Goal: Information Seeking & Learning: Learn about a topic

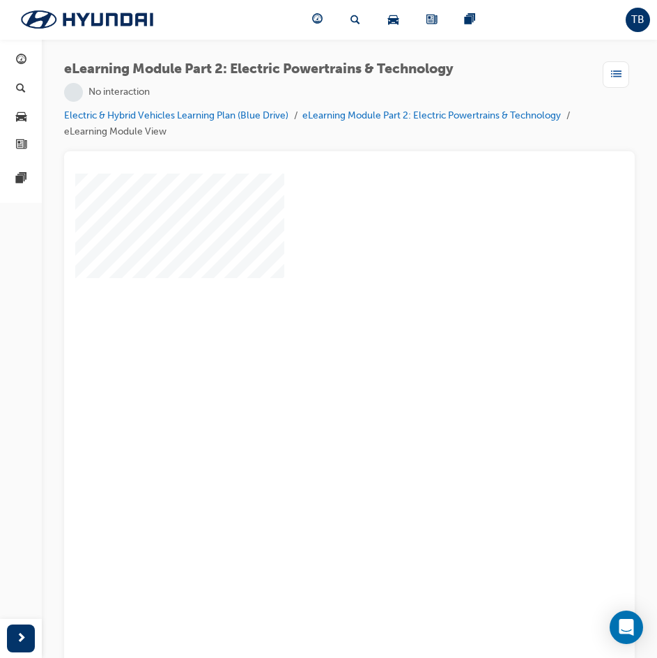
click at [309, 383] on div "play" at bounding box center [309, 383] width 0 height 0
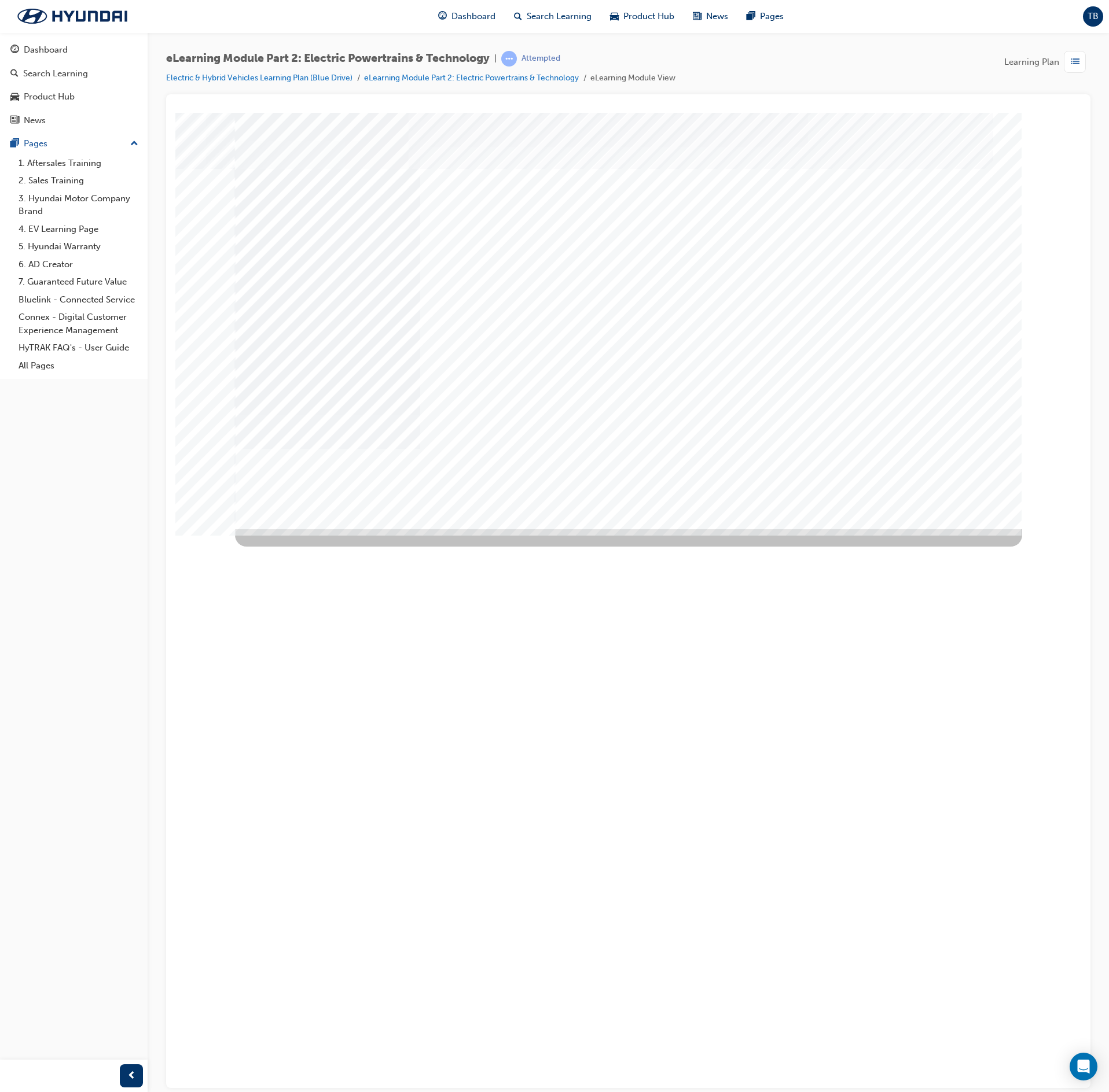
click at [316, 546] on div "Next Trigger this button to go to the next slide" at bounding box center [276, 906] width 81 height 26
click at [415, 546] on div "Image" at bounding box center [325, 786] width 180 height 318
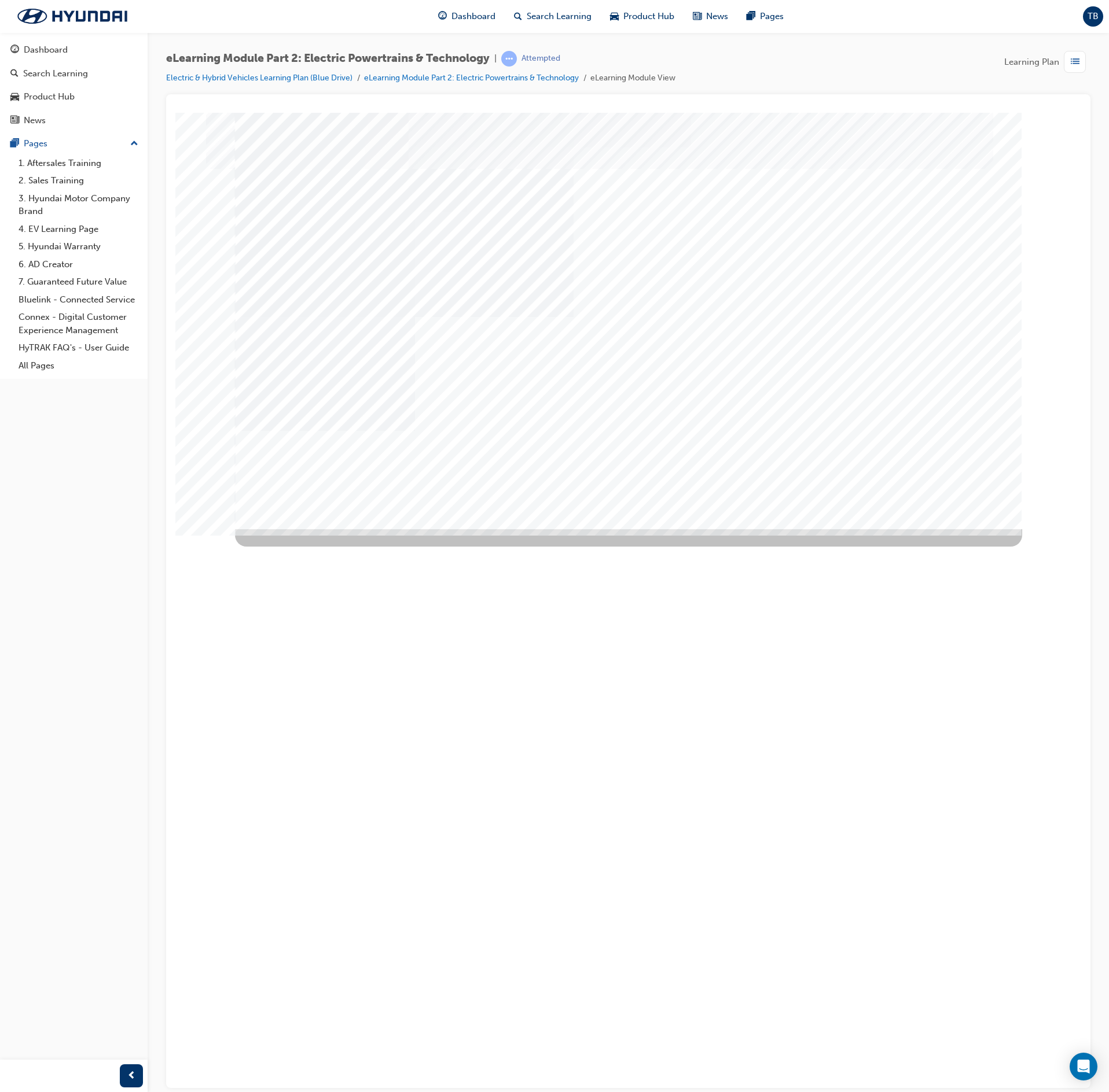
click at [316, 546] on div "Next Trigger this button to go to the next slide" at bounding box center [276, 957] width 81 height 26
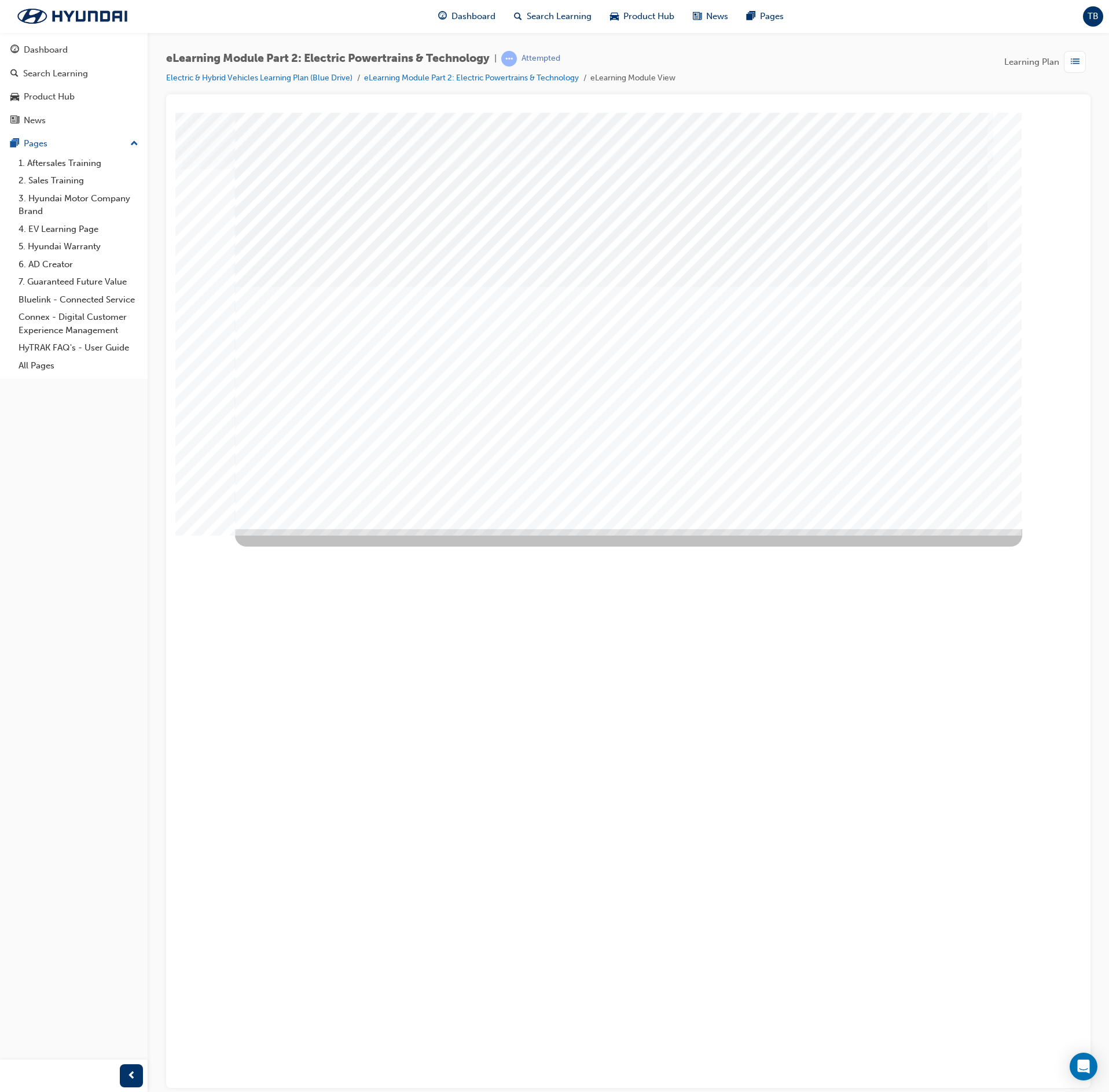
drag, startPoint x: 635, startPoint y: 441, endPoint x: 675, endPoint y: 441, distance: 40.0
drag, startPoint x: 757, startPoint y: 449, endPoint x: 886, endPoint y: 428, distance: 130.7
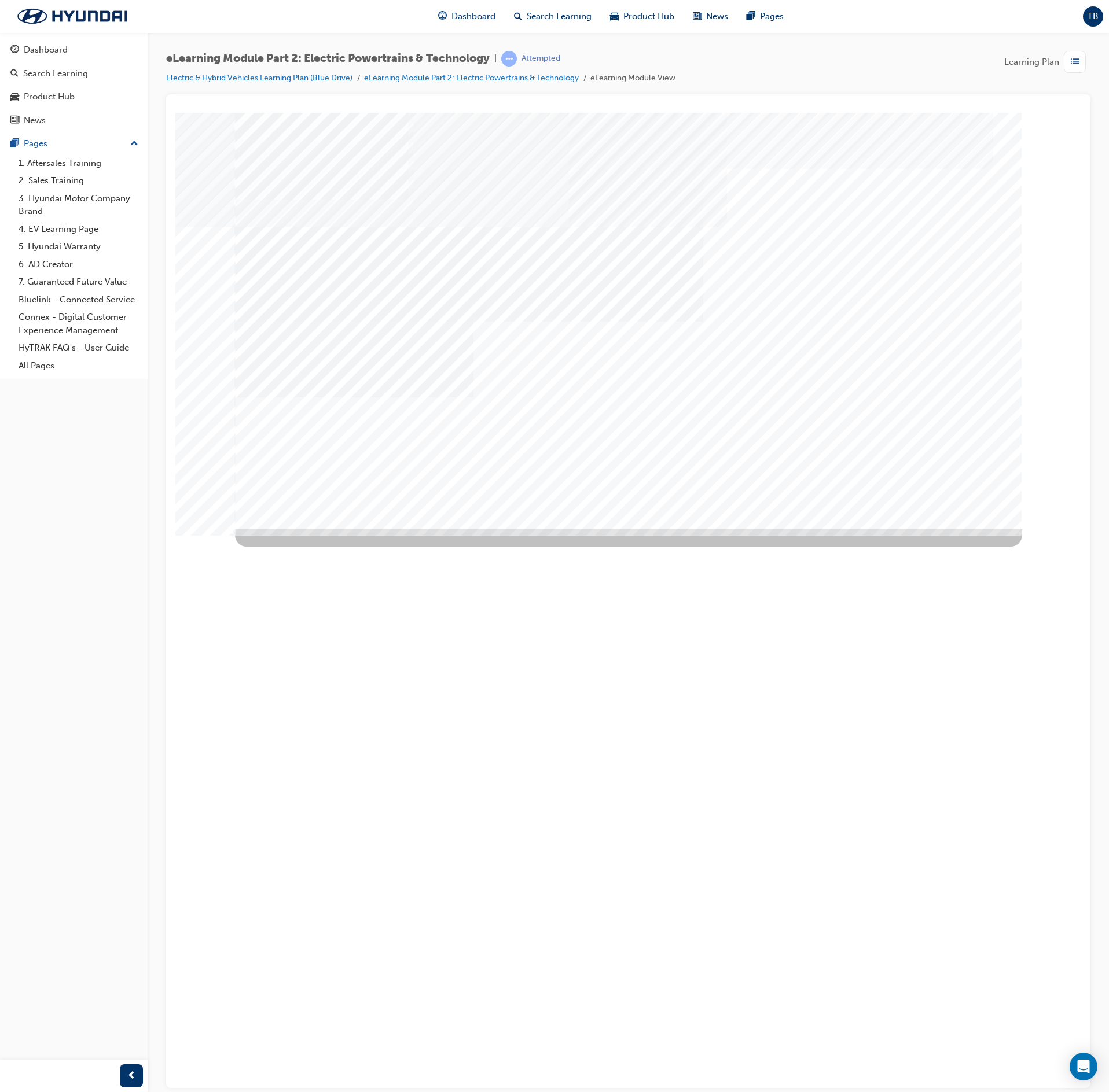
drag, startPoint x: 929, startPoint y: 434, endPoint x: 938, endPoint y: 449, distance: 17.5
click at [316, 546] on div "Next Trigger this button to go to the next slide" at bounding box center [276, 1070] width 81 height 26
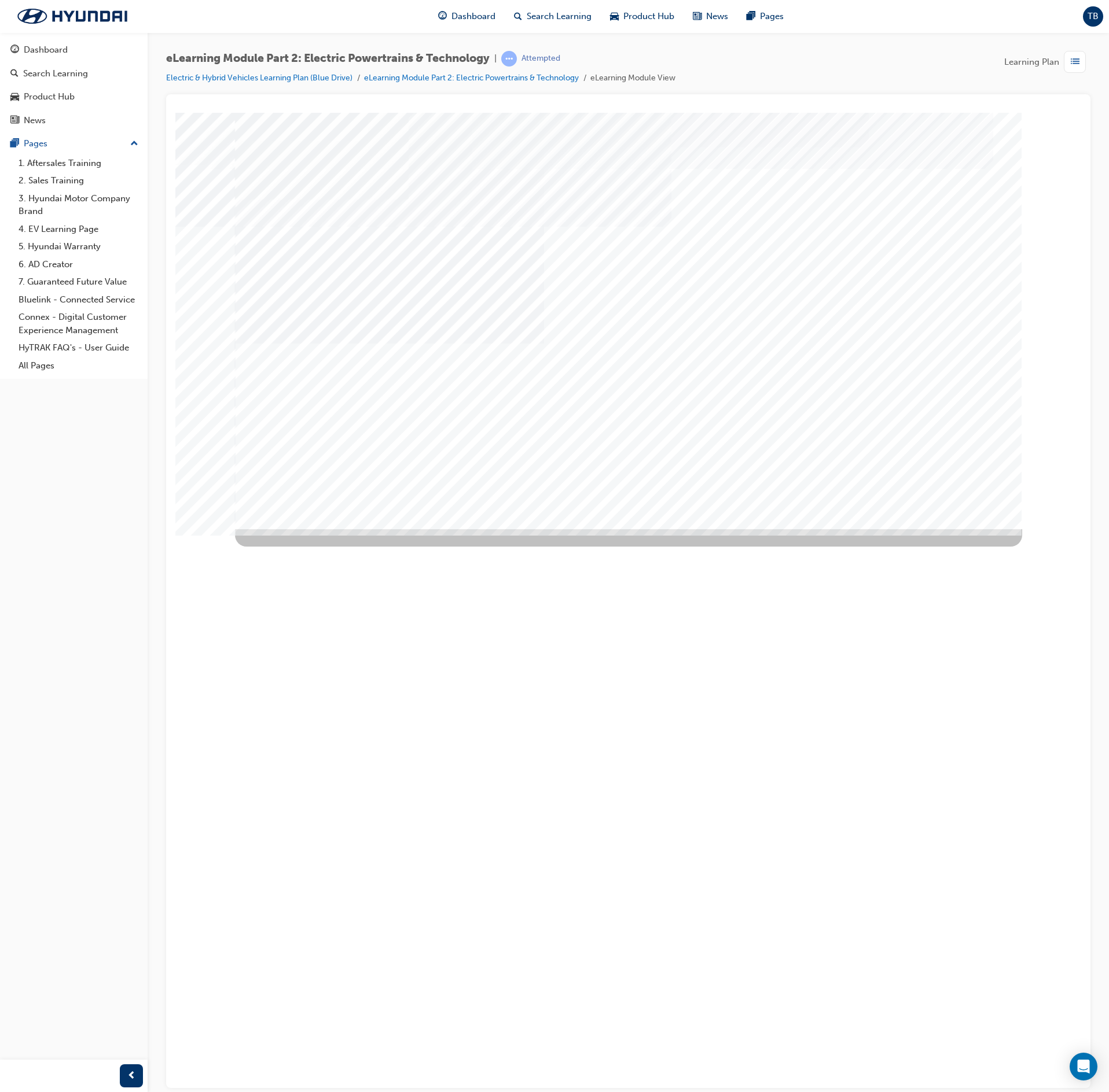
click at [316, 546] on div "Next Trigger this button to go to the next slide" at bounding box center [276, 833] width 81 height 26
drag, startPoint x: 747, startPoint y: 259, endPoint x: 728, endPoint y: 344, distance: 87.1
drag, startPoint x: 869, startPoint y: 251, endPoint x: 853, endPoint y: 285, distance: 37.6
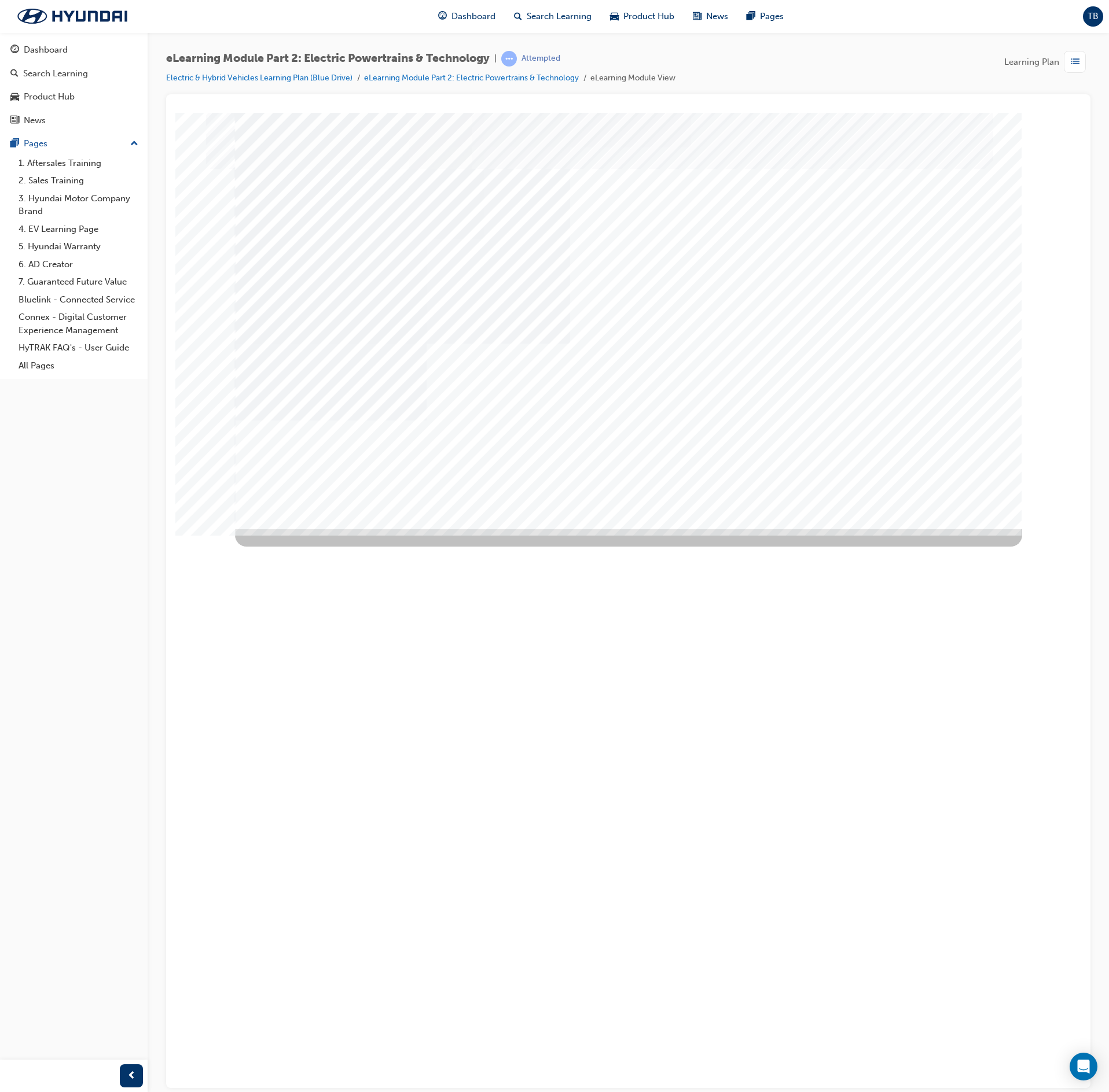
click at [426, 529] on div "Image" at bounding box center [331, 683] width 192 height 308
drag, startPoint x: 858, startPoint y: 277, endPoint x: 859, endPoint y: 270, distance: 7.1
click at [859, 270] on div "multistate" at bounding box center [629, 321] width 788 height 417
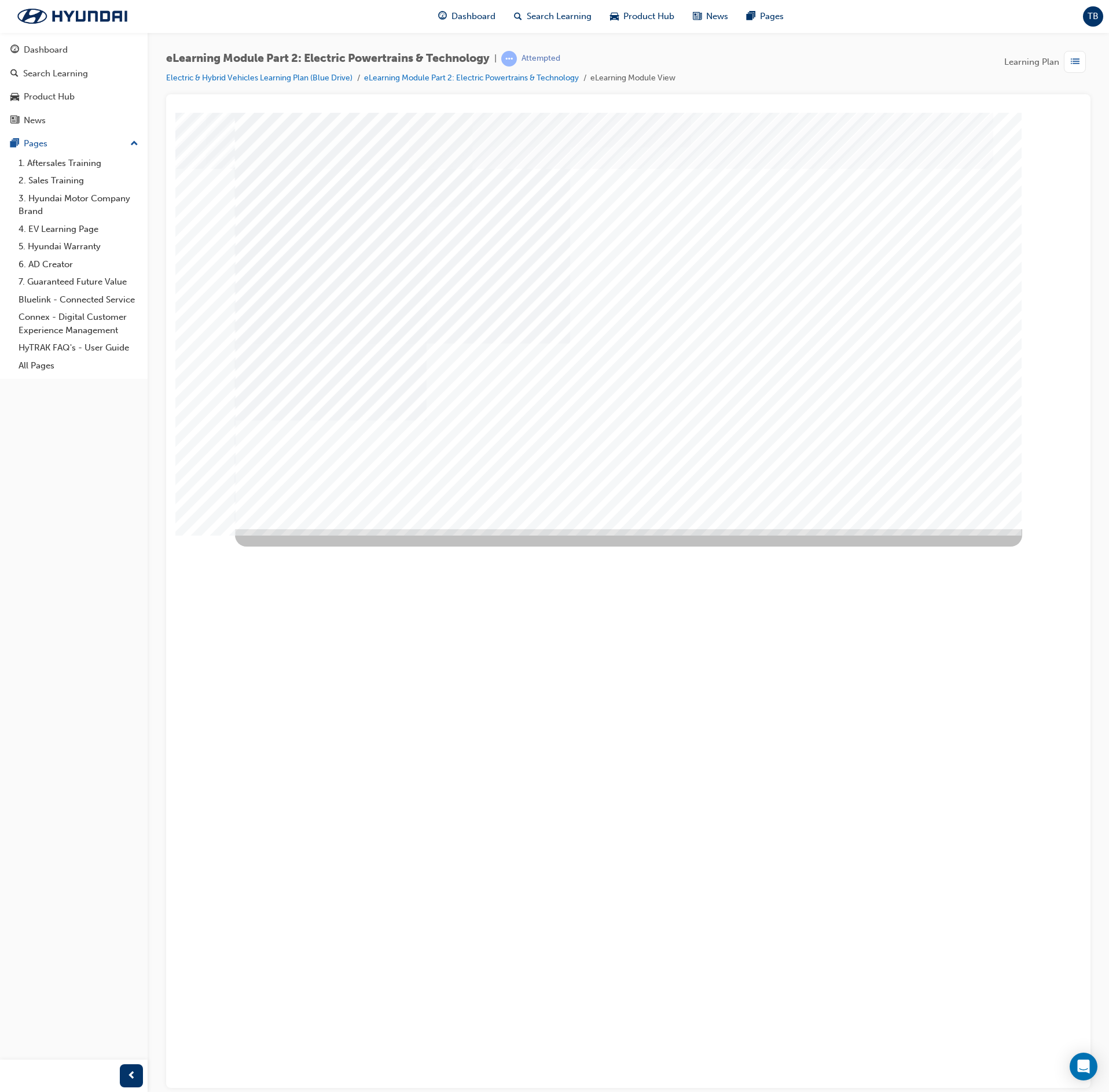
drag, startPoint x: 618, startPoint y: 444, endPoint x: 689, endPoint y: 438, distance: 71.3
drag, startPoint x: 719, startPoint y: 434, endPoint x: 732, endPoint y: 434, distance: 13.0
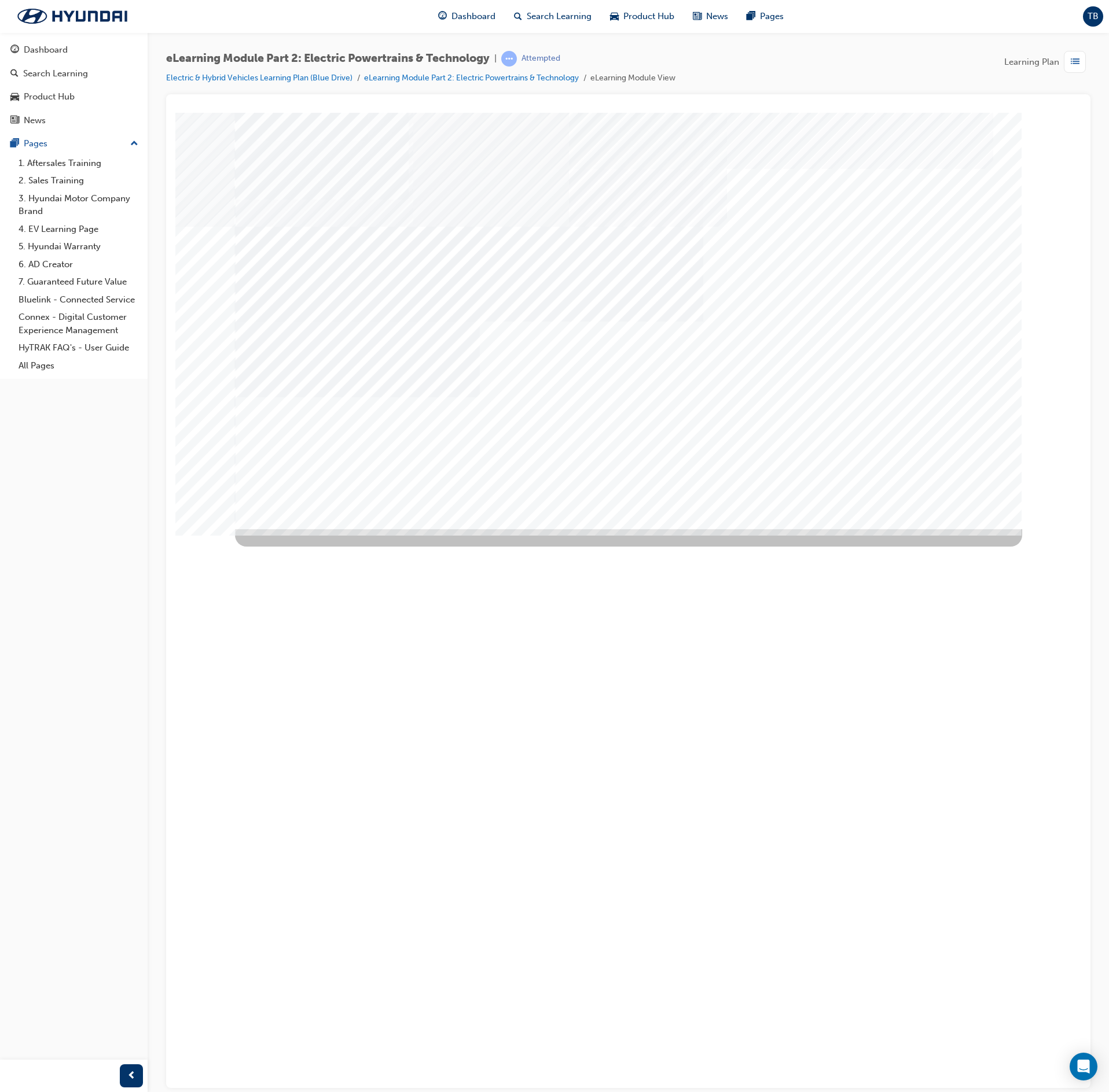
drag, startPoint x: 757, startPoint y: 453, endPoint x: 838, endPoint y: 445, distance: 81.4
drag, startPoint x: 910, startPoint y: 436, endPoint x: 909, endPoint y: 449, distance: 13.0
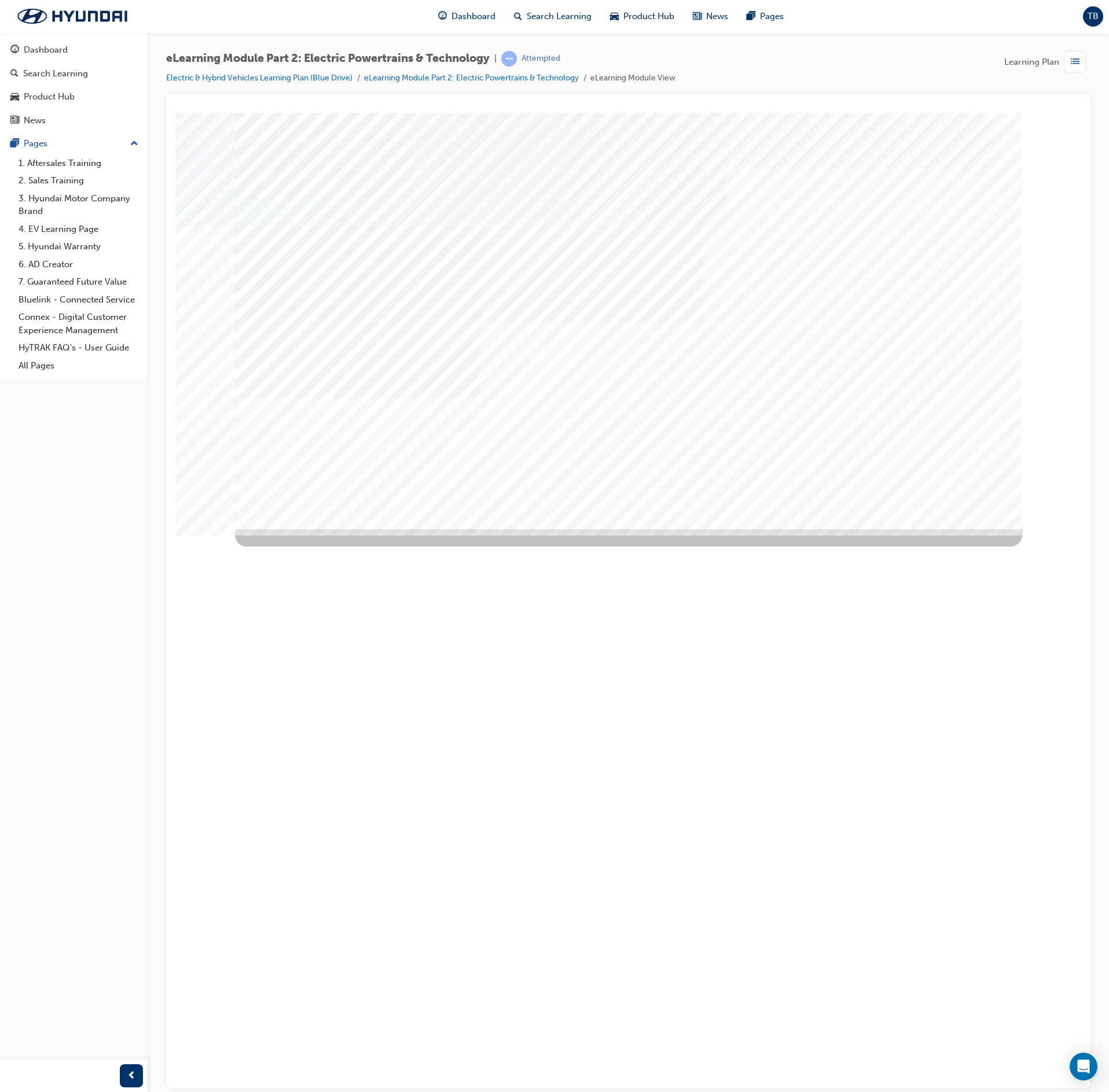
drag, startPoint x: 957, startPoint y: 473, endPoint x: 955, endPoint y: 480, distance: 7.3
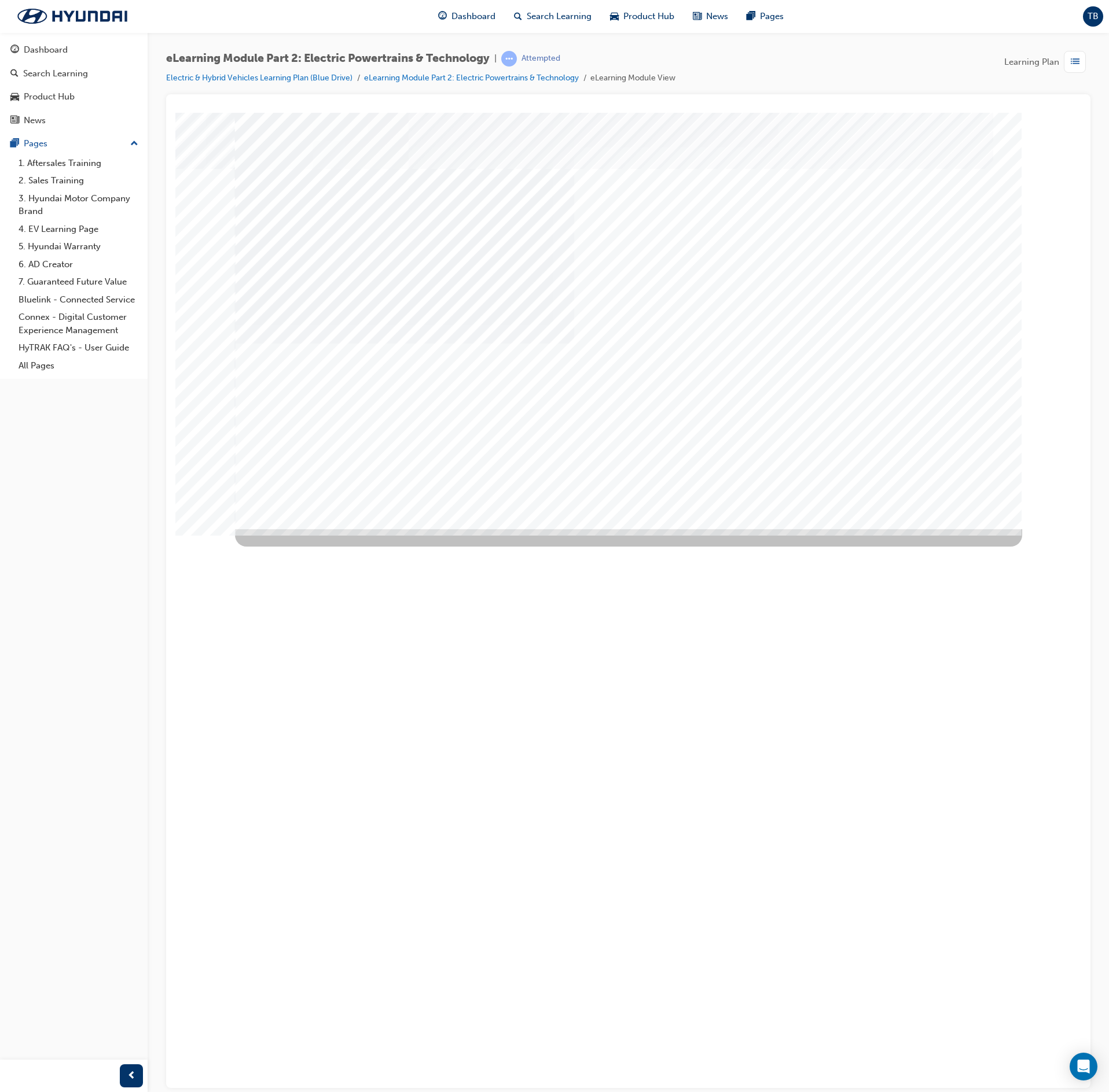
click at [316, 546] on div "Next Trigger this button to go to the next slide" at bounding box center [276, 1045] width 81 height 26
click at [316, 546] on div "Next Trigger this button to go to the next slide" at bounding box center [276, 833] width 81 height 26
drag, startPoint x: 835, startPoint y: 353, endPoint x: 836, endPoint y: 338, distance: 15.0
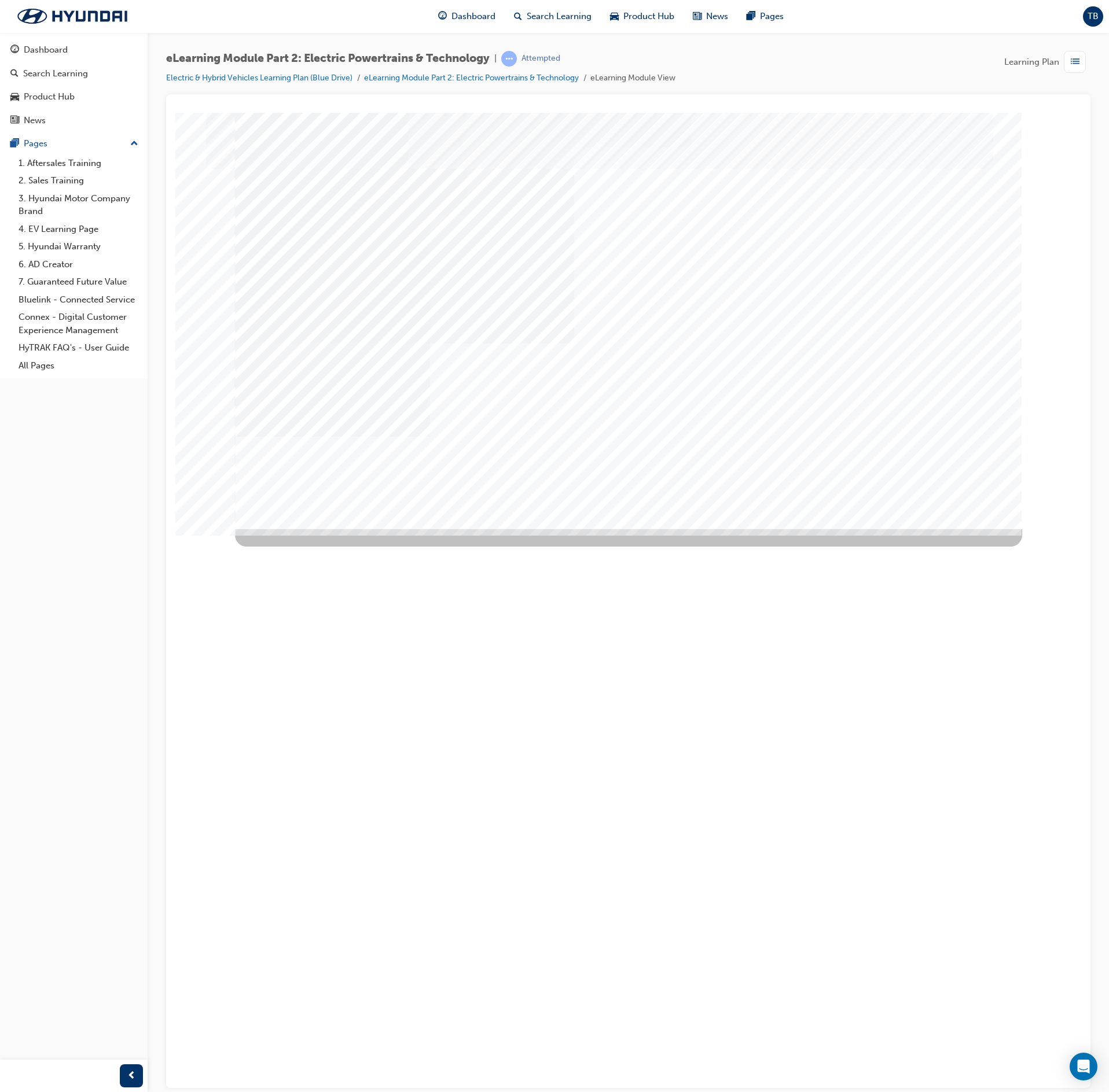
drag, startPoint x: 864, startPoint y: 443, endPoint x: 879, endPoint y: 447, distance: 15.5
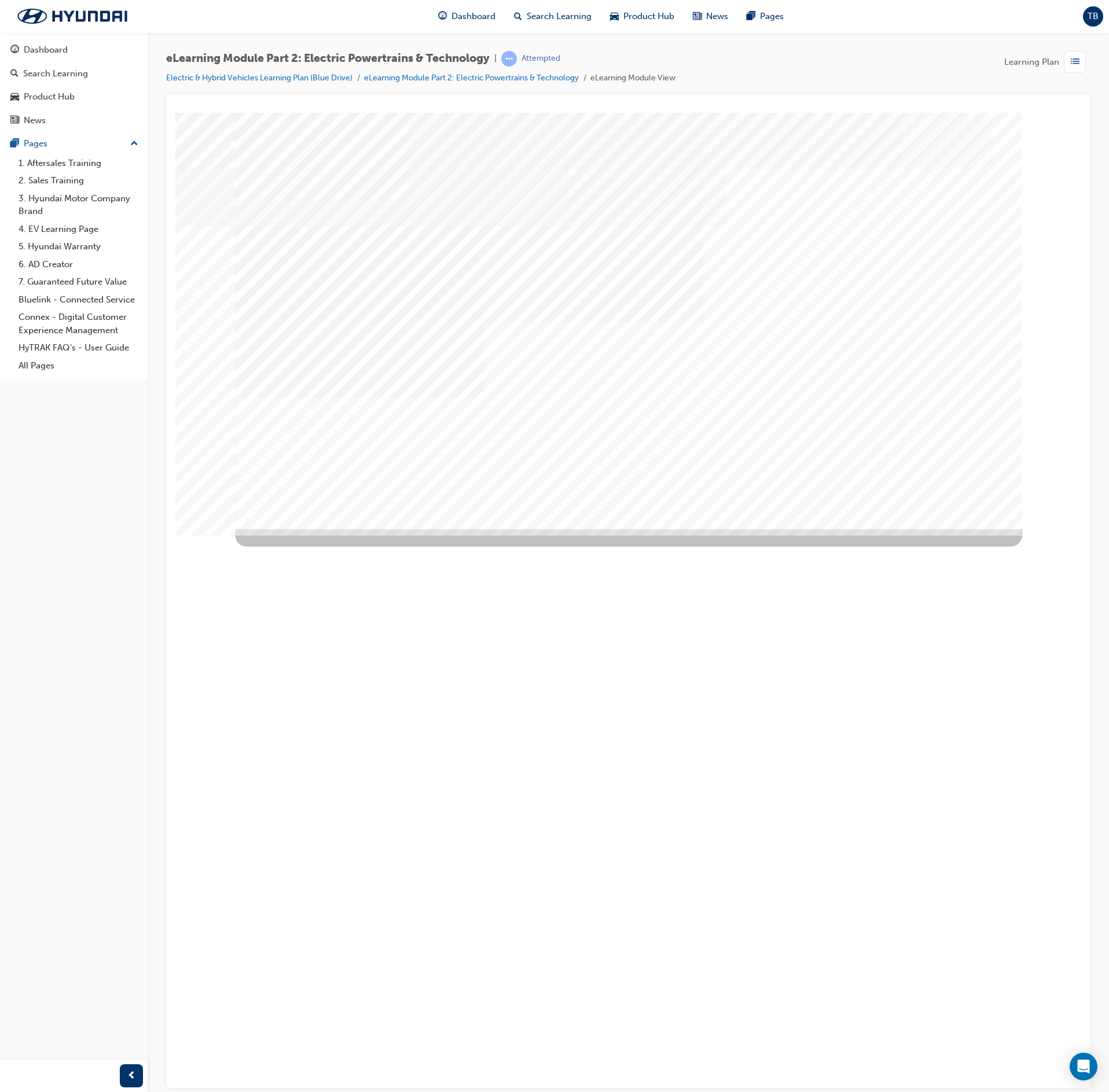
click at [434, 456] on div "multistate" at bounding box center [629, 321] width 788 height 417
drag, startPoint x: 477, startPoint y: 447, endPoint x: 576, endPoint y: 441, distance: 99.2
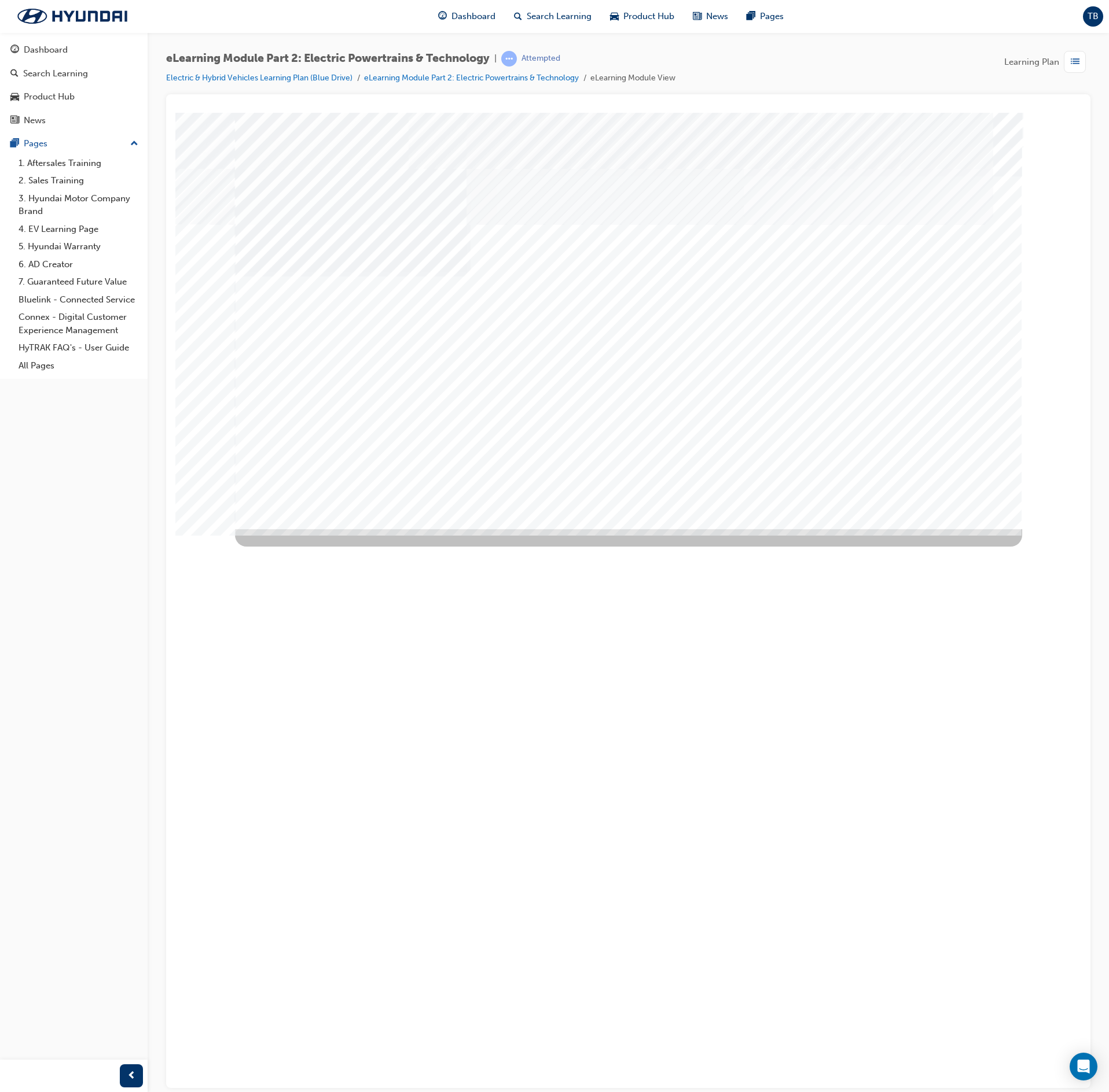
drag, startPoint x: 621, startPoint y: 438, endPoint x: 669, endPoint y: 427, distance: 49.2
drag, startPoint x: 835, startPoint y: 444, endPoint x: 842, endPoint y: 451, distance: 9.9
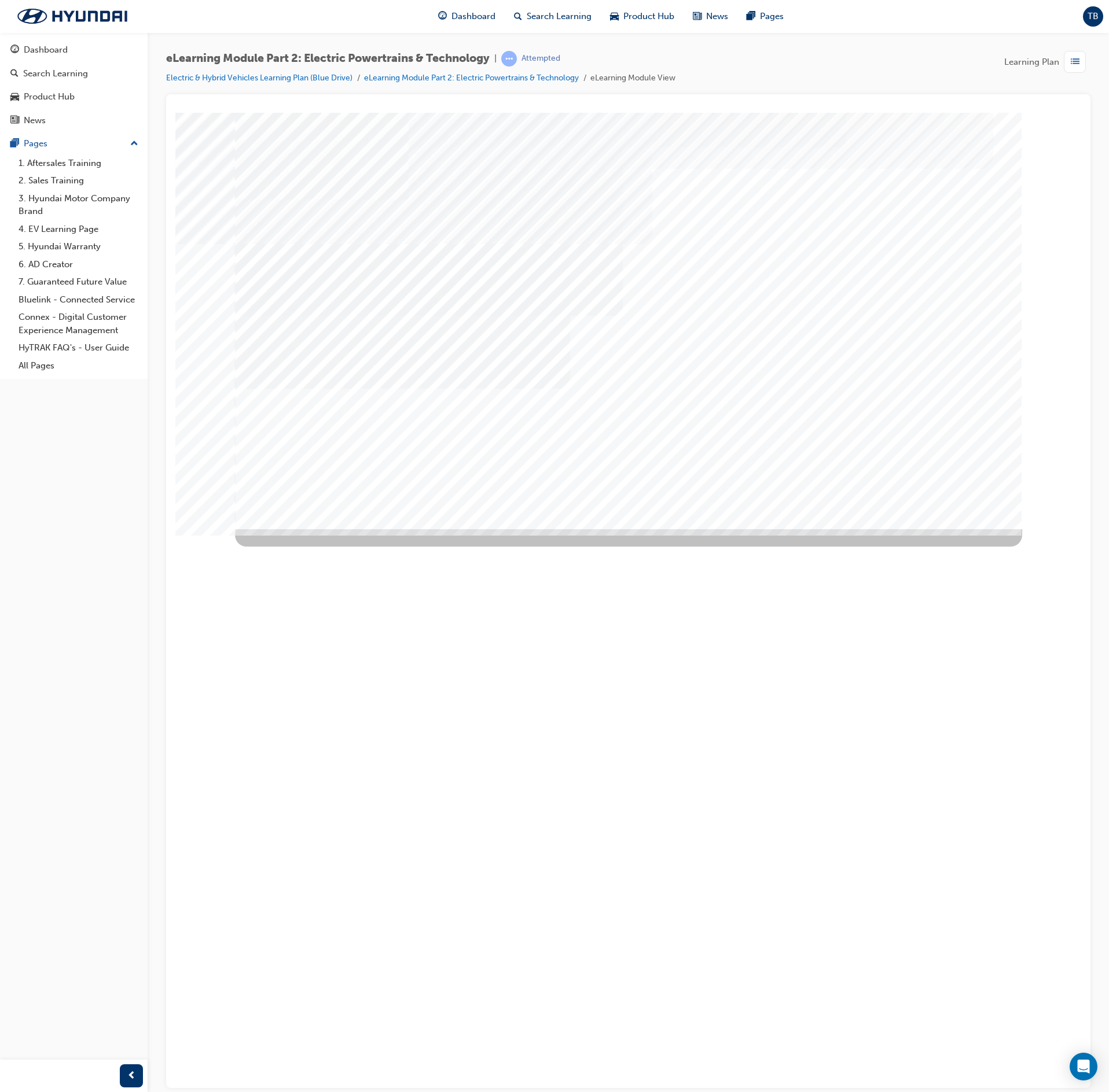
click at [316, 546] on div "Next Trigger this button to go to the next slide" at bounding box center [276, 1081] width 81 height 26
click at [316, 546] on div "Next Trigger this button to go to the next slide" at bounding box center [276, 1018] width 81 height 26
click at [316, 546] on div "Next Trigger this button to go to the next slide" at bounding box center [276, 864] width 81 height 26
click at [316, 546] on div "Next Trigger this button to go to the next slide" at bounding box center [276, 912] width 81 height 26
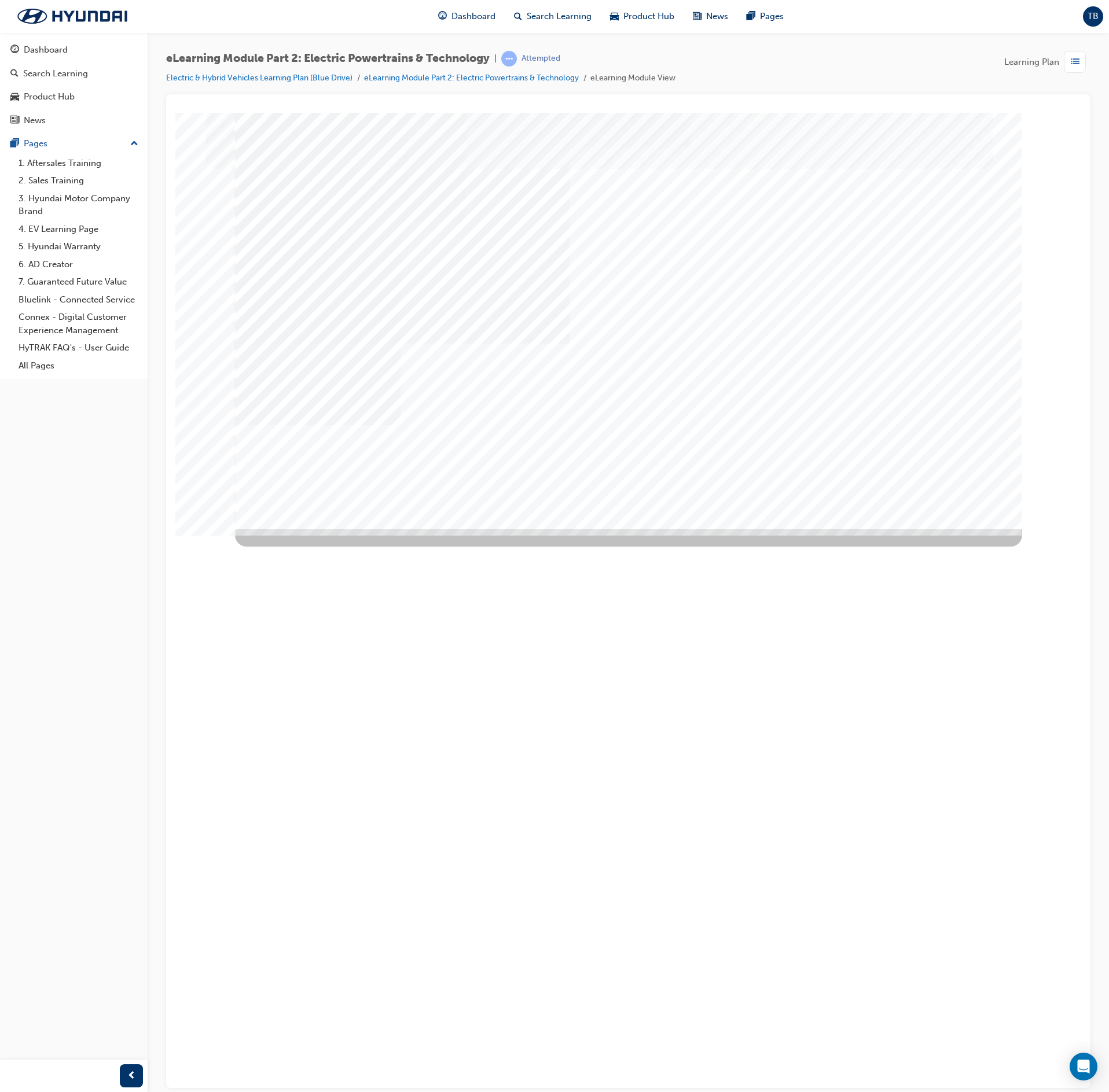
drag, startPoint x: 833, startPoint y: 249, endPoint x: 807, endPoint y: 262, distance: 29.1
drag, startPoint x: 739, startPoint y: 306, endPoint x: 764, endPoint y: 315, distance: 26.6
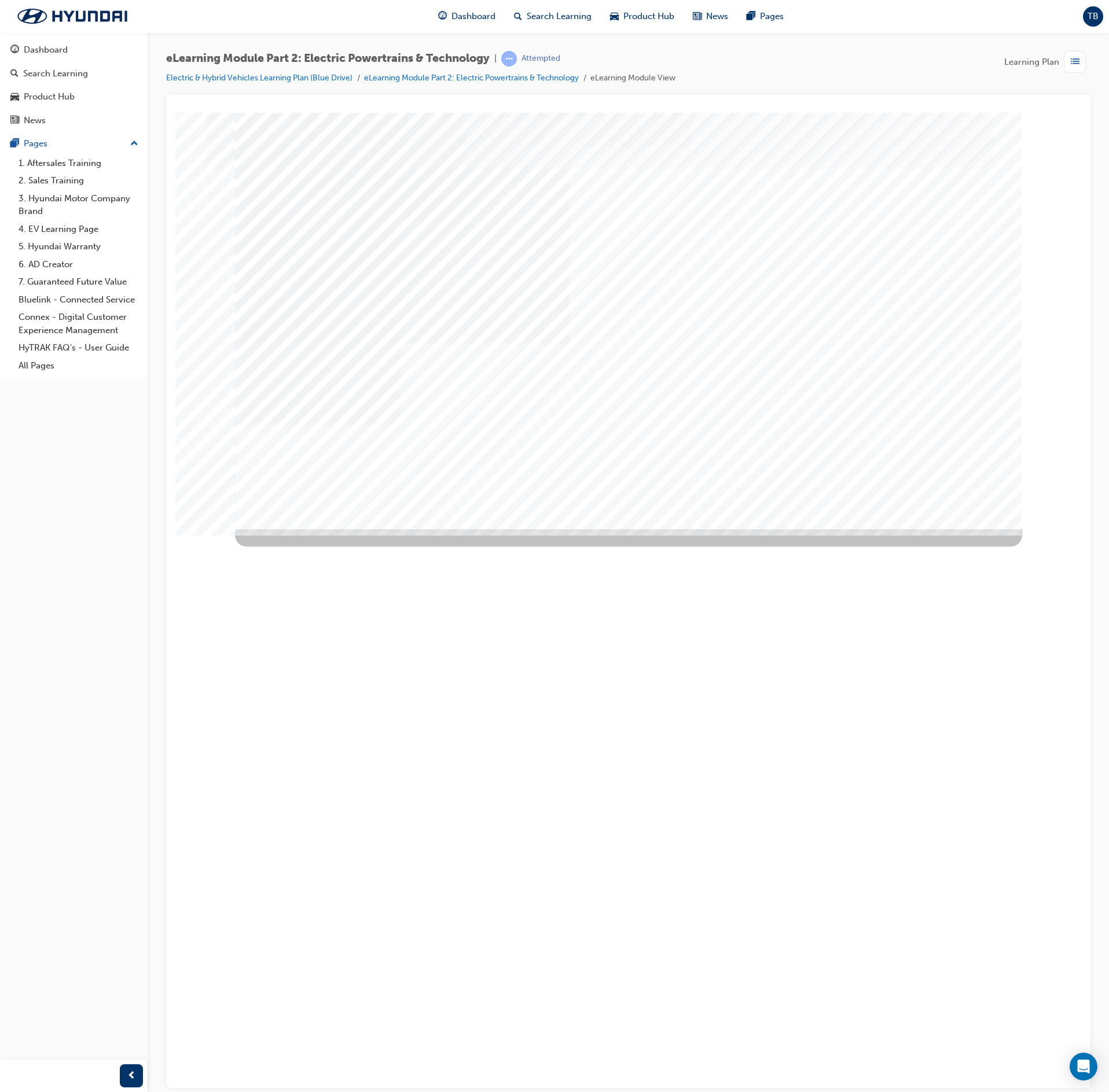
click at [652, 529] on div "SmartShape" at bounding box center [444, 737] width 417 height 417
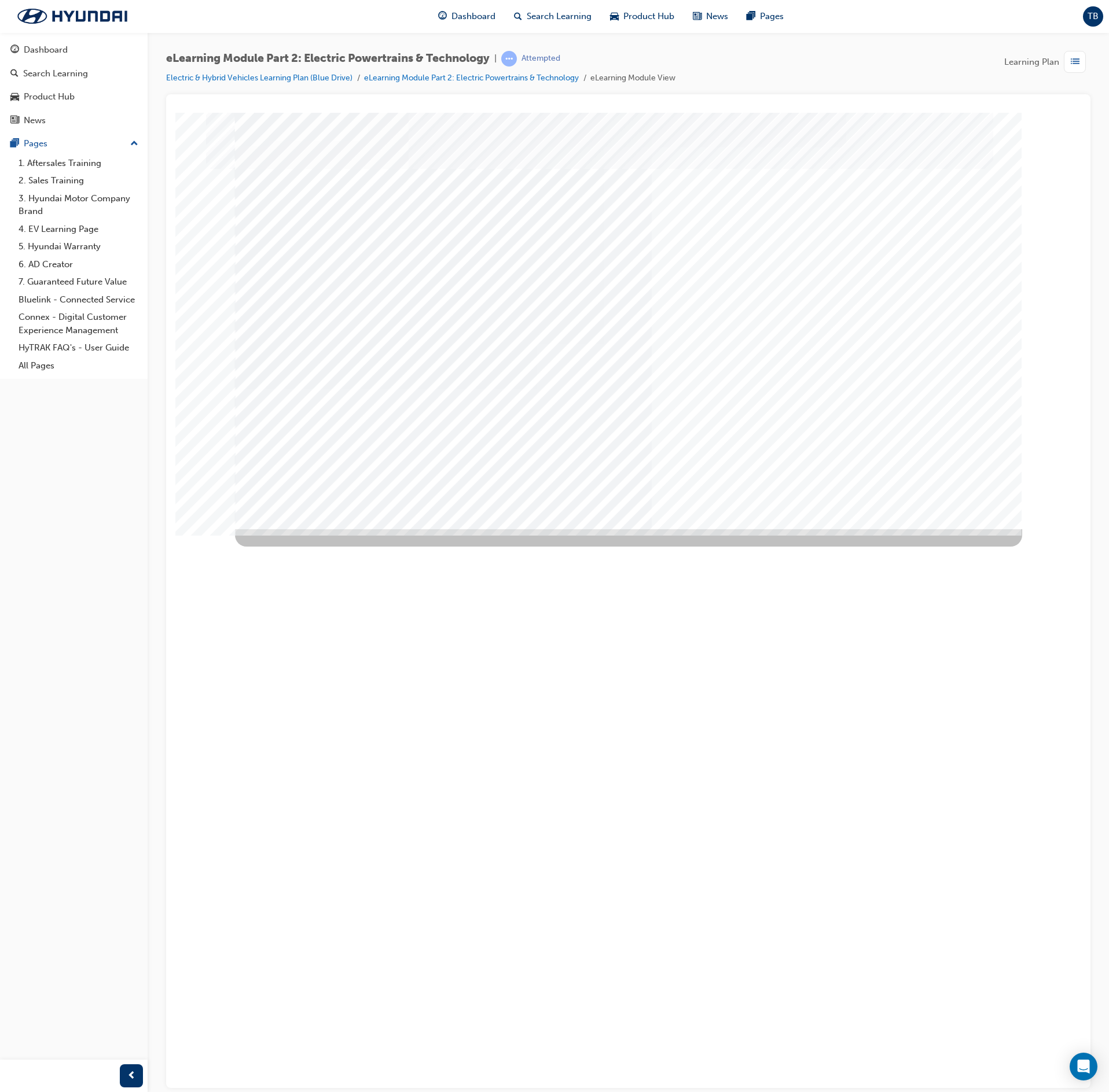
drag, startPoint x: 724, startPoint y: 291, endPoint x: 736, endPoint y: 365, distance: 75.0
drag, startPoint x: 736, startPoint y: 376, endPoint x: 764, endPoint y: 376, distance: 28.0
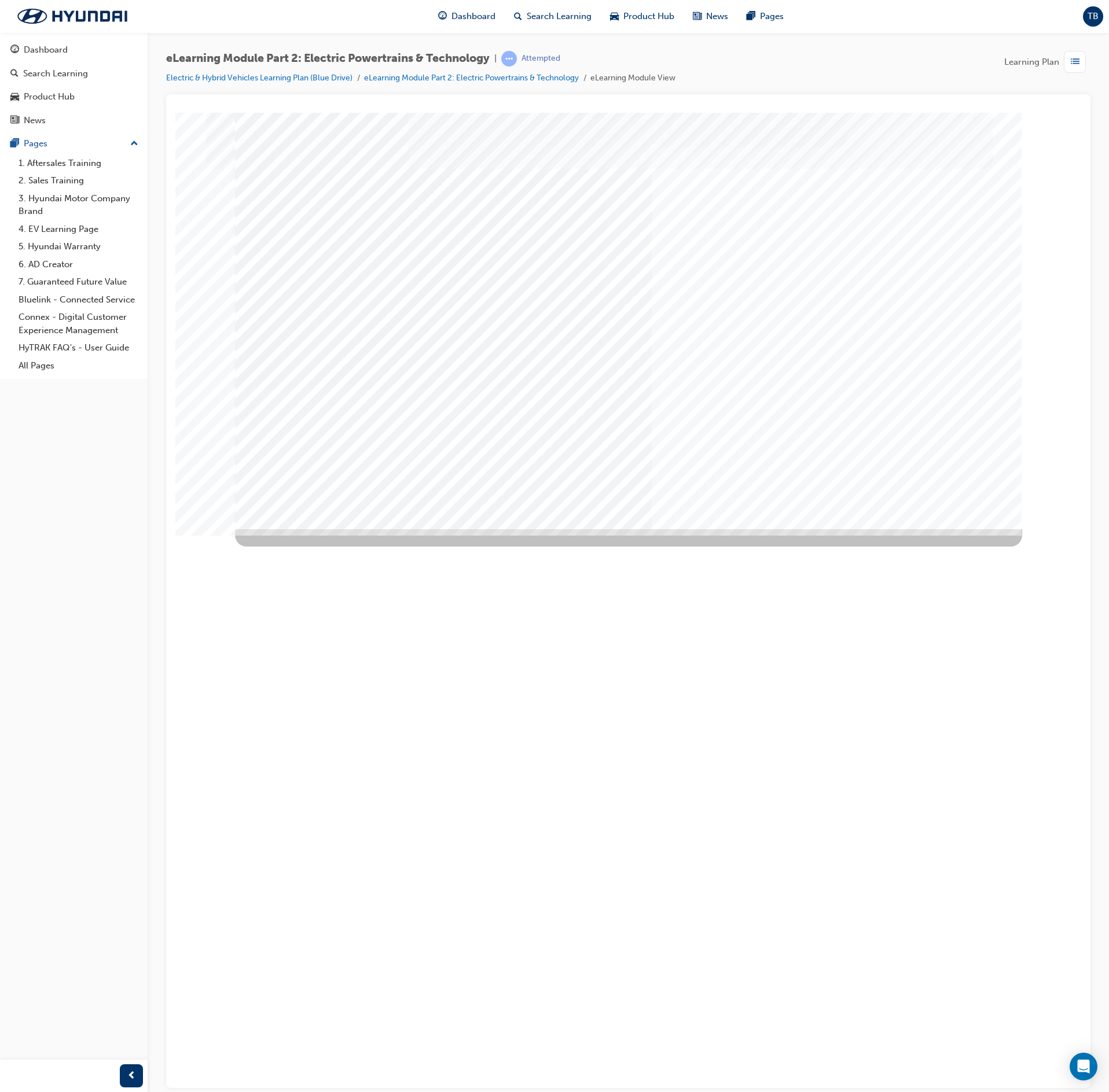
click at [604, 546] on div "Image" at bounding box center [420, 1060] width 370 height 232
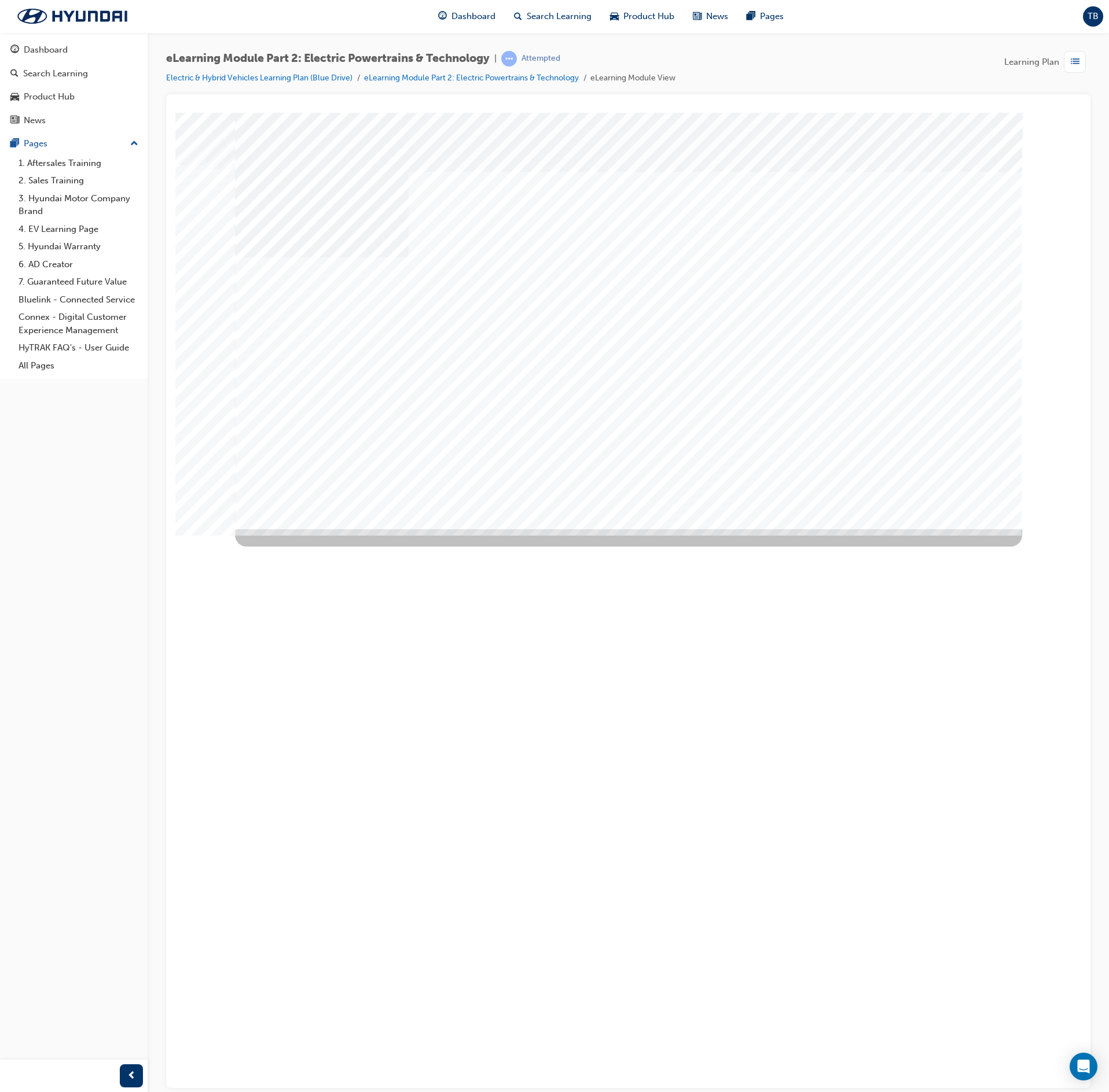
click at [717, 241] on div at bounding box center [795, 242] width 388 height 17
radio input "true"
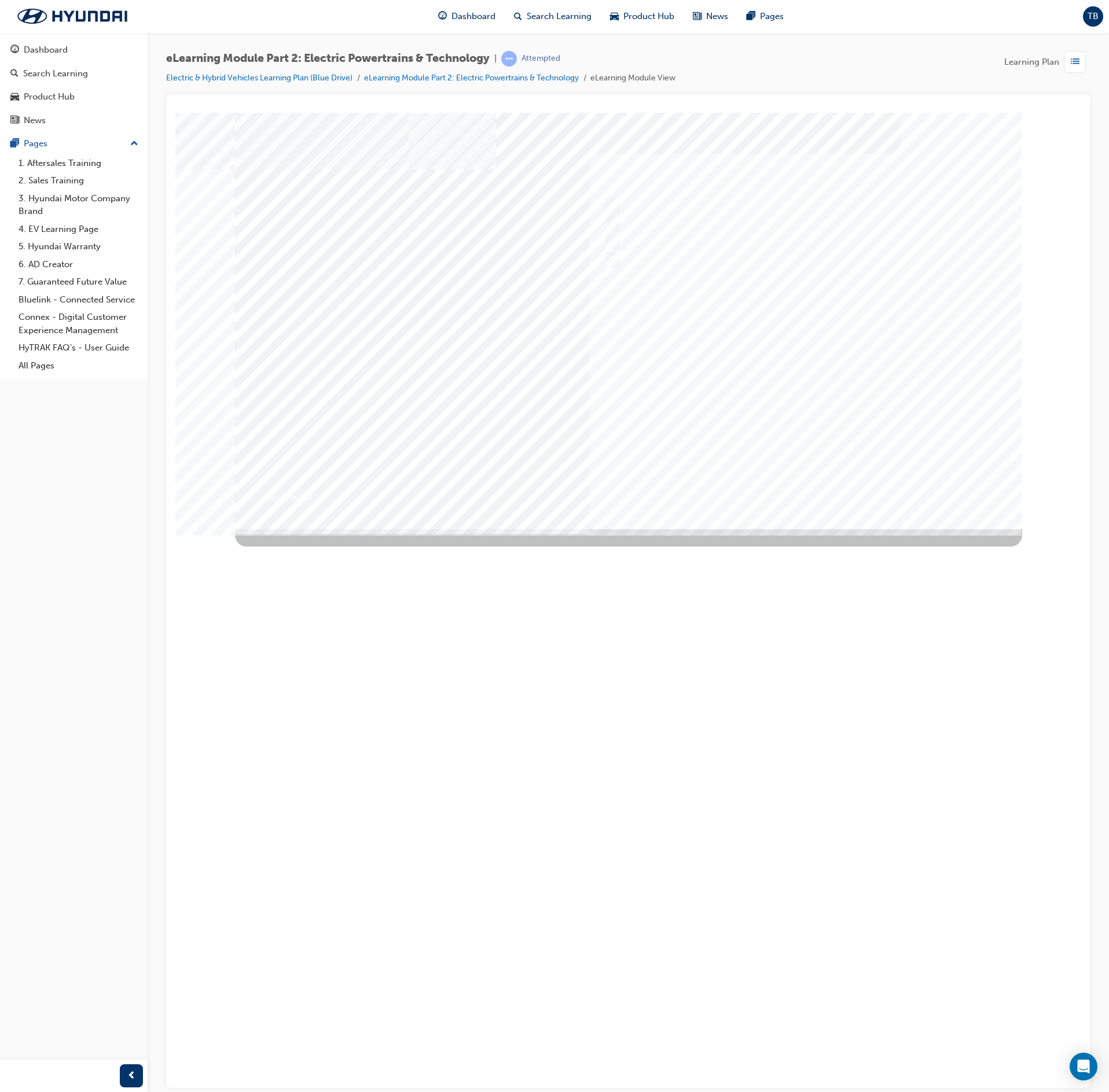
click at [797, 436] on div at bounding box center [629, 321] width 788 height 417
click at [683, 203] on div at bounding box center [793, 206] width 385 height 17
radio input "true"
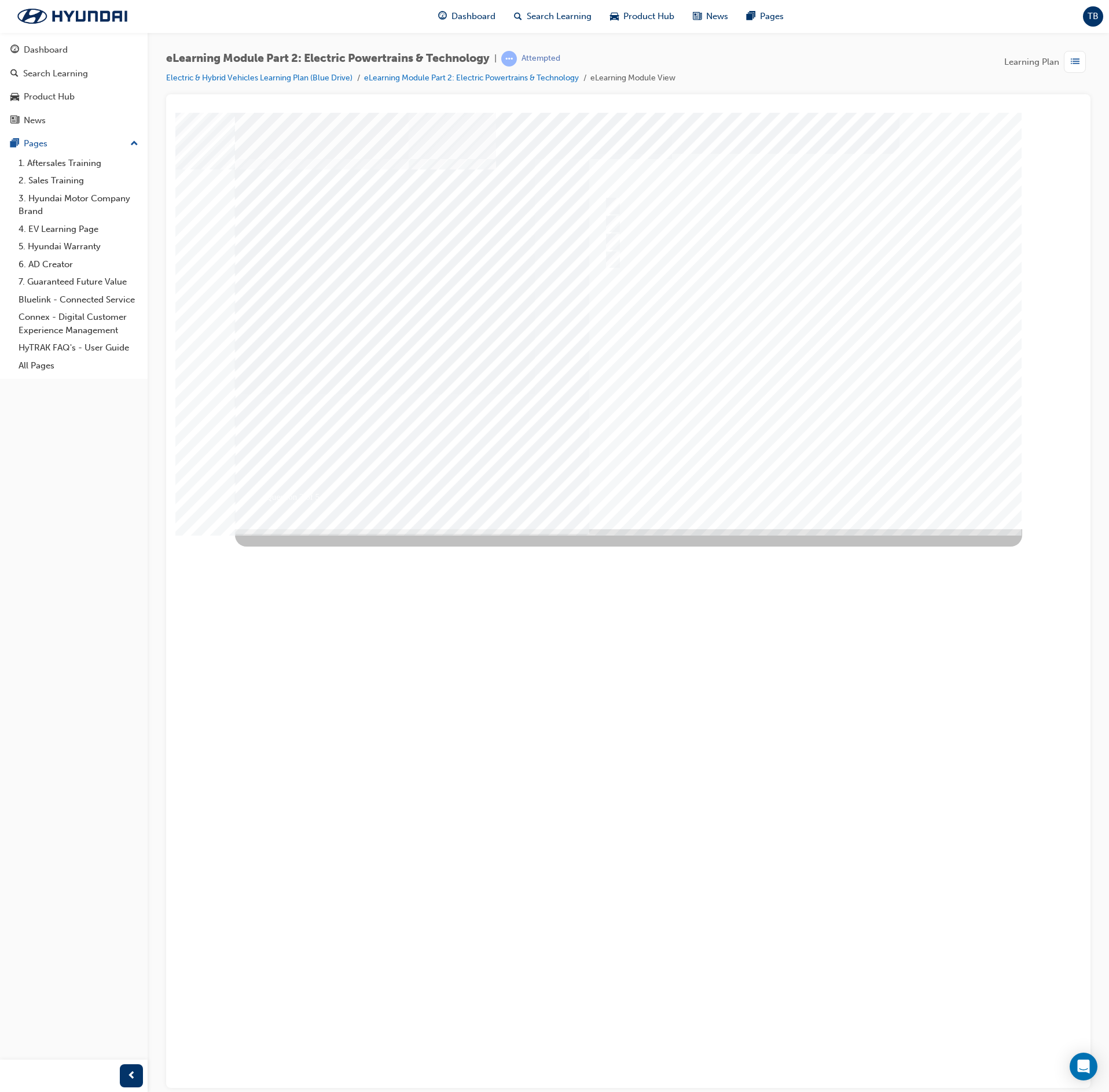
click at [720, 418] on div at bounding box center [629, 321] width 788 height 417
click at [677, 227] on div at bounding box center [793, 223] width 385 height 17
radio input "true"
click at [728, 438] on div at bounding box center [629, 321] width 788 height 417
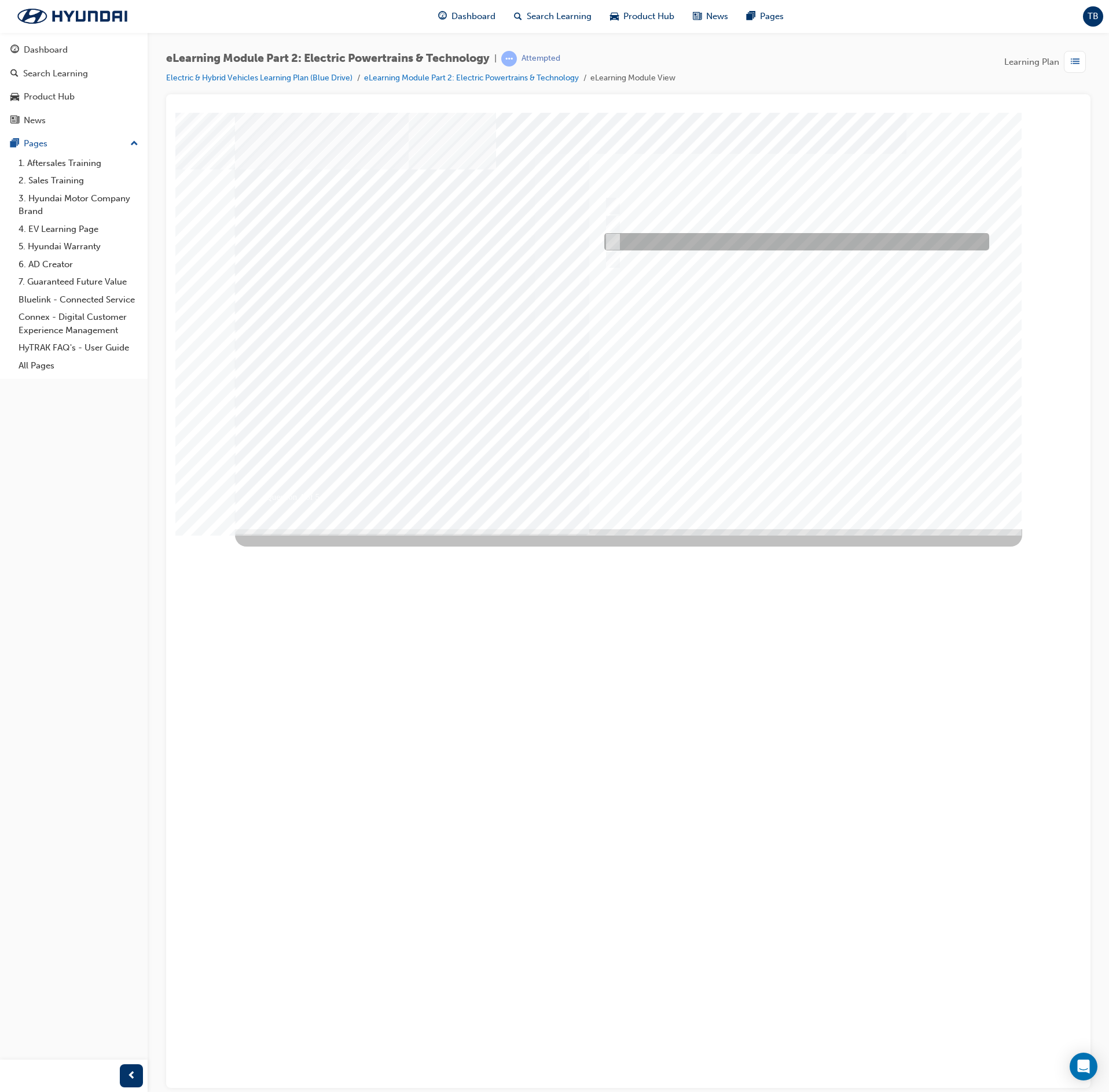
click at [648, 237] on div at bounding box center [793, 242] width 385 height 17
radio input "true"
click at [715, 394] on div at bounding box center [629, 321] width 788 height 417
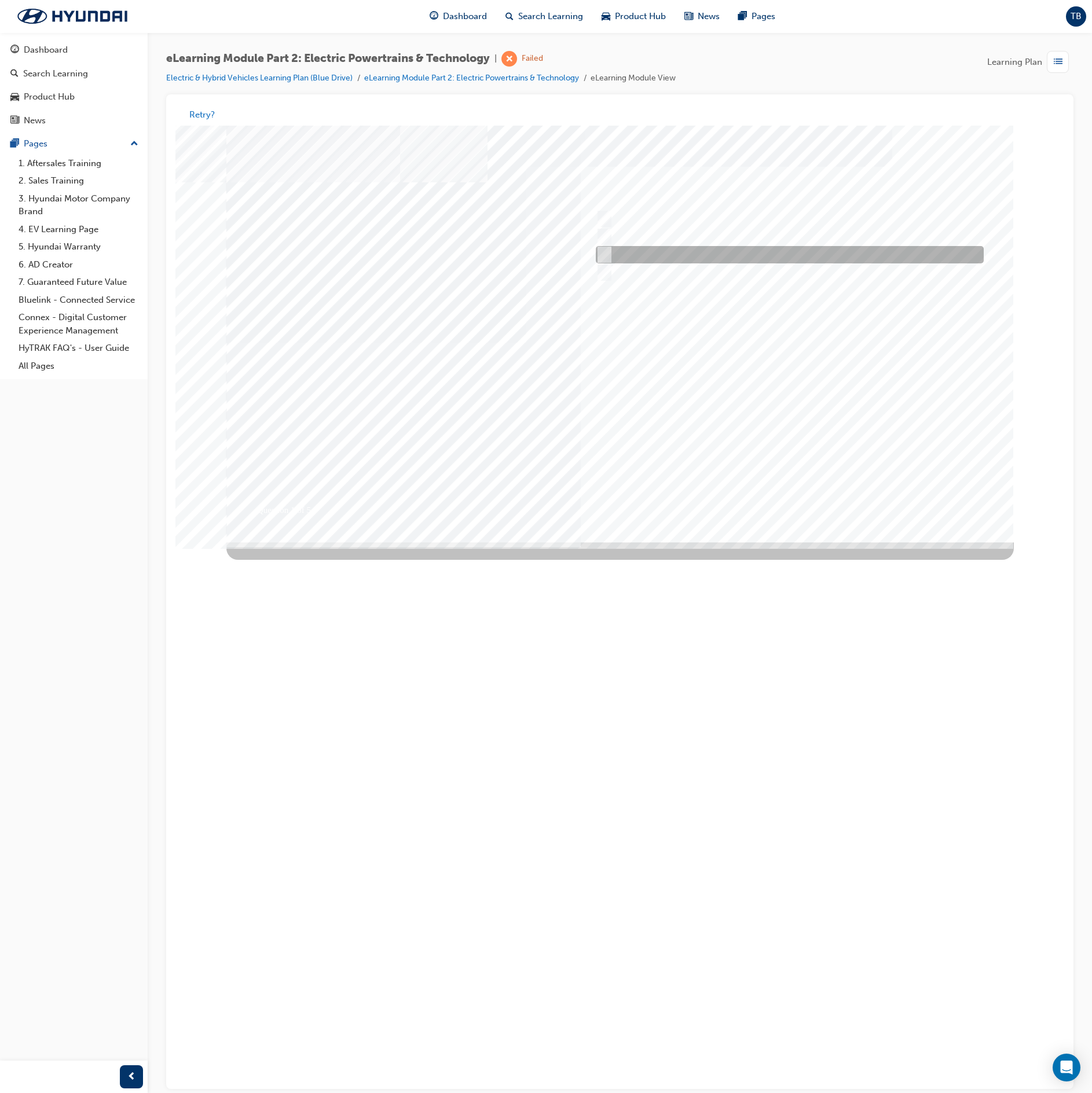
click at [625, 252] on div at bounding box center [786, 255] width 388 height 17
radio input "true"
click at [739, 435] on div at bounding box center [620, 334] width 788 height 417
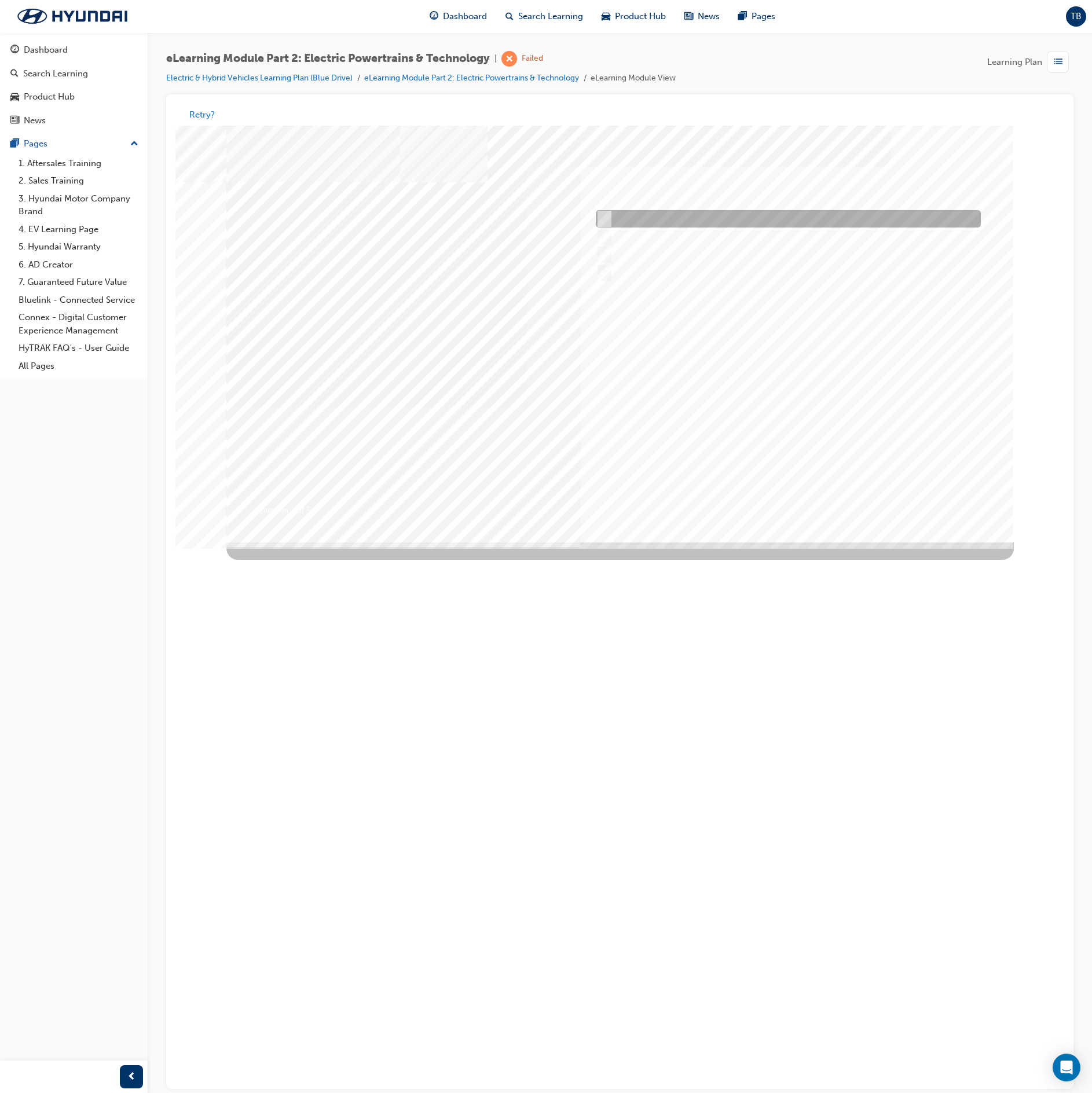
click at [667, 216] on div at bounding box center [785, 219] width 385 height 17
radio input "true"
click at [757, 422] on div at bounding box center [620, 334] width 788 height 417
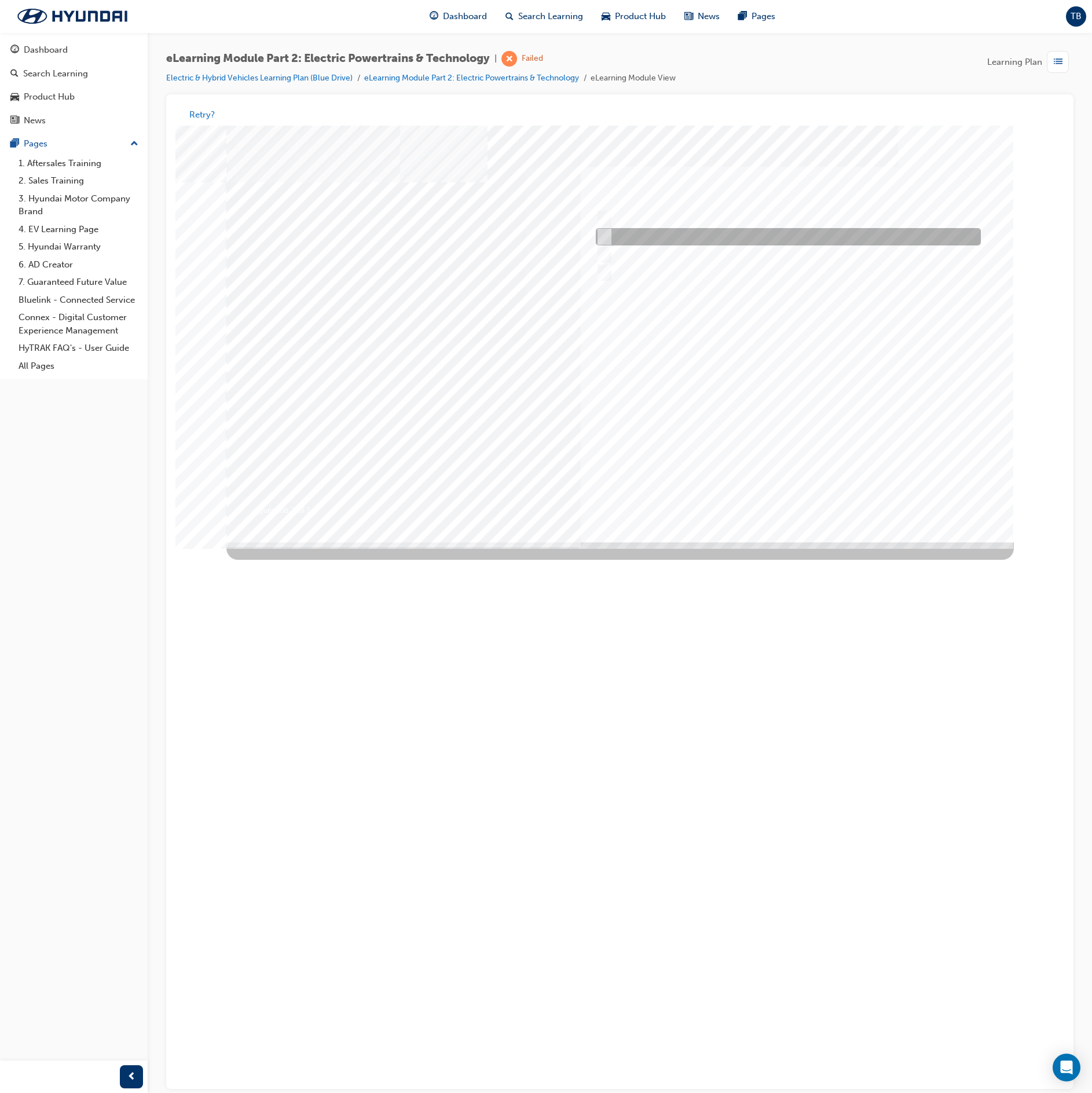
click at [696, 231] on div at bounding box center [785, 237] width 385 height 17
radio input "true"
click at [715, 460] on div at bounding box center [620, 334] width 788 height 417
click at [642, 234] on div at bounding box center [785, 237] width 385 height 17
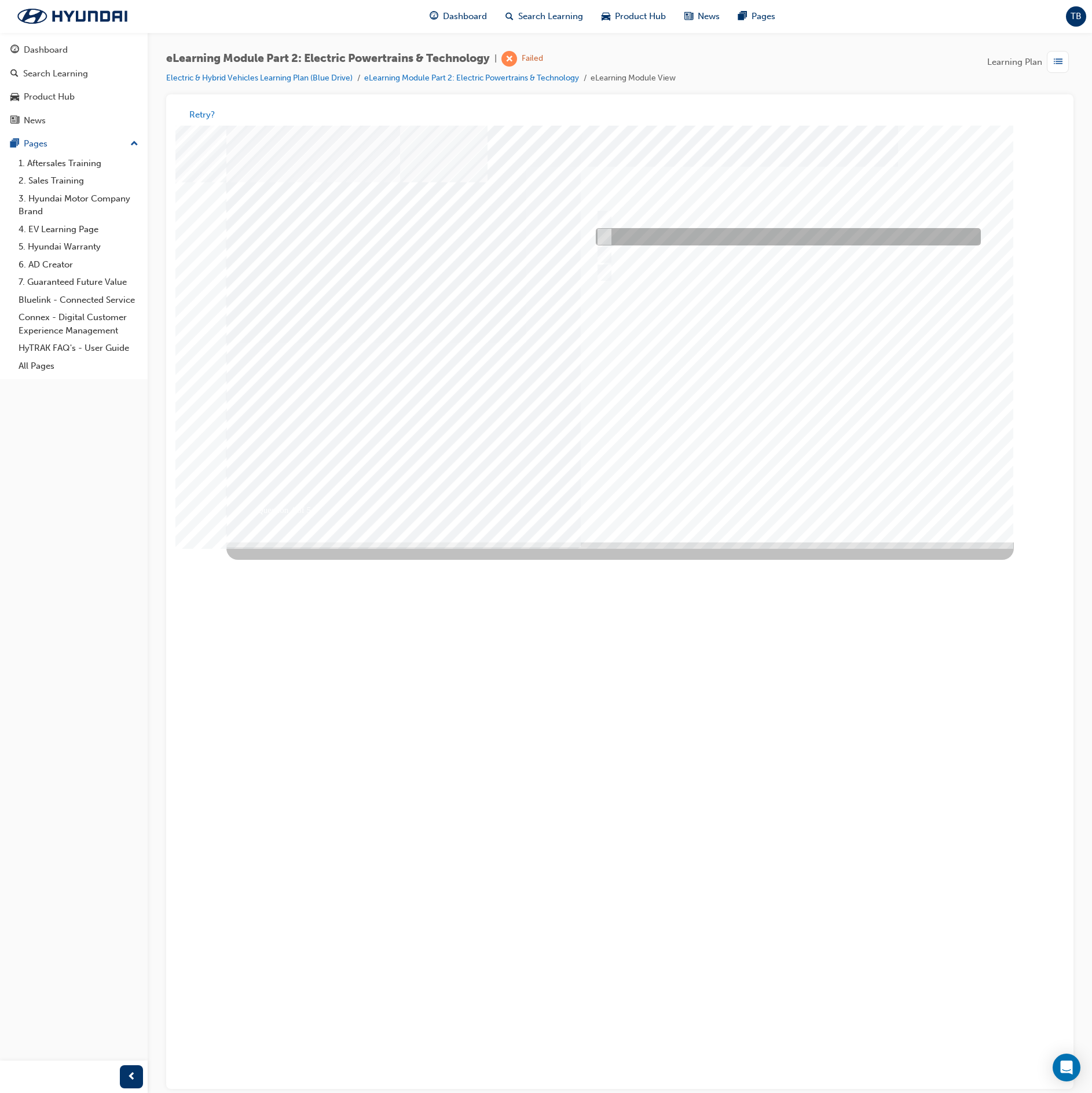
radio input "true"
click at [718, 446] on div at bounding box center [620, 334] width 788 height 417
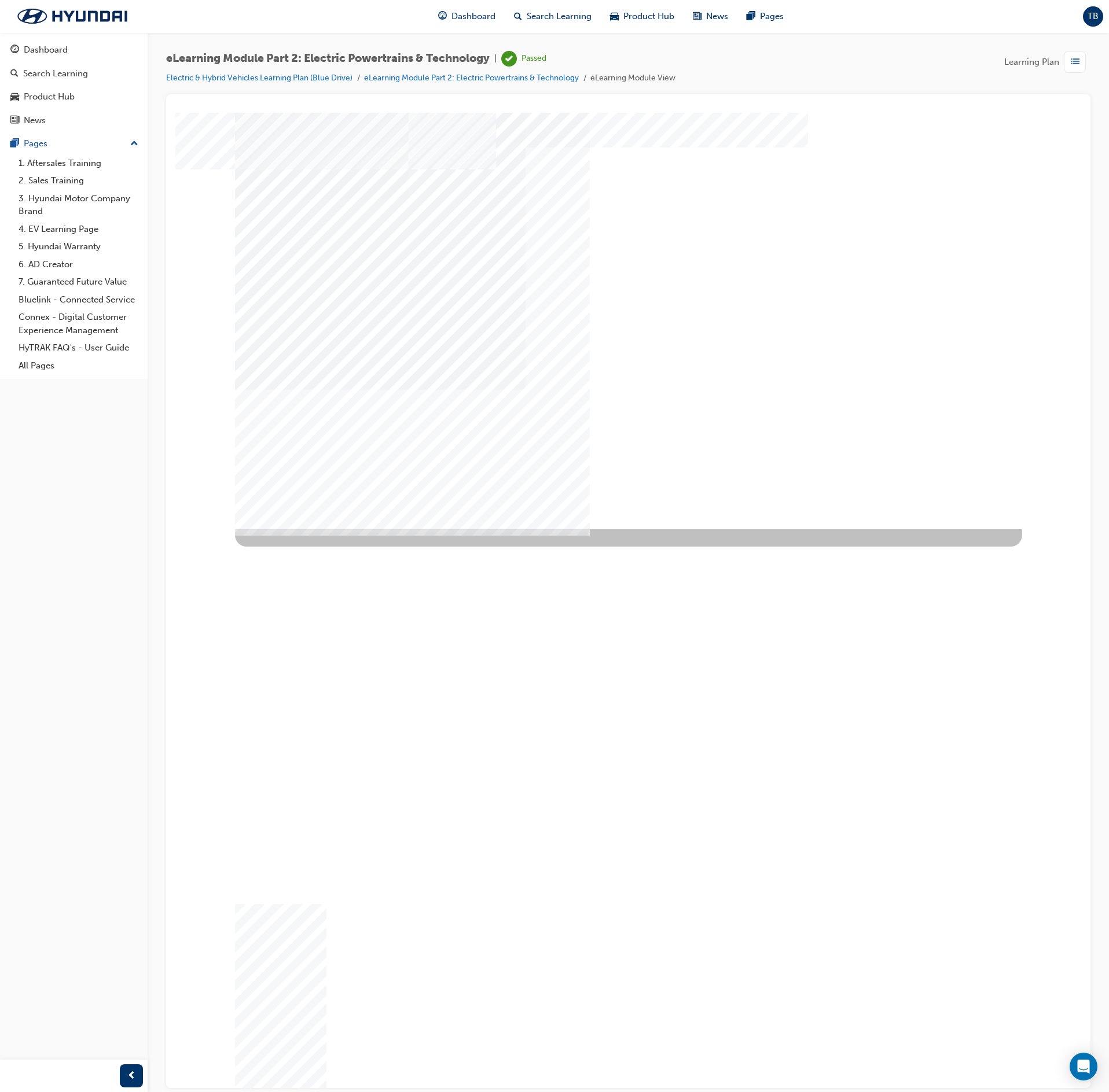
click at [753, 470] on div "" at bounding box center [629, 321] width 788 height 417
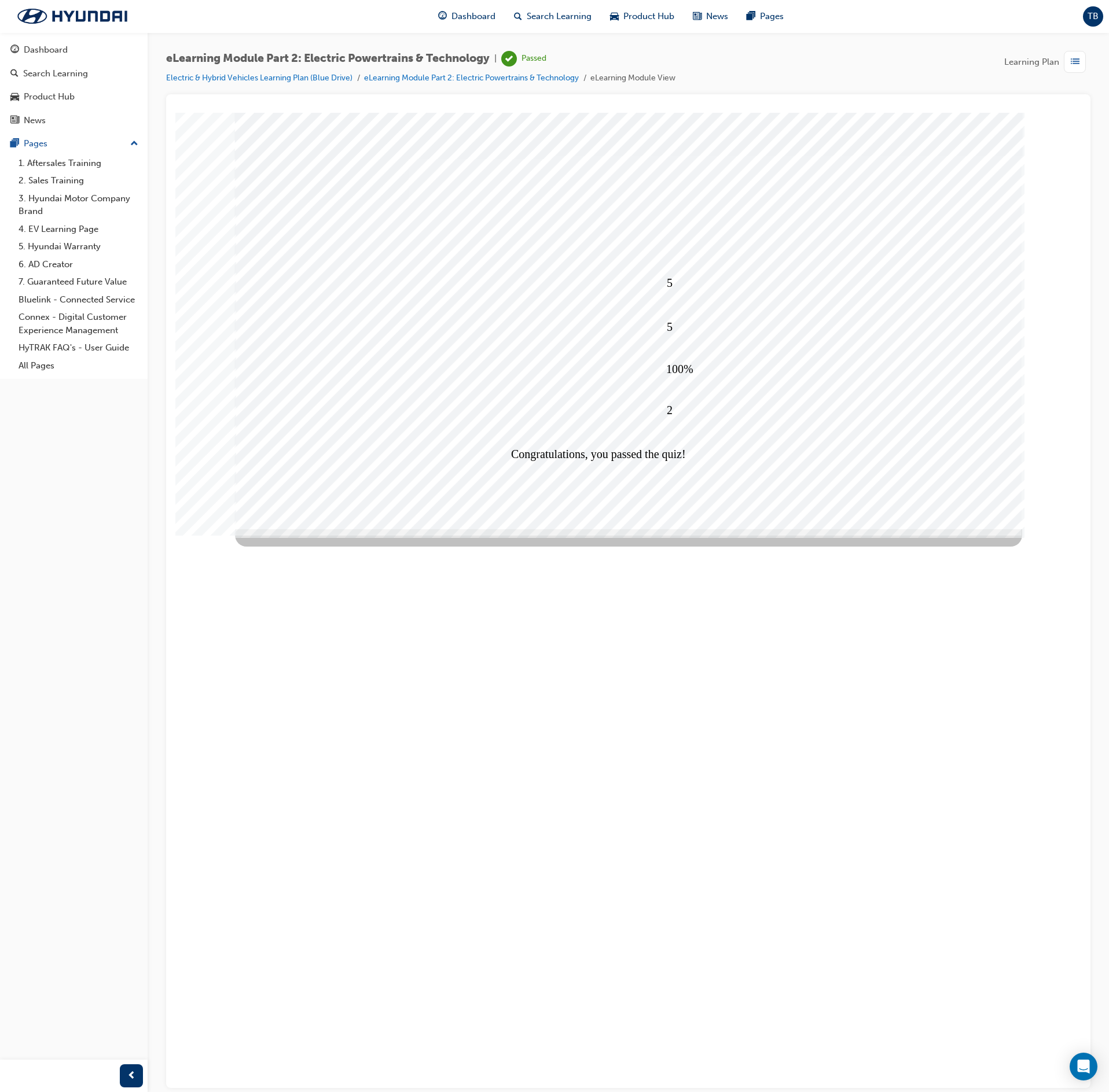
click at [1073, 58] on span "list-icon" at bounding box center [1075, 61] width 8 height 14
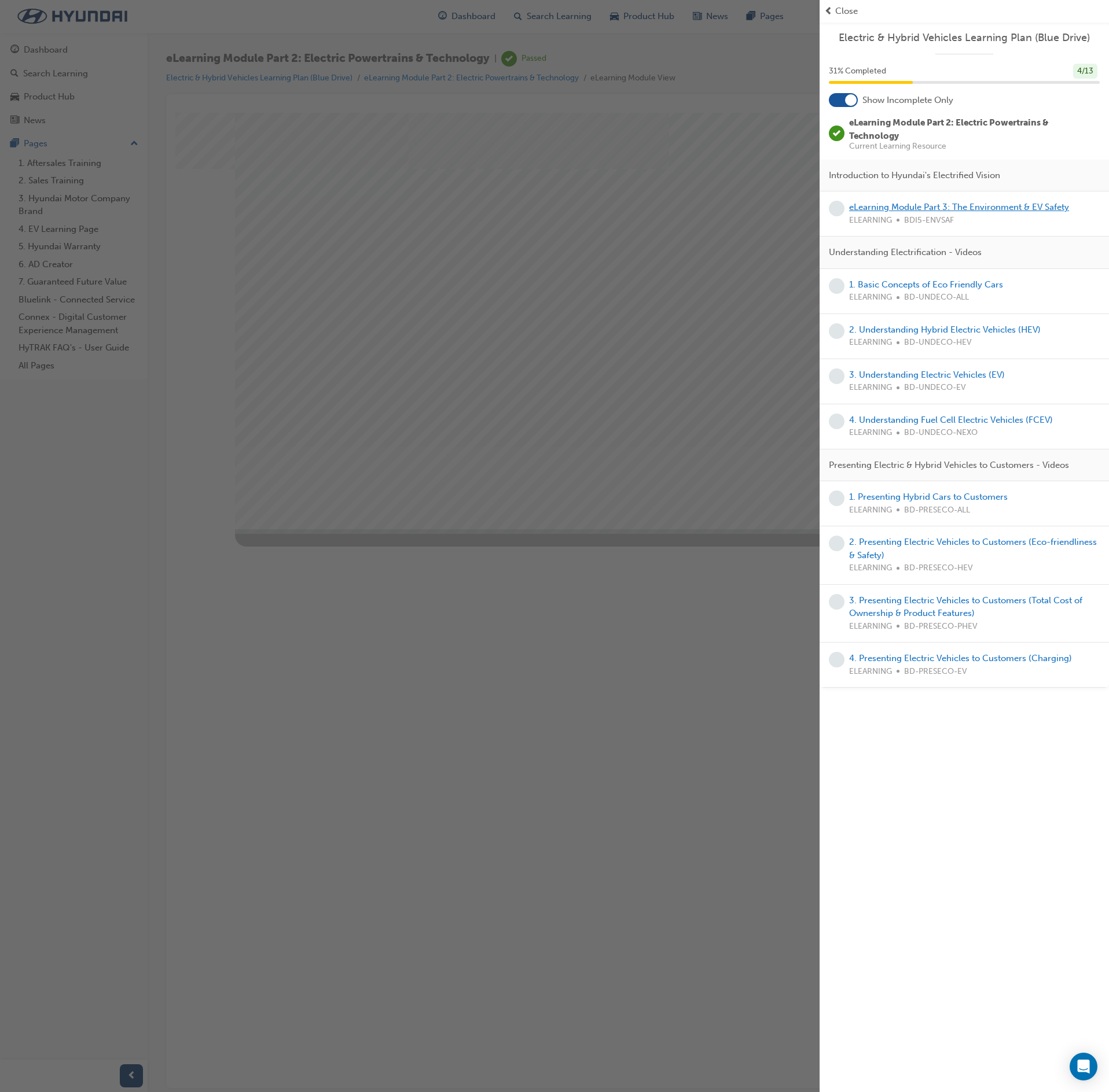
click at [988, 208] on link "eLearning Module Part 3: The Environment & EV Safety" at bounding box center [959, 207] width 220 height 11
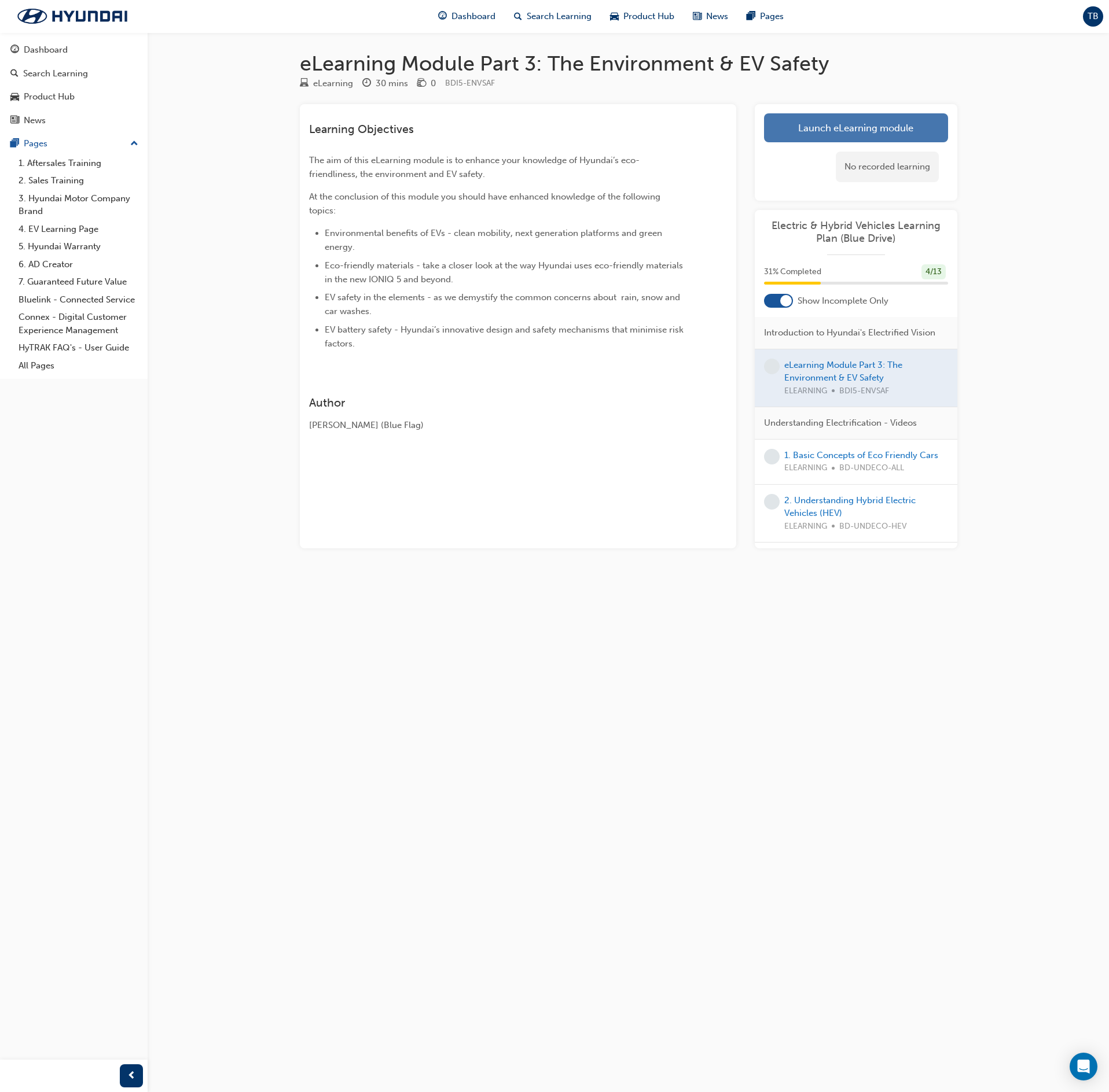
click at [881, 118] on link "Launch eLearning module" at bounding box center [856, 128] width 184 height 29
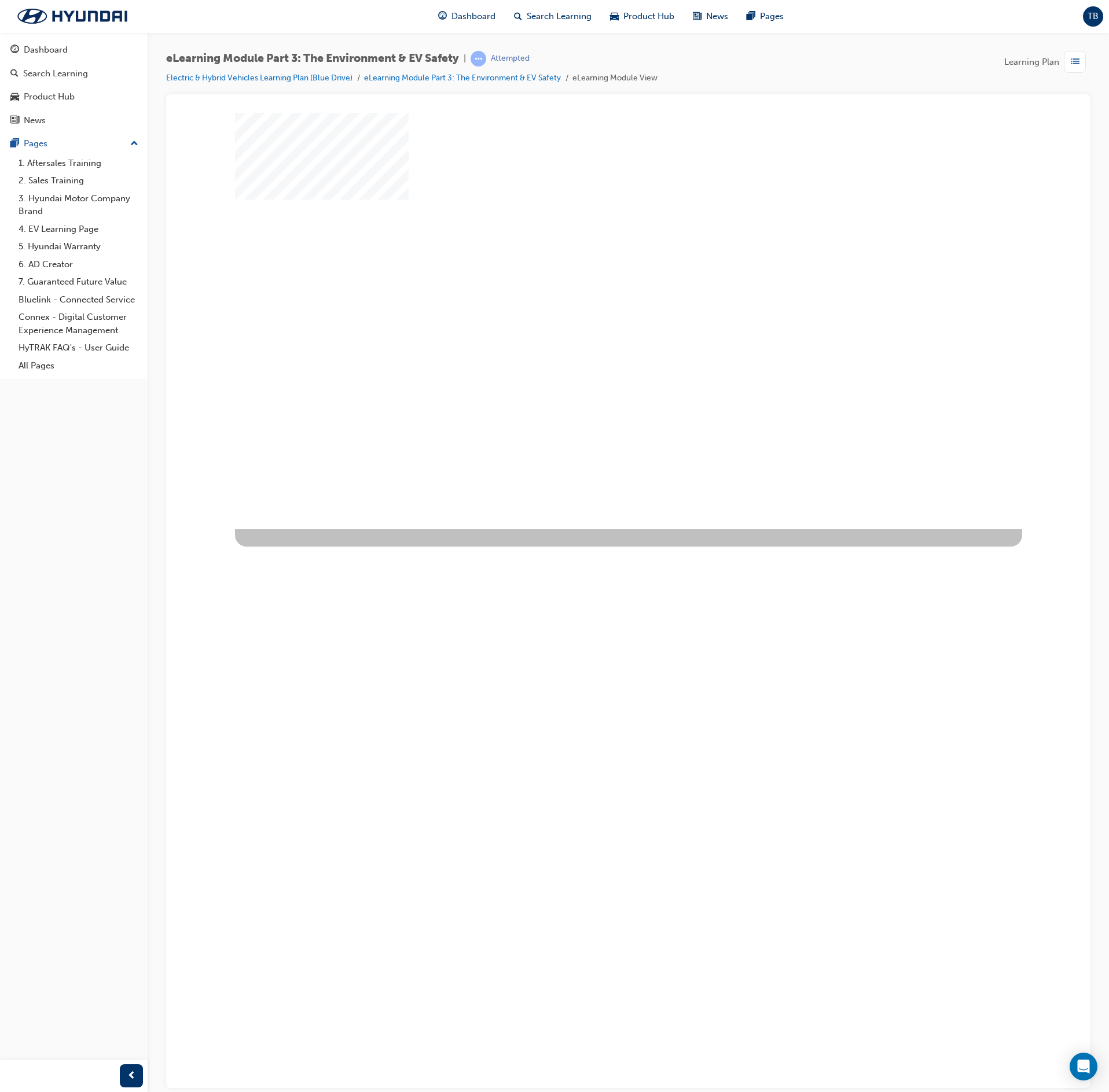
click at [595, 287] on div "play" at bounding box center [595, 287] width 0 height 0
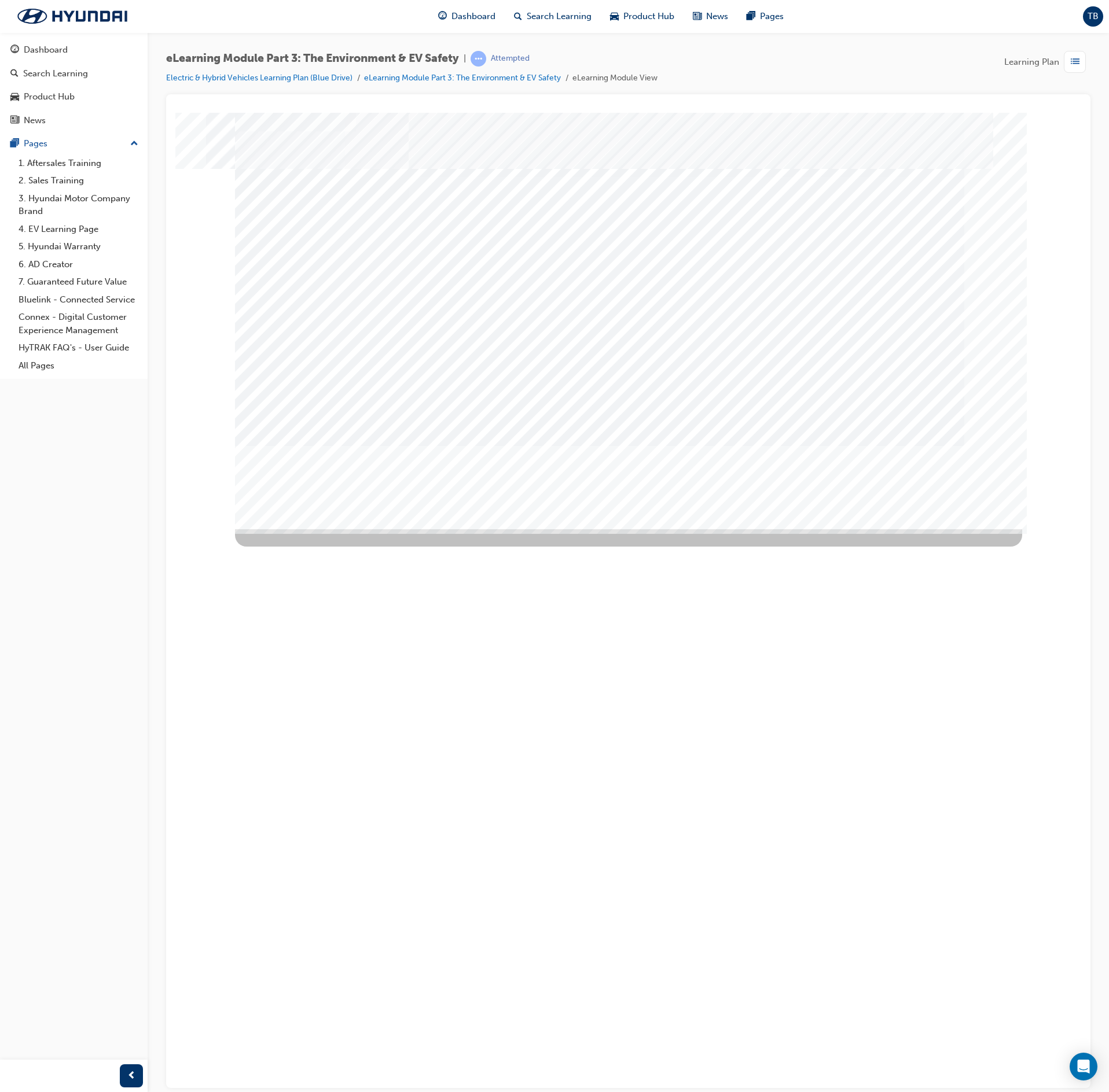
click at [316, 546] on div "Next Trigger this button to go to the next slide" at bounding box center [276, 1081] width 81 height 26
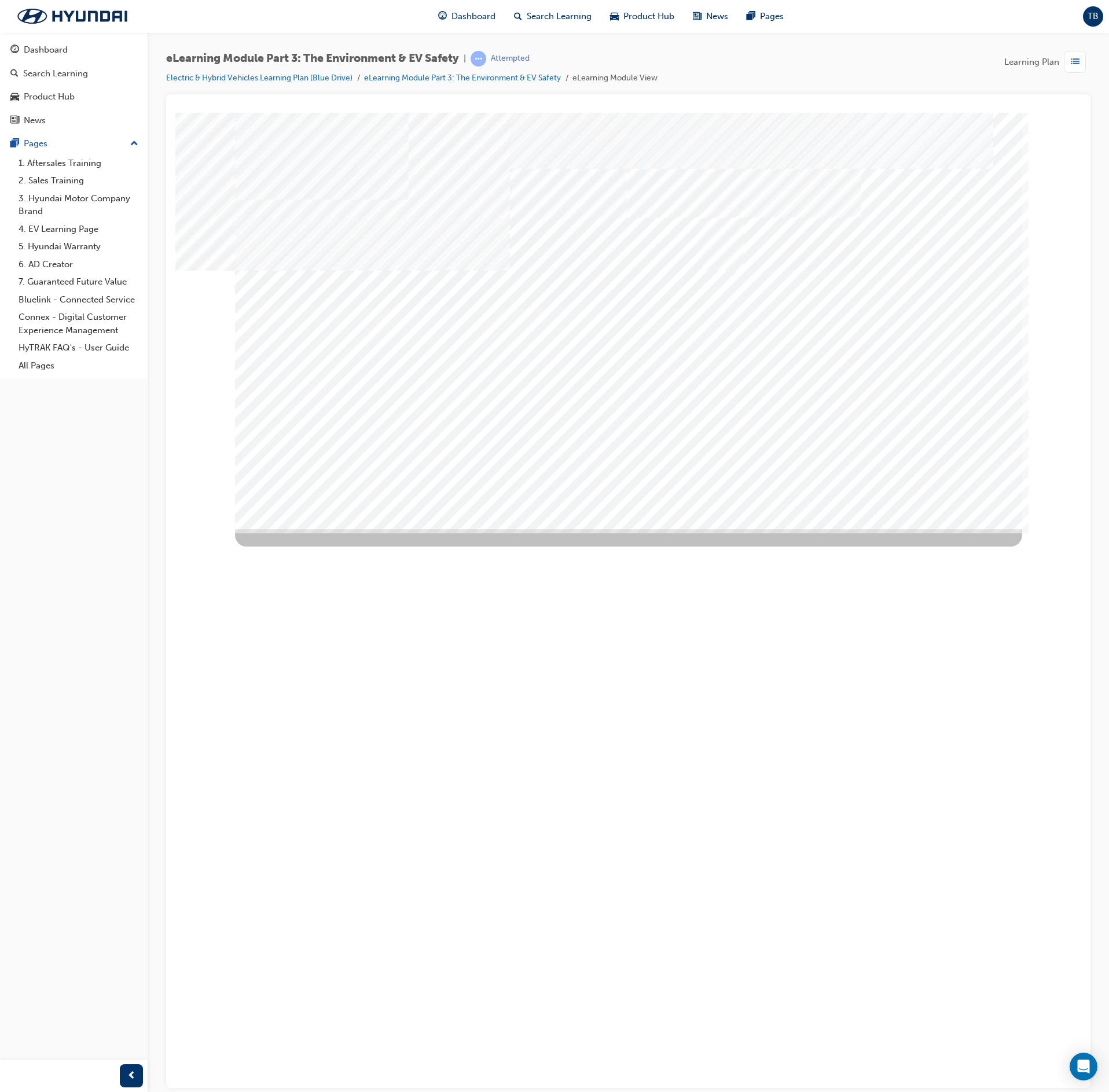
drag, startPoint x: 464, startPoint y: 453, endPoint x: 559, endPoint y: 423, distance: 99.6
drag, startPoint x: 582, startPoint y: 426, endPoint x: 671, endPoint y: 413, distance: 89.9
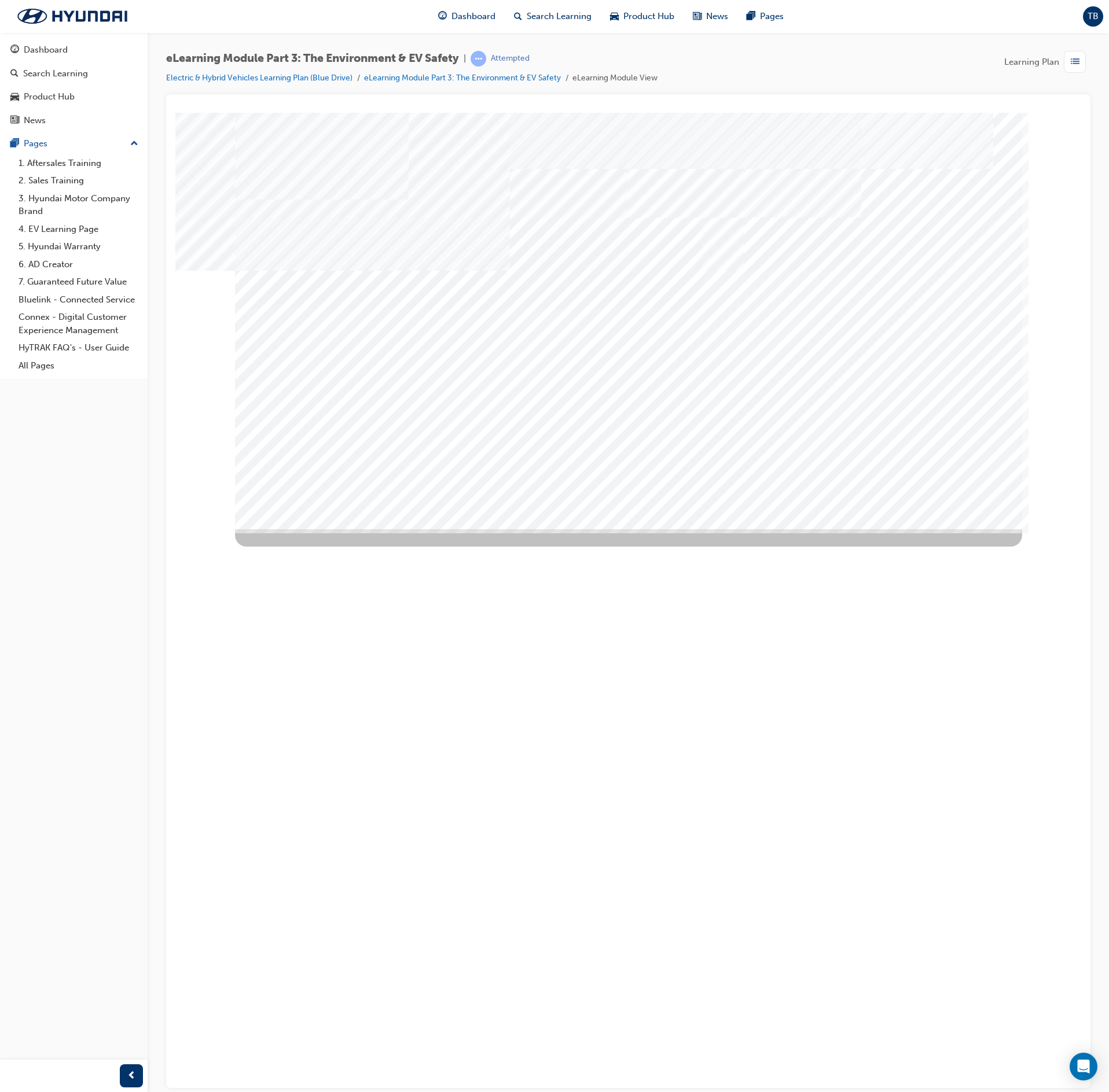
drag, startPoint x: 714, startPoint y: 441, endPoint x: 794, endPoint y: 407, distance: 86.9
drag, startPoint x: 815, startPoint y: 396, endPoint x: 812, endPoint y: 435, distance: 39.1
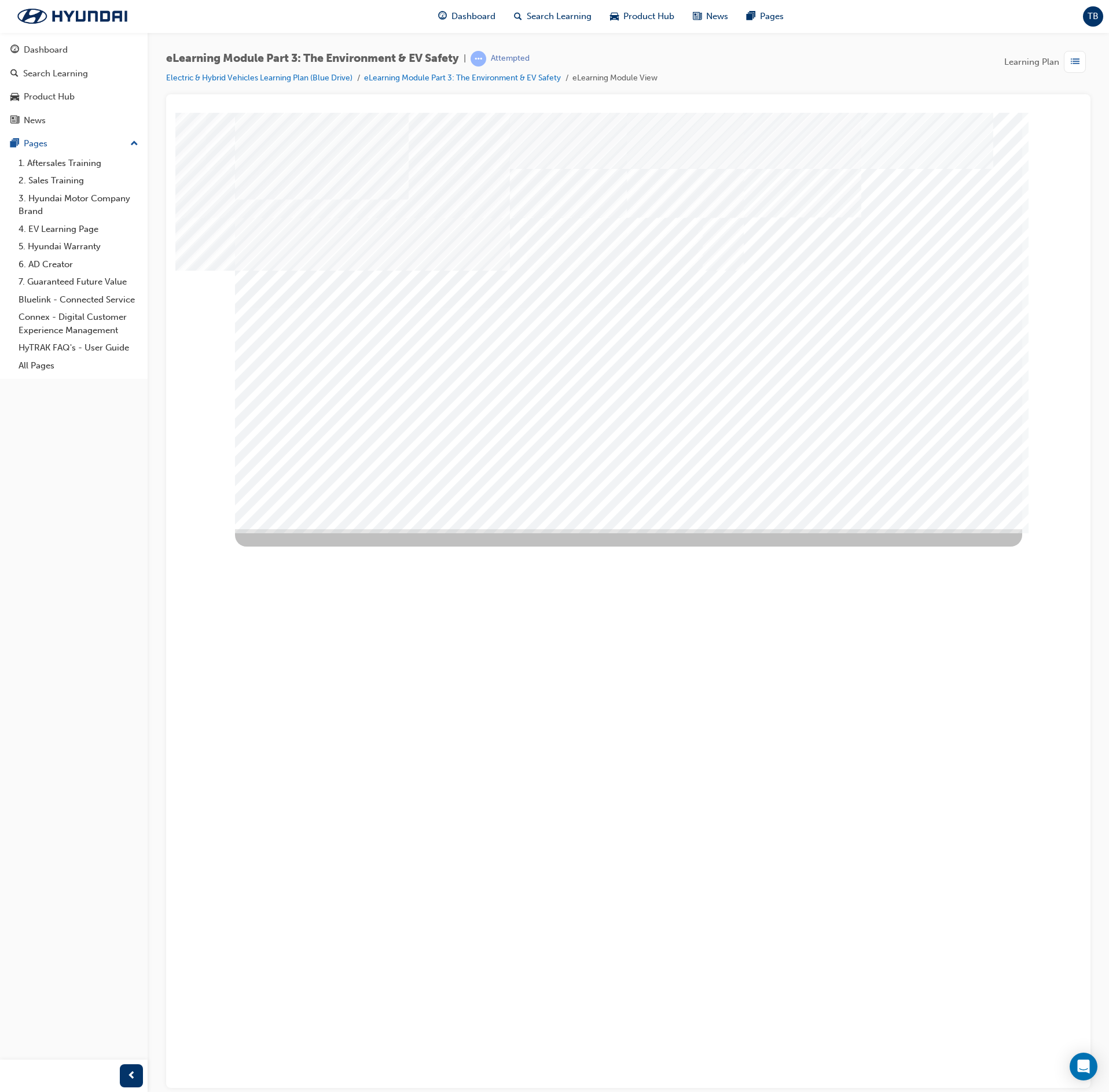
drag, startPoint x: 812, startPoint y: 436, endPoint x: 847, endPoint y: 509, distance: 81.0
drag, startPoint x: 589, startPoint y: 435, endPoint x: 712, endPoint y: 441, distance: 123.1
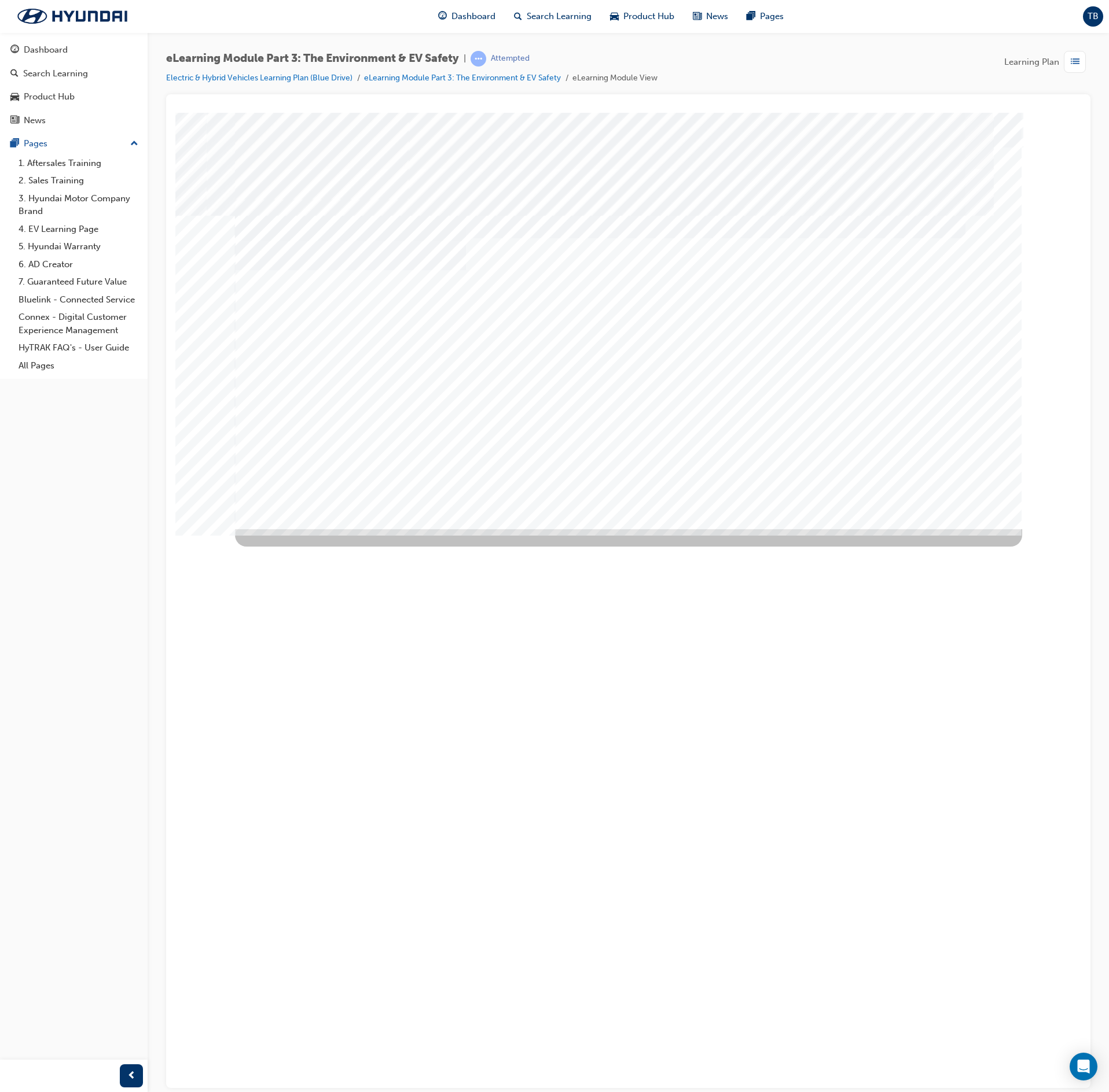
drag, startPoint x: 892, startPoint y: 455, endPoint x: 900, endPoint y: 456, distance: 8.1
click at [467, 546] on div "Pillar 3" at bounding box center [351, 688] width 232 height 41
click at [316, 546] on div "Next Trigger this button to go to the next slide" at bounding box center [276, 747] width 81 height 26
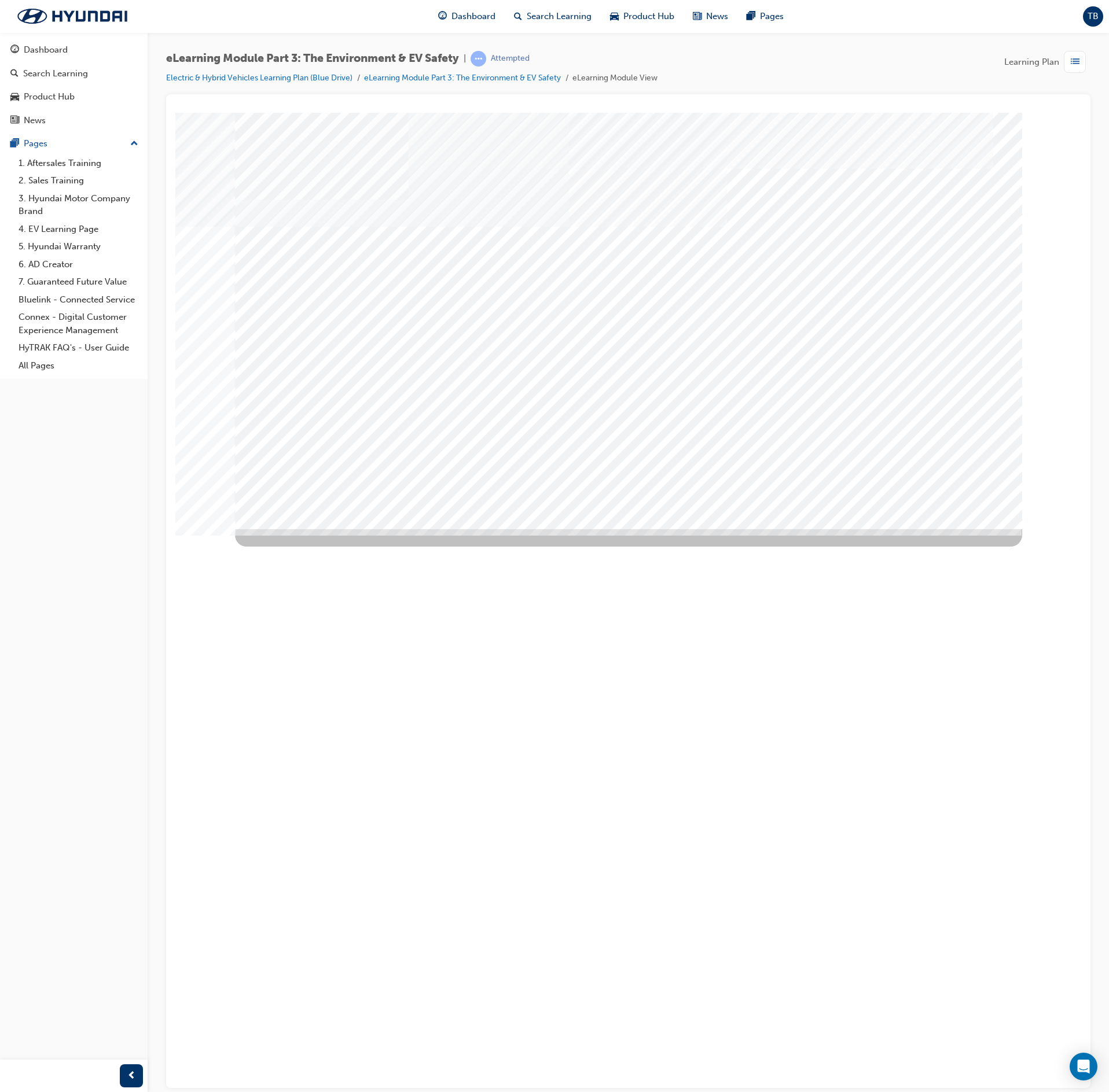
drag, startPoint x: 654, startPoint y: 428, endPoint x: 812, endPoint y: 428, distance: 158.0
click at [703, 434] on div "multistate" at bounding box center [629, 321] width 788 height 417
drag, startPoint x: 818, startPoint y: 434, endPoint x: 827, endPoint y: 434, distance: 9.0
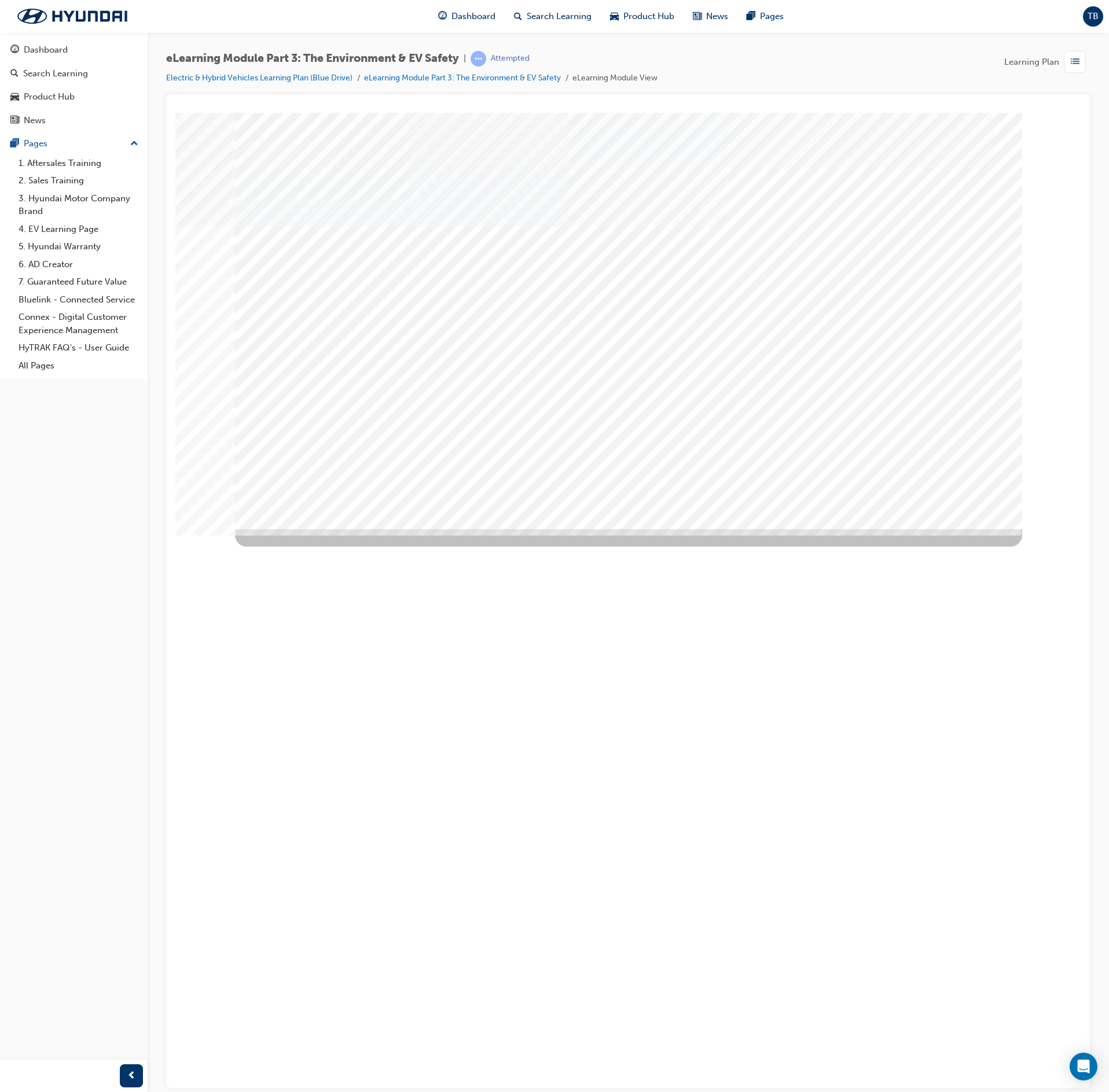
drag, startPoint x: 577, startPoint y: 451, endPoint x: 779, endPoint y: 450, distance: 202.0
drag, startPoint x: 788, startPoint y: 453, endPoint x: 807, endPoint y: 459, distance: 19.9
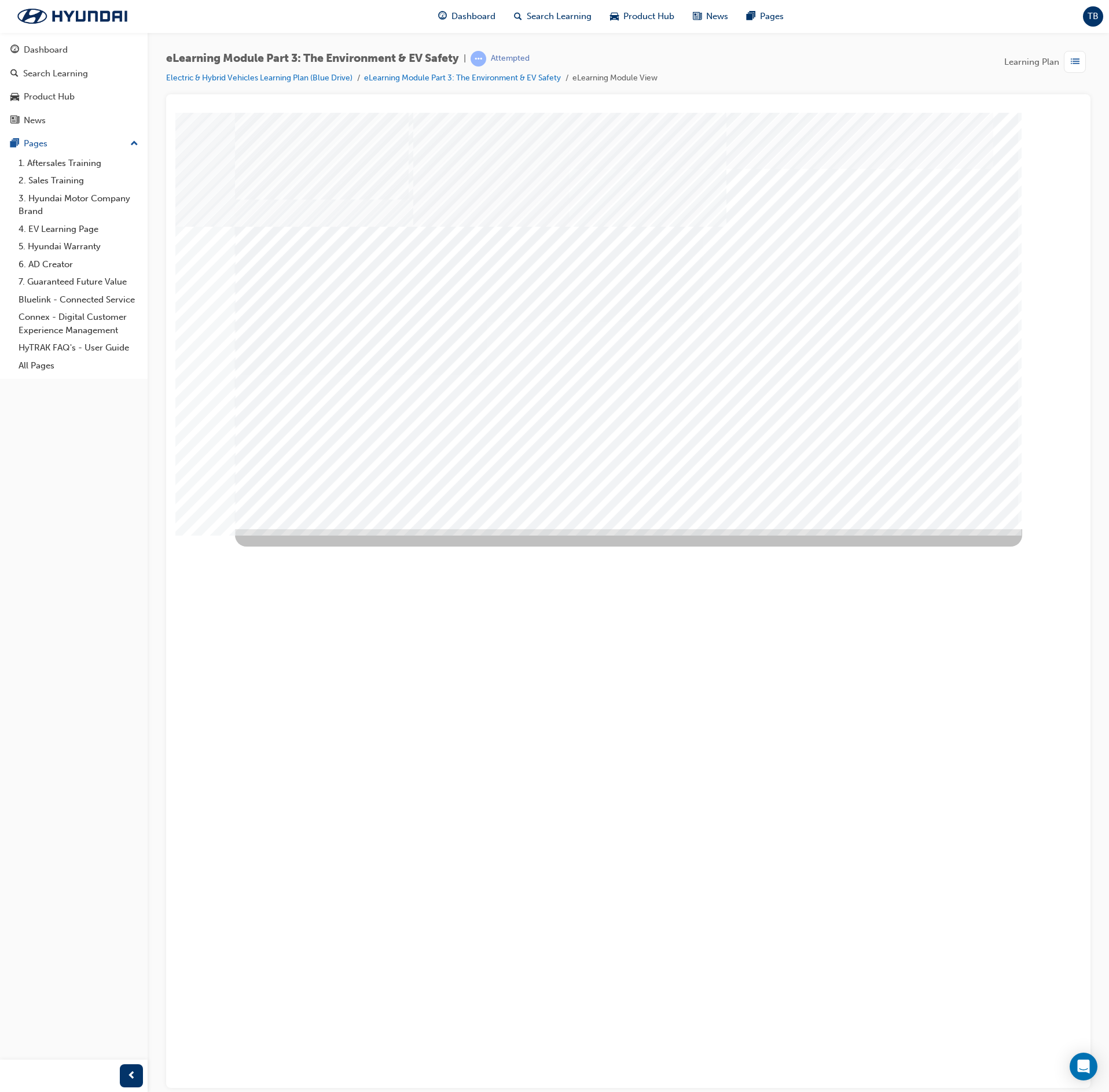
drag, startPoint x: 633, startPoint y: 442, endPoint x: 711, endPoint y: 435, distance: 78.3
drag, startPoint x: 788, startPoint y: 436, endPoint x: 889, endPoint y: 433, distance: 101.0
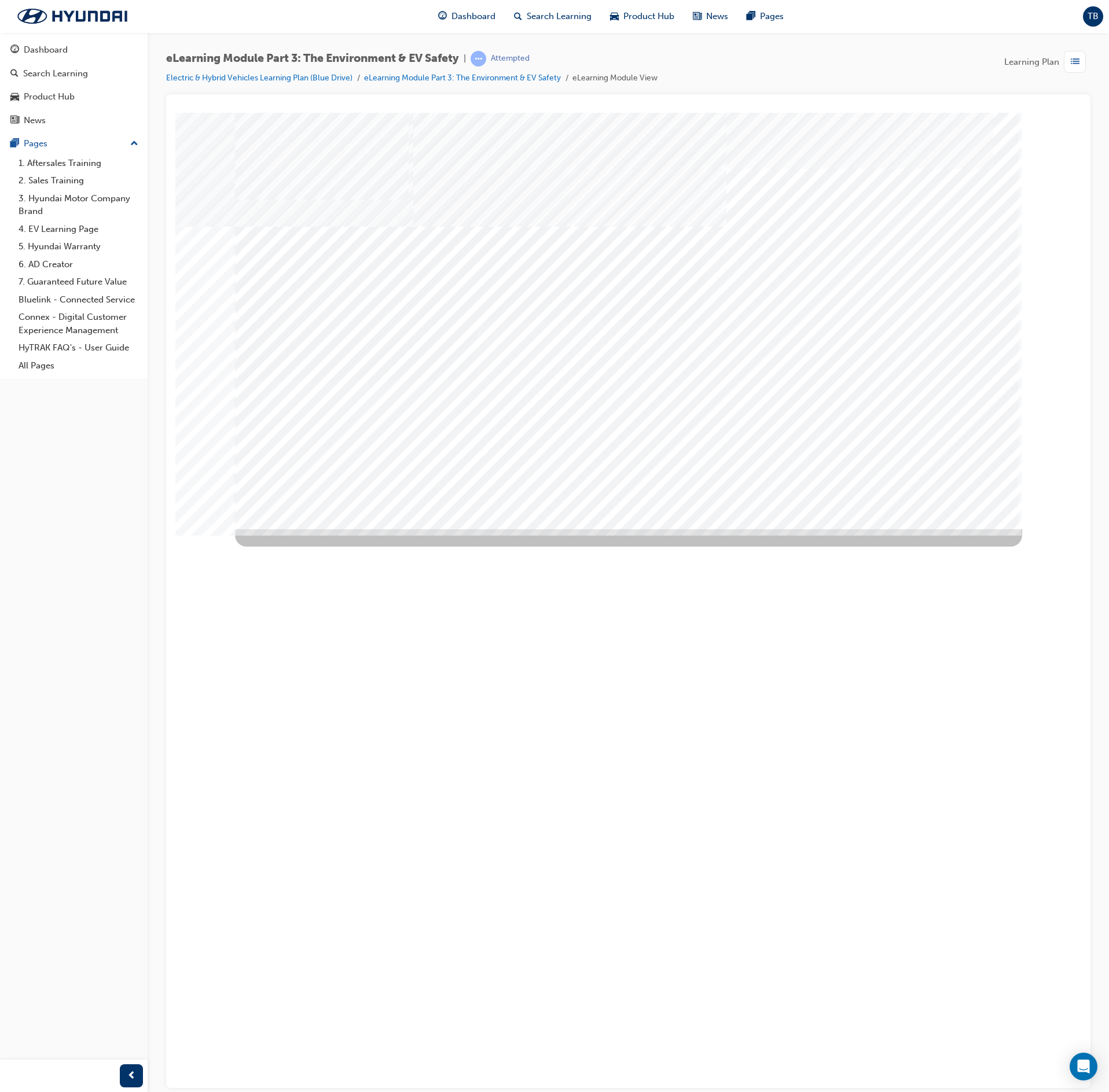
click at [316, 546] on div "Next Trigger this button to go to the next slide" at bounding box center [276, 1088] width 81 height 26
click at [316, 546] on div "Next Trigger this button to go to the next slide" at bounding box center [276, 1011] width 81 height 26
click at [316, 546] on div "Next Trigger this button to go to the next slide" at bounding box center [276, 878] width 81 height 26
drag, startPoint x: 332, startPoint y: 368, endPoint x: 402, endPoint y: 373, distance: 70.2
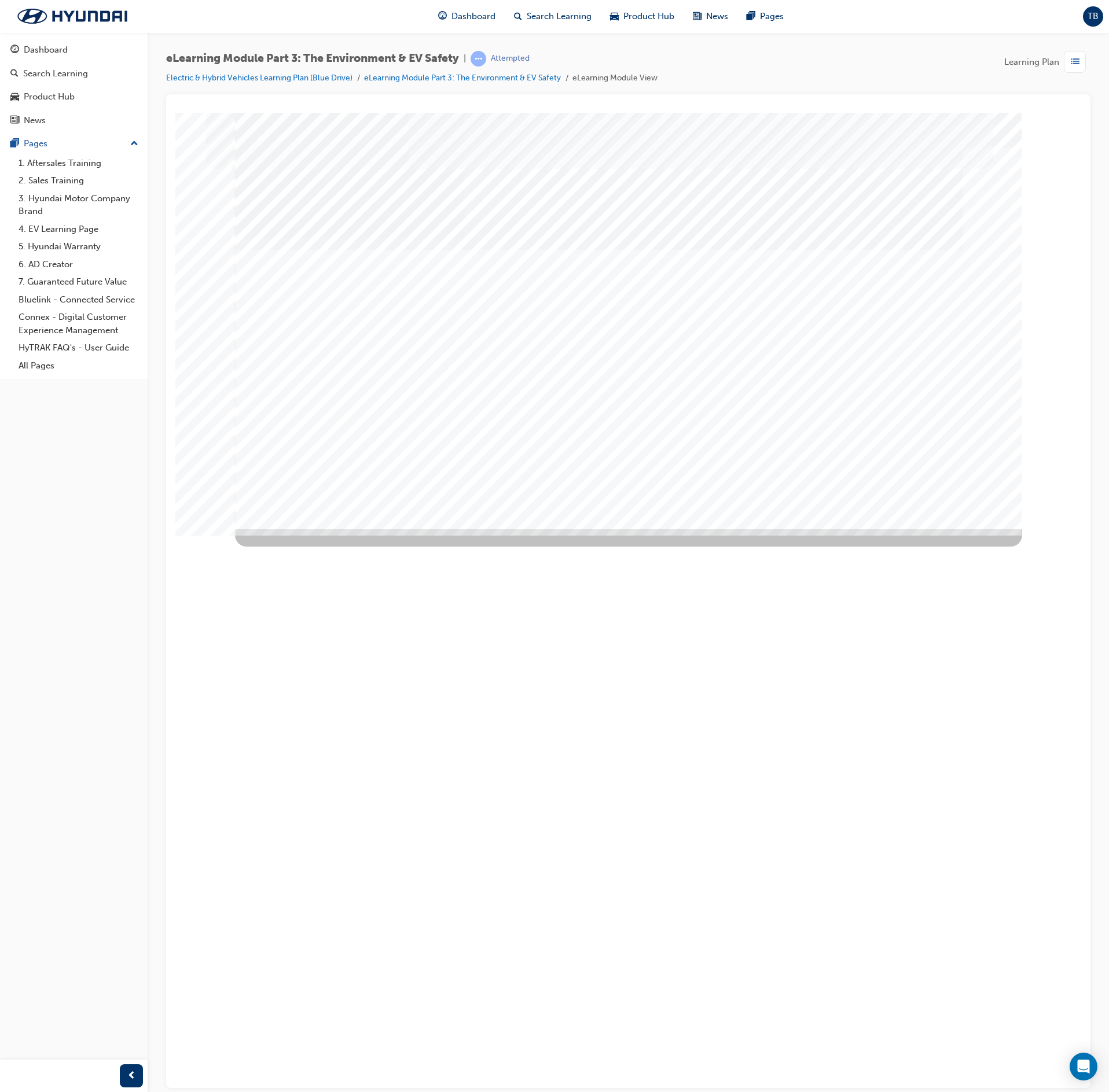
click at [339, 546] on div "Image" at bounding box center [350, 958] width 229 height 125
drag, startPoint x: 611, startPoint y: 409, endPoint x: 652, endPoint y: 412, distance: 41.1
drag, startPoint x: 821, startPoint y: 388, endPoint x: 847, endPoint y: 453, distance: 70.0
click at [464, 529] on div "Image" at bounding box center [350, 591] width 229 height 125
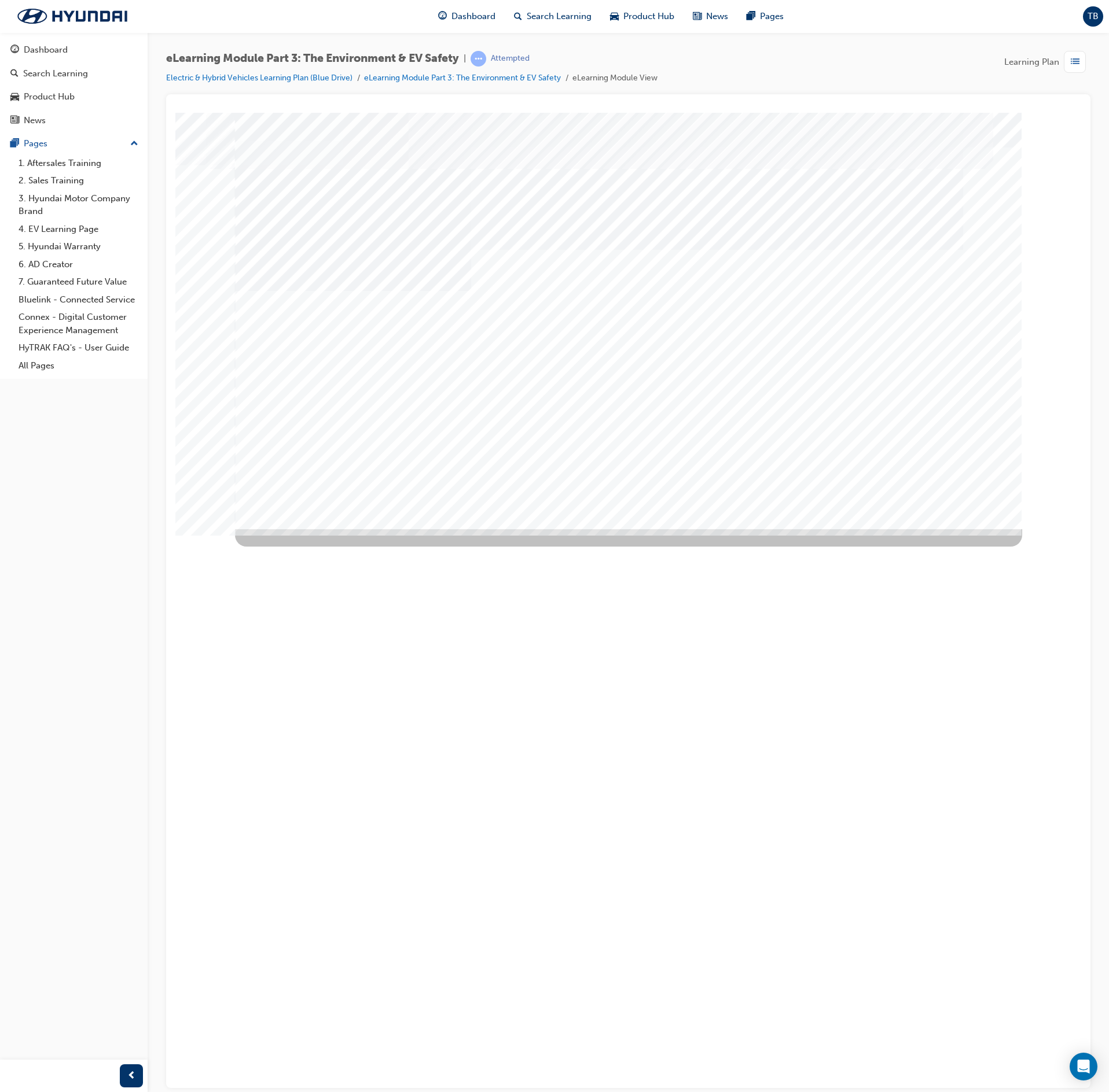
drag, startPoint x: 674, startPoint y: 450, endPoint x: 680, endPoint y: 448, distance: 6.3
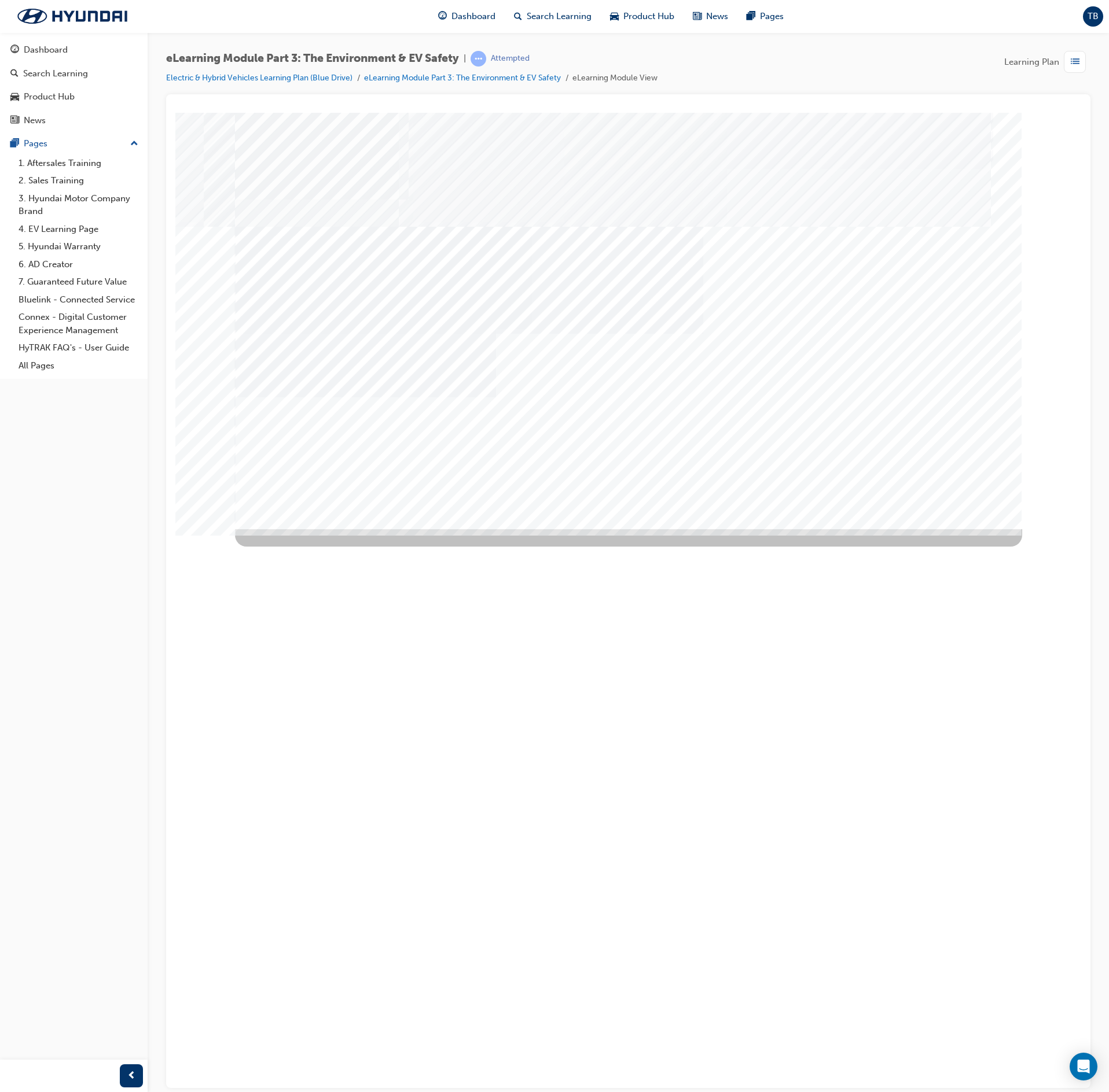
click at [842, 443] on div "multistate" at bounding box center [629, 321] width 788 height 417
drag, startPoint x: 571, startPoint y: 453, endPoint x: 621, endPoint y: 447, distance: 50.4
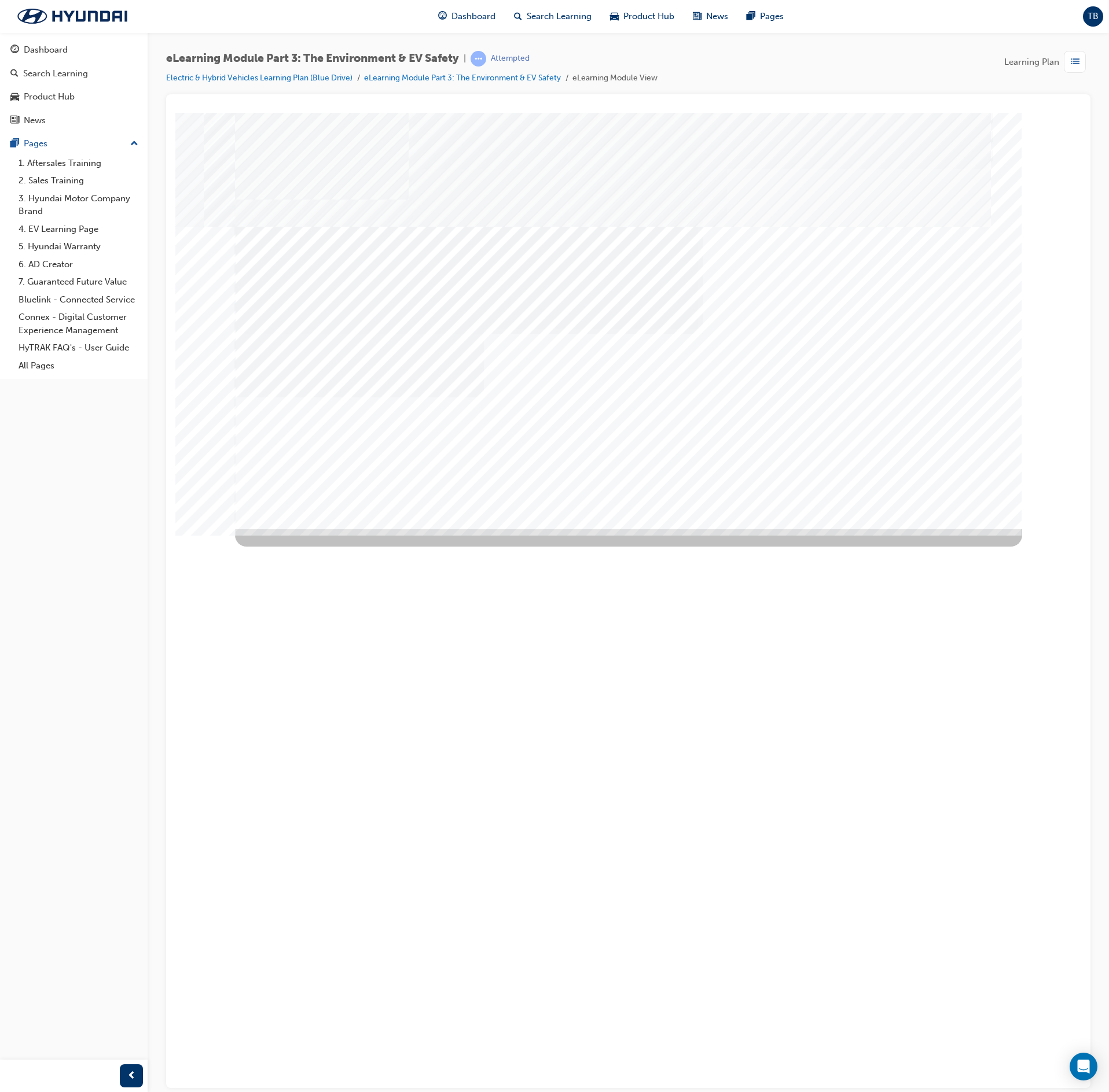
drag, startPoint x: 747, startPoint y: 434, endPoint x: 858, endPoint y: 436, distance: 111.0
drag, startPoint x: 940, startPoint y: 442, endPoint x: 944, endPoint y: 455, distance: 13.6
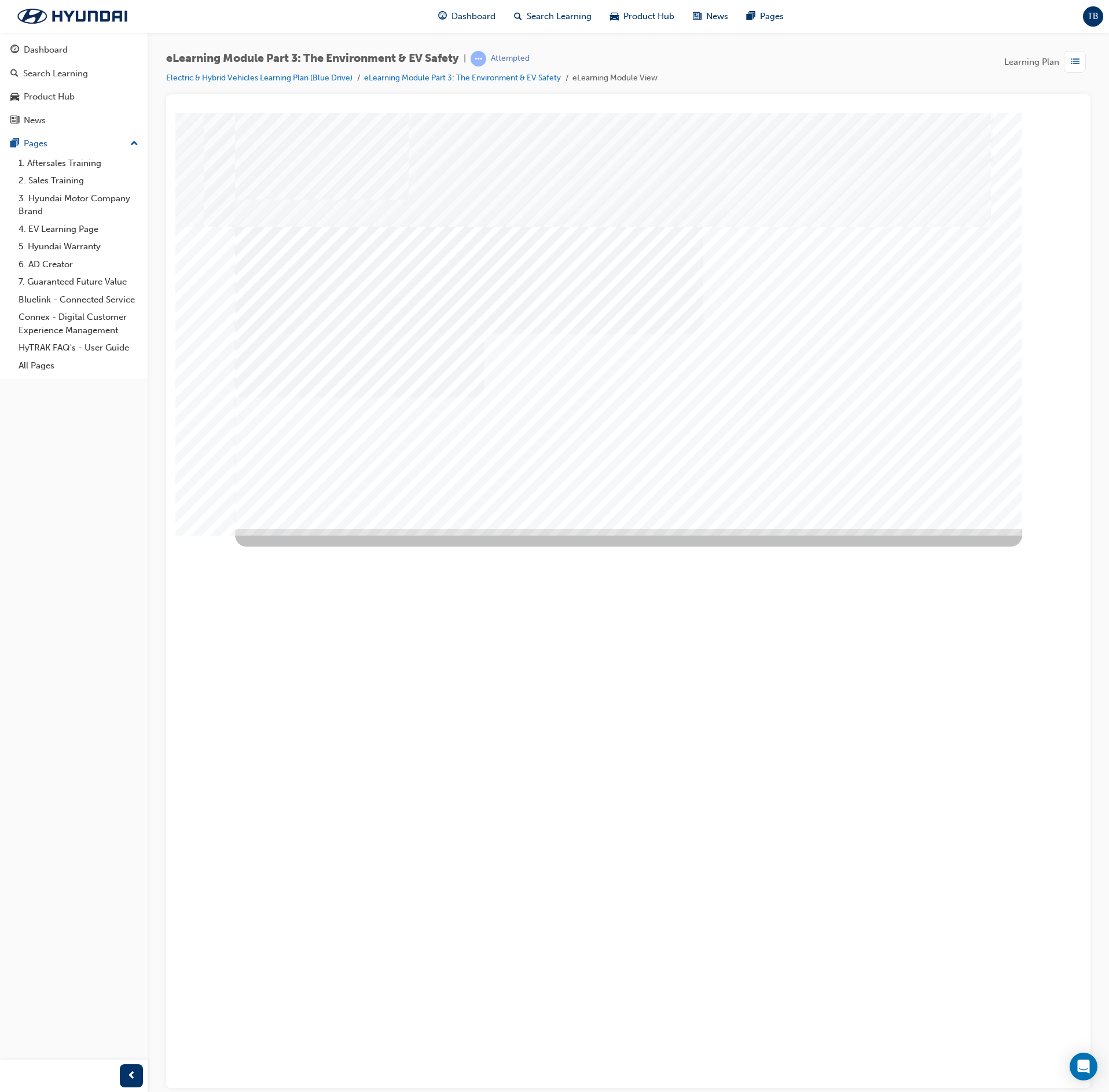
click at [680, 434] on div "multistate" at bounding box center [629, 321] width 788 height 417
click at [780, 440] on div "multistate" at bounding box center [629, 321] width 788 height 417
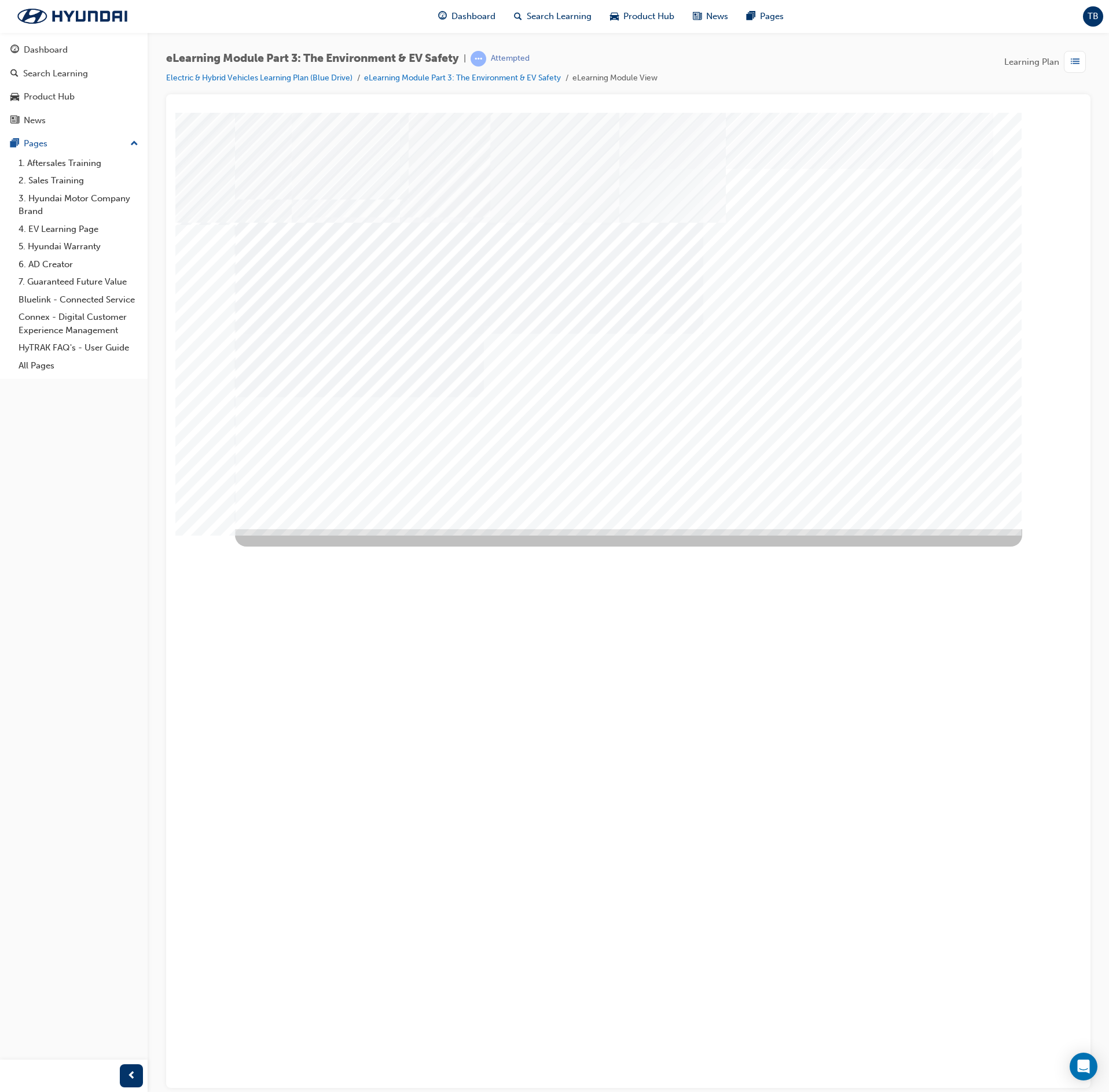
drag, startPoint x: 875, startPoint y: 348, endPoint x: 862, endPoint y: 331, distance: 21.4
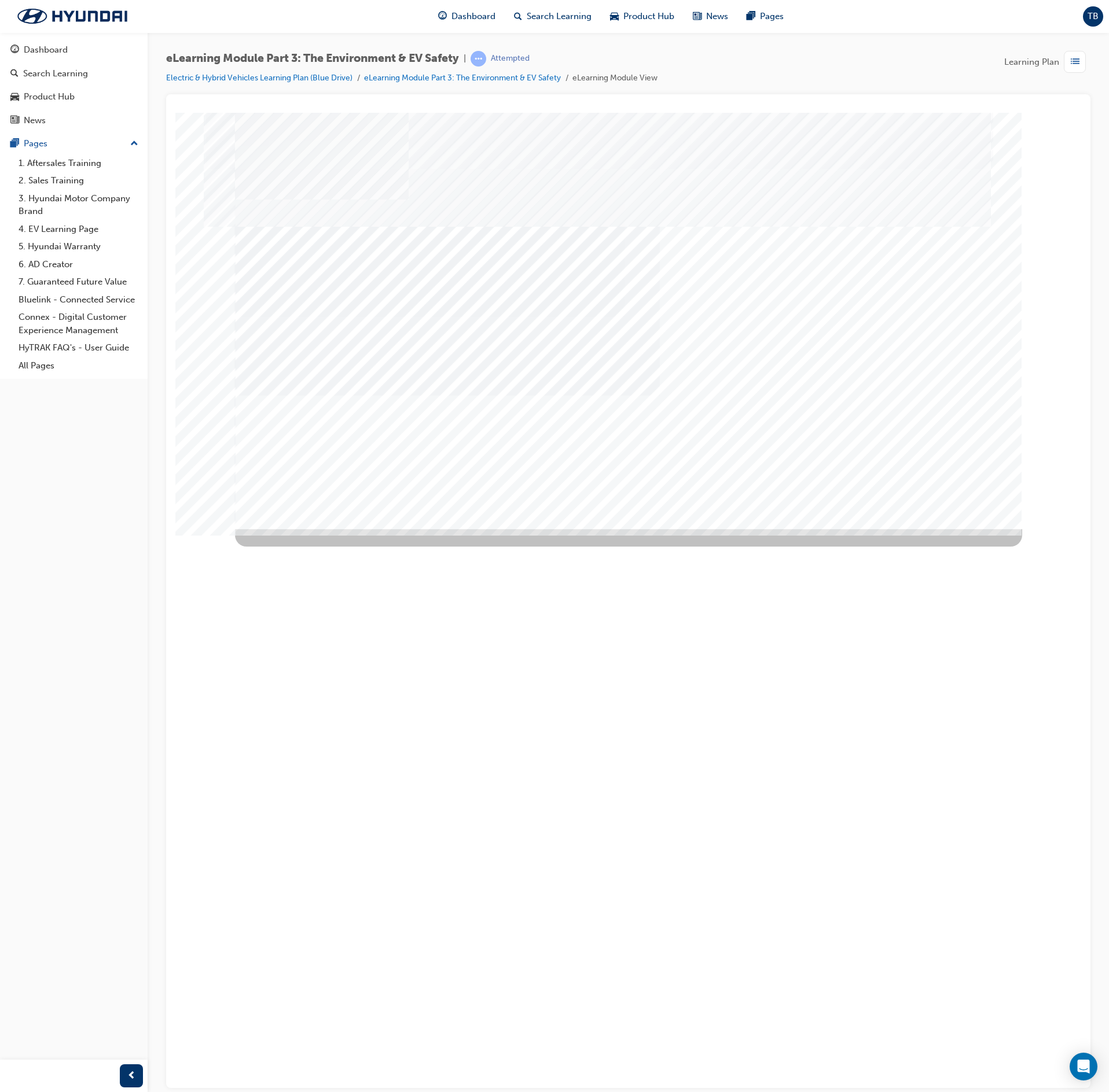
click at [815, 259] on div "multistate" at bounding box center [629, 321] width 788 height 417
drag, startPoint x: 639, startPoint y: 326, endPoint x: 606, endPoint y: 365, distance: 51.1
drag, startPoint x: 572, startPoint y: 442, endPoint x: 558, endPoint y: 440, distance: 14.1
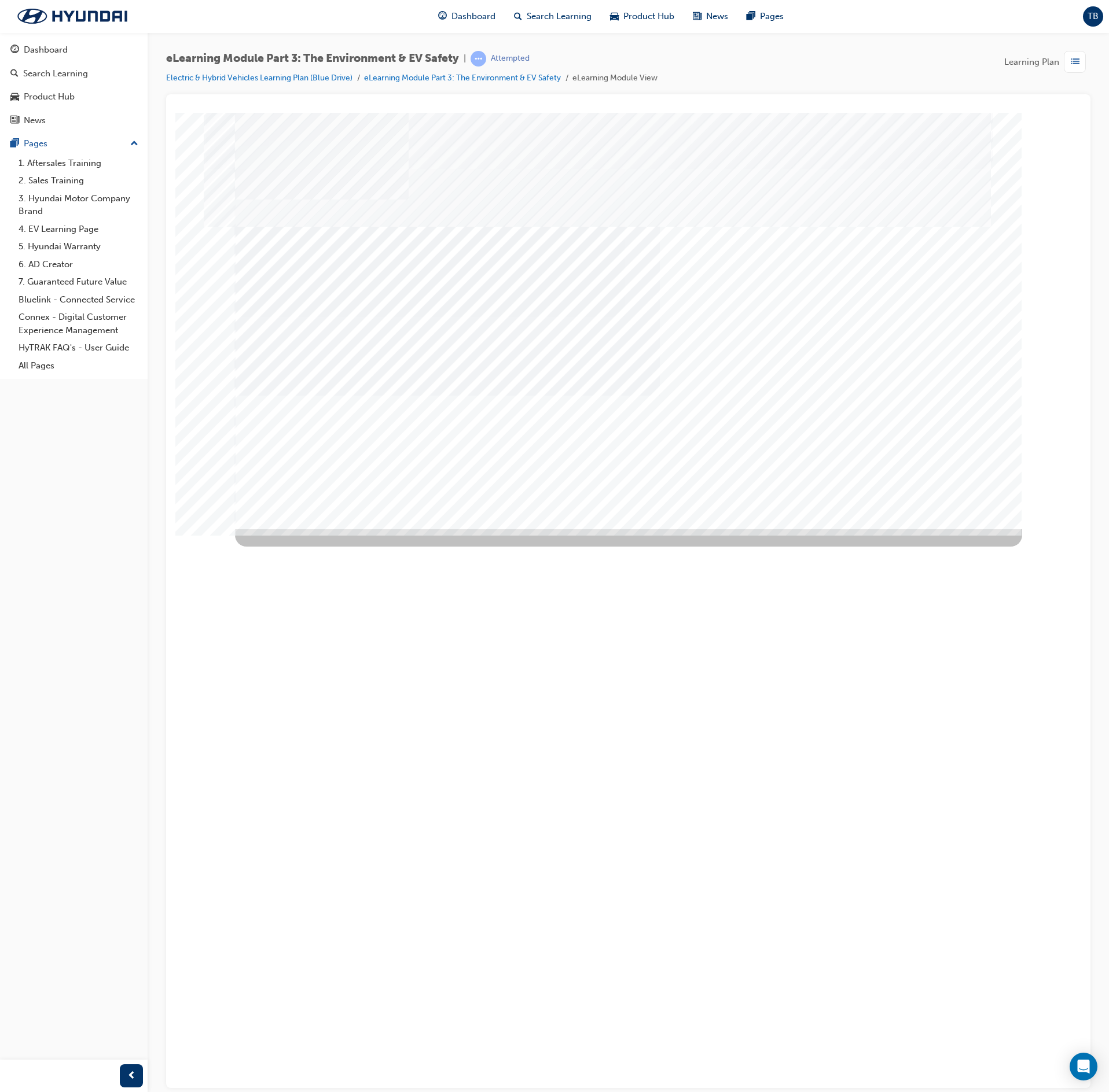
click at [694, 546] on div "SmartShape" at bounding box center [464, 848] width 459 height 417
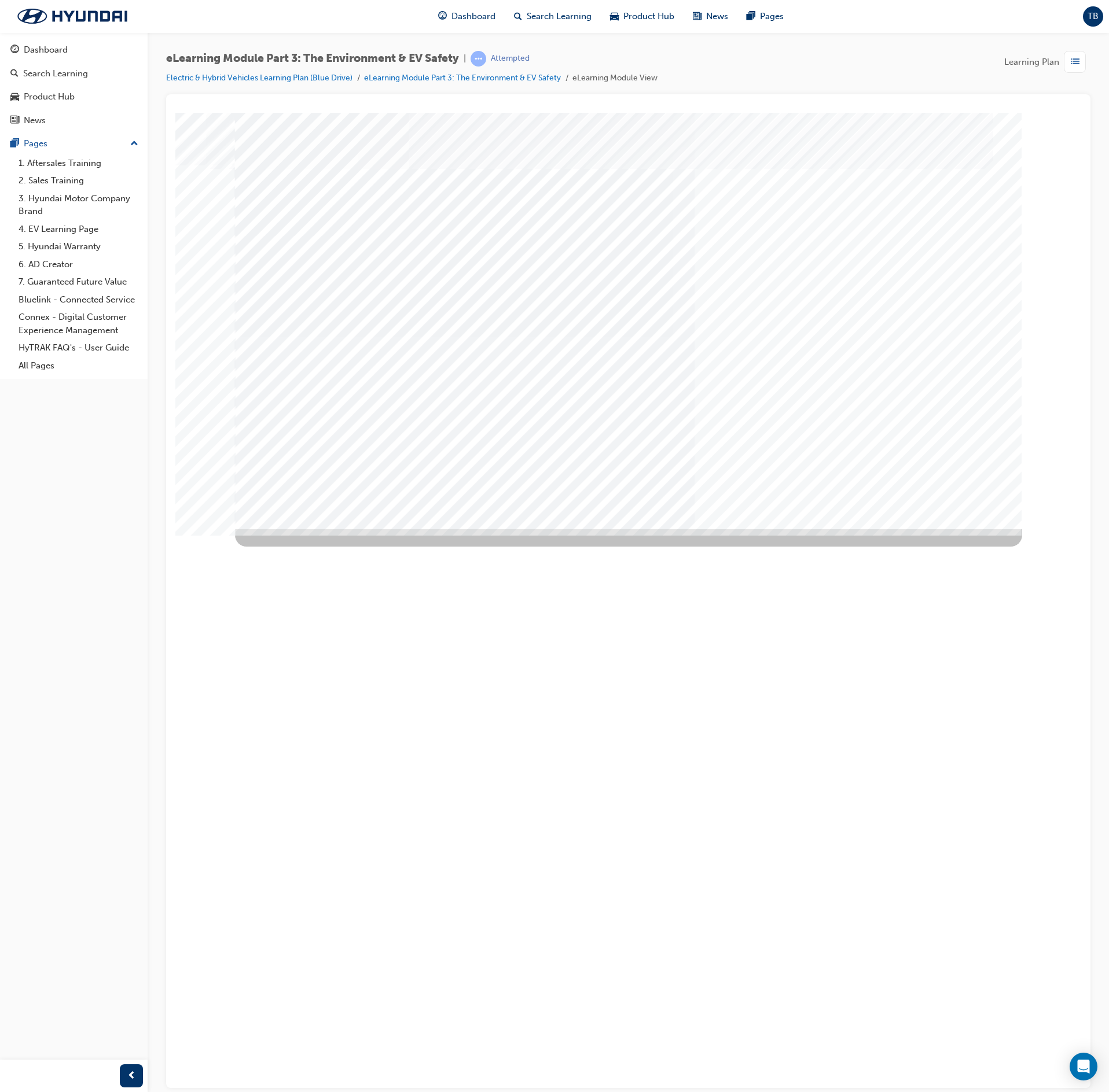
drag, startPoint x: 409, startPoint y: 400, endPoint x: 461, endPoint y: 407, distance: 52.5
drag, startPoint x: 518, startPoint y: 402, endPoint x: 562, endPoint y: 404, distance: 44.0
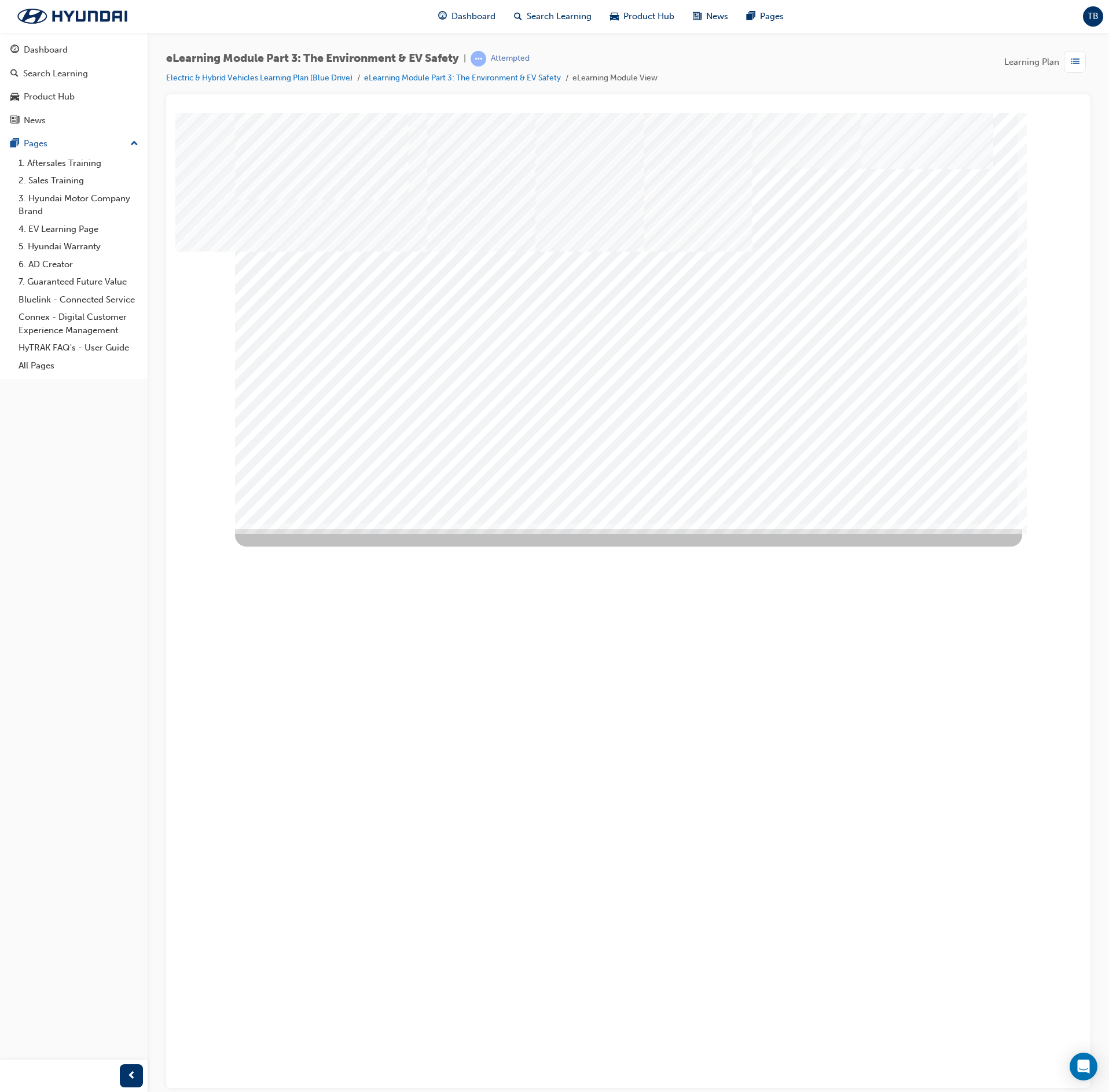
drag, startPoint x: 755, startPoint y: 394, endPoint x: 730, endPoint y: 414, distance: 32.0
drag, startPoint x: 733, startPoint y: 412, endPoint x: 774, endPoint y: 402, distance: 42.2
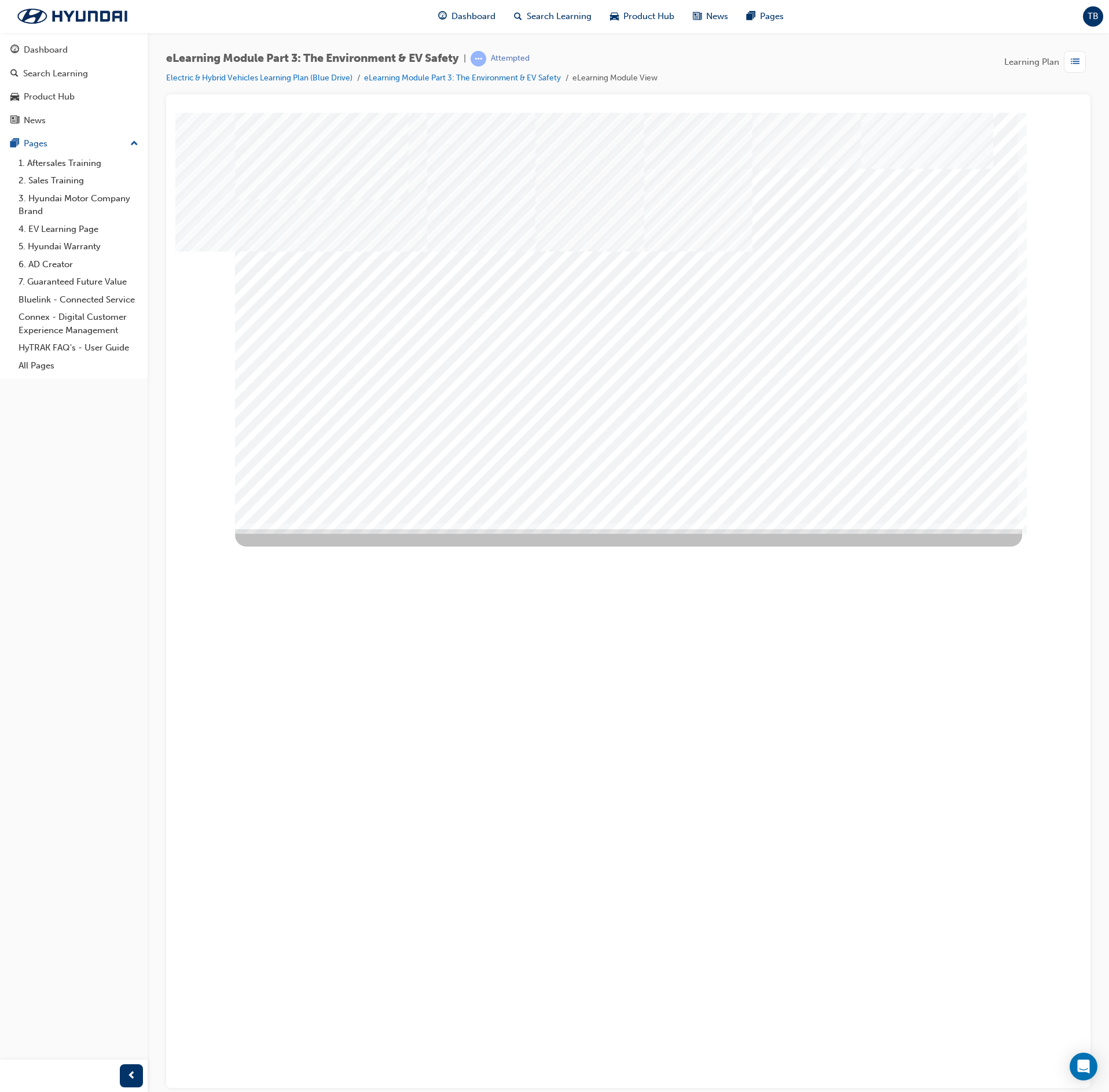
drag, startPoint x: 824, startPoint y: 405, endPoint x: 842, endPoint y: 397, distance: 19.7
click at [831, 403] on div "multistate" at bounding box center [629, 321] width 788 height 417
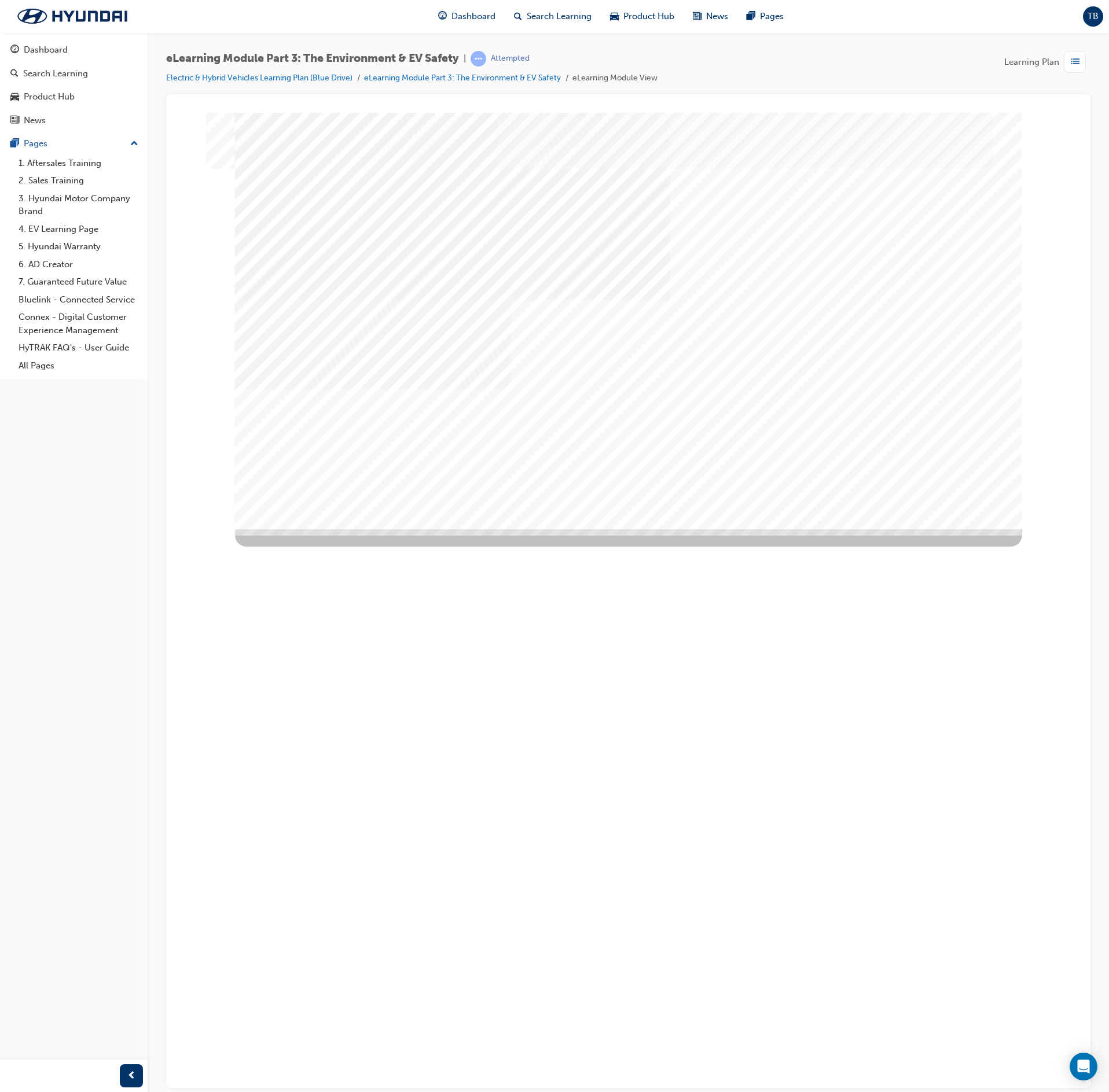
drag, startPoint x: 614, startPoint y: 227, endPoint x: 621, endPoint y: 241, distance: 15.7
drag, startPoint x: 720, startPoint y: 239, endPoint x: 792, endPoint y: 238, distance: 72.0
drag, startPoint x: 829, startPoint y: 232, endPoint x: 864, endPoint y: 245, distance: 37.3
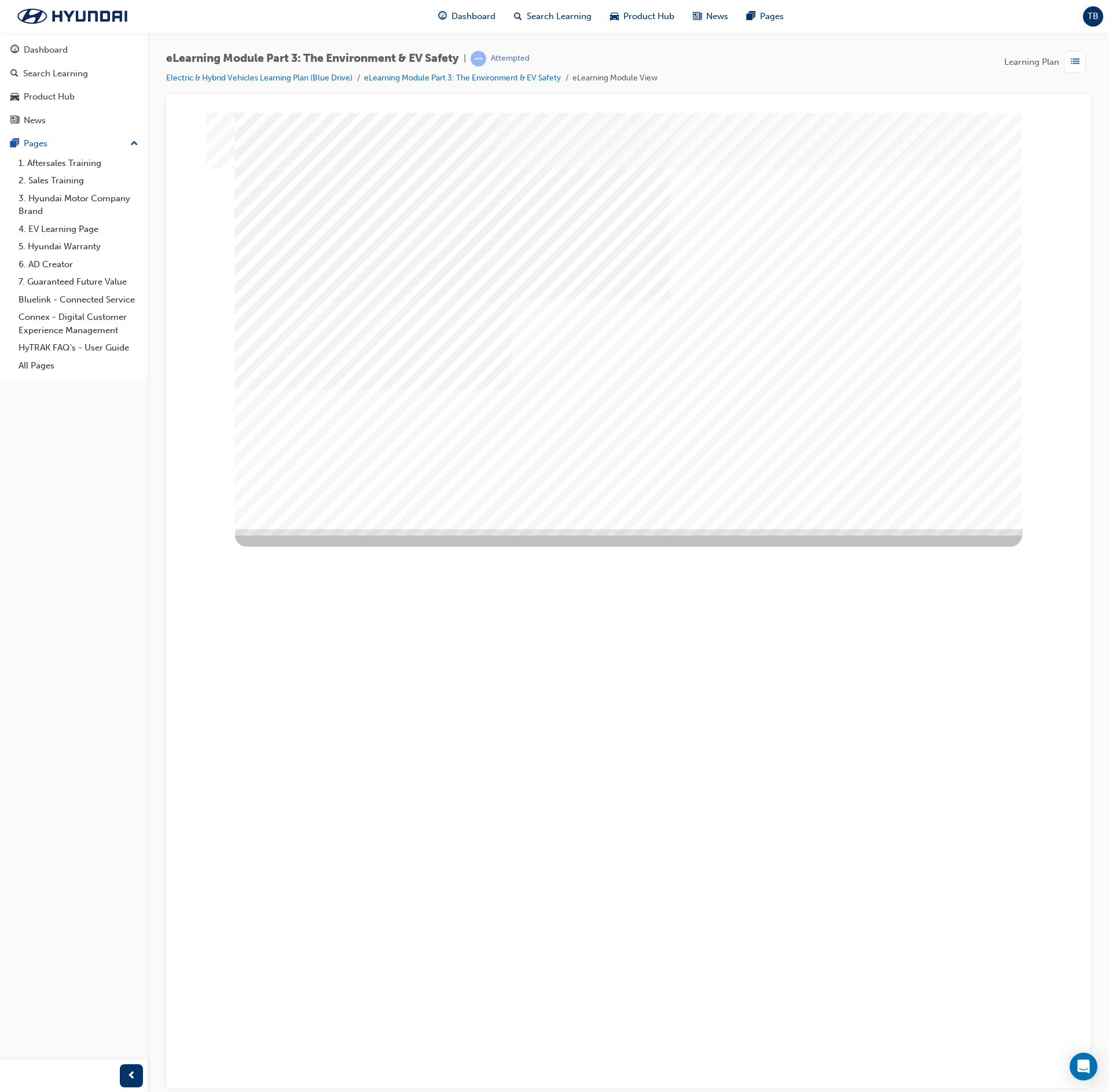
drag, startPoint x: 945, startPoint y: 236, endPoint x: 953, endPoint y: 239, distance: 8.5
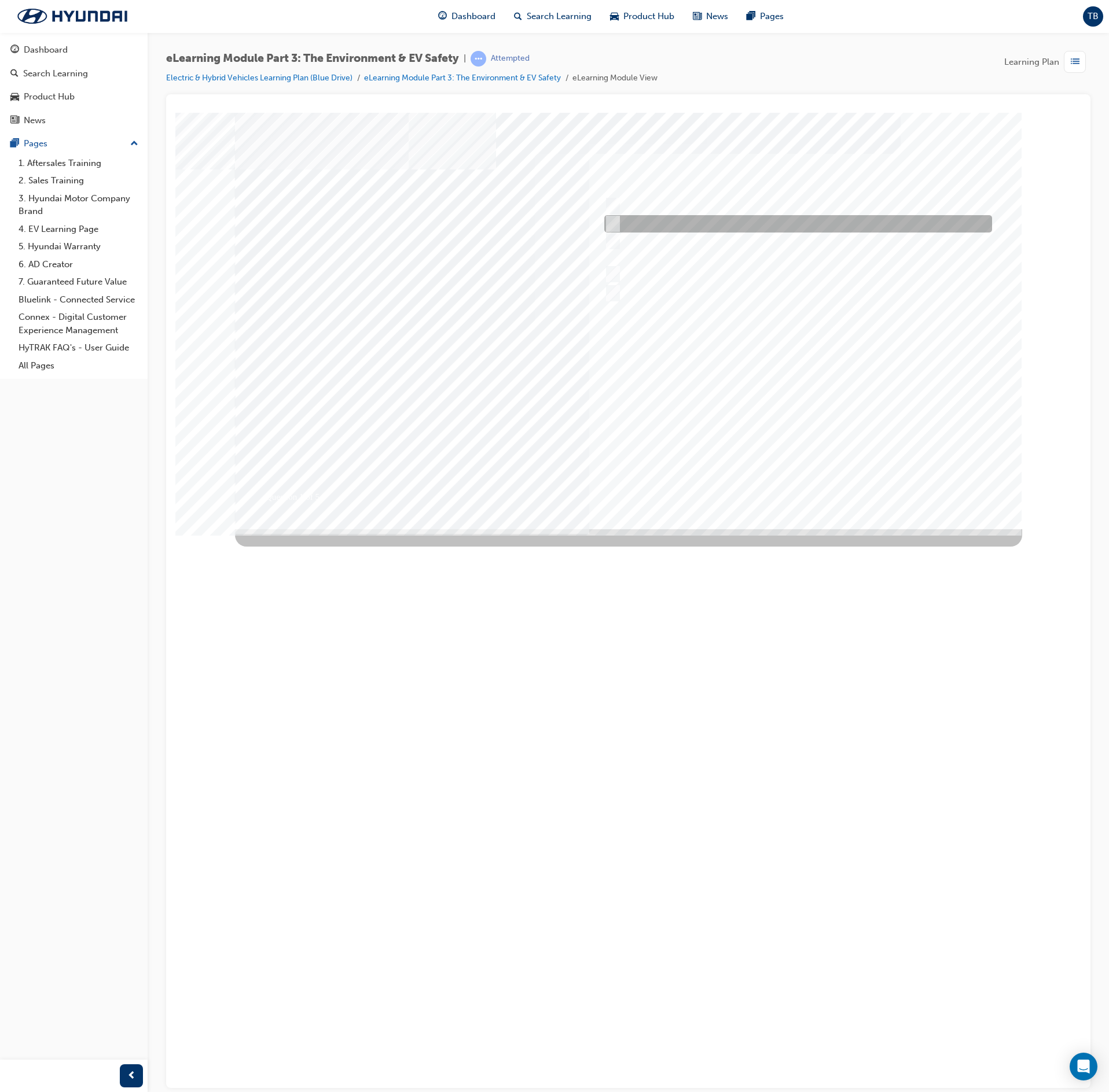
click at [611, 227] on input "Checking the stability of the battery cell in real time." at bounding box center [610, 223] width 12 height 12
checkbox input "true"
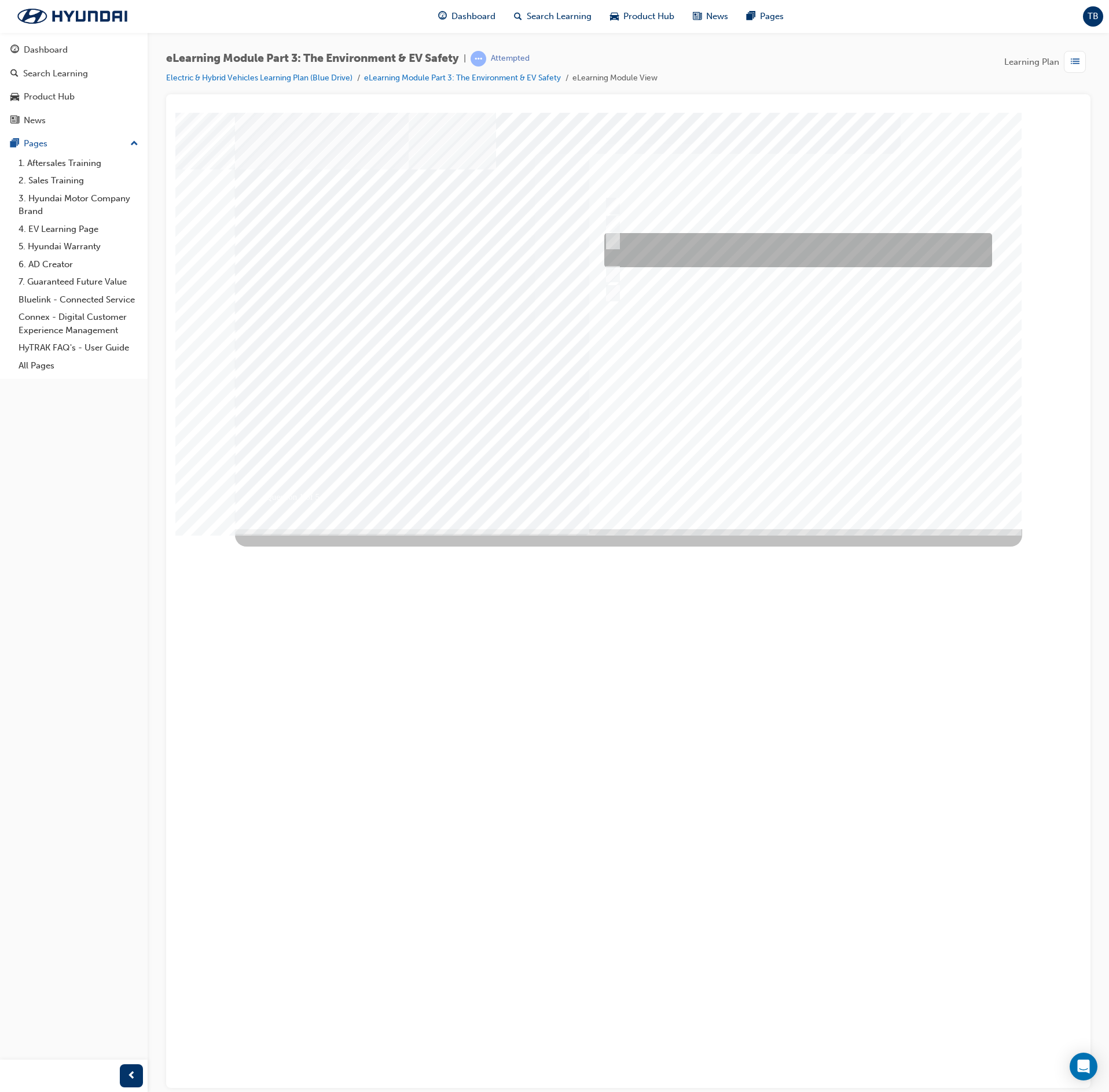
click at [612, 243] on input "An on/off control relay is triggered when battery anomalies are detected." at bounding box center [610, 241] width 12 height 12
checkbox input "true"
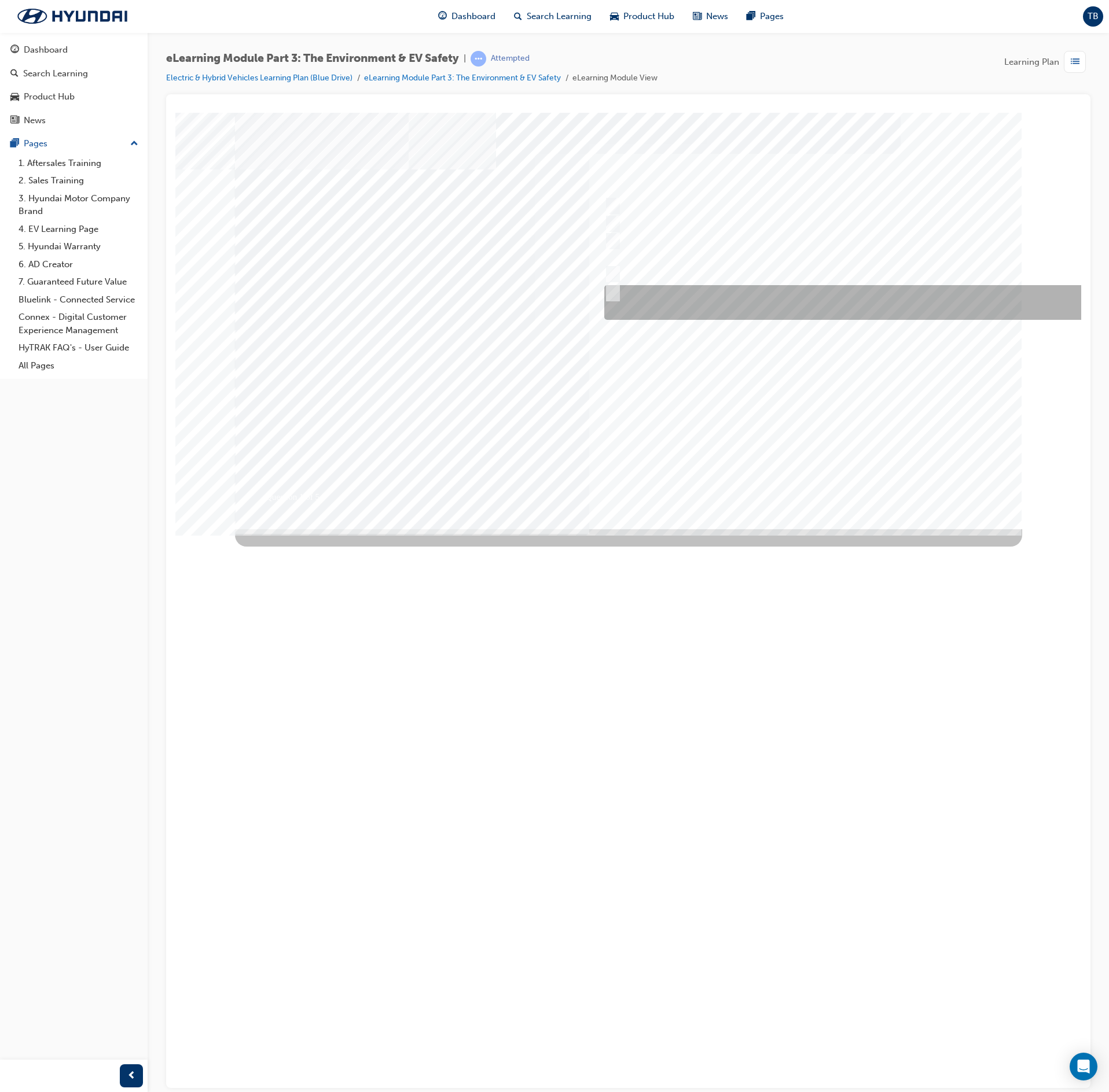
click at [633, 304] on div at bounding box center [851, 302] width 501 height 35
checkbox input "true"
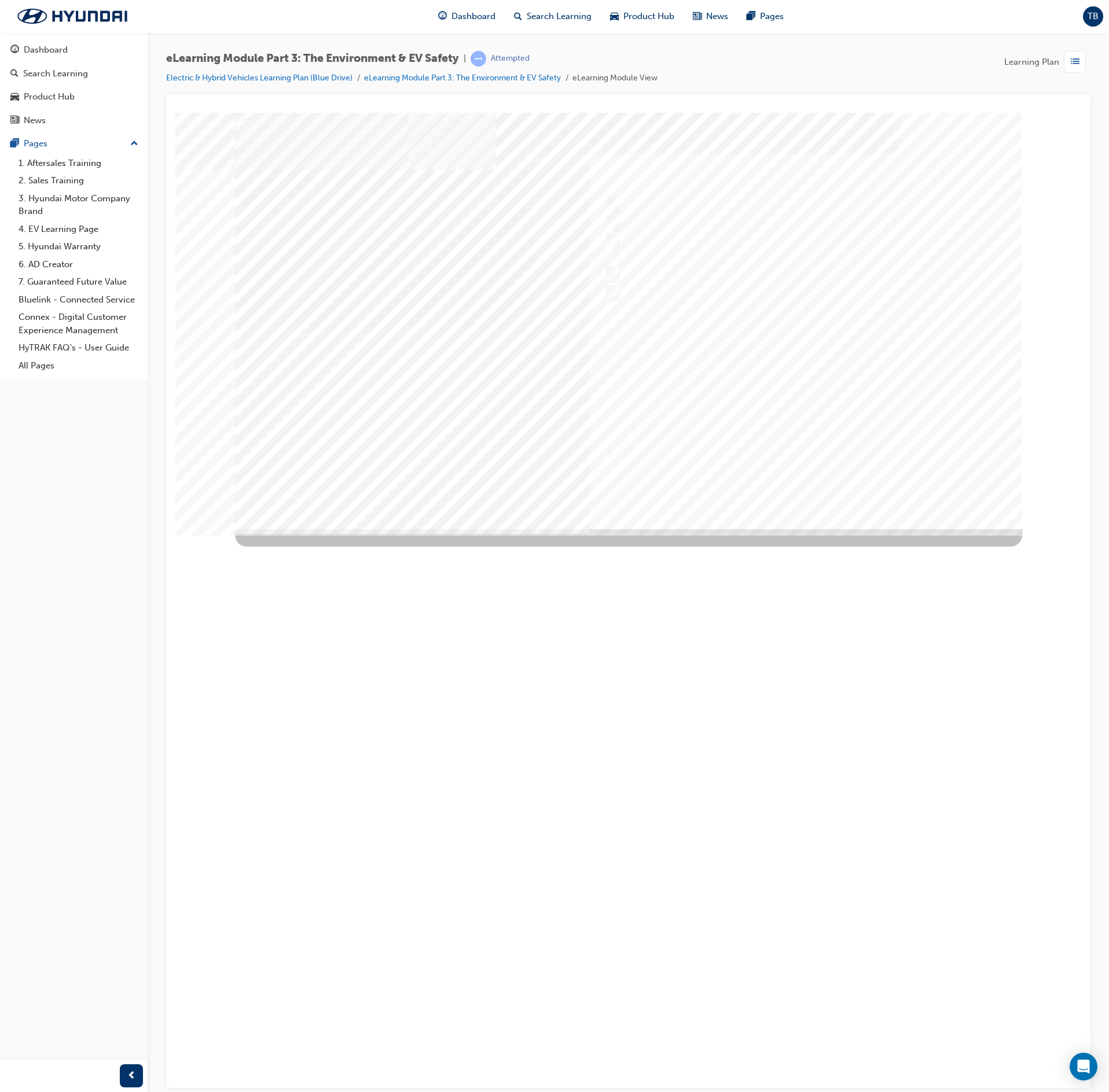
click at [698, 428] on div at bounding box center [629, 321] width 788 height 417
click at [701, 255] on div at bounding box center [793, 259] width 385 height 17
radio input "true"
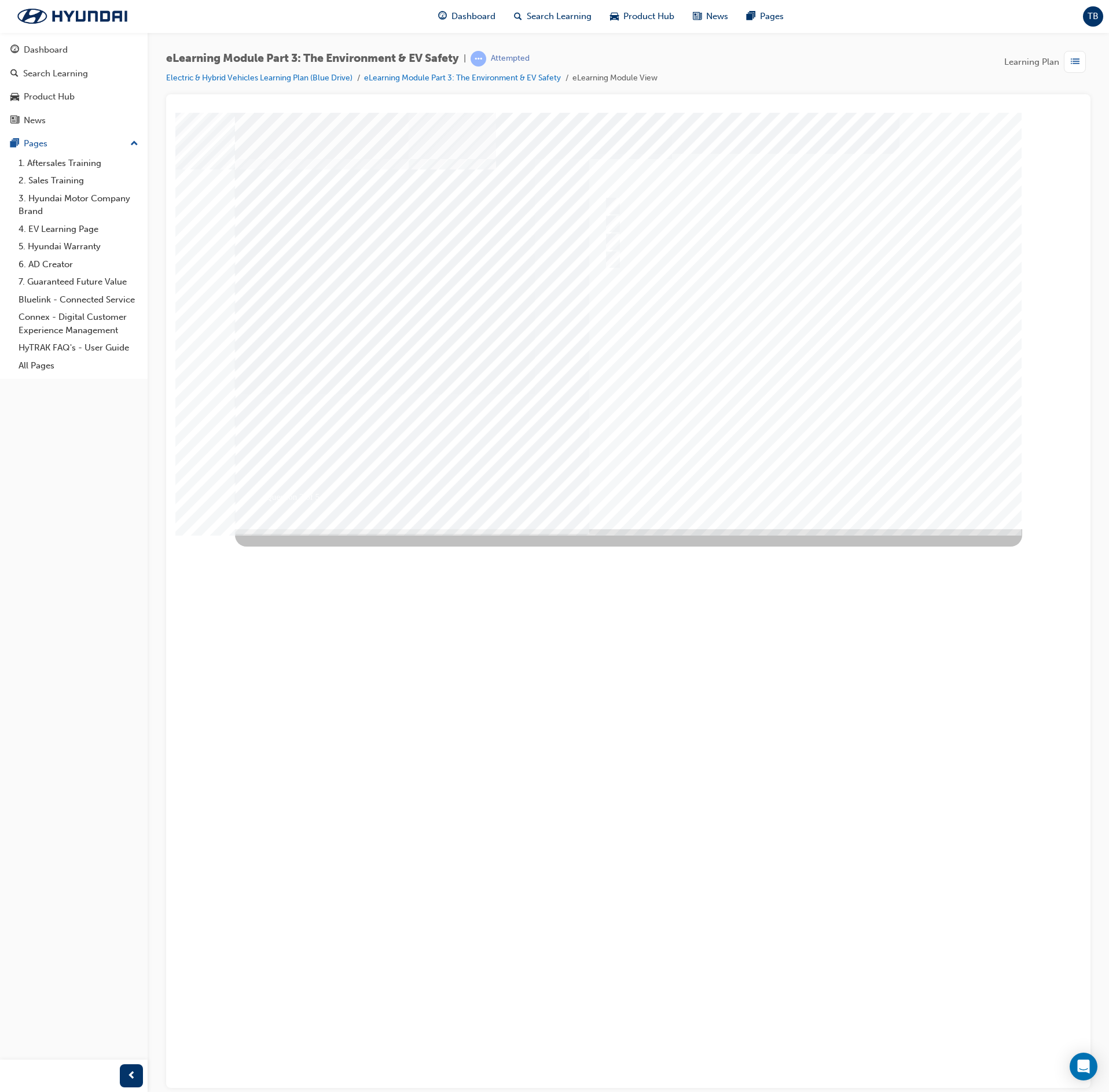
click at [744, 391] on div at bounding box center [629, 321] width 788 height 417
click at [656, 252] on div at bounding box center [793, 259] width 385 height 17
radio input "true"
click at [788, 433] on div at bounding box center [629, 321] width 788 height 417
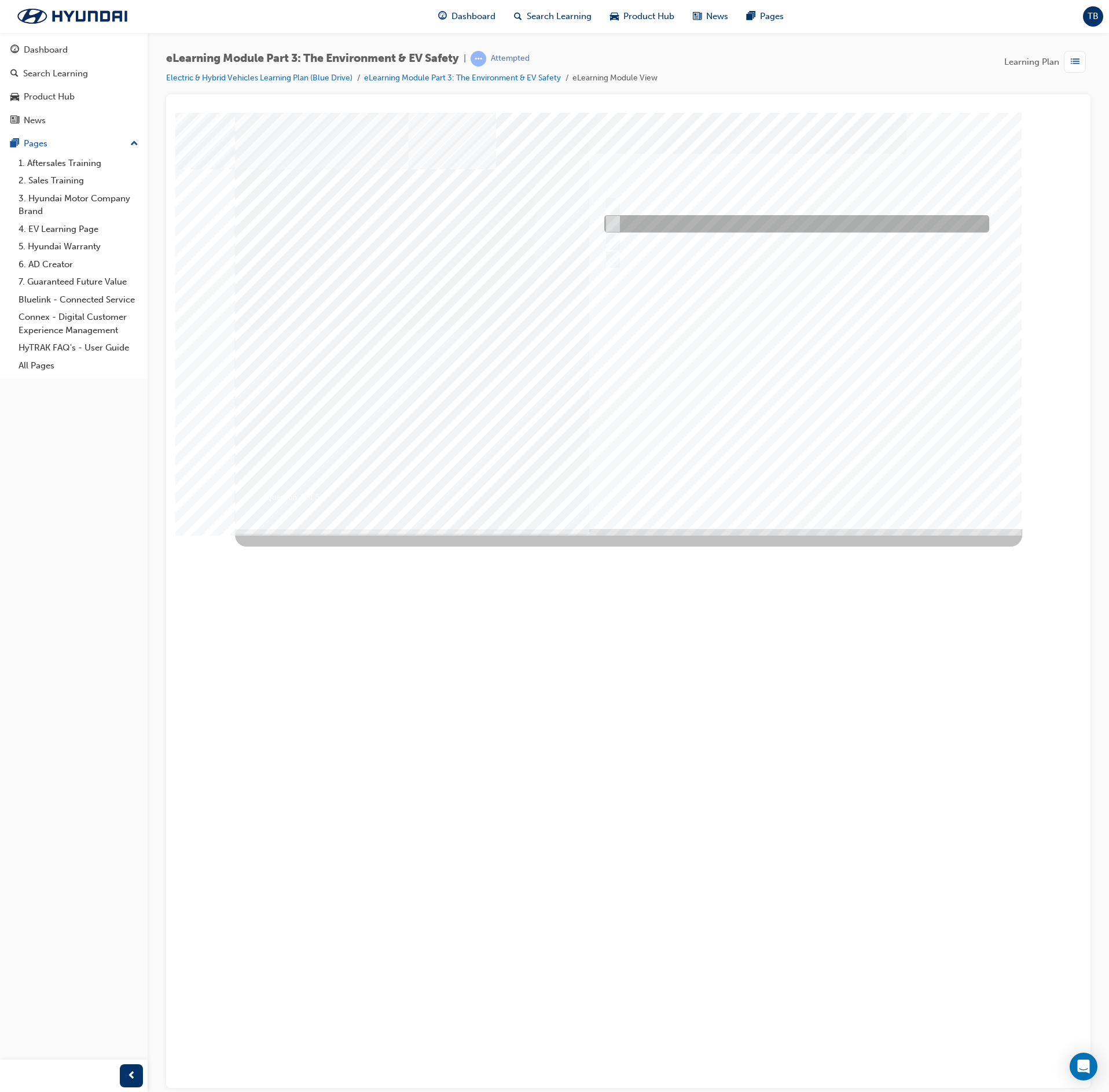
click at [720, 218] on div at bounding box center [793, 223] width 385 height 17
radio input "true"
click at [808, 413] on div at bounding box center [629, 321] width 788 height 417
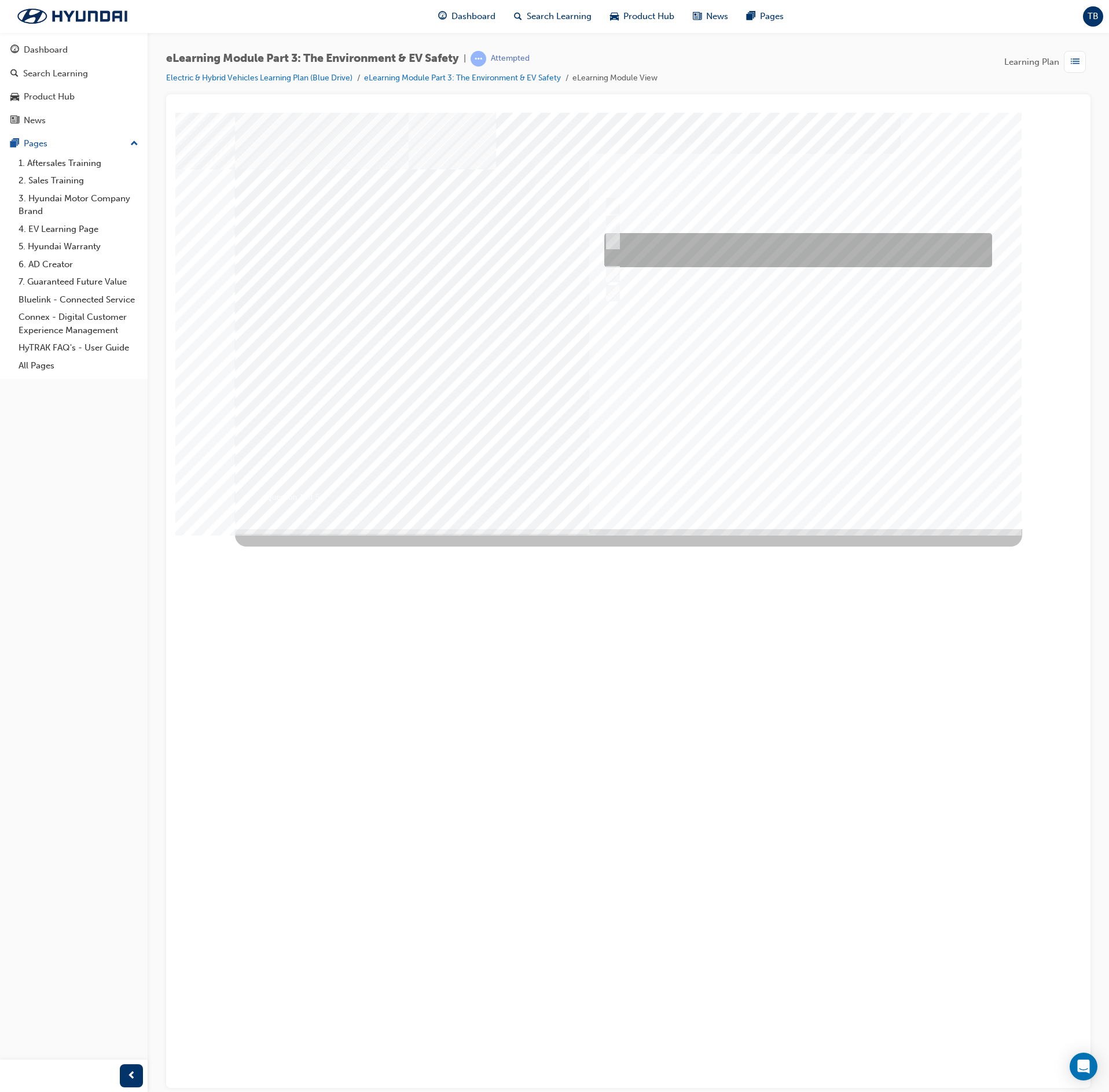
click at [739, 242] on div at bounding box center [795, 250] width 388 height 34
checkbox input "true"
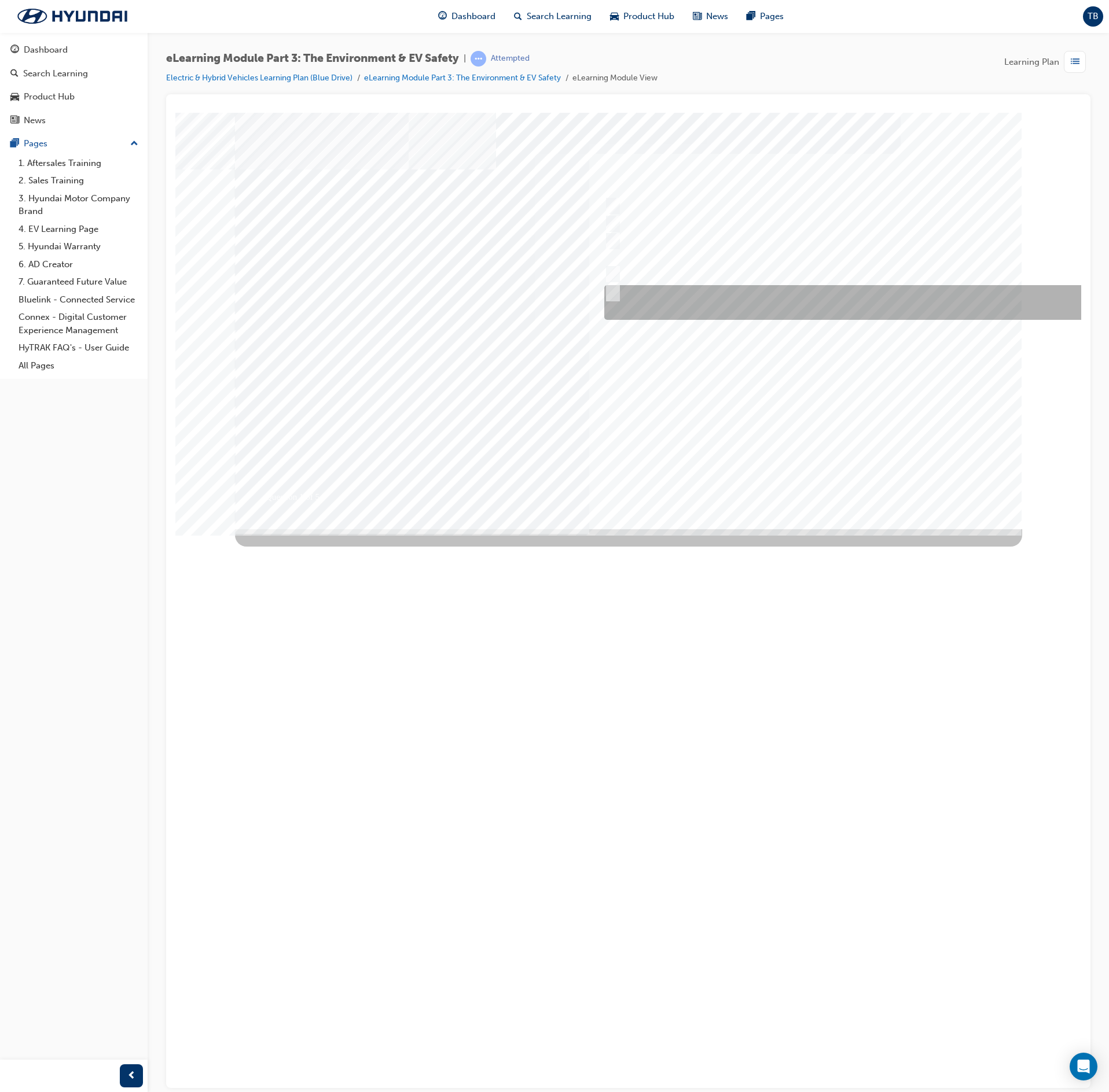
click at [743, 301] on div at bounding box center [851, 302] width 501 height 35
checkbox input "true"
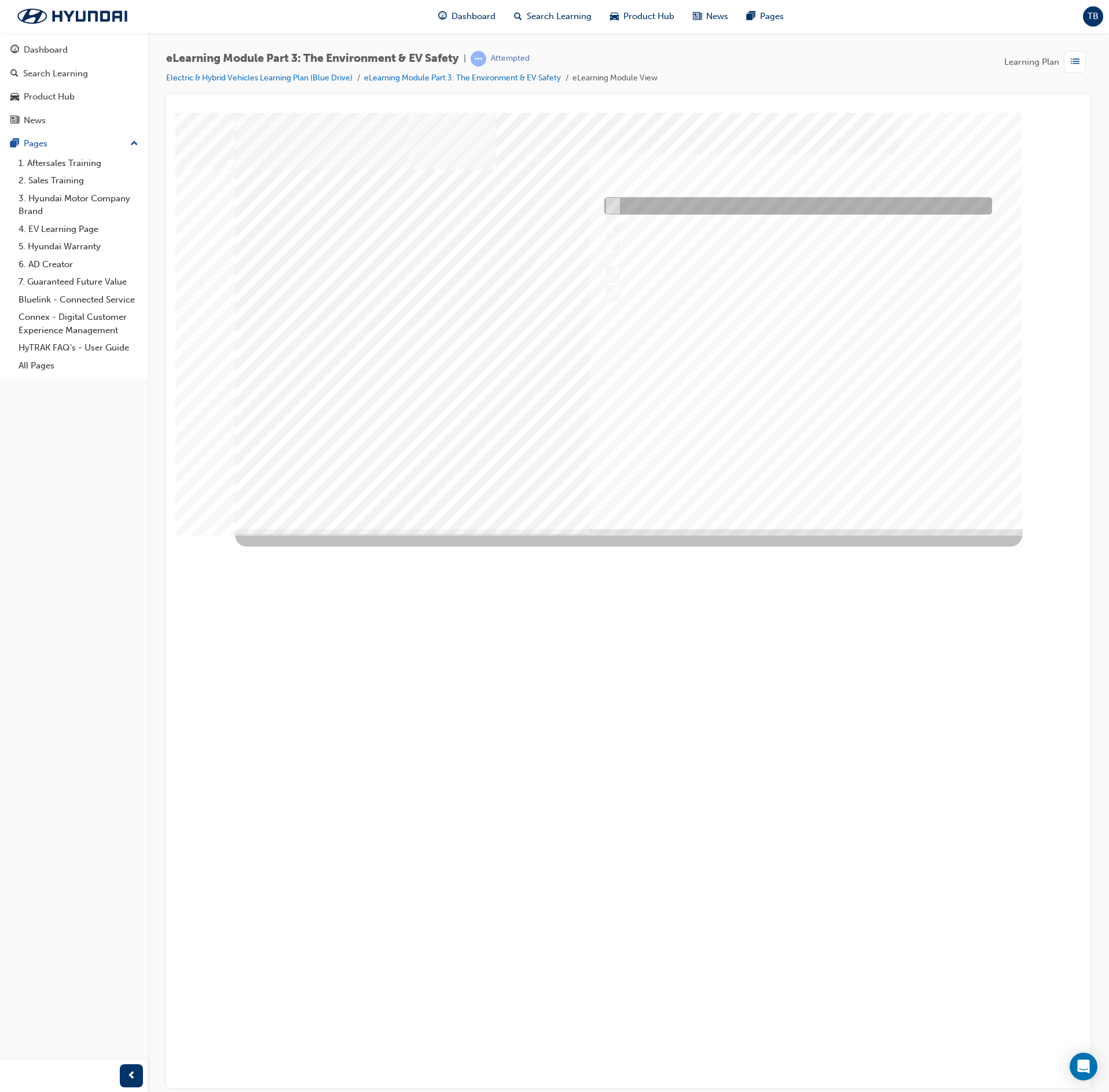
click at [788, 200] on div at bounding box center [795, 206] width 388 height 17
checkbox input "true"
click at [779, 229] on div at bounding box center [795, 223] width 388 height 17
checkbox input "true"
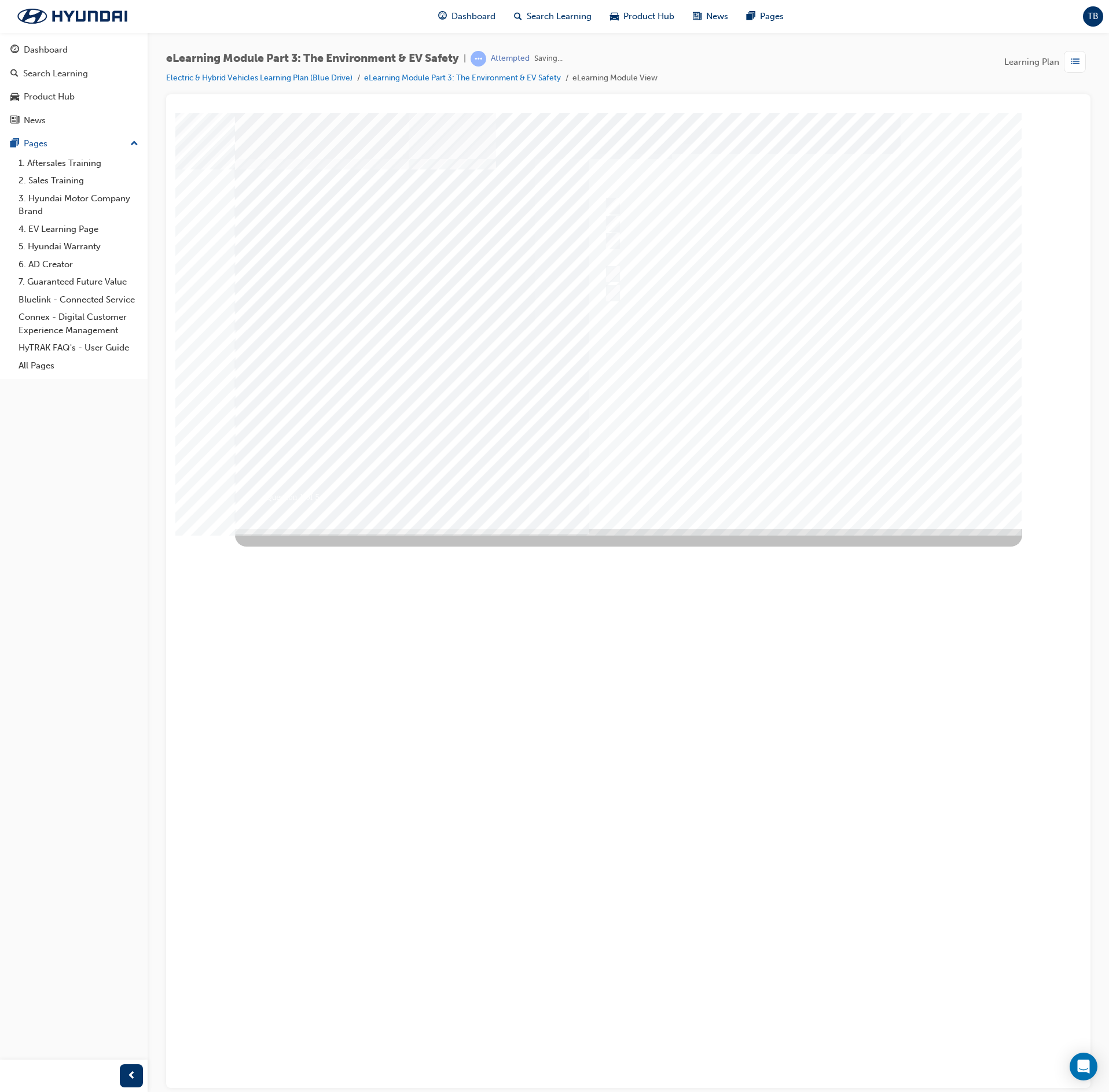
click at [783, 440] on div at bounding box center [629, 321] width 788 height 417
click at [724, 261] on div at bounding box center [793, 259] width 385 height 17
radio input "true"
click at [763, 397] on div at bounding box center [629, 321] width 788 height 417
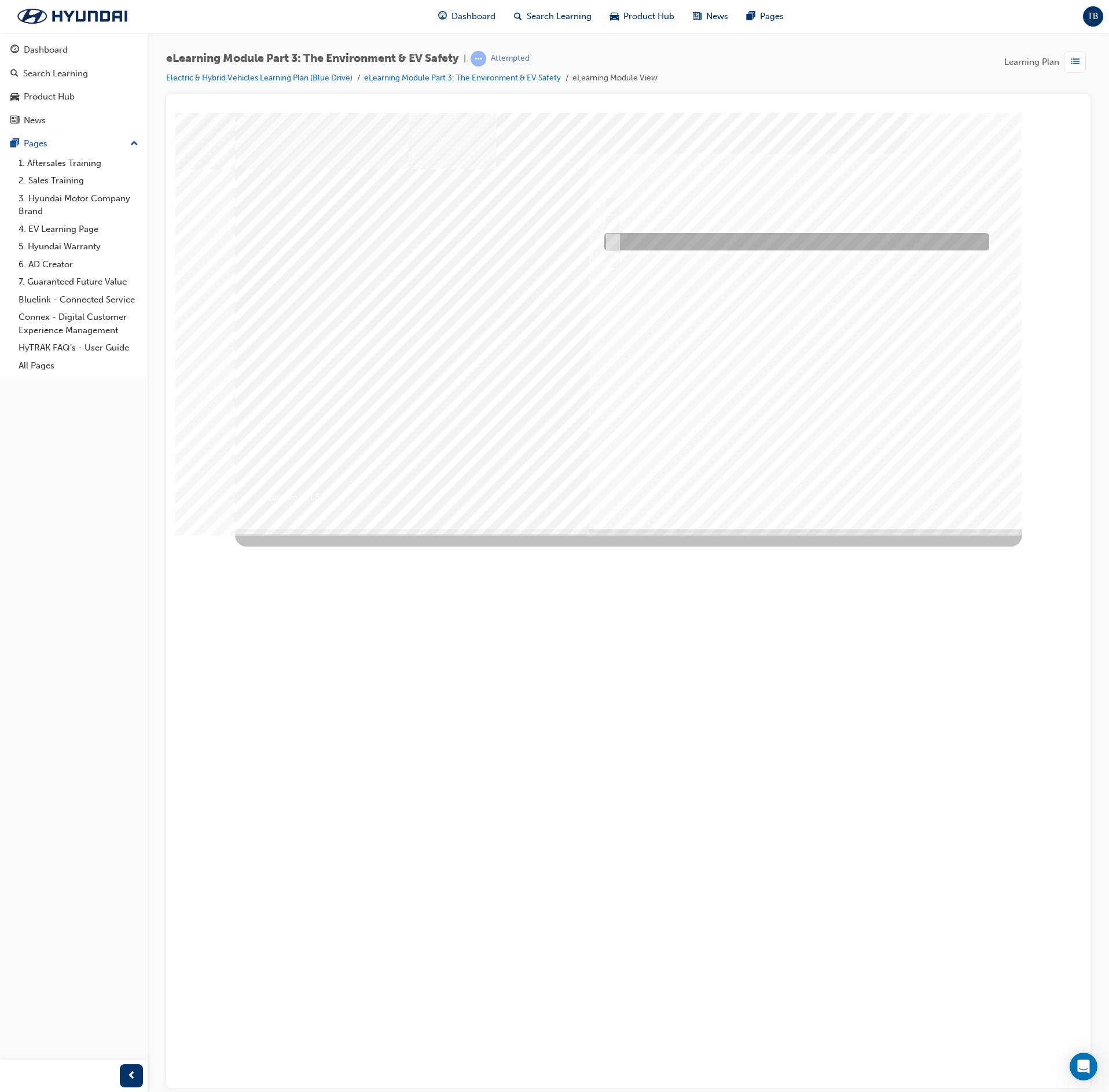
click at [701, 241] on div at bounding box center [793, 242] width 385 height 17
radio input "true"
click at [779, 424] on div at bounding box center [629, 321] width 788 height 417
click at [730, 218] on div at bounding box center [793, 223] width 385 height 17
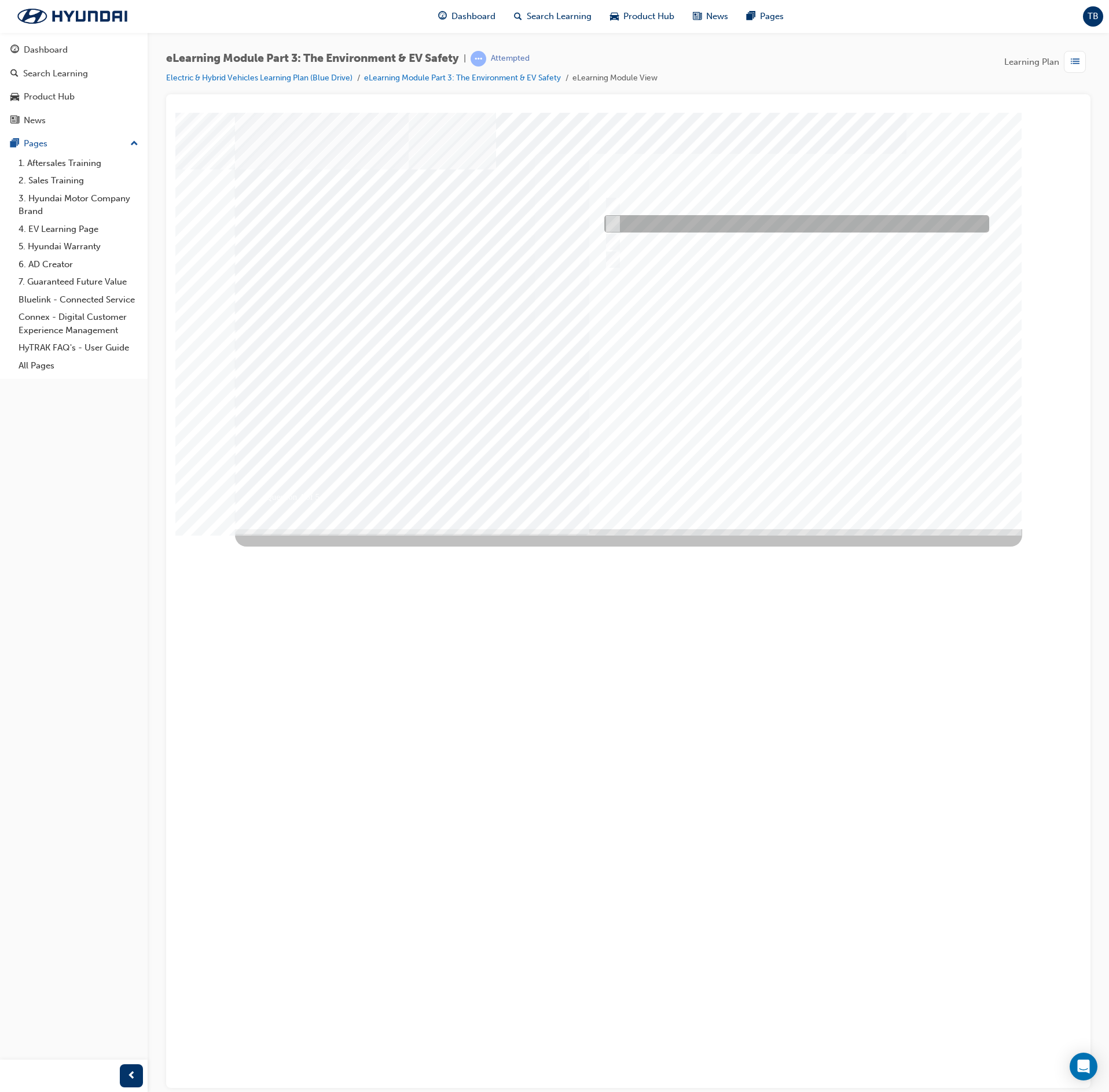
radio input "true"
click at [782, 392] on div at bounding box center [629, 321] width 788 height 417
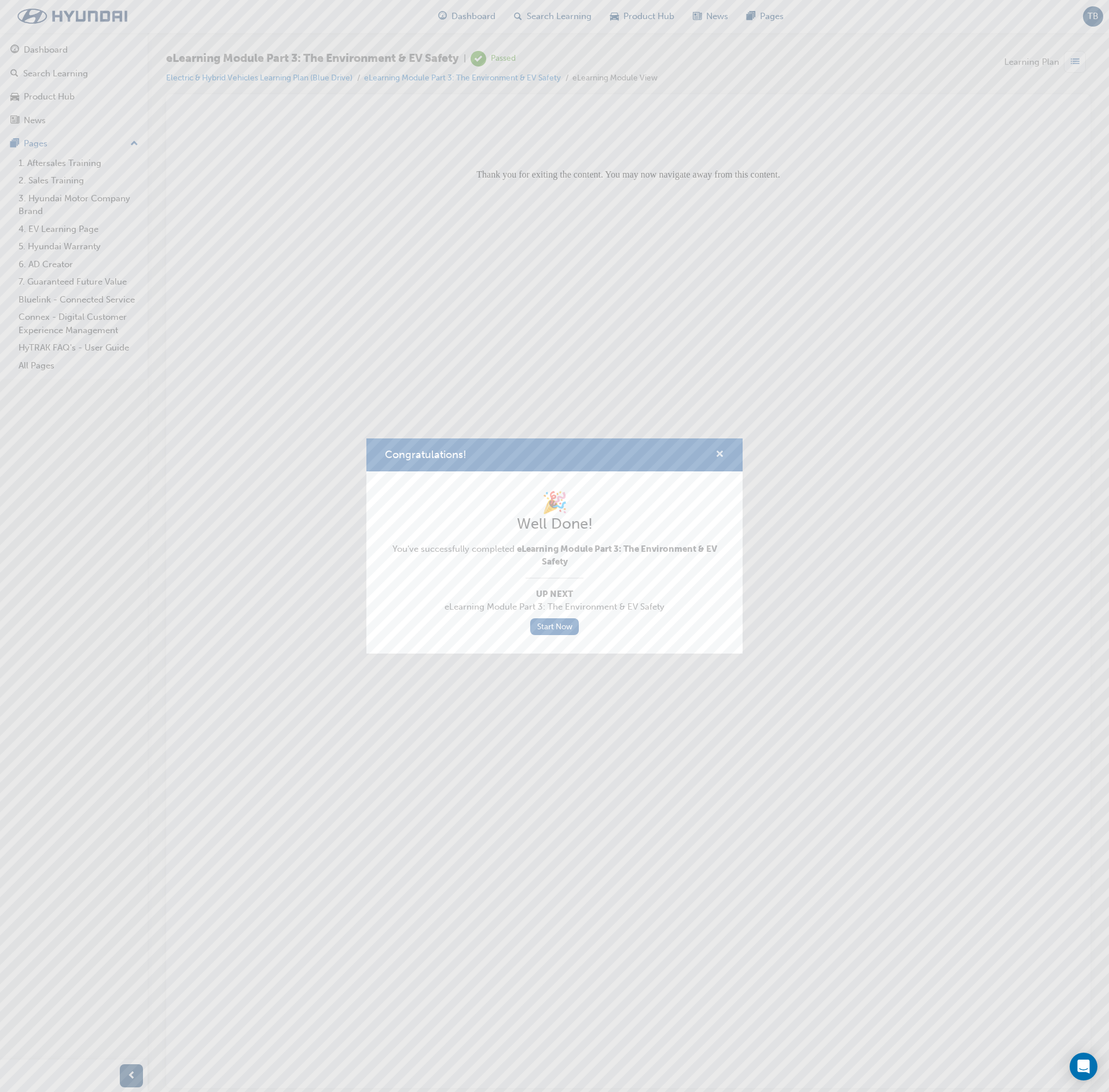
click at [720, 458] on span "cross-icon" at bounding box center [719, 455] width 8 height 11
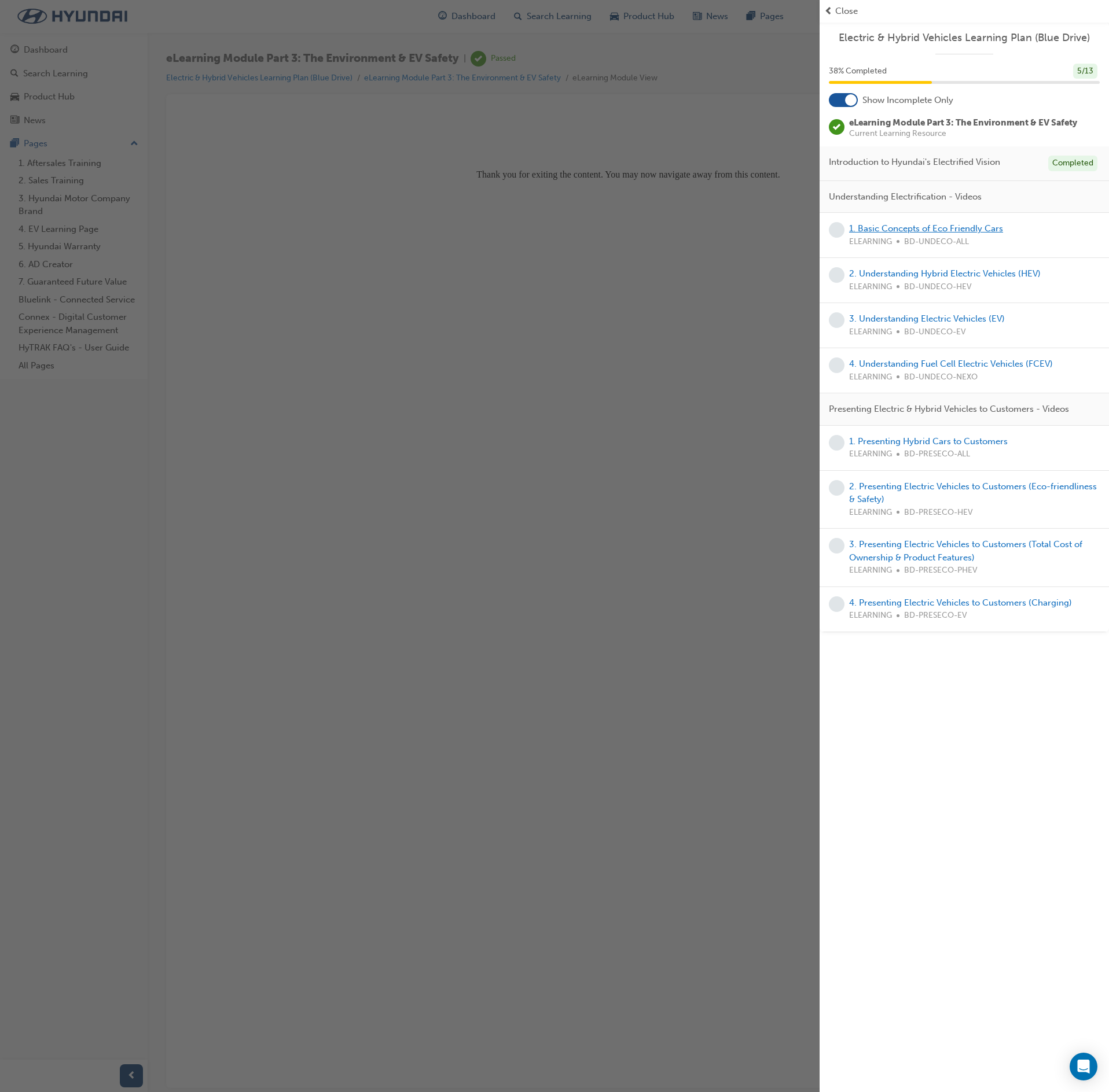
click at [968, 227] on link "1. Basic Concepts of Eco Friendly Cars" at bounding box center [925, 228] width 154 height 11
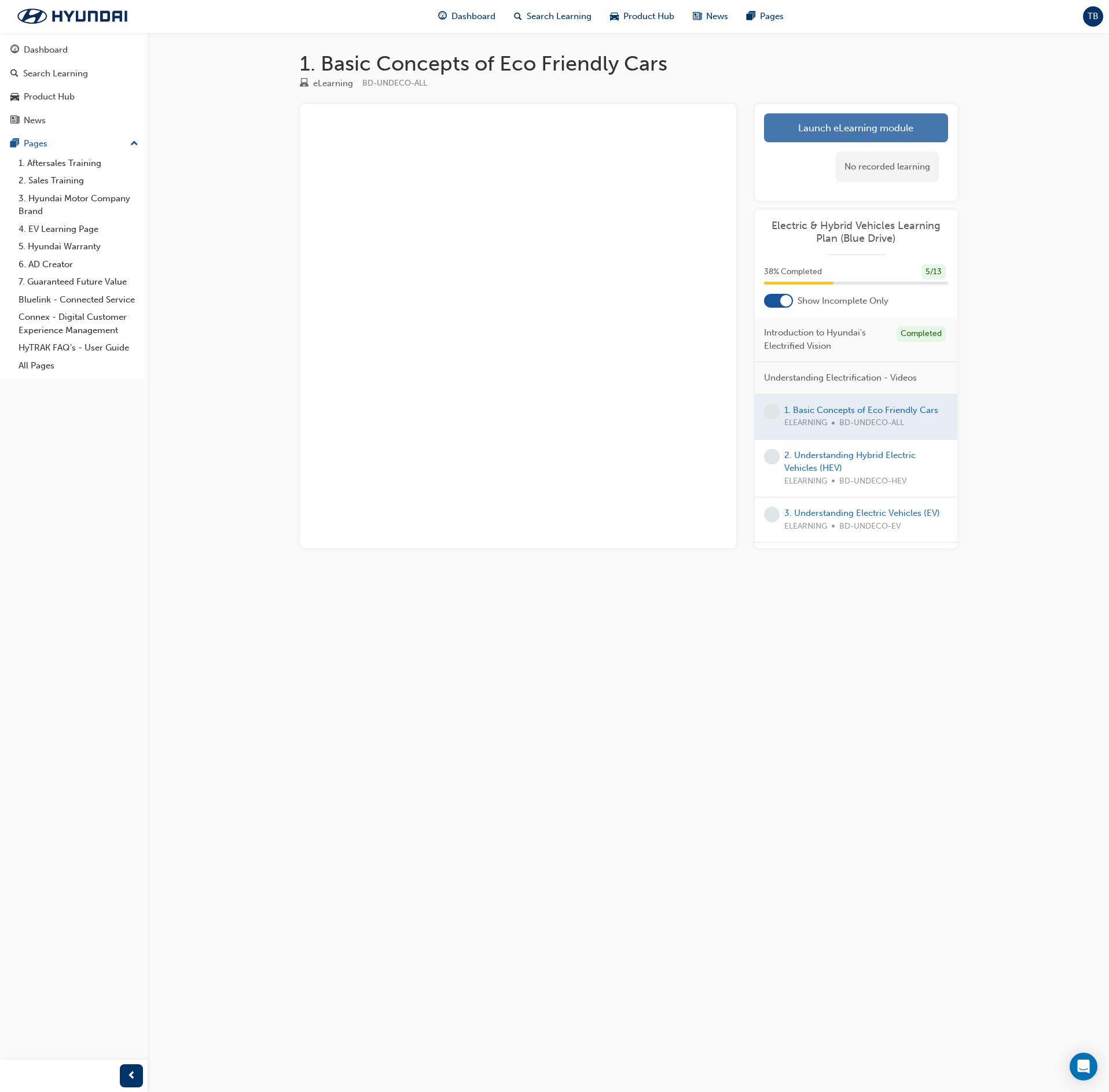
click at [832, 129] on link "Launch eLearning module" at bounding box center [856, 128] width 184 height 29
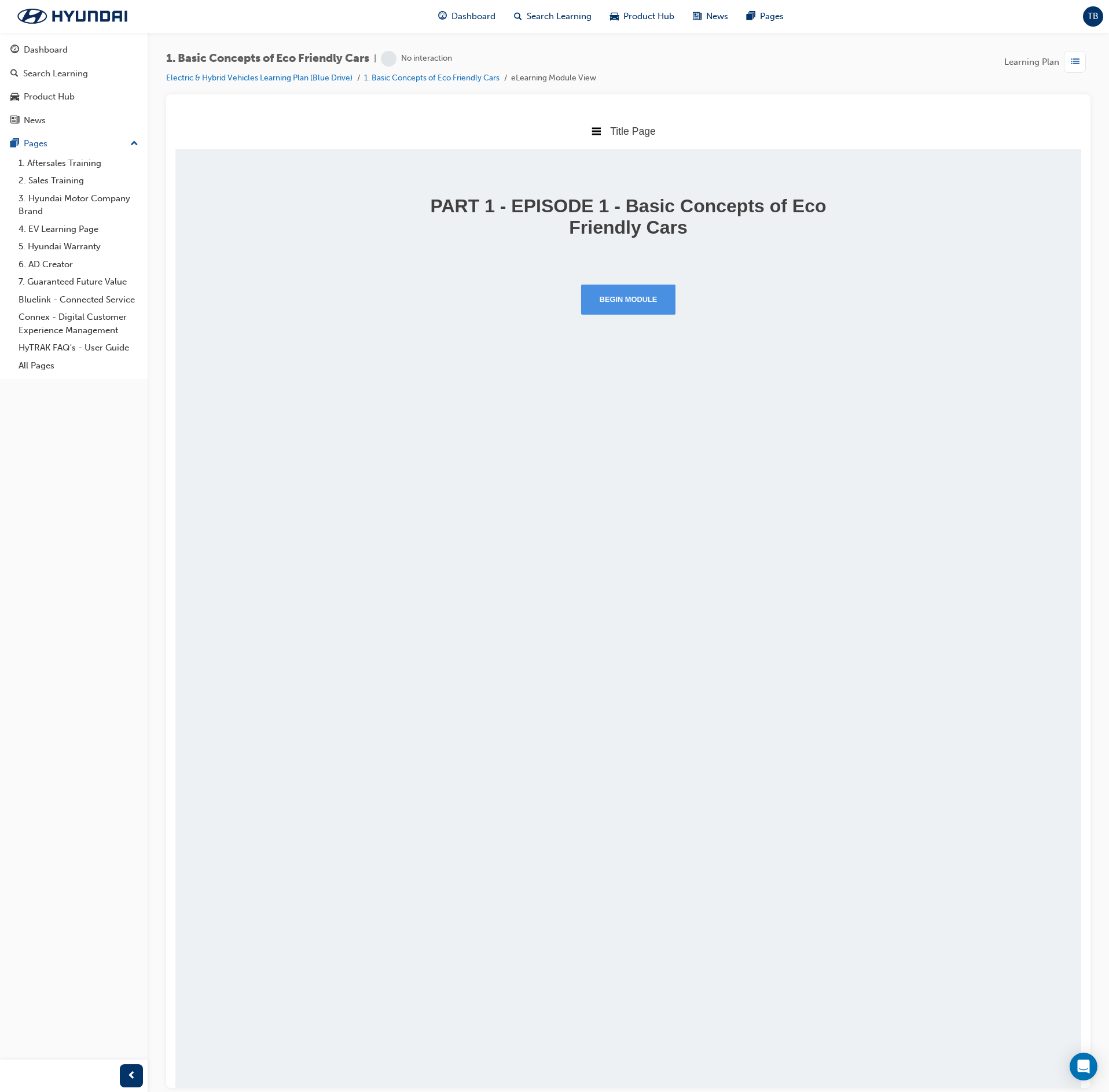
click at [621, 306] on button "Begin Module" at bounding box center [629, 299] width 95 height 30
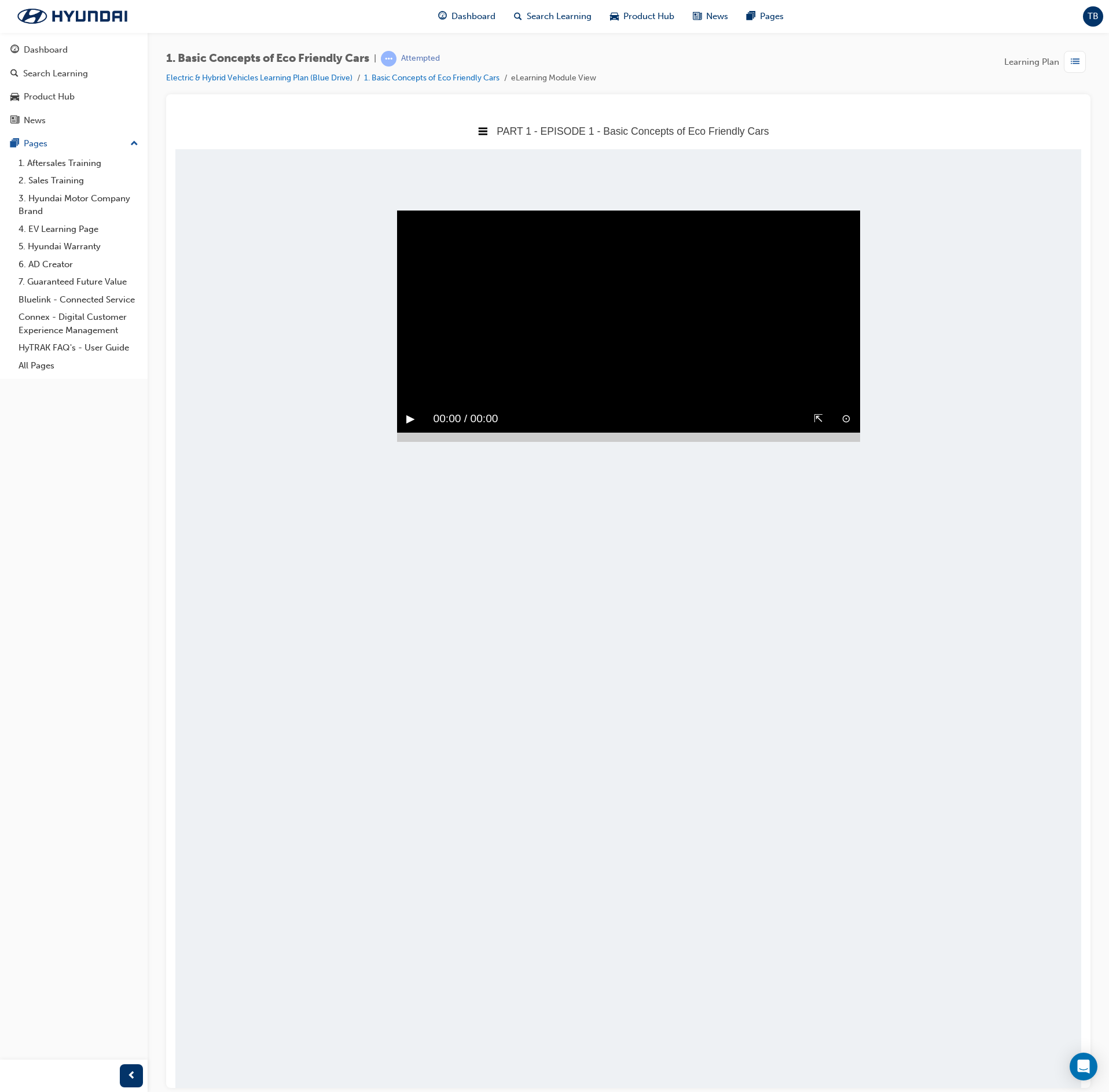
click at [409, 409] on button "▶︎" at bounding box center [410, 419] width 8 height 18
click at [709, 442] on div at bounding box center [628, 436] width 463 height 9
click at [859, 471] on body "PART 1 - EPISODE 1 - Basic Concepts of Eco Friendly Cars Title Page PART 1 - EP…" at bounding box center [628, 600] width 905 height 976
click at [842, 442] on div at bounding box center [628, 436] width 463 height 9
click at [679, 403] on video "Sorry, your browser does not support embedded videos. Download Instead" at bounding box center [628, 326] width 463 height 232
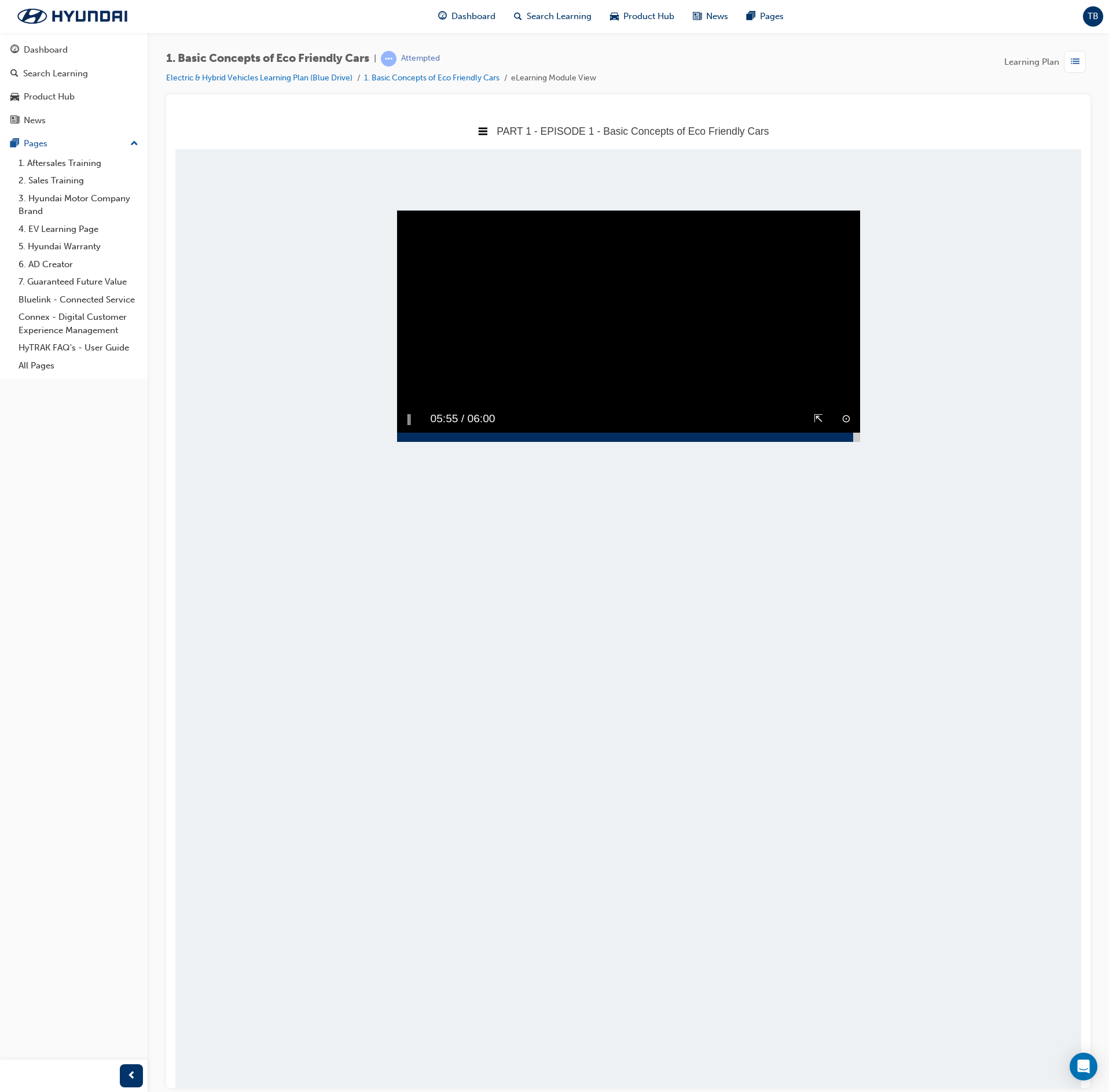
click at [499, 376] on video "Sorry, your browser does not support embedded videos. Download Instead" at bounding box center [628, 326] width 463 height 232
click at [500, 365] on video "Sorry, your browser does not support embedded videos. Download Instead" at bounding box center [628, 326] width 463 height 232
click at [935, 546] on body "PART 1 - EPISODE 1 - Basic Concepts of Eco Friendly Cars Title Page PART 1 - EP…" at bounding box center [628, 600] width 905 height 976
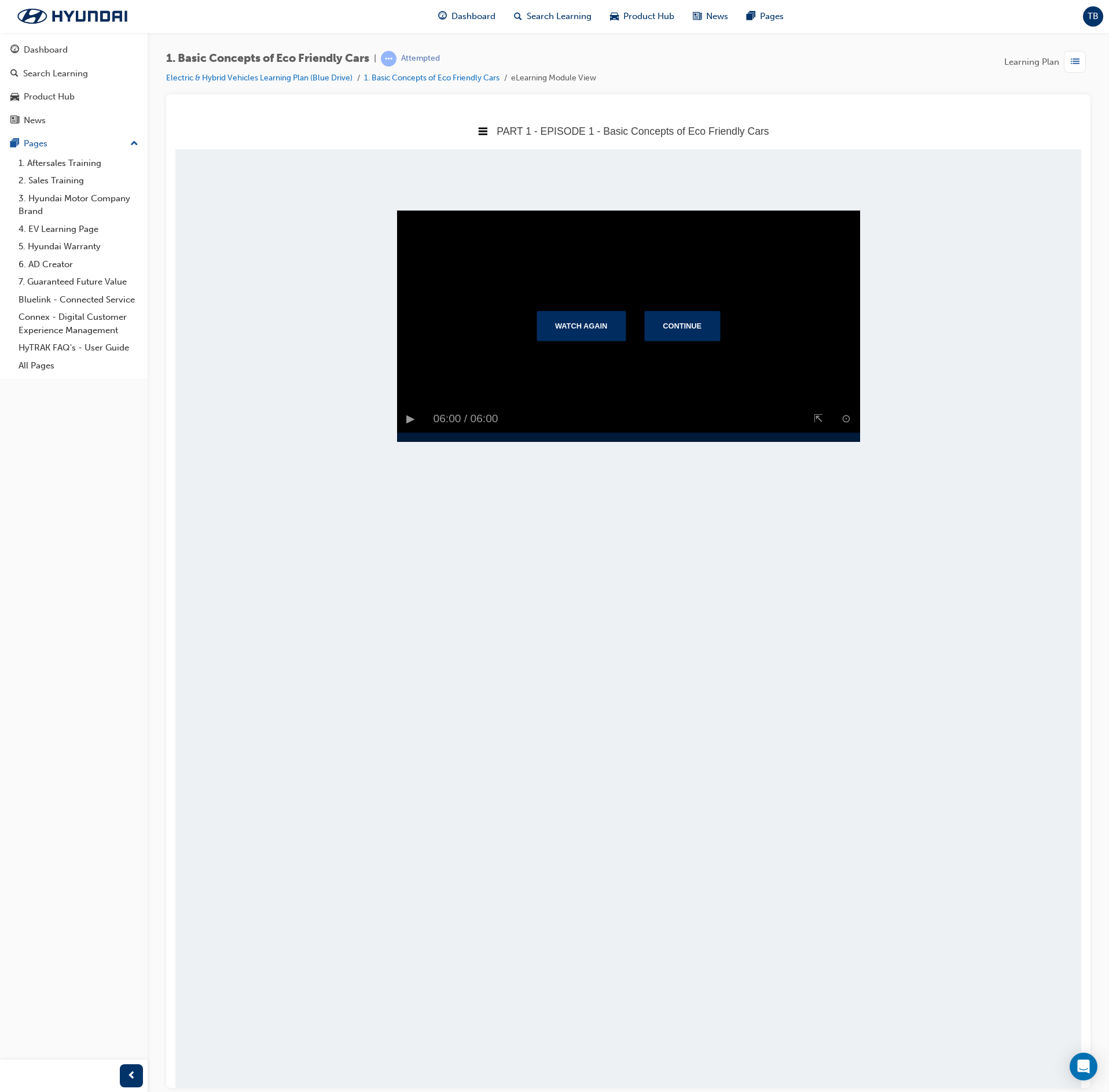
click at [689, 321] on div "Watch Again Continue" at bounding box center [628, 325] width 220 height 49
click at [686, 331] on button "Continue" at bounding box center [681, 325] width 76 height 30
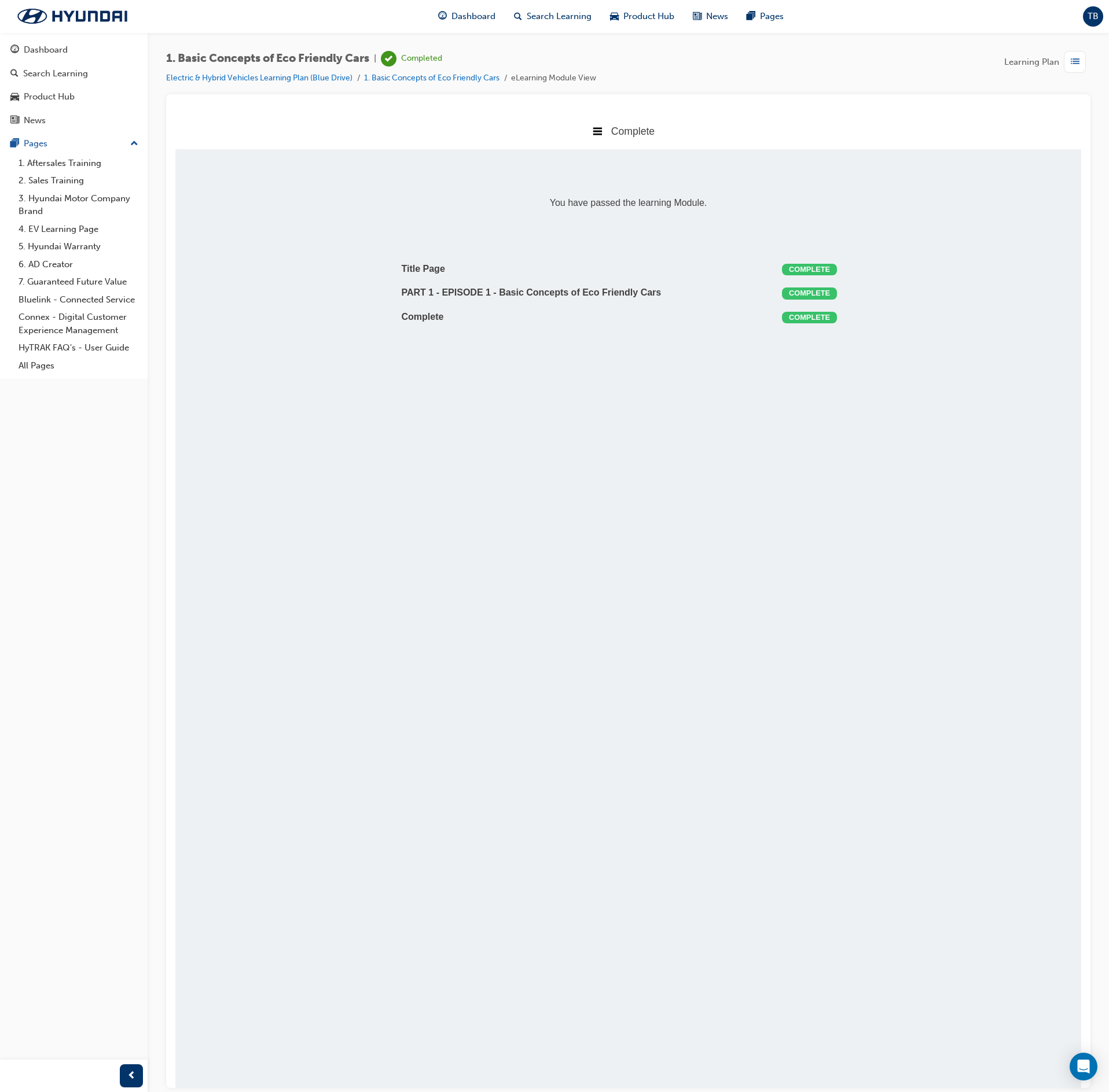
click at [1080, 64] on div "button" at bounding box center [1075, 61] width 22 height 22
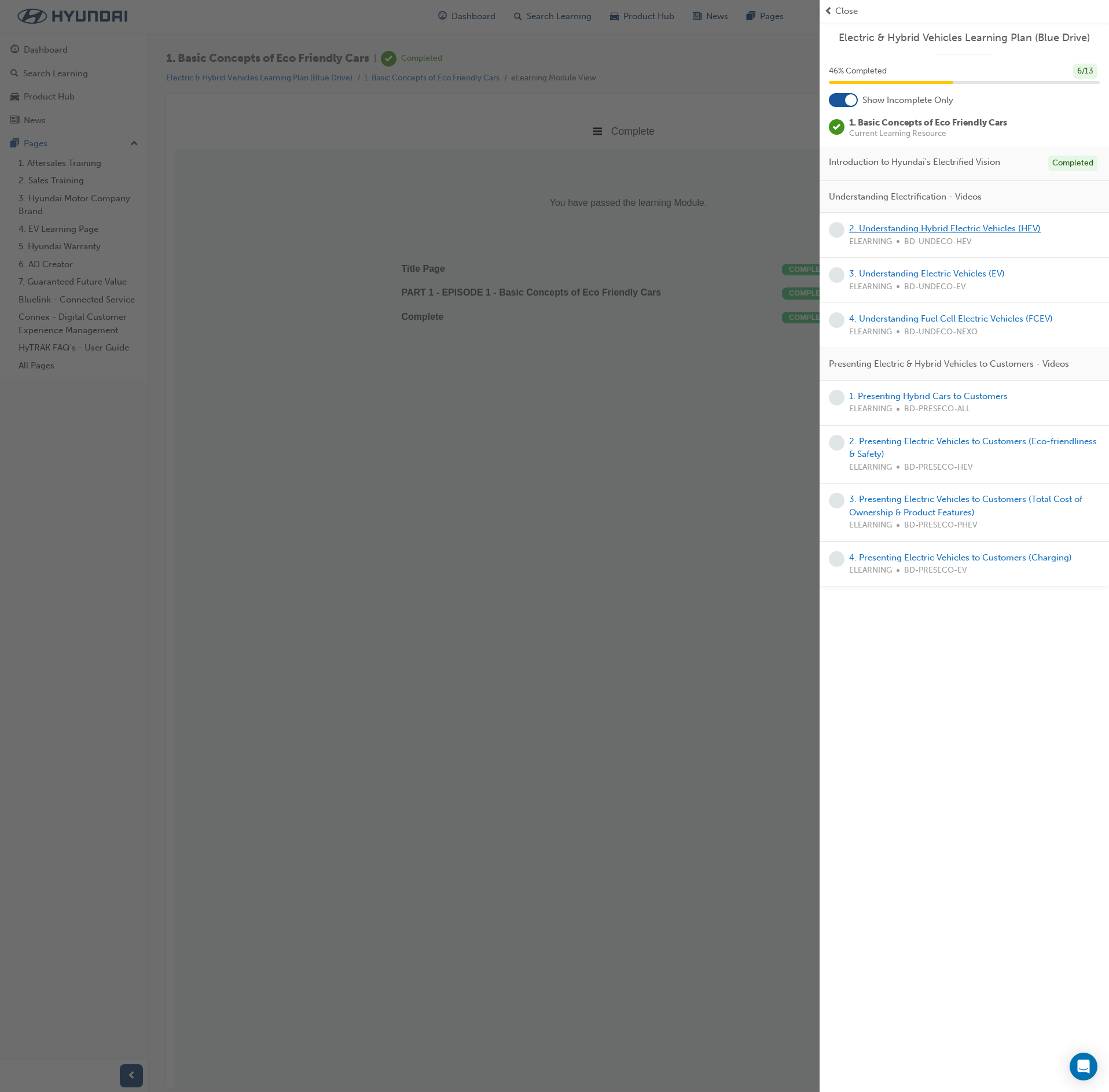
click at [984, 232] on link "2. Understanding Hybrid Electric Vehicles (HEV)" at bounding box center [945, 228] width 192 height 11
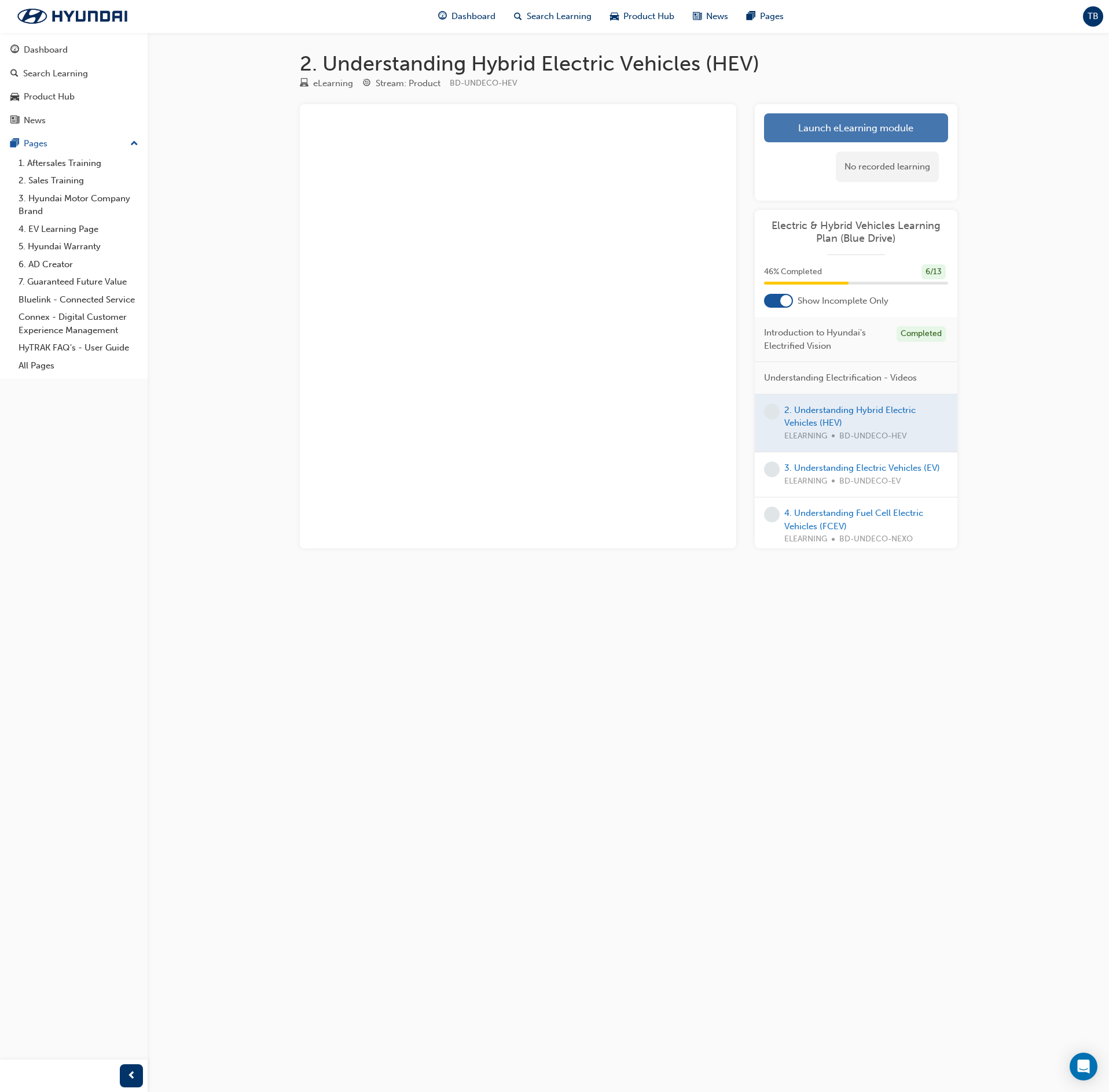
click at [806, 135] on link "Launch eLearning module" at bounding box center [856, 128] width 184 height 29
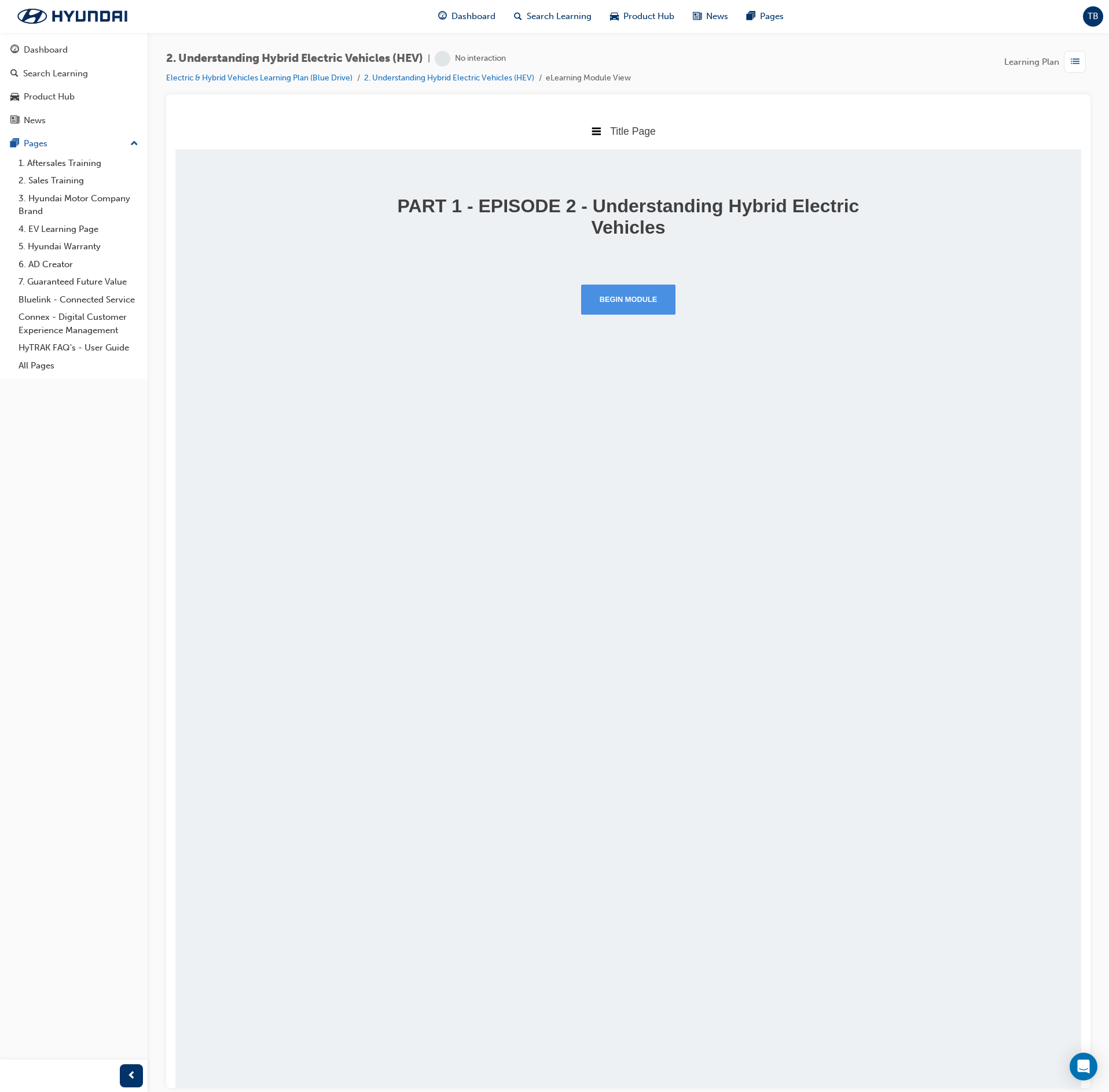
click at [636, 306] on button "Begin Module" at bounding box center [629, 299] width 95 height 30
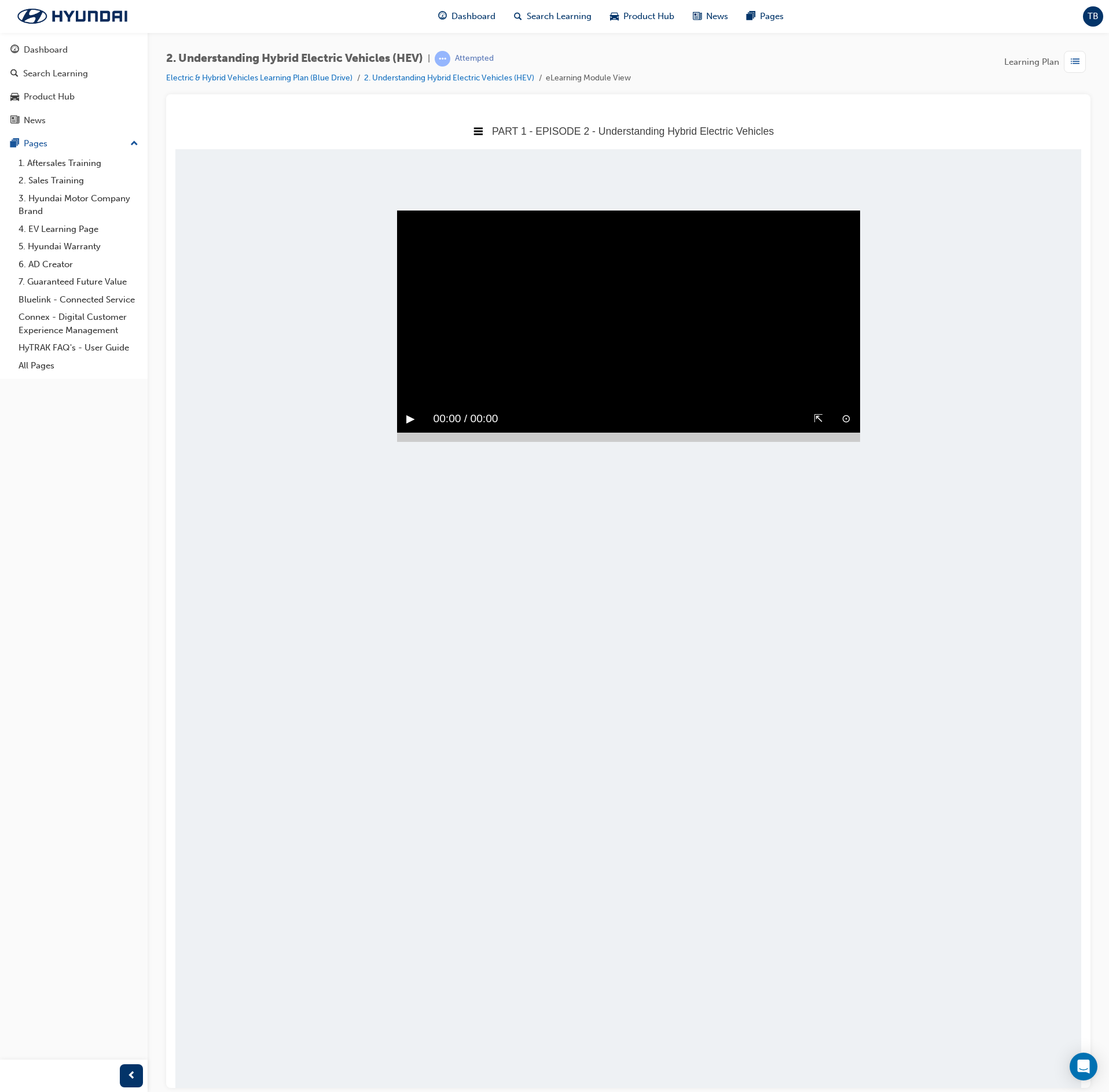
click at [412, 409] on button "▶︎" at bounding box center [410, 419] width 8 height 18
click at [824, 442] on div at bounding box center [628, 436] width 463 height 9
click at [409, 428] on button "▶︎" at bounding box center [410, 419] width 8 height 18
click at [886, 546] on body "PART 1 - EPISODE 2 - Understanding Hybrid Electric Vehicles Title Page PART 1 -…" at bounding box center [628, 600] width 905 height 976
click at [850, 442] on div at bounding box center [628, 436] width 463 height 9
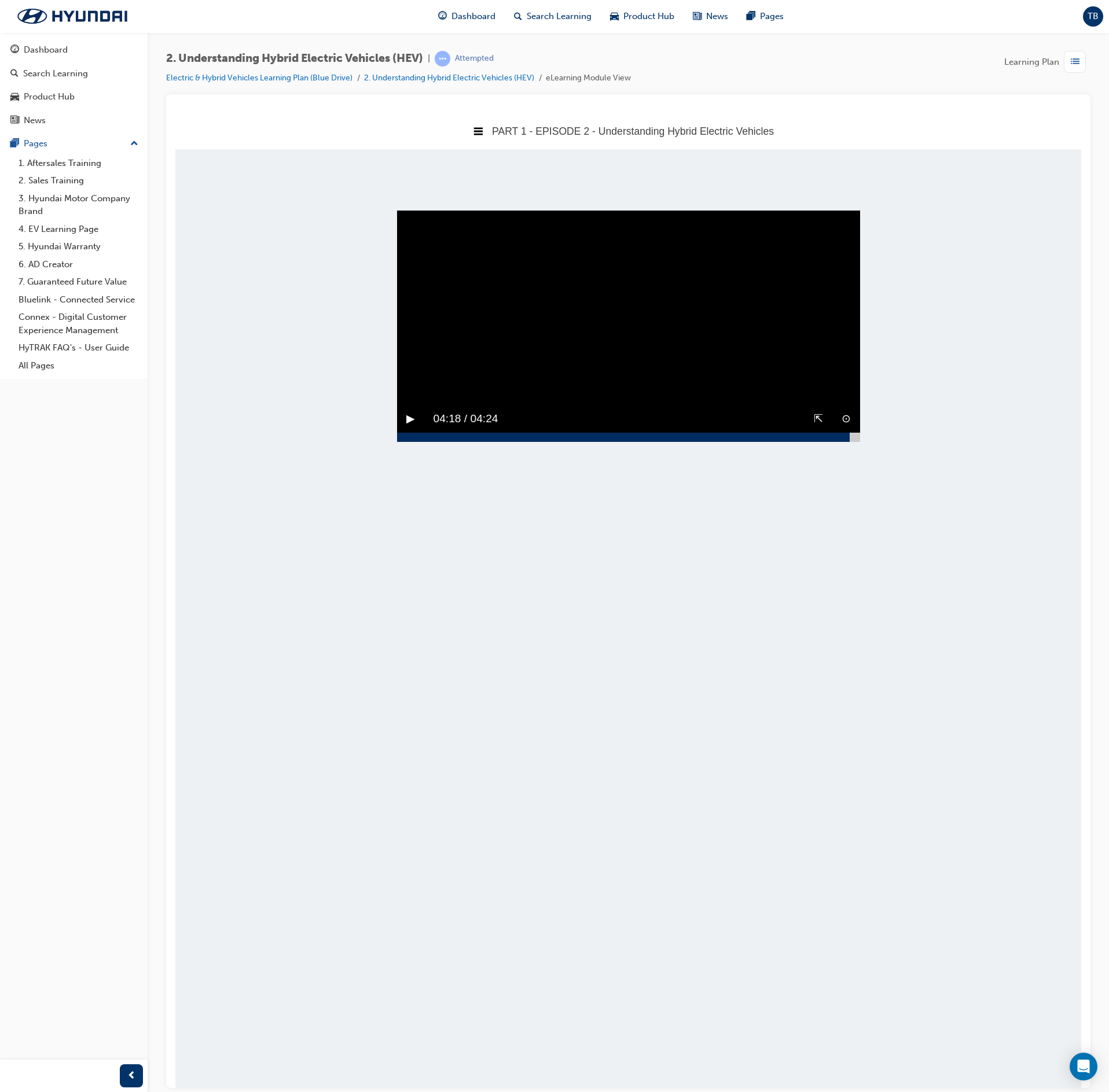
click at [689, 379] on video "Sorry, your browser does not support embedded videos. Download Instead" at bounding box center [628, 326] width 463 height 232
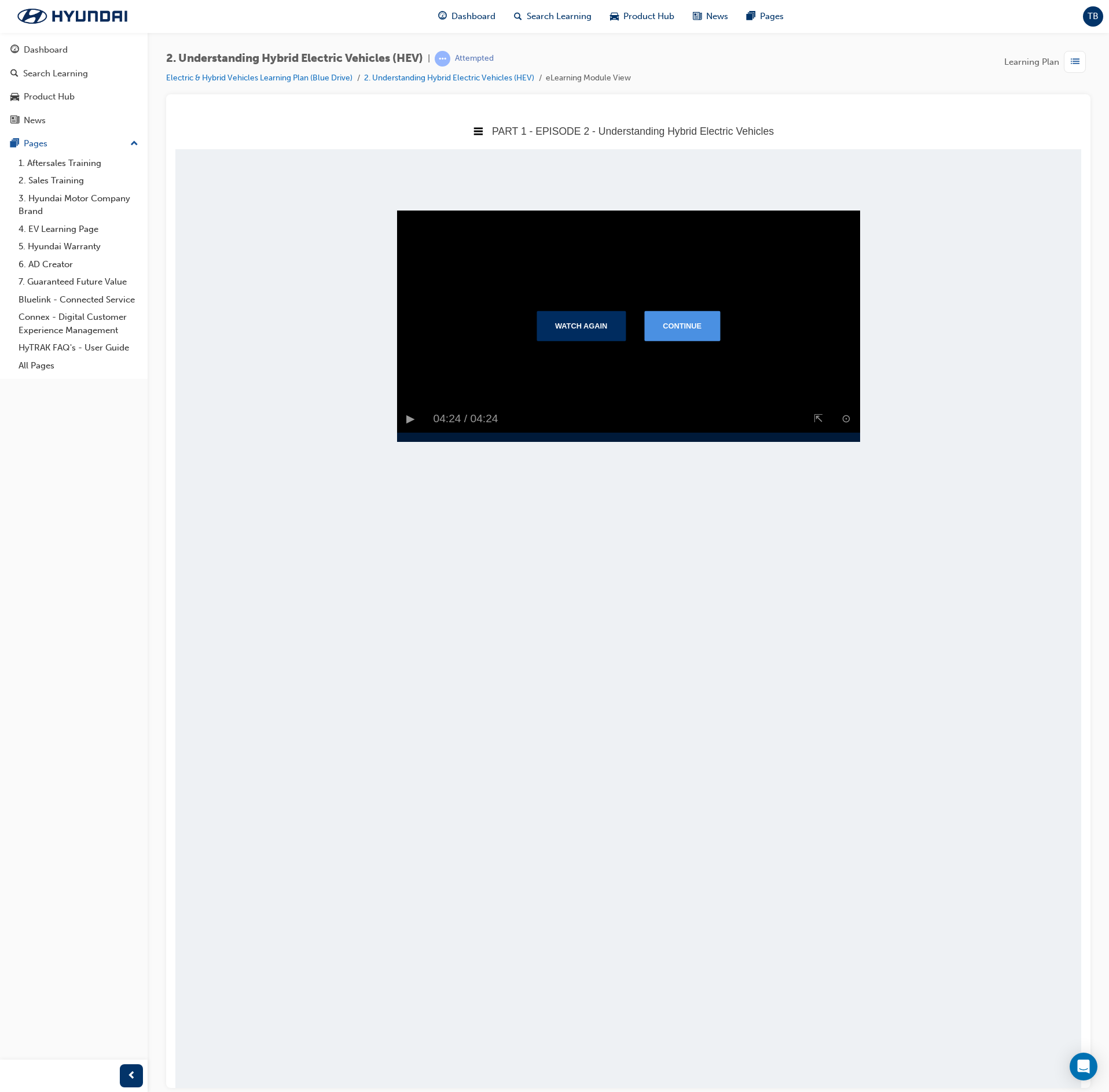
click at [665, 326] on button "Continue" at bounding box center [681, 325] width 76 height 30
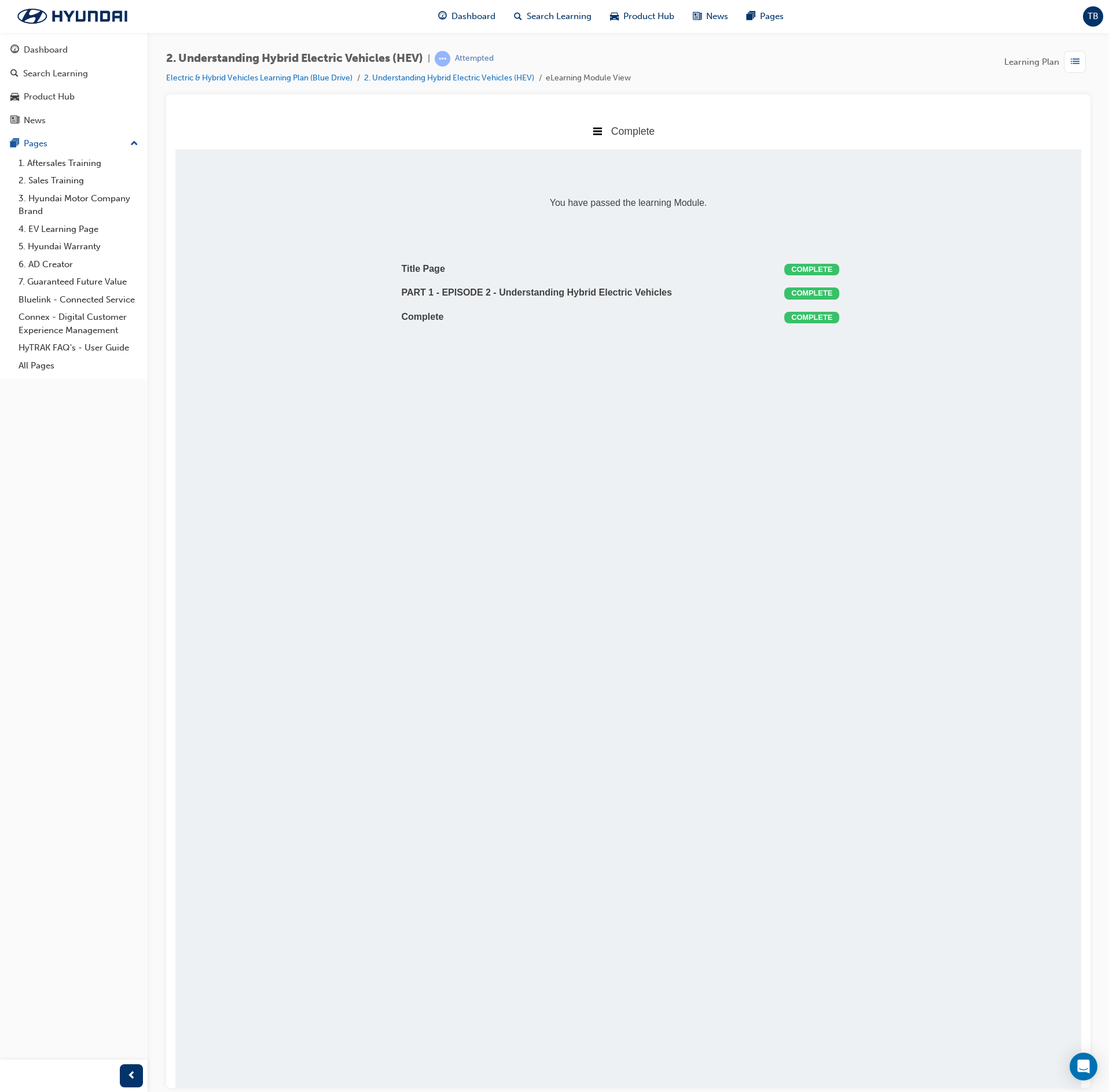
click at [1072, 59] on span "list-icon" at bounding box center [1075, 61] width 8 height 14
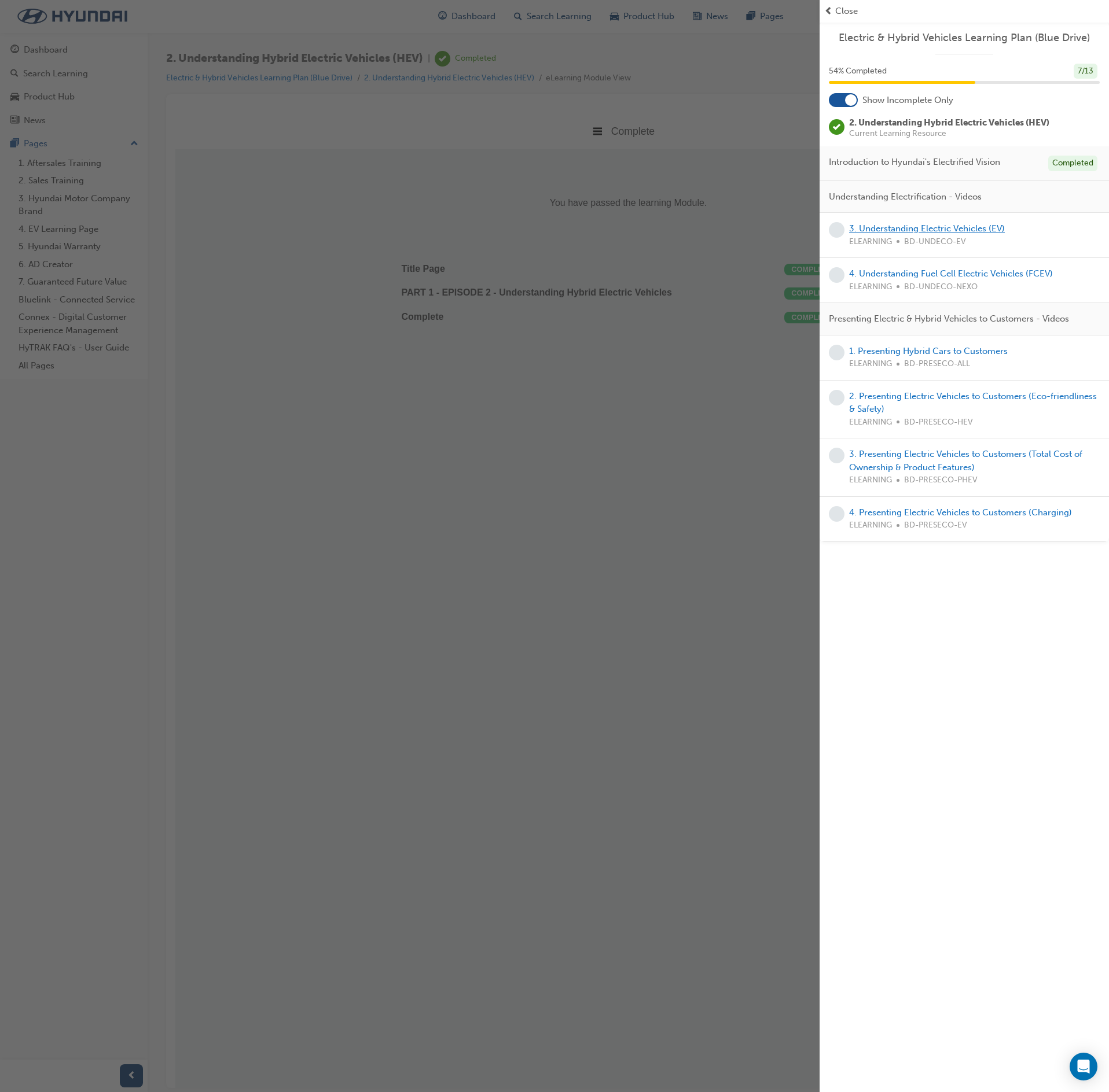
click at [959, 232] on link "3. Understanding Electric Vehicles (EV)" at bounding box center [926, 228] width 155 height 11
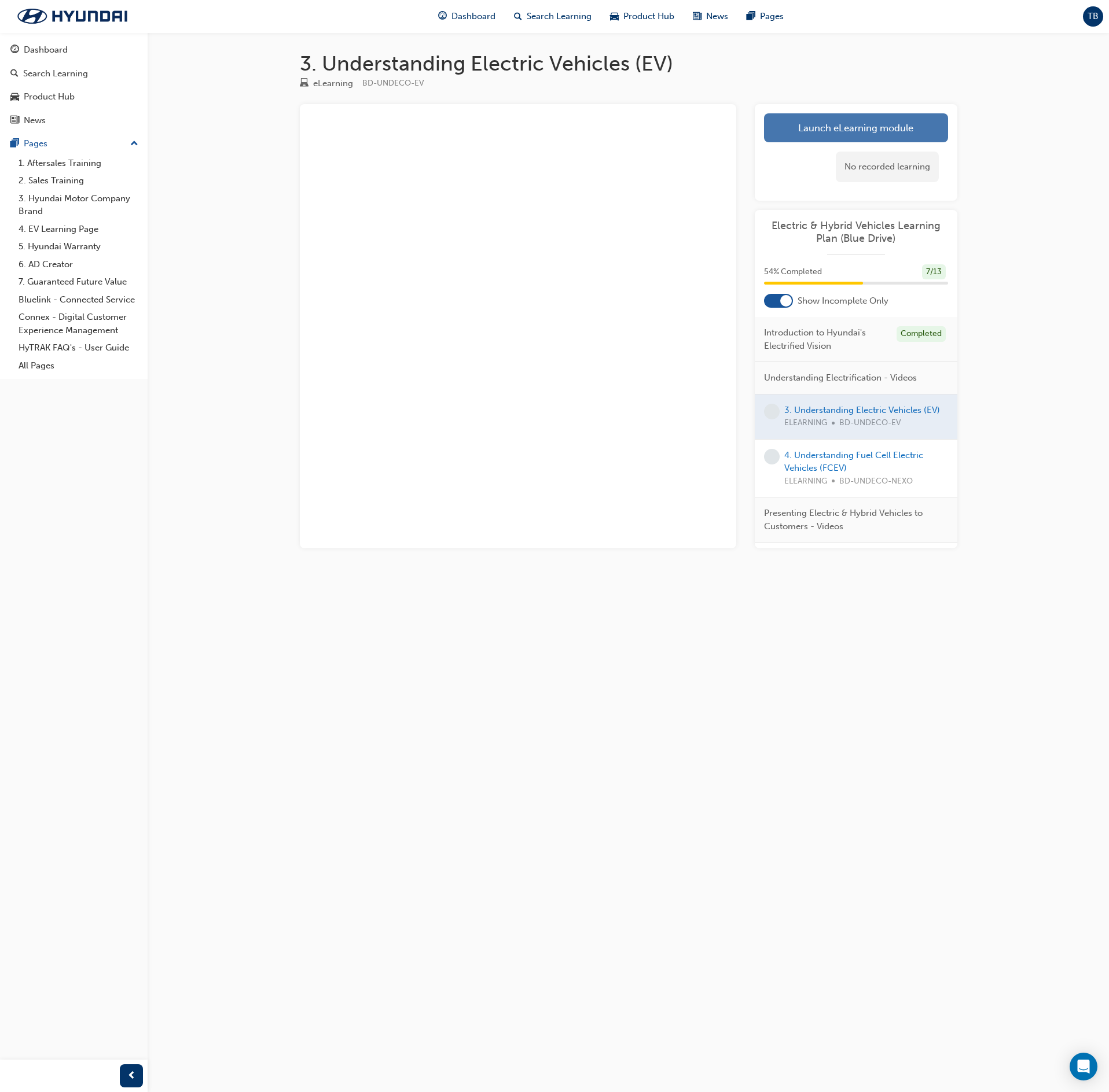
click at [835, 141] on link "Launch eLearning module" at bounding box center [856, 128] width 184 height 29
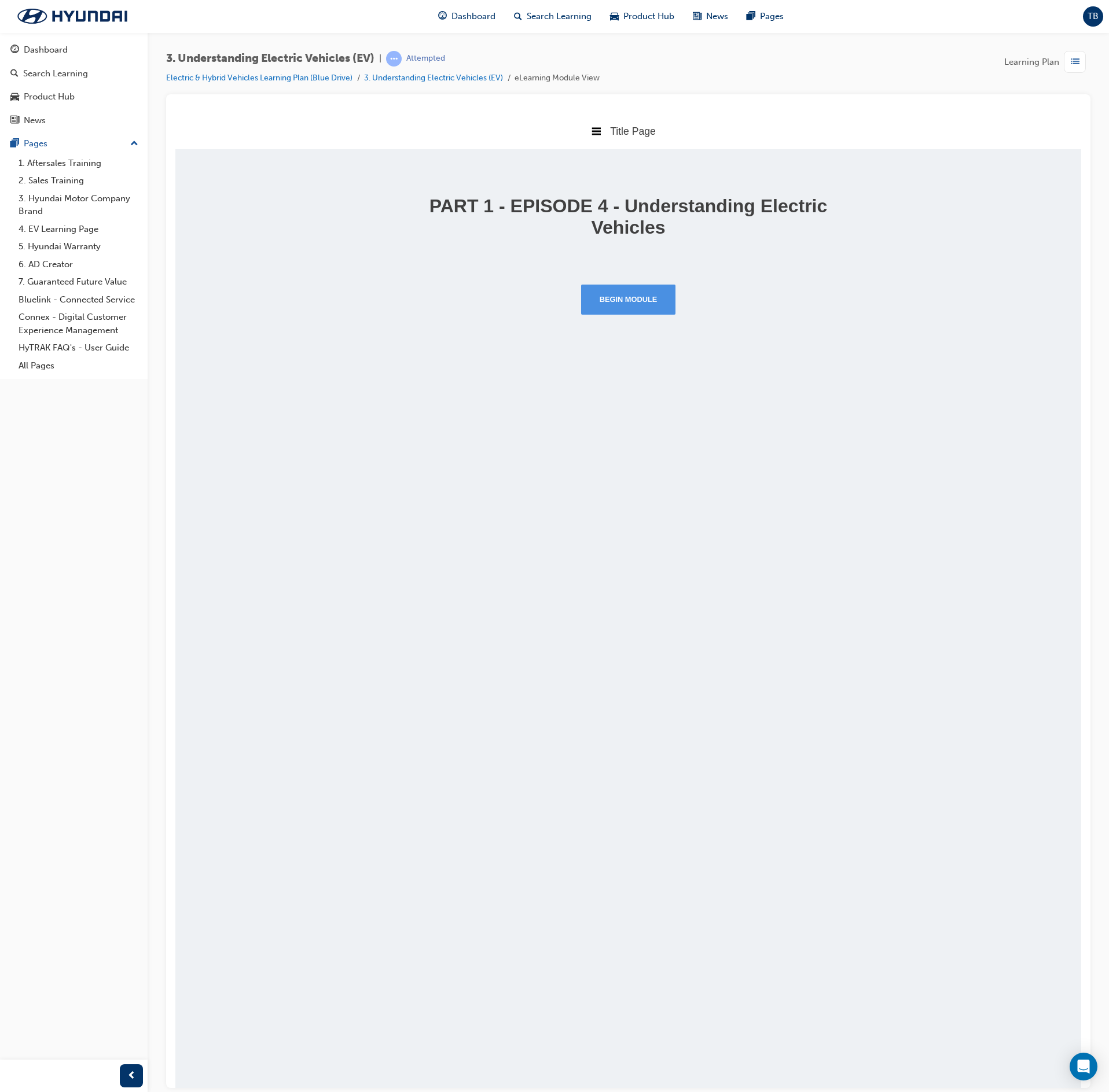
click at [632, 304] on button "Begin Module" at bounding box center [629, 299] width 95 height 30
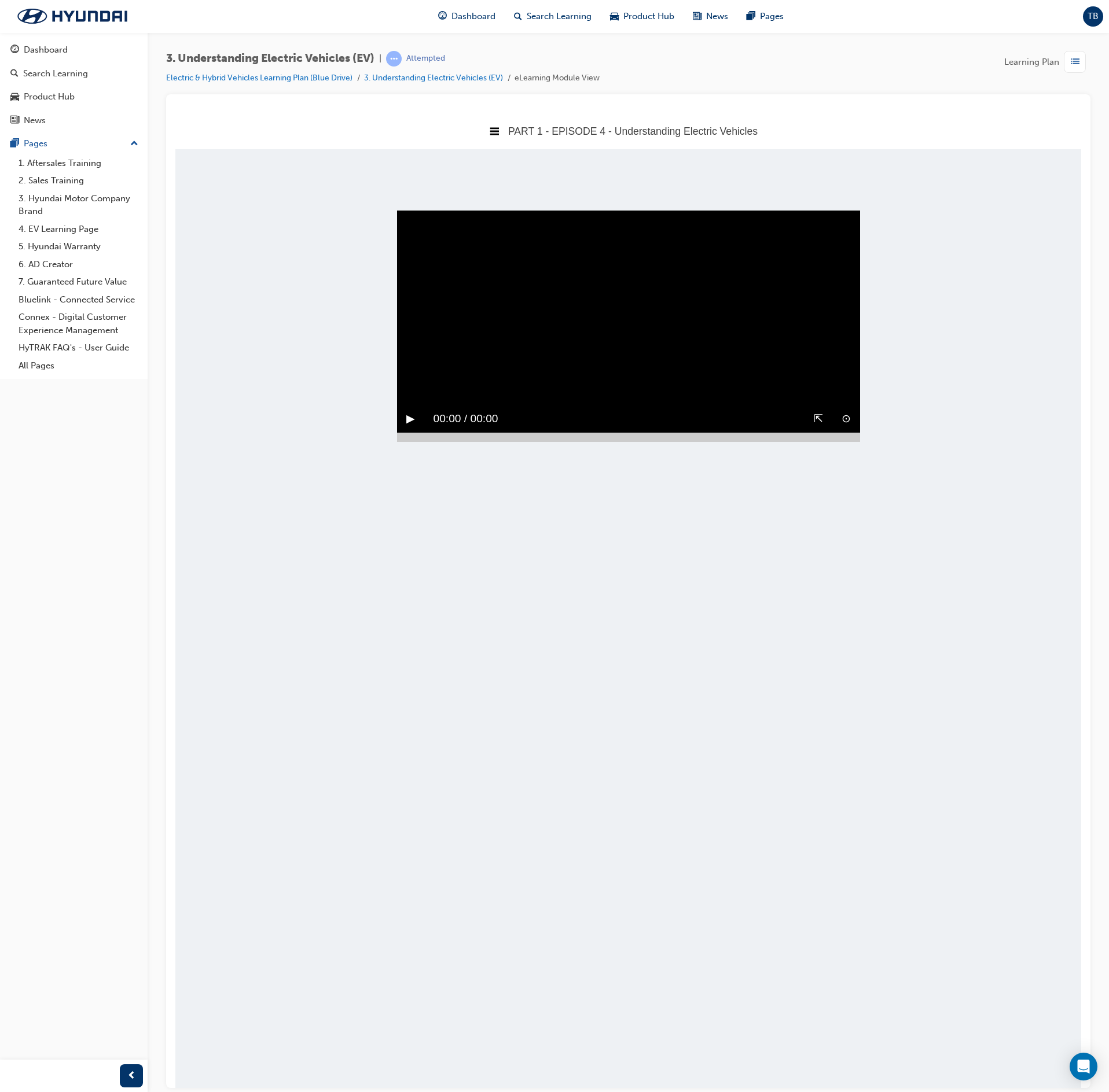
drag, startPoint x: 409, startPoint y: 273, endPoint x: 389, endPoint y: 302, distance: 35.2
click at [410, 409] on button "▶︎" at bounding box center [410, 419] width 8 height 18
click at [842, 442] on div at bounding box center [628, 436] width 463 height 9
click at [407, 428] on button "▶︎" at bounding box center [410, 419] width 8 height 18
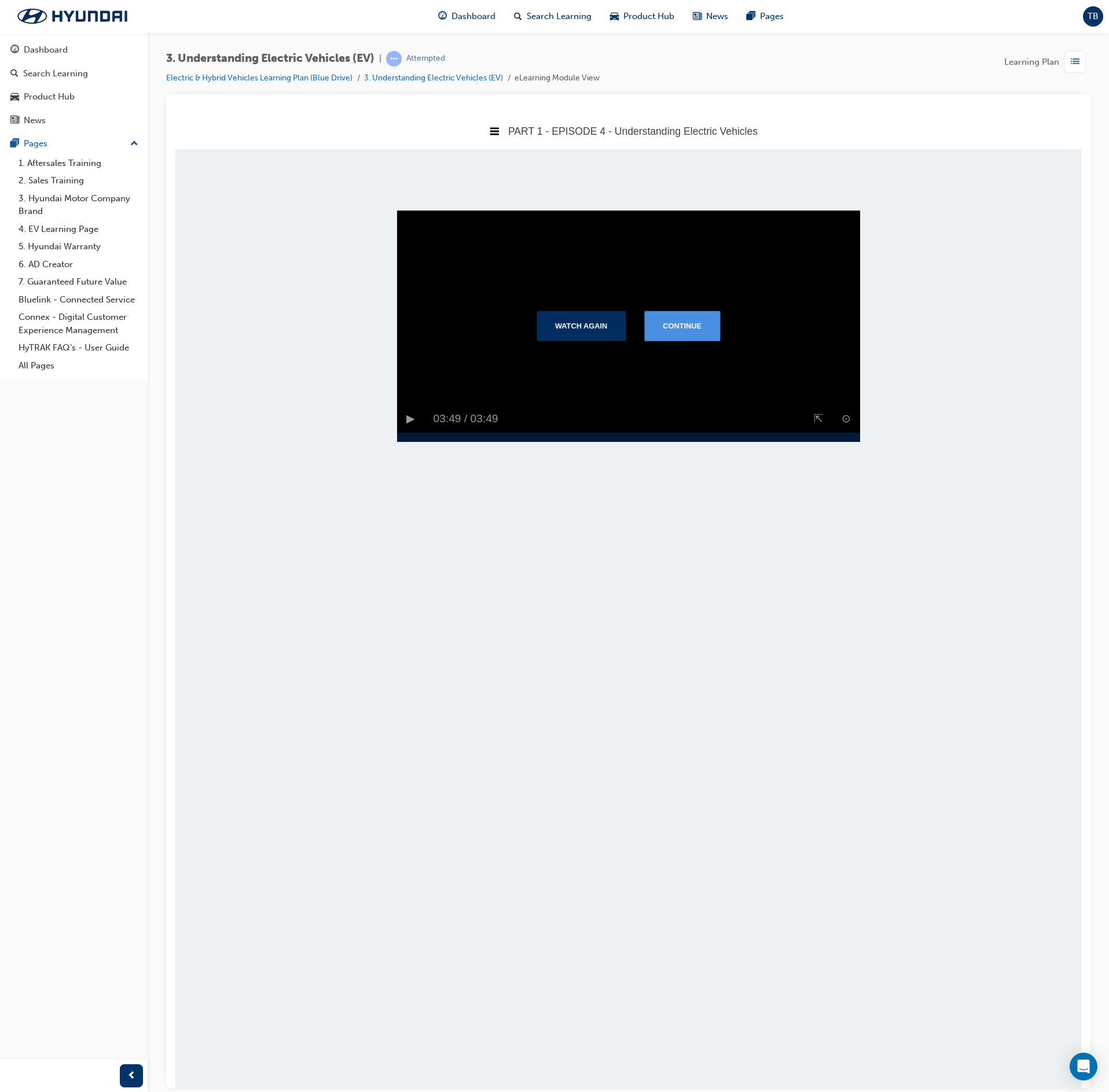
click at [673, 340] on button "Continue" at bounding box center [681, 325] width 76 height 30
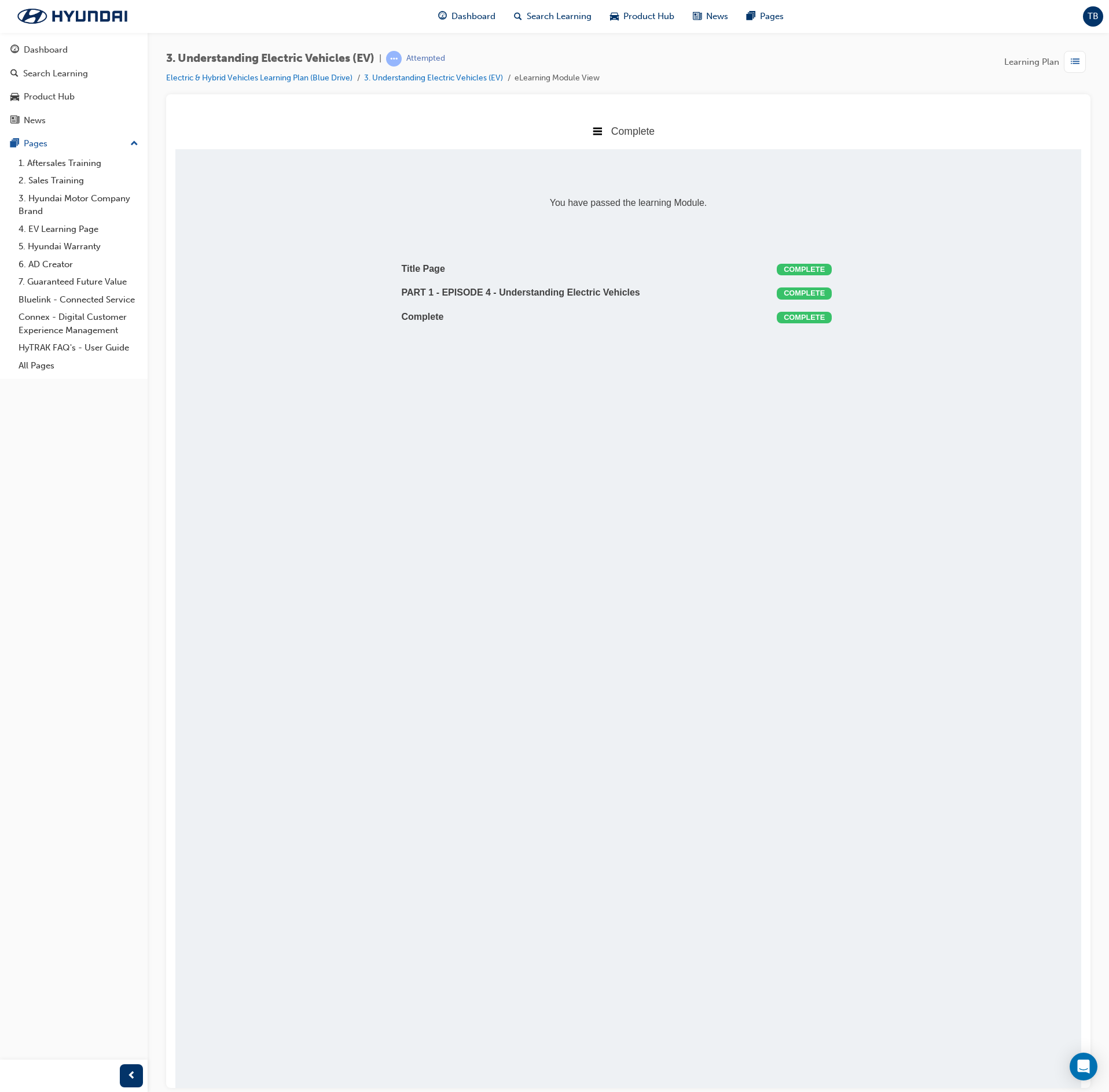
click at [1080, 67] on div "button" at bounding box center [1075, 61] width 22 height 22
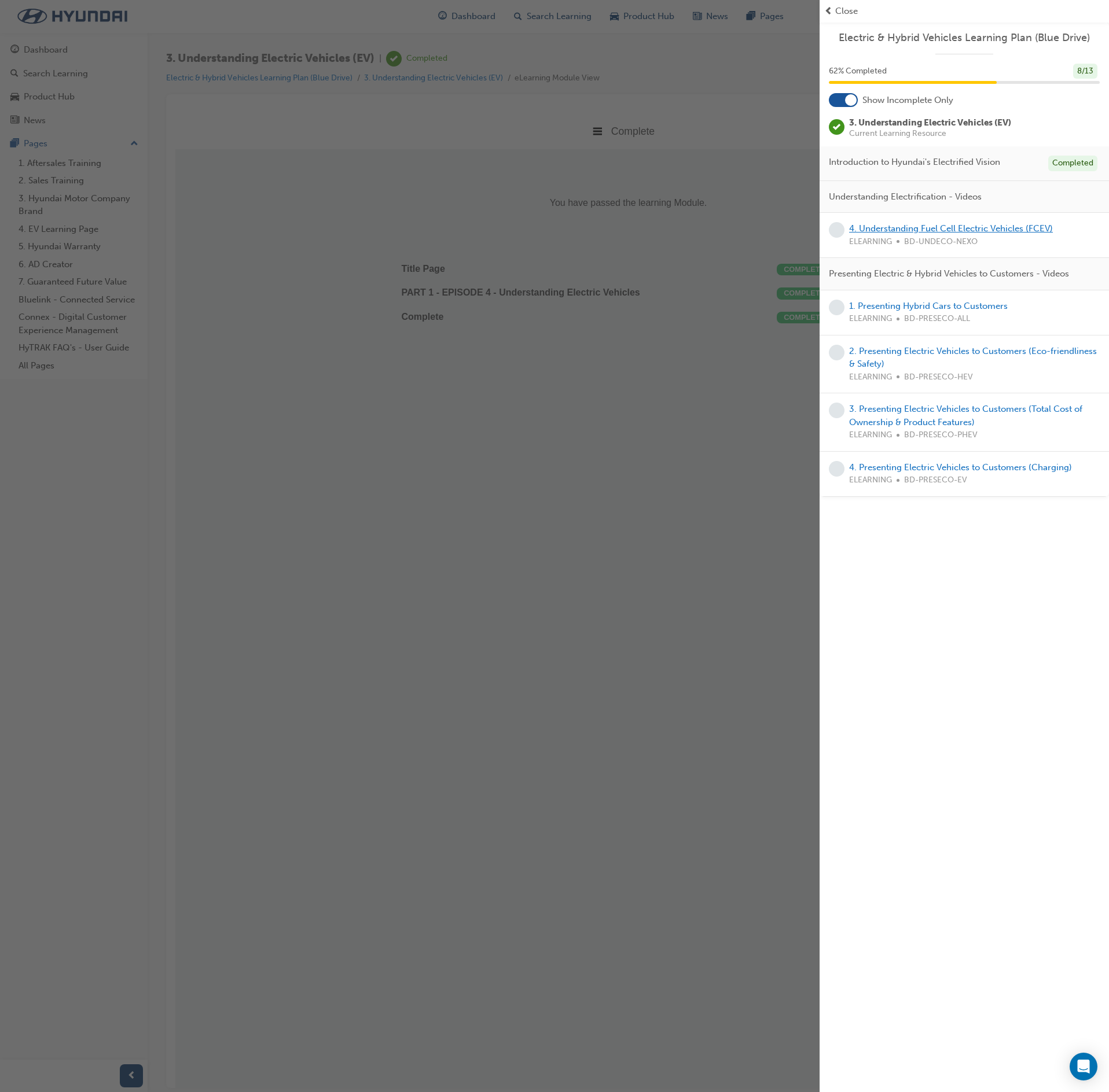
click at [995, 233] on link "4. Understanding Fuel Cell Electric Vehicles (FCEV)" at bounding box center [950, 228] width 204 height 11
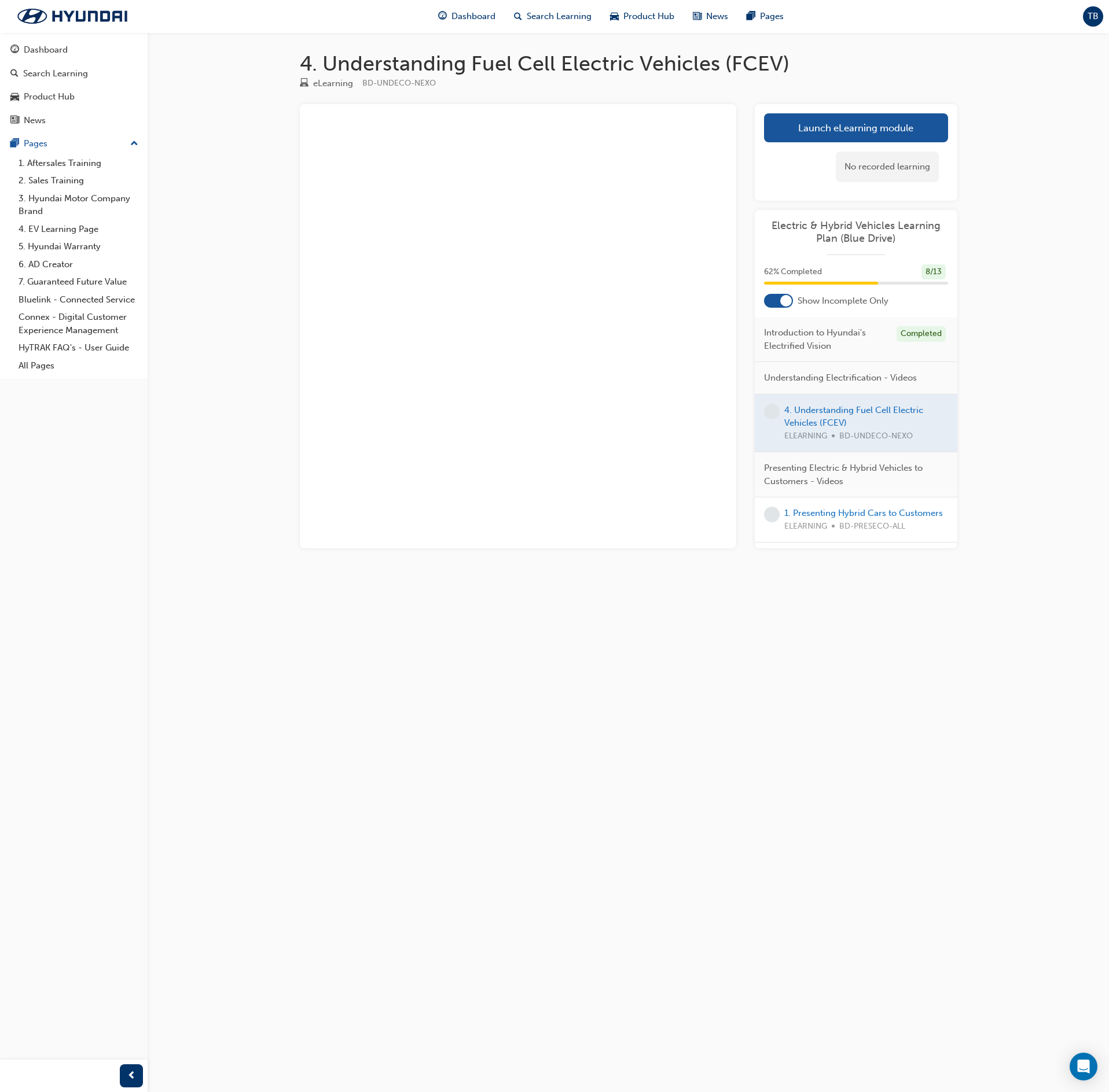
click at [905, 144] on div "No recorded learning" at bounding box center [856, 166] width 184 height 49
click at [898, 132] on link "Launch eLearning module" at bounding box center [856, 128] width 184 height 29
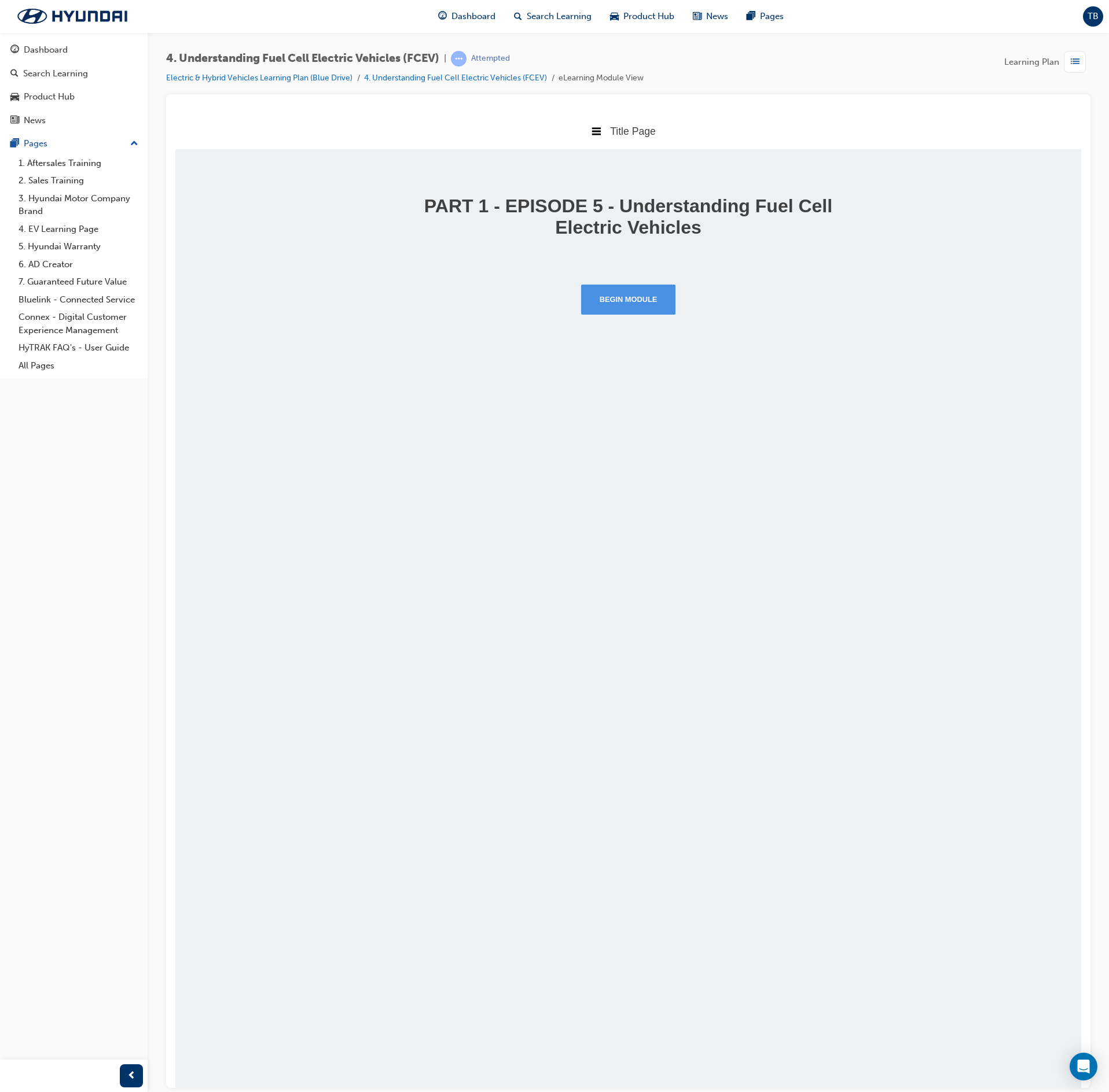
click at [653, 286] on button "Begin Module" at bounding box center [629, 299] width 95 height 30
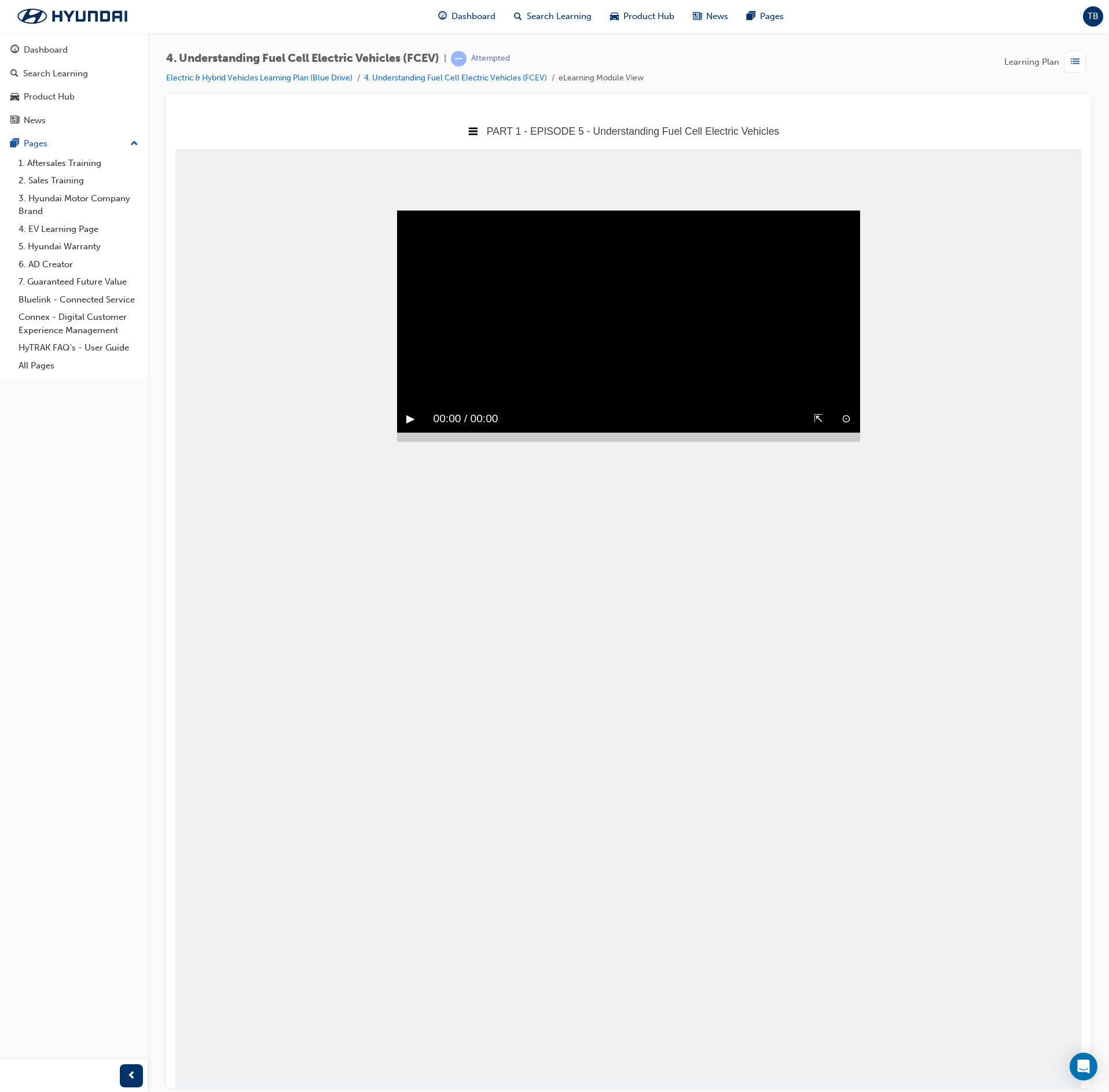
click at [402, 405] on div "▶︎" at bounding box center [410, 419] width 27 height 27
click at [846, 442] on div at bounding box center [628, 436] width 463 height 9
click at [409, 428] on button "▶︎" at bounding box center [410, 419] width 8 height 18
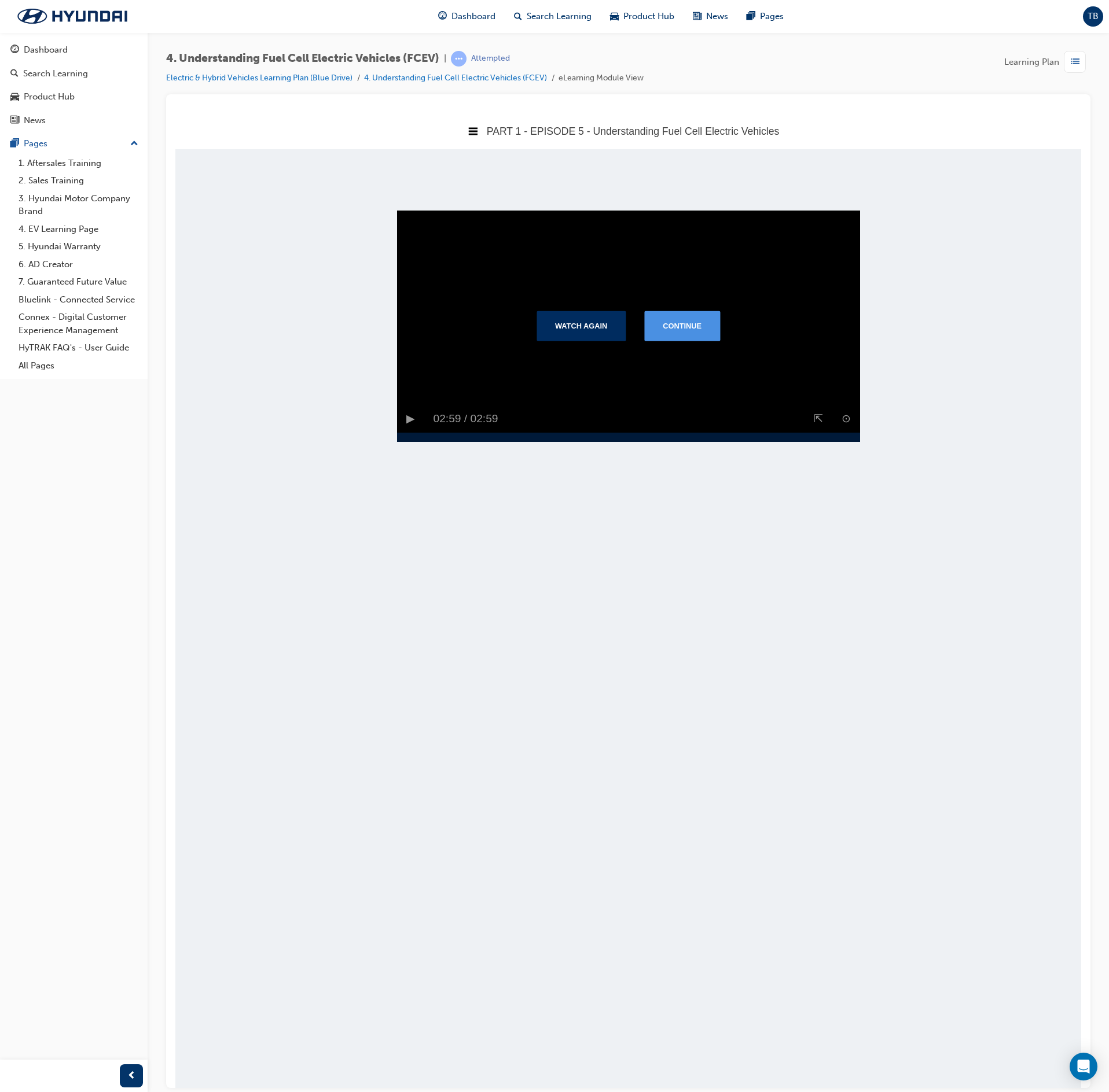
click at [701, 335] on button "Continue" at bounding box center [681, 325] width 76 height 30
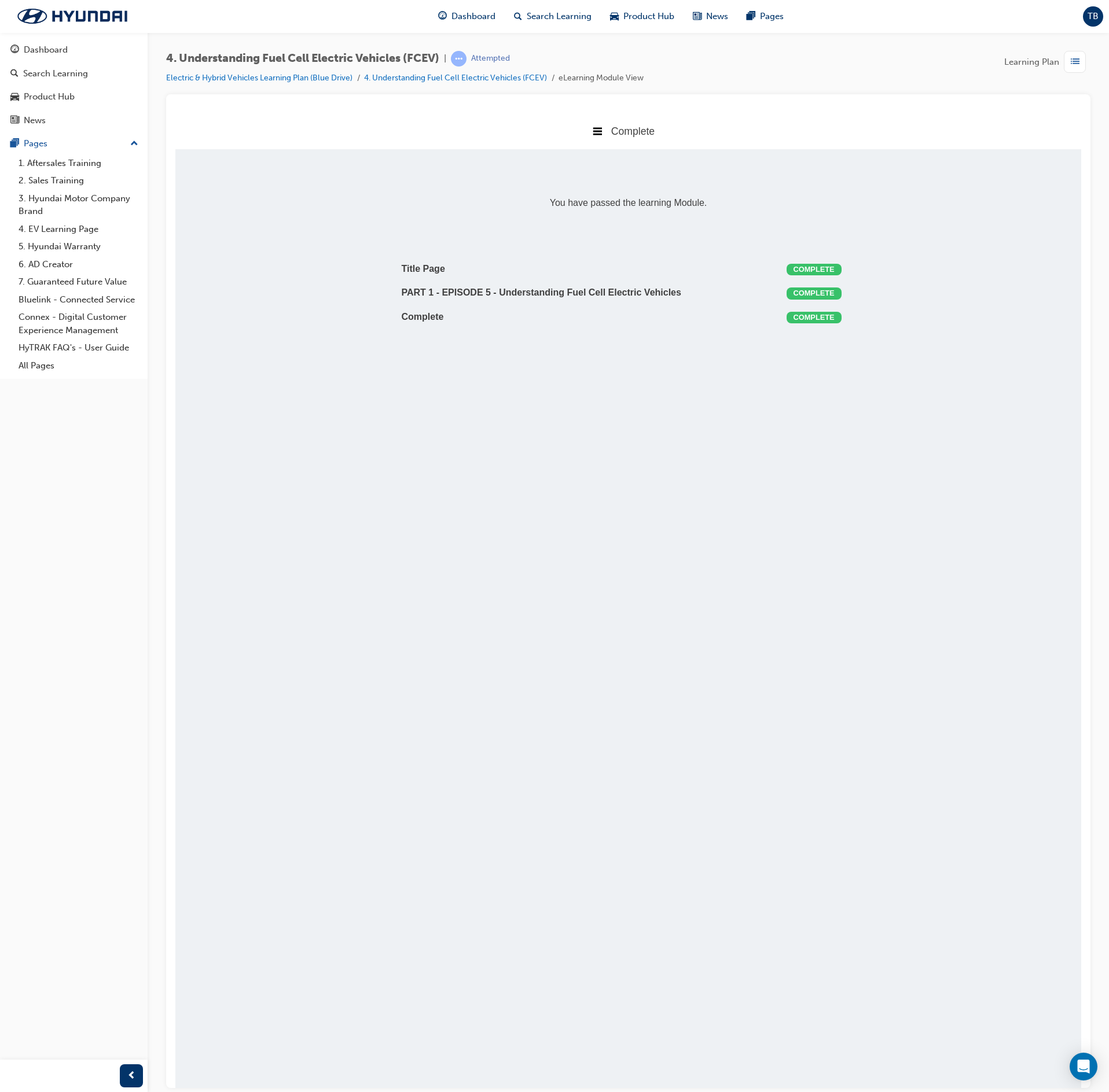
click at [1071, 68] on span "list-icon" at bounding box center [1075, 61] width 8 height 14
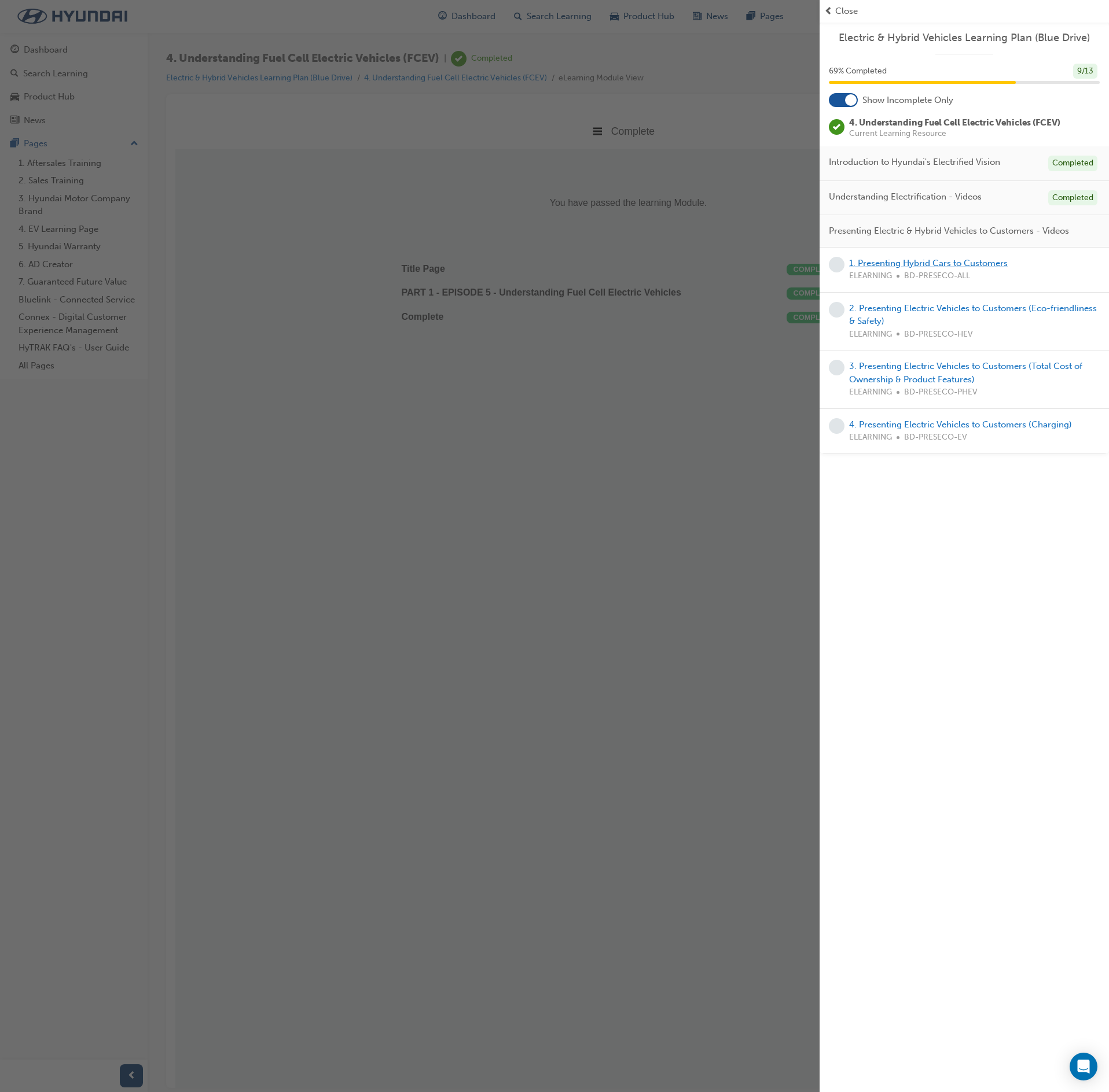
click at [967, 264] on link "1. Presenting Hybrid Cars to Customers" at bounding box center [928, 263] width 159 height 11
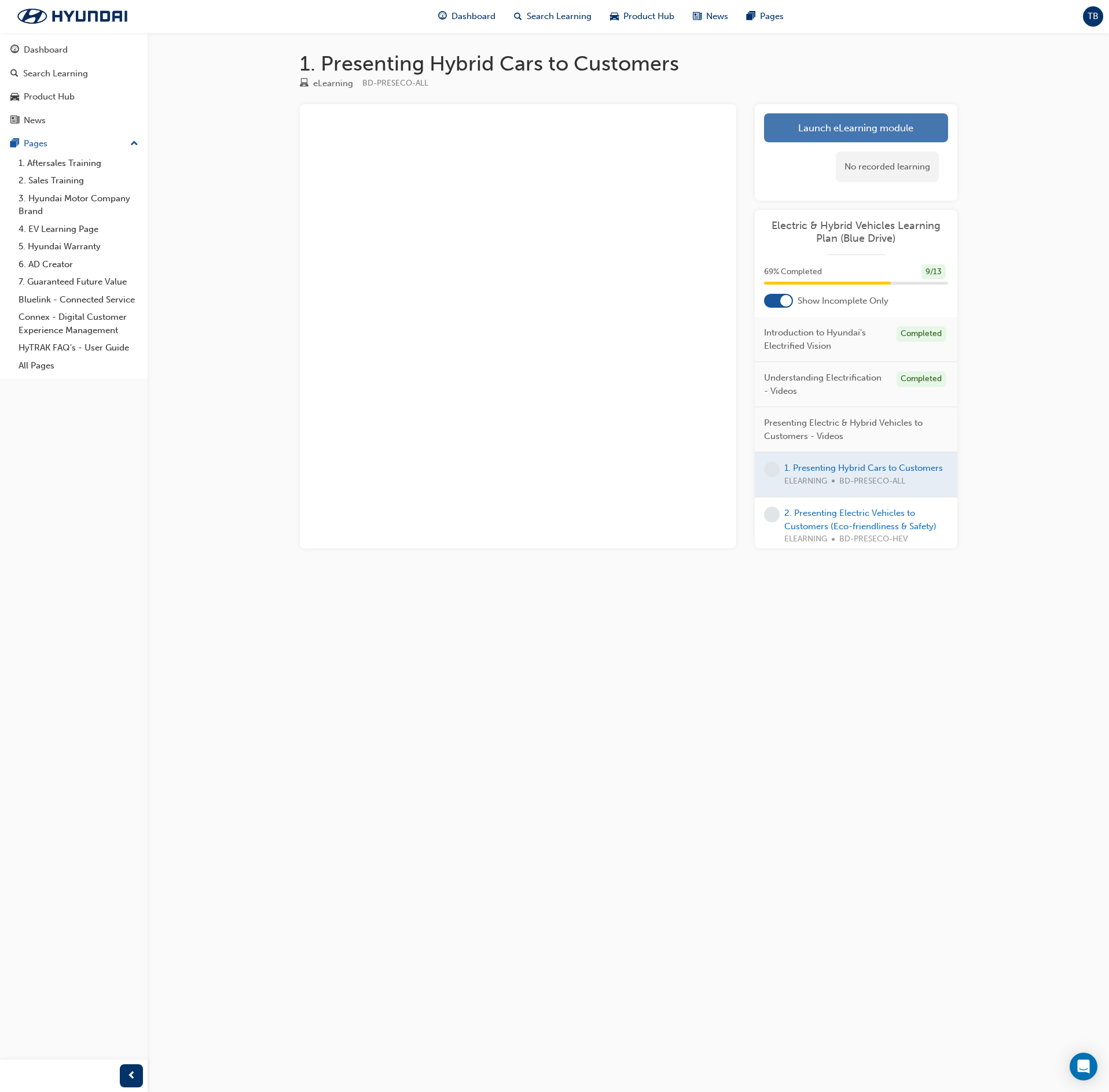
click at [827, 121] on link "Launch eLearning module" at bounding box center [856, 128] width 184 height 29
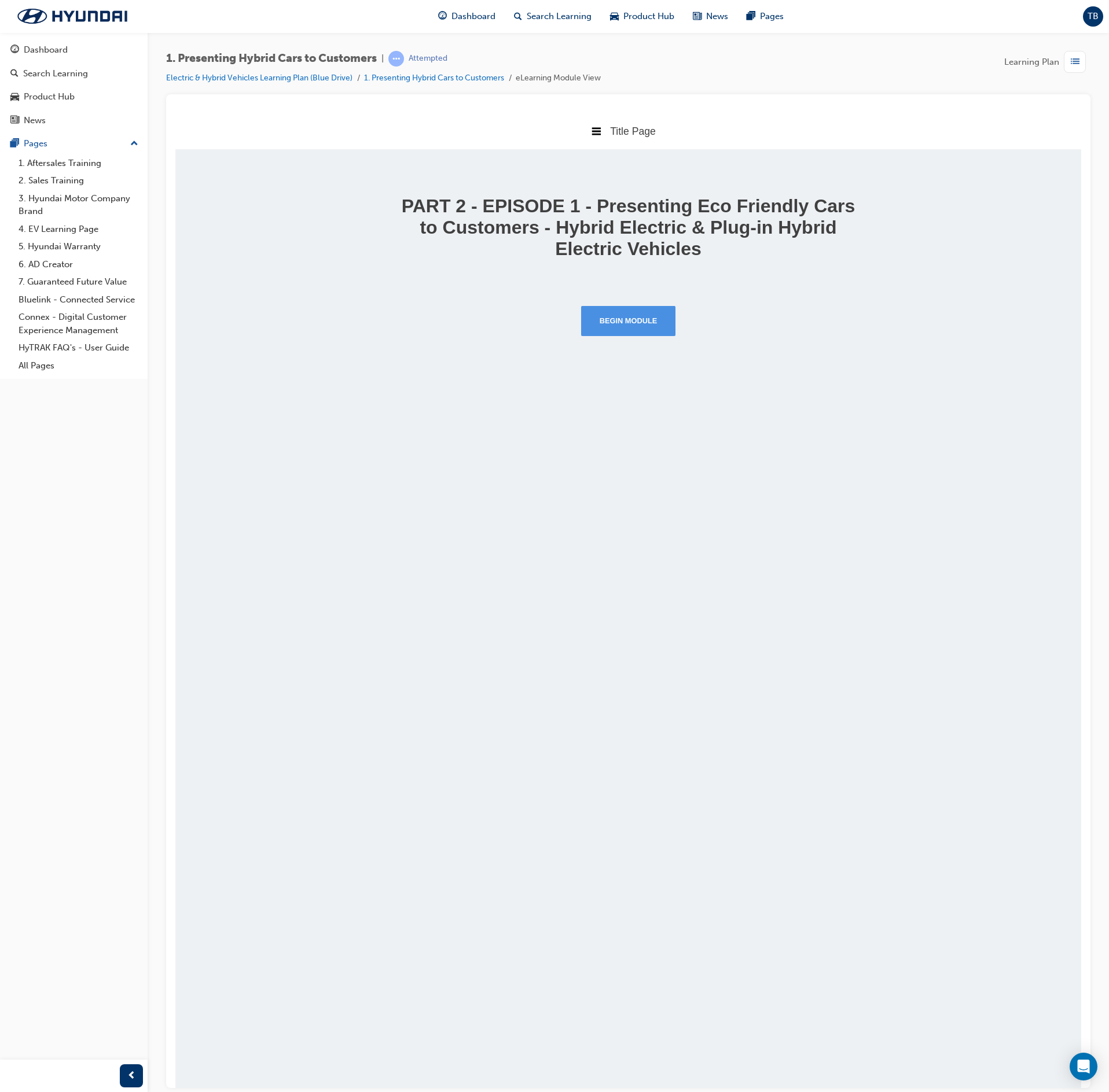
click at [650, 318] on button "Begin Module" at bounding box center [629, 321] width 95 height 30
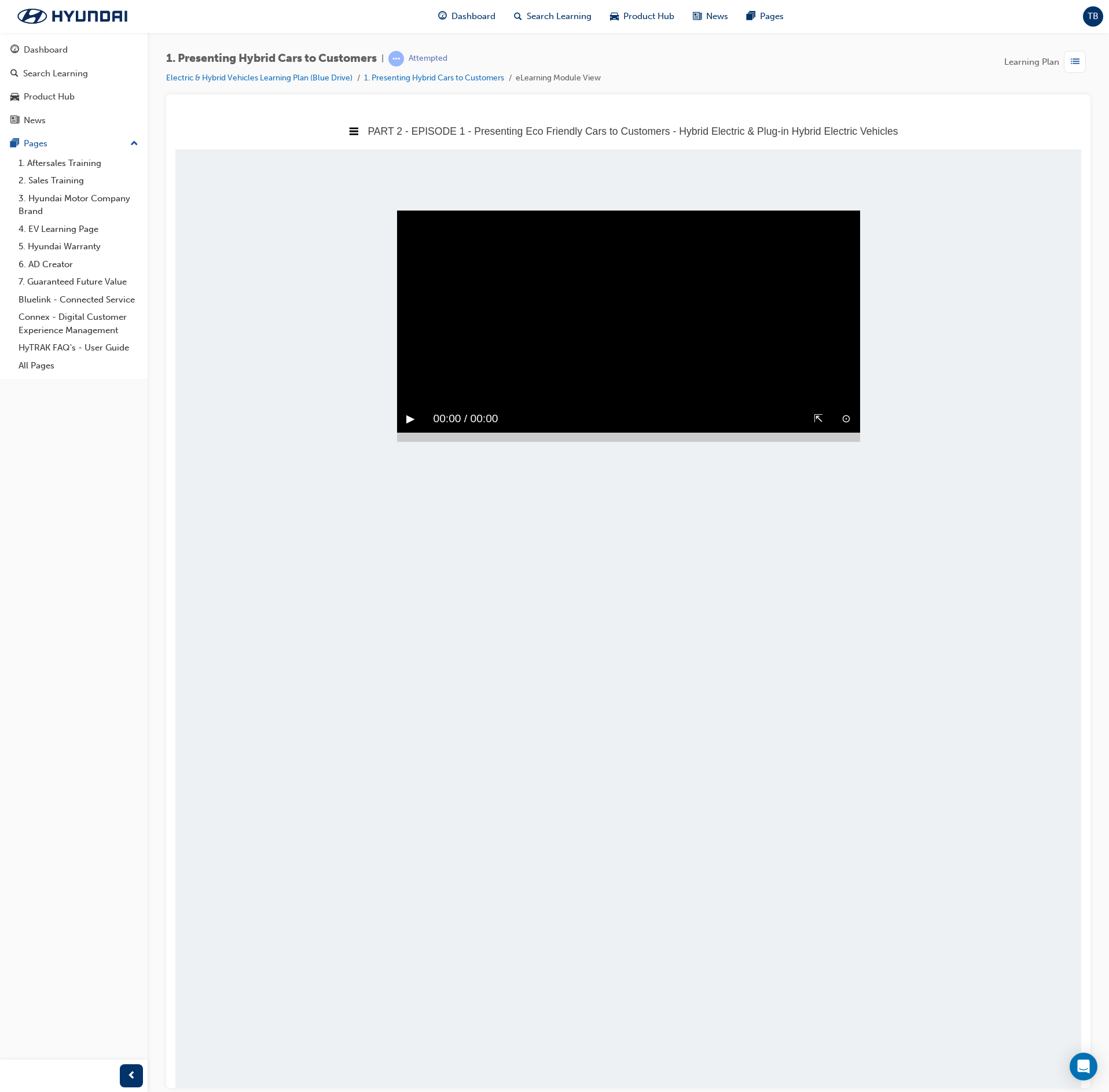
click at [411, 268] on video "Sorry, your browser does not support embedded videos. Download Instead" at bounding box center [628, 326] width 463 height 232
click at [845, 442] on div at bounding box center [628, 436] width 463 height 9
click at [415, 428] on button "▶︎" at bounding box center [410, 419] width 8 height 18
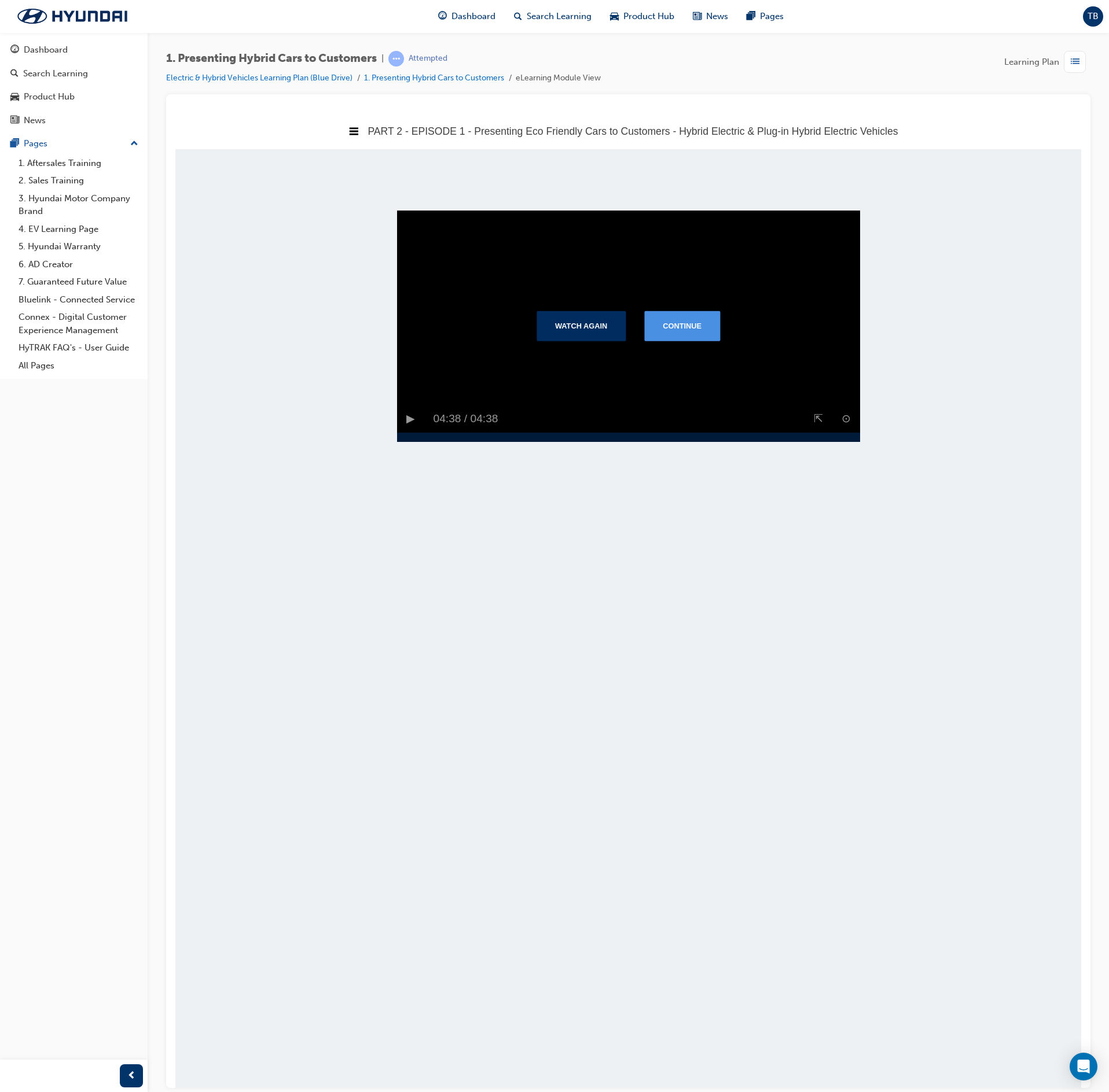
click at [694, 338] on button "Continue" at bounding box center [681, 325] width 76 height 30
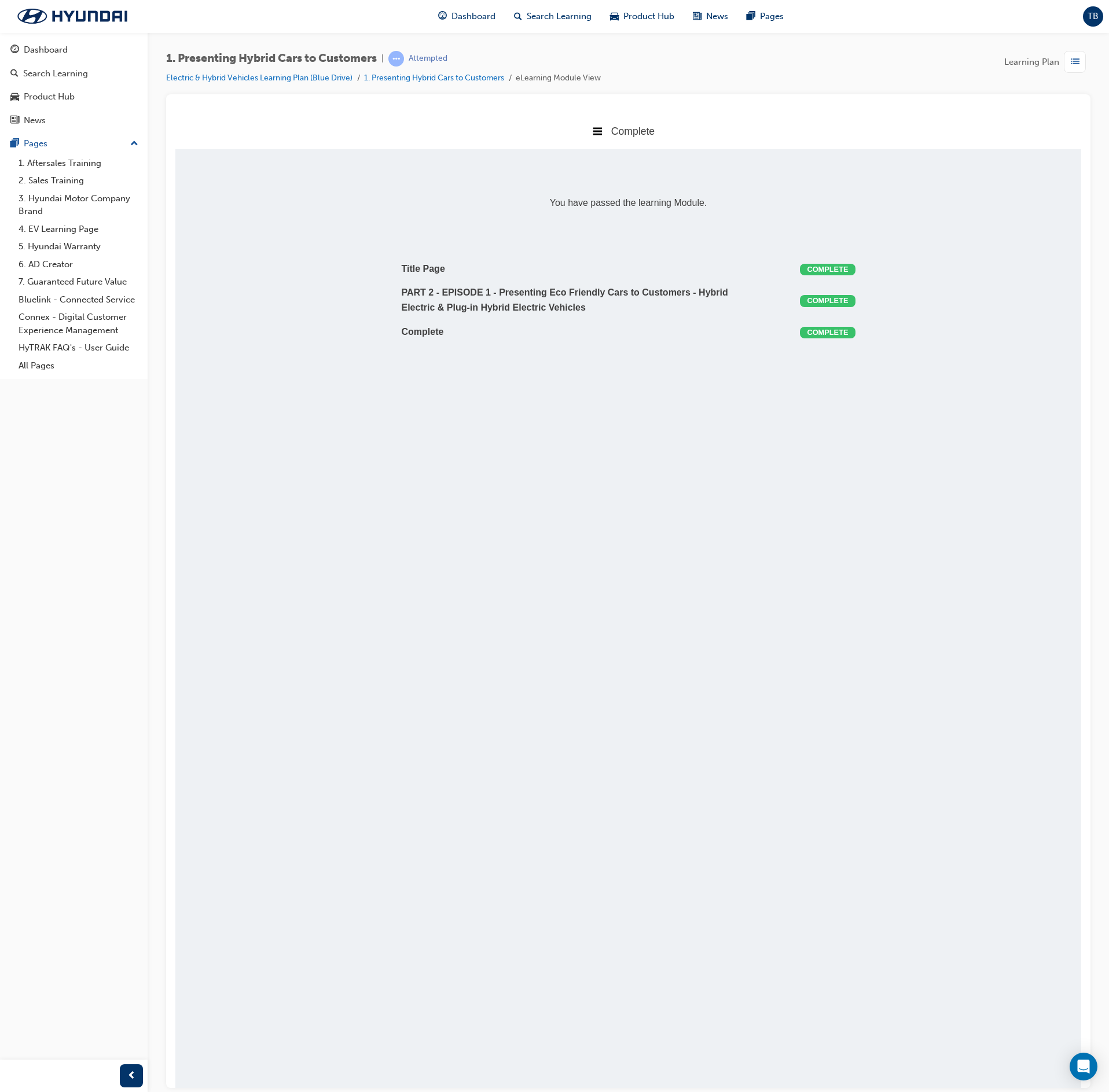
click at [1085, 56] on div "button" at bounding box center [1075, 61] width 22 height 22
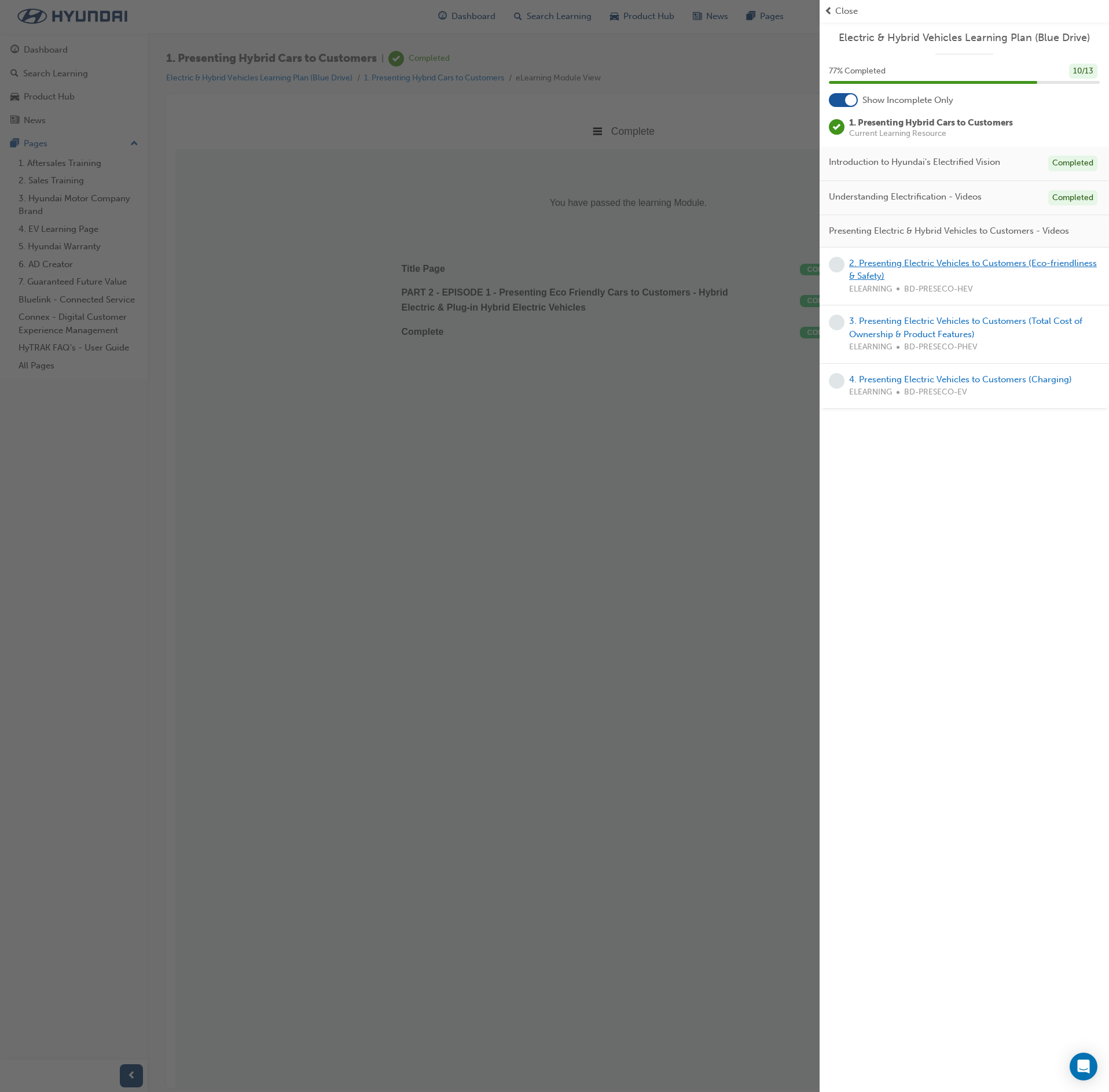
click at [935, 262] on link "2. Presenting Electric Vehicles to Customers (Eco-friendliness & Safety)" at bounding box center [973, 270] width 248 height 24
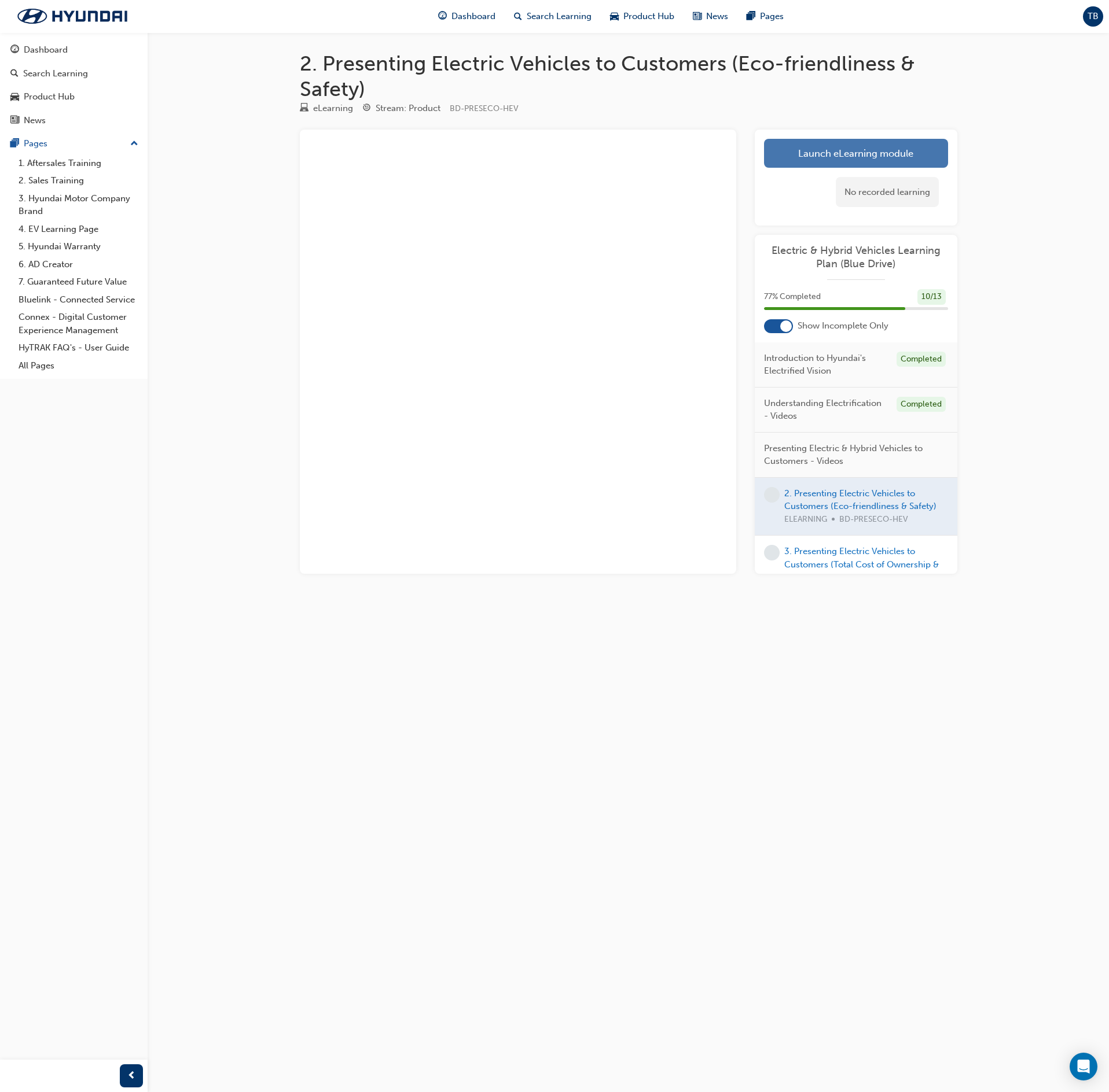
click at [829, 155] on link "Launch eLearning module" at bounding box center [856, 153] width 184 height 29
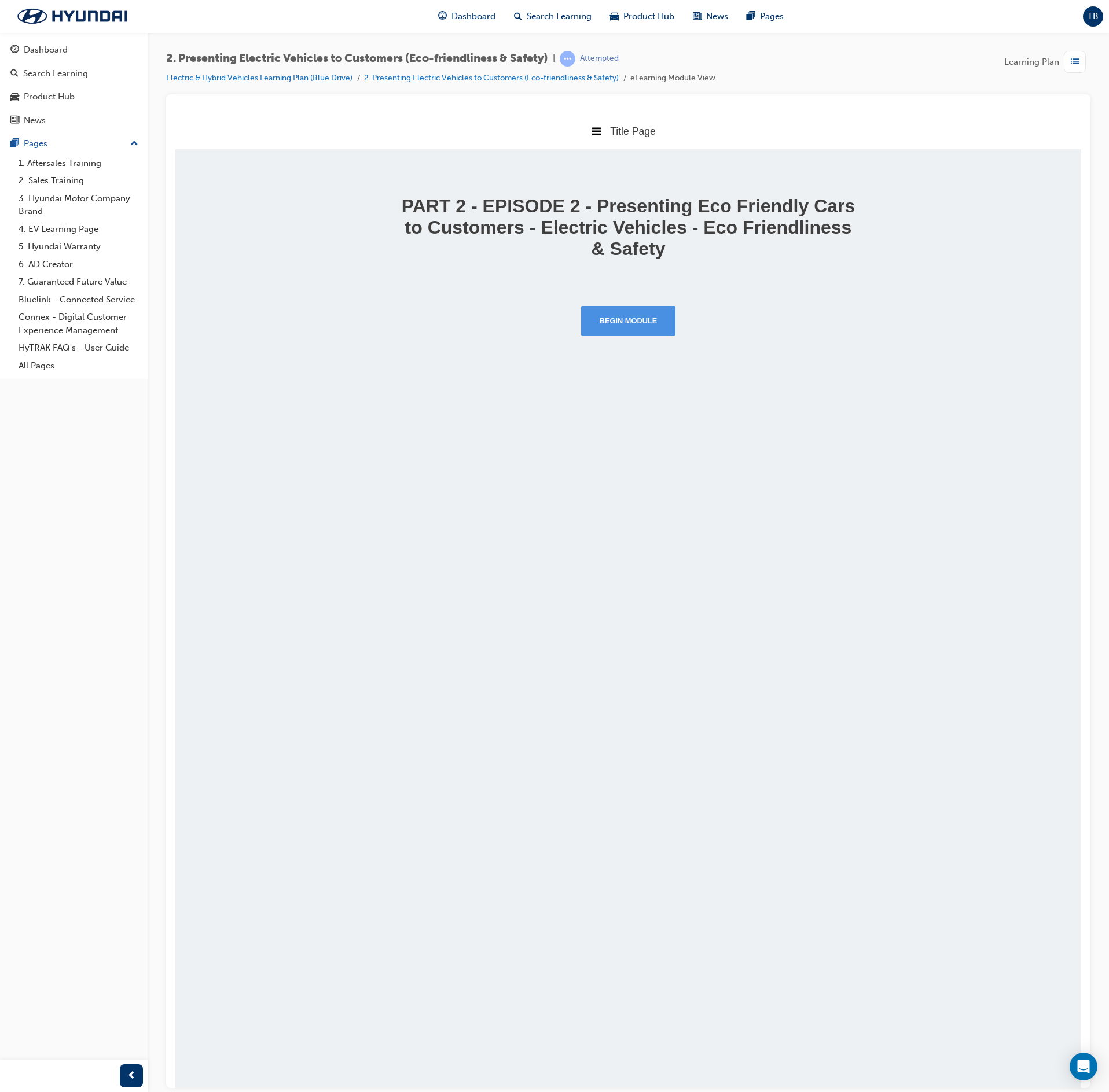
click at [635, 317] on button "Begin Module" at bounding box center [629, 321] width 95 height 30
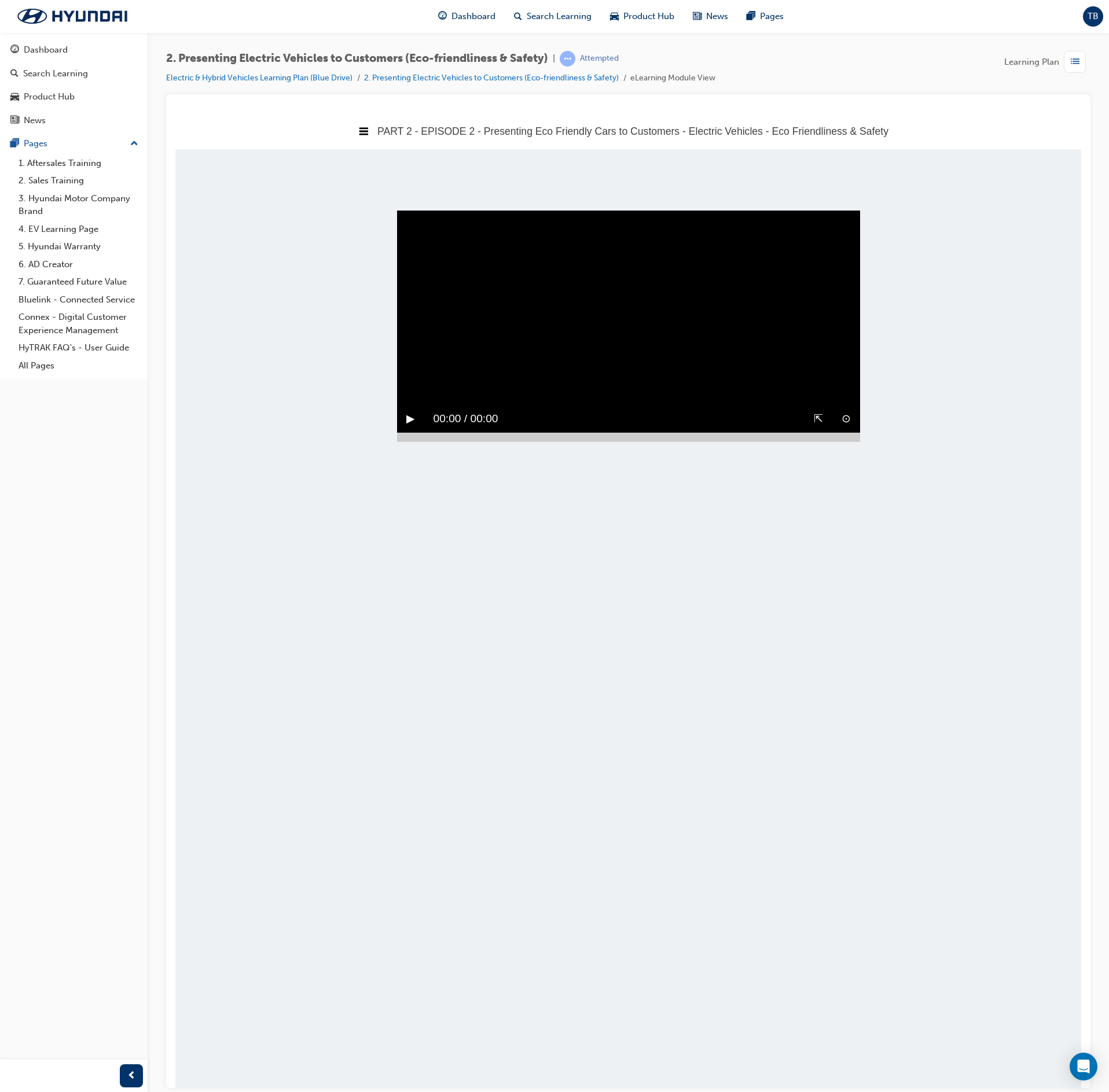
click at [412, 409] on button "▶︎" at bounding box center [410, 419] width 8 height 18
click at [839, 442] on div at bounding box center [628, 436] width 463 height 9
click at [415, 428] on button "▶︎" at bounding box center [410, 419] width 8 height 18
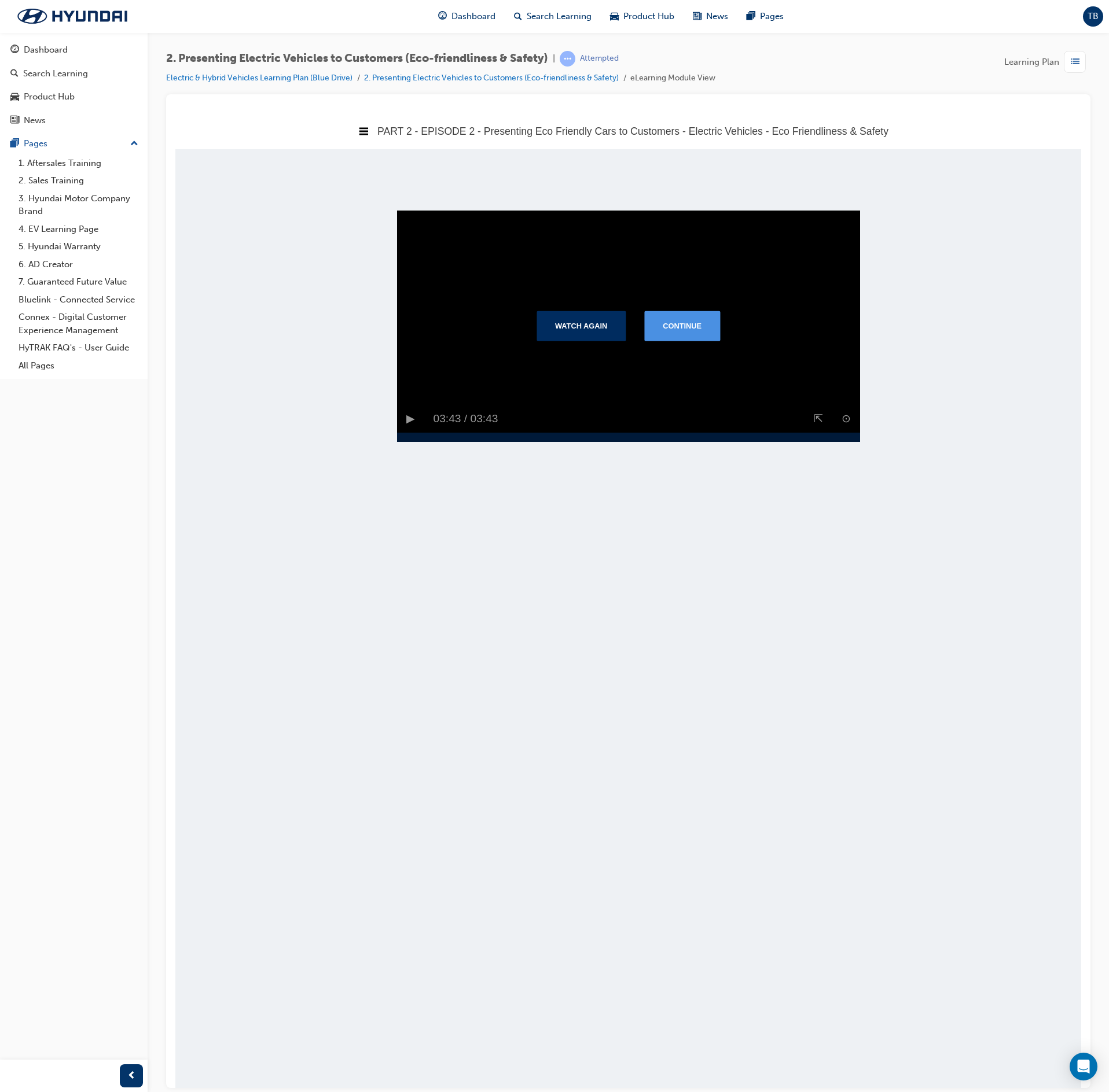
click at [695, 340] on button "Continue" at bounding box center [681, 325] width 76 height 30
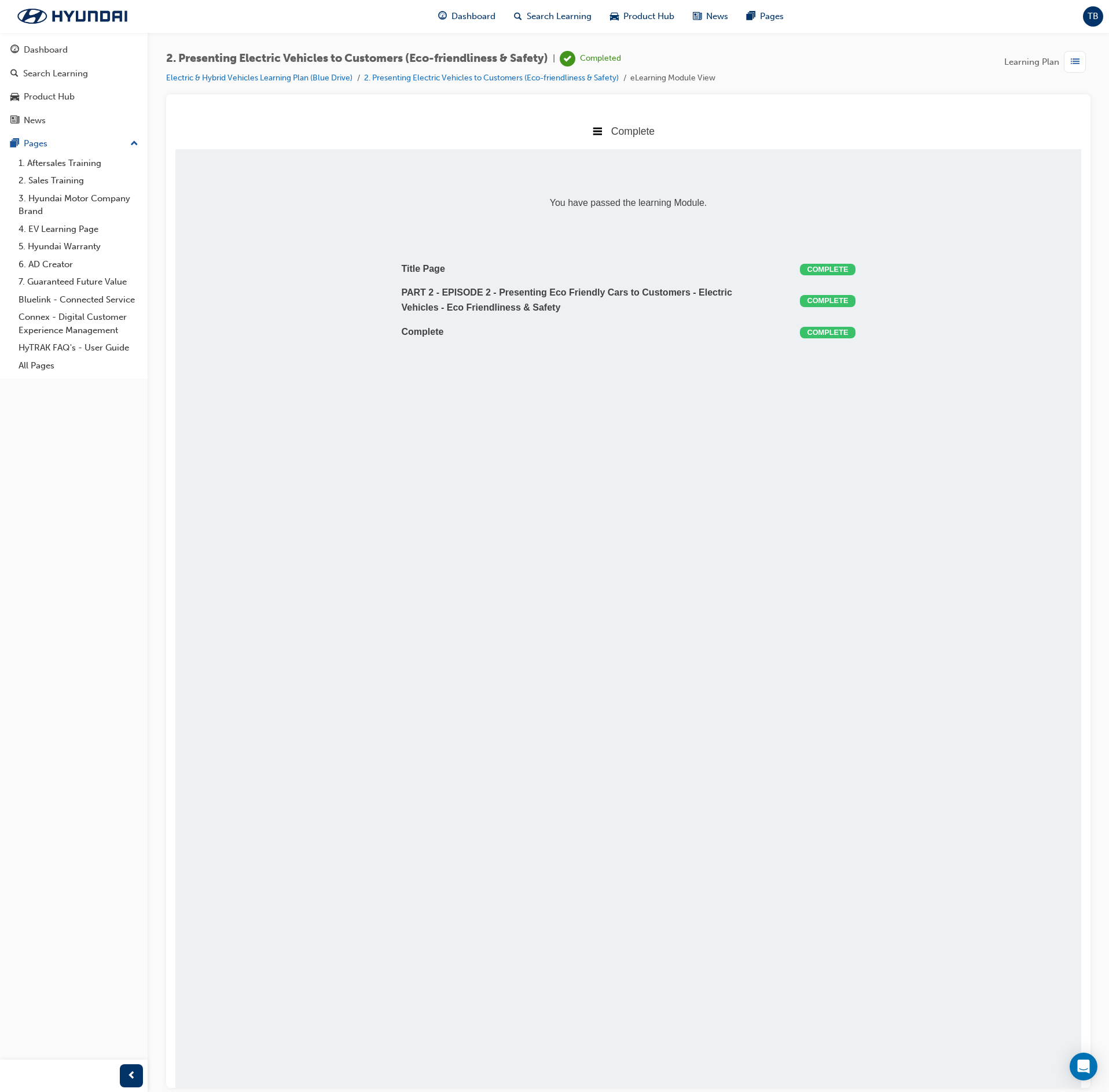
click at [1077, 59] on span "list-icon" at bounding box center [1075, 61] width 8 height 14
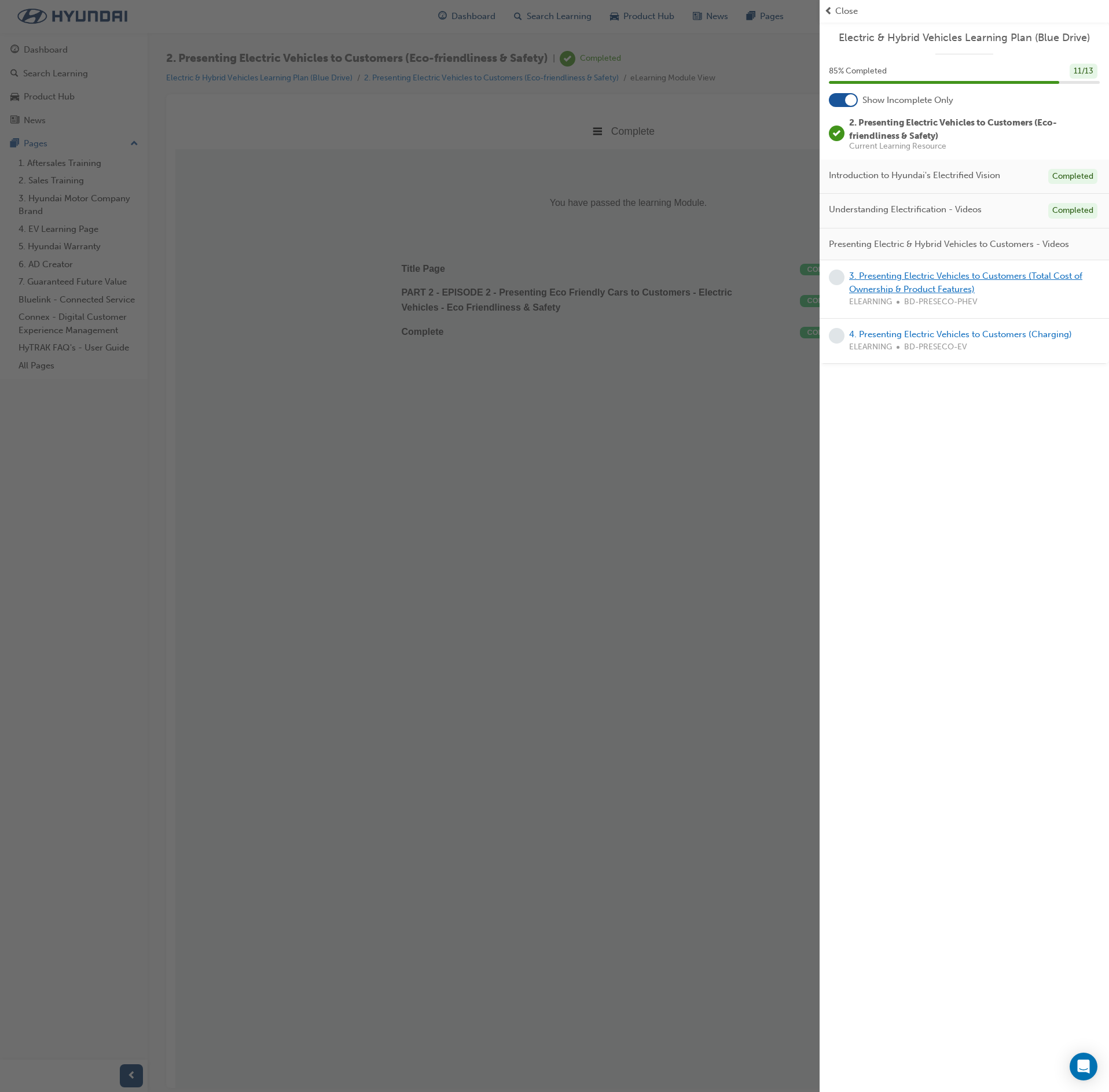
click at [963, 279] on link "3. Presenting Electric Vehicles to Customers (Total Cost of Ownership & Product…" at bounding box center [965, 282] width 233 height 24
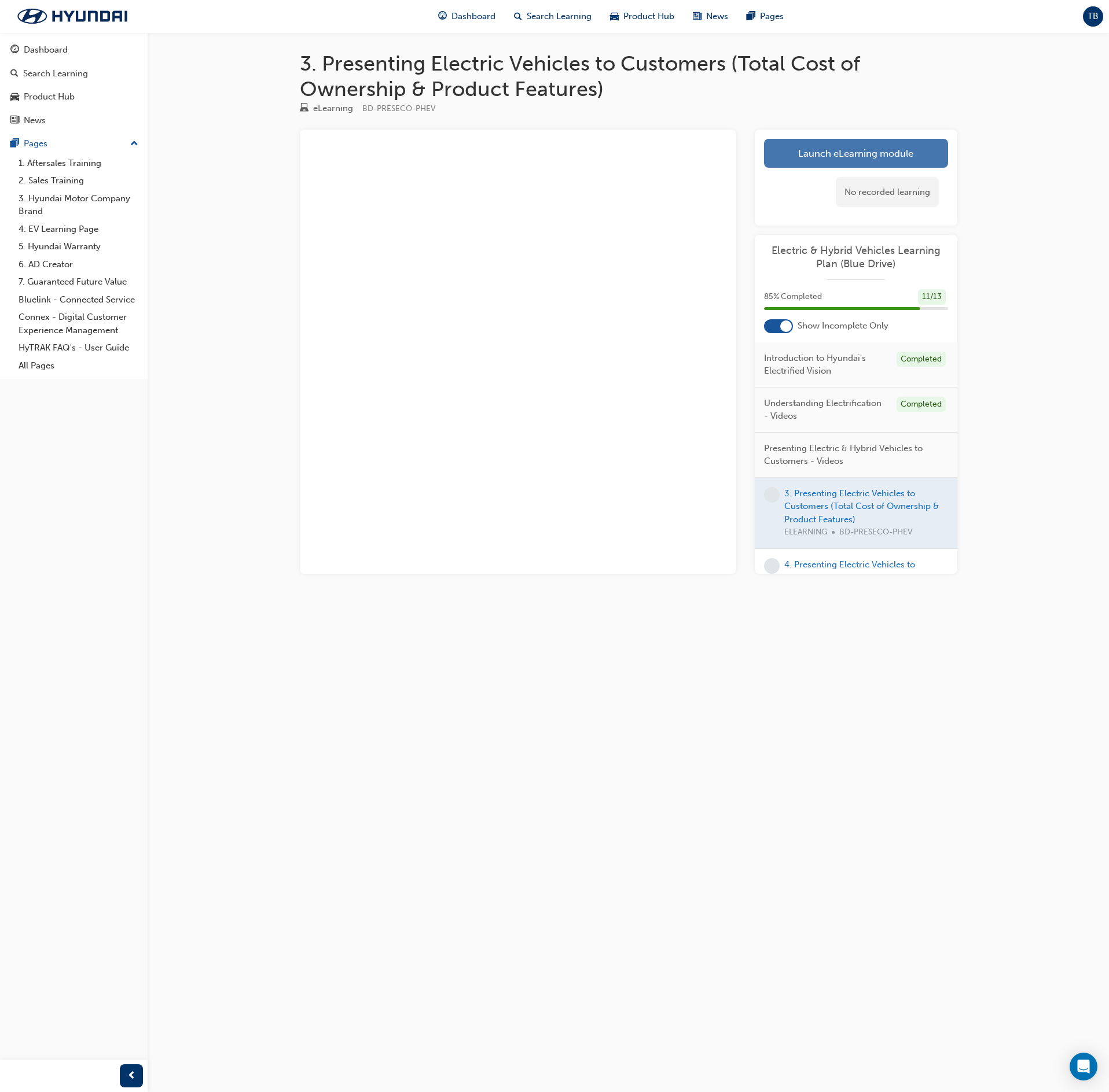
click at [838, 155] on link "Launch eLearning module" at bounding box center [856, 153] width 184 height 29
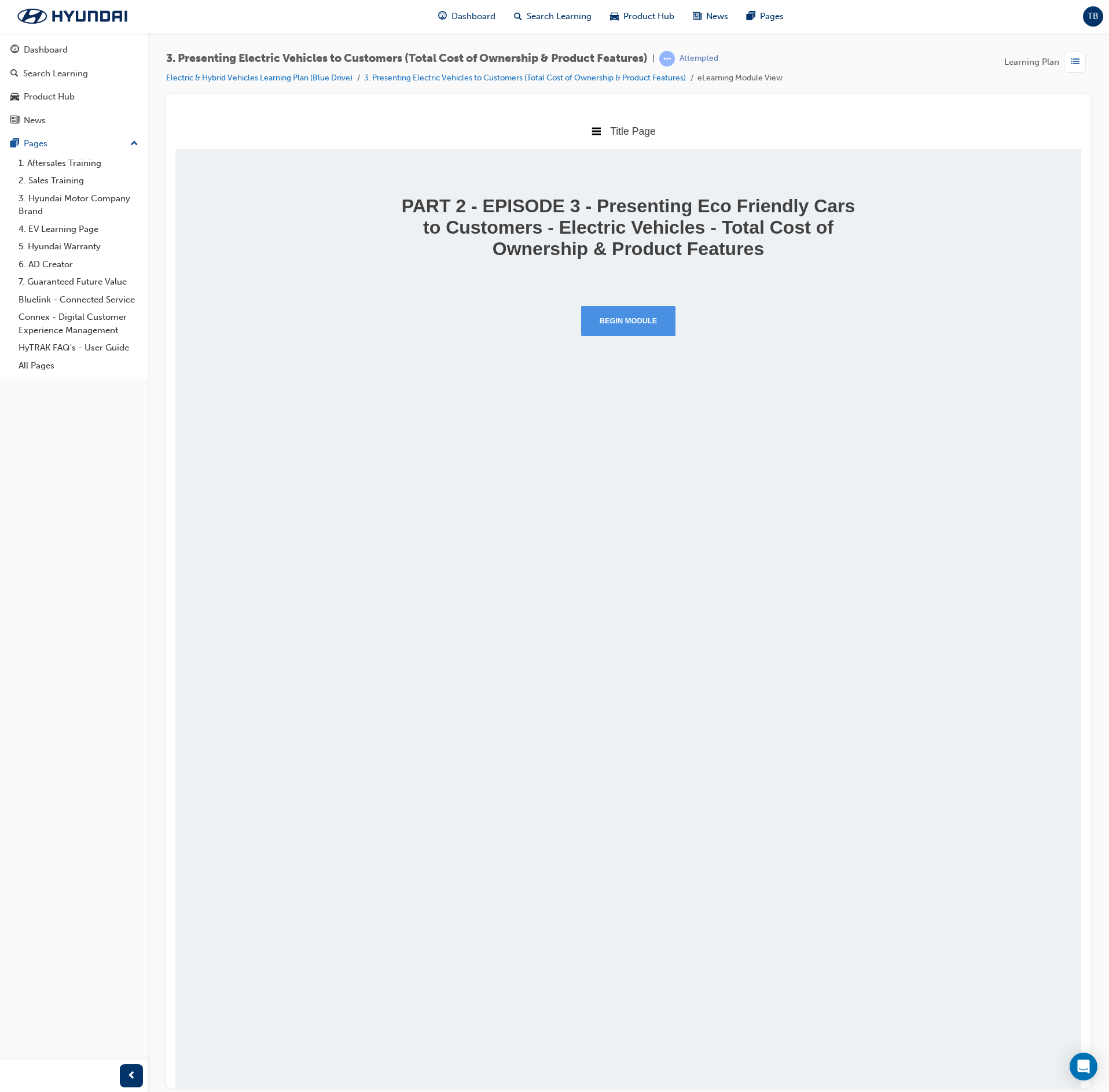
click at [647, 315] on button "Begin Module" at bounding box center [629, 321] width 95 height 30
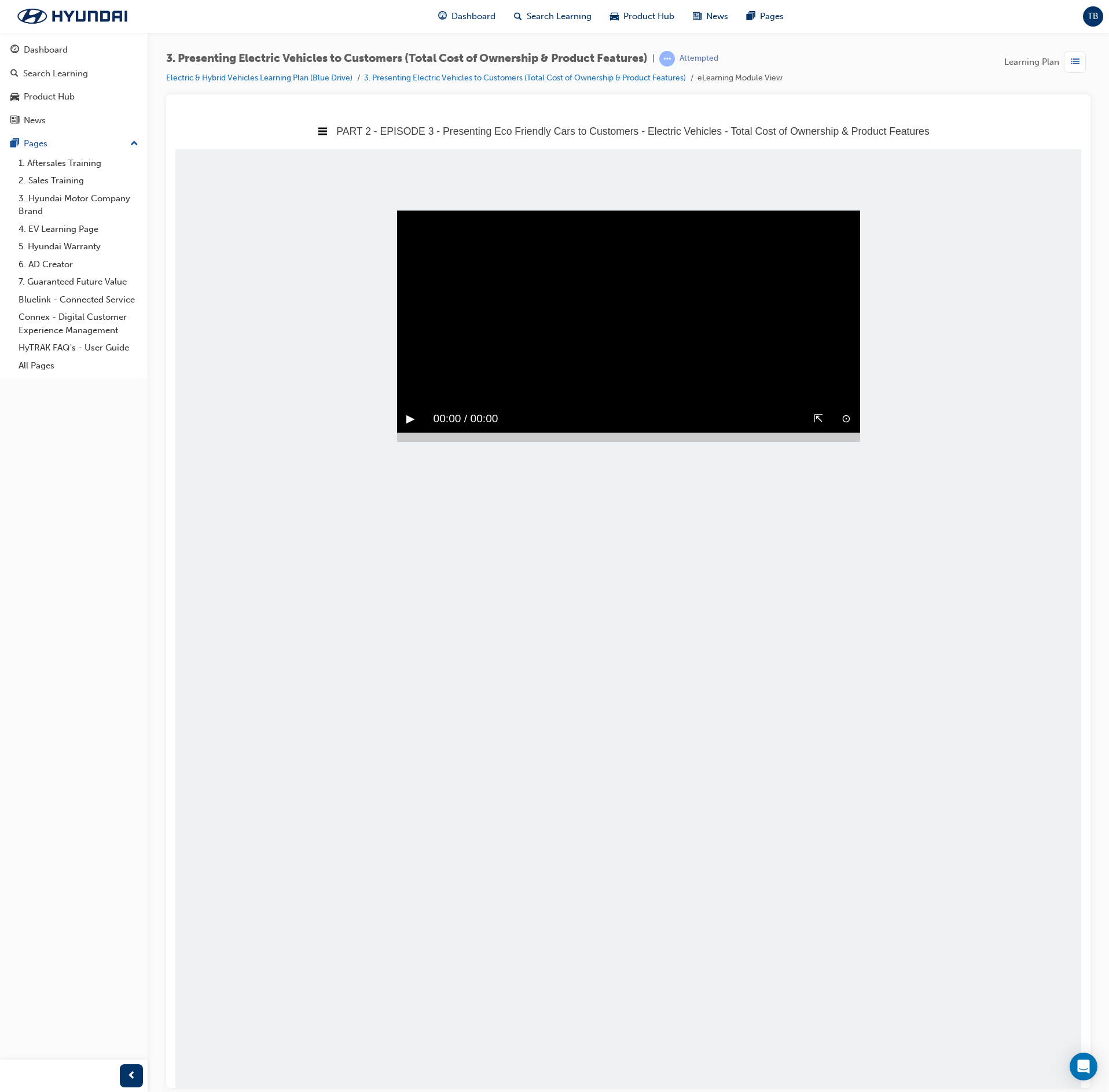
click at [405, 405] on div "▶︎" at bounding box center [410, 419] width 27 height 27
click at [845, 442] on div at bounding box center [628, 436] width 463 height 9
click at [405, 432] on div "▶︎" at bounding box center [410, 419] width 27 height 27
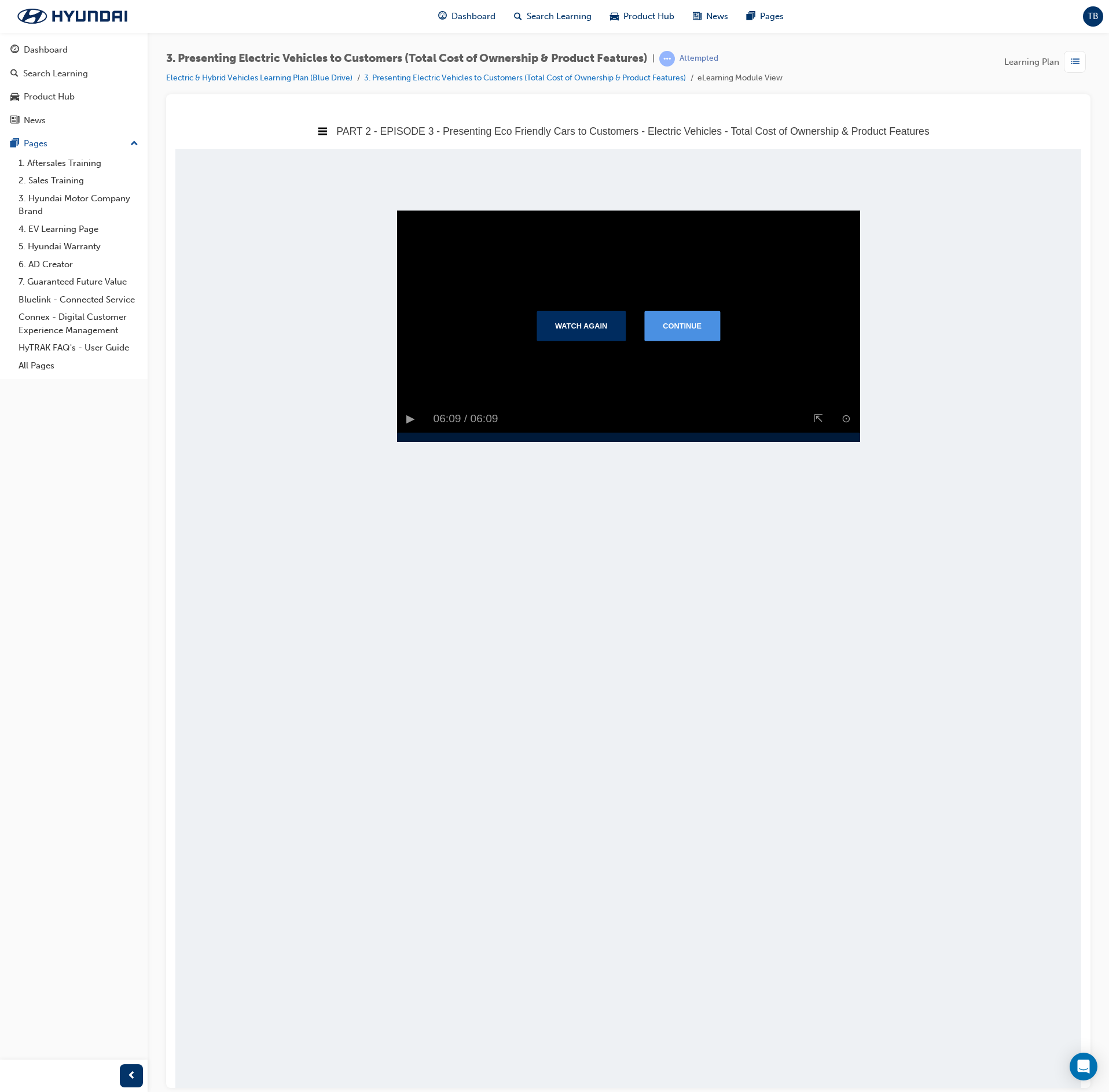
click at [692, 339] on button "Continue" at bounding box center [681, 325] width 76 height 30
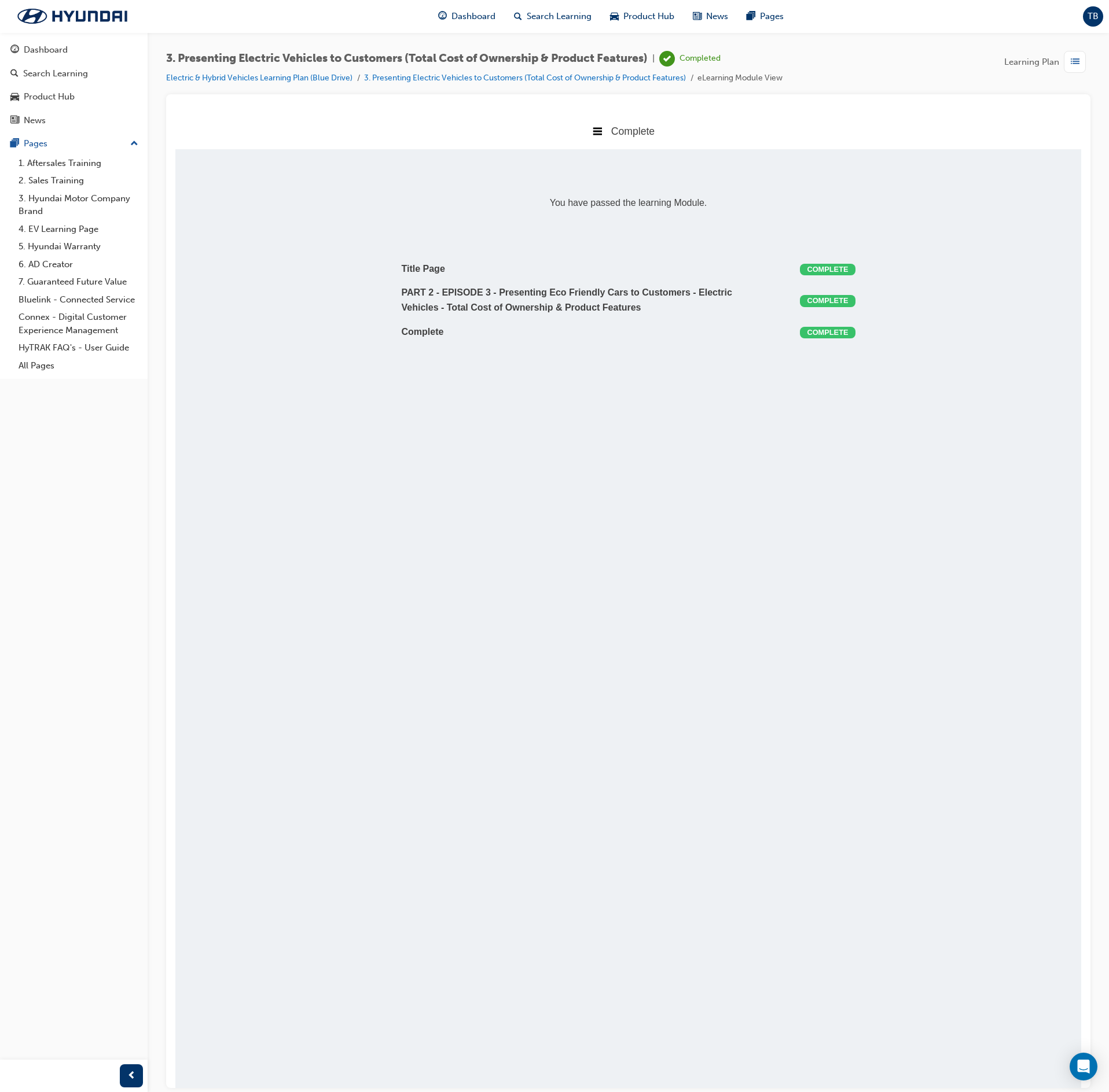
click at [1077, 59] on span "list-icon" at bounding box center [1075, 61] width 8 height 14
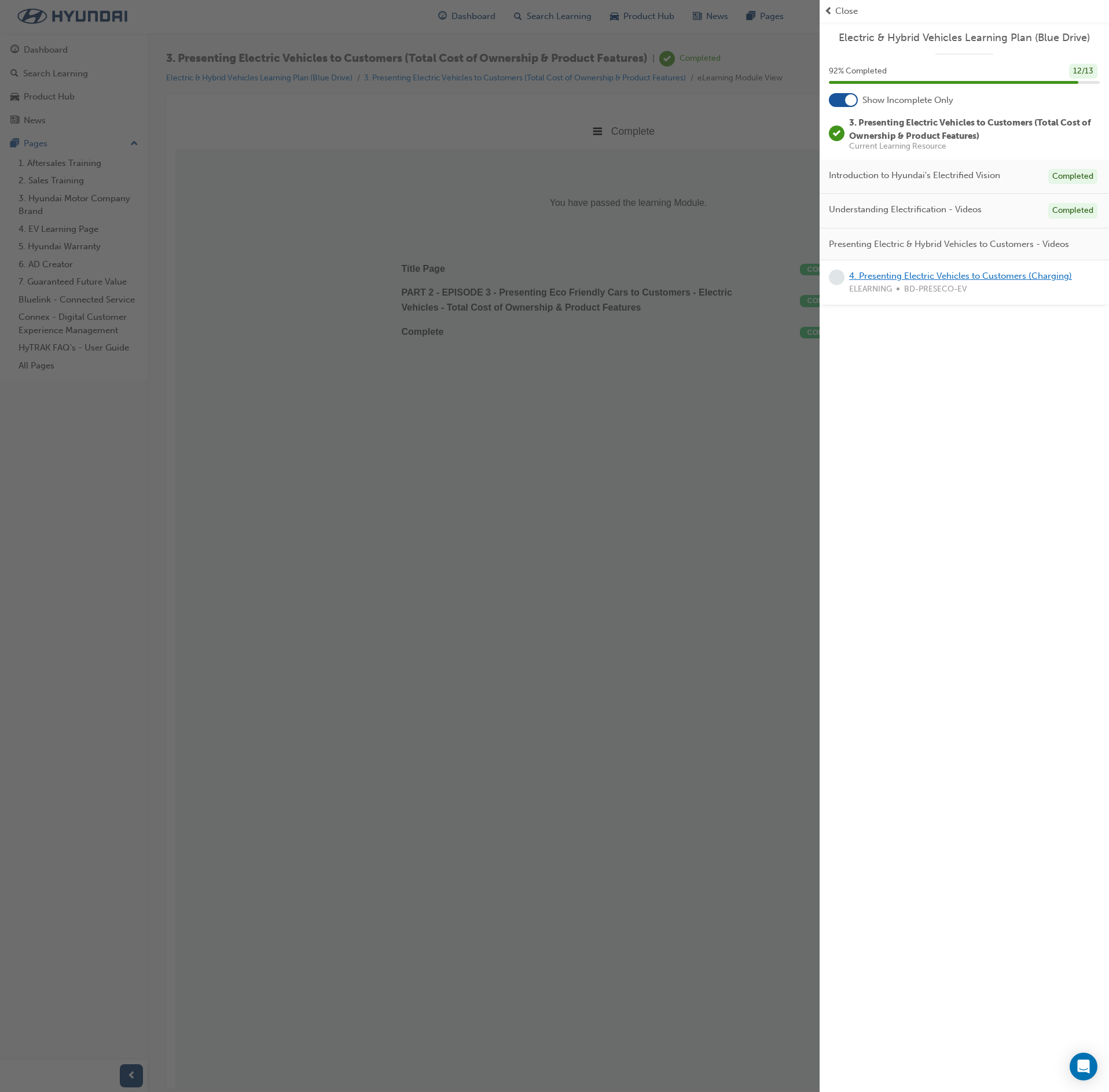
click at [1035, 280] on link "4. Presenting Electric Vehicles to Customers (Charging)" at bounding box center [960, 276] width 223 height 11
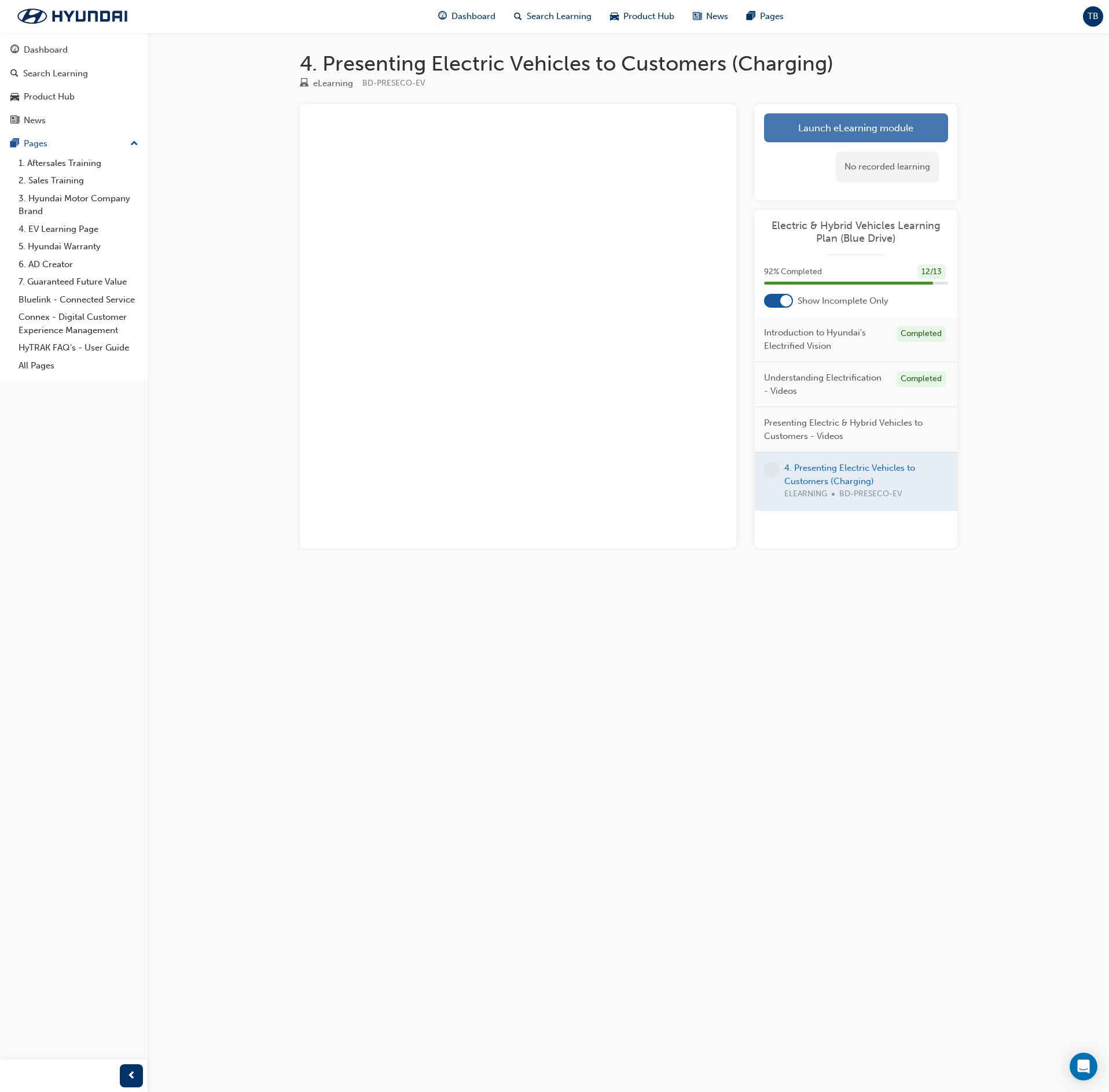
click at [841, 132] on link "Launch eLearning module" at bounding box center [856, 128] width 184 height 29
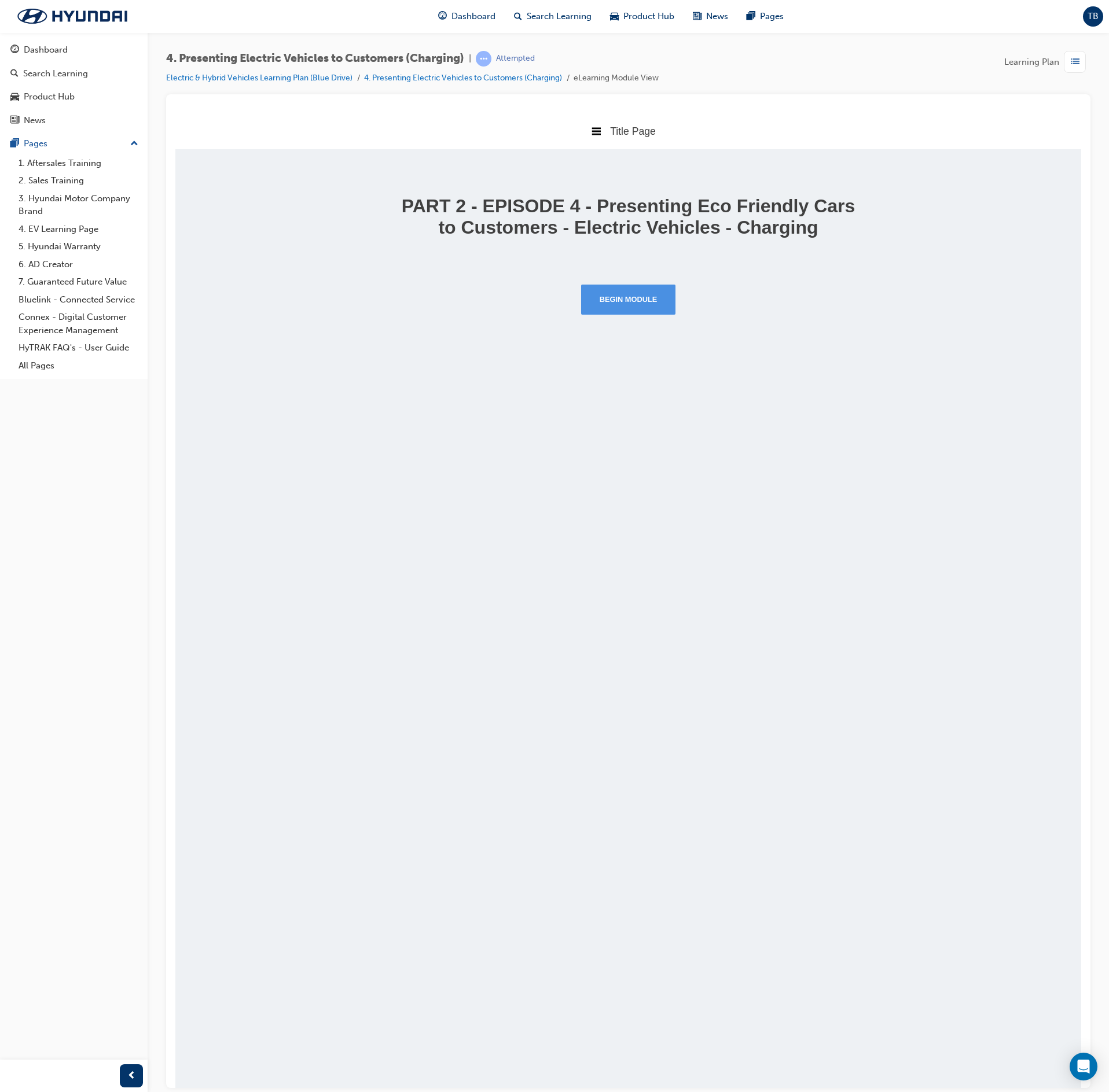
click at [627, 314] on button "Begin Module" at bounding box center [629, 299] width 95 height 30
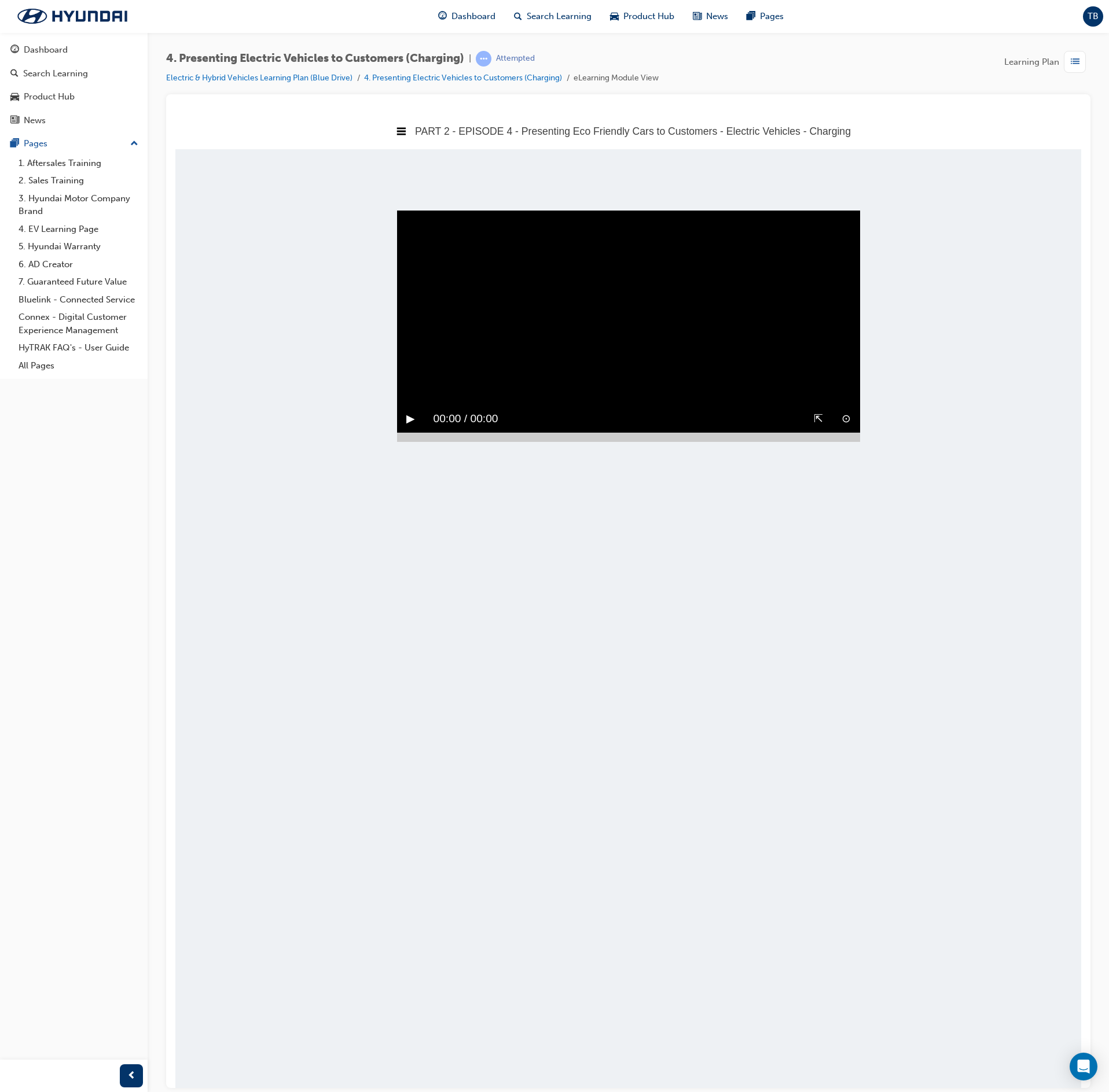
click at [412, 409] on button "▶︎" at bounding box center [410, 419] width 8 height 18
click at [845, 442] on div at bounding box center [628, 436] width 463 height 9
click at [420, 432] on div "▶︎" at bounding box center [410, 419] width 27 height 27
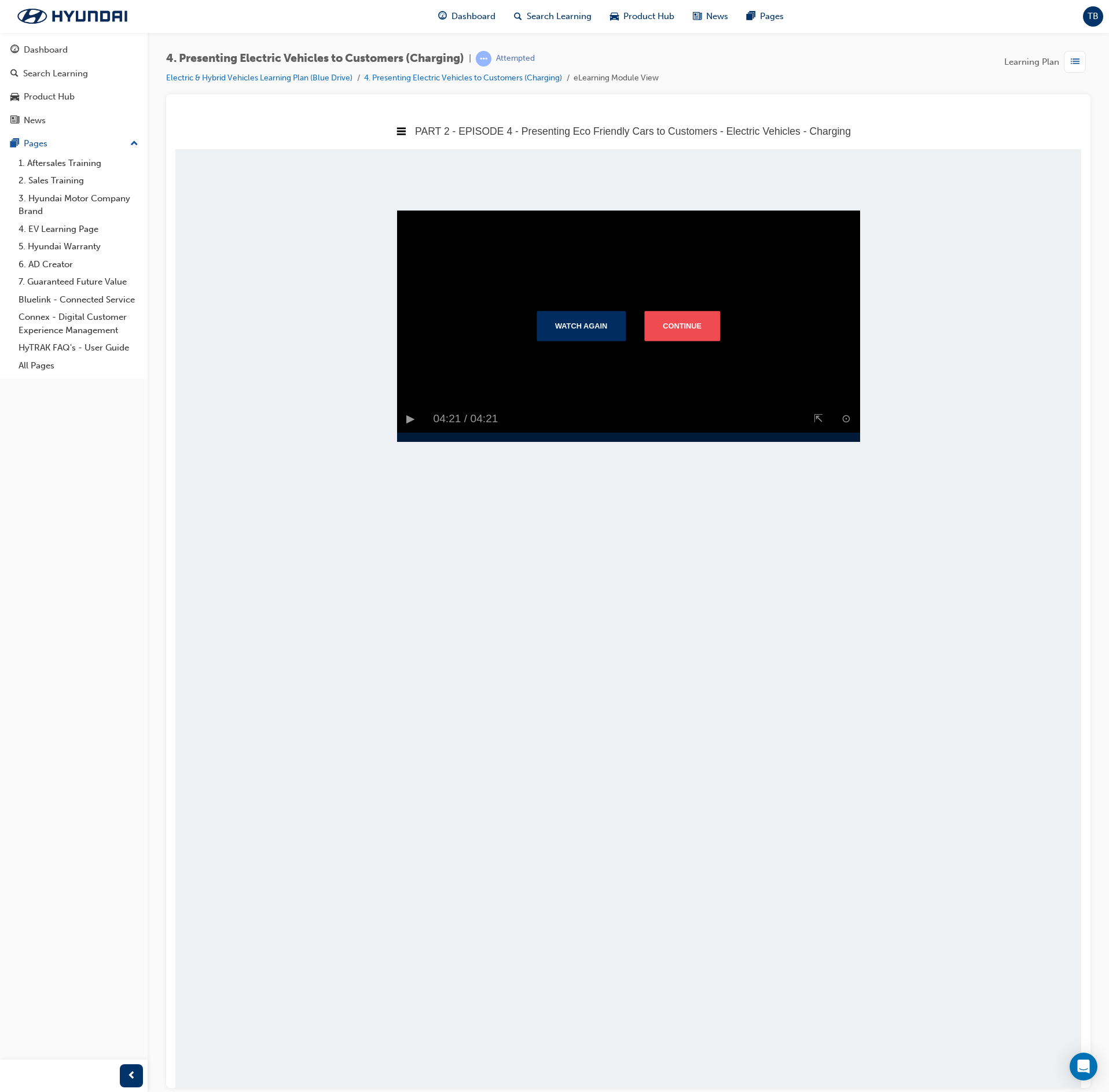
click at [717, 324] on div "Watch Again Continue" at bounding box center [628, 325] width 220 height 49
click at [671, 340] on button "Continue" at bounding box center [681, 325] width 76 height 30
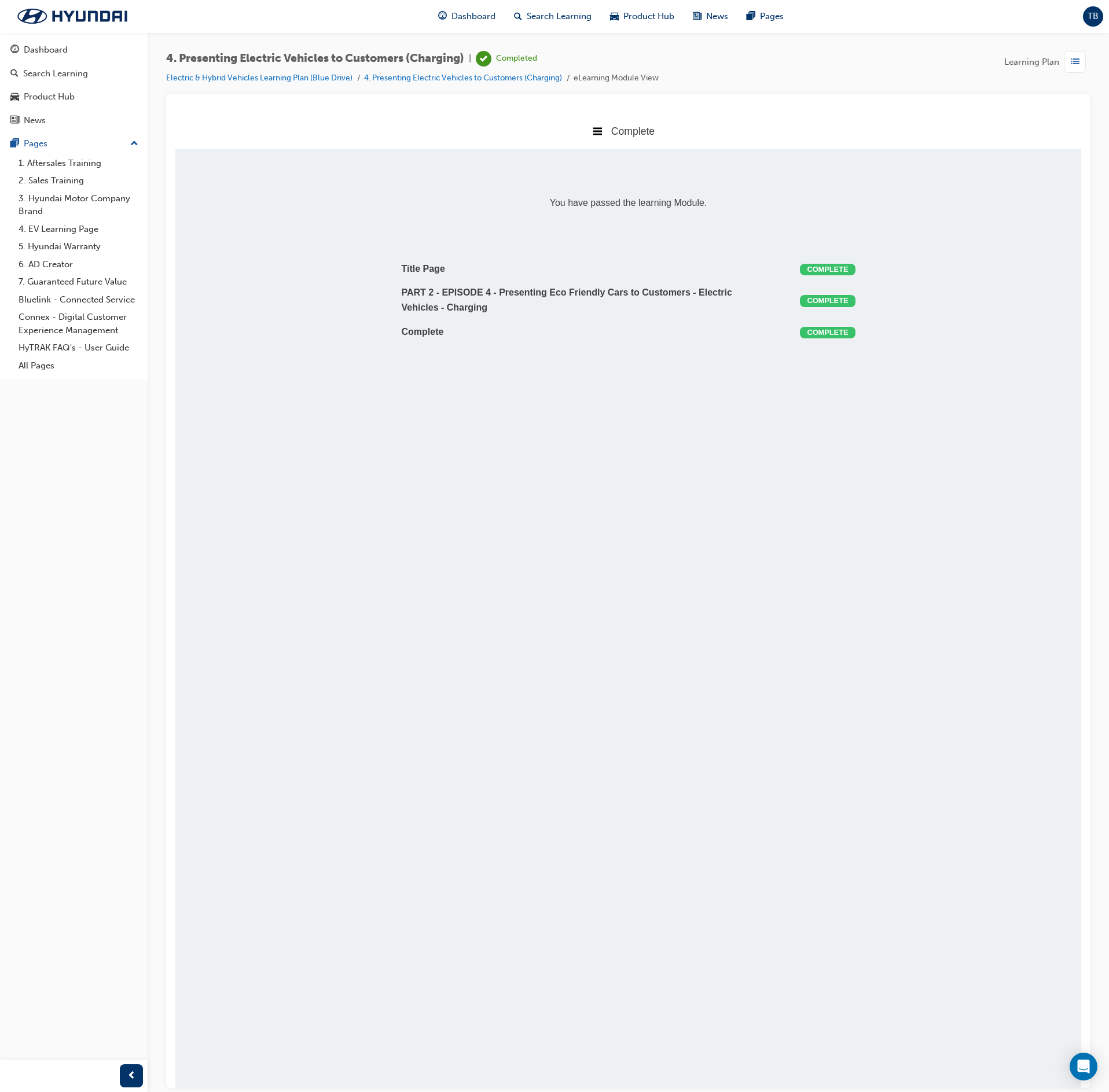
click at [1068, 67] on div "button" at bounding box center [1075, 61] width 22 height 22
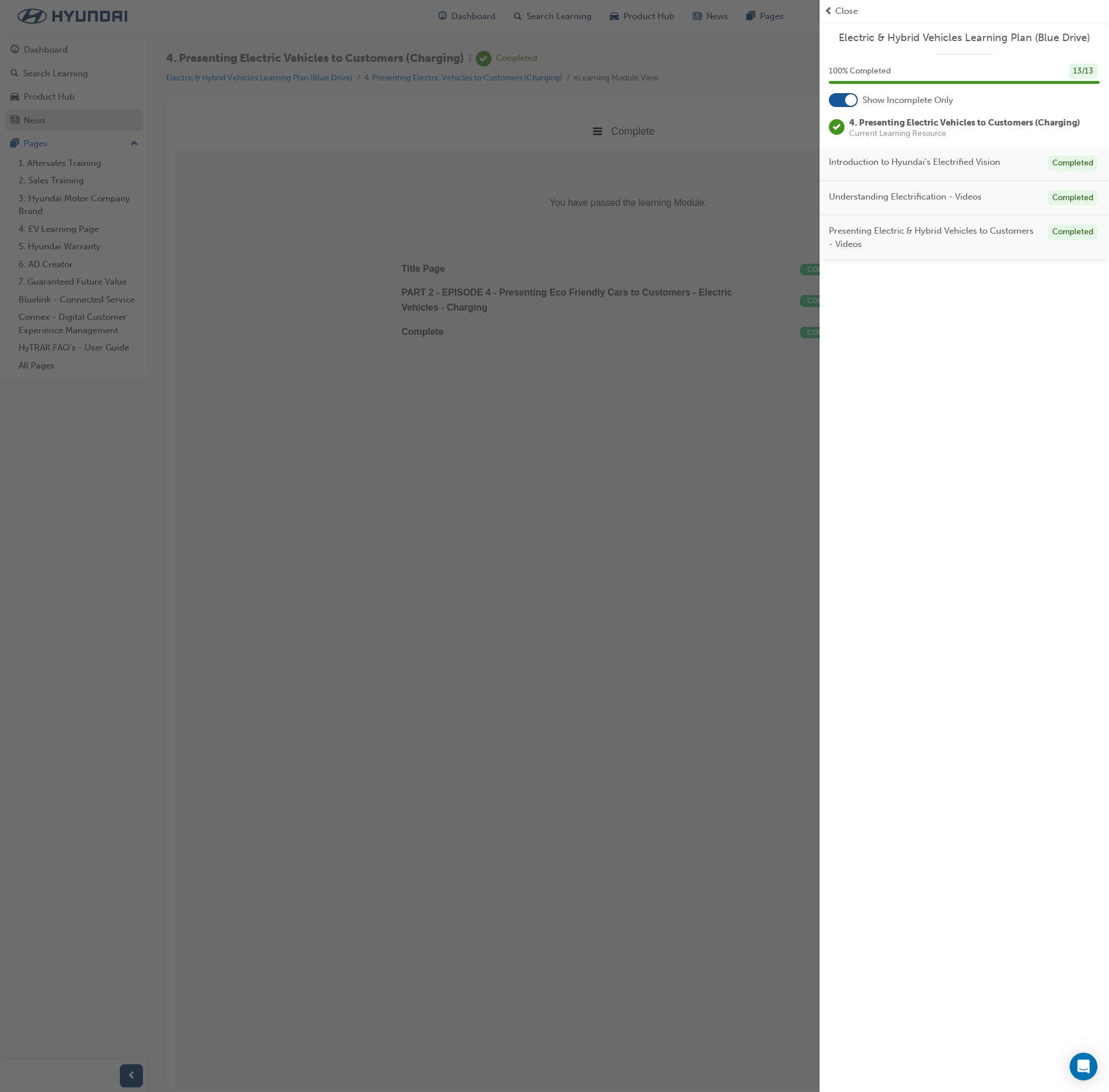
click at [139, 115] on div "button" at bounding box center [410, 546] width 820 height 1092
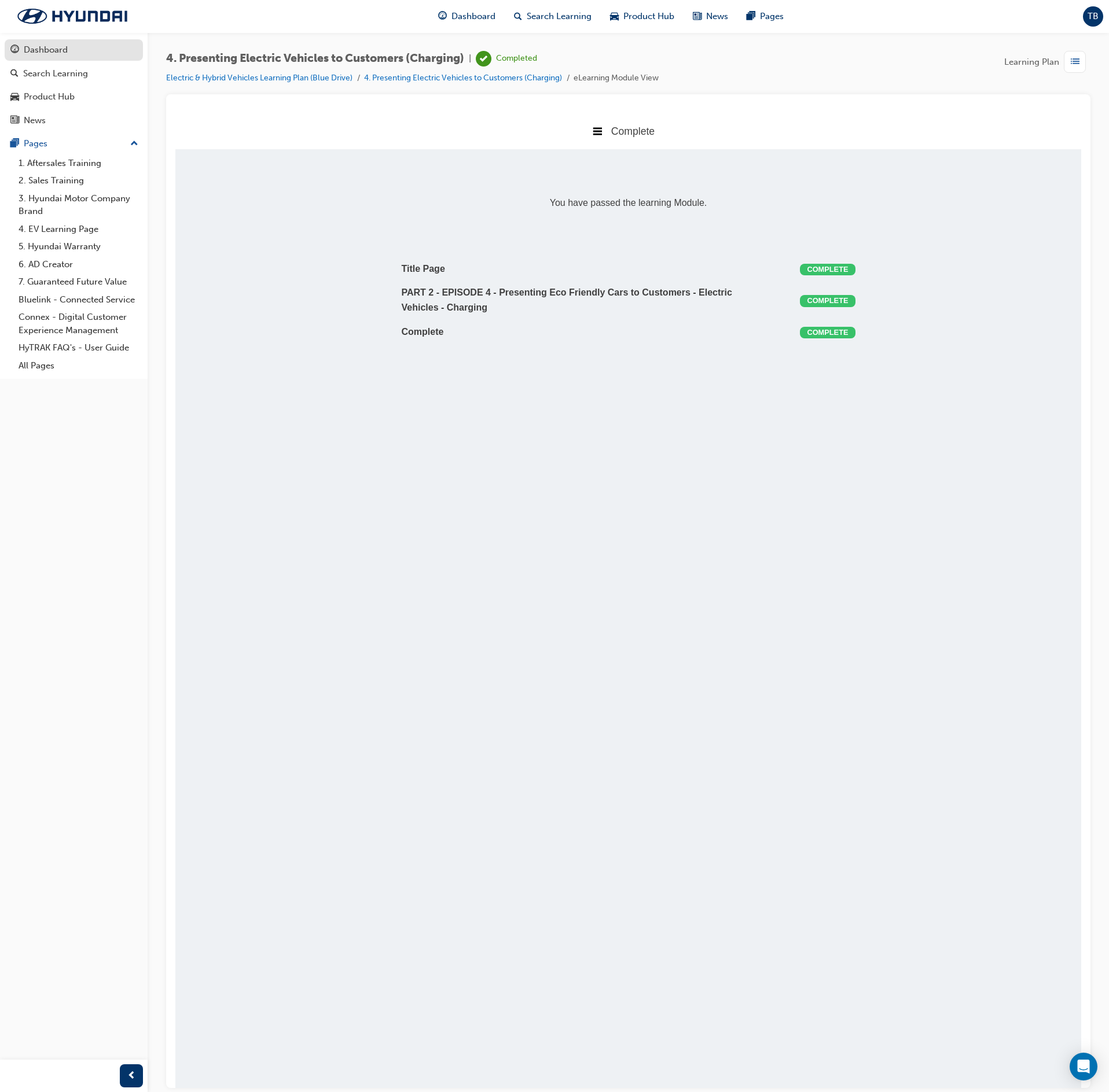
click at [97, 52] on div "Dashboard" at bounding box center [74, 50] width 127 height 14
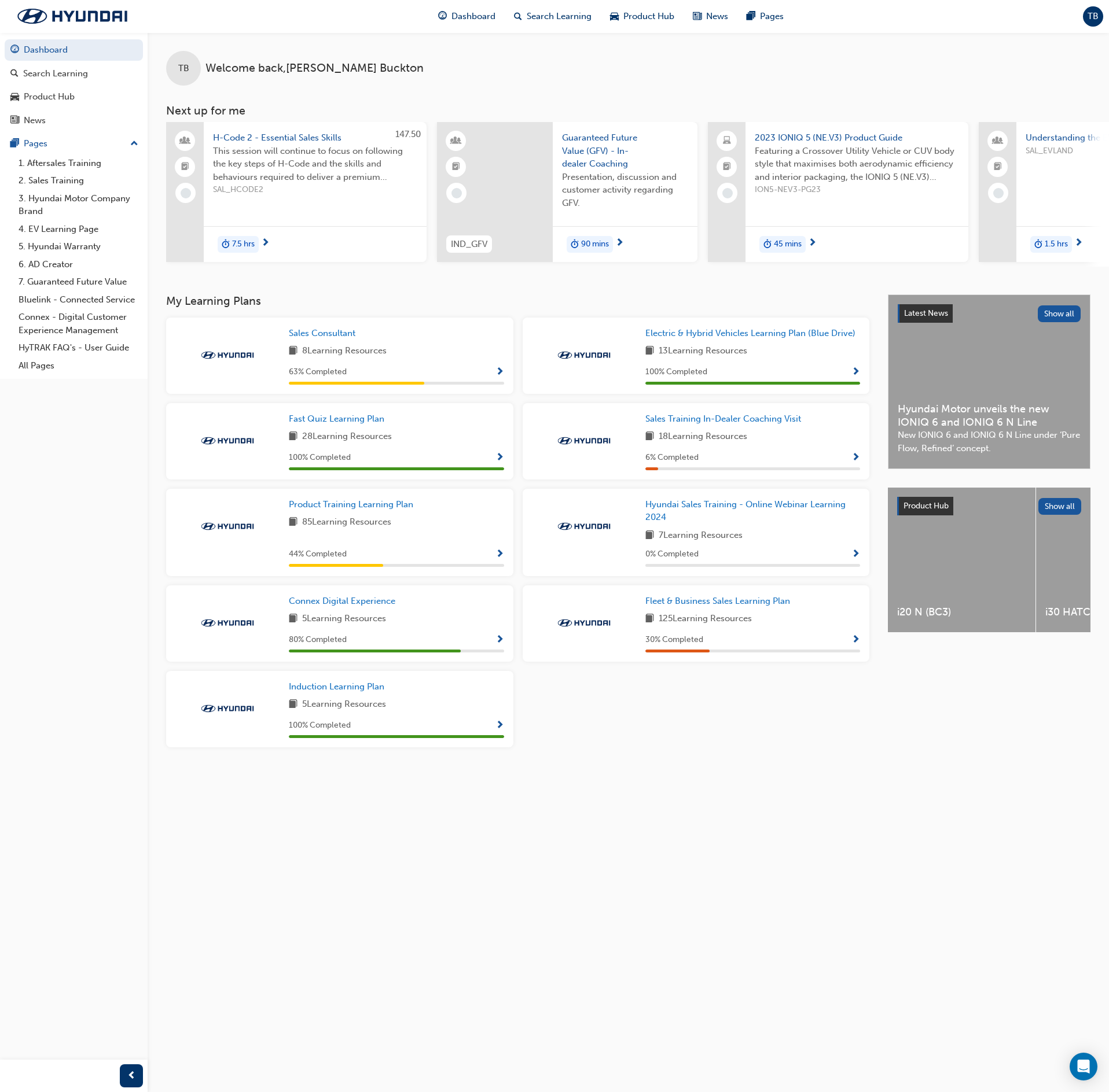
click at [856, 458] on span "Show Progress" at bounding box center [856, 458] width 8 height 11
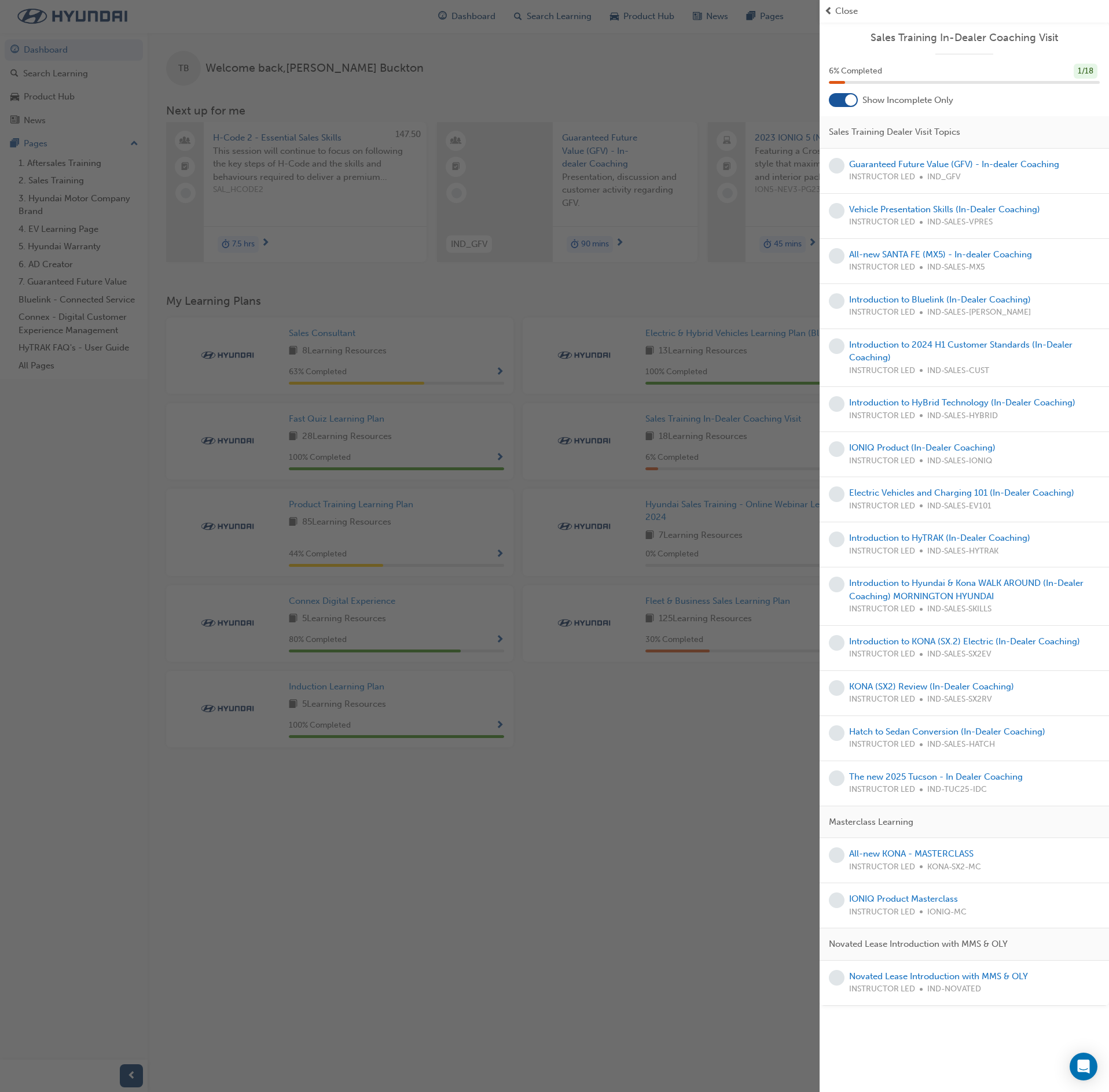
click at [615, 546] on div "button" at bounding box center [410, 546] width 820 height 1092
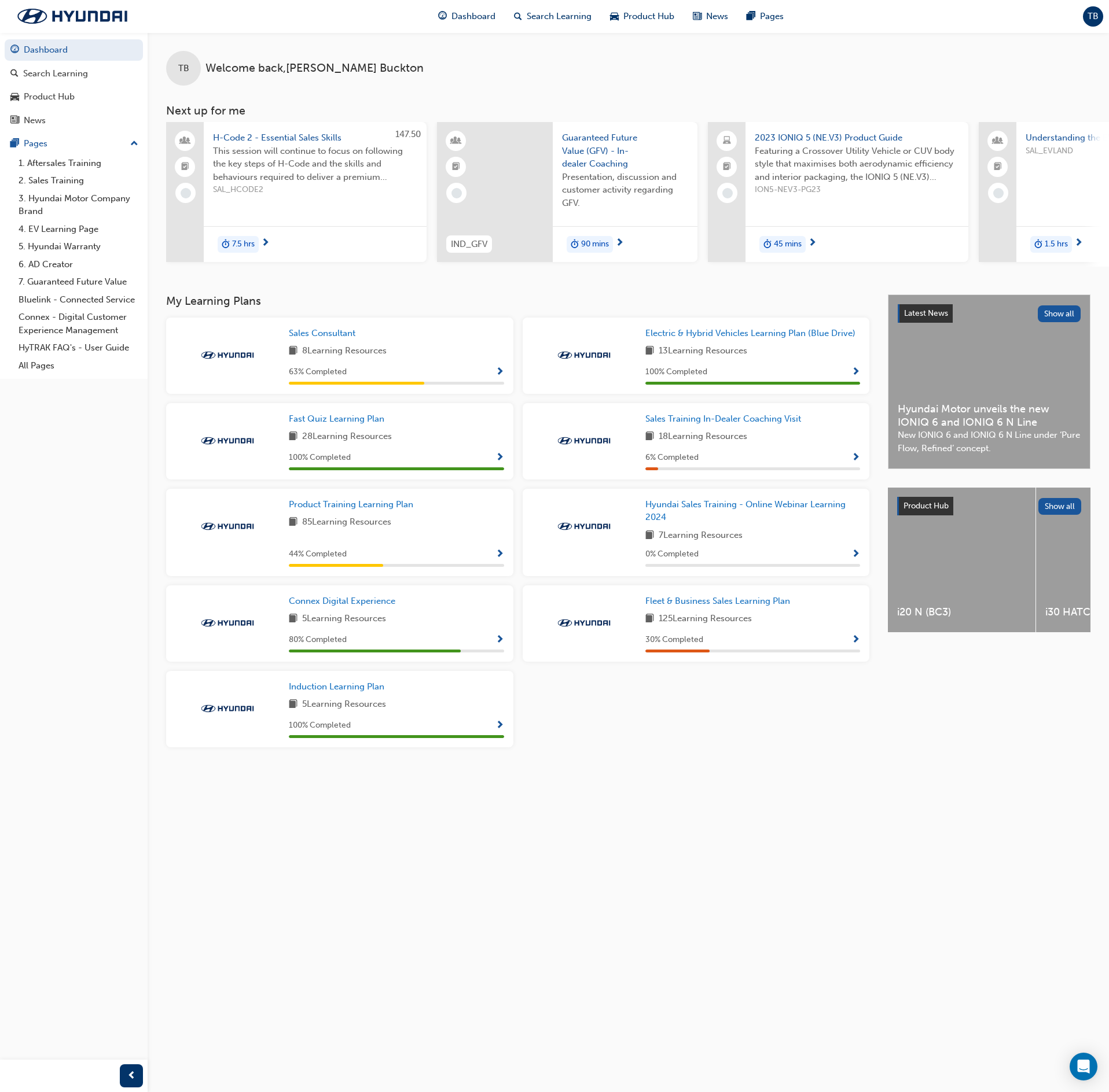
click at [853, 546] on span "Show Progress" at bounding box center [856, 555] width 8 height 11
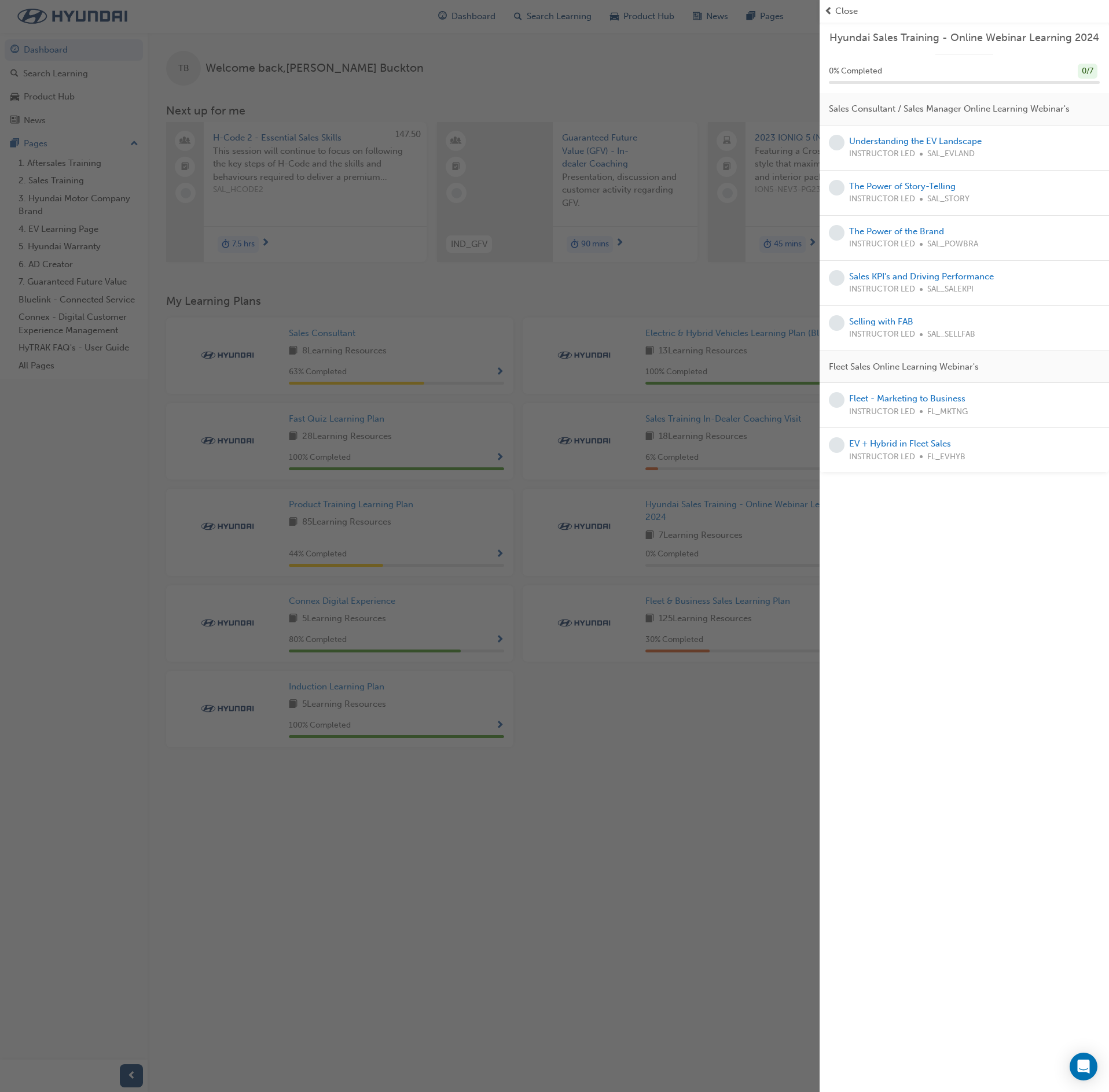
click at [744, 546] on div "button" at bounding box center [410, 546] width 820 height 1092
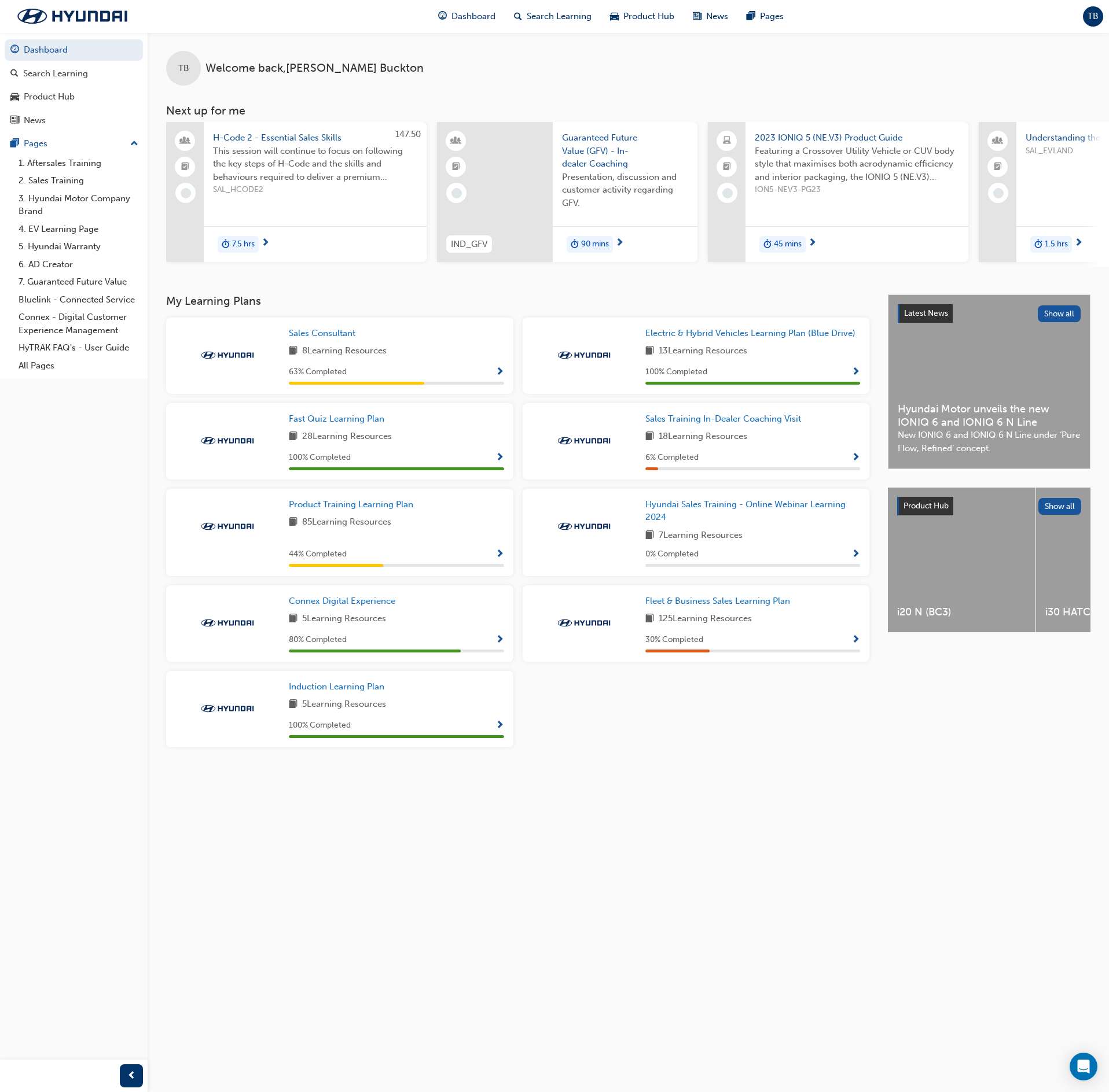
click at [497, 546] on span "Show Progress" at bounding box center [499, 640] width 8 height 11
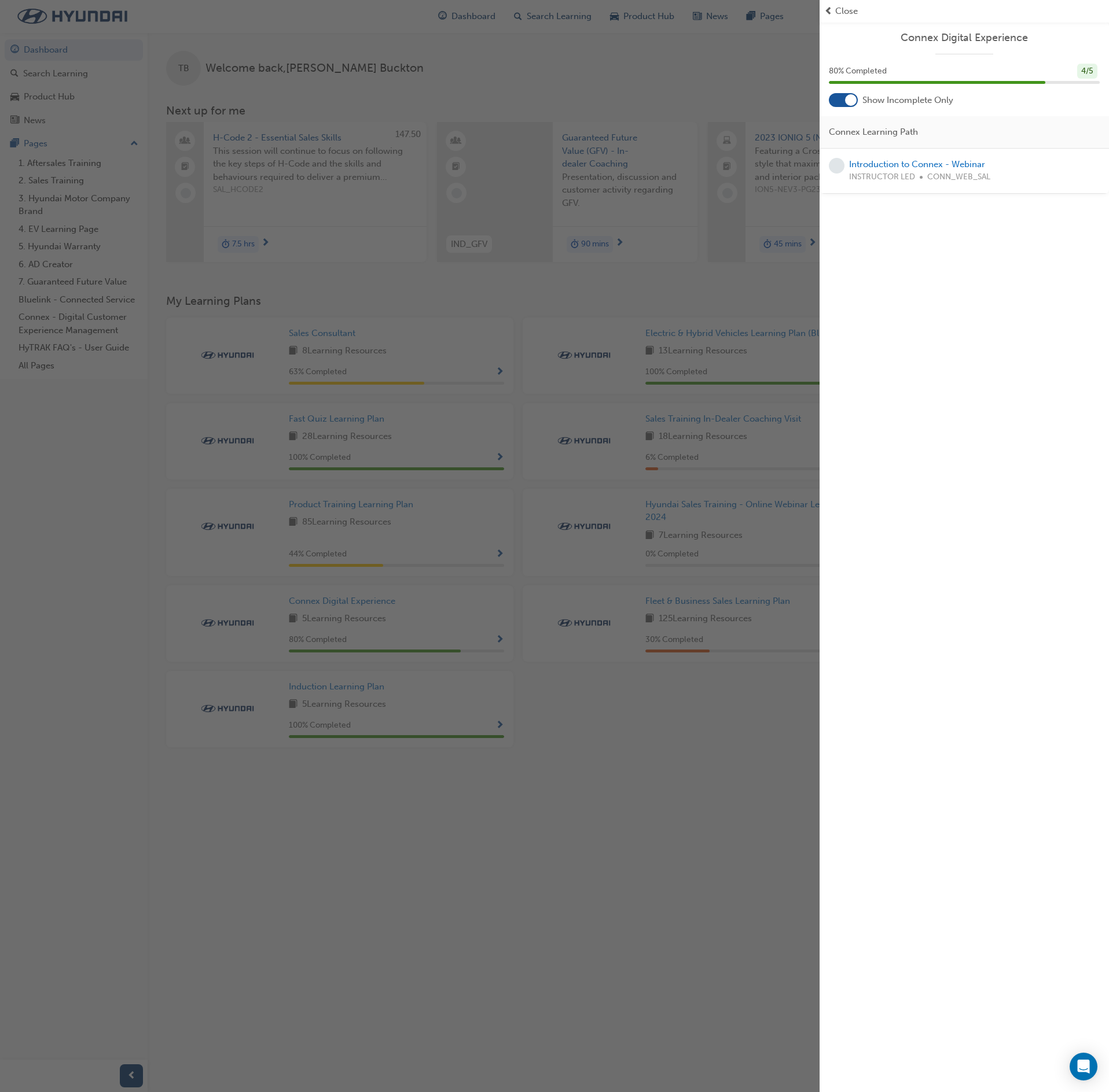
click at [741, 471] on div "button" at bounding box center [410, 546] width 820 height 1092
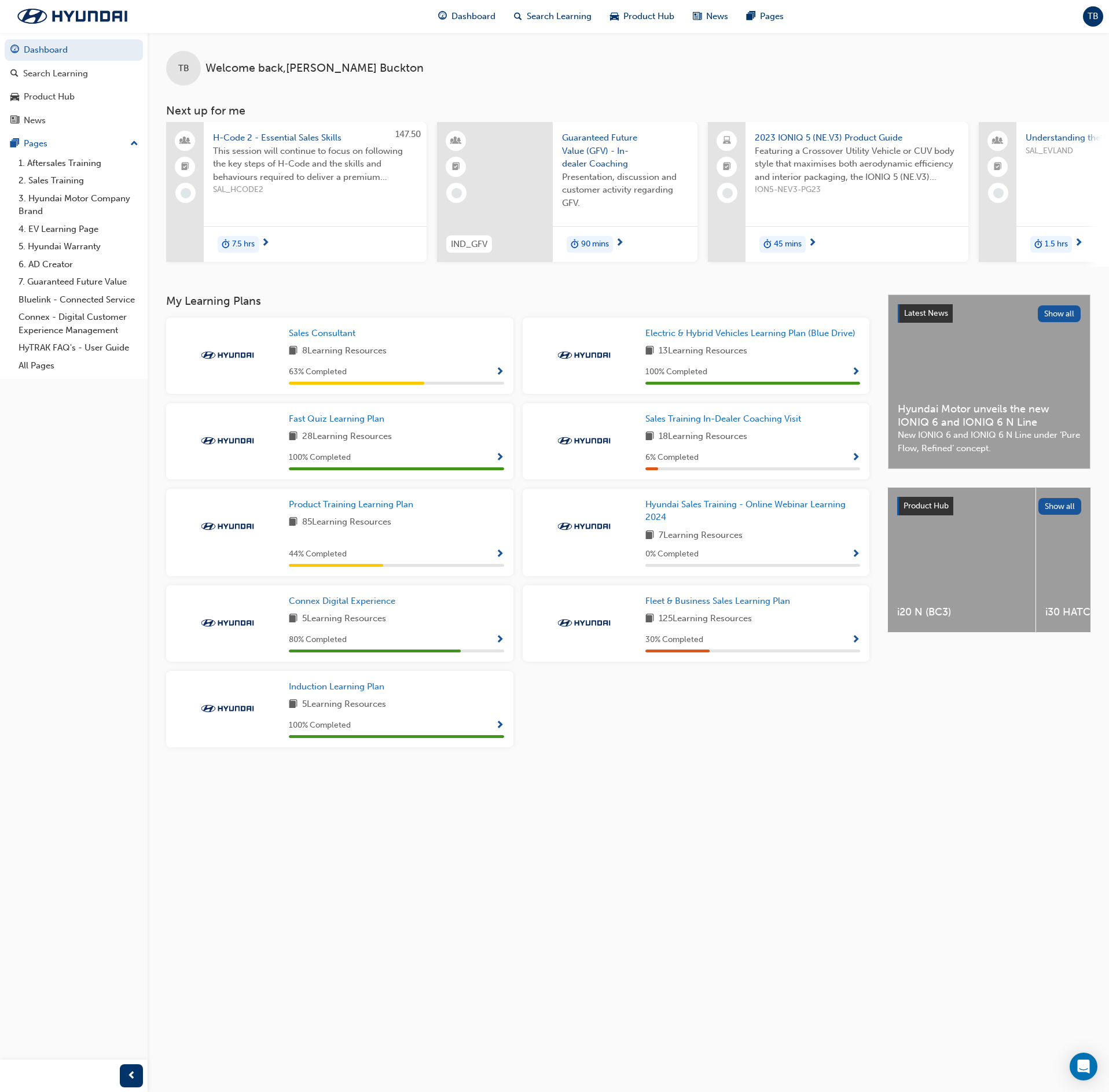
click at [501, 378] on span "Show Progress" at bounding box center [499, 372] width 8 height 11
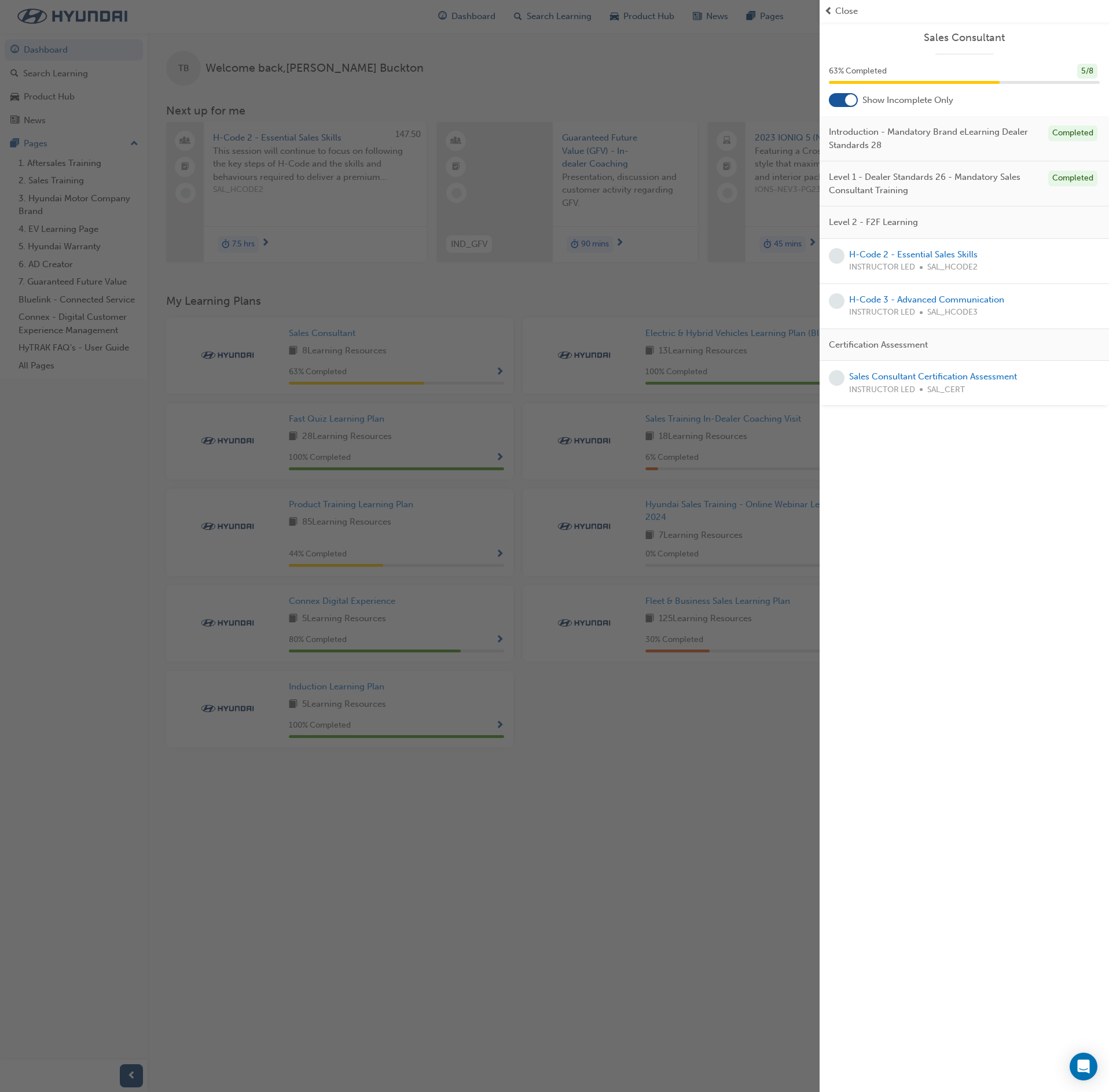
drag, startPoint x: 632, startPoint y: 515, endPoint x: 611, endPoint y: 523, distance: 22.5
click at [631, 515] on div "button" at bounding box center [410, 546] width 820 height 1092
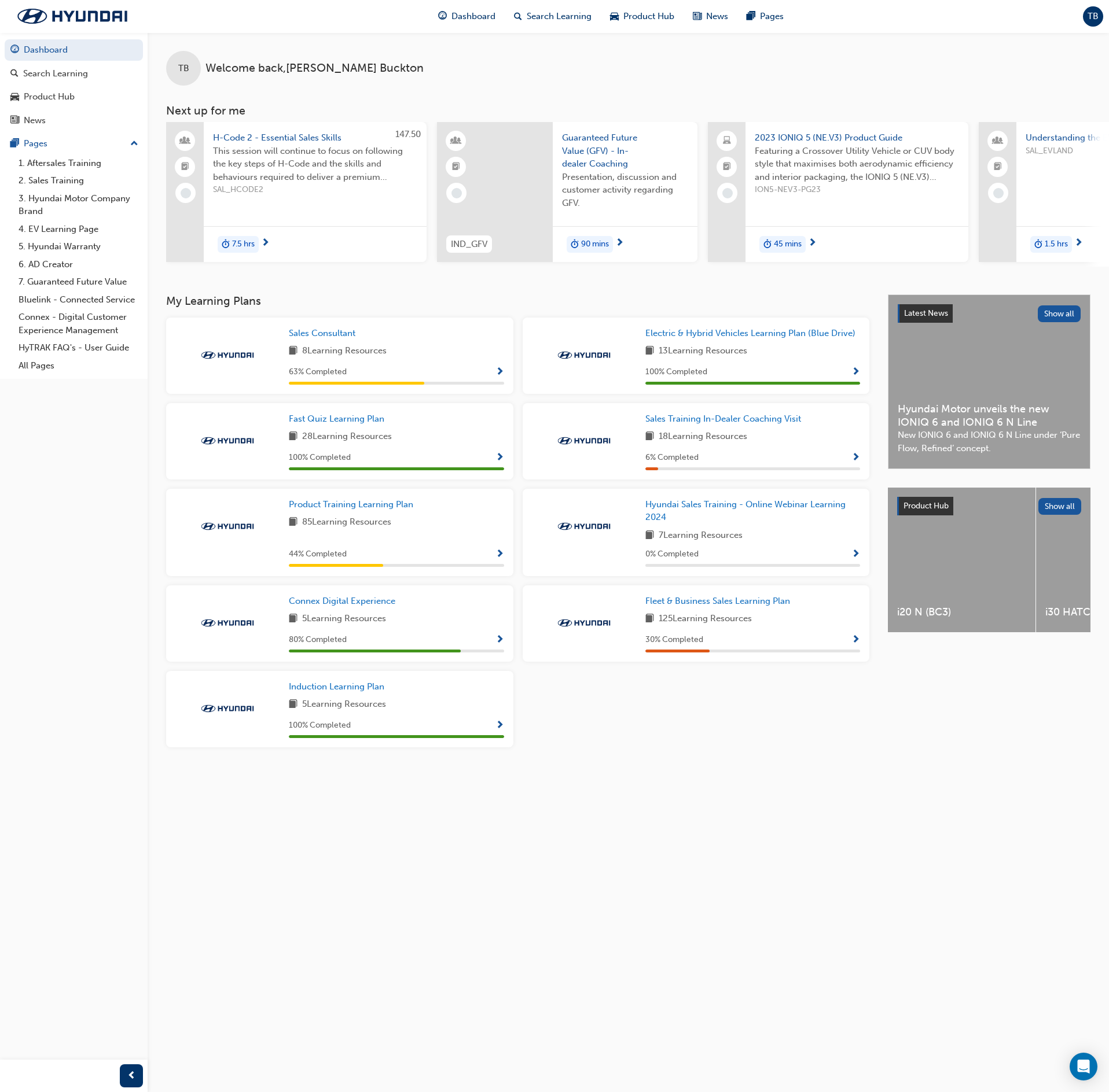
click at [495, 546] on button "button" at bounding box center [499, 554] width 8 height 14
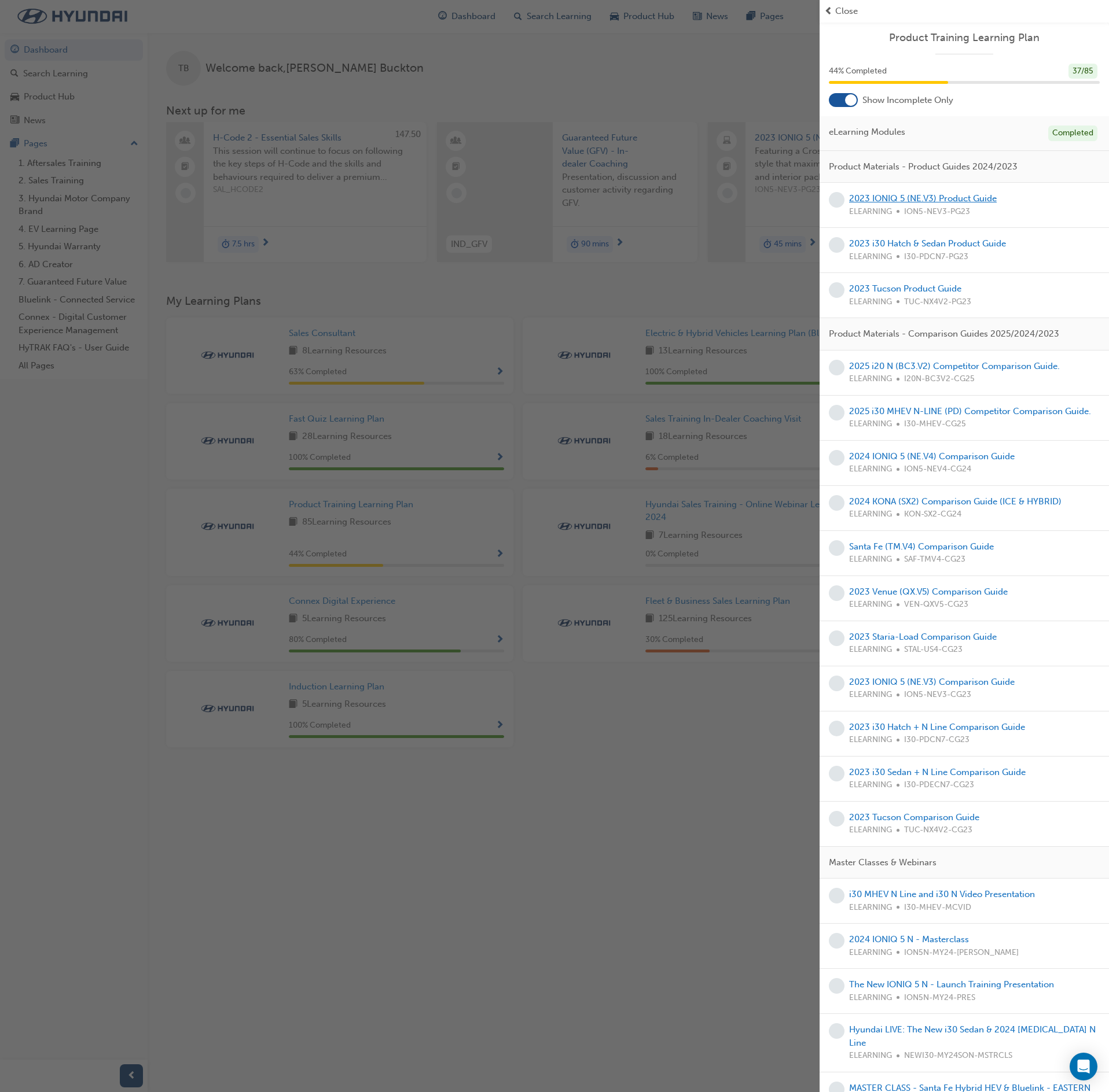
click at [959, 198] on link "2023 IONIQ 5 (NE.V3) Product Guide" at bounding box center [923, 198] width 148 height 11
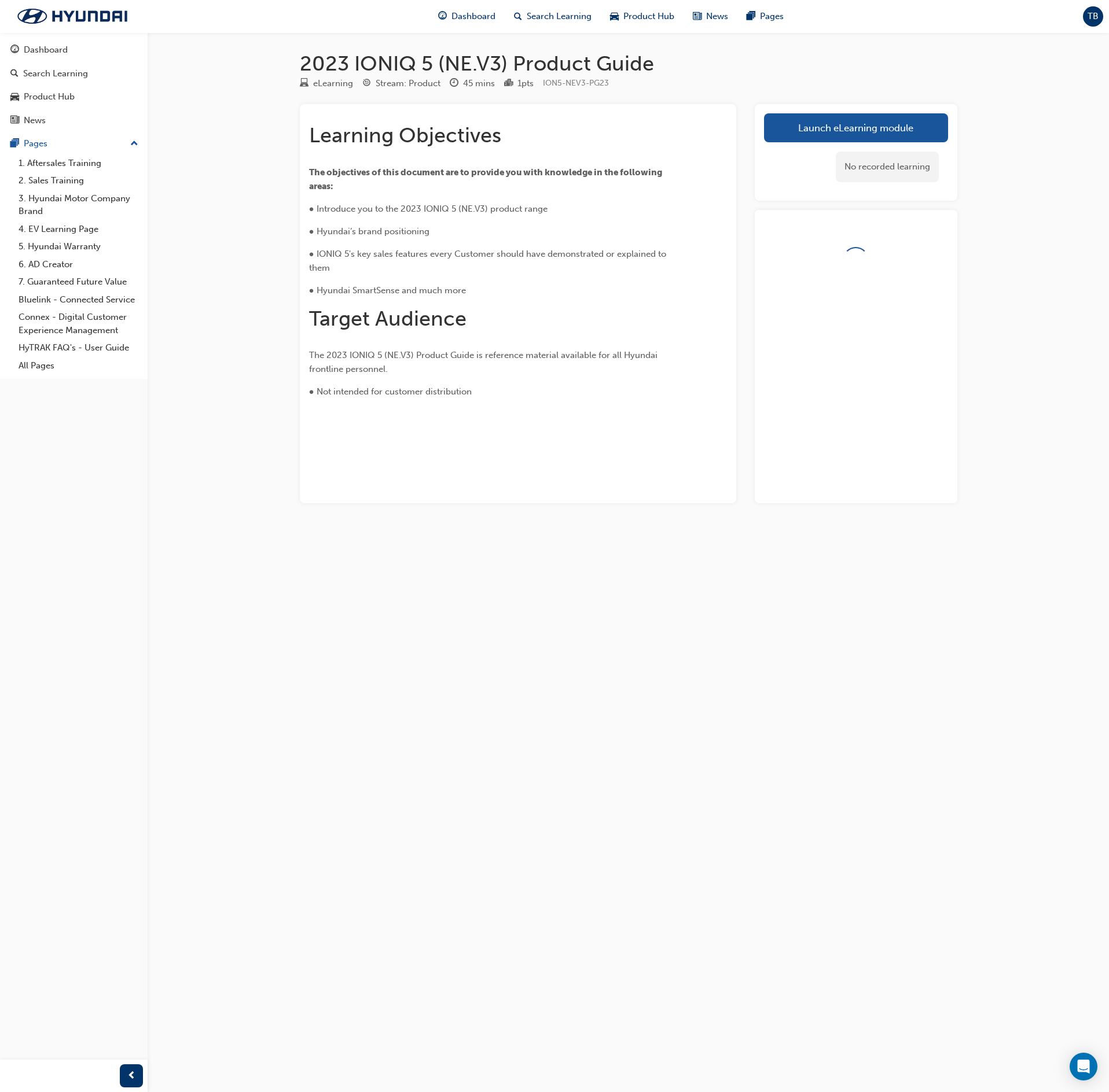
click at [858, 142] on div "No recorded learning" at bounding box center [856, 166] width 184 height 49
click at [856, 136] on link "Launch eLearning module" at bounding box center [856, 128] width 184 height 29
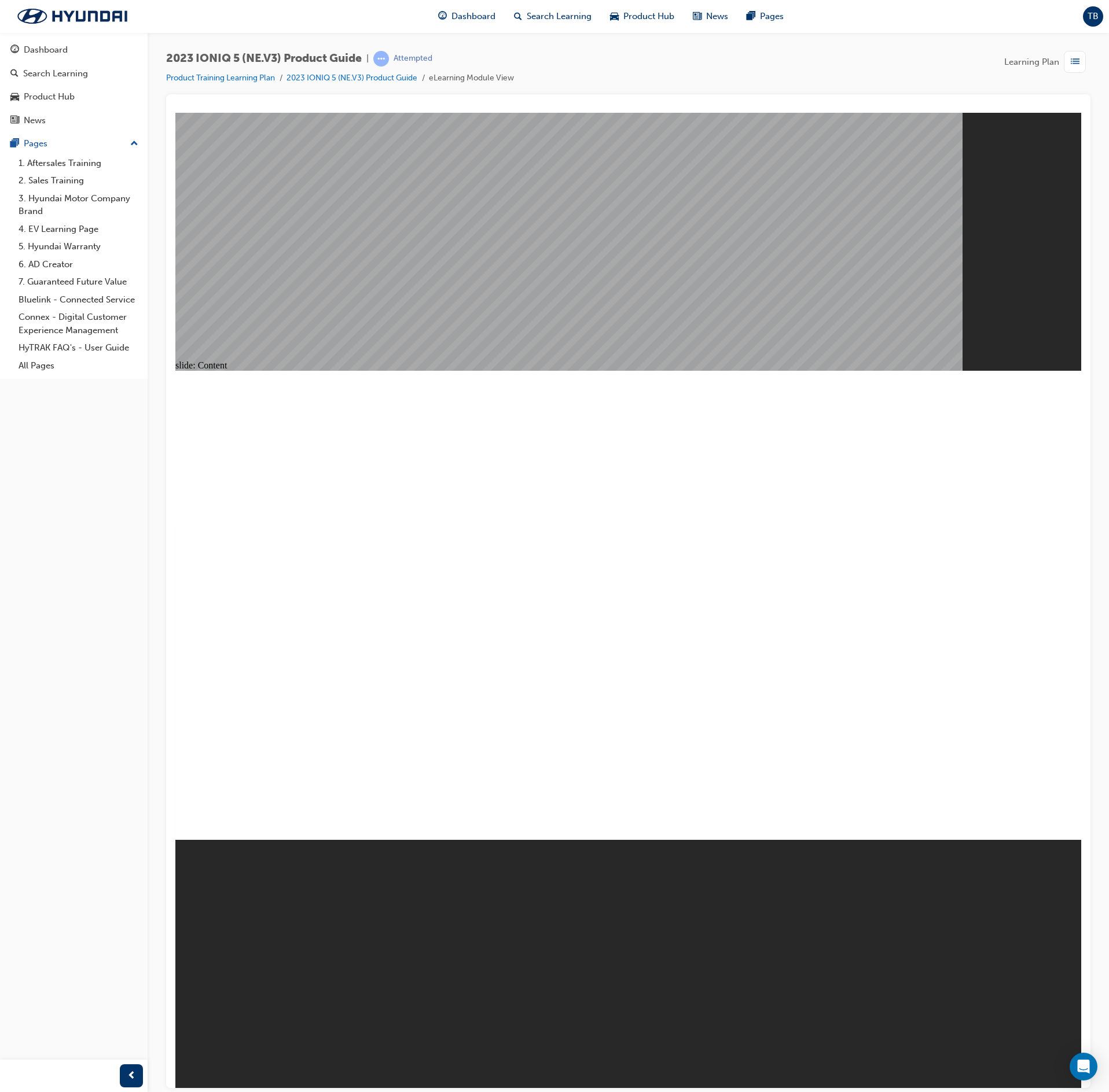
drag, startPoint x: 779, startPoint y: 806, endPoint x: 783, endPoint y: 801, distance: 6.4
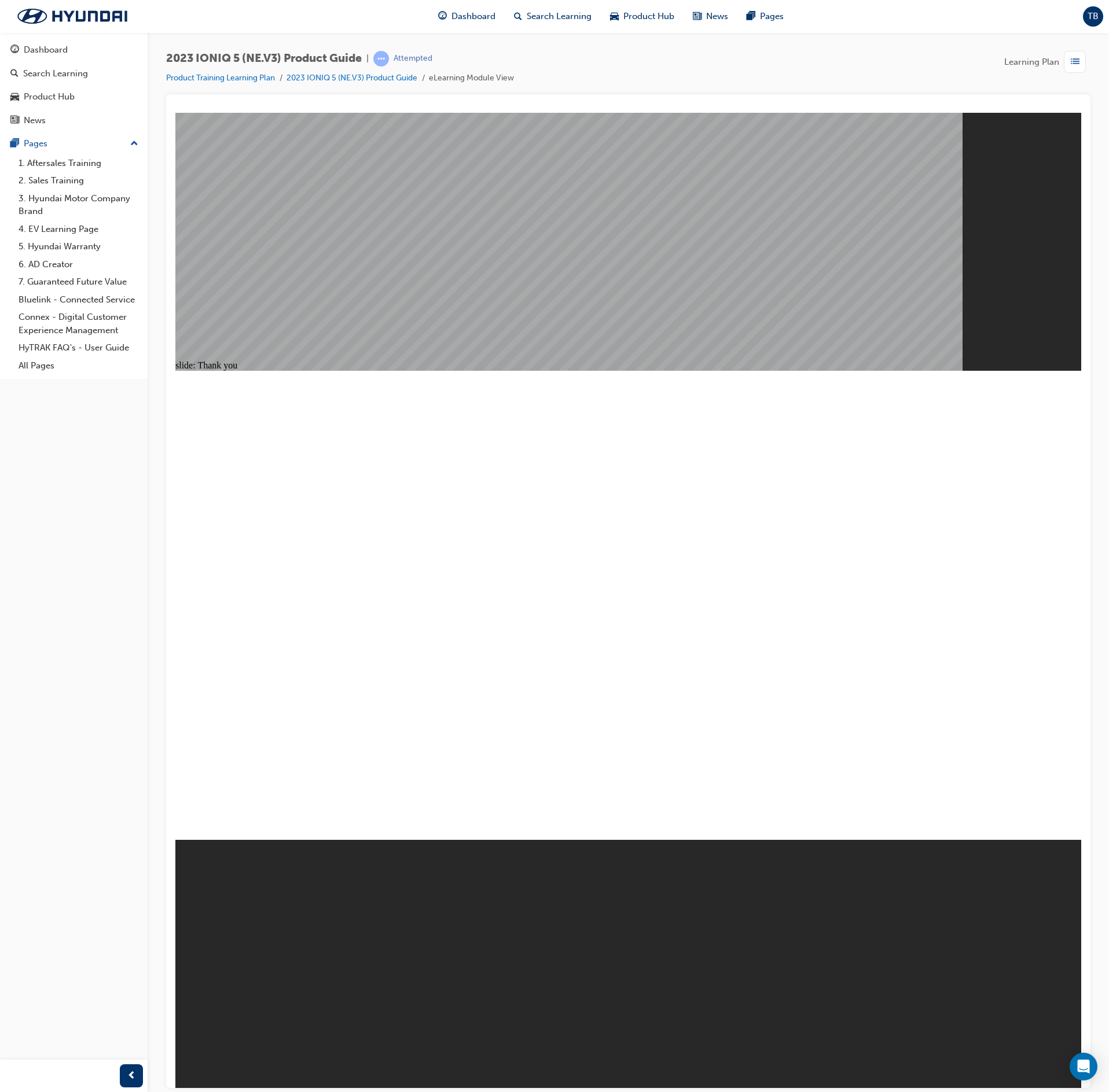
click at [1073, 65] on span "list-icon" at bounding box center [1075, 61] width 8 height 14
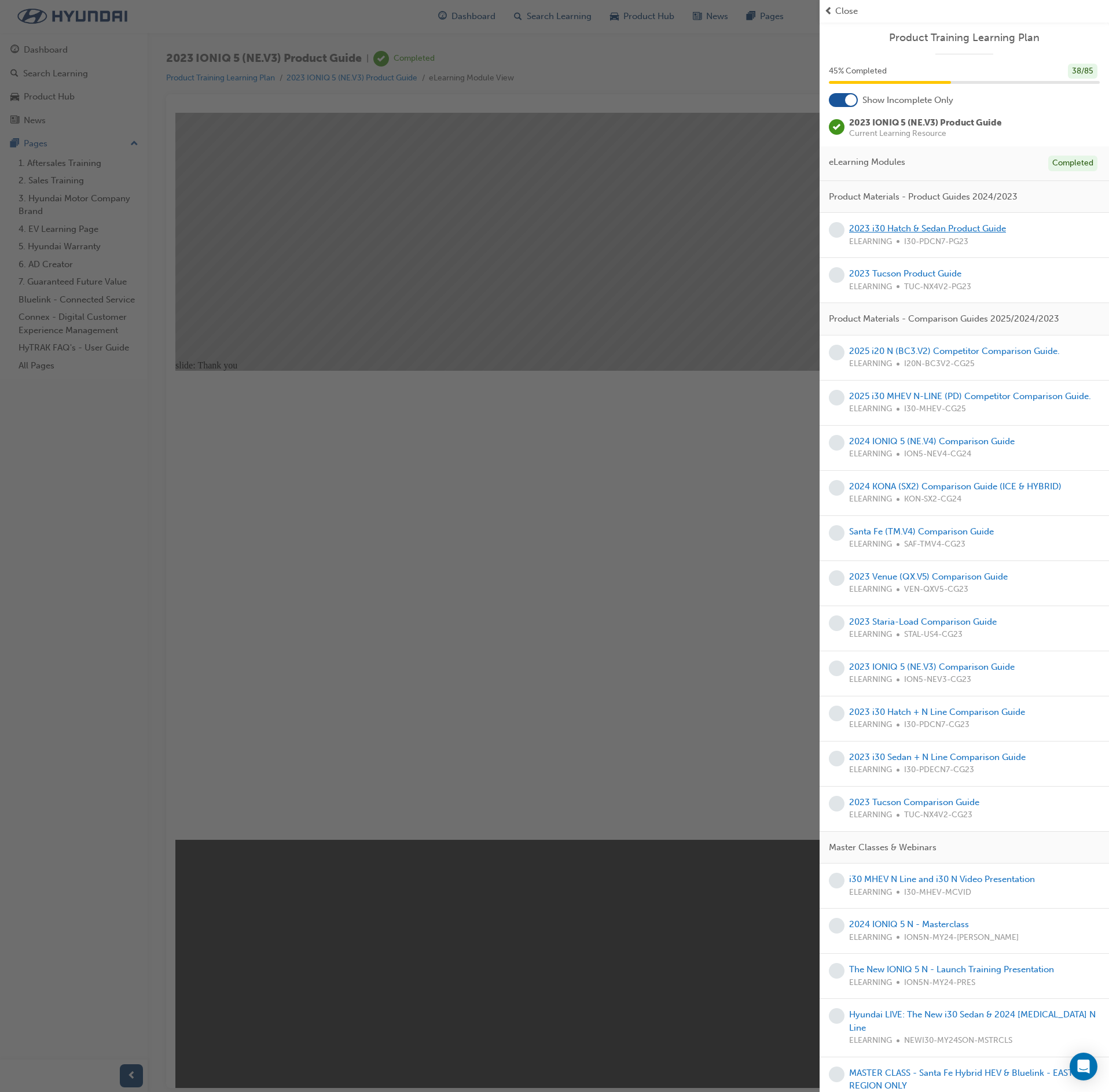
click at [915, 233] on link "2023 i30 Hatch & Sedan Product Guide" at bounding box center [927, 228] width 157 height 11
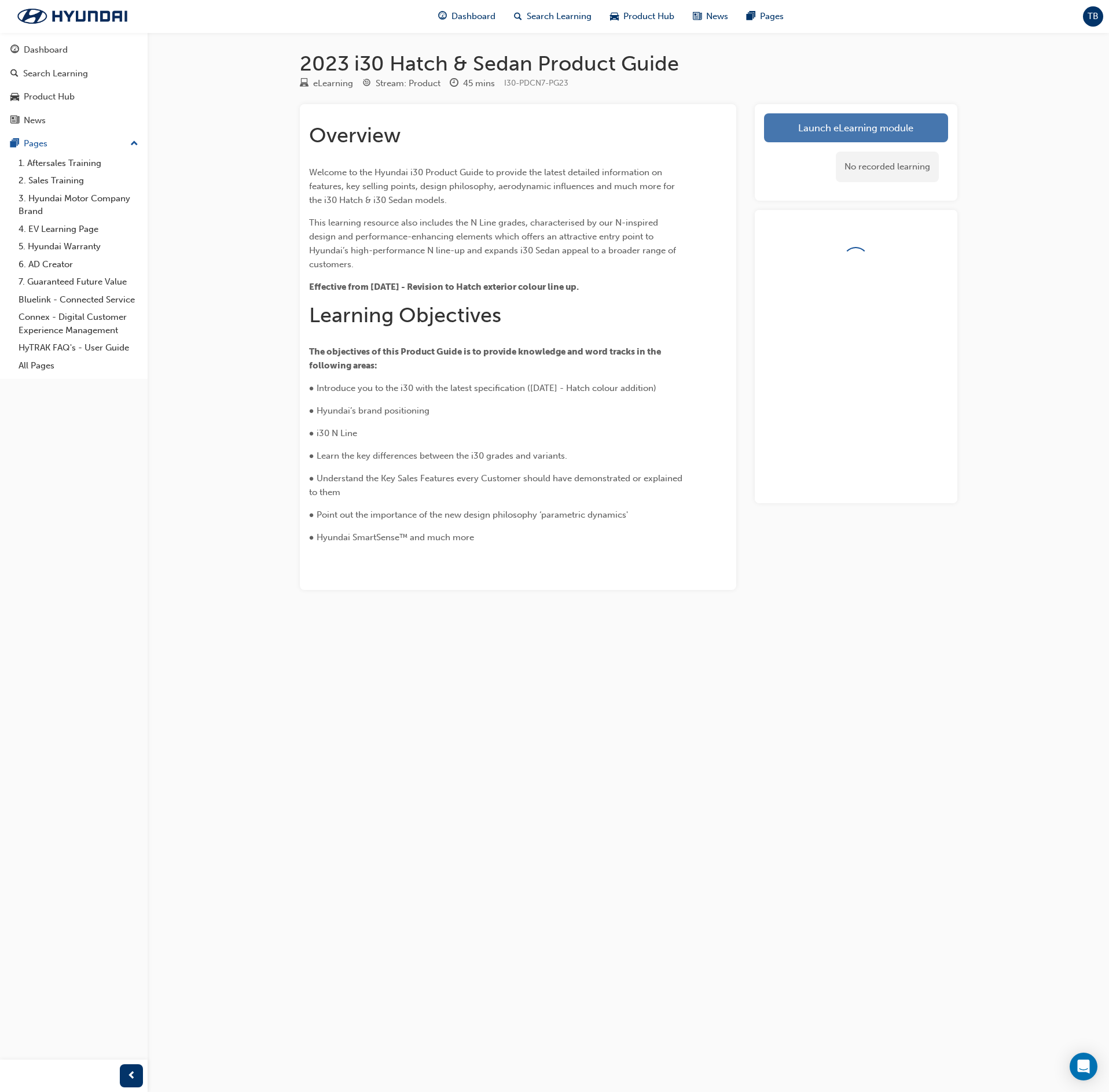
click at [882, 130] on link "Launch eLearning module" at bounding box center [856, 128] width 184 height 29
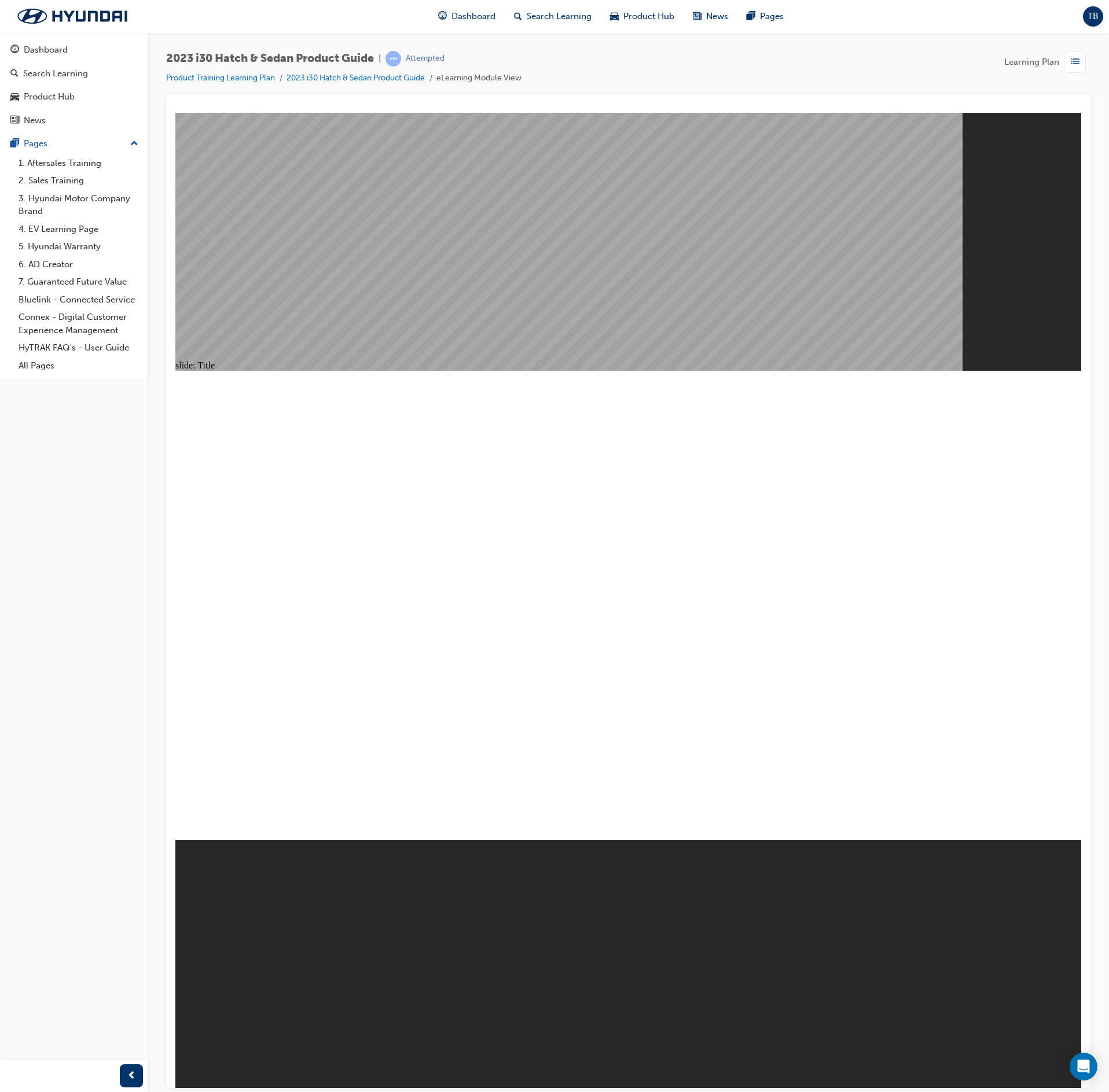
click at [175, 112] on image at bounding box center [175, 112] width 0 height 0
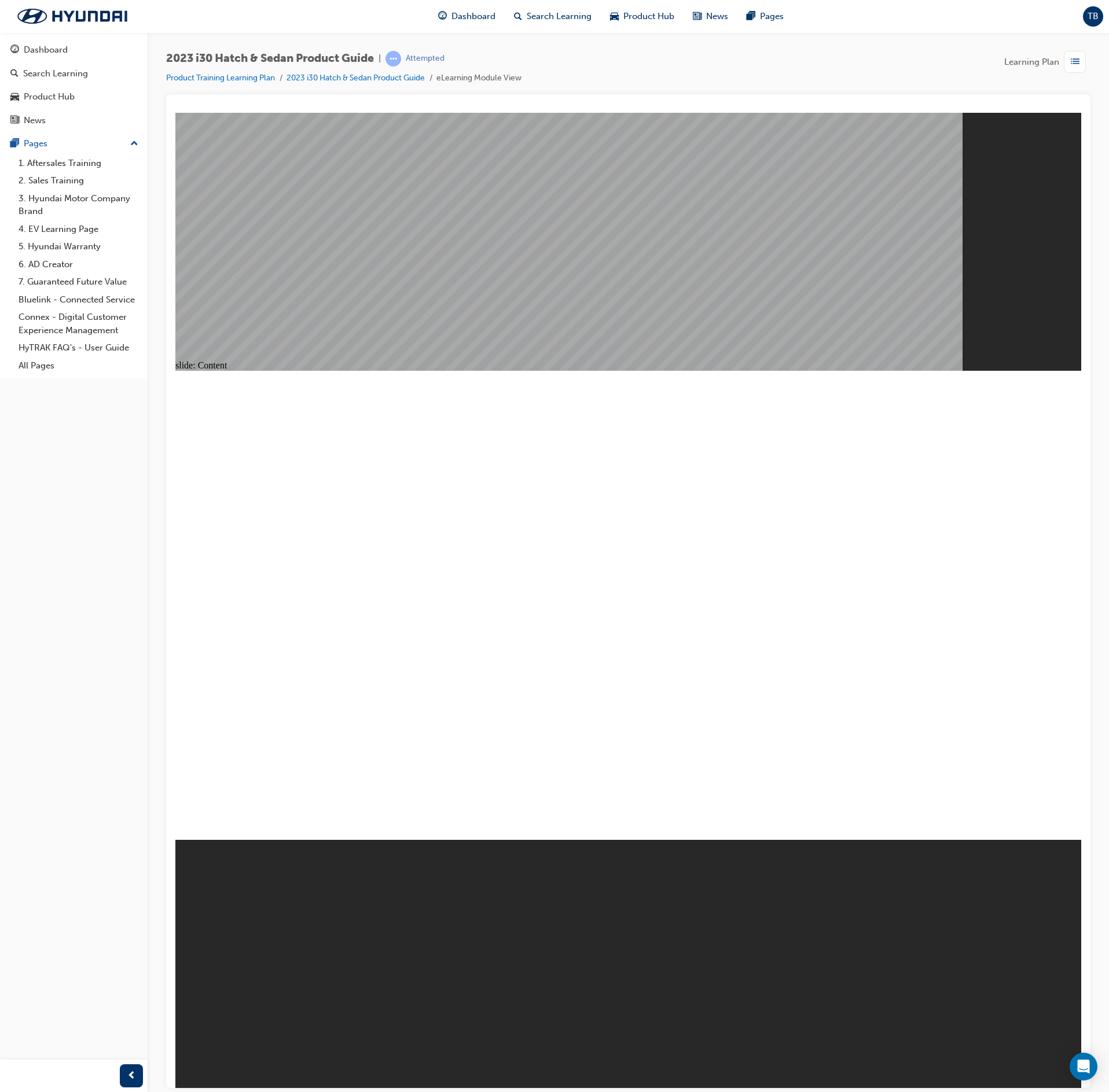
click at [175, 112] on image at bounding box center [175, 112] width 0 height 0
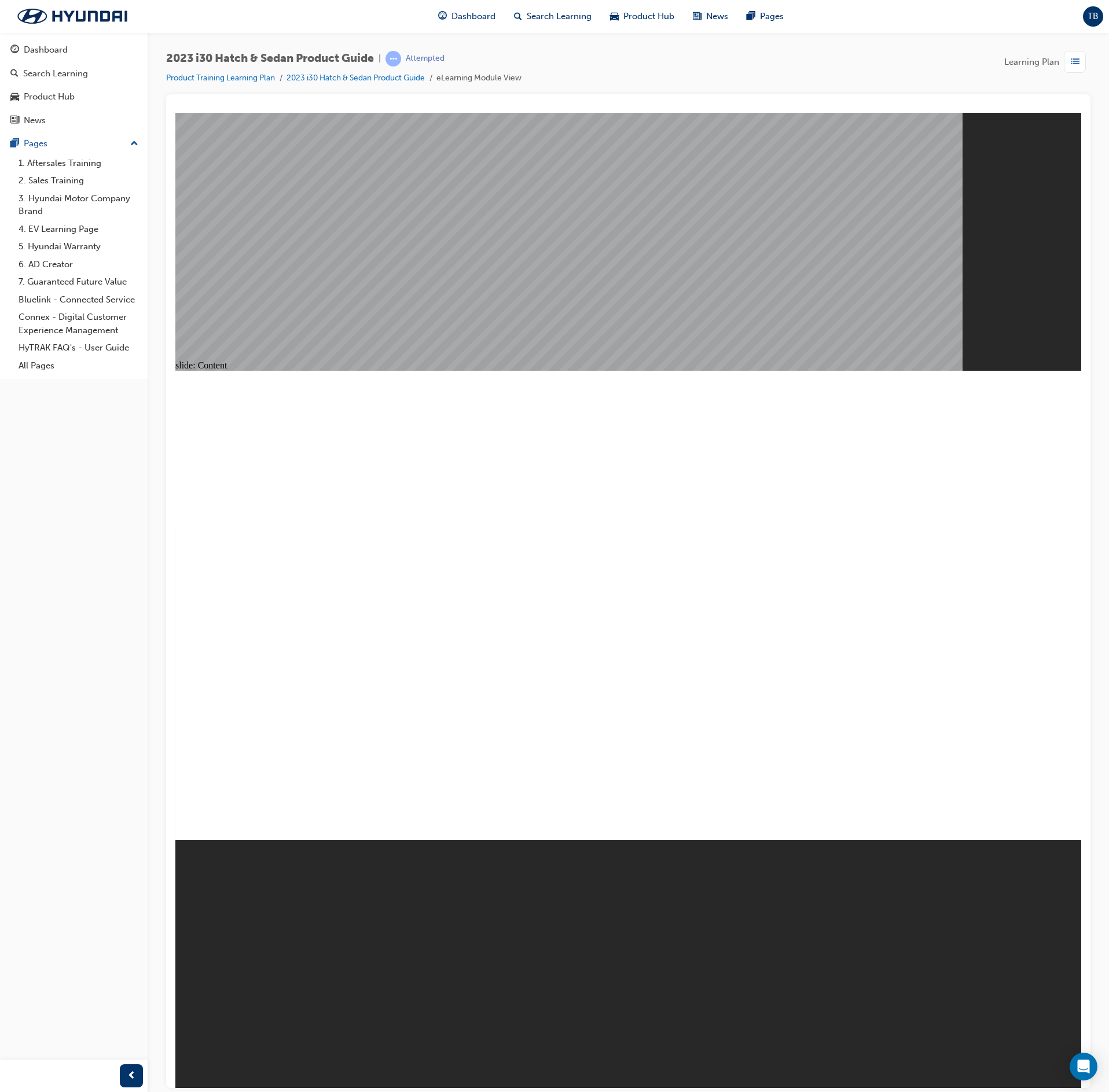
click at [175, 112] on image at bounding box center [175, 112] width 0 height 0
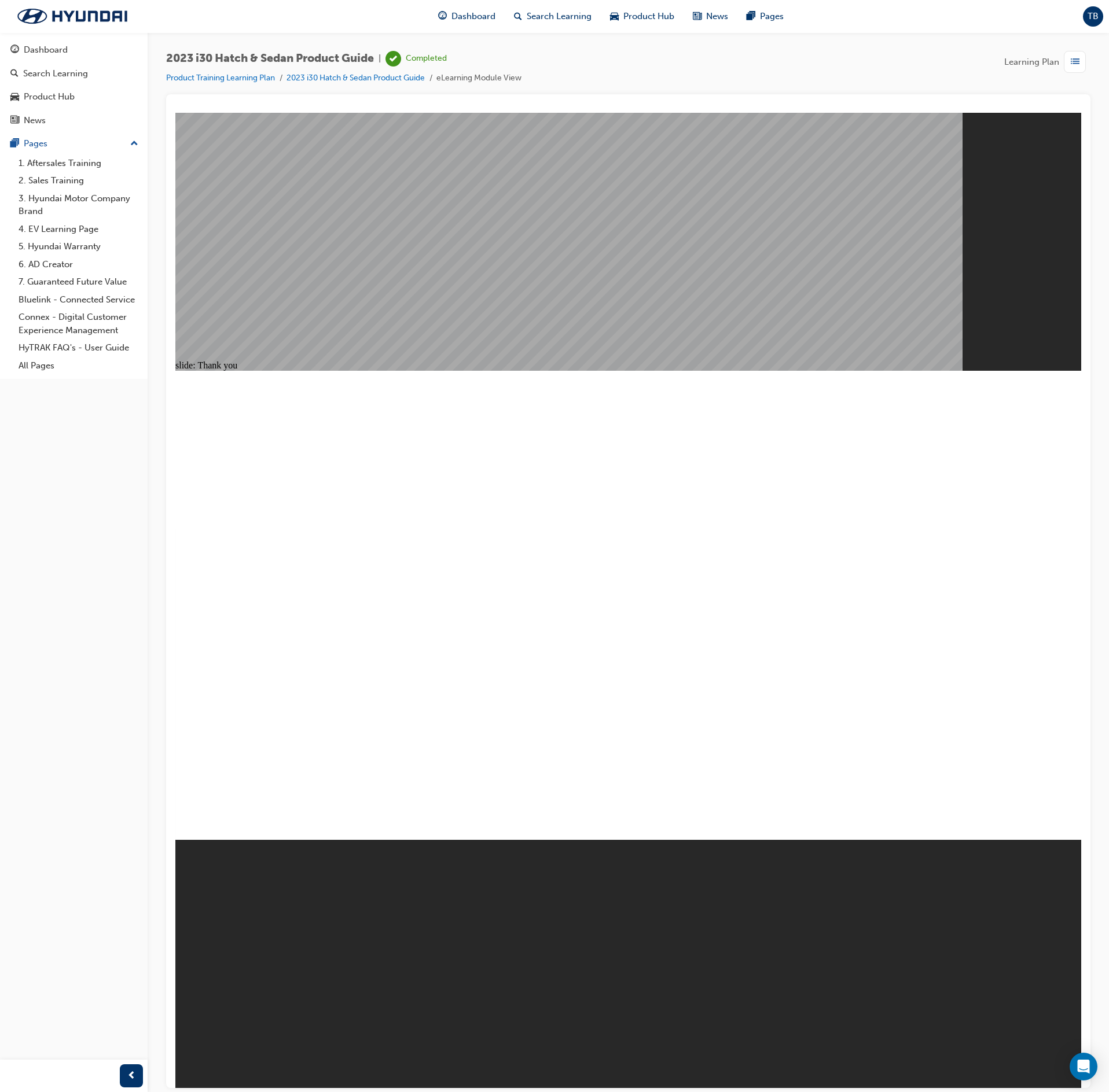
click at [1071, 66] on span "list-icon" at bounding box center [1075, 61] width 8 height 14
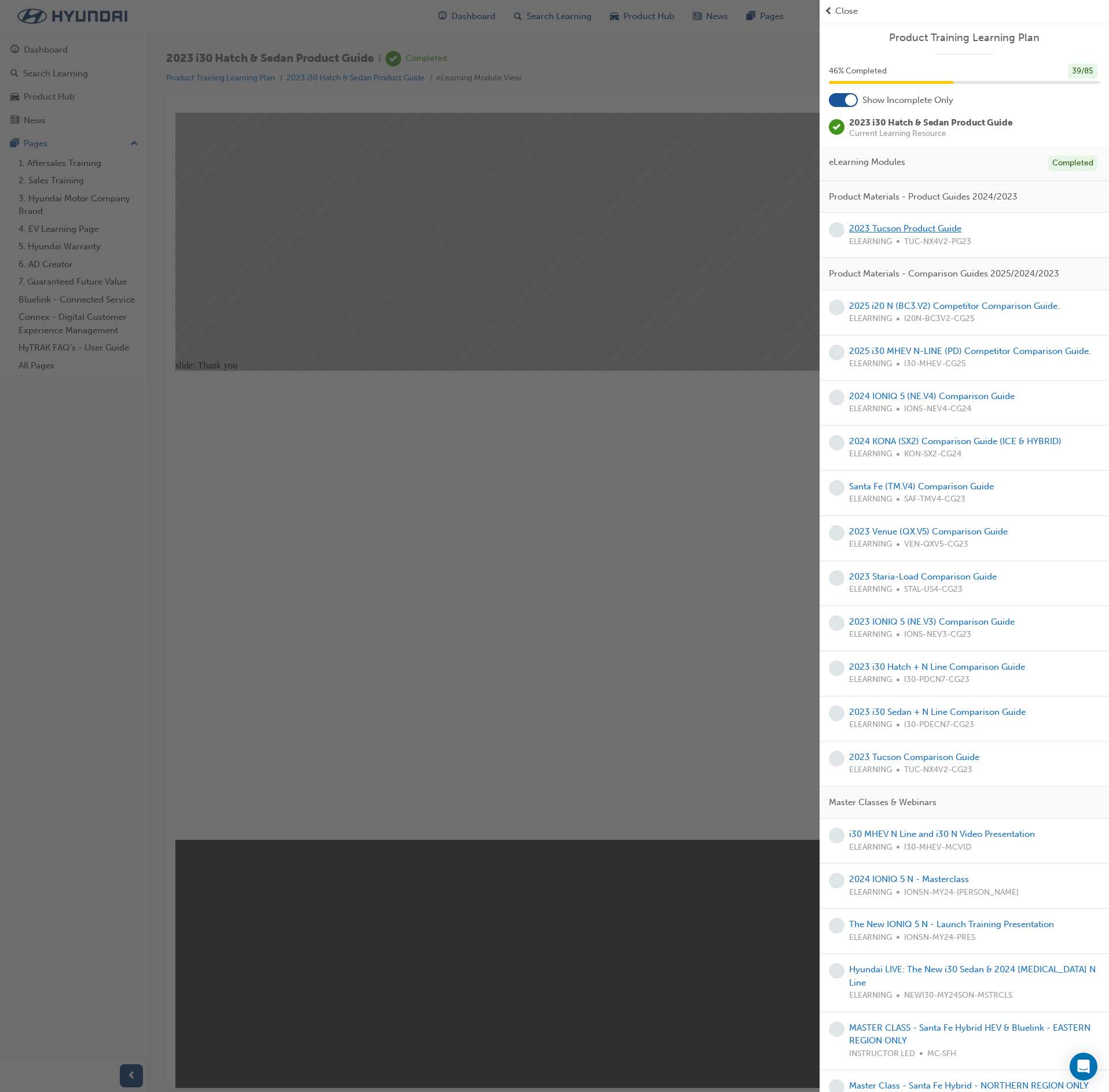
click at [925, 230] on link "2023 Tucson Product Guide" at bounding box center [905, 228] width 112 height 11
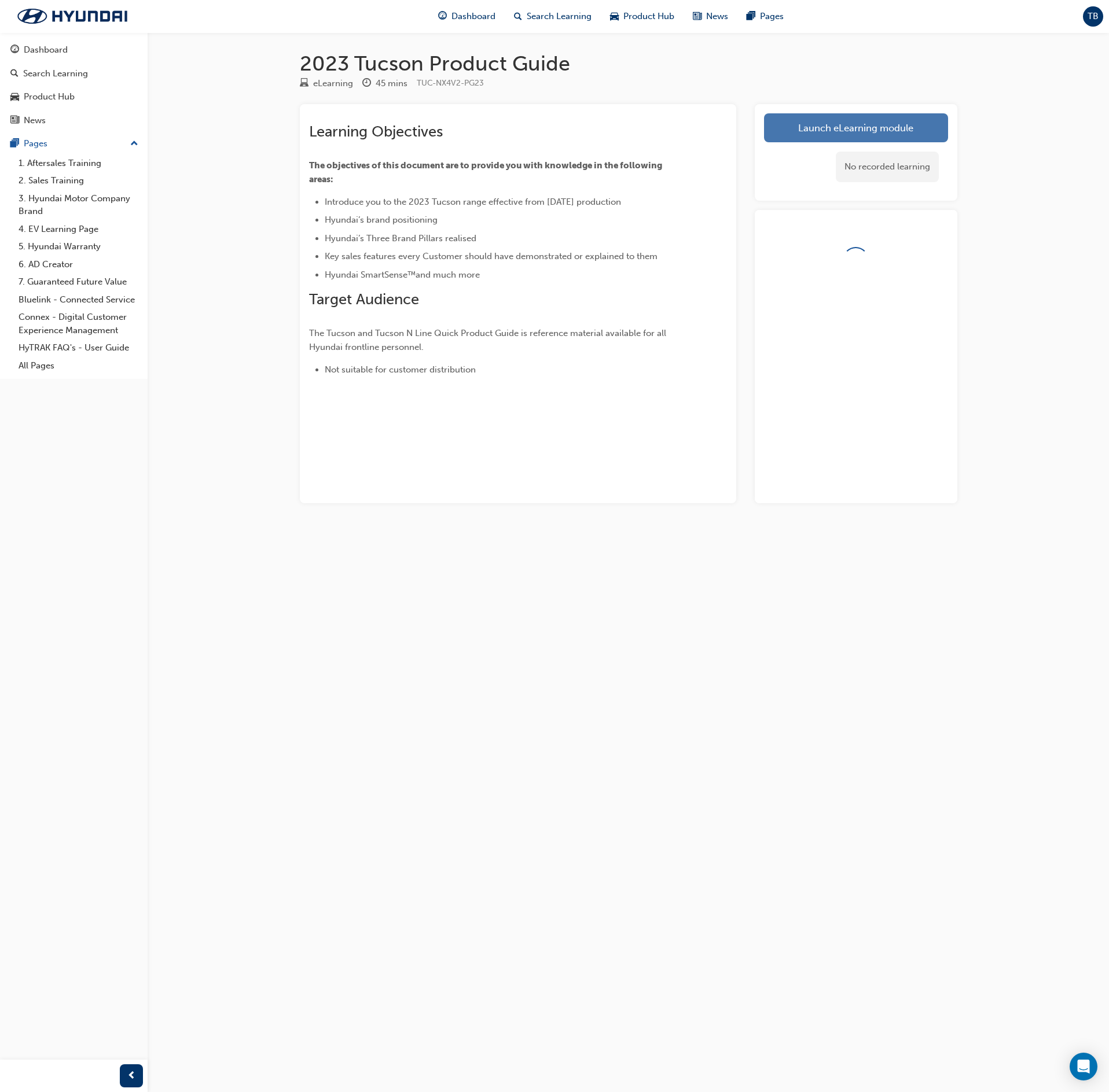
click at [827, 120] on link "Launch eLearning module" at bounding box center [856, 128] width 184 height 29
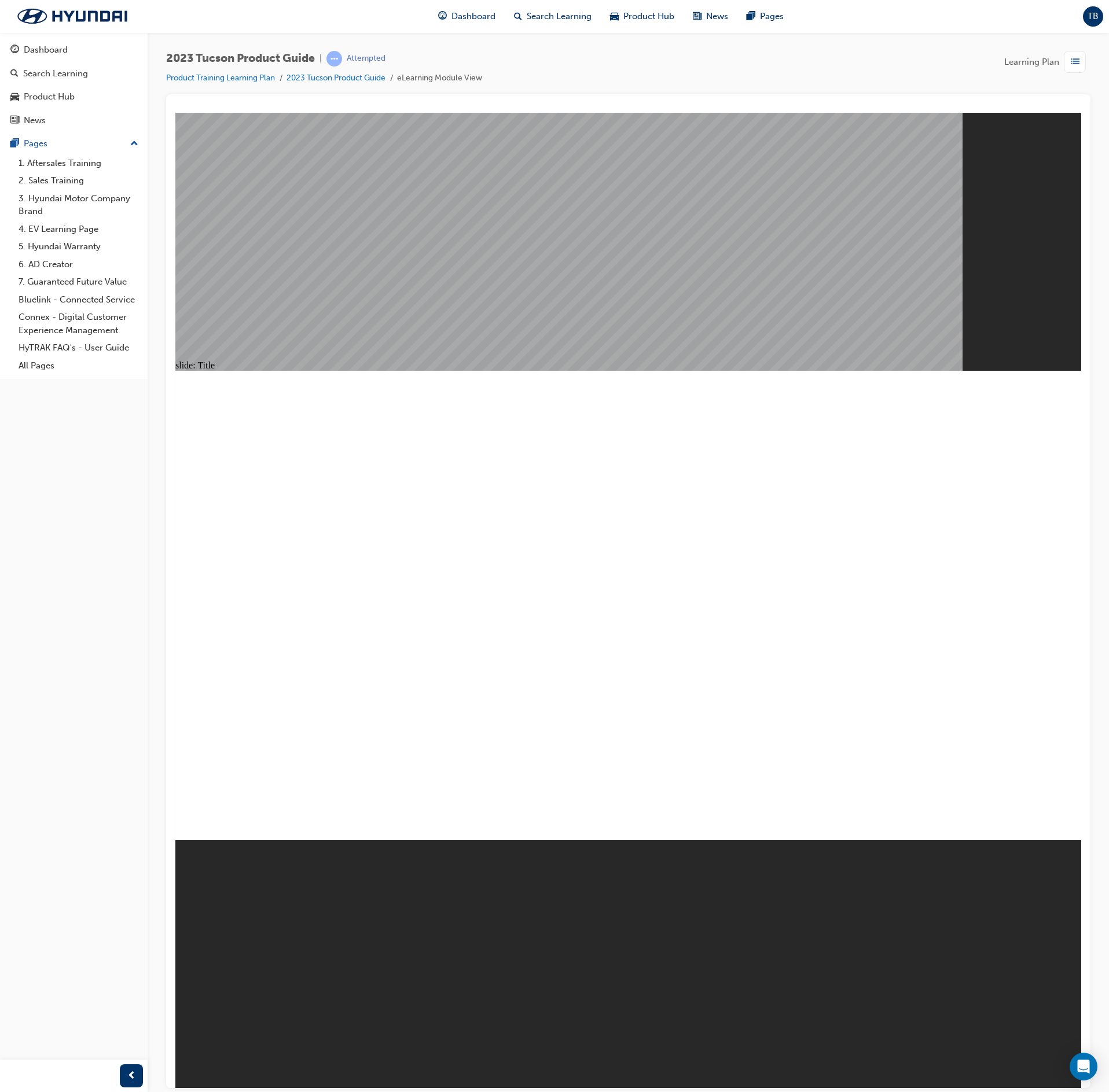
drag, startPoint x: 292, startPoint y: 766, endPoint x: 252, endPoint y: 900, distance: 139.8
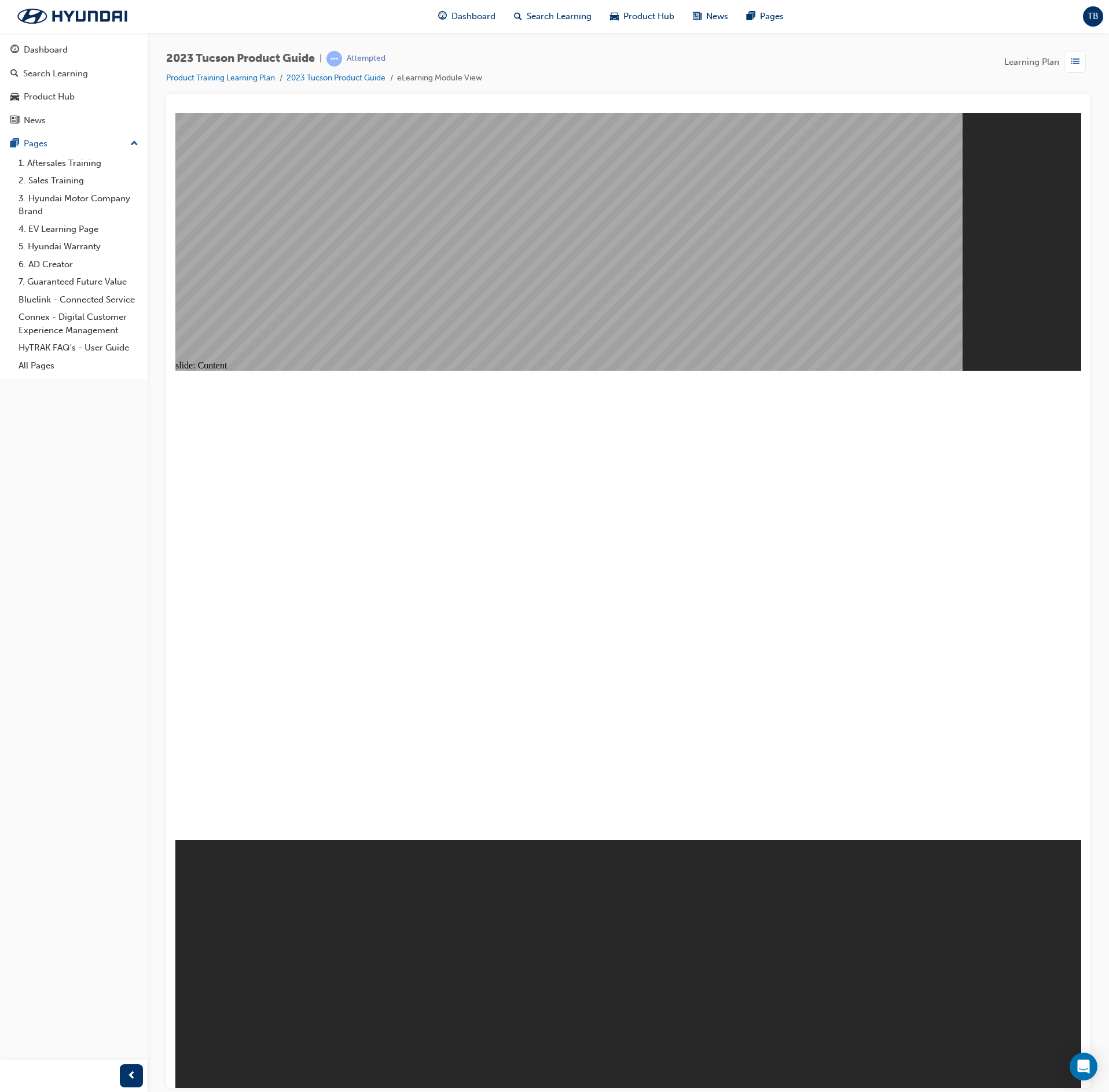
click at [175, 112] on image at bounding box center [175, 112] width 0 height 0
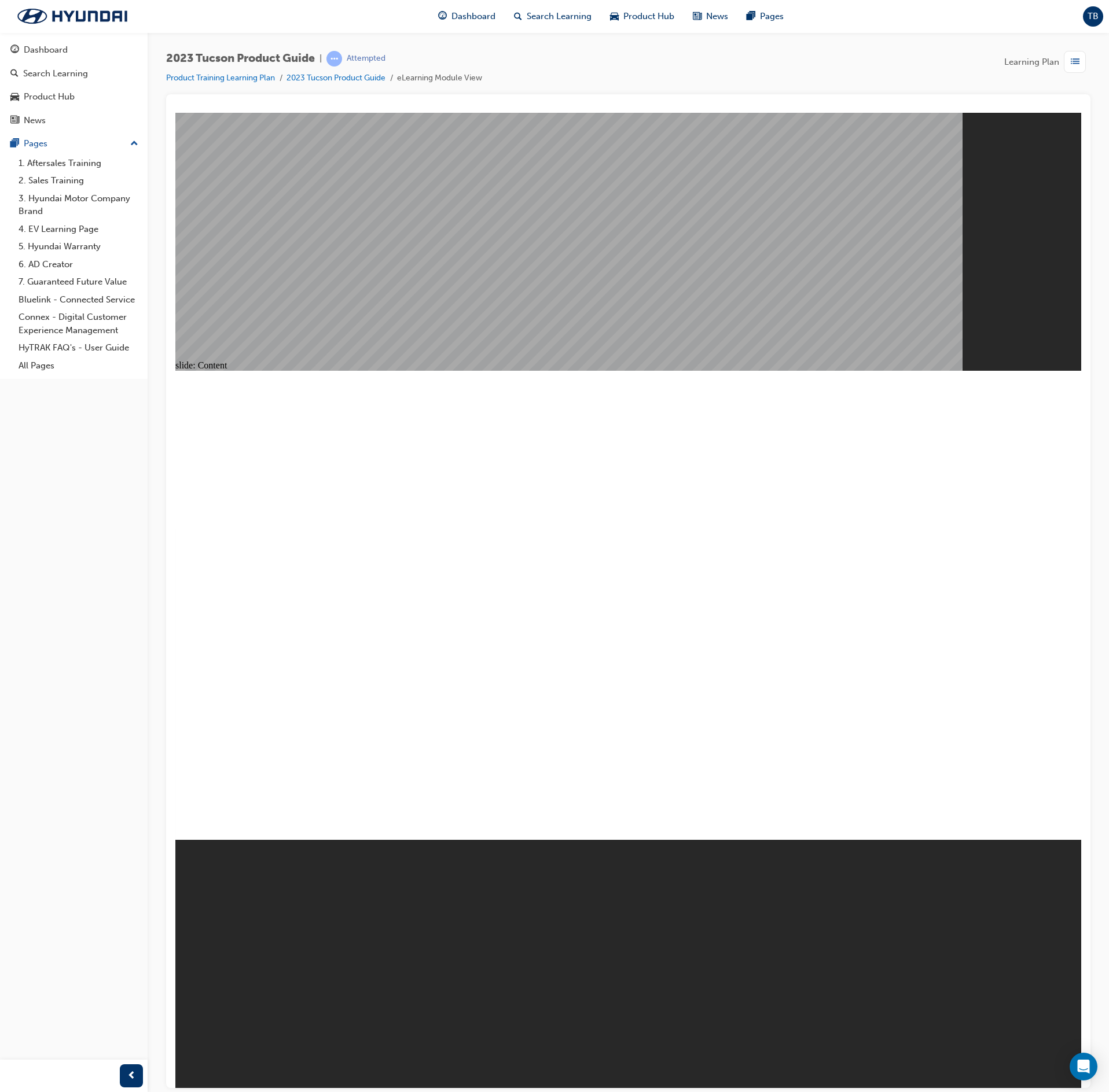
click at [175, 112] on image at bounding box center [175, 112] width 0 height 0
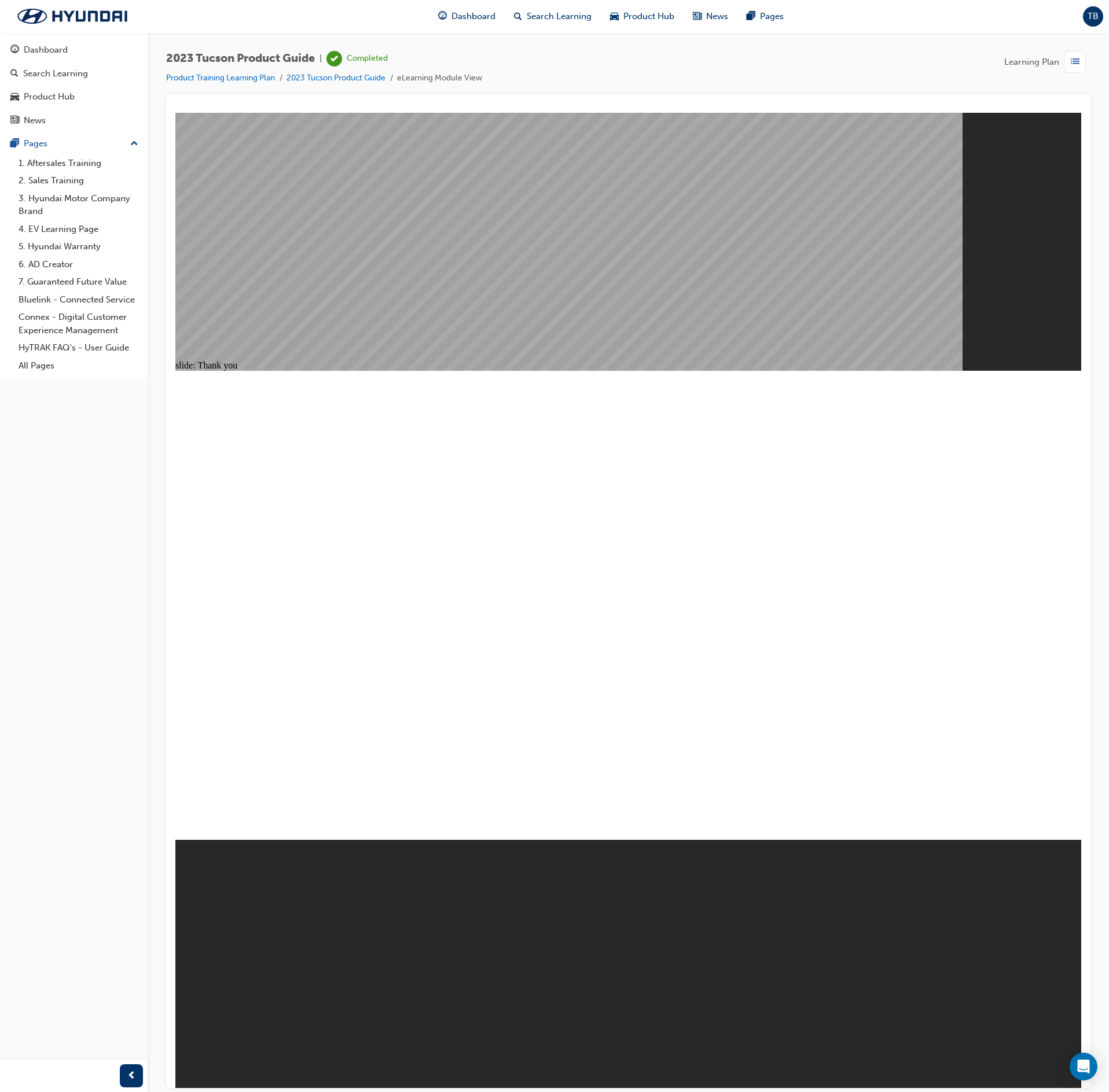
click at [1065, 62] on div "button" at bounding box center [1075, 61] width 22 height 22
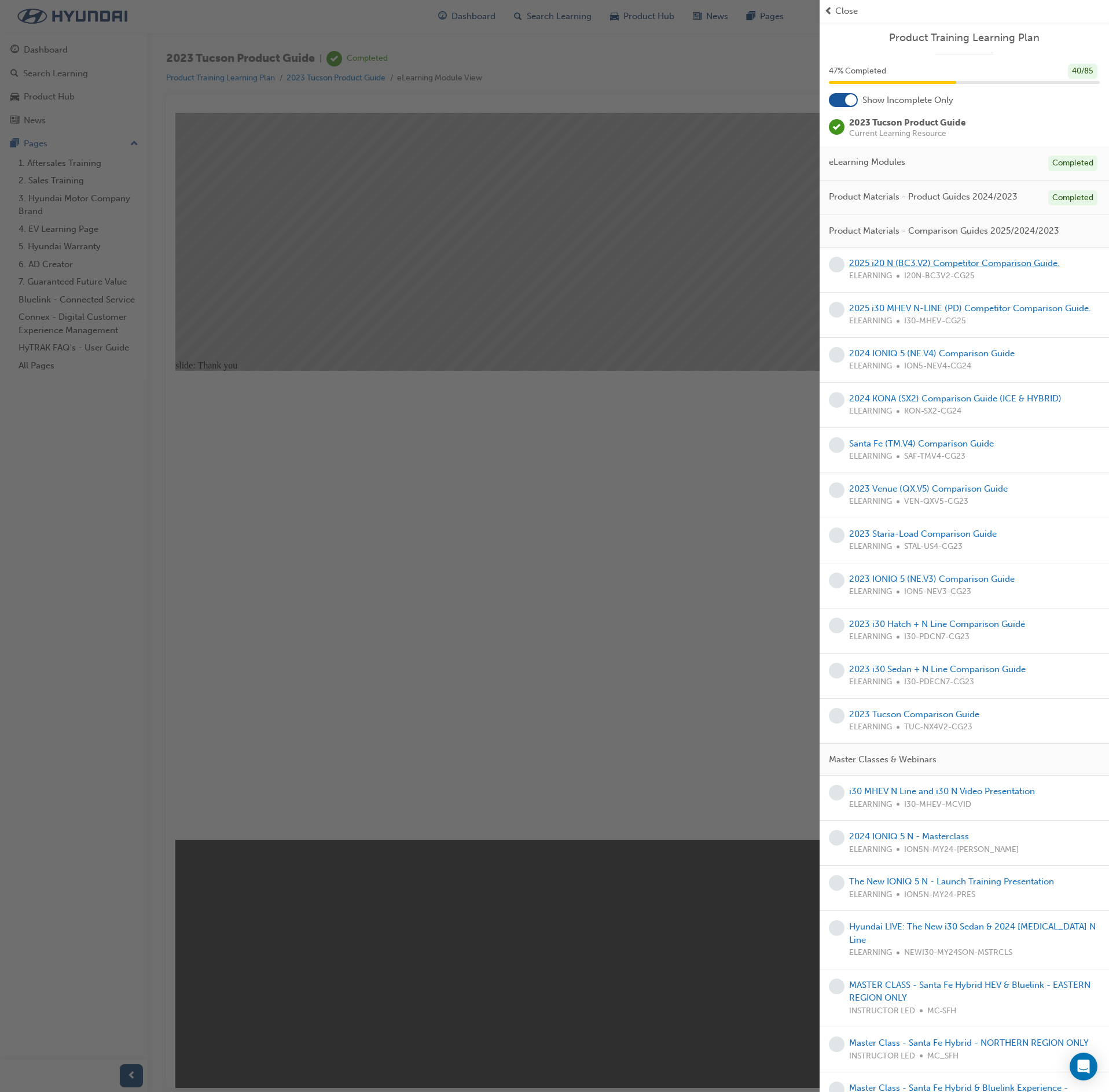
click at [955, 266] on link "2025 i20 N (BC3.V2) Competitor Comparison Guide." at bounding box center [954, 263] width 211 height 11
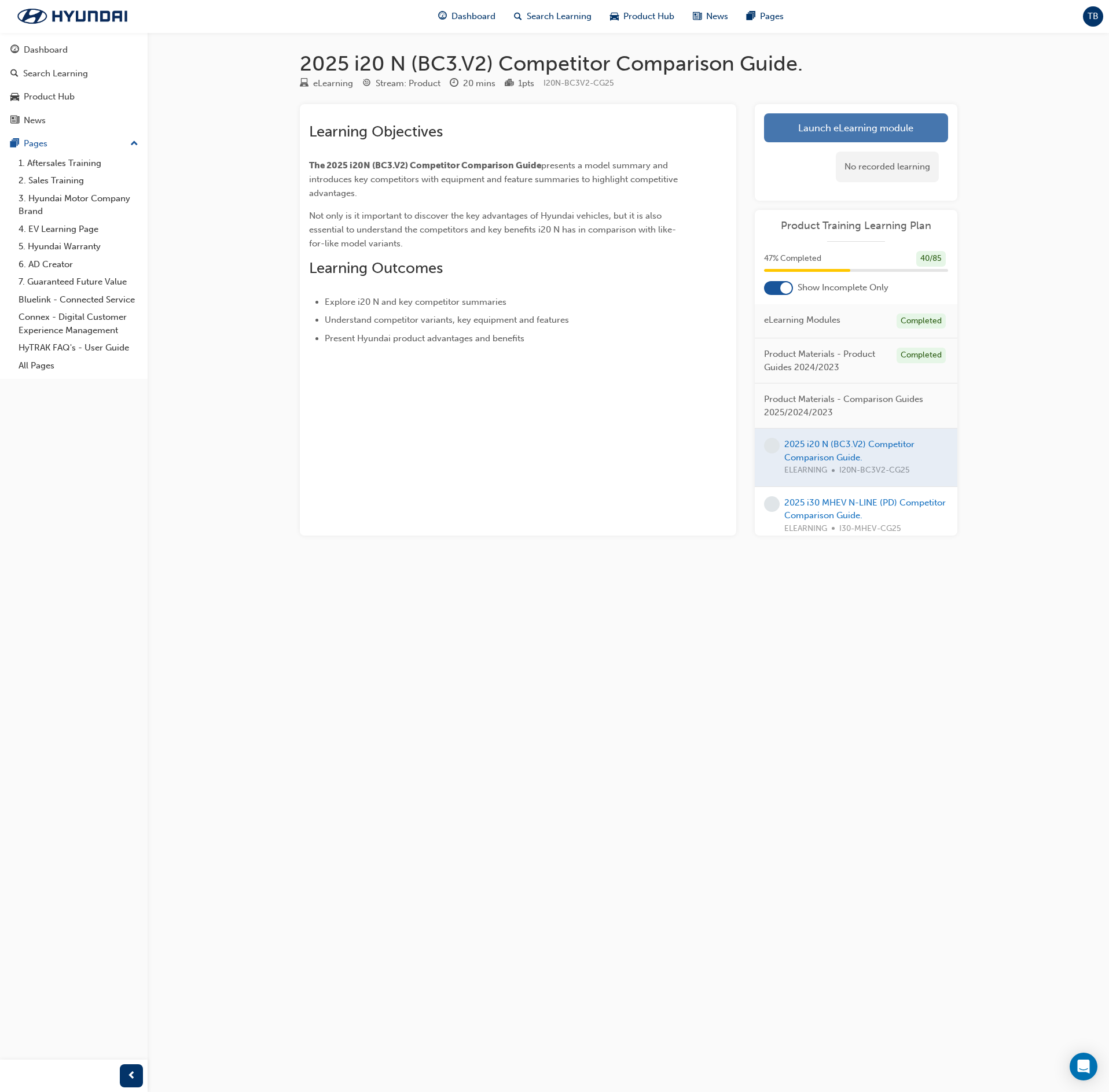
click at [842, 133] on link "Launch eLearning module" at bounding box center [856, 128] width 184 height 29
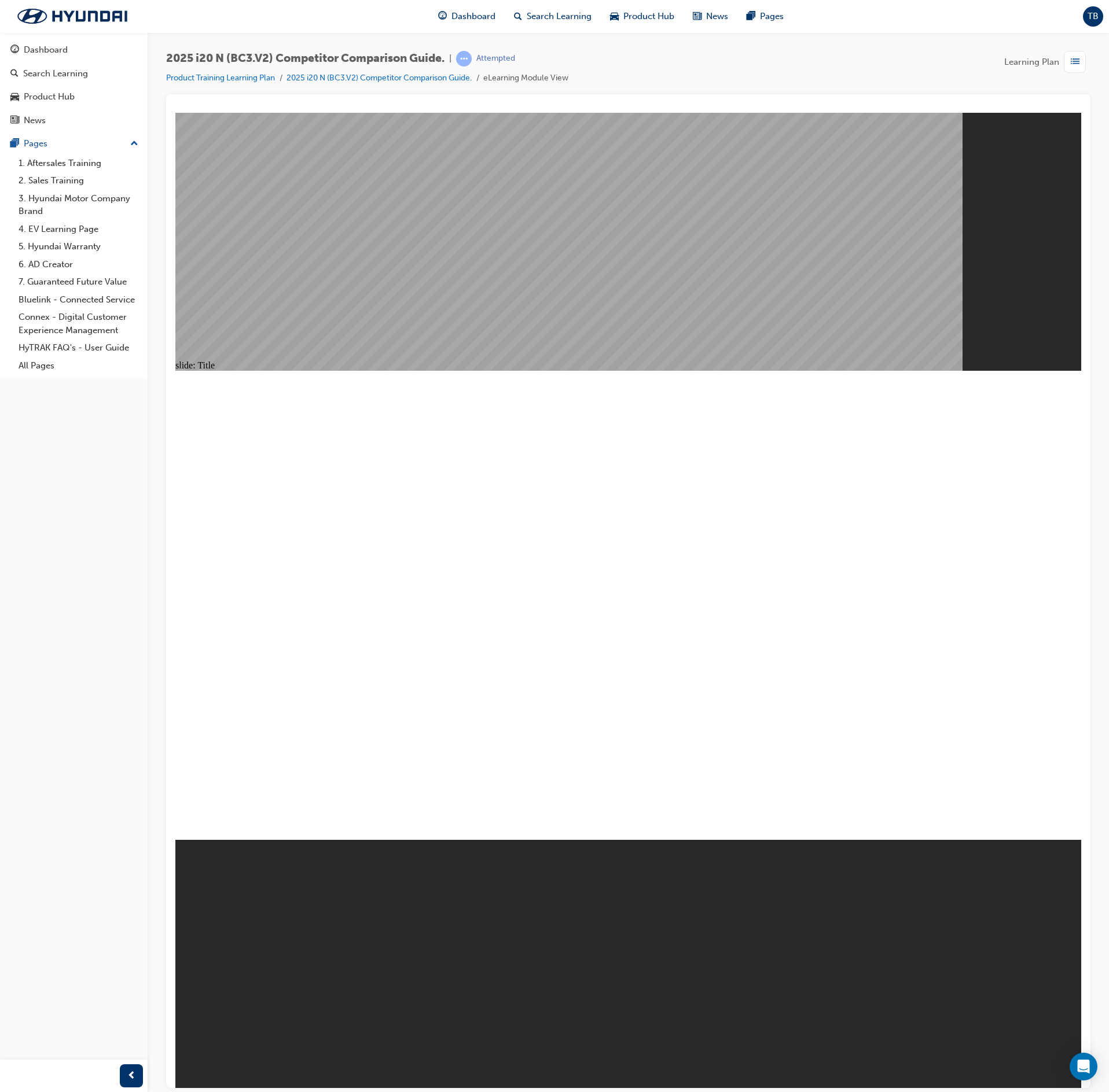
drag, startPoint x: 256, startPoint y: 787, endPoint x: 277, endPoint y: 776, distance: 23.7
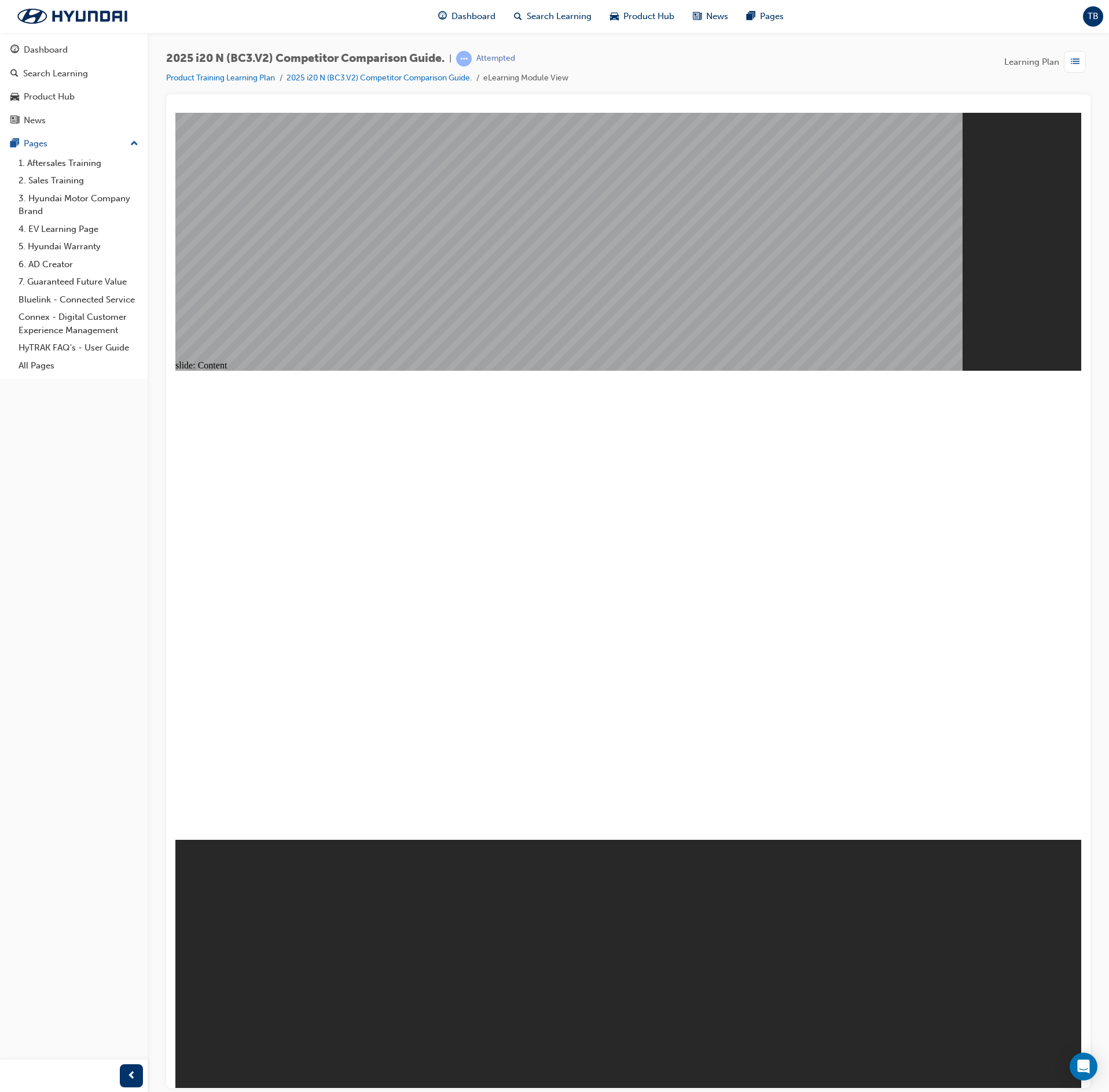
click at [1076, 56] on span "list-icon" at bounding box center [1075, 61] width 8 height 14
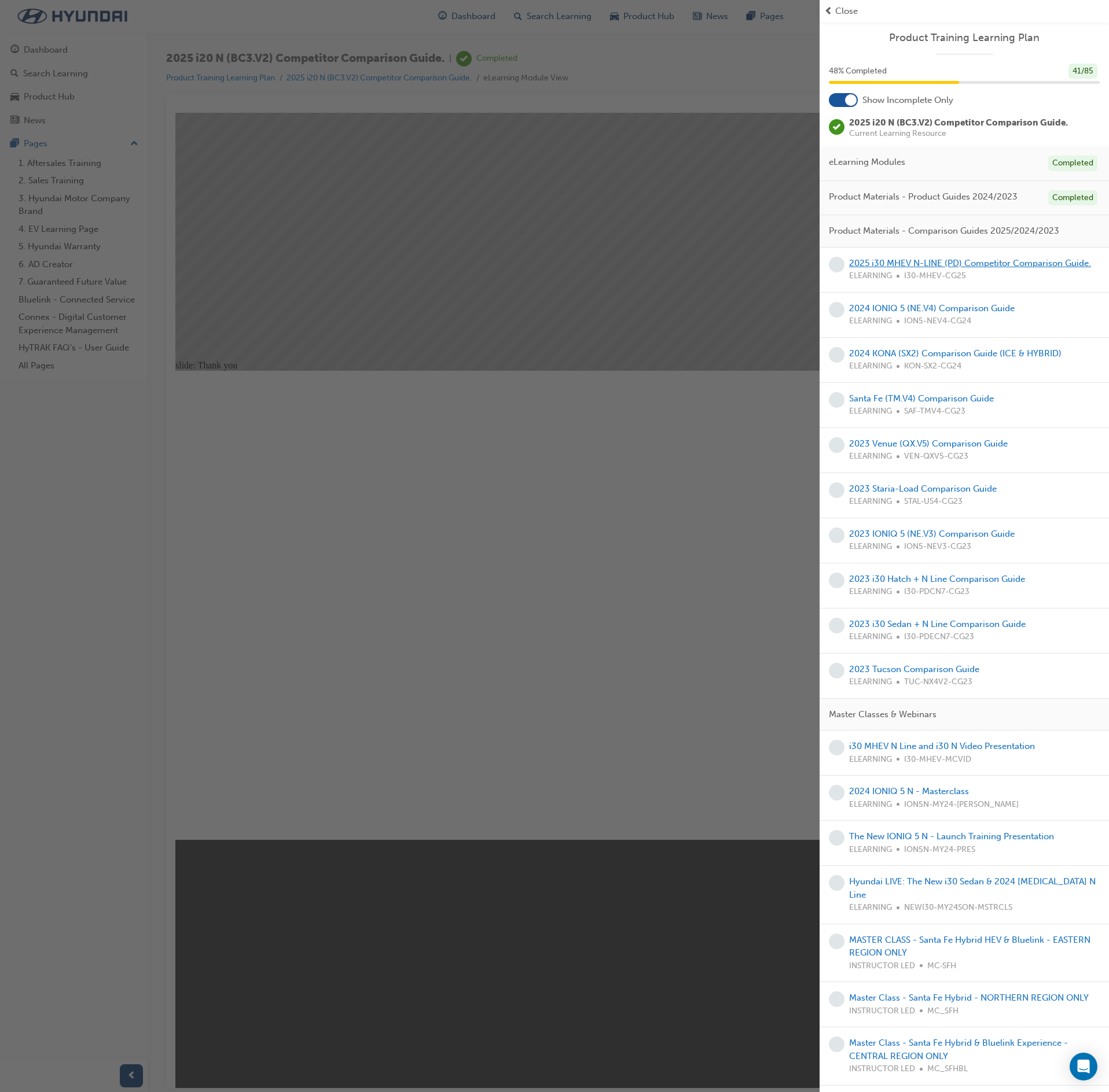
click at [954, 262] on link "2025 i30 MHEV N-LINE (PD) Competitor Comparison Guide." at bounding box center [969, 263] width 242 height 11
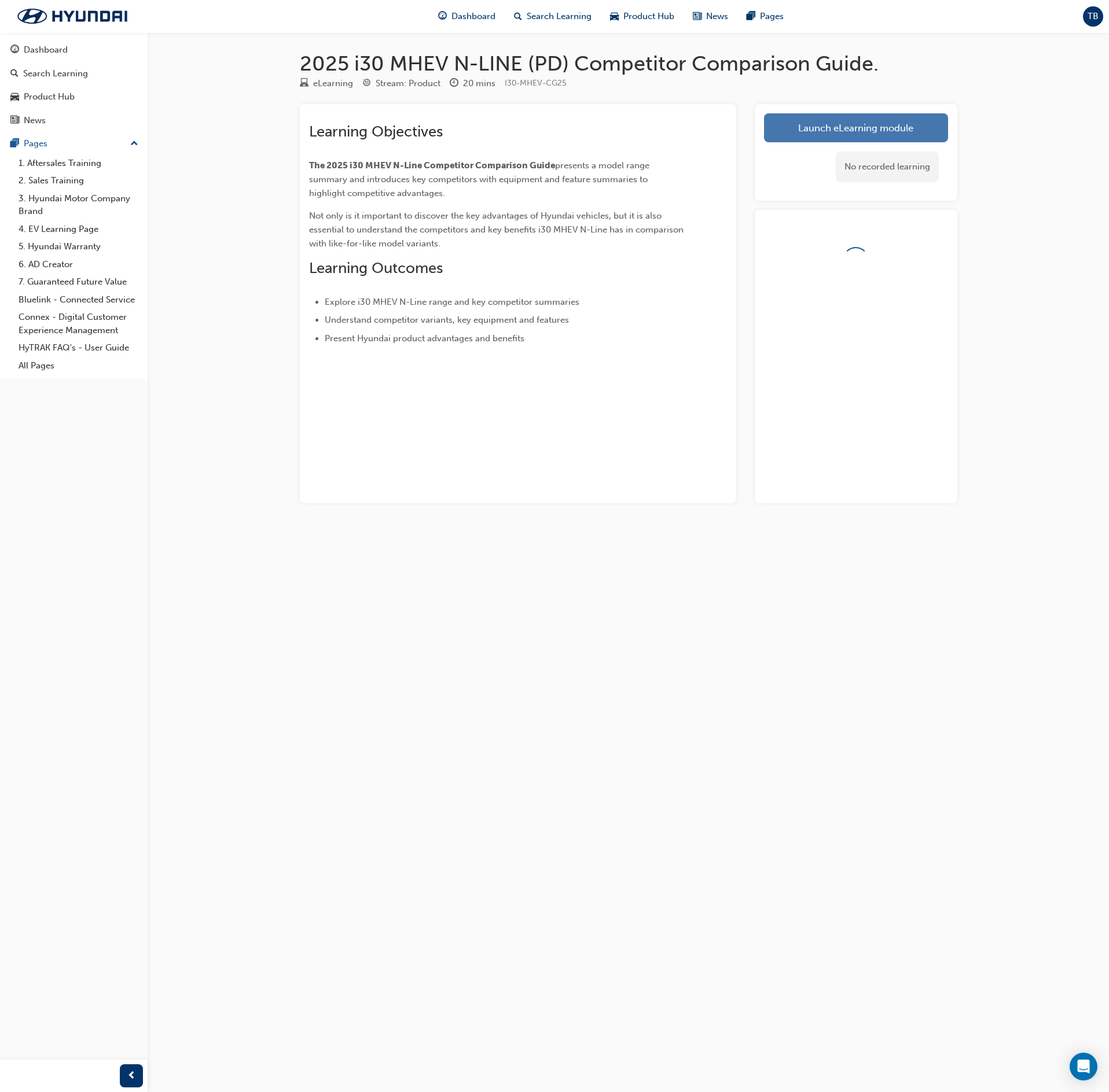
click at [886, 129] on link "Launch eLearning module" at bounding box center [856, 128] width 184 height 29
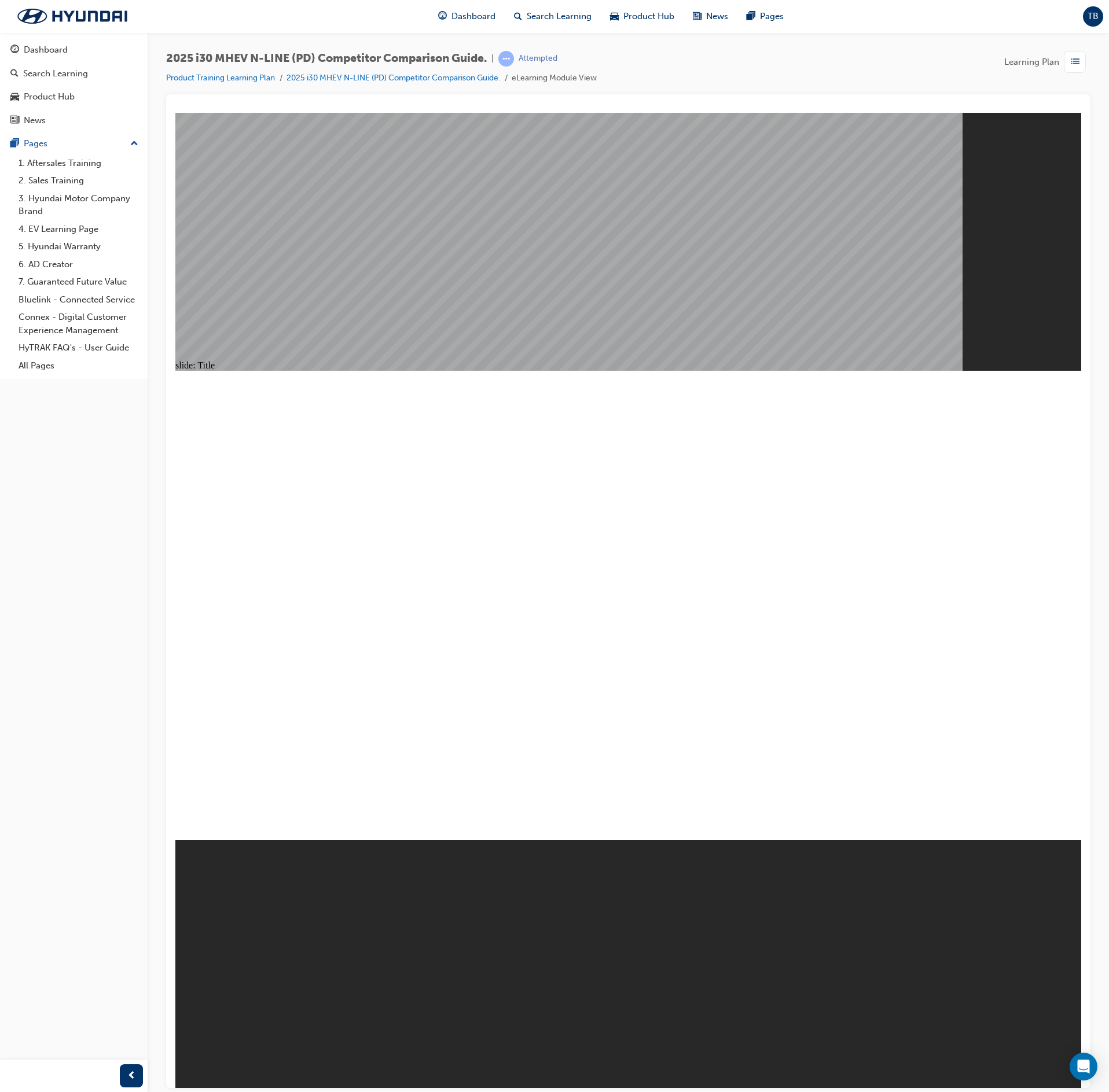
drag, startPoint x: 287, startPoint y: 747, endPoint x: 309, endPoint y: 764, distance: 27.8
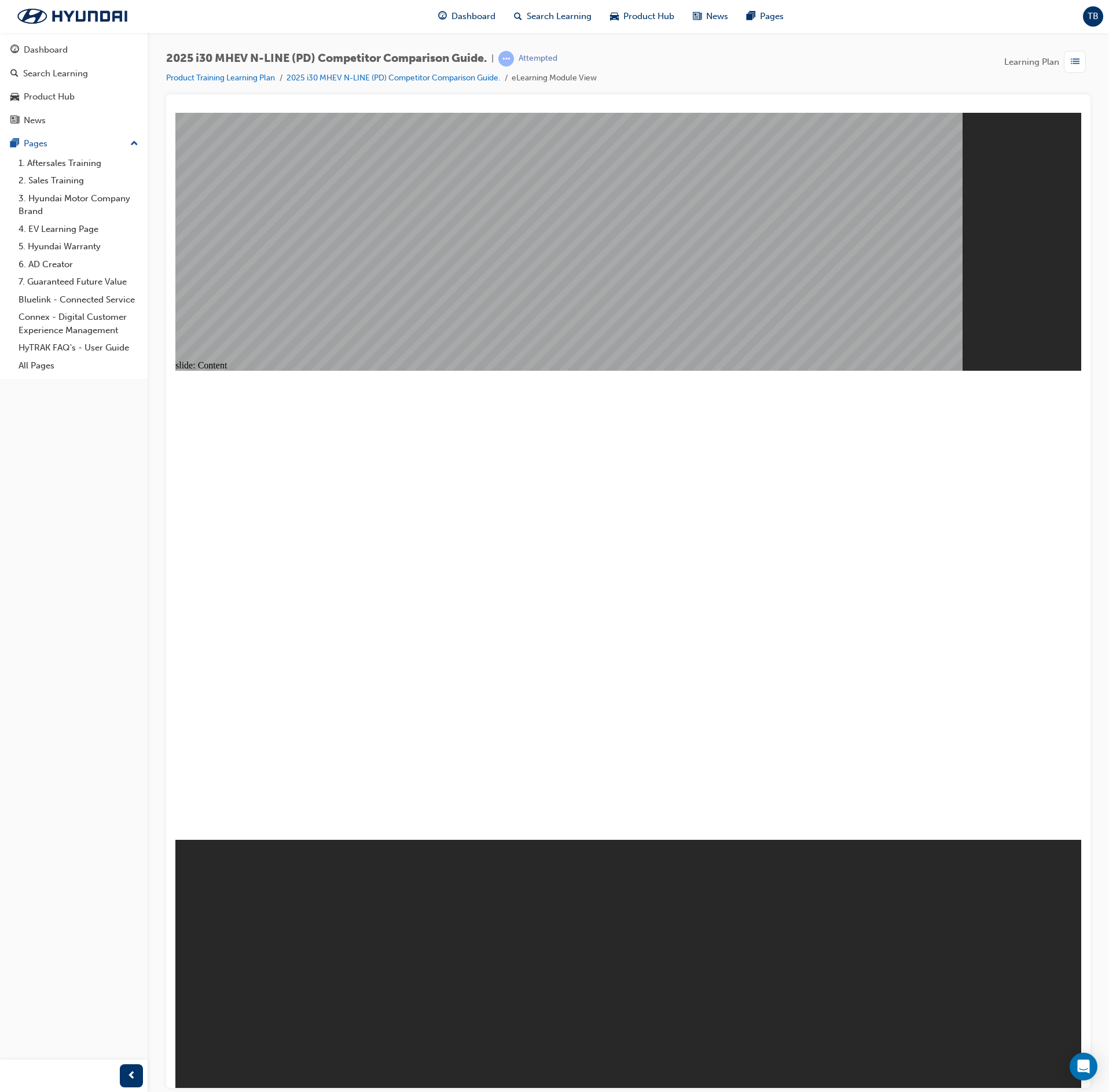
click at [1071, 56] on span "list-icon" at bounding box center [1075, 61] width 8 height 14
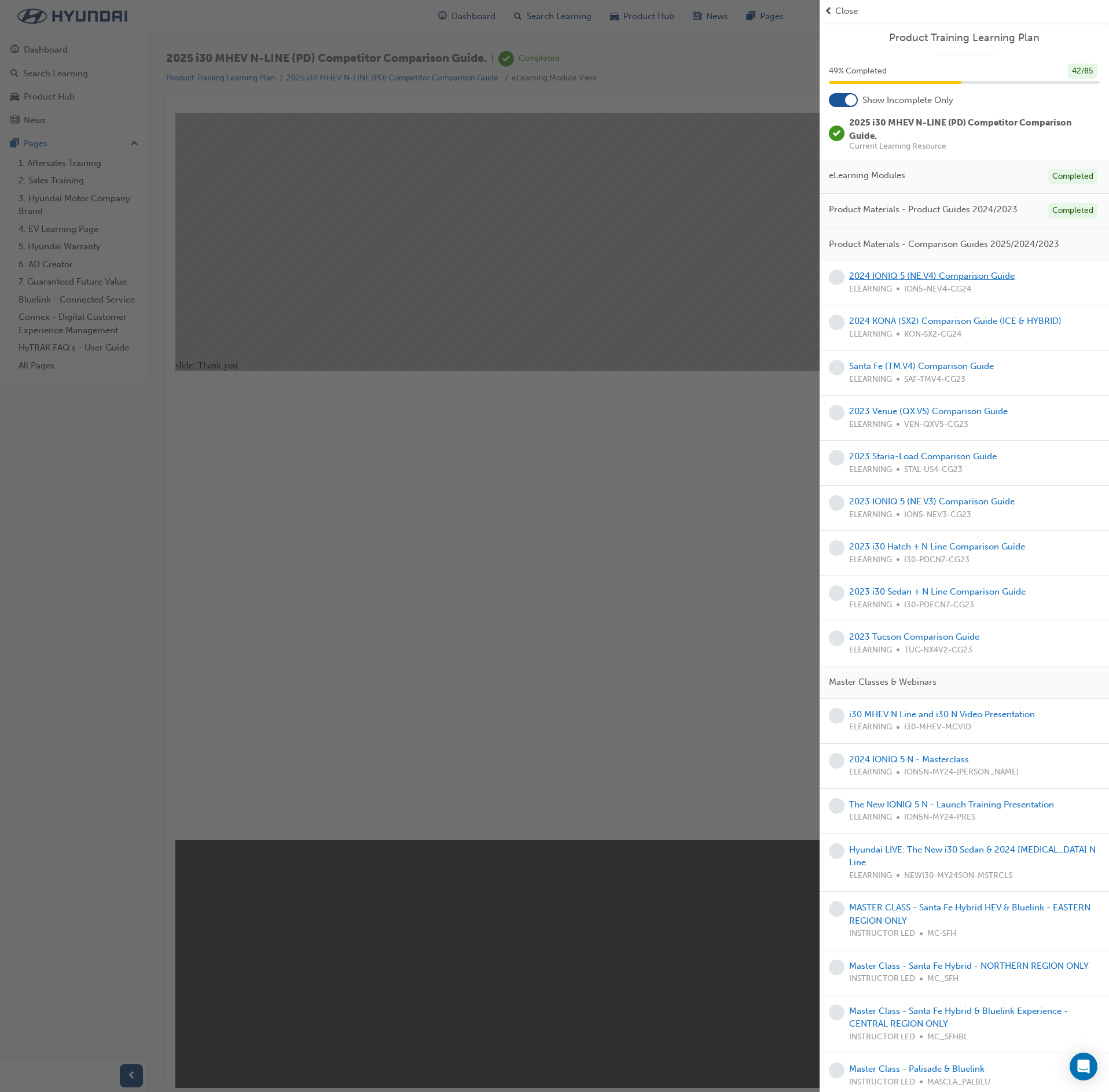
click at [942, 277] on link "2024 IONIQ 5 (NE.V4) Comparison Guide" at bounding box center [931, 276] width 165 height 11
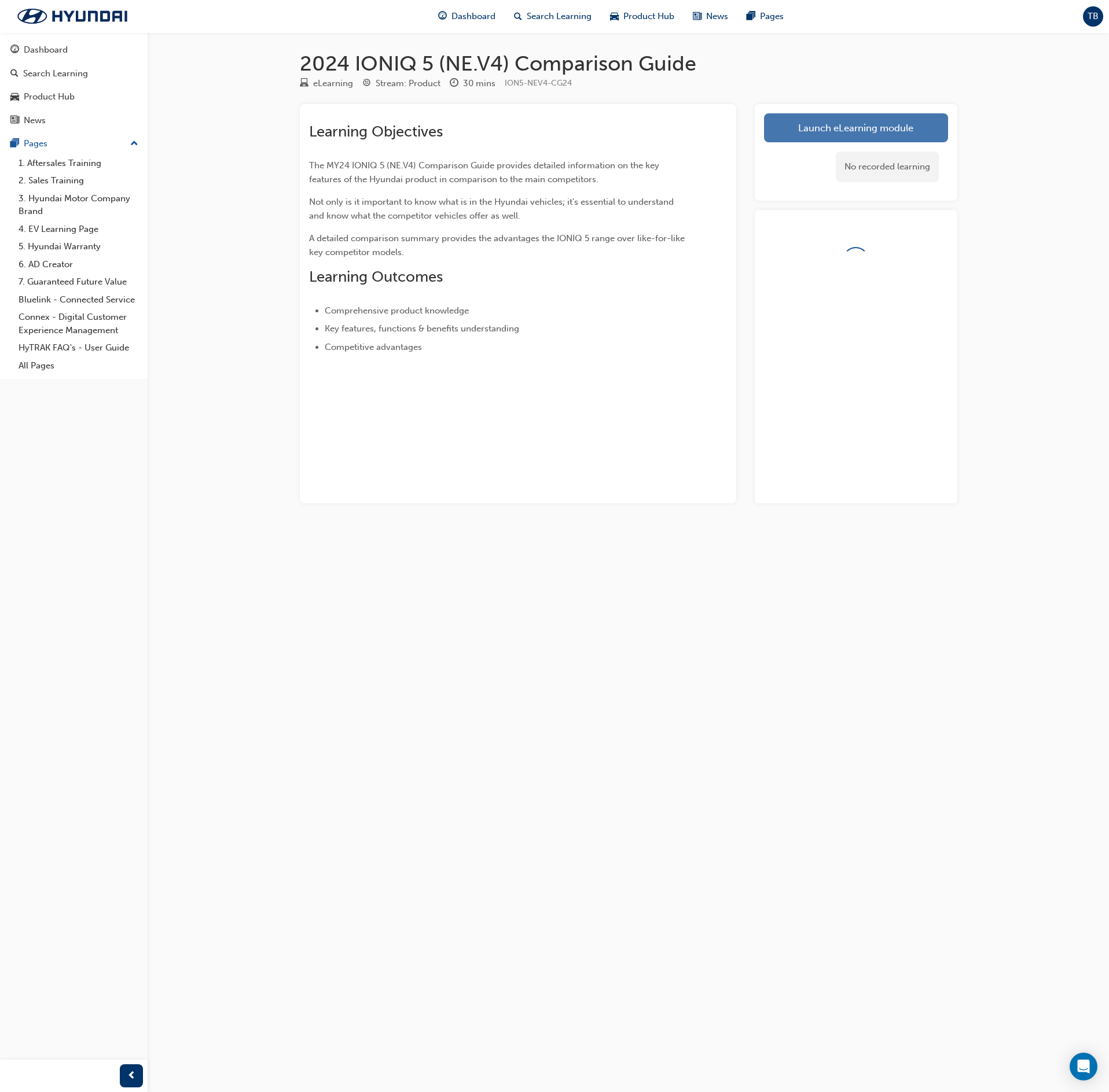
click at [860, 135] on link "Launch eLearning module" at bounding box center [856, 128] width 184 height 29
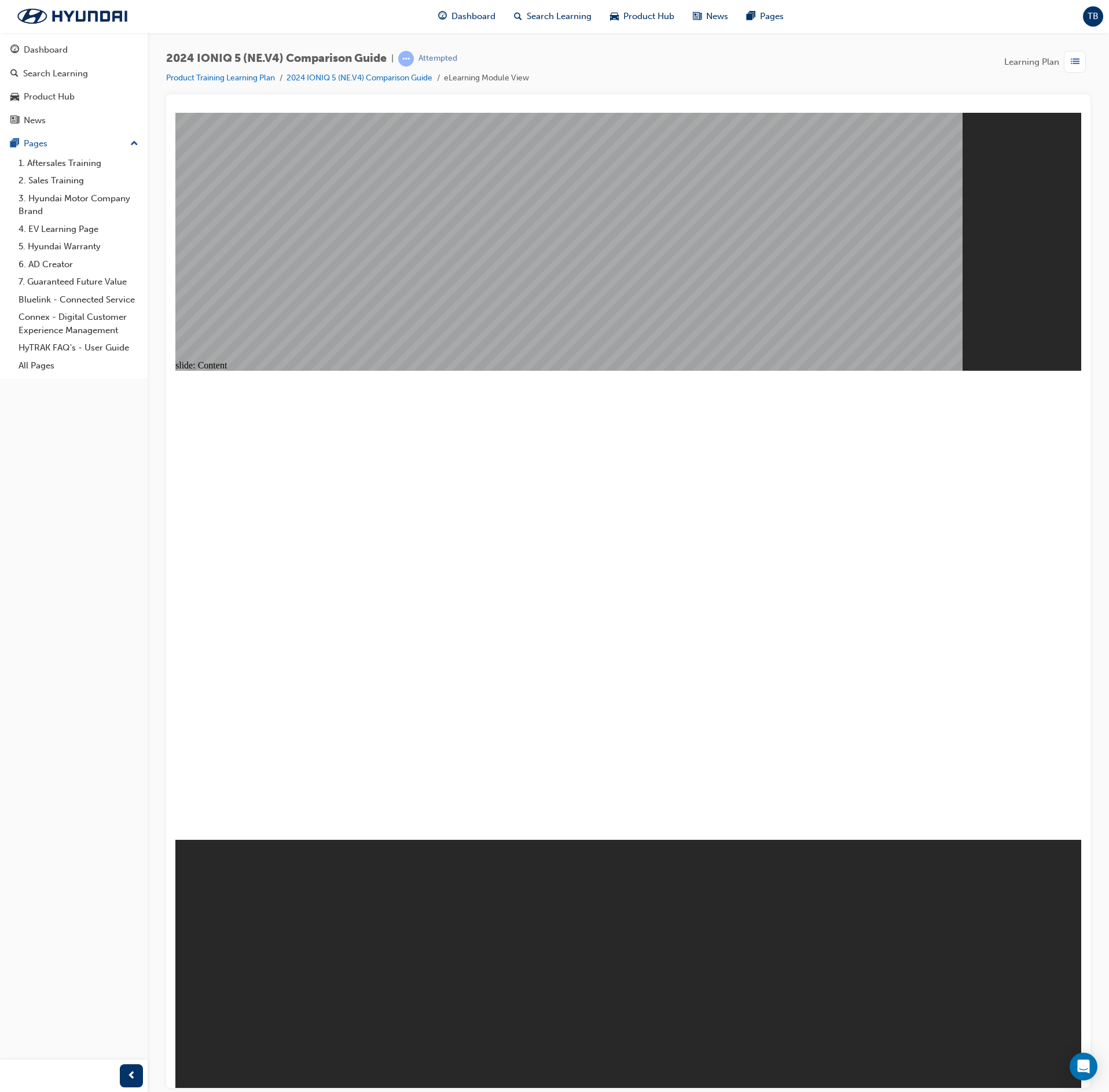
click at [175, 112] on image at bounding box center [175, 112] width 0 height 0
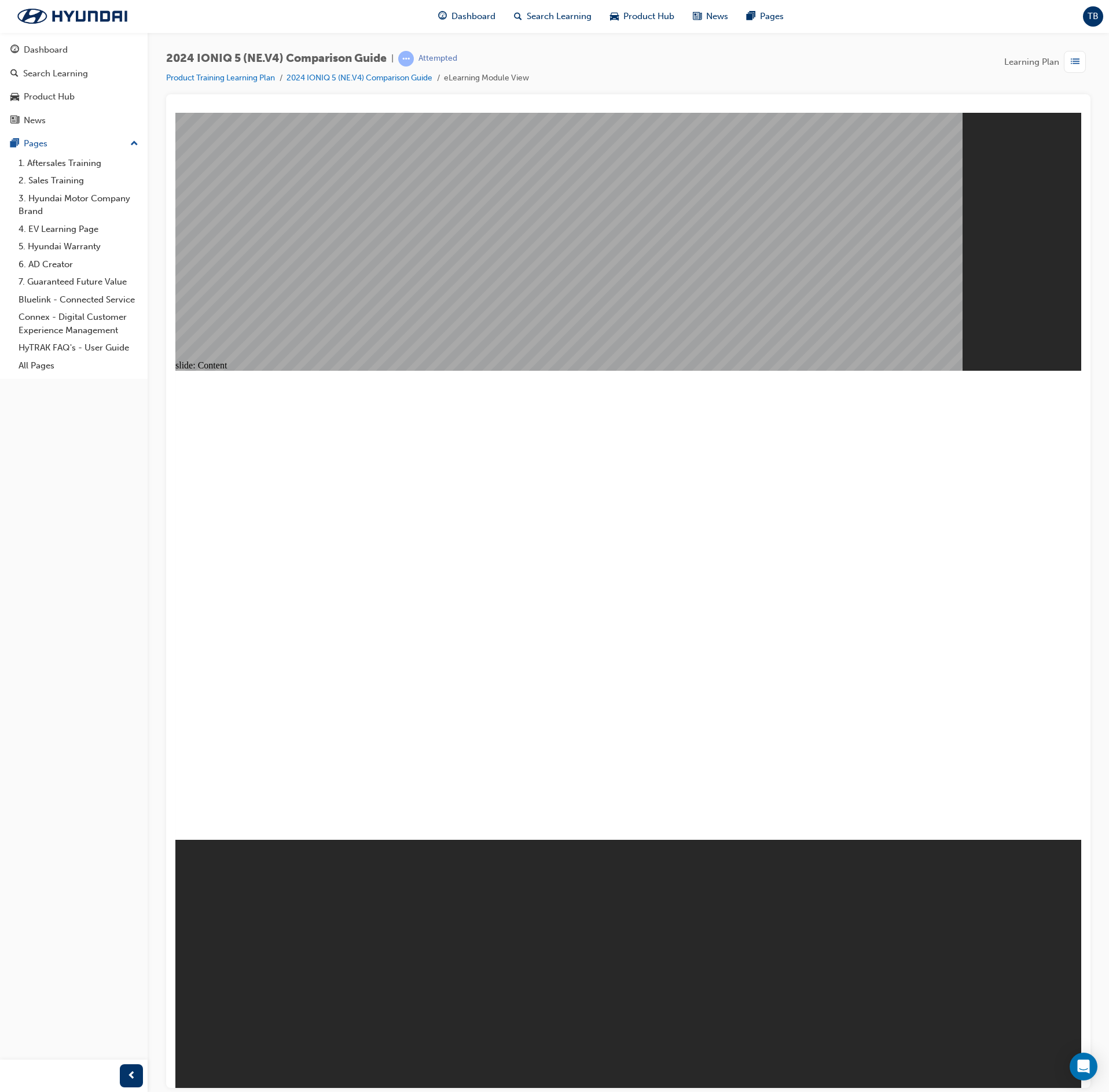
click at [175, 112] on image at bounding box center [175, 112] width 0 height 0
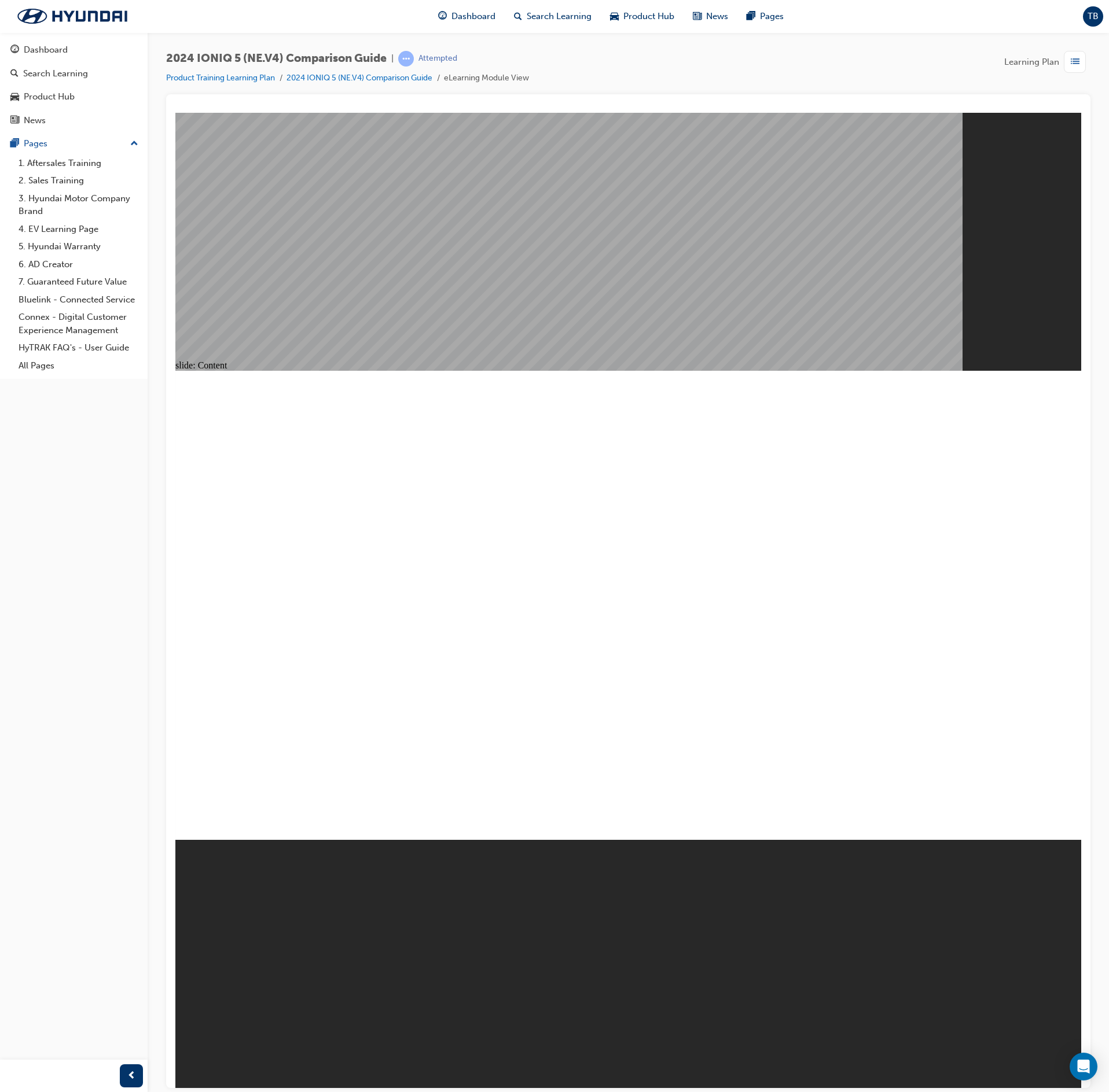
click at [175, 112] on image at bounding box center [175, 112] width 0 height 0
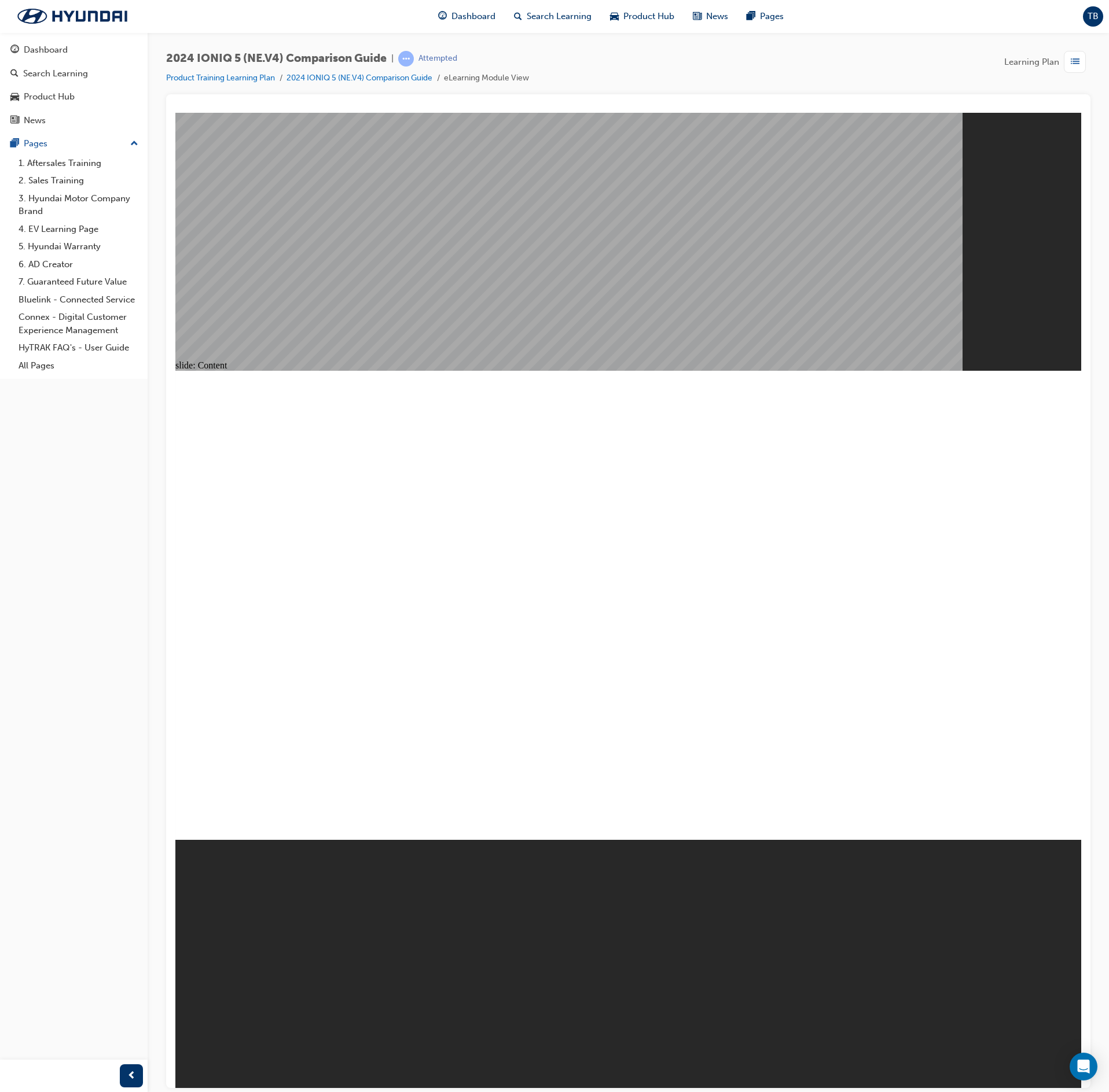
click at [791, 546] on div "Group Rectangle Menu Resources arrow_blue.png arrow_blue.png Menu Resources" at bounding box center [628, 610] width 906 height 480
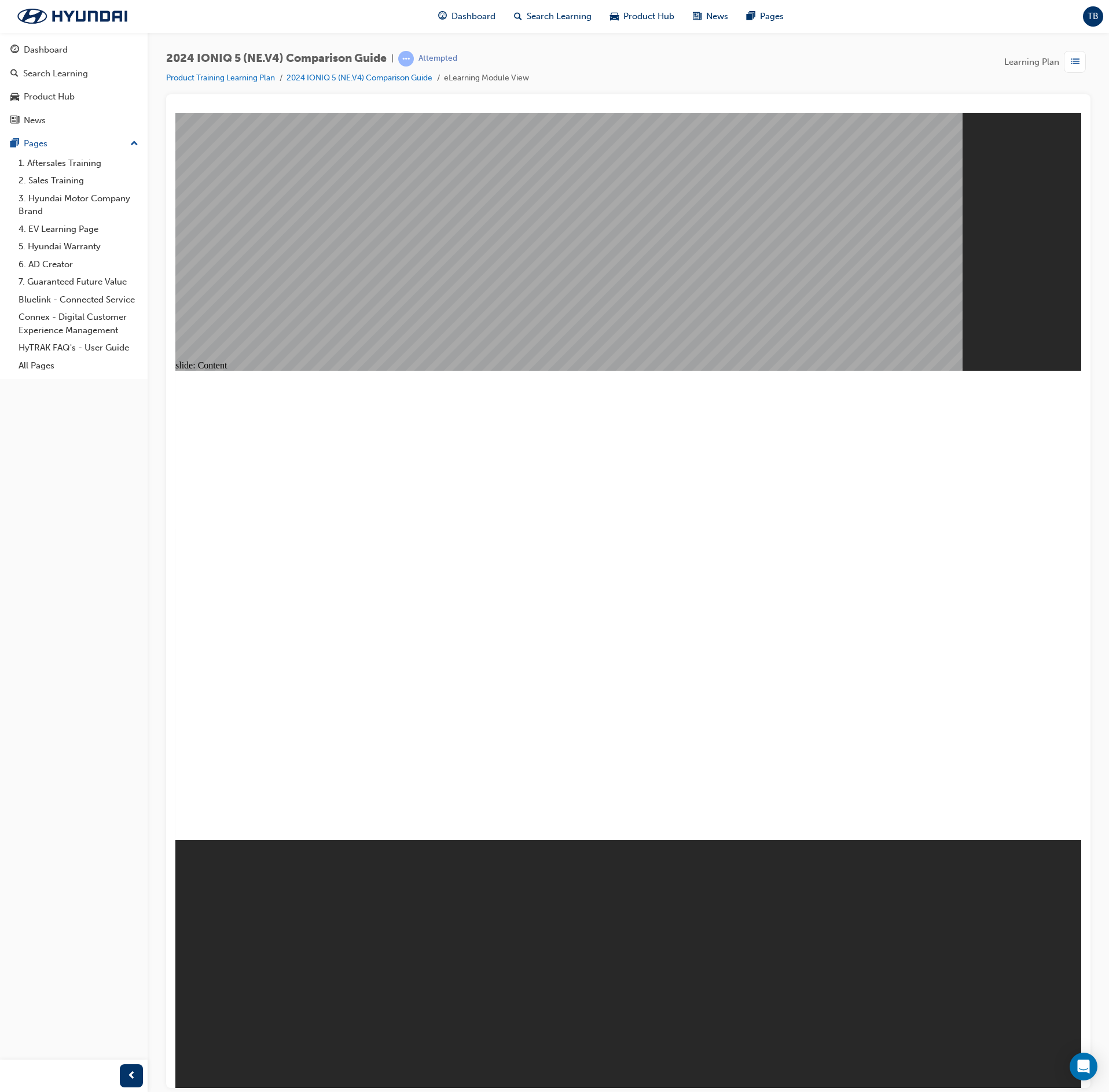
click at [175, 112] on image at bounding box center [175, 112] width 0 height 0
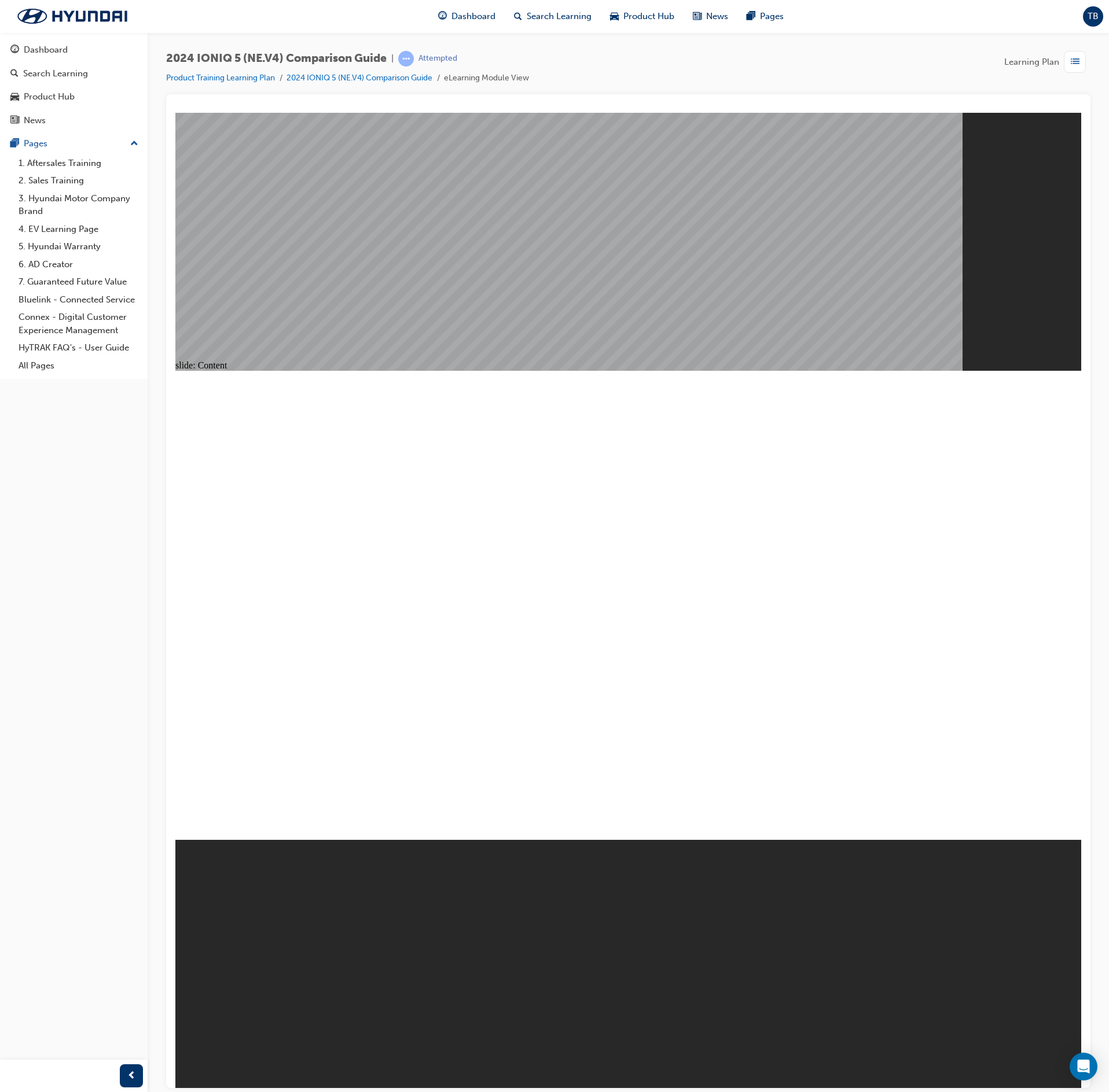
click at [783, 546] on div "Group Rectangle Menu Resources arrow_blue.png arrow_blue.png Menu Resources" at bounding box center [628, 610] width 906 height 480
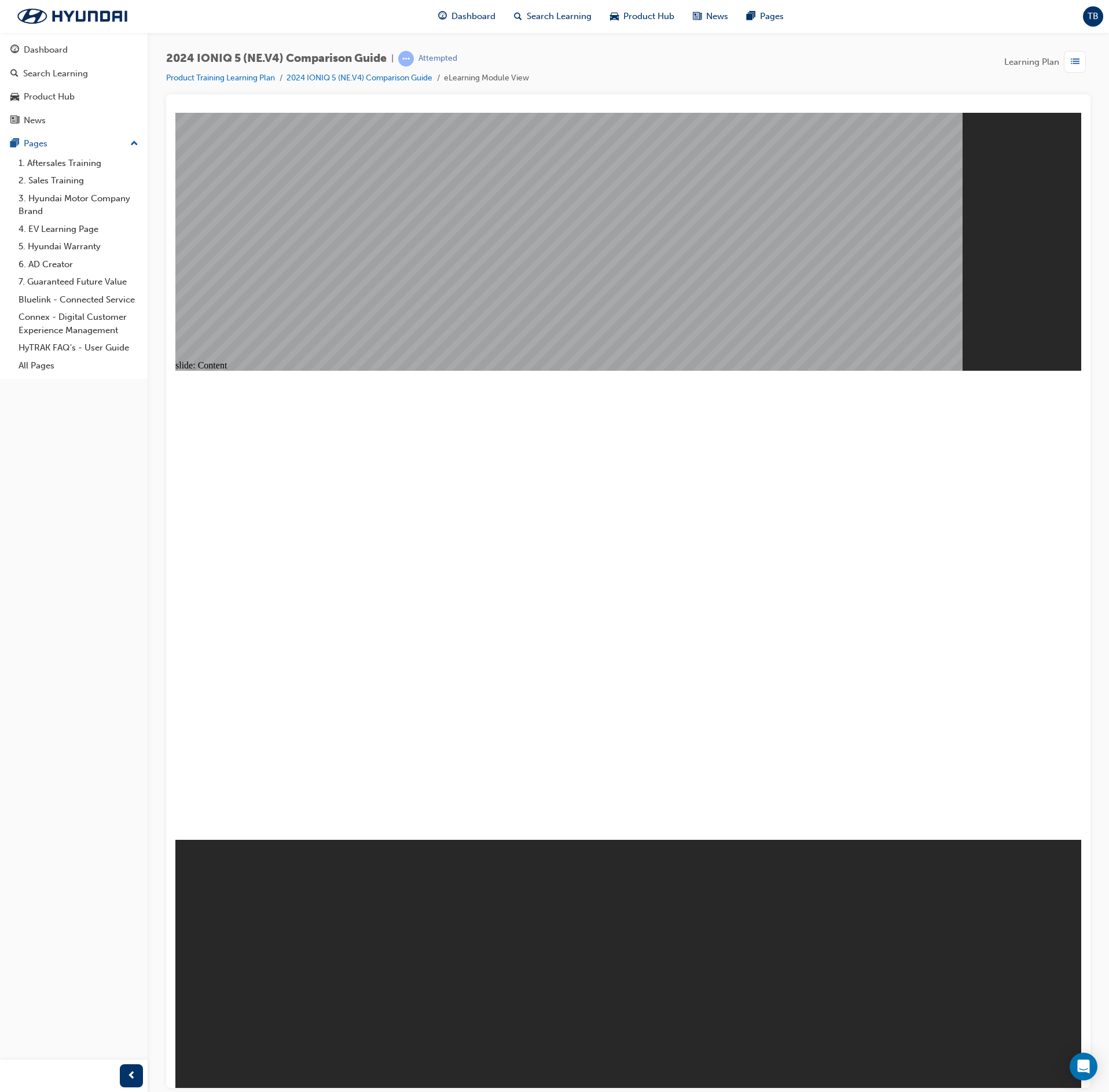
click at [1074, 56] on span "list-icon" at bounding box center [1075, 61] width 8 height 14
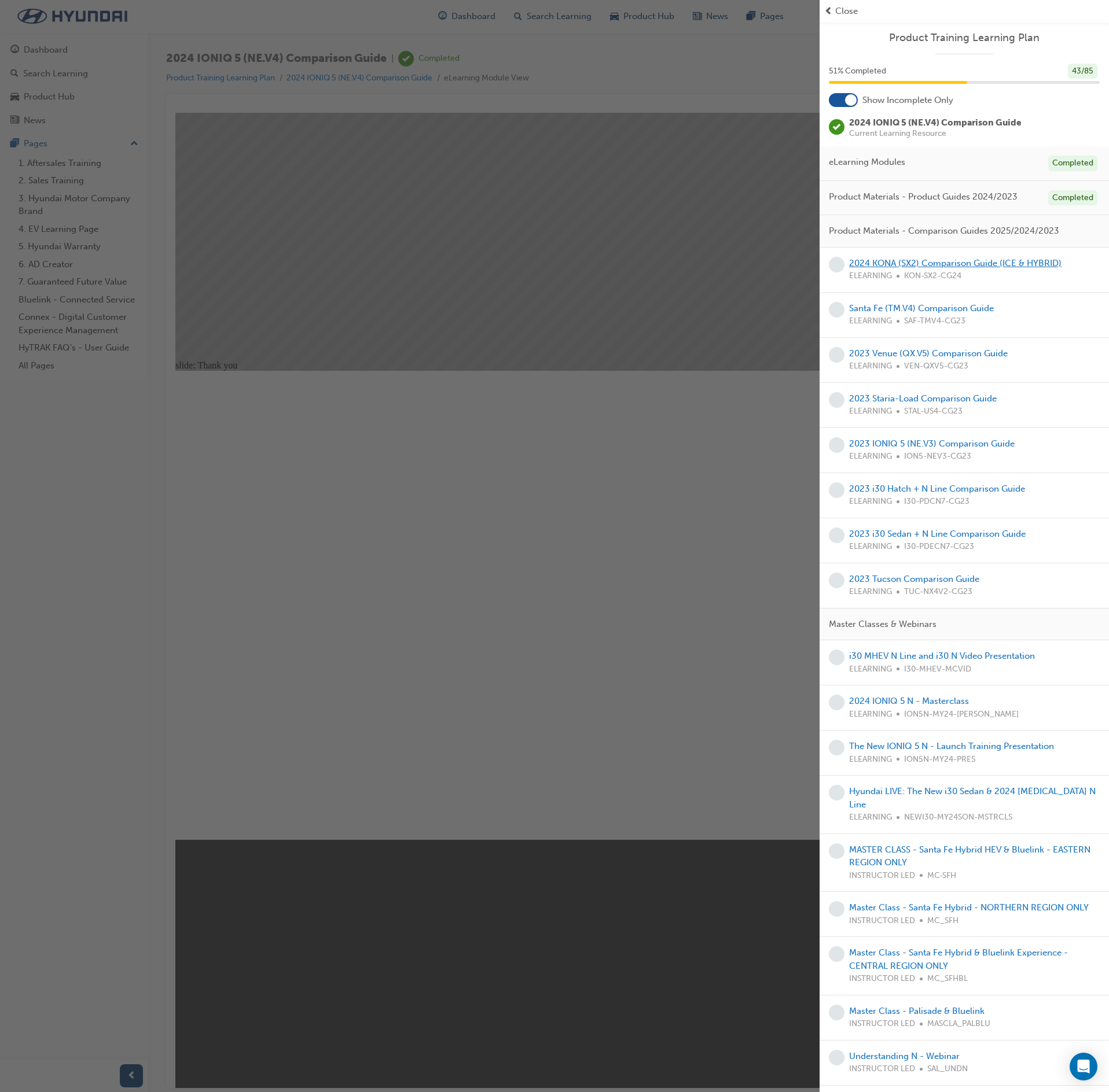
click at [935, 265] on link "2024 KONA (SX2) Comparison Guide (ICE & HYBRID)" at bounding box center [955, 263] width 213 height 11
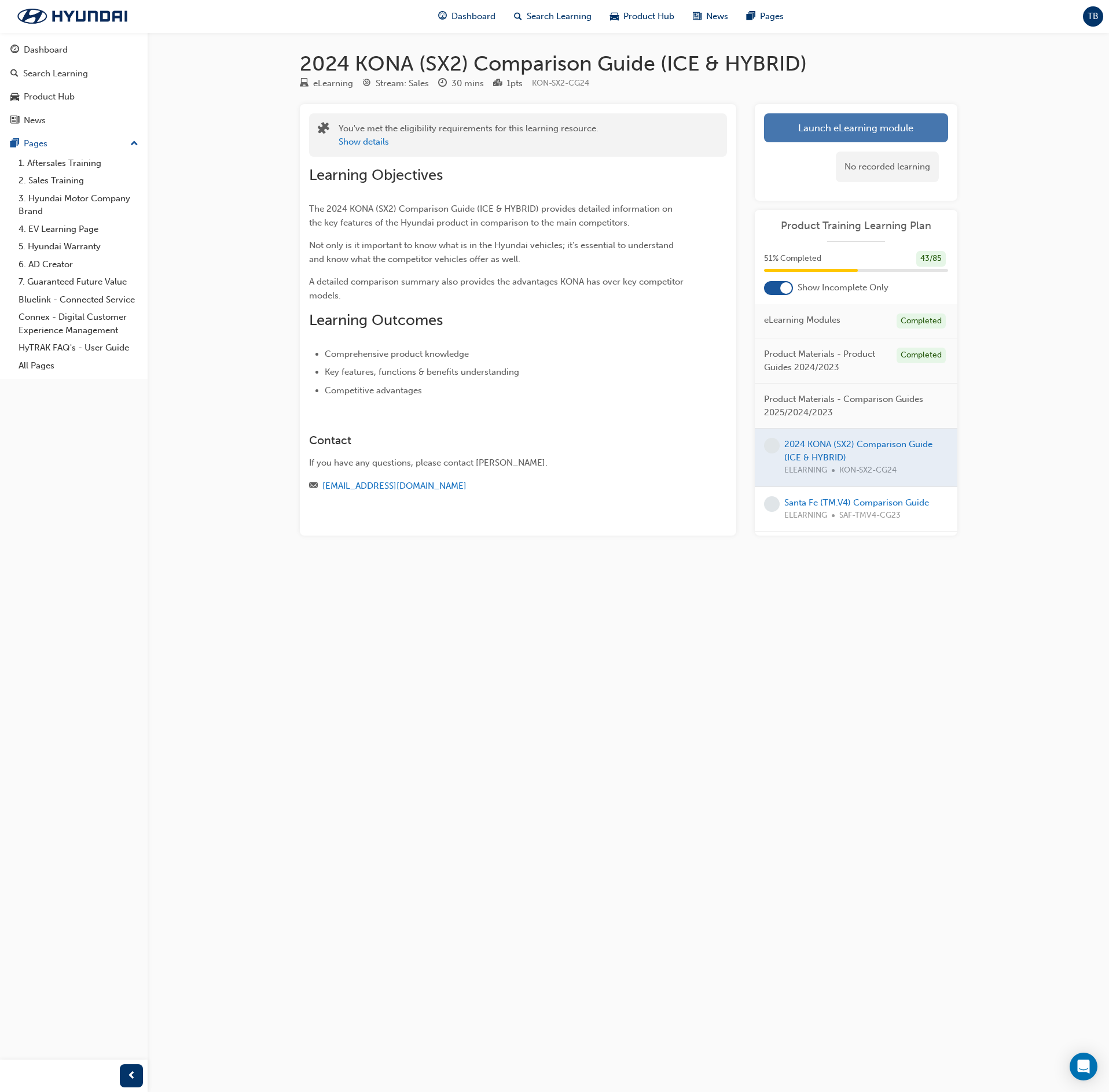
click at [891, 123] on link "Launch eLearning module" at bounding box center [856, 128] width 184 height 29
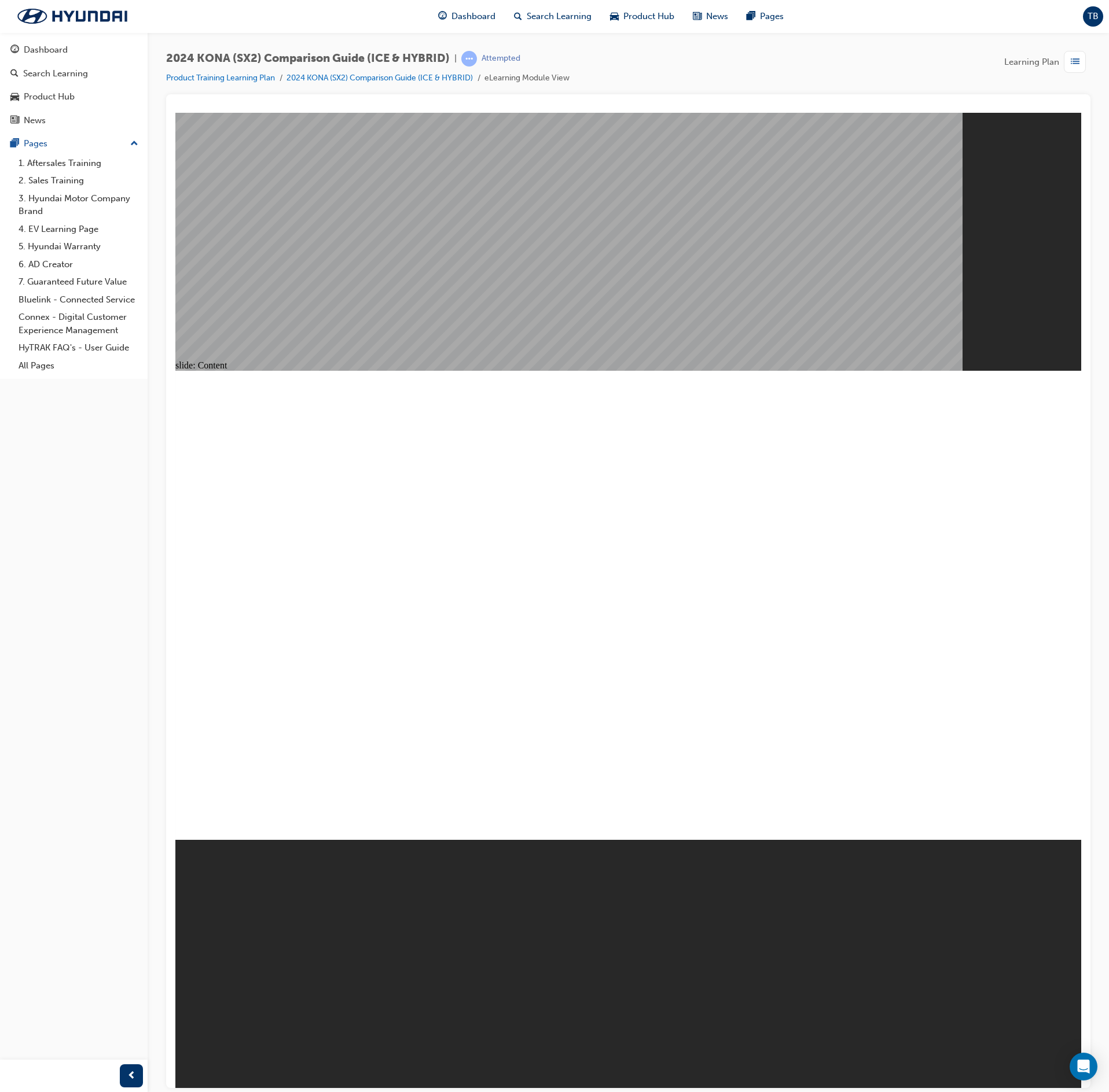
click at [175, 112] on image at bounding box center [175, 112] width 0 height 0
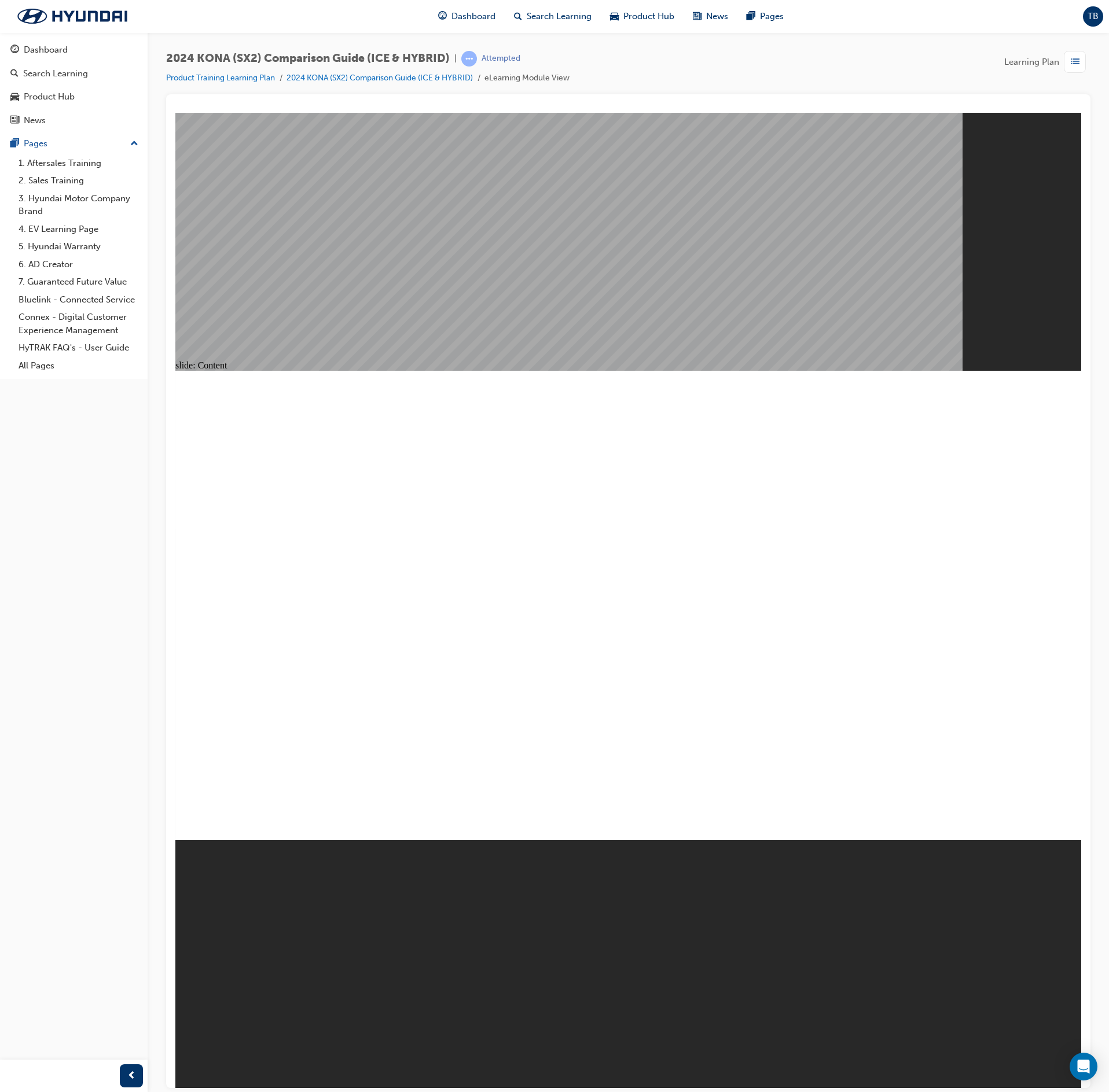
click at [175, 112] on image at bounding box center [175, 112] width 0 height 0
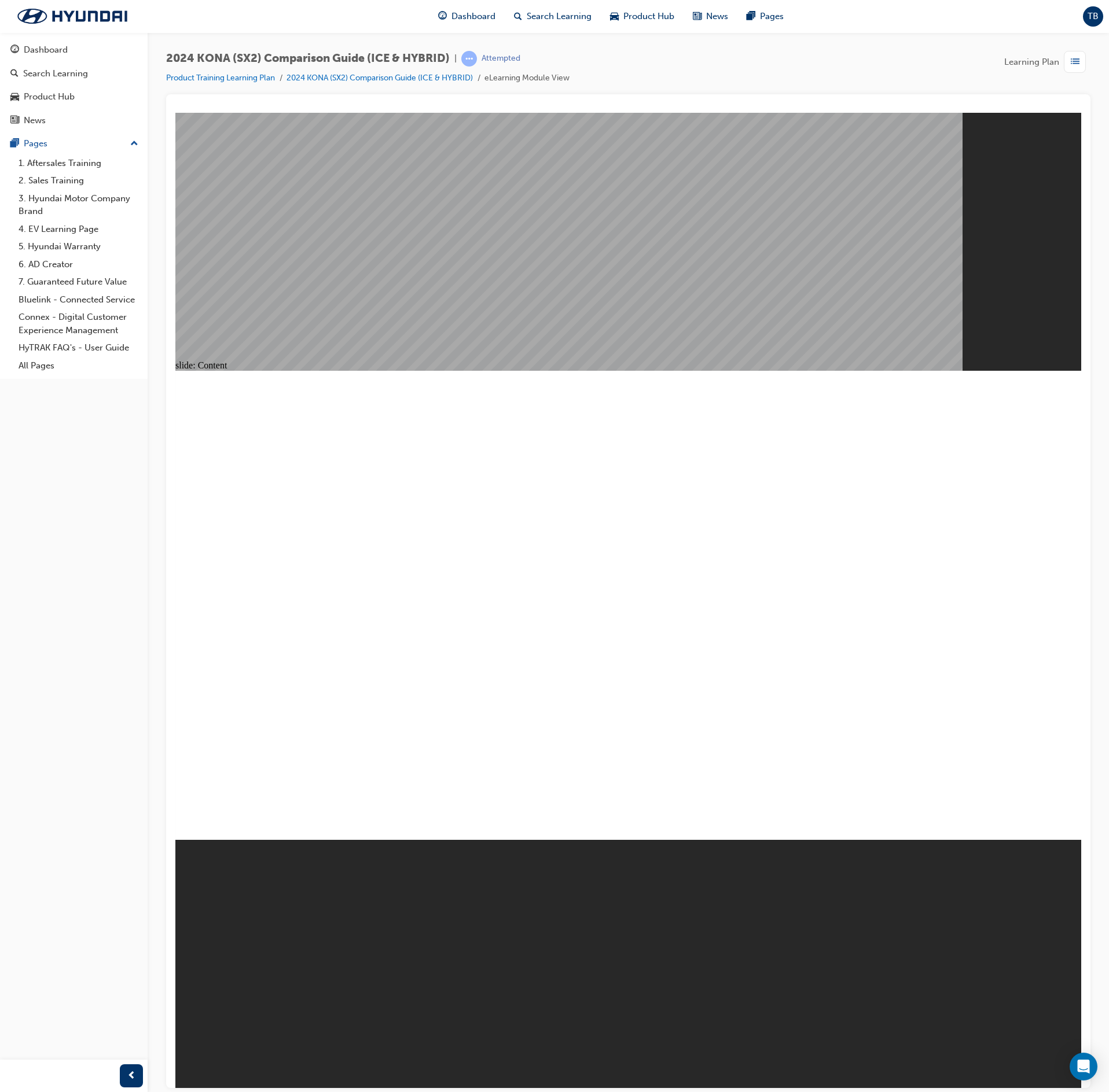
click at [788, 546] on div "Group Rectangle Menu Resources arrow_blue.png arrow_blue.png Menu Resources" at bounding box center [628, 610] width 906 height 480
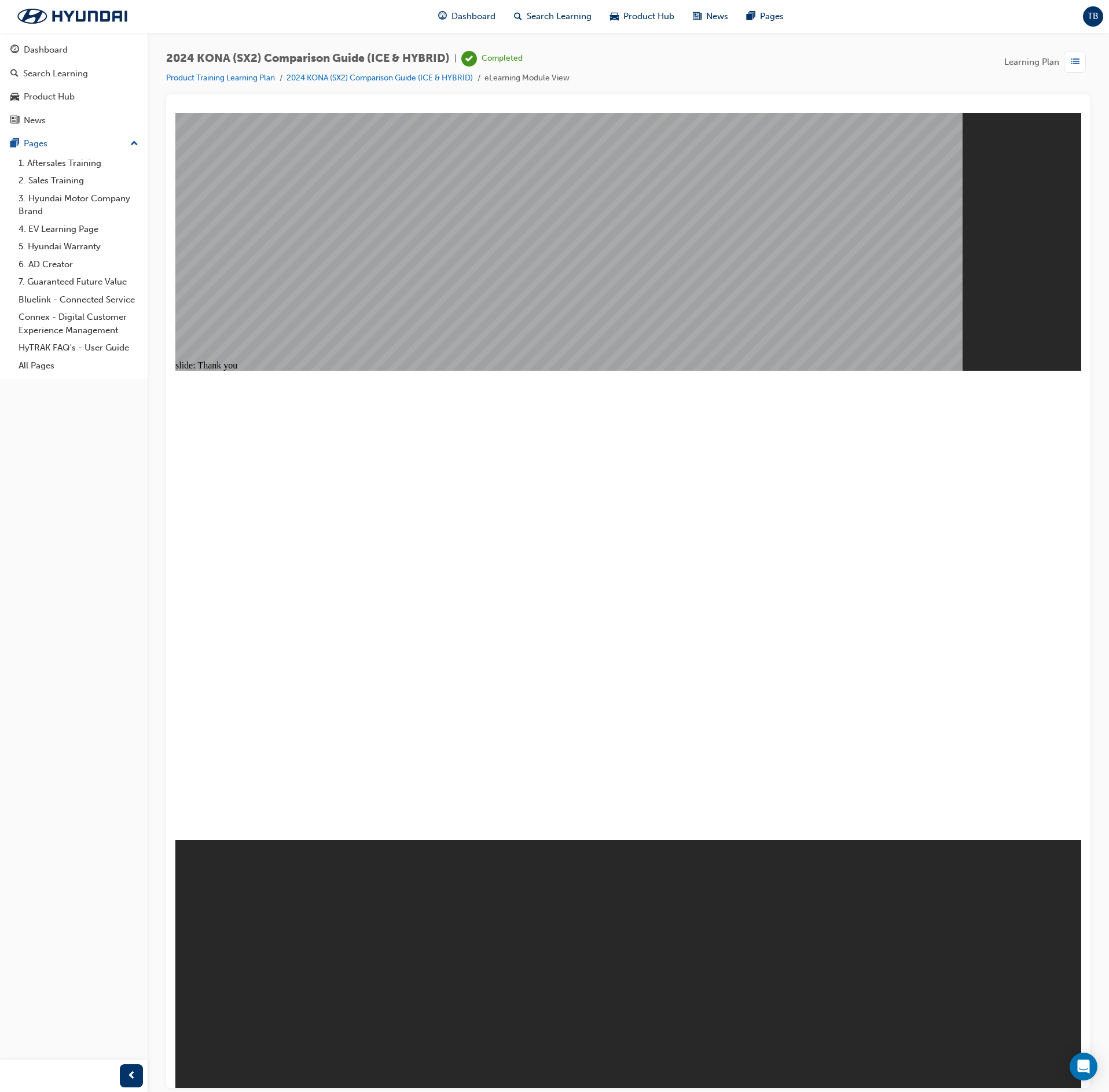
click at [1077, 64] on span "list-icon" at bounding box center [1075, 61] width 8 height 14
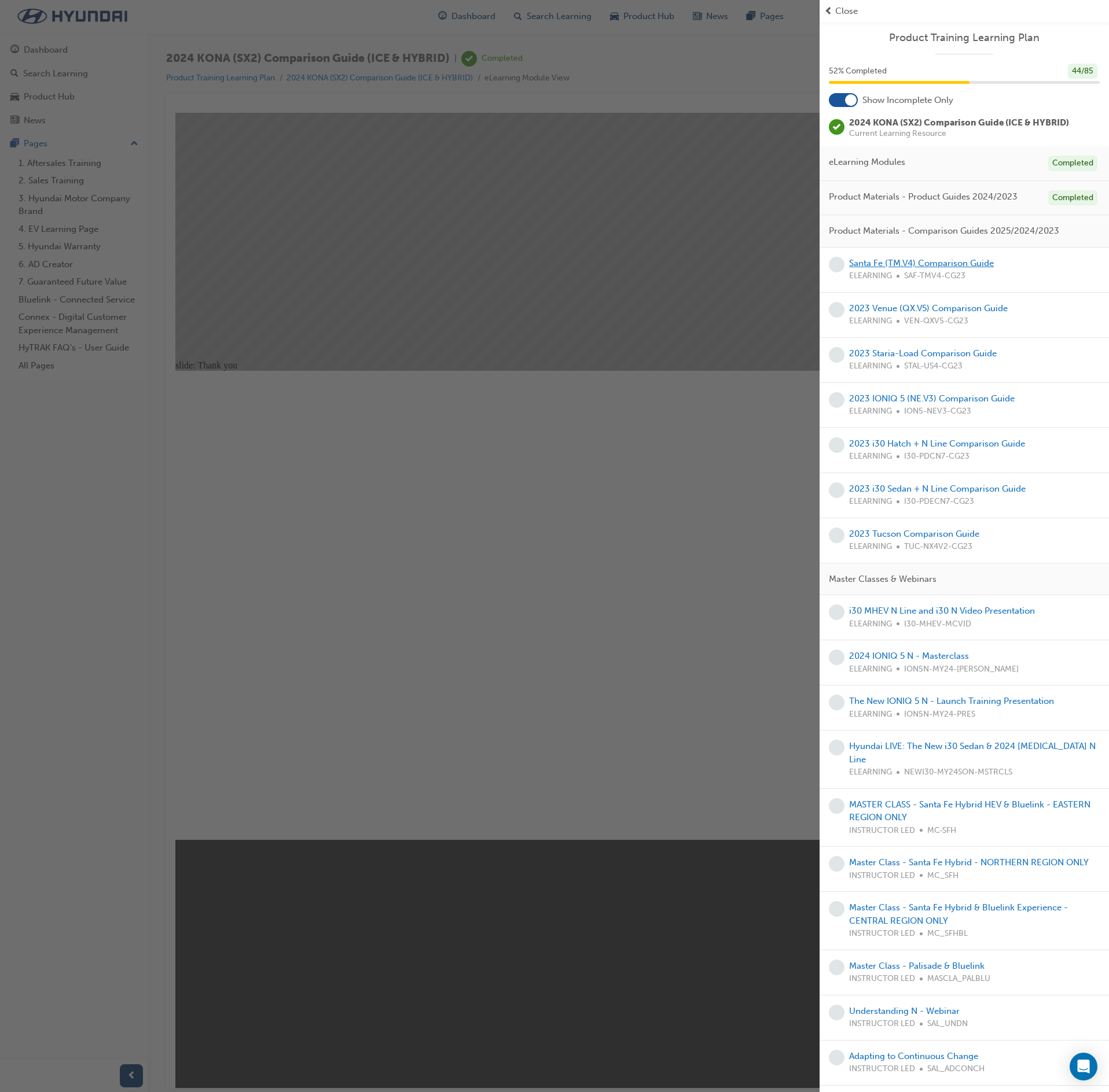
click at [932, 268] on link "Santa Fe (TM.V4) Comparison Guide" at bounding box center [921, 263] width 145 height 11
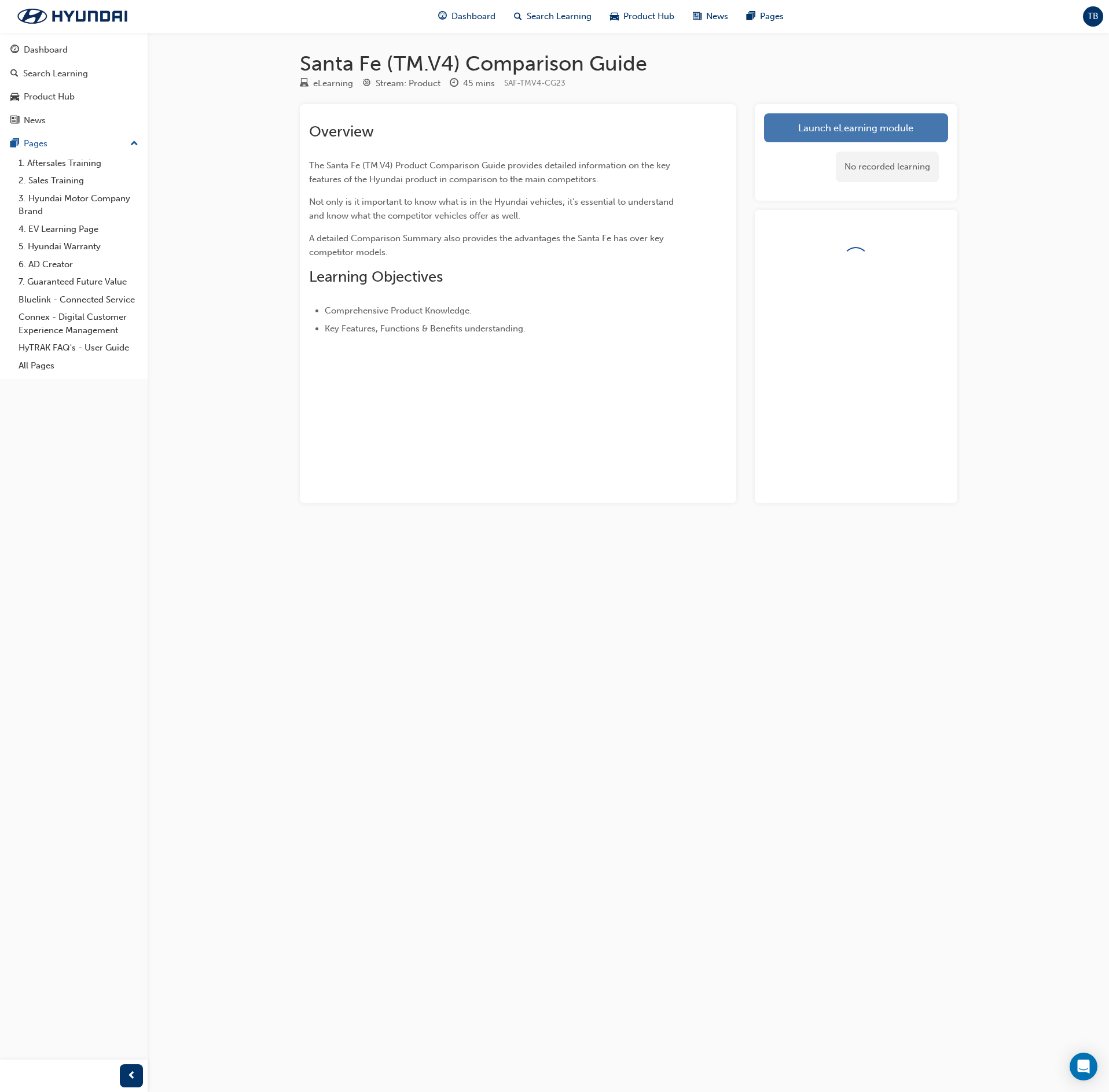
click at [920, 125] on link "Launch eLearning module" at bounding box center [856, 128] width 184 height 29
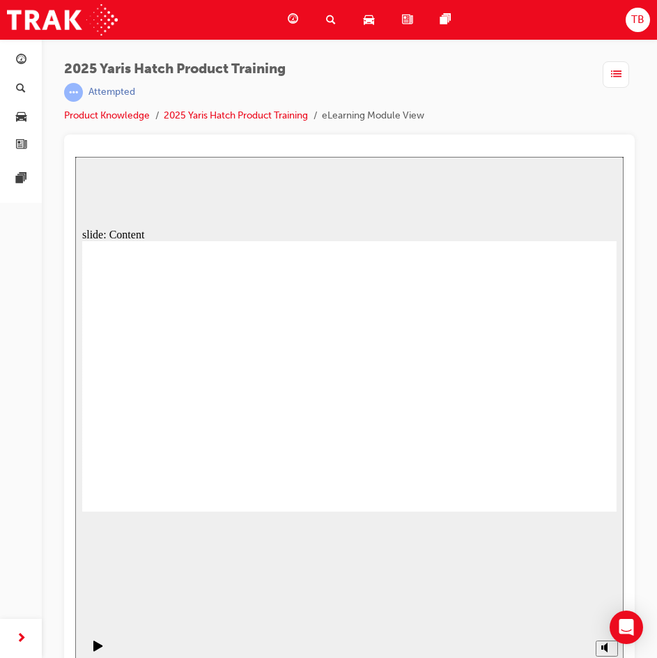
drag, startPoint x: 595, startPoint y: 498, endPoint x: 584, endPoint y: 492, distance: 12.8
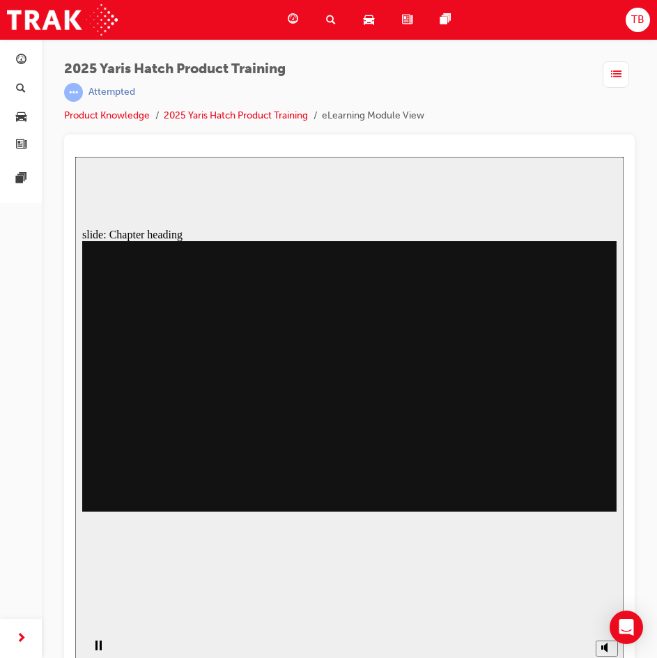
drag, startPoint x: 360, startPoint y: 325, endPoint x: 440, endPoint y: 339, distance: 81.3
drag, startPoint x: 468, startPoint y: 339, endPoint x: 467, endPoint y: 388, distance: 49.5
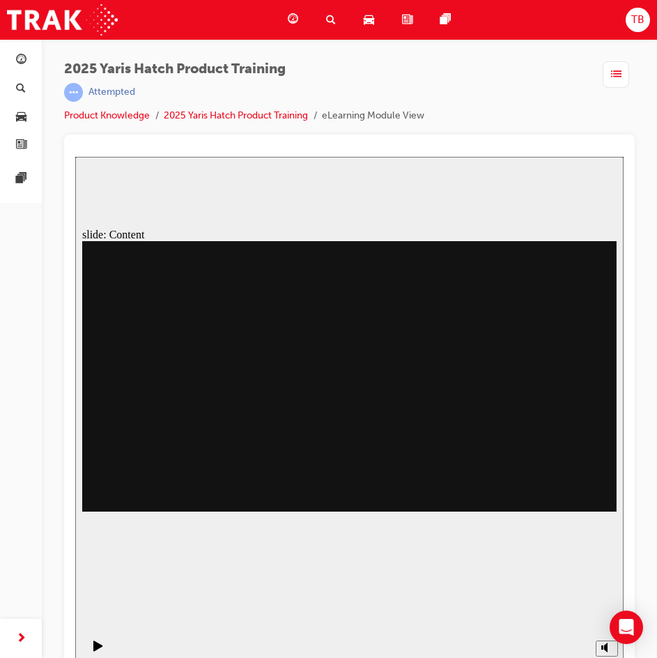
drag, startPoint x: 467, startPoint y: 402, endPoint x: 357, endPoint y: 412, distance: 110.6
drag, startPoint x: 357, startPoint y: 412, endPoint x: 346, endPoint y: 410, distance: 10.7
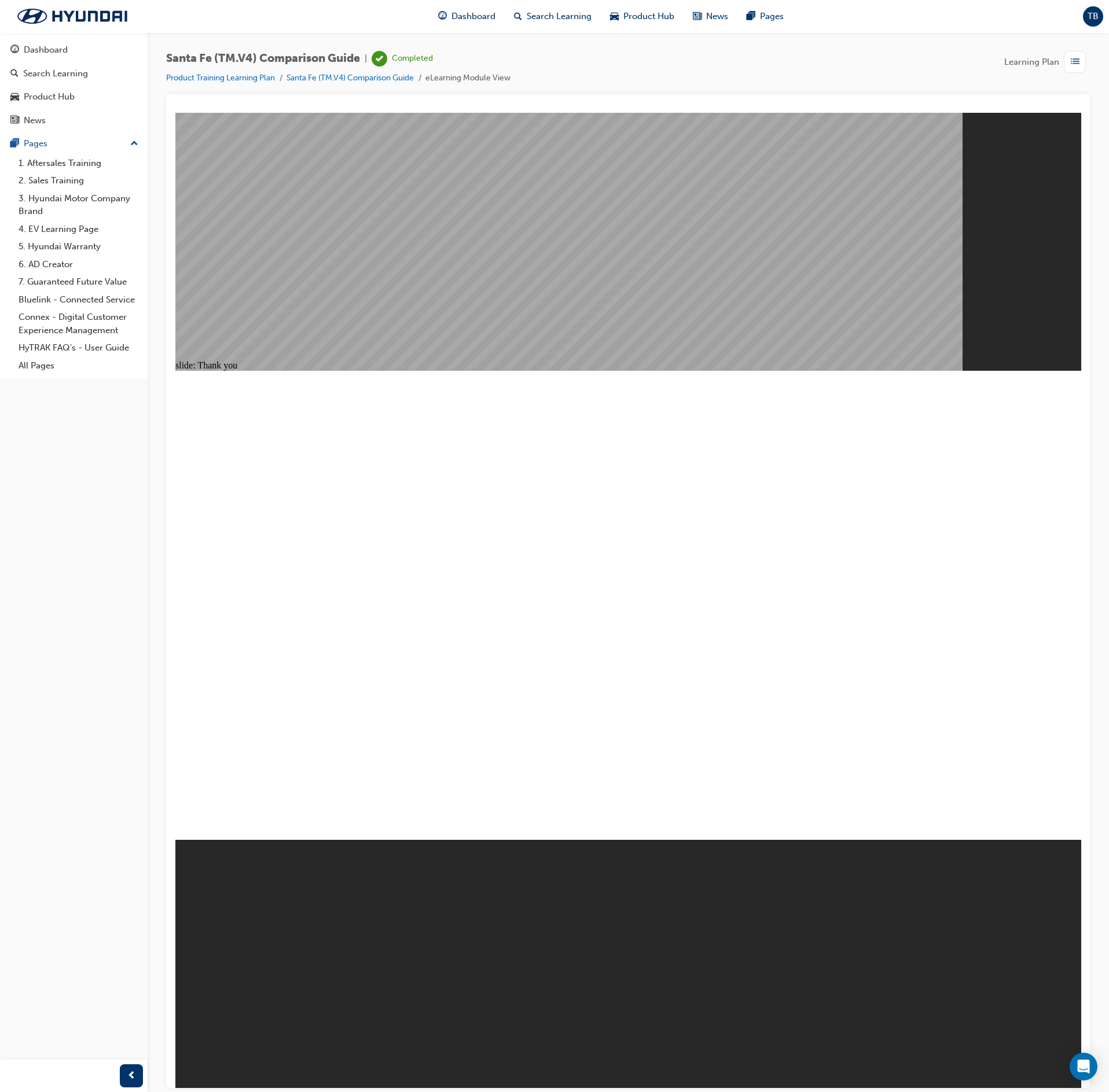
click at [1082, 64] on div "button" at bounding box center [1075, 61] width 22 height 22
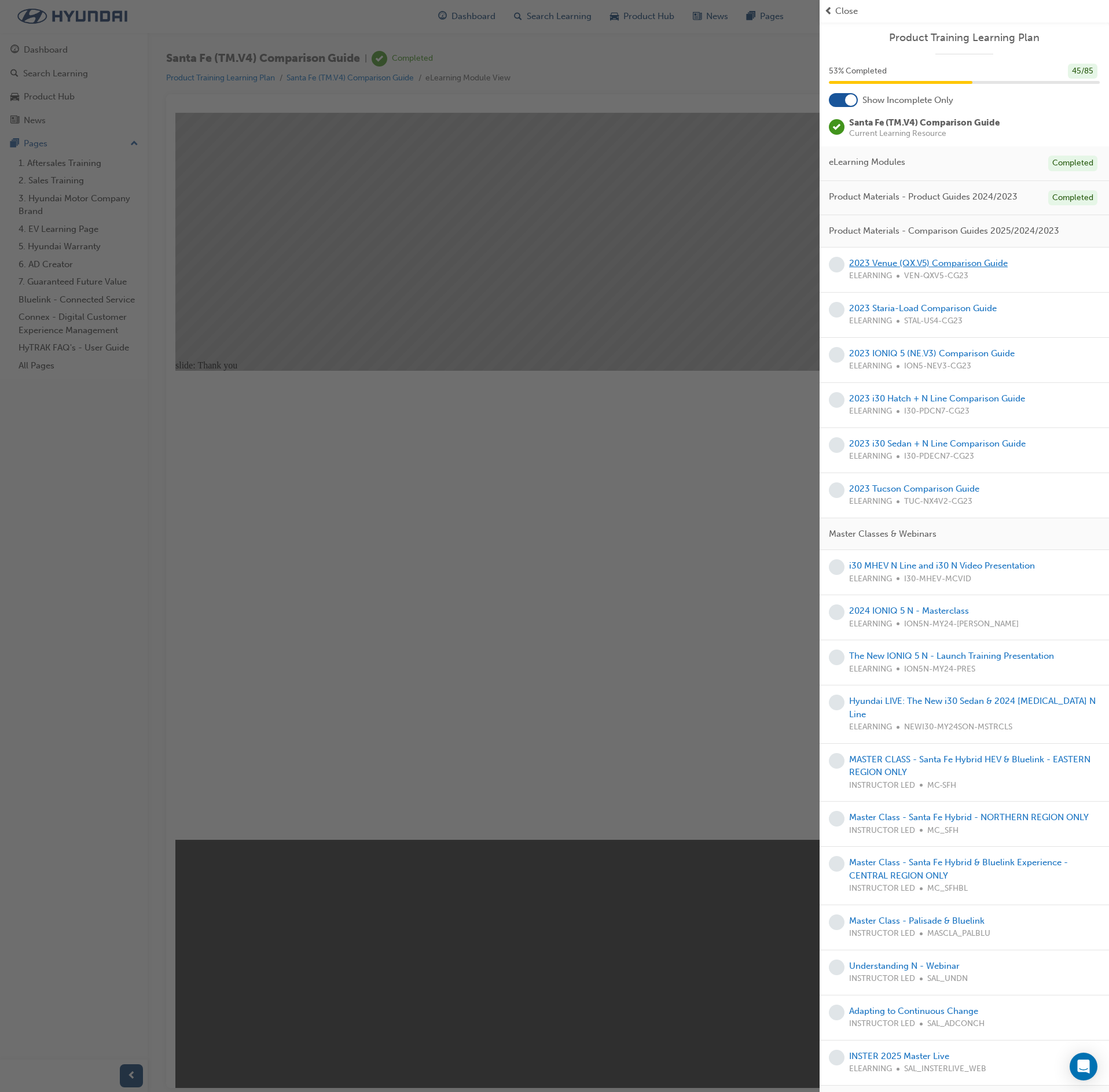
click at [980, 267] on link "2023 Venue (QX.V5) Comparison Guide" at bounding box center [928, 263] width 159 height 11
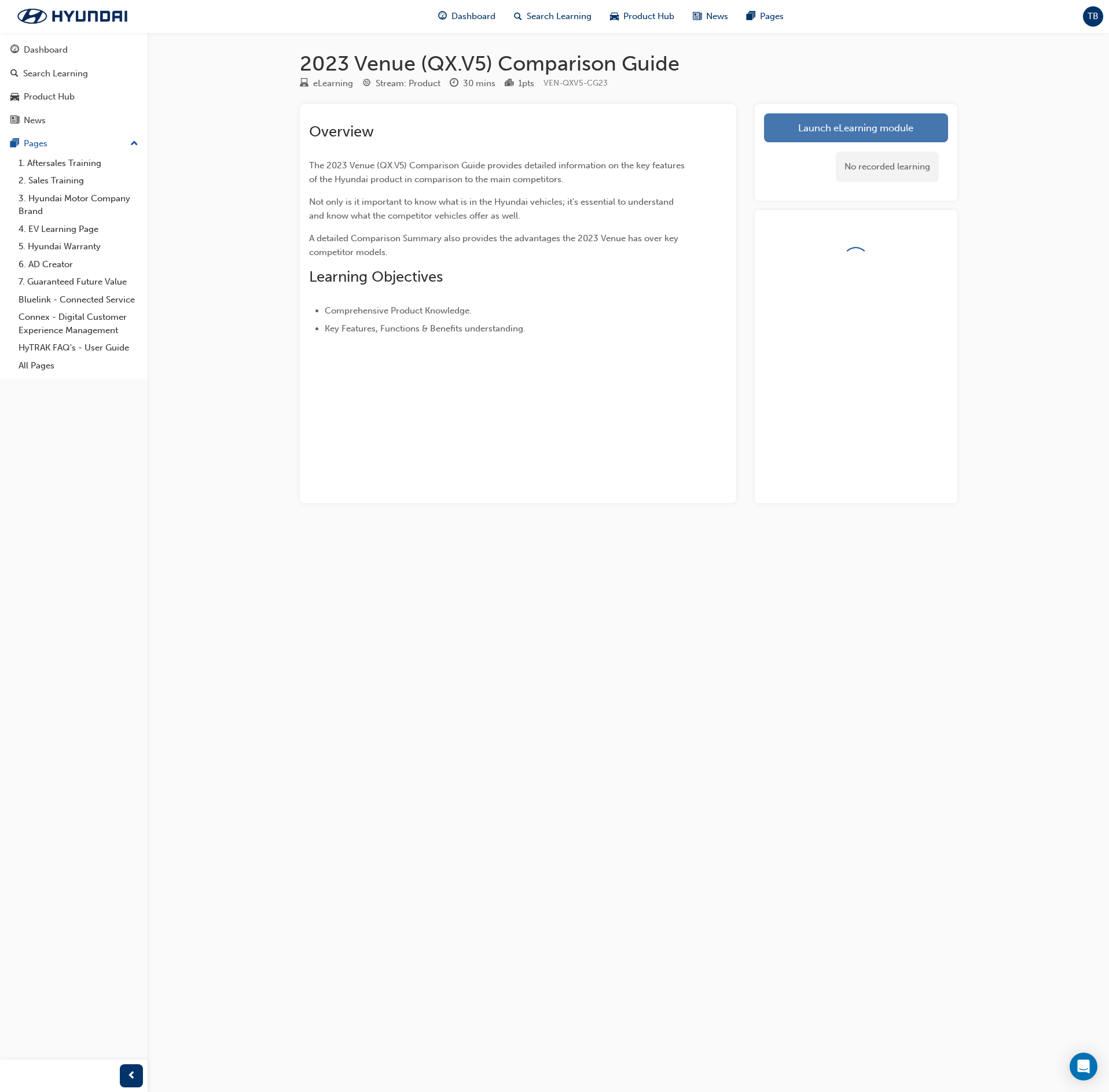
click at [837, 123] on link "Launch eLearning module" at bounding box center [856, 128] width 184 height 29
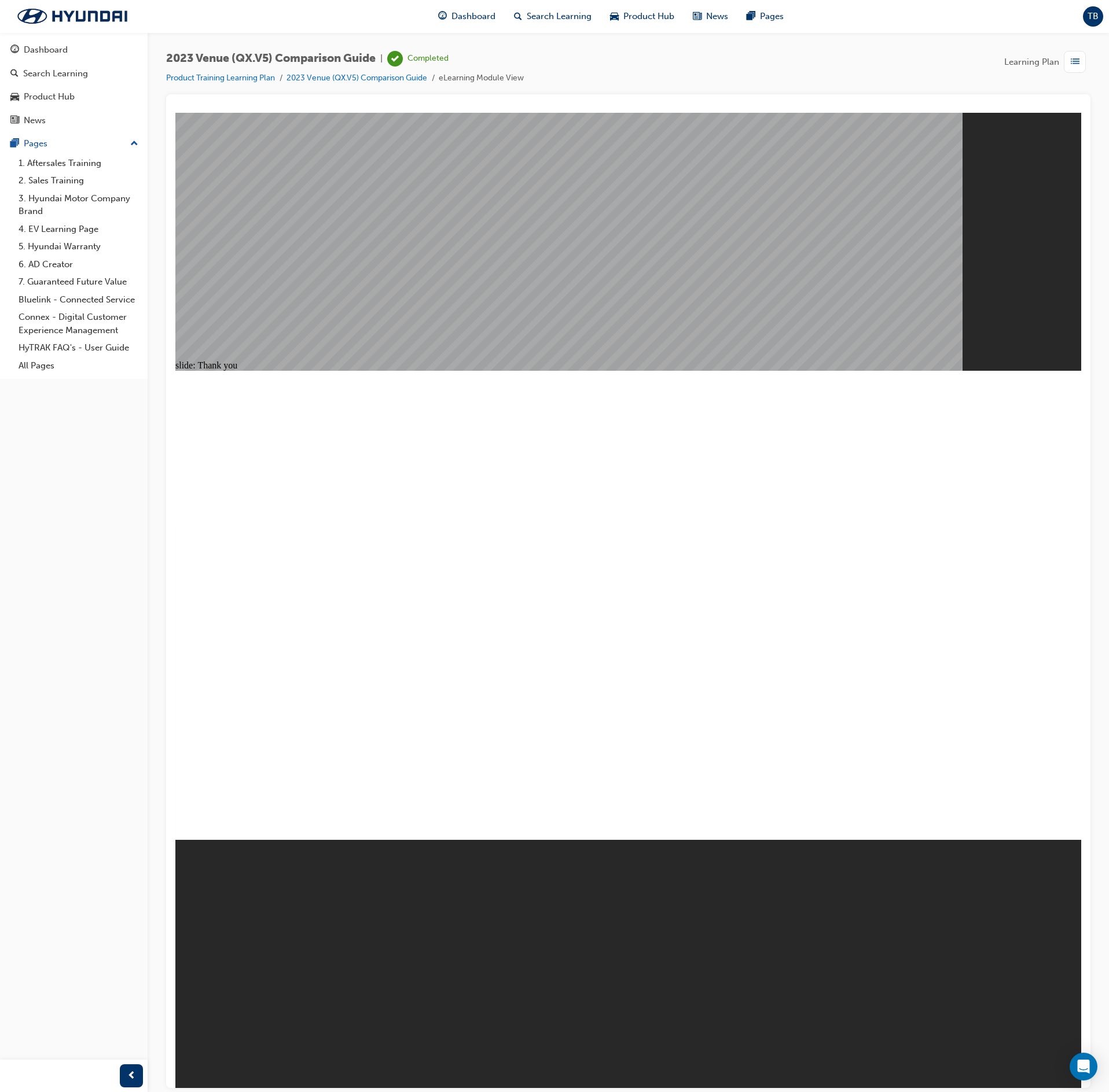
click at [1081, 58] on div "button" at bounding box center [1075, 61] width 22 height 22
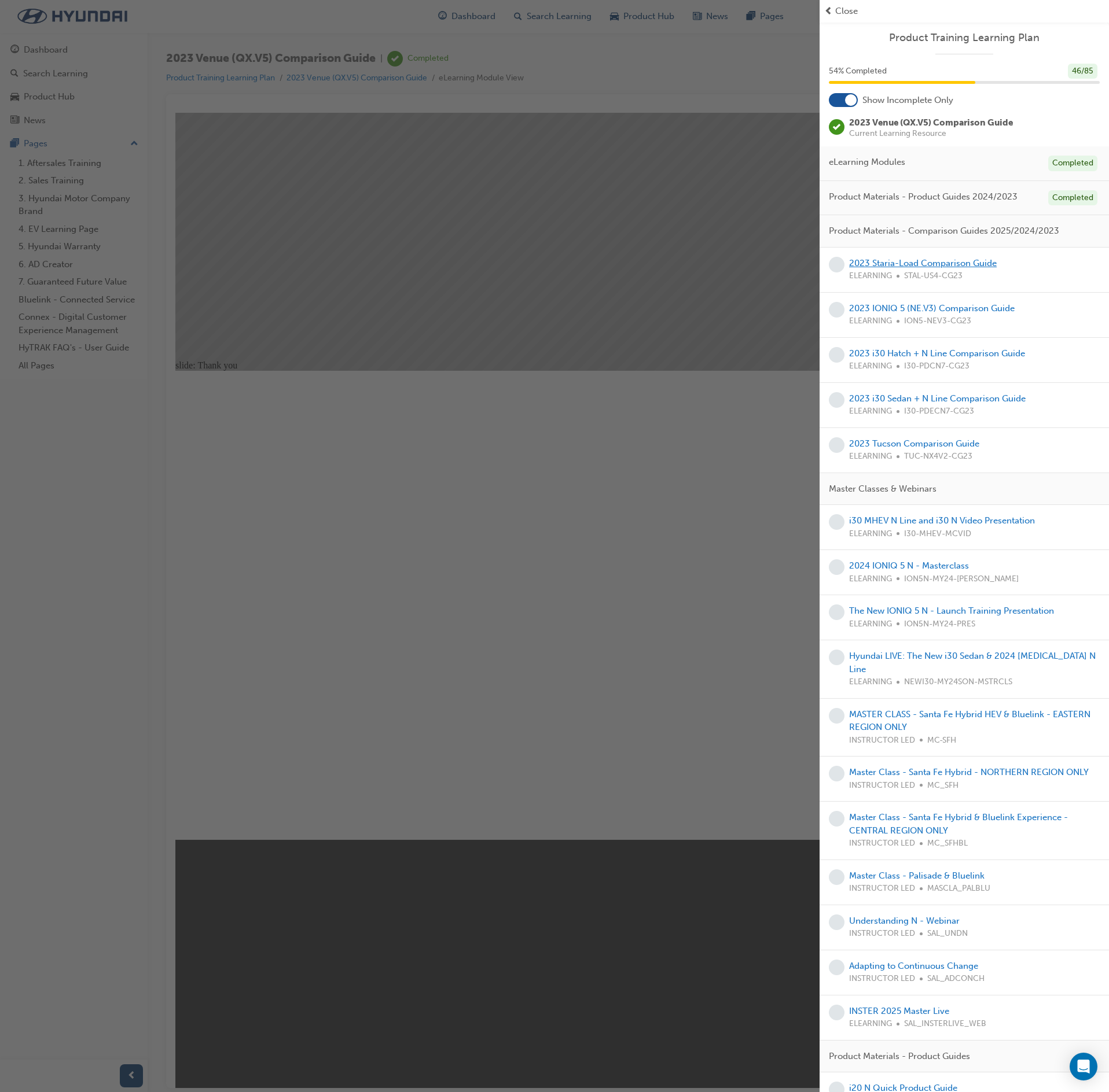
click at [935, 268] on link "2023 Staria-Load Comparison Guide" at bounding box center [923, 263] width 148 height 11
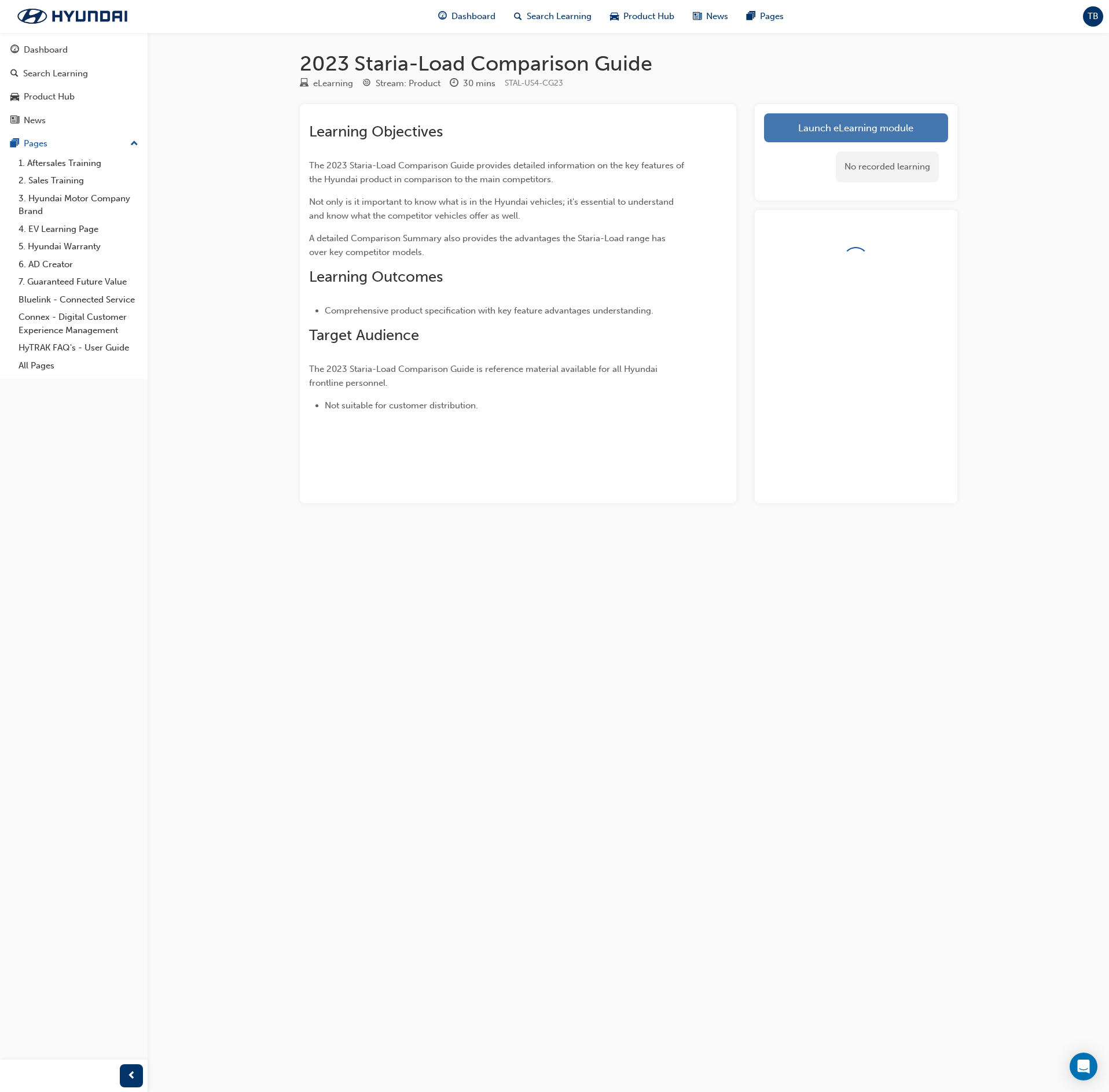
click at [912, 123] on link "Launch eLearning module" at bounding box center [856, 128] width 184 height 29
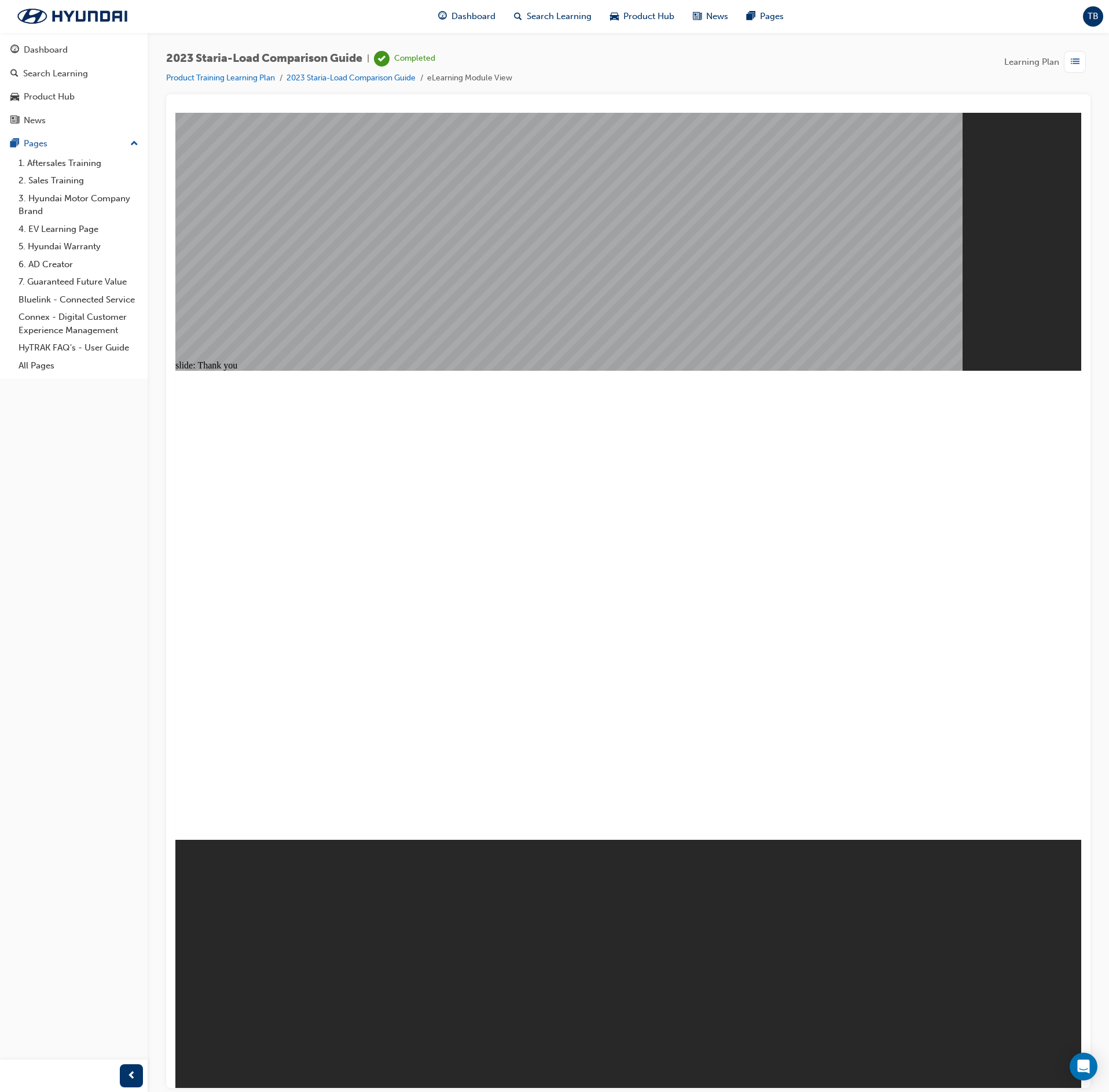
click at [1077, 64] on span "list-icon" at bounding box center [1075, 61] width 8 height 14
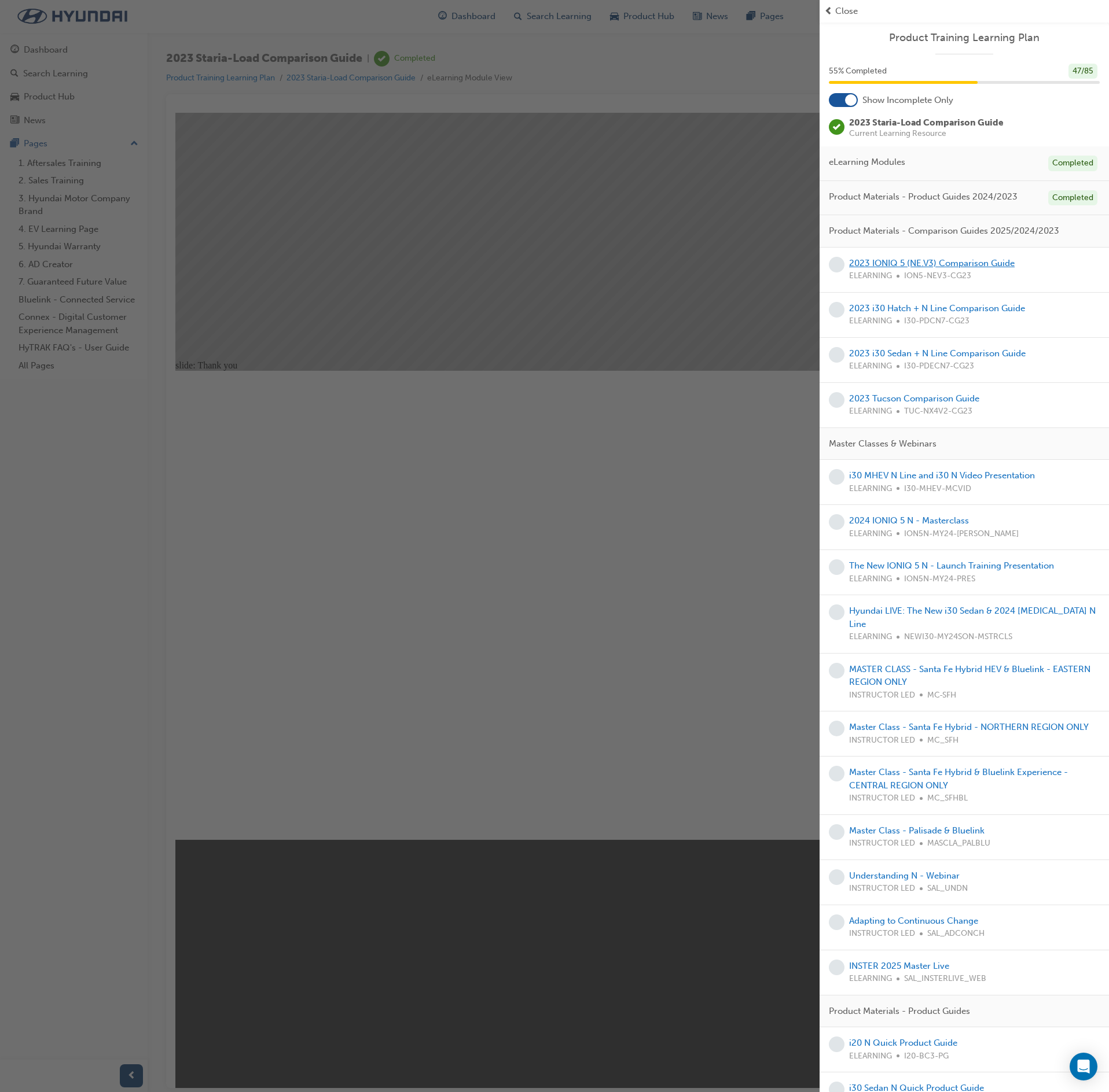
click at [965, 268] on link "2023 IONIQ 5 (NE.V3) Comparison Guide" at bounding box center [931, 263] width 165 height 11
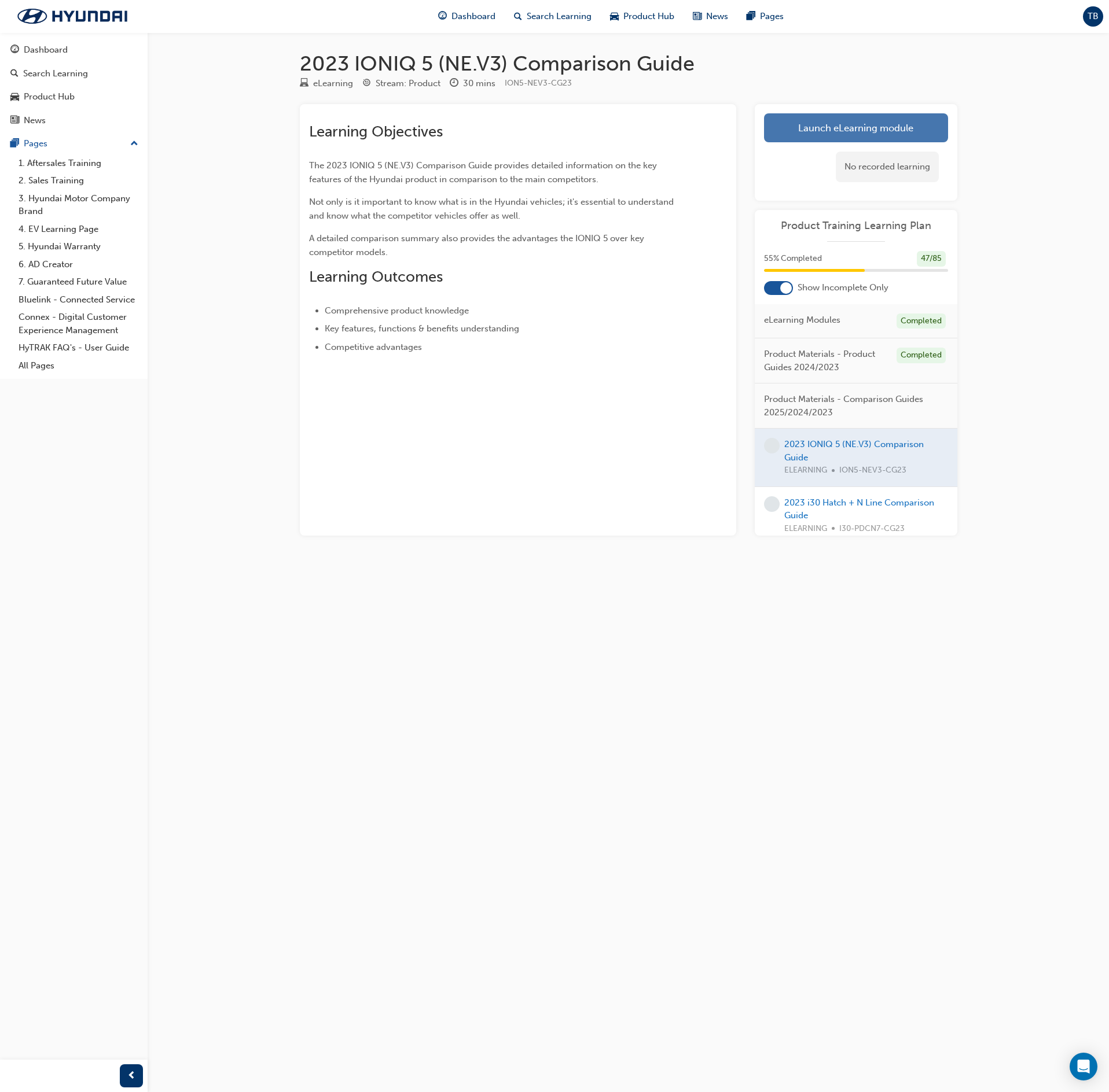
click at [842, 139] on link "Launch eLearning module" at bounding box center [856, 128] width 184 height 29
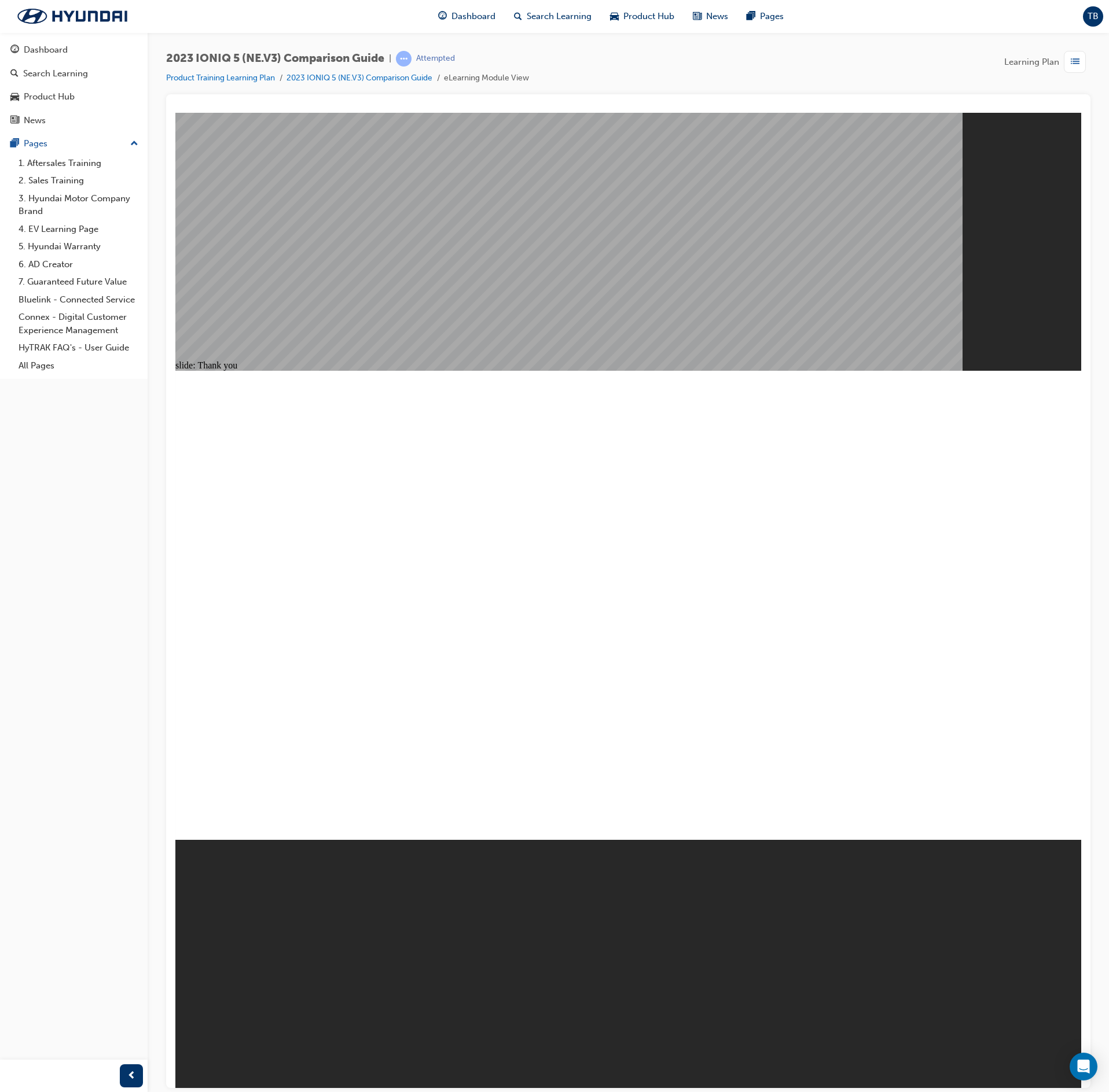
click at [1082, 56] on div "button" at bounding box center [1075, 61] width 22 height 22
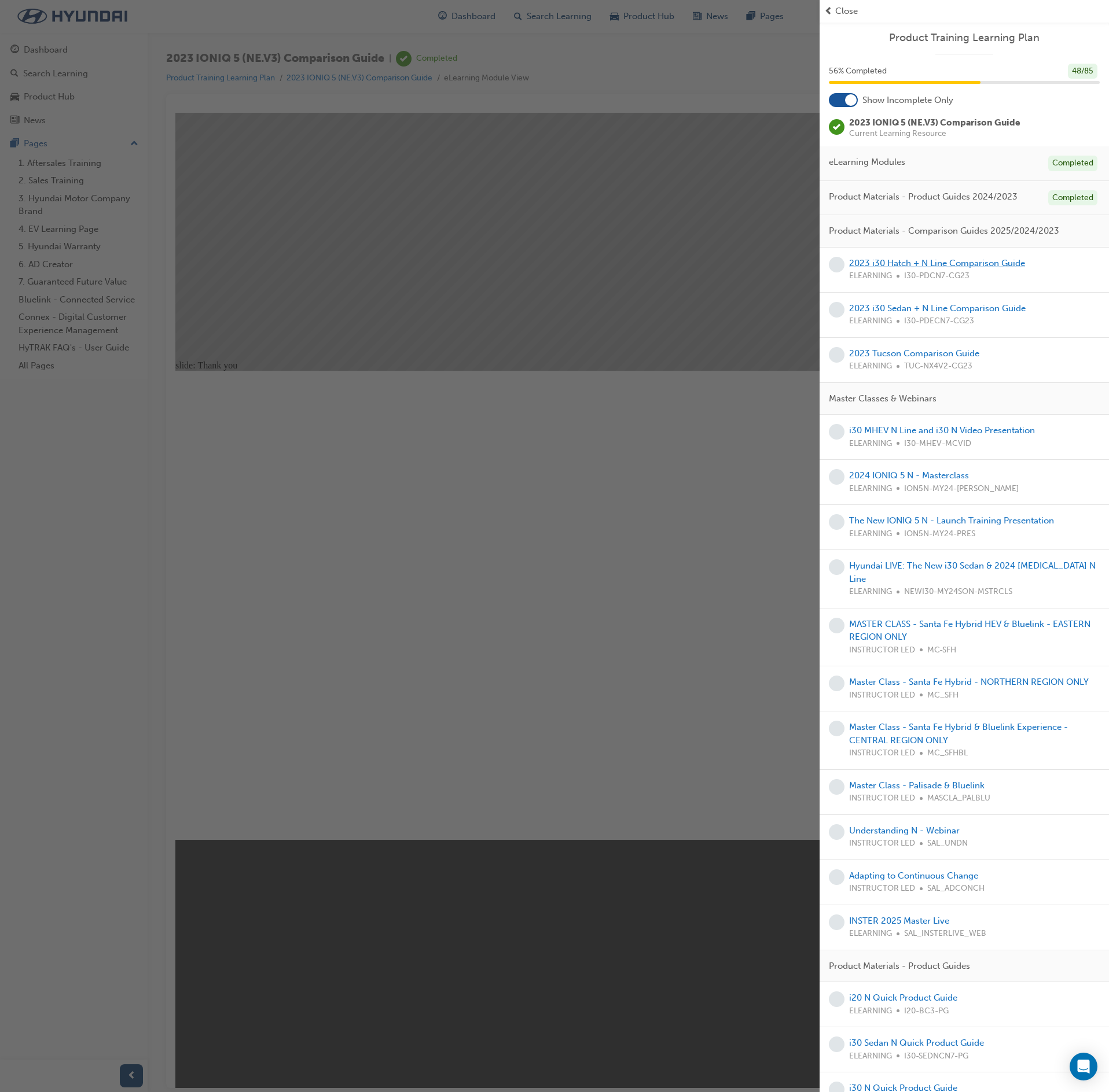
drag, startPoint x: 953, startPoint y: 253, endPoint x: 950, endPoint y: 262, distance: 9.5
click at [953, 253] on div "2023 i30 Hatch + N Line Comparison Guide ELEARNING I30-PDCN7-CG23" at bounding box center [964, 270] width 289 height 45
click at [950, 267] on link "2023 i30 Hatch + N Line Comparison Guide" at bounding box center [937, 263] width 176 height 11
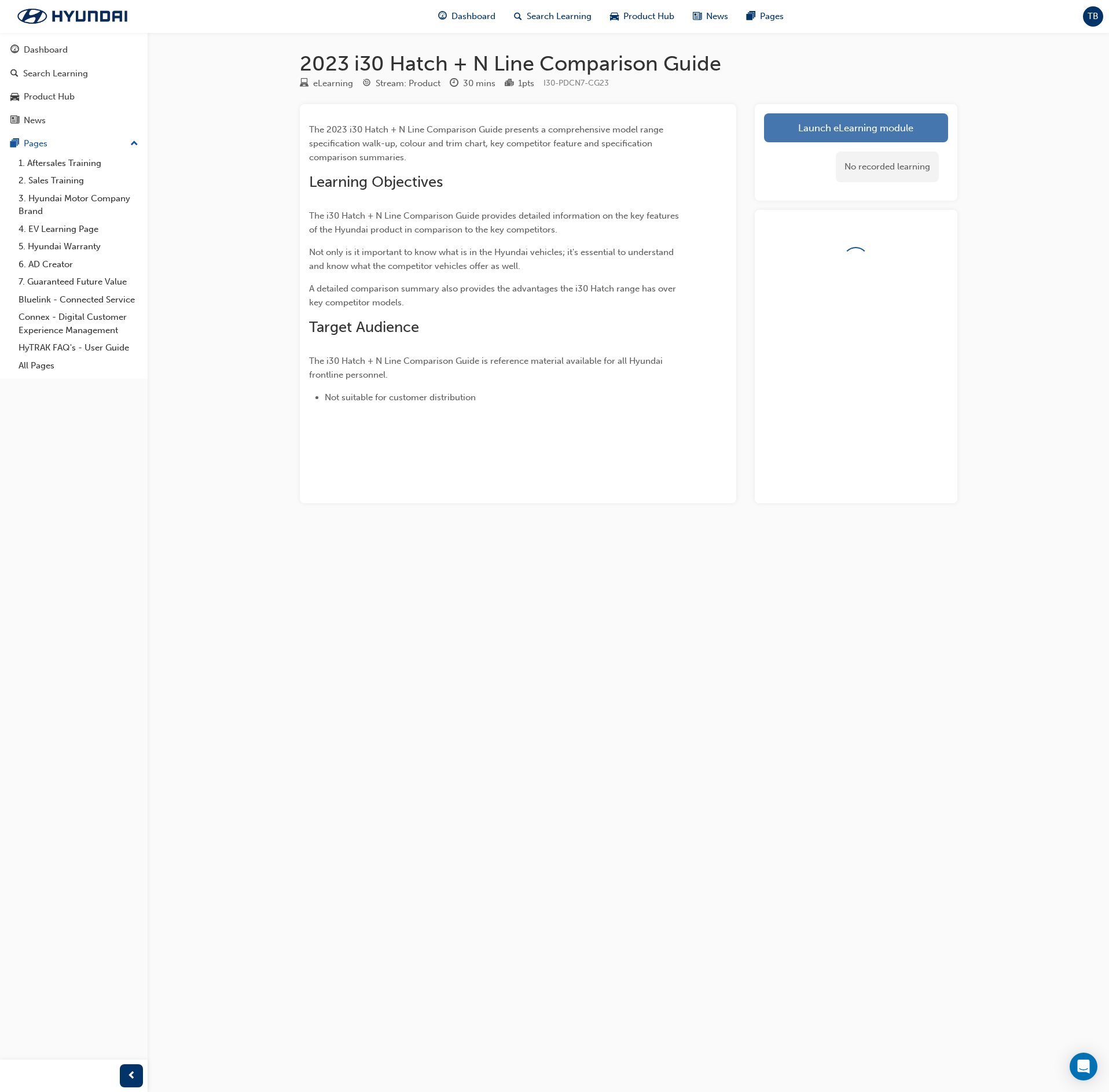
click at [865, 138] on link "Launch eLearning module" at bounding box center [856, 128] width 184 height 29
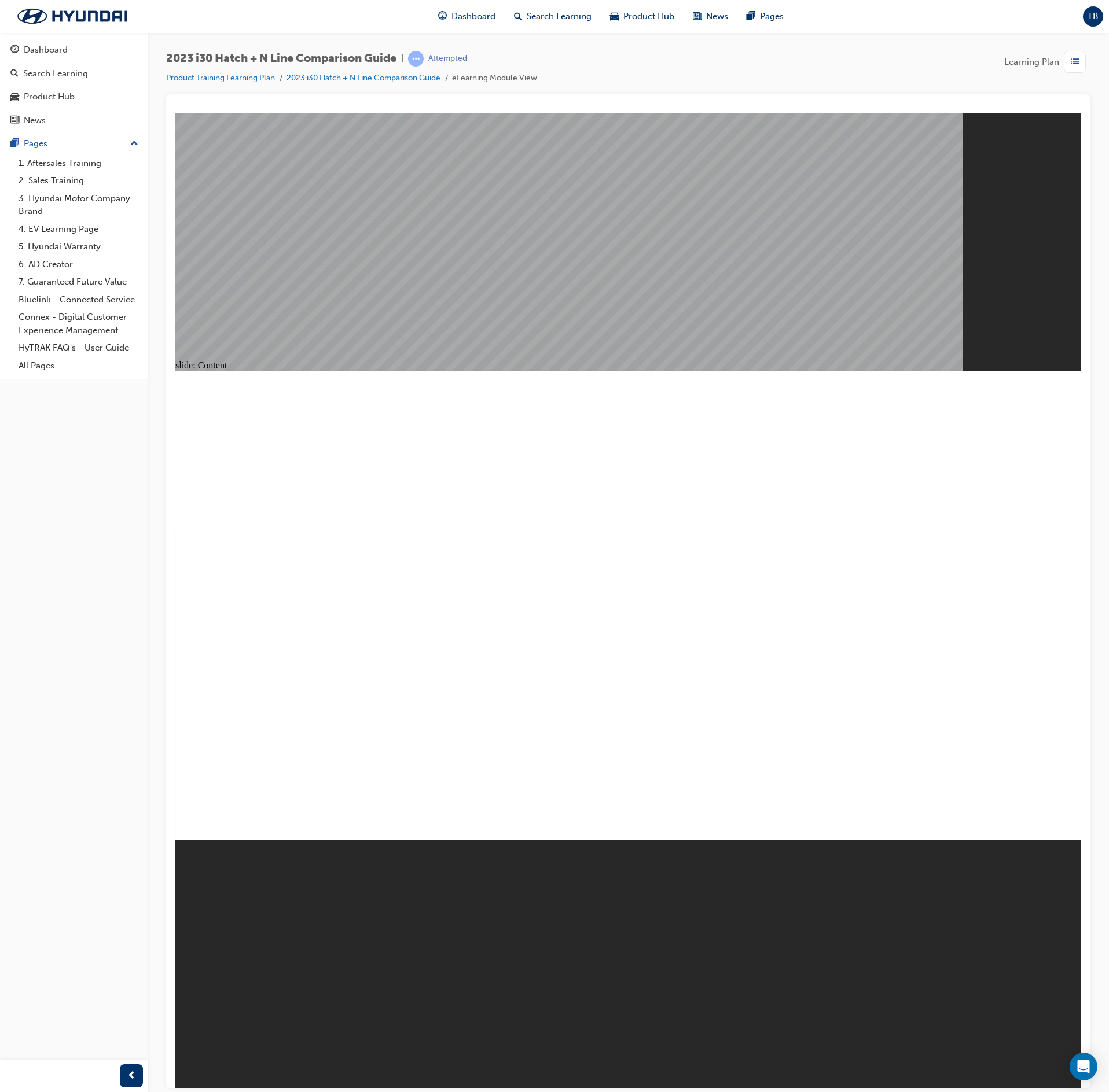
click at [1072, 59] on span "list-icon" at bounding box center [1075, 61] width 8 height 14
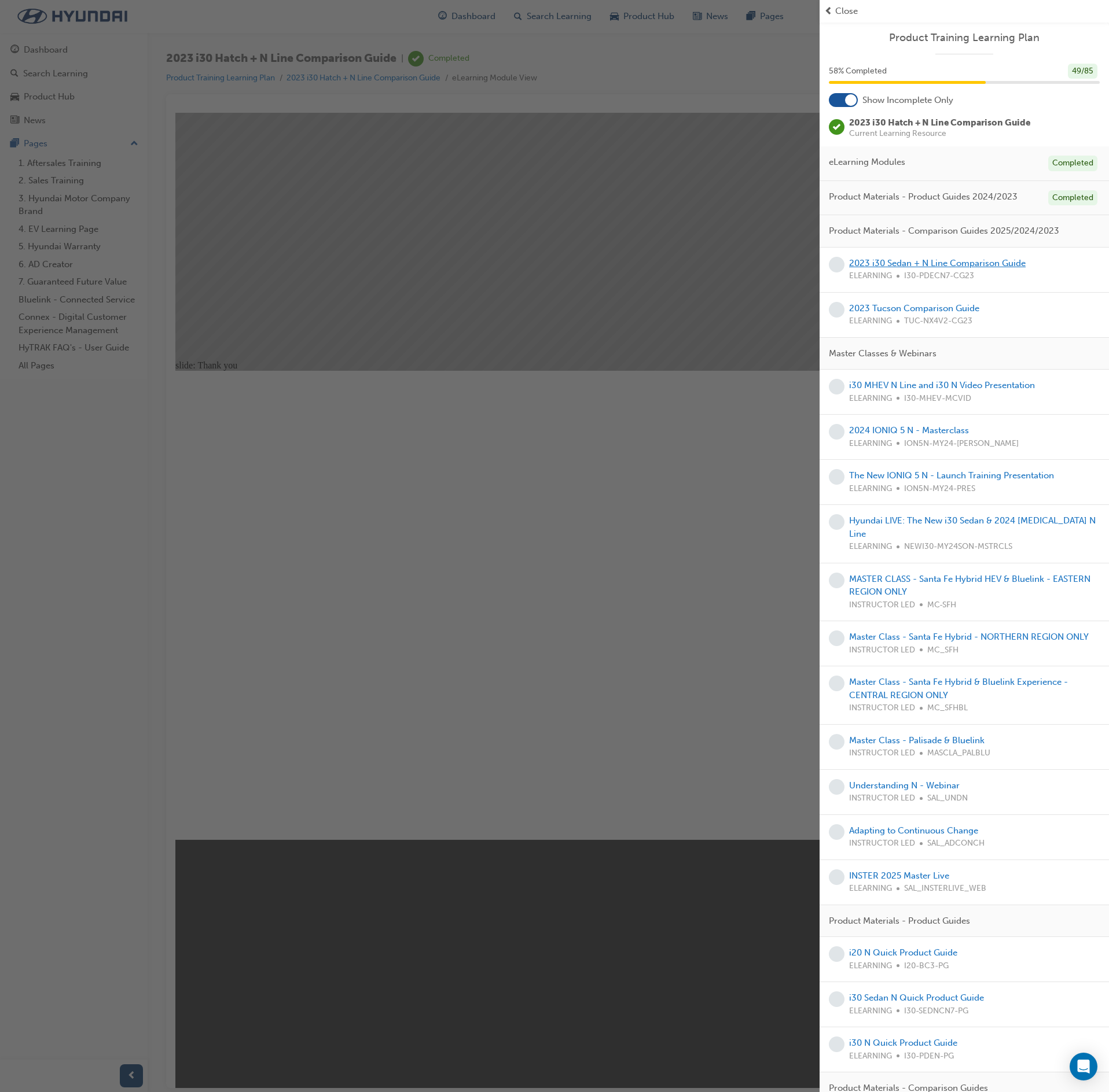
click at [944, 265] on link "2023 i30 Sedan + N Line Comparison Guide" at bounding box center [937, 263] width 177 height 11
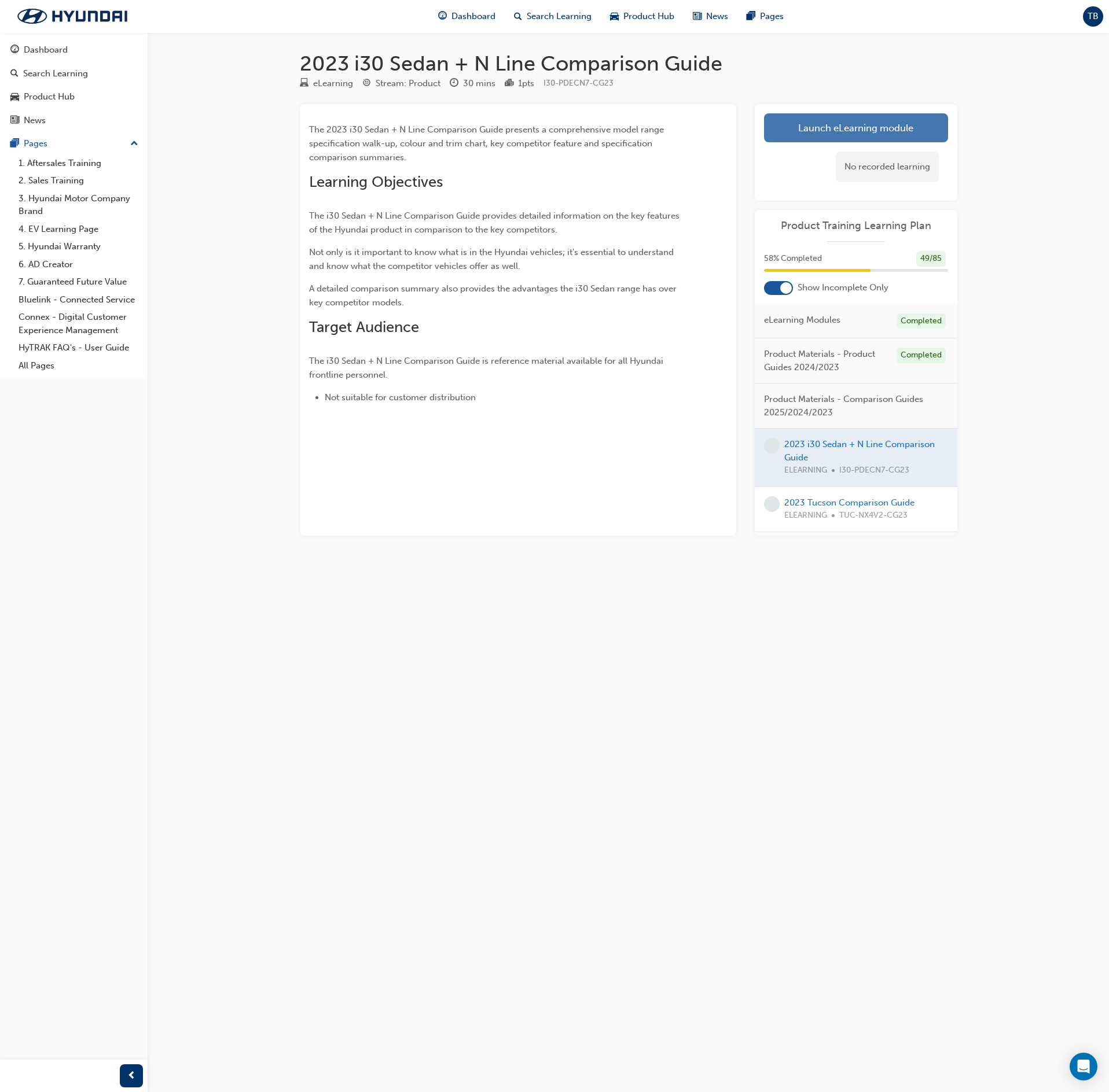
click at [886, 130] on link "Launch eLearning module" at bounding box center [856, 128] width 184 height 29
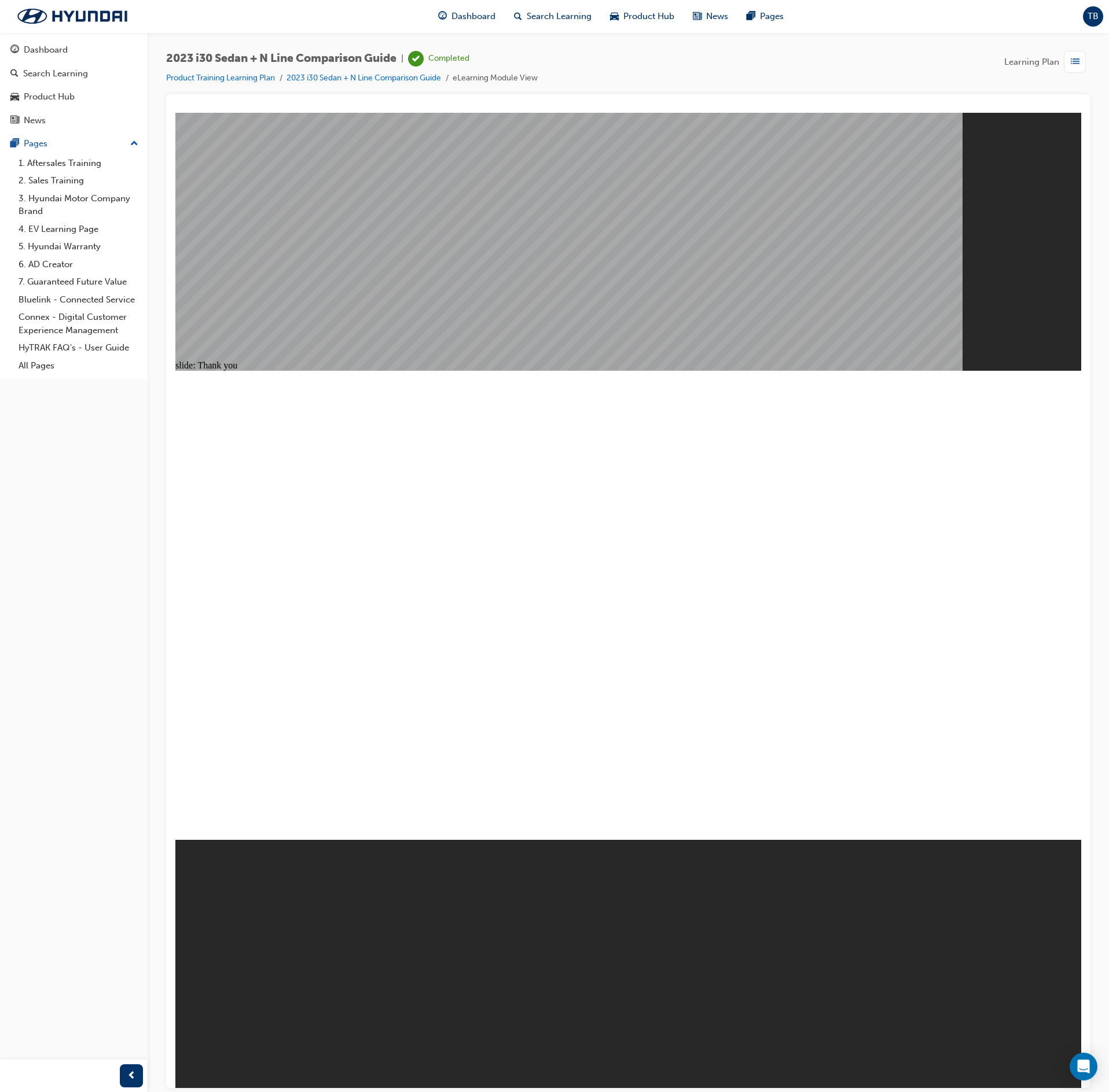
click at [1072, 56] on span "list-icon" at bounding box center [1075, 61] width 8 height 14
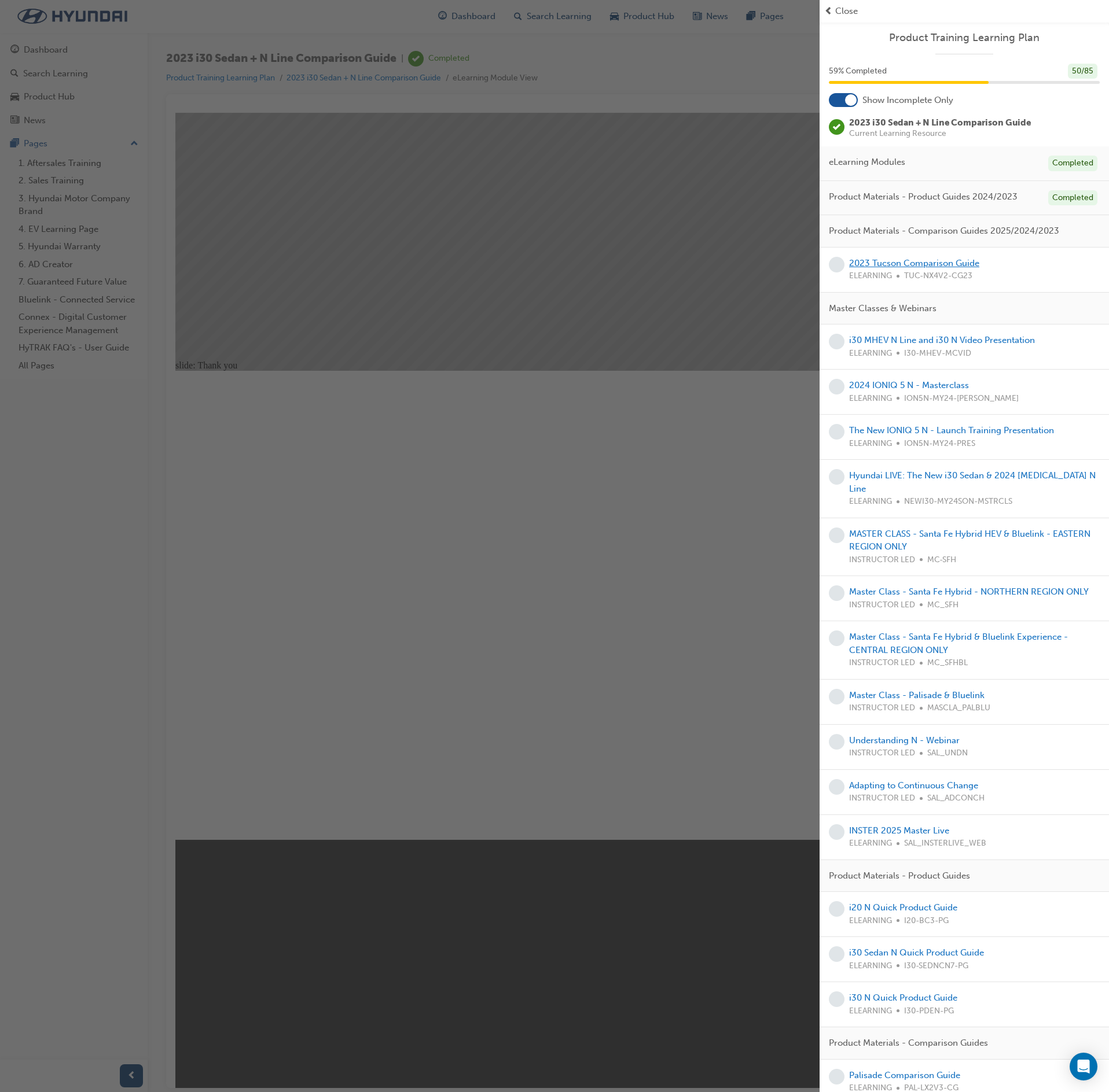
click at [968, 264] on link "2023 Tucson Comparison Guide" at bounding box center [914, 263] width 130 height 11
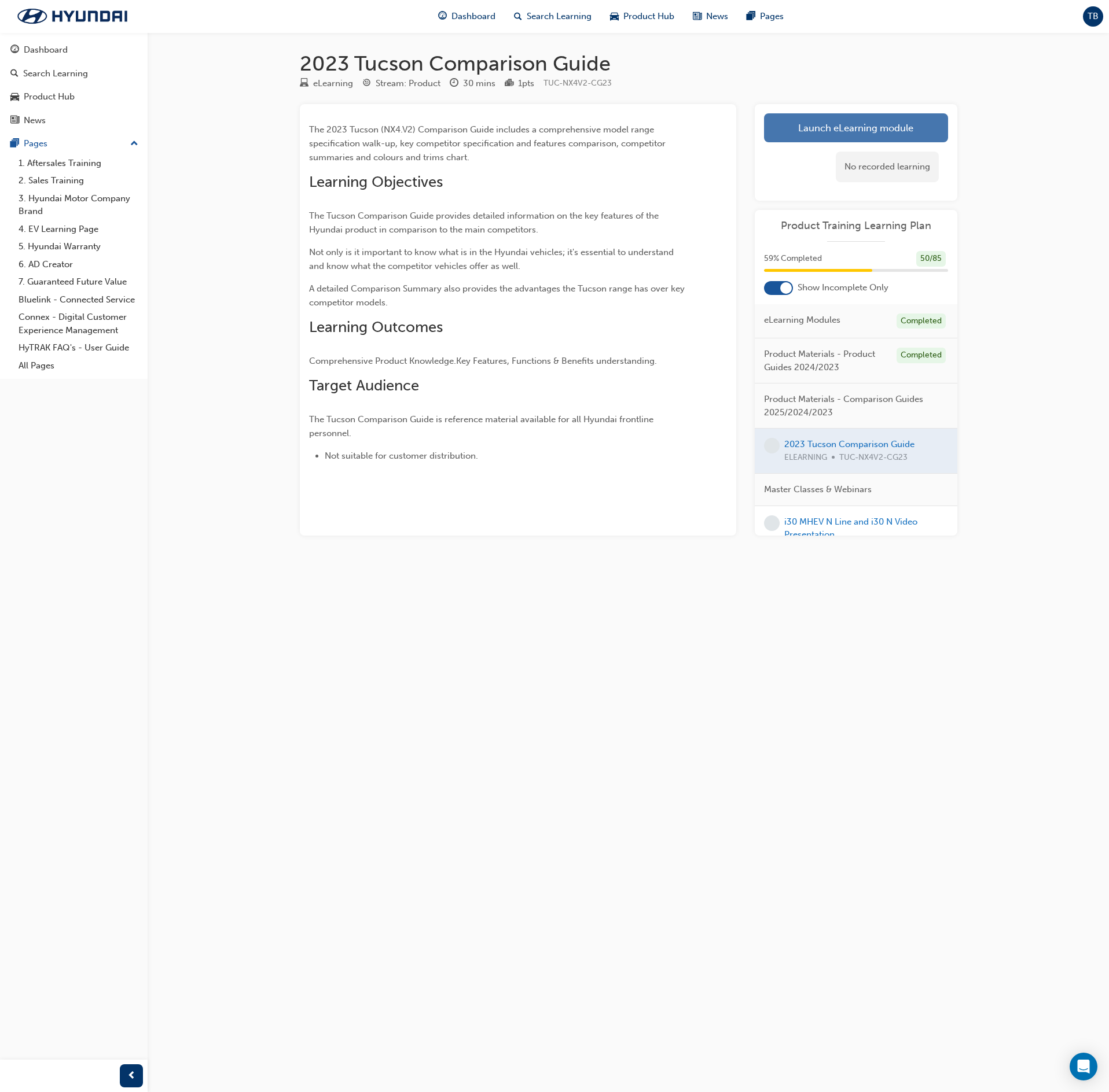
click at [889, 125] on link "Launch eLearning module" at bounding box center [856, 128] width 184 height 29
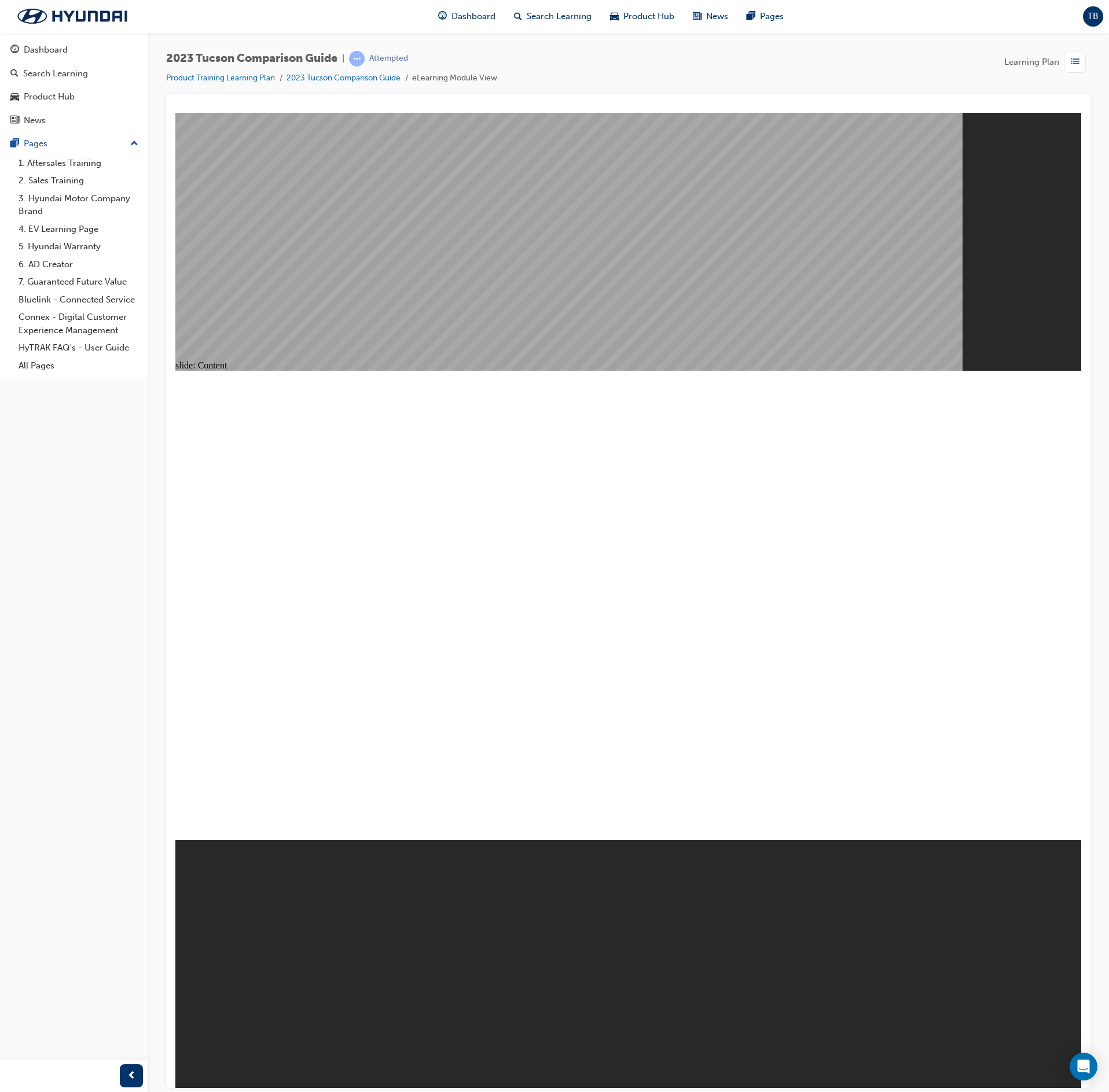
click at [175, 112] on image at bounding box center [175, 112] width 0 height 0
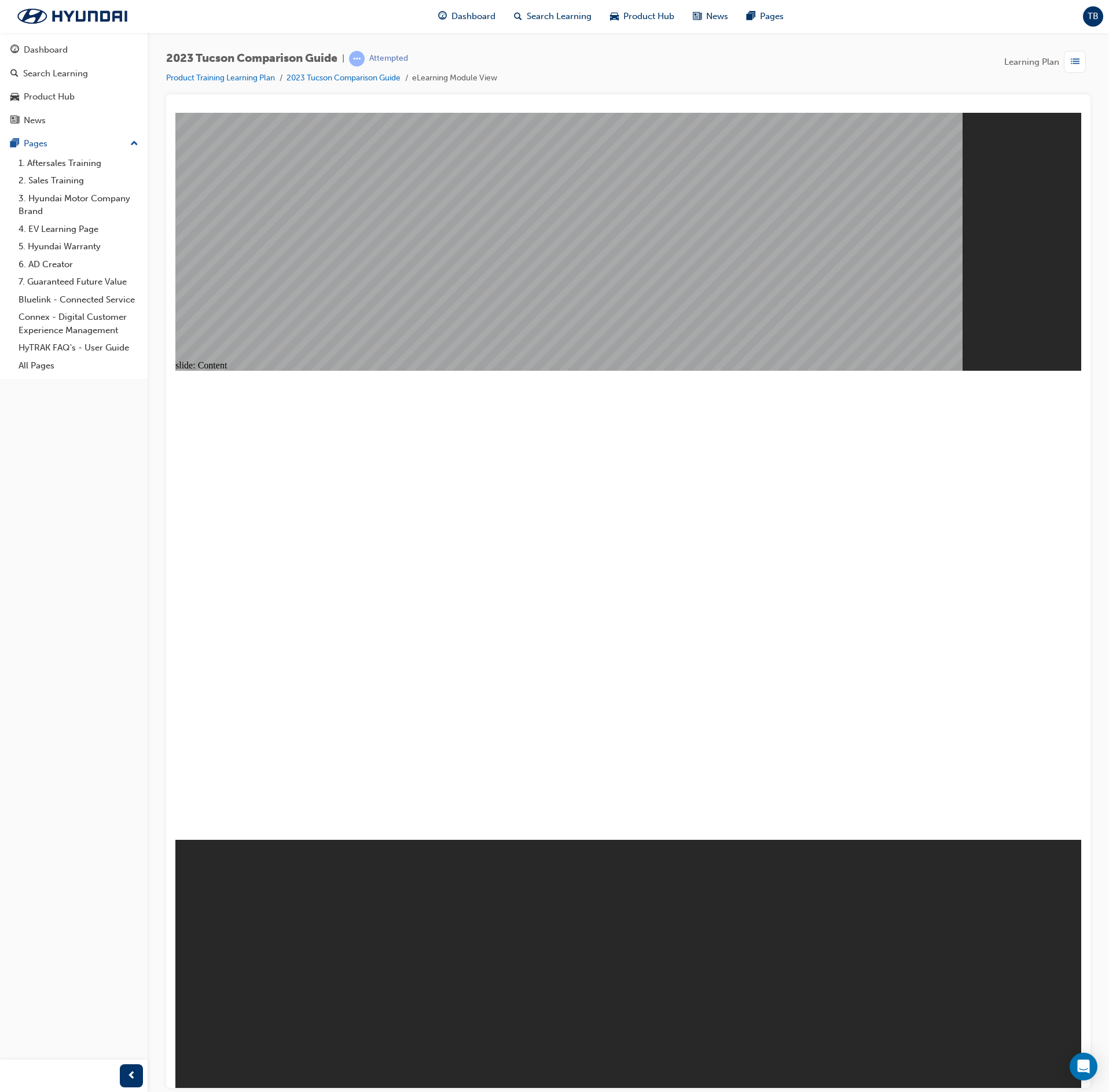
click at [1082, 64] on div "button" at bounding box center [1075, 61] width 22 height 22
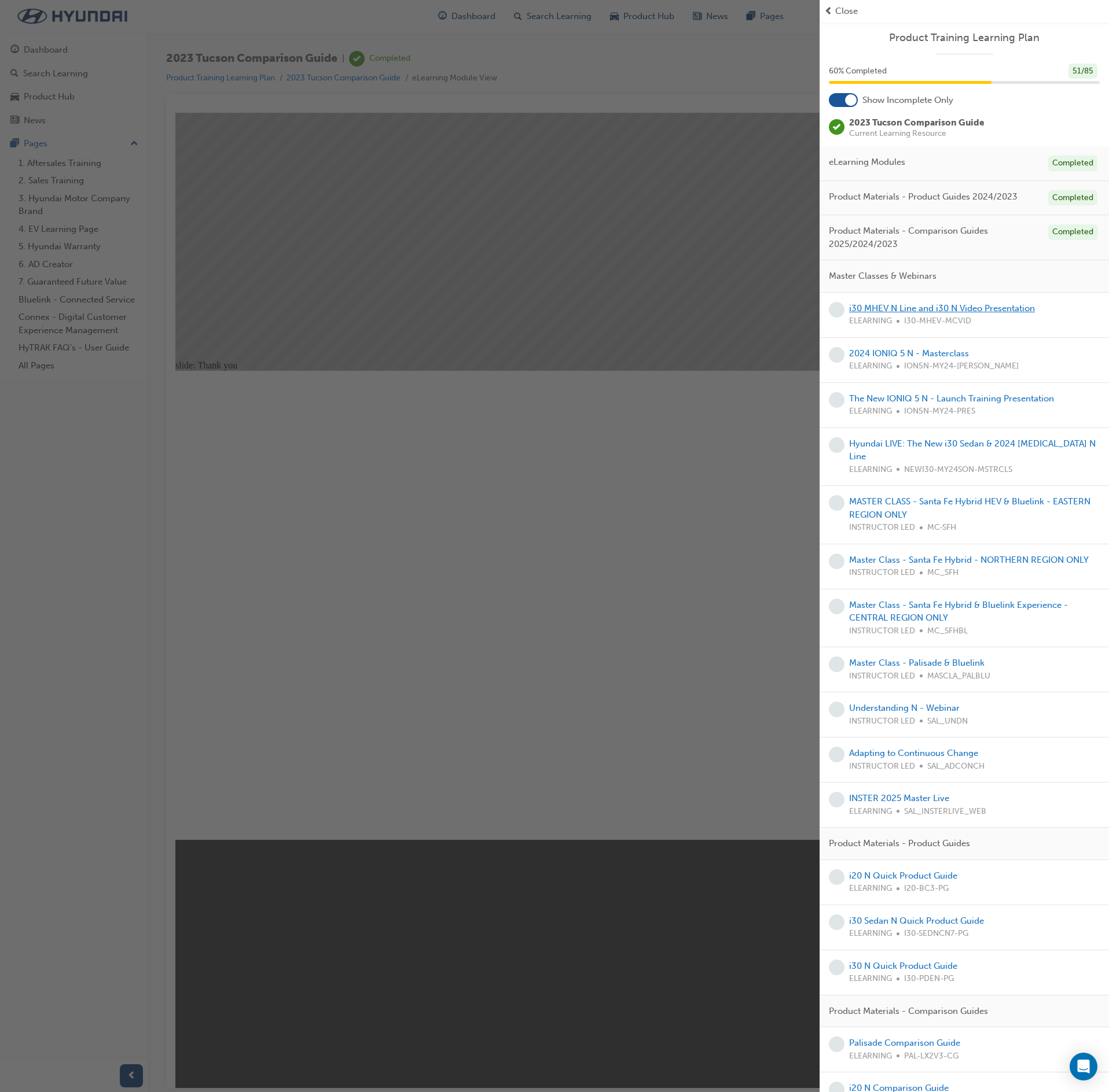
click at [970, 312] on link "i30 MHEV N Line and i30 N Video Presentation" at bounding box center [942, 308] width 186 height 11
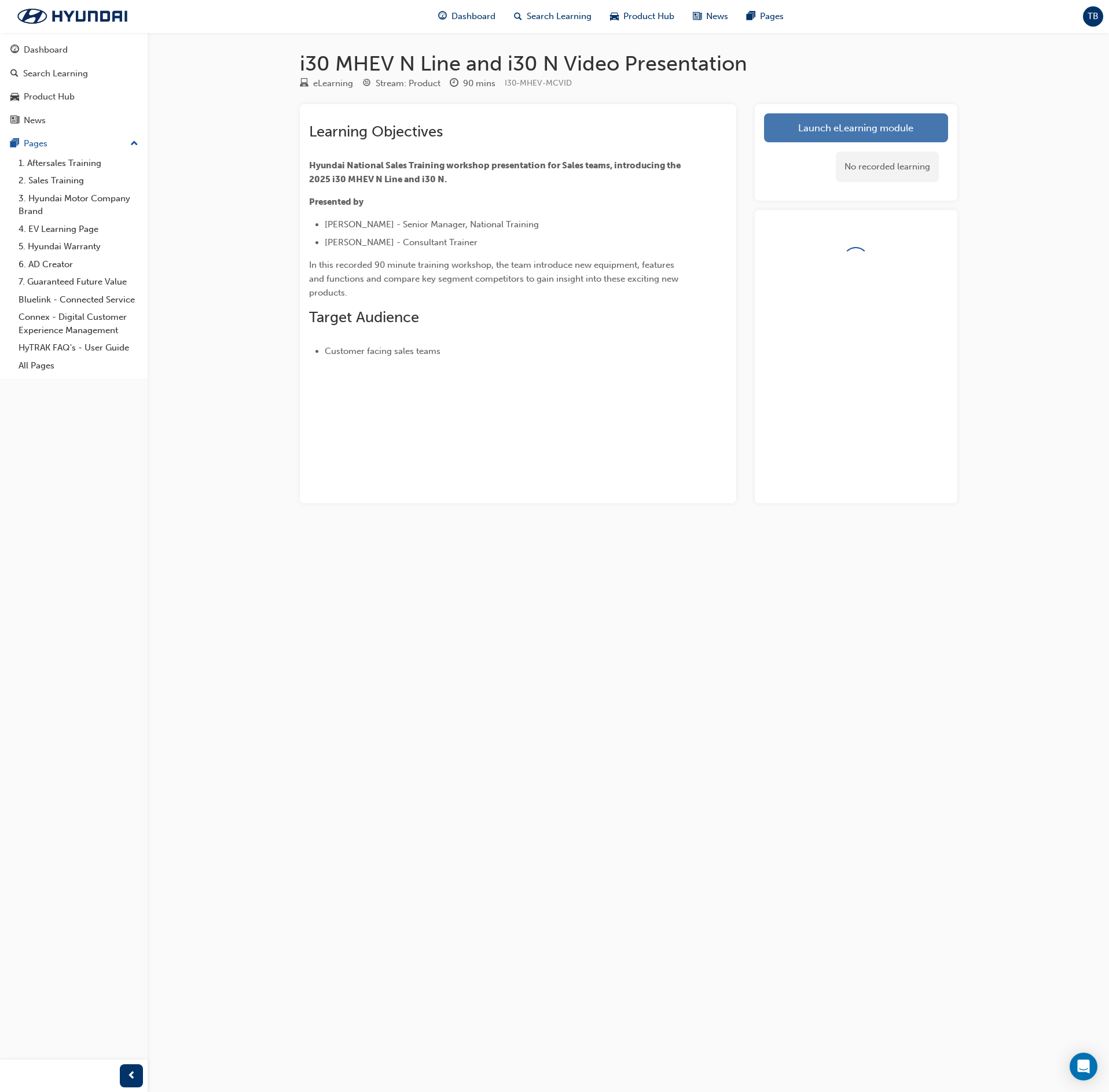
click at [860, 126] on link "Launch eLearning module" at bounding box center [856, 128] width 184 height 29
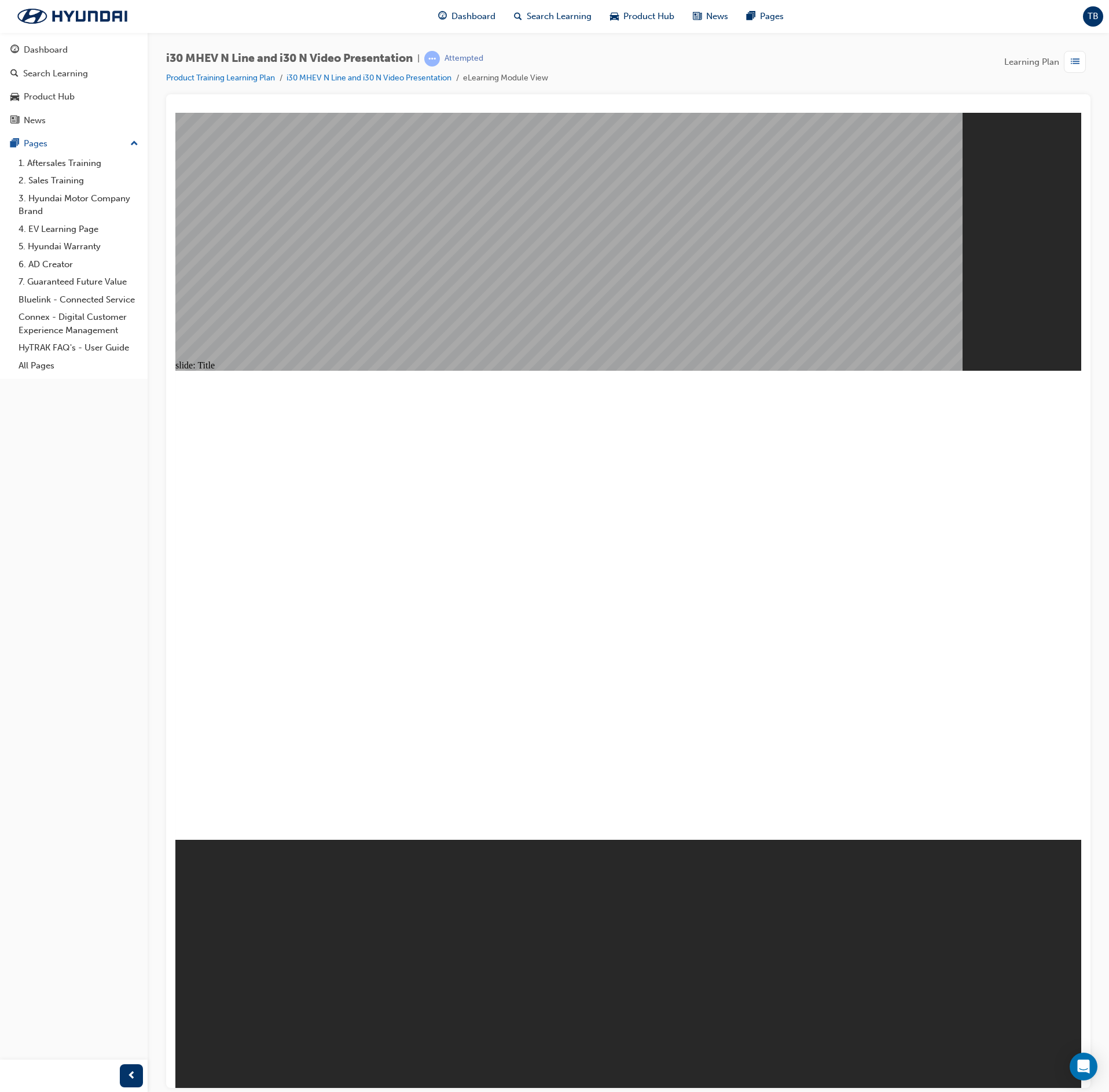
drag, startPoint x: 1048, startPoint y: 820, endPoint x: 1041, endPoint y: 815, distance: 8.6
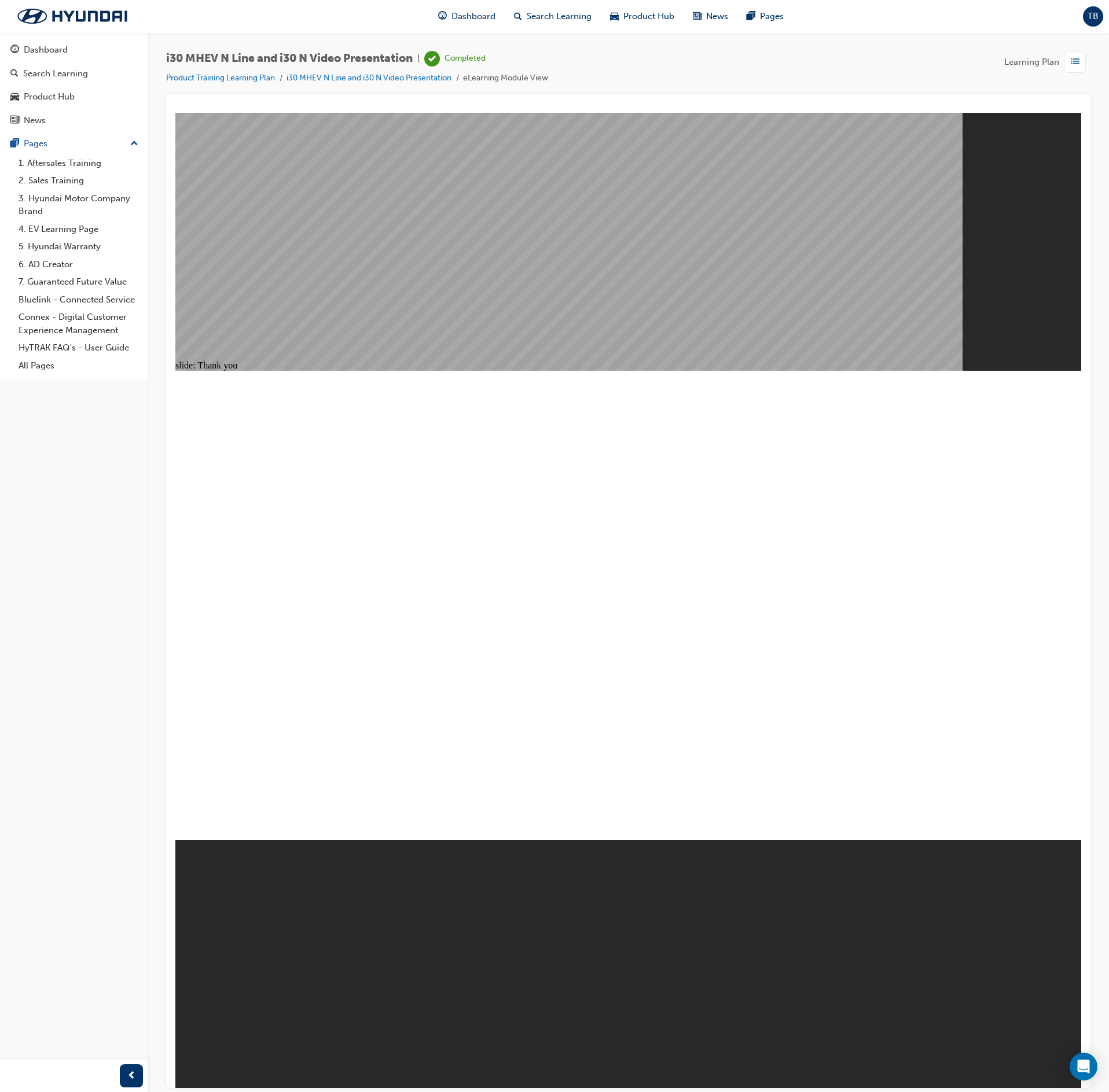
click at [1072, 65] on span "list-icon" at bounding box center [1075, 61] width 8 height 14
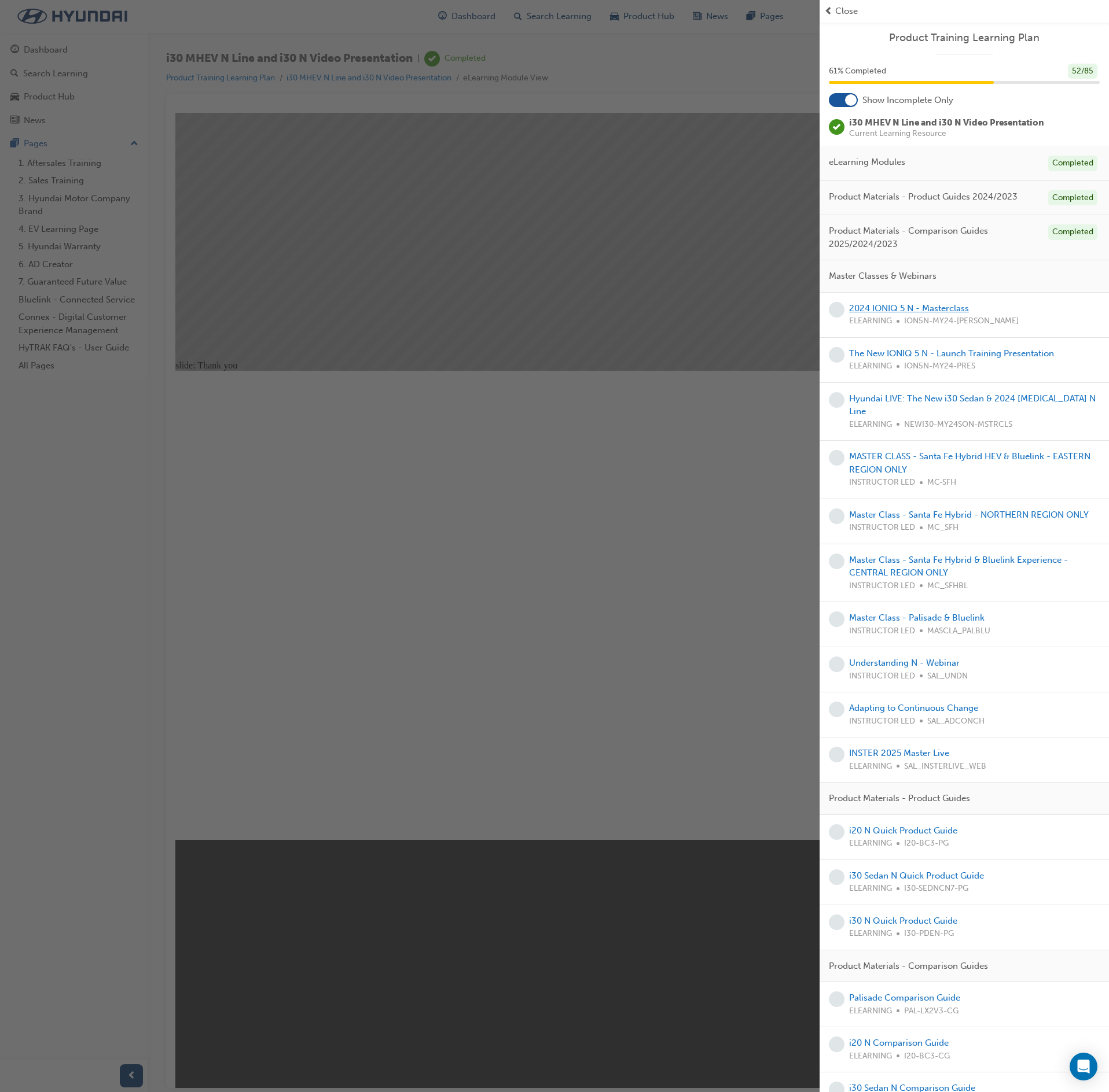
click at [953, 314] on link "2024 IONIQ 5 N - Masterclass" at bounding box center [909, 308] width 120 height 11
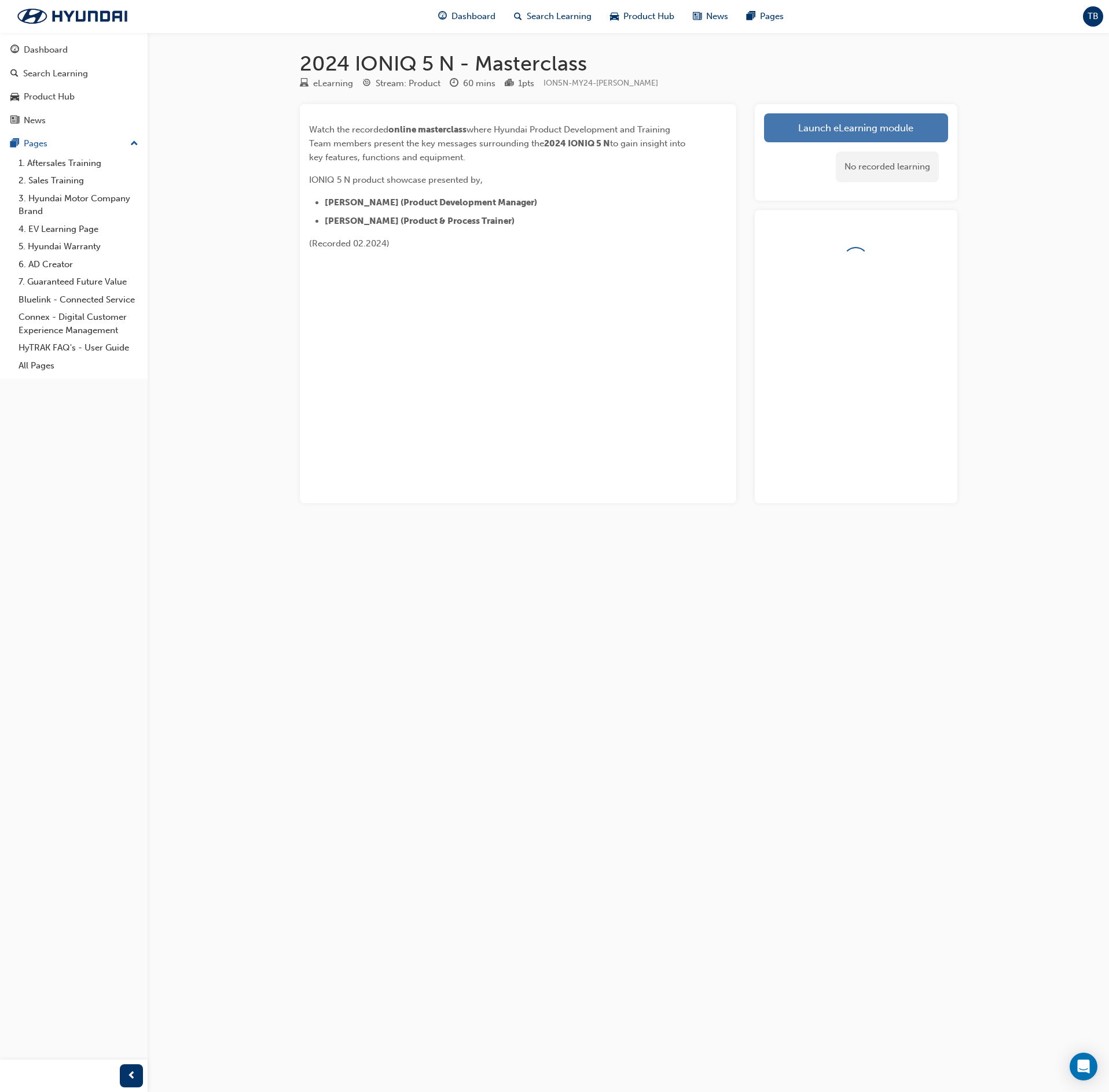
click at [874, 121] on link "Launch eLearning module" at bounding box center [856, 128] width 184 height 29
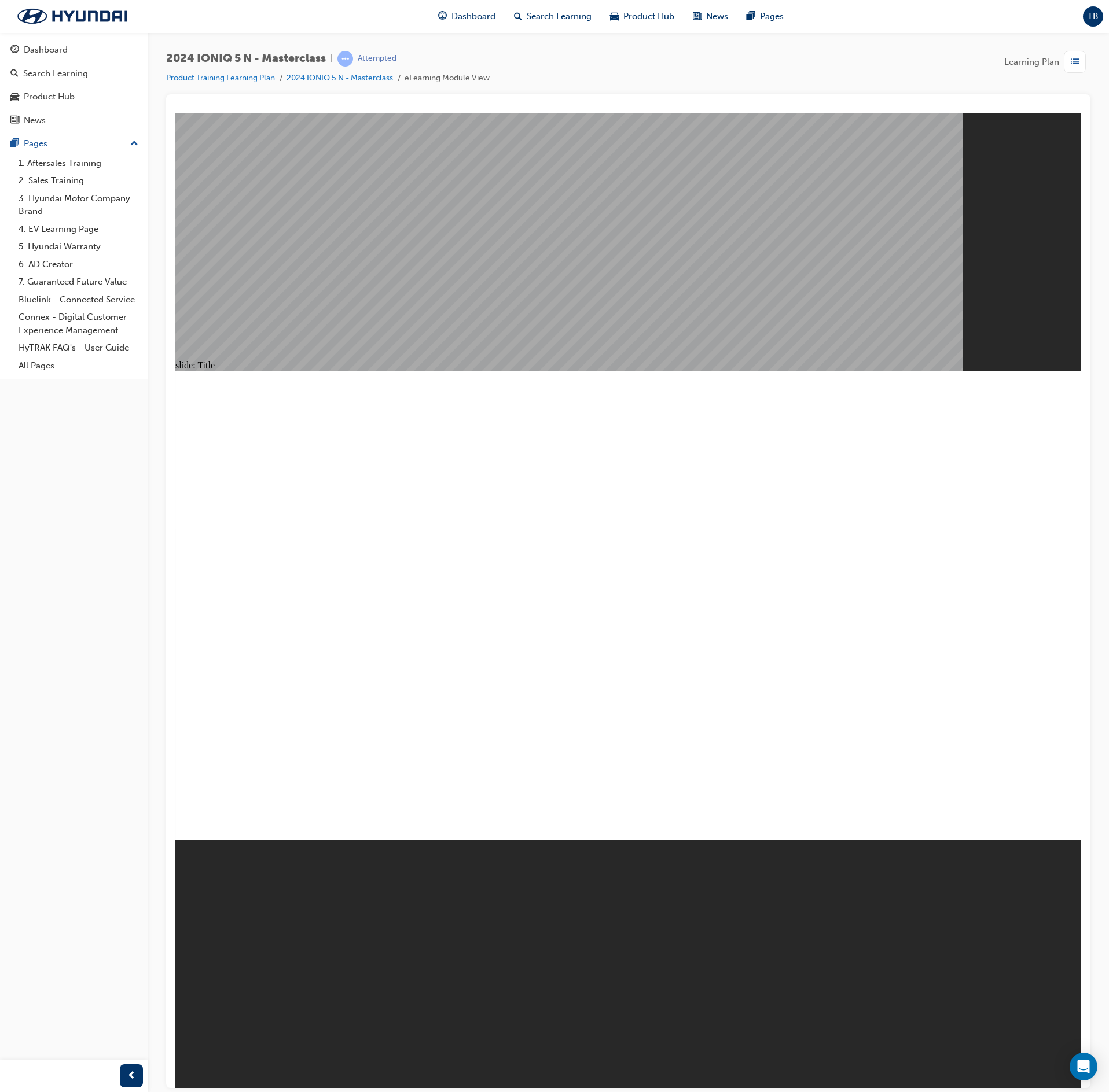
click at [1077, 59] on span "list-icon" at bounding box center [1075, 61] width 8 height 14
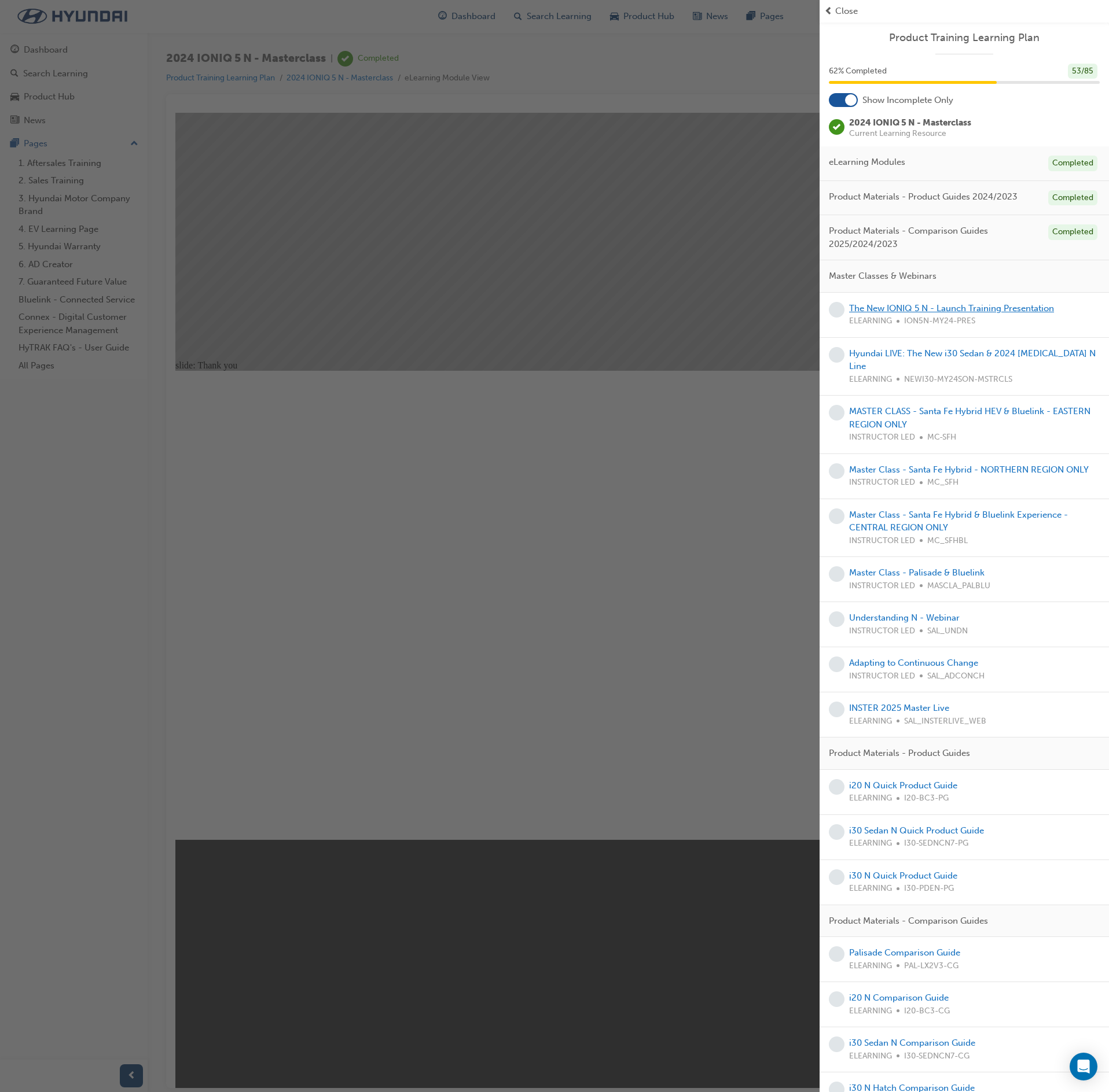
click at [948, 314] on link "The New IONIQ 5 N - Launch Training Presentation" at bounding box center [951, 308] width 205 height 11
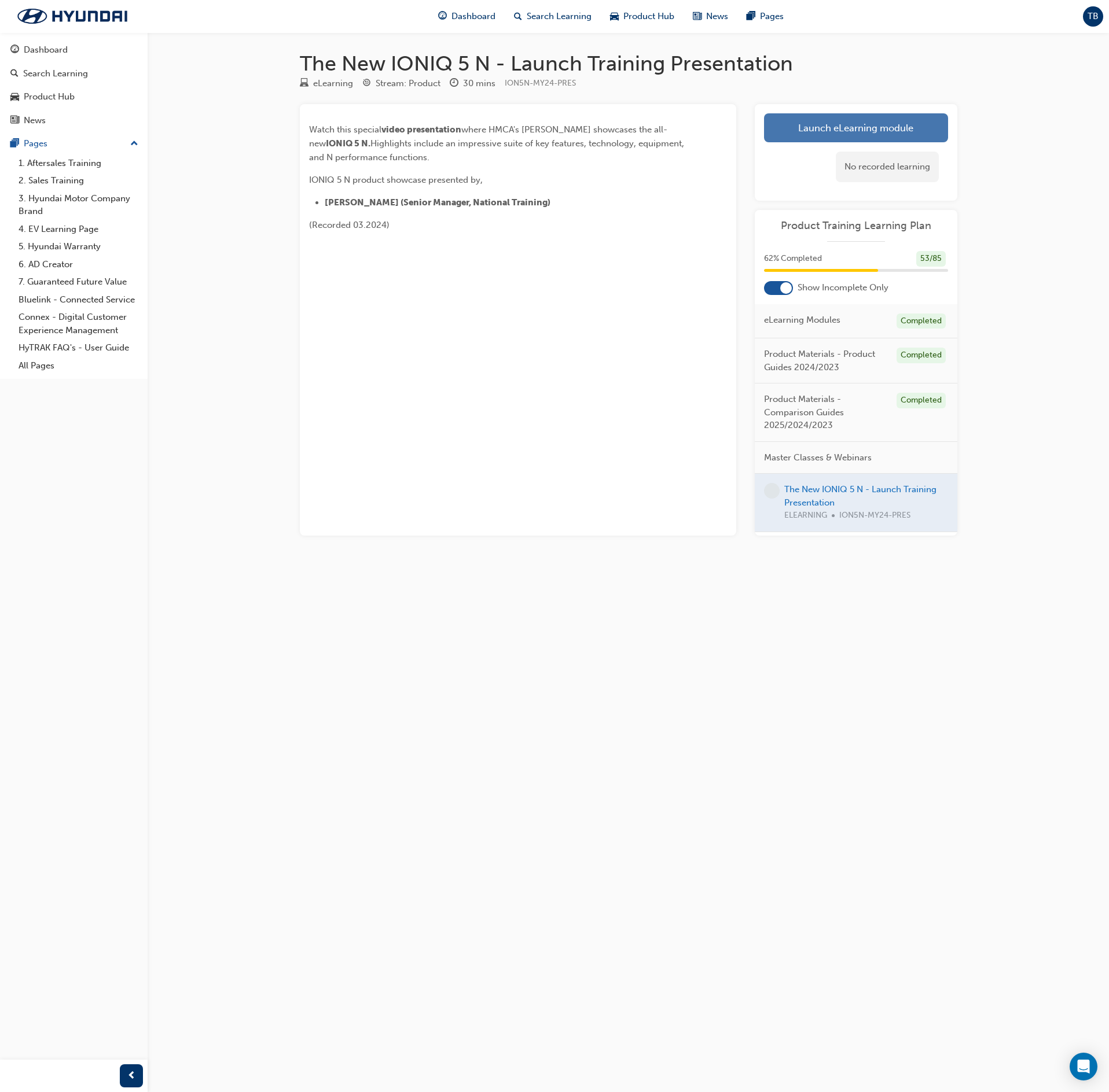
click at [845, 129] on link "Launch eLearning module" at bounding box center [856, 128] width 184 height 29
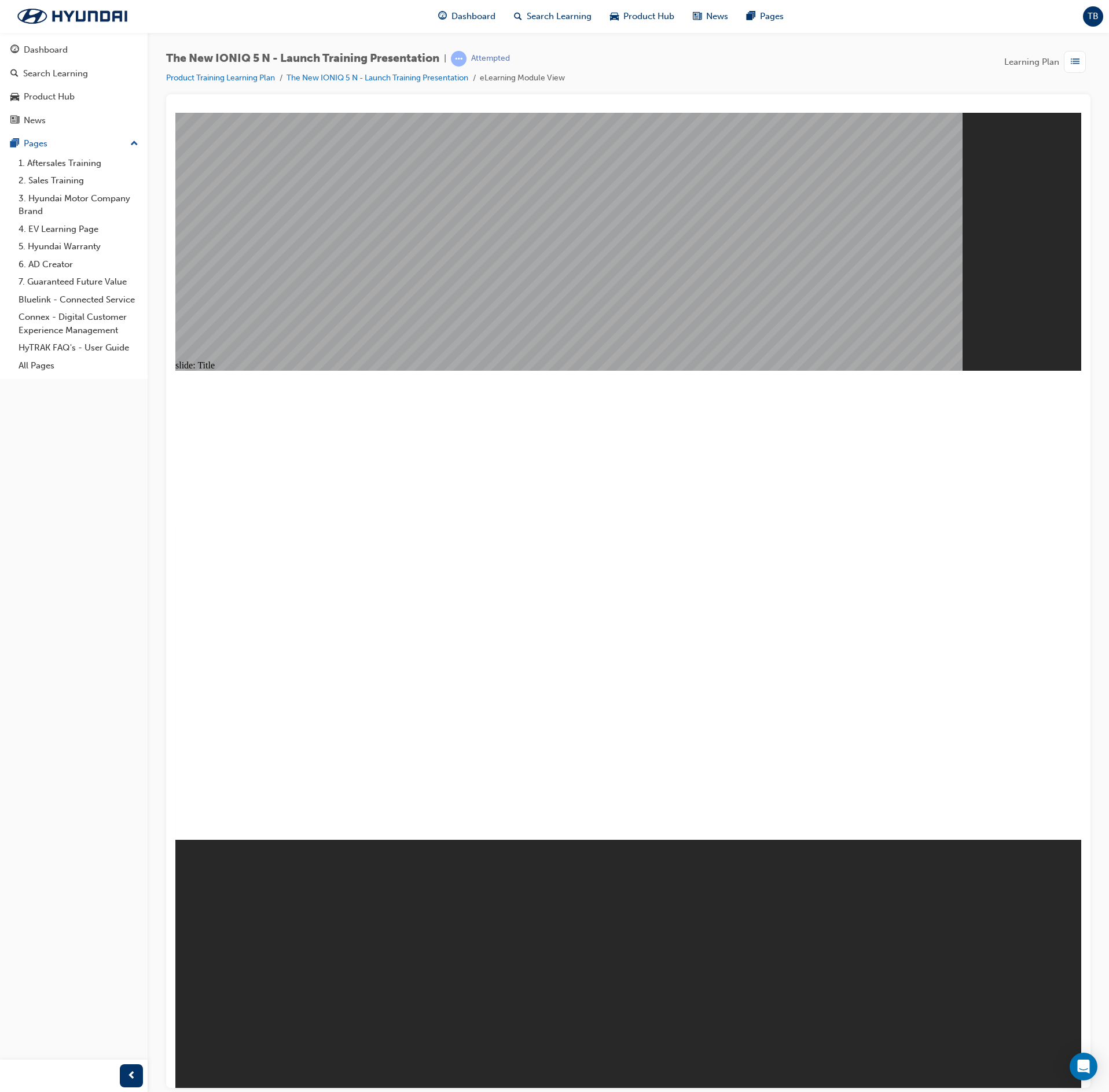
drag, startPoint x: 772, startPoint y: 820, endPoint x: 780, endPoint y: 820, distance: 8.0
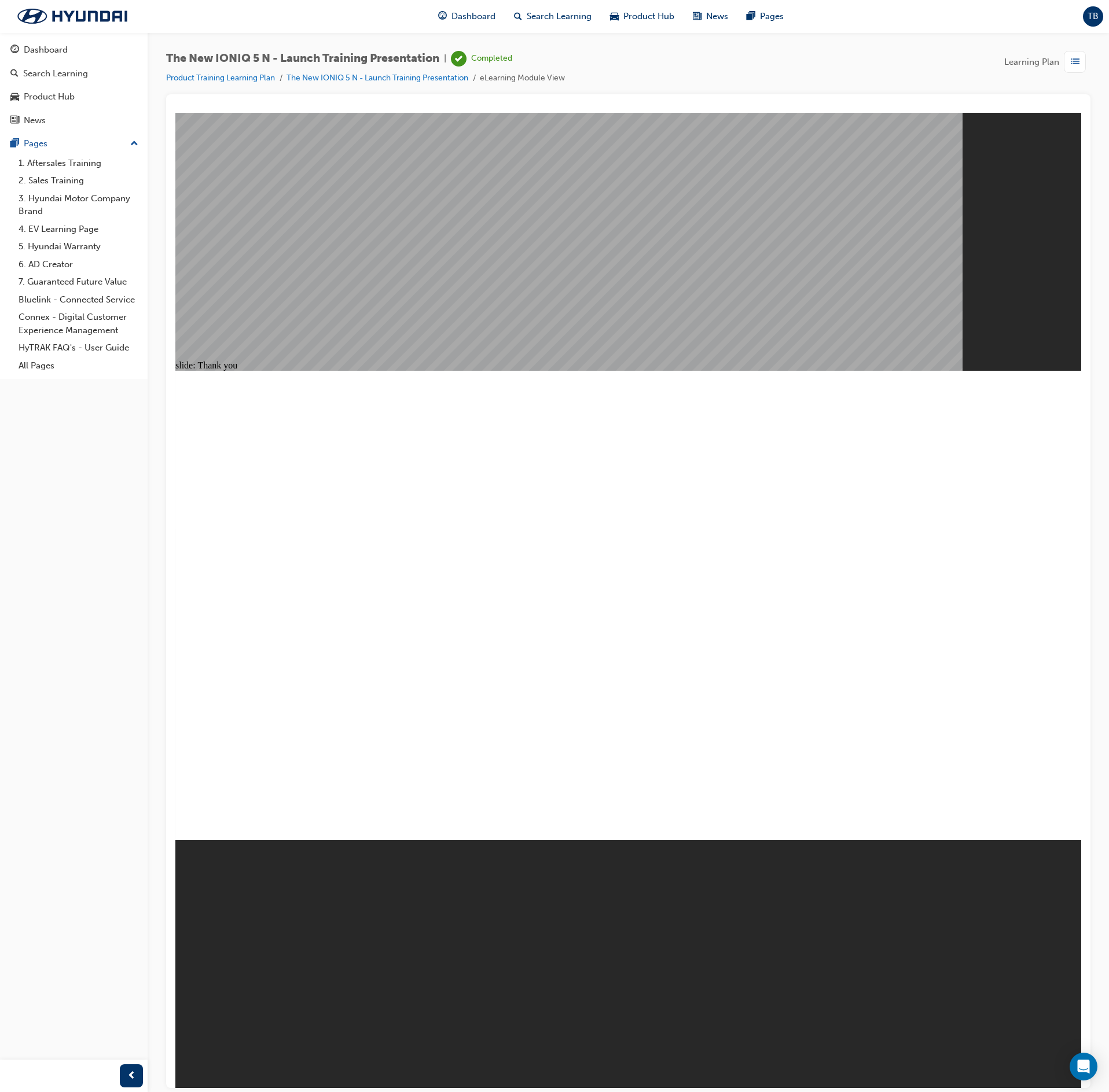
click at [1083, 66] on div "button" at bounding box center [1075, 61] width 22 height 22
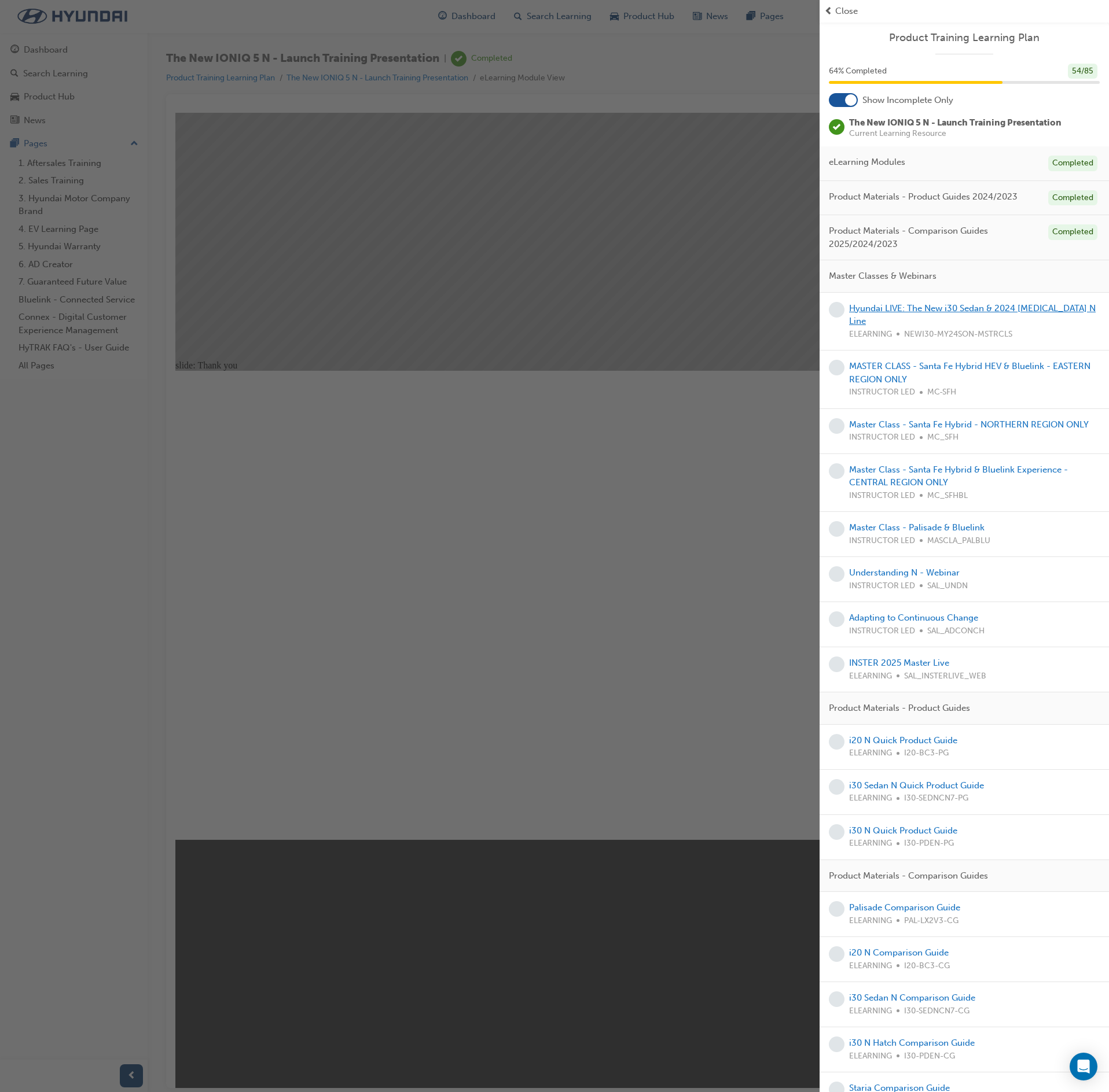
click at [980, 306] on link "Hyundai LIVE: The New i30 Sedan & 2024 [MEDICAL_DATA] N Line" at bounding box center [972, 315] width 247 height 24
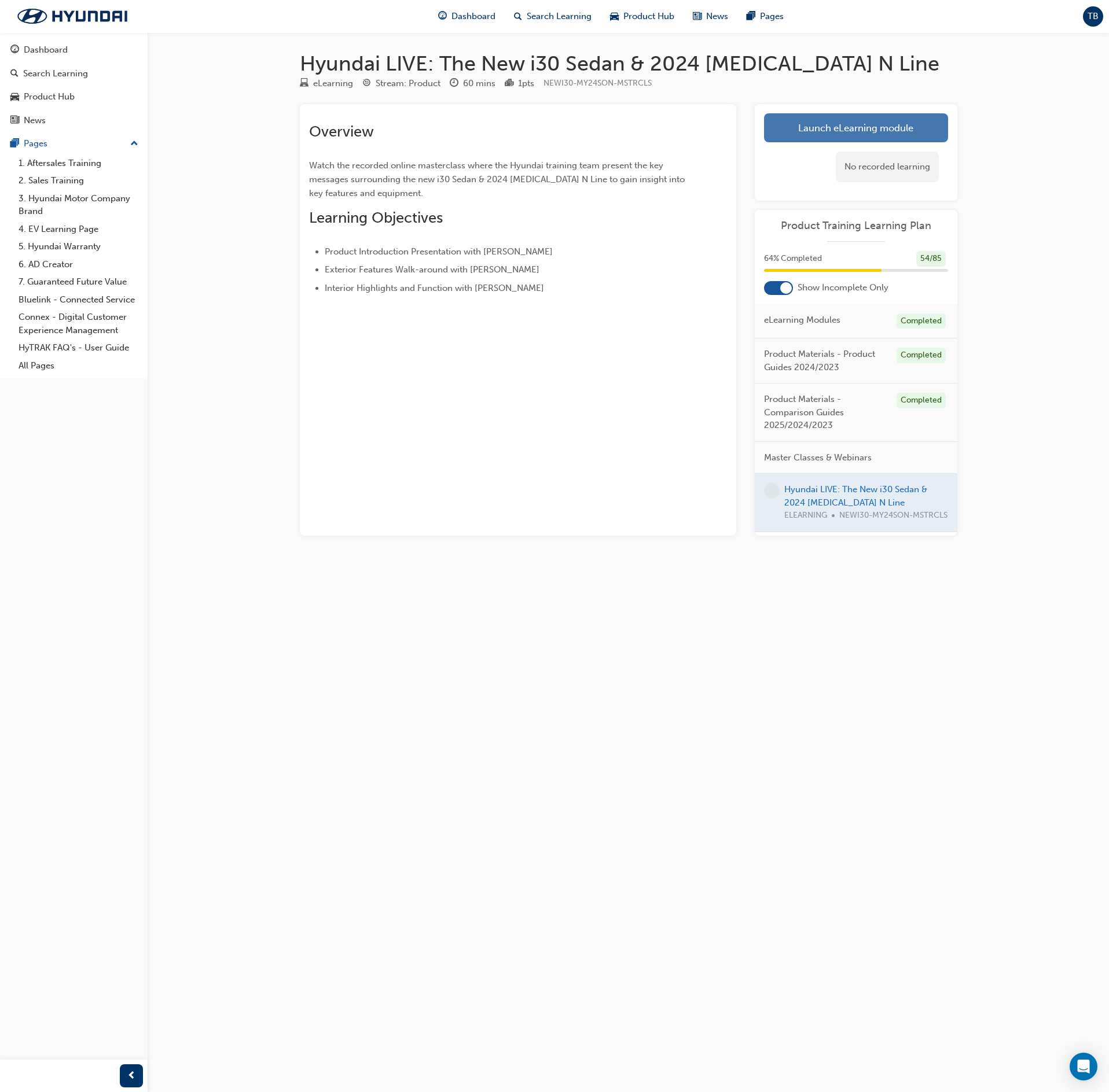
click at [842, 127] on link "Launch eLearning module" at bounding box center [856, 128] width 184 height 29
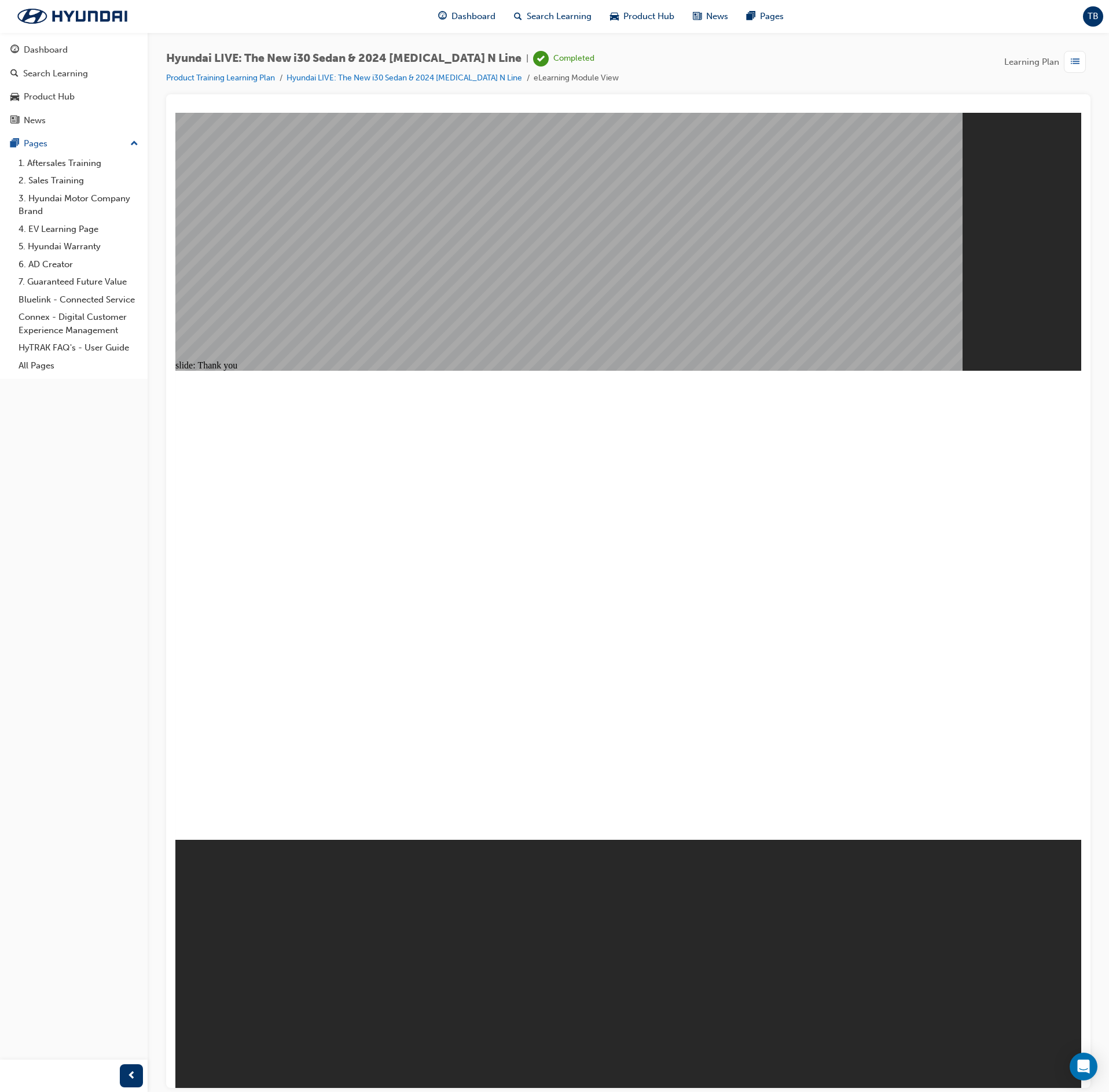
click at [1077, 65] on span "list-icon" at bounding box center [1075, 61] width 8 height 14
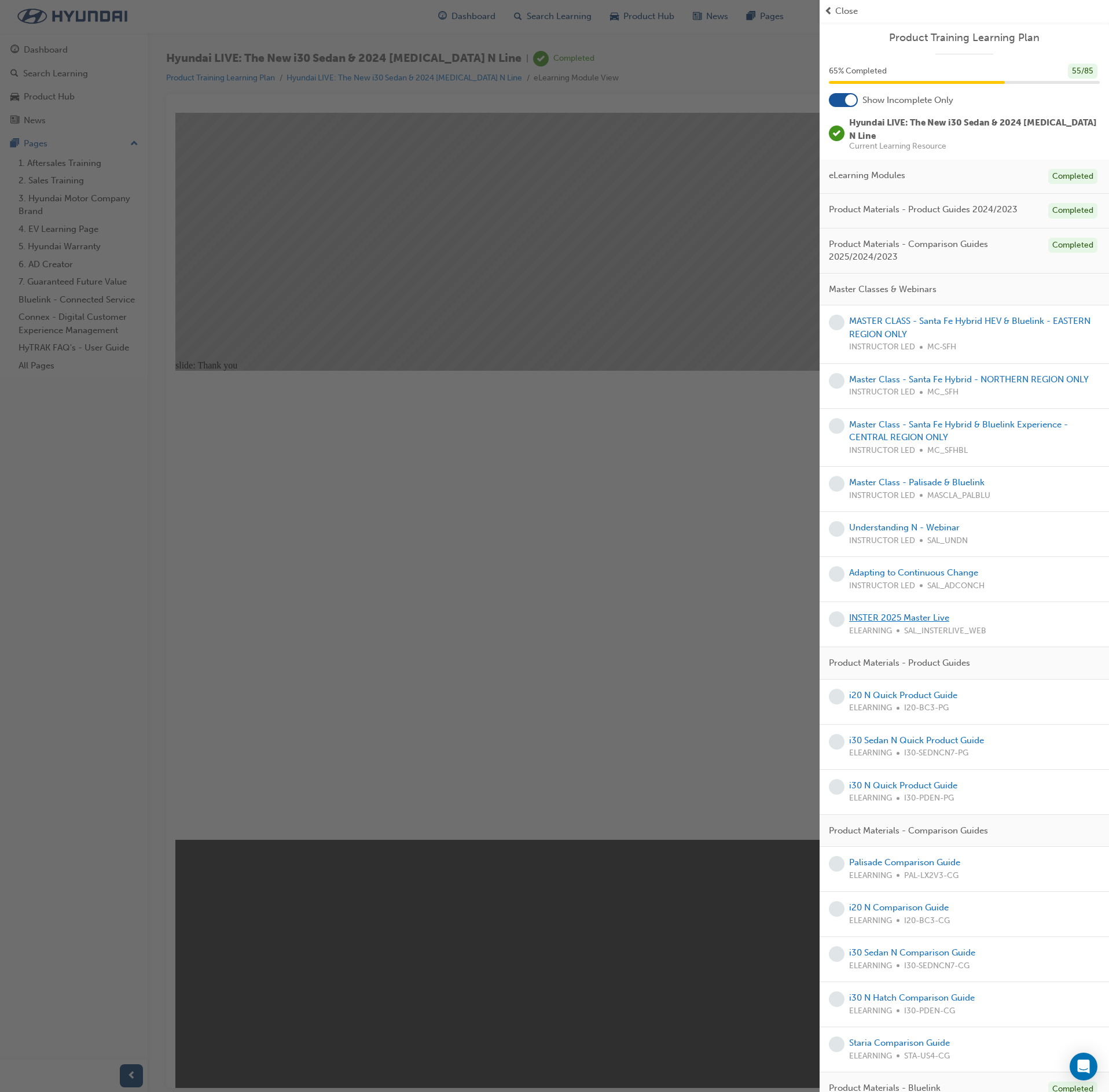
click at [915, 623] on link "INSTER 2025 Master Live" at bounding box center [899, 618] width 101 height 11
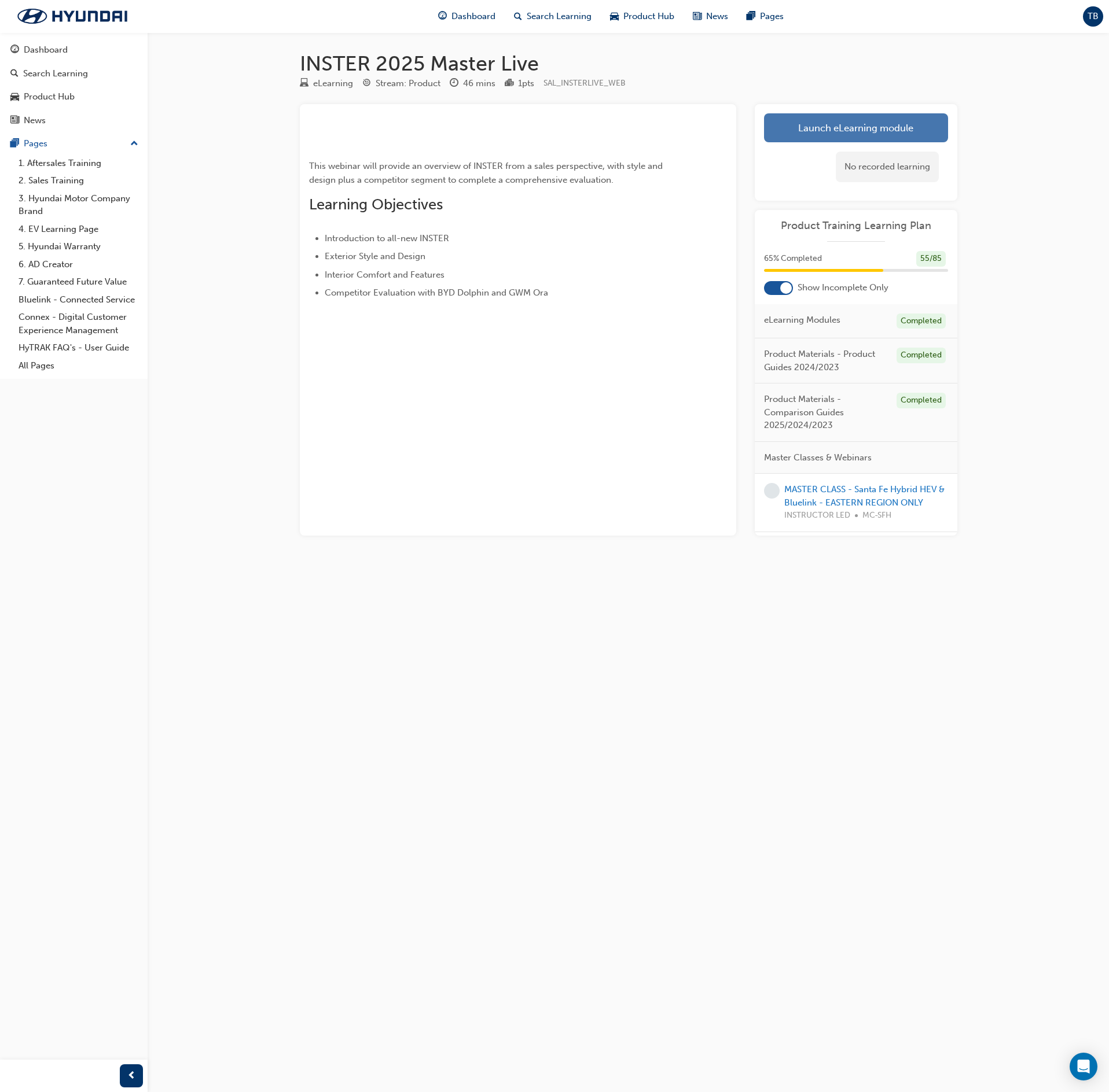
click at [783, 126] on link "Launch eLearning module" at bounding box center [856, 128] width 184 height 29
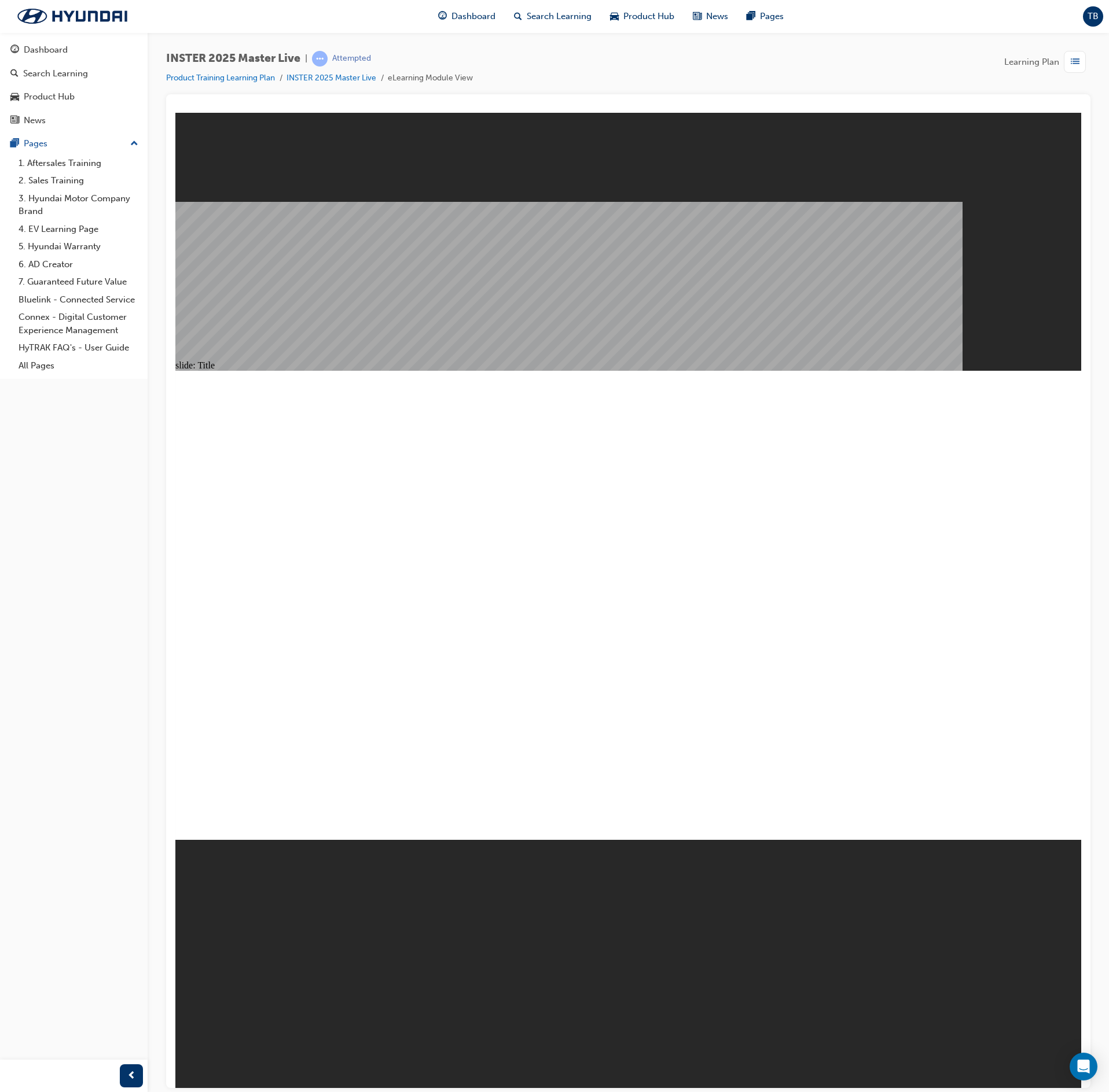
drag, startPoint x: 776, startPoint y: 817, endPoint x: 793, endPoint y: 810, distance: 18.4
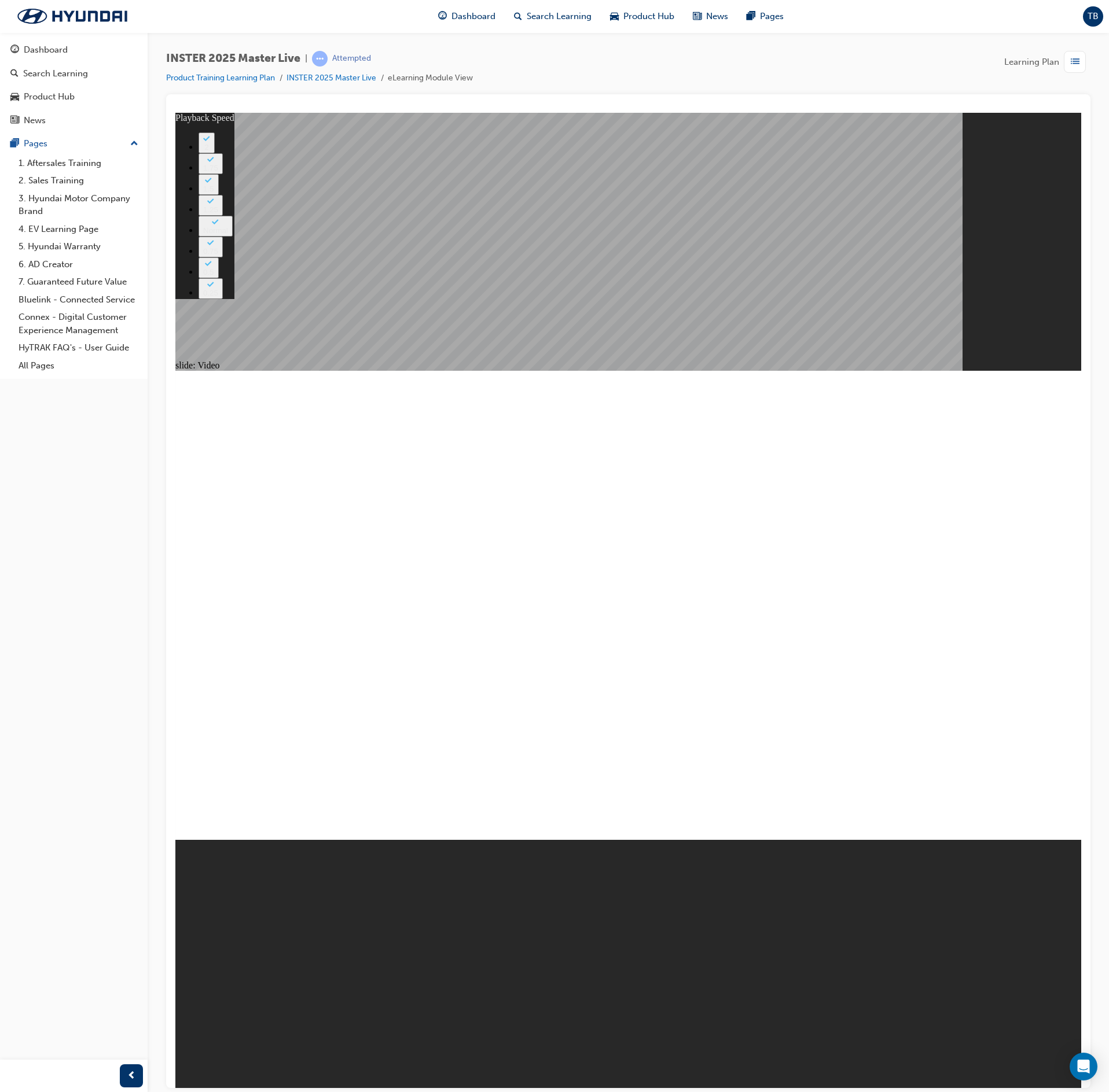
type input "2726"
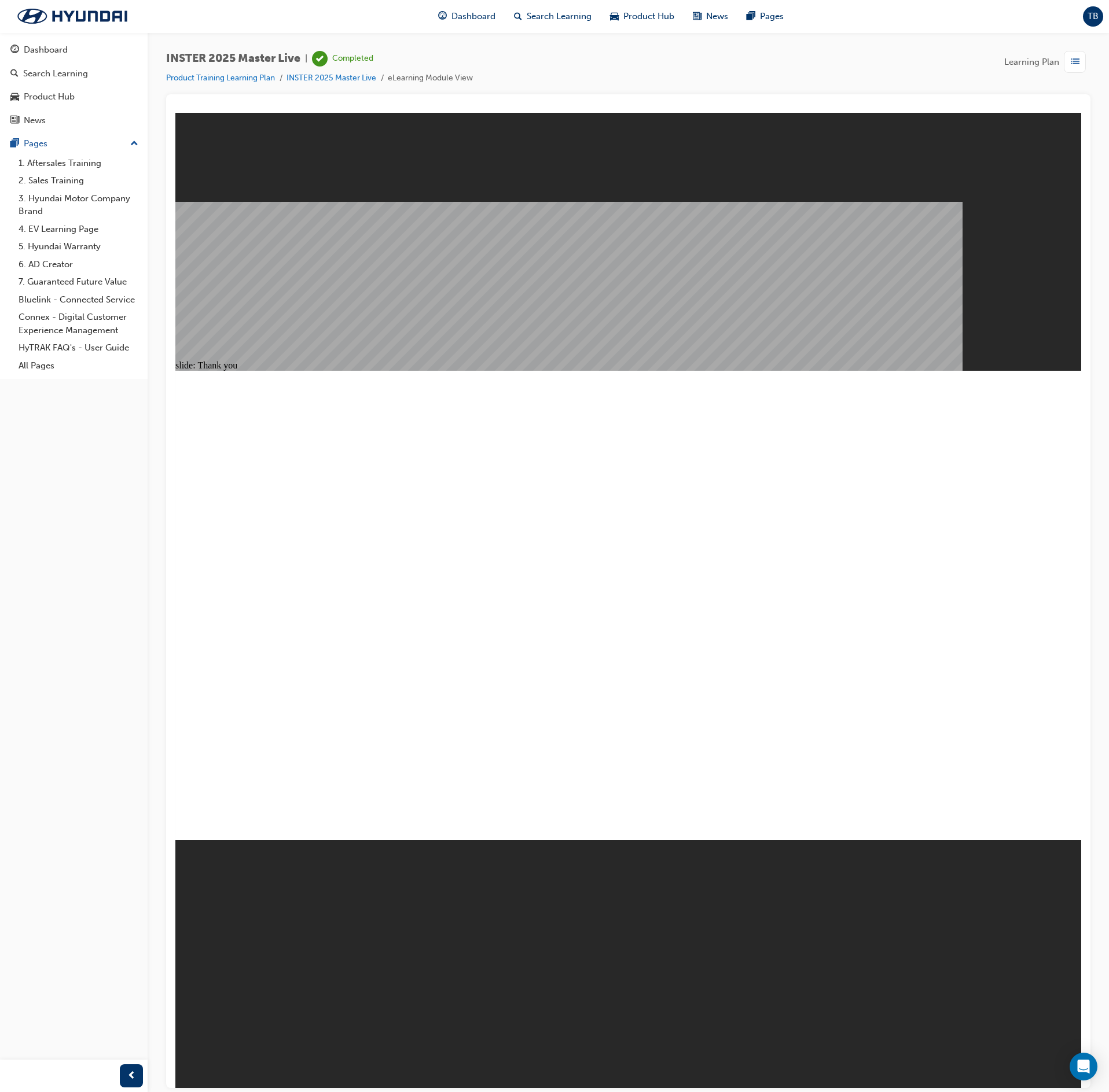
click at [1087, 52] on div "button" at bounding box center [1077, 61] width 27 height 22
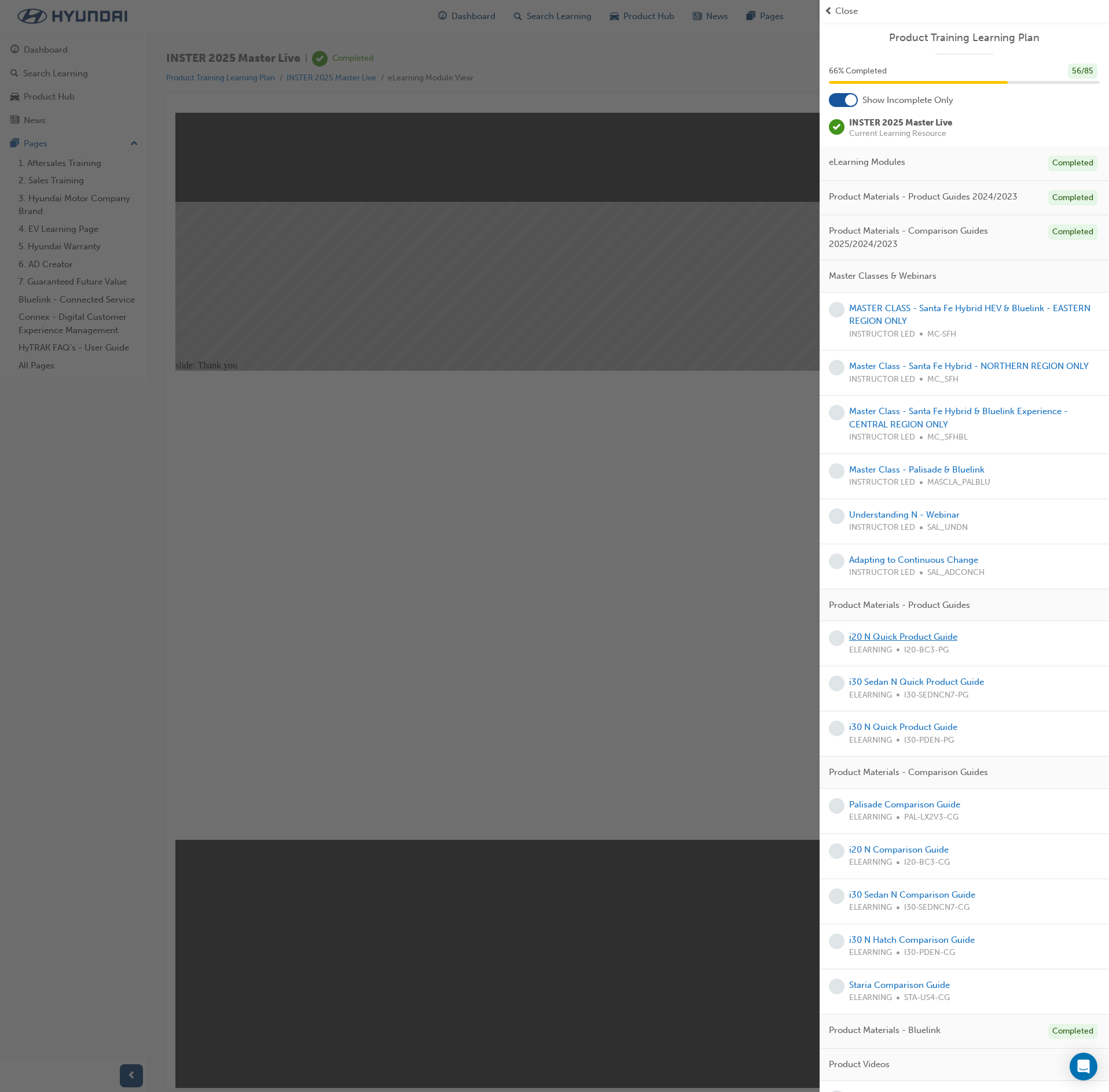
click at [912, 642] on link "i20 N Quick Product Guide" at bounding box center [903, 637] width 108 height 11
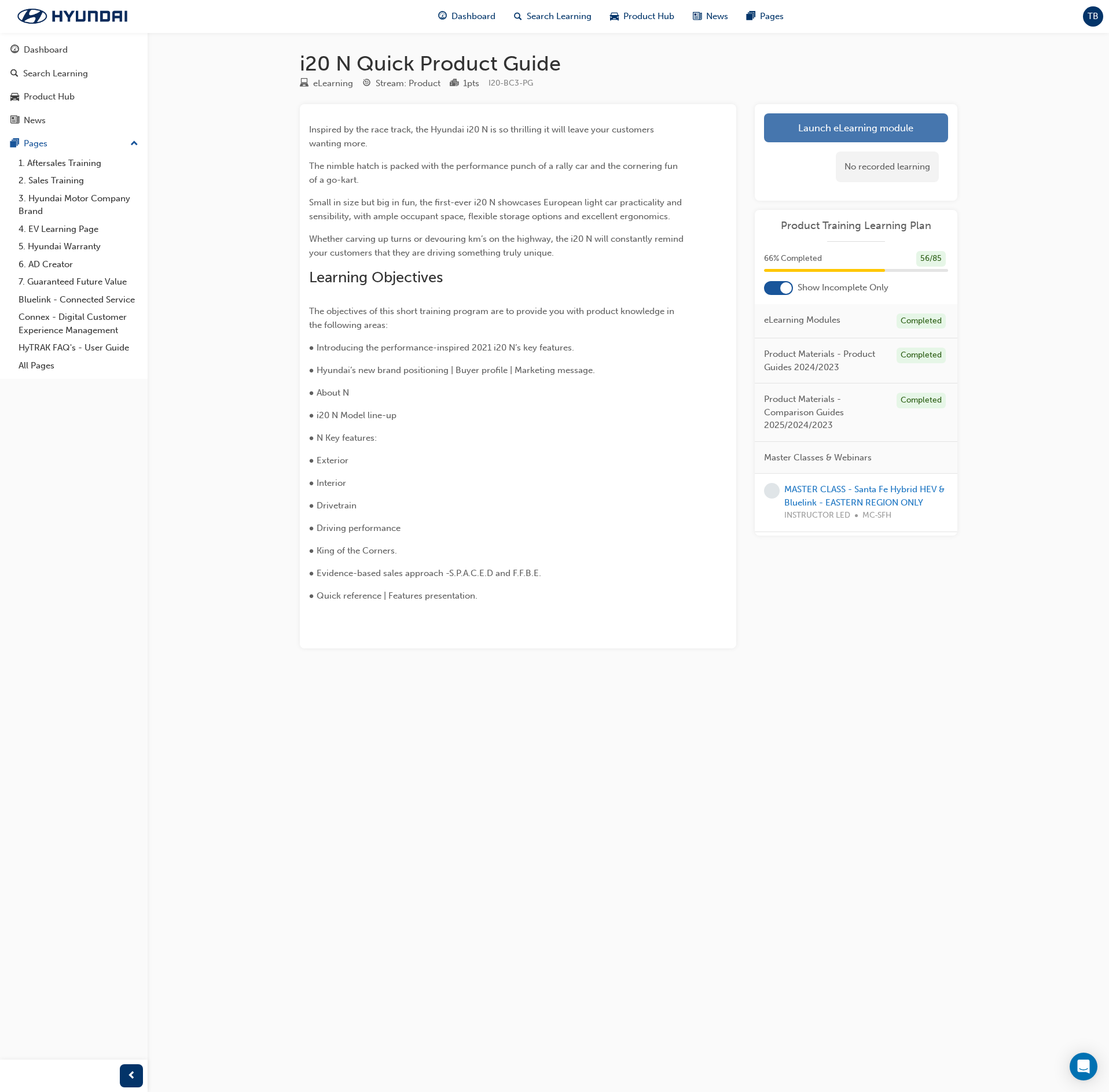
click at [810, 132] on link "Launch eLearning module" at bounding box center [856, 128] width 184 height 29
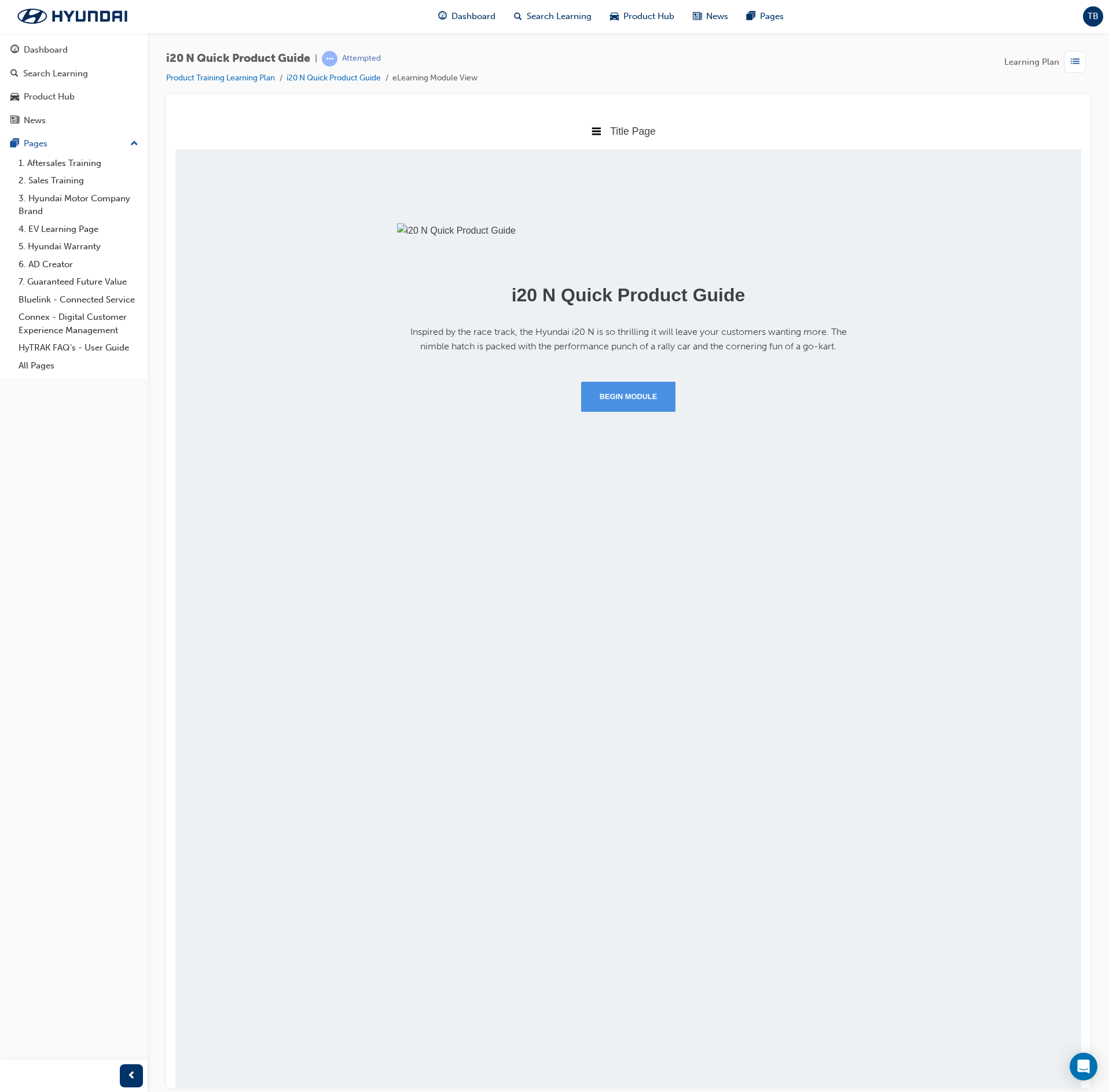
click at [610, 411] on button "Begin Module" at bounding box center [629, 396] width 95 height 30
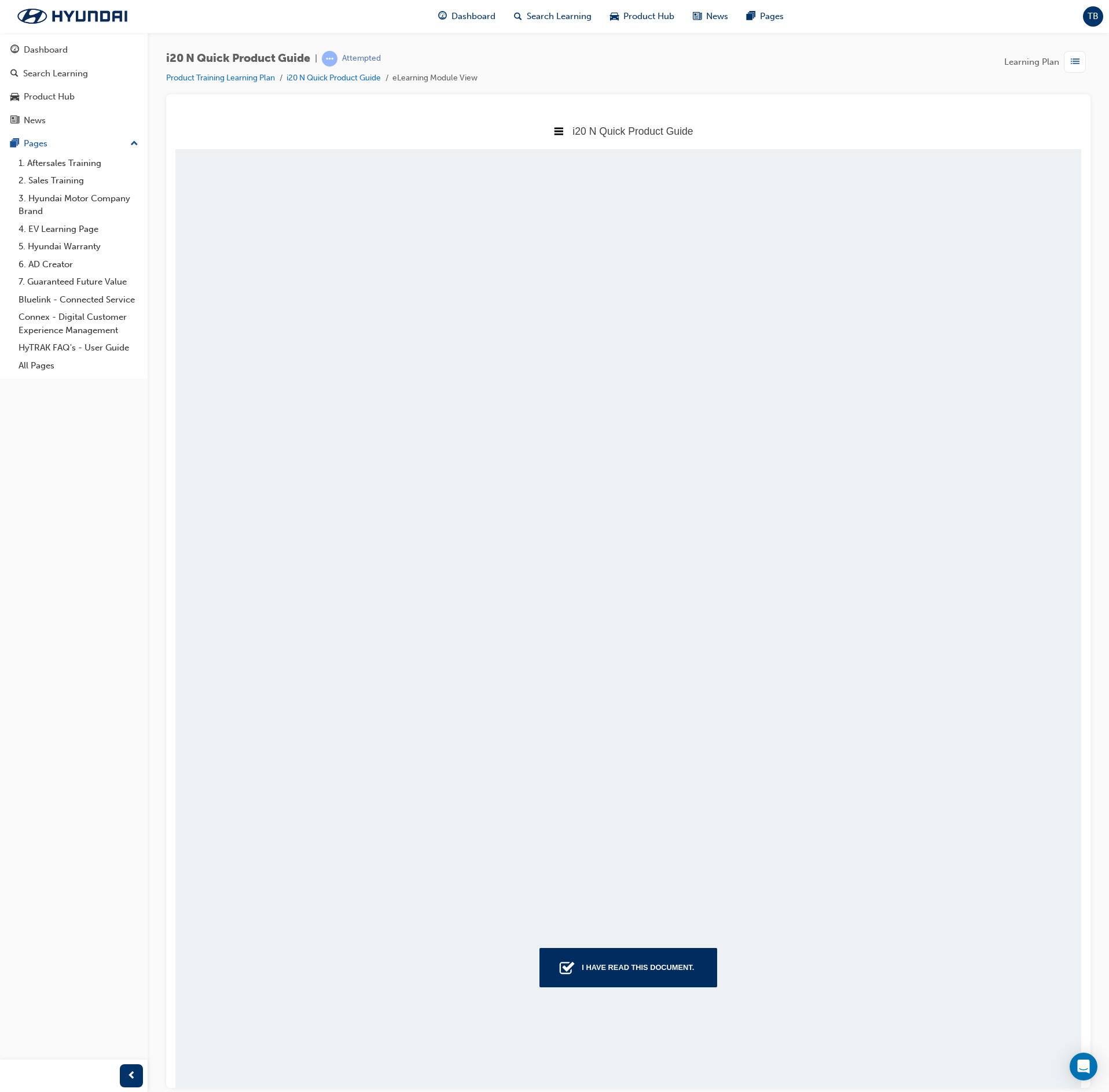
scroll to position [897, 941]
click at [619, 982] on button "I have read this document." at bounding box center [628, 967] width 178 height 39
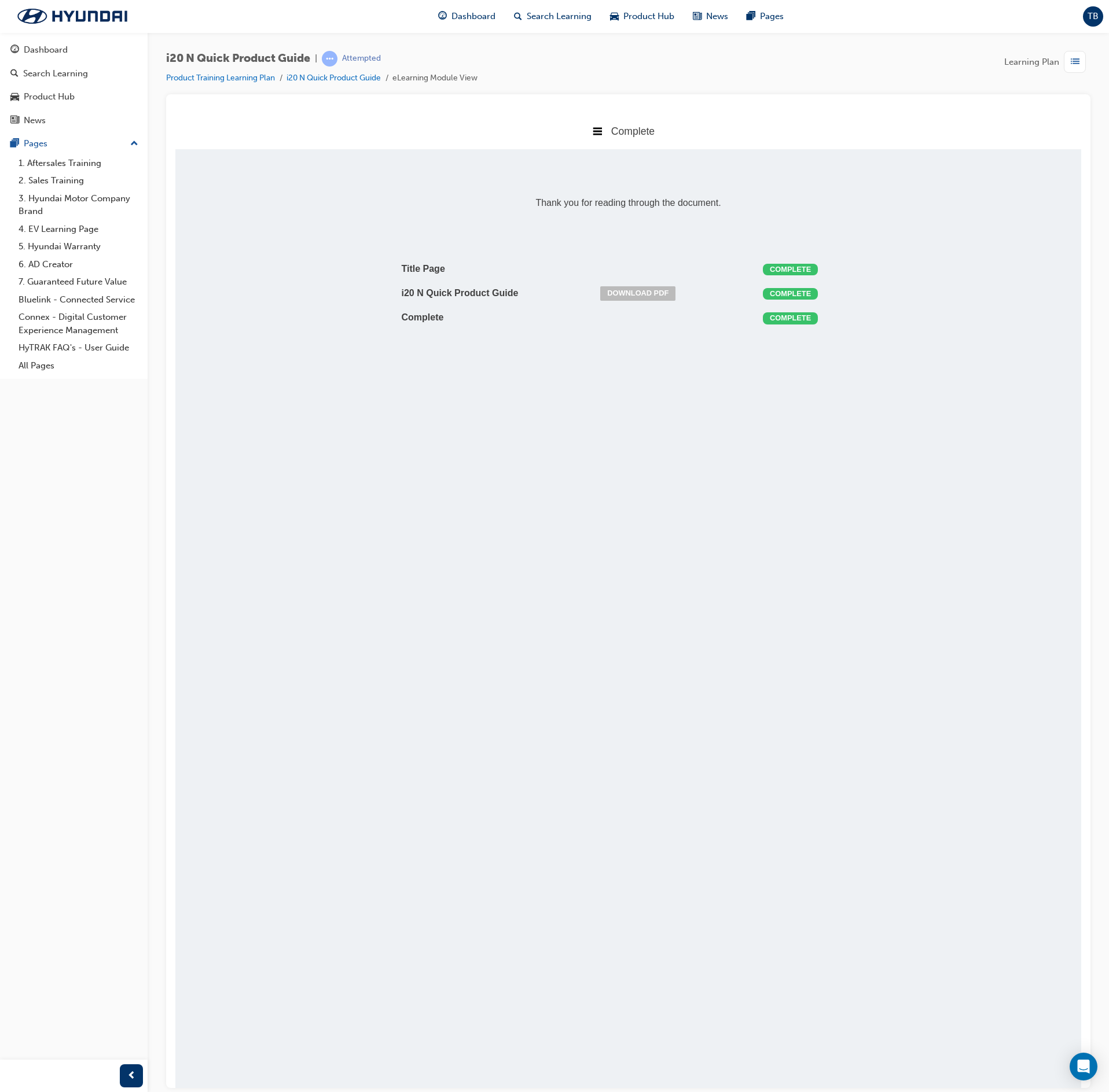
click at [1058, 59] on span "Learning Plan" at bounding box center [1032, 62] width 55 height 13
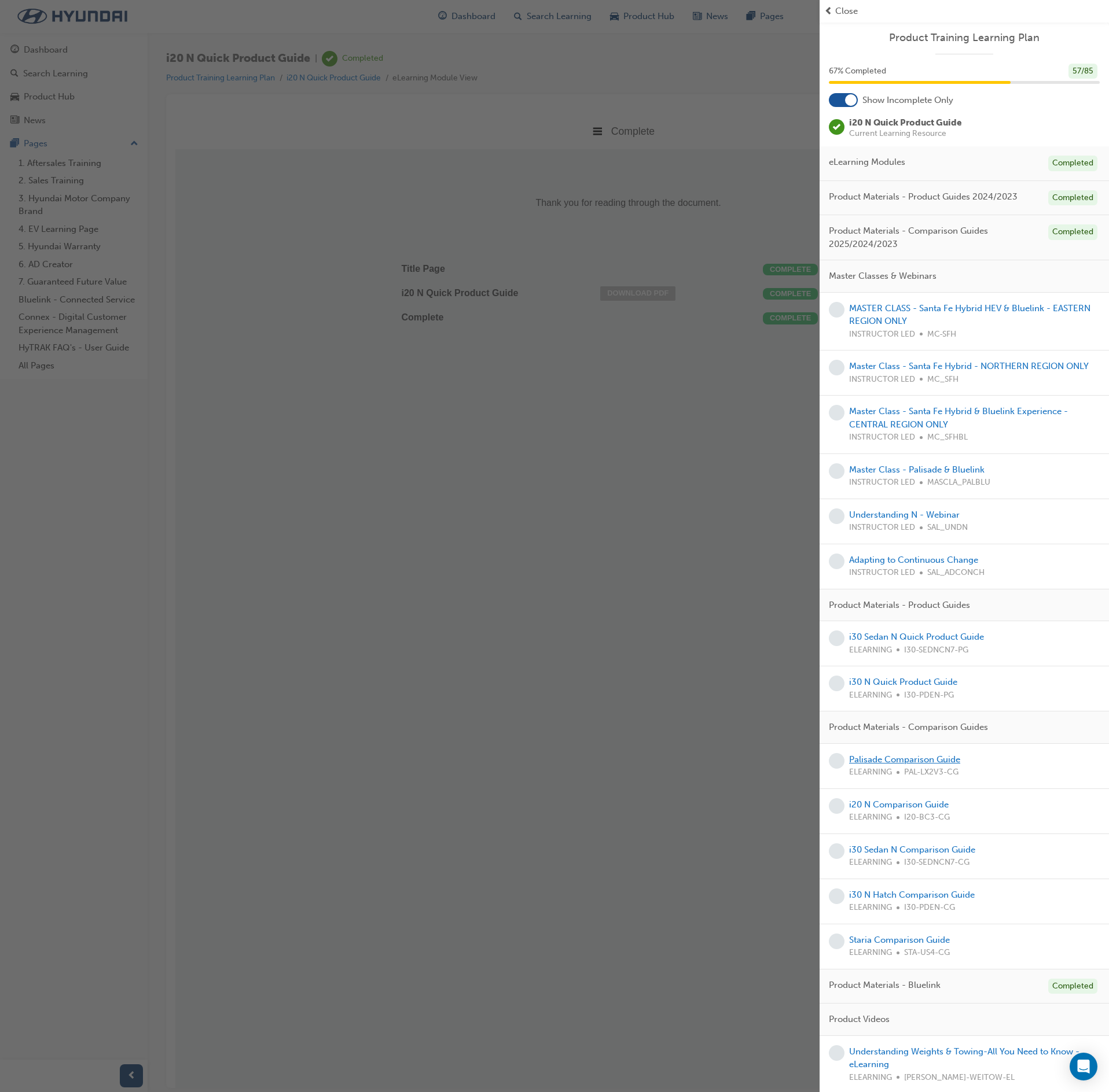
click at [918, 765] on link "Palisade Comparison Guide" at bounding box center [905, 760] width 111 height 11
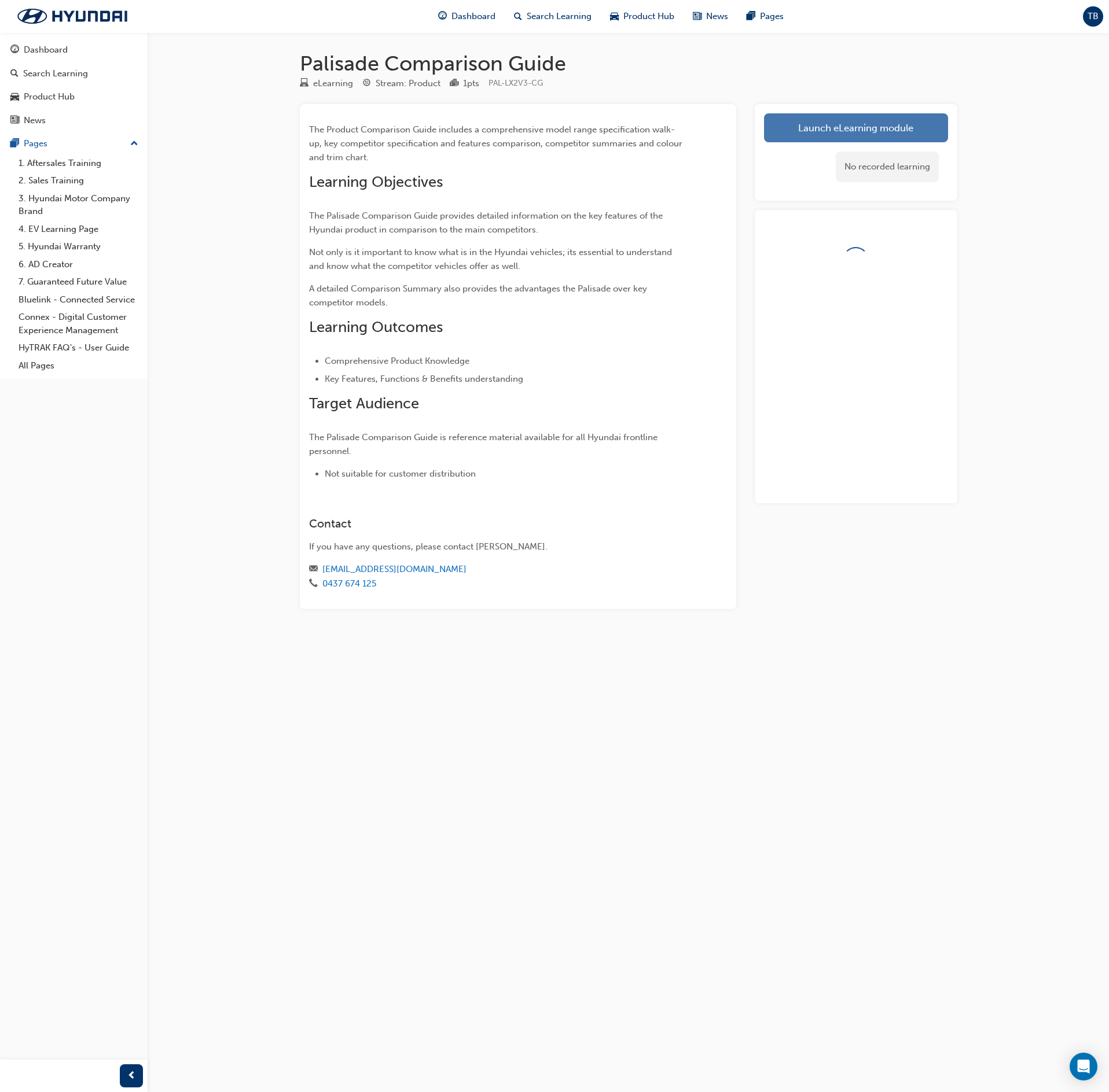
click at [838, 132] on link "Launch eLearning module" at bounding box center [856, 128] width 184 height 29
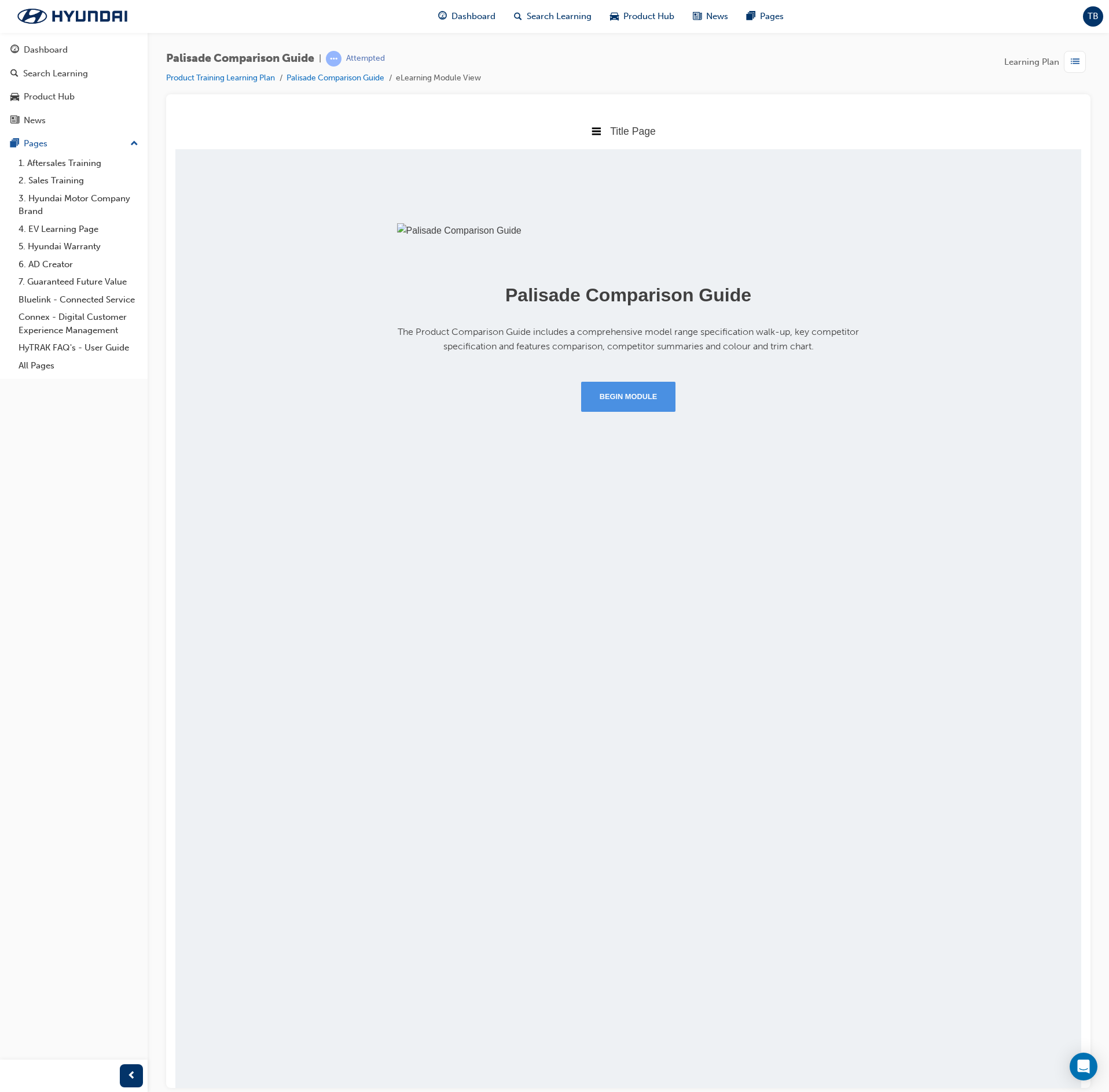
click at [631, 411] on button "Begin Module" at bounding box center [629, 396] width 95 height 30
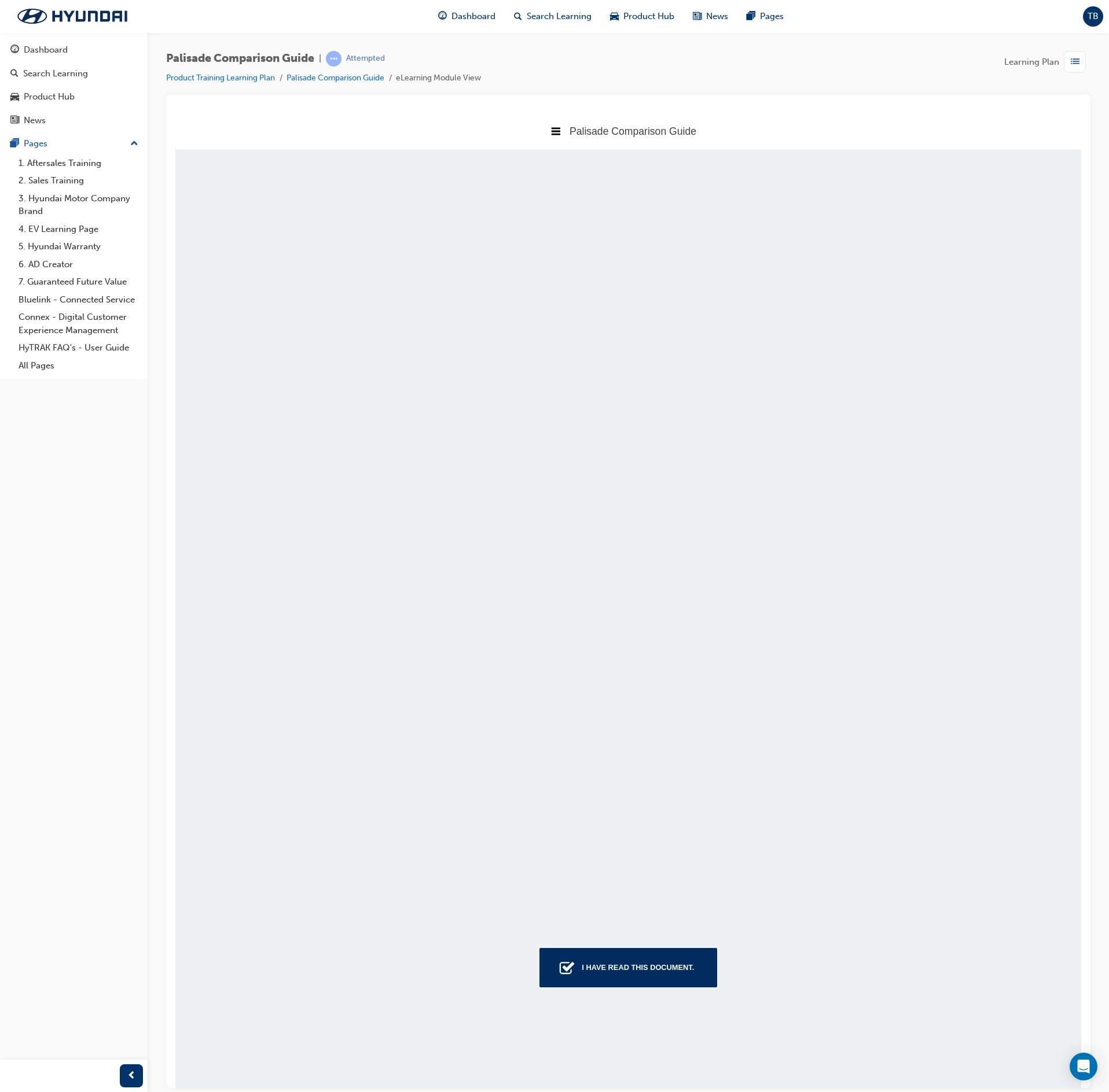
scroll to position [897, 941]
click at [647, 961] on div "I have read this document." at bounding box center [638, 967] width 121 height 21
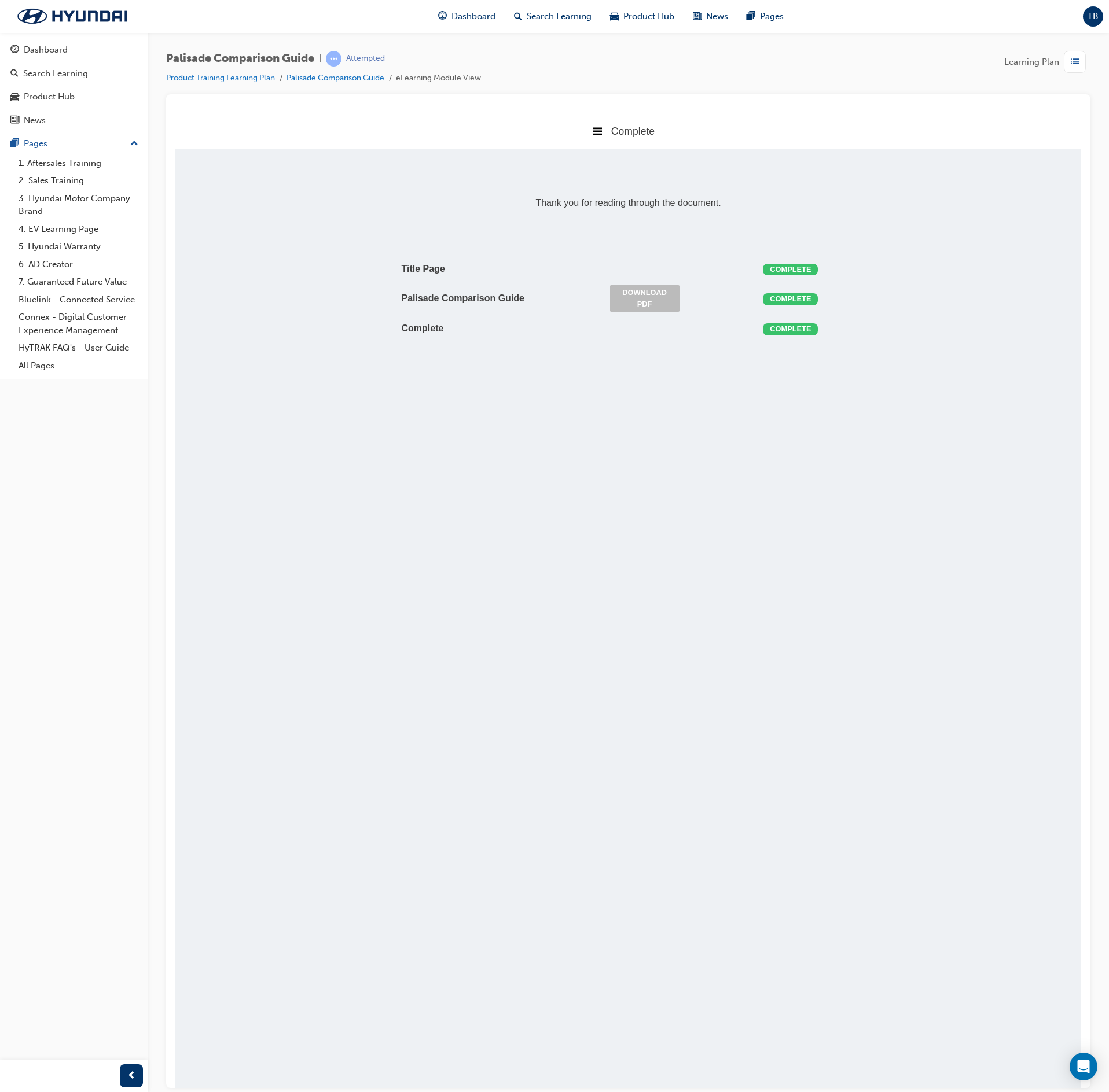
scroll to position [264, 941]
click at [1076, 59] on span "list-icon" at bounding box center [1075, 61] width 8 height 14
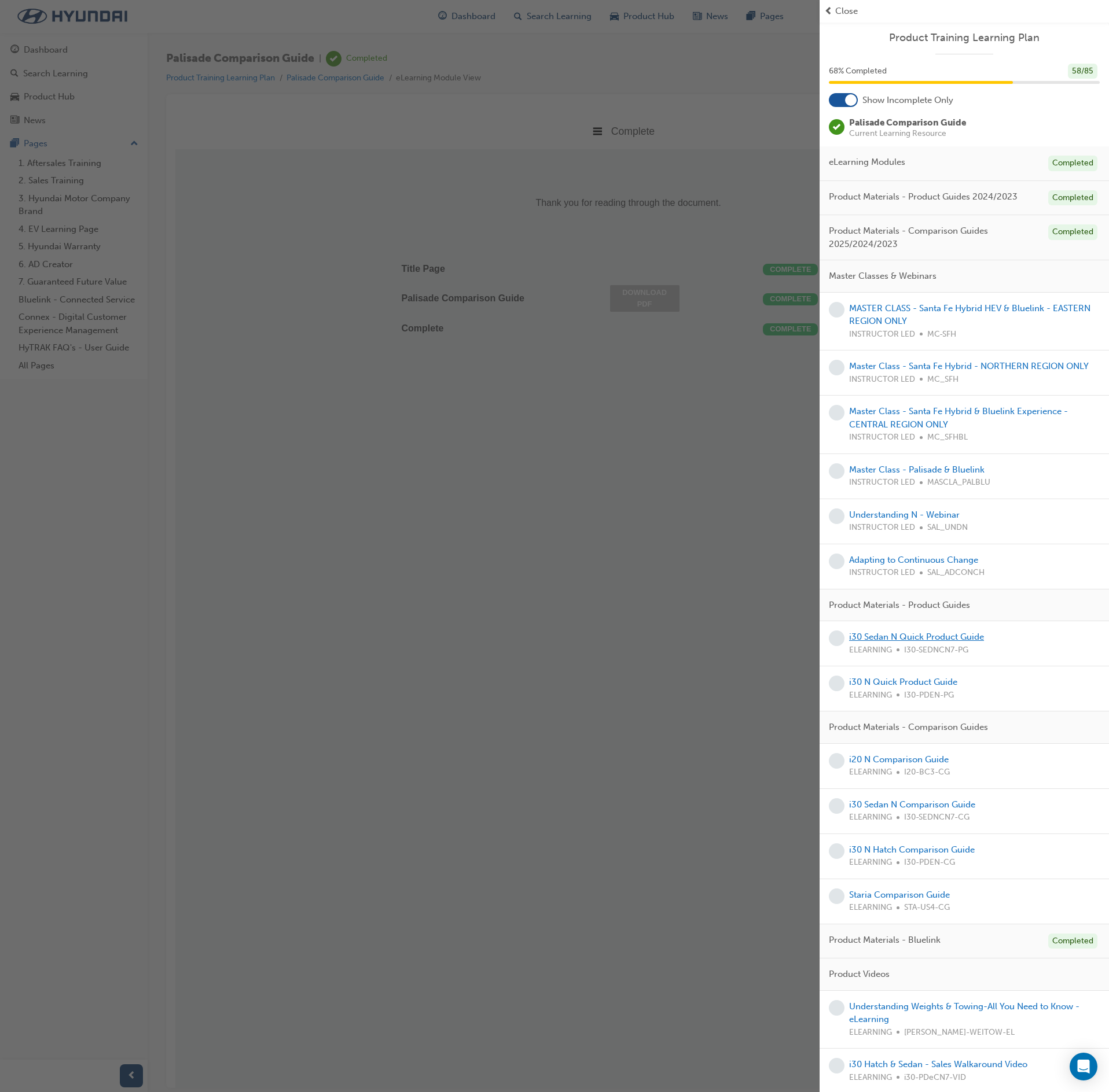
click at [900, 642] on link "i30 Sedan N Quick Product Guide" at bounding box center [916, 637] width 135 height 11
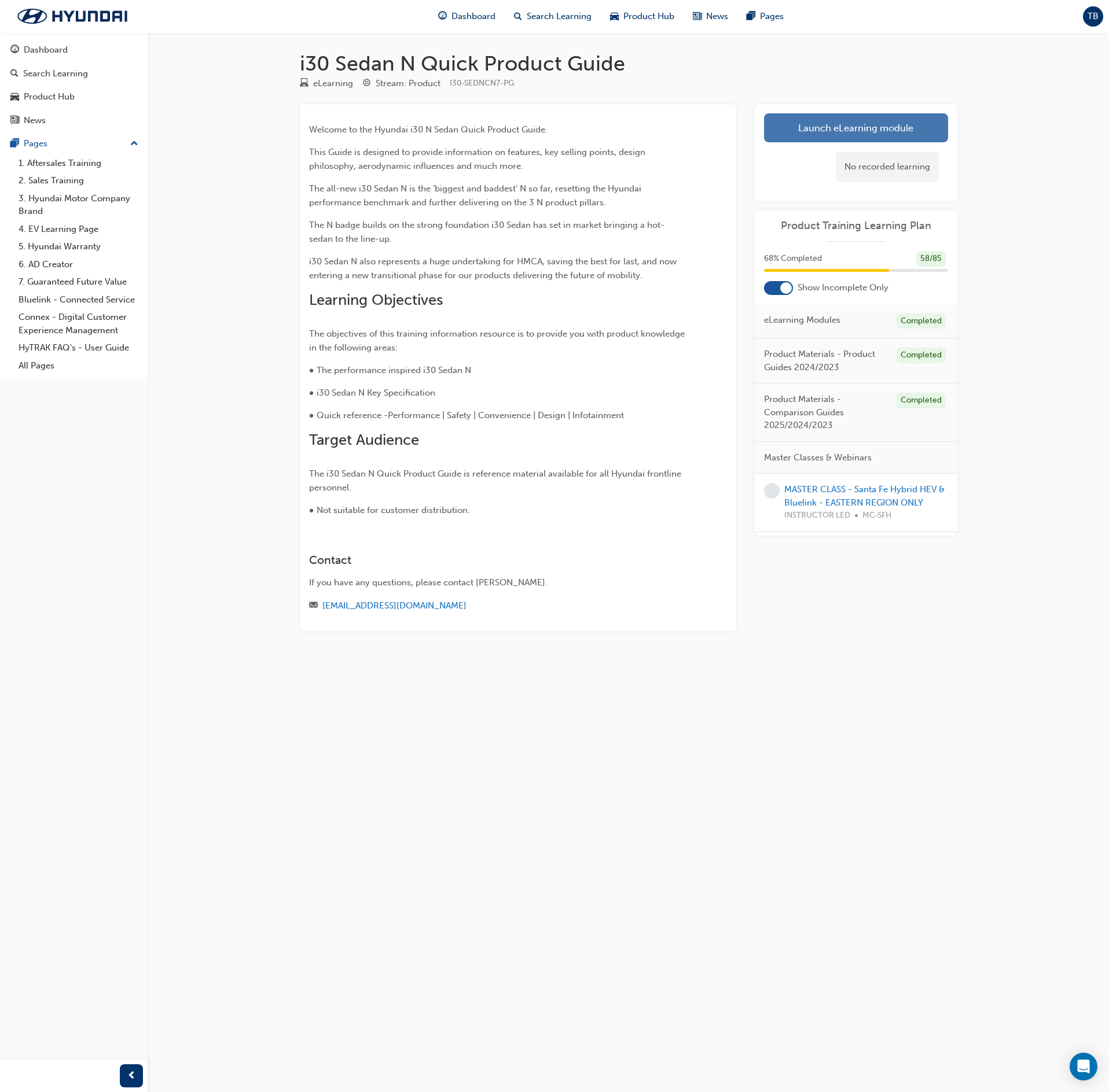
click at [925, 125] on link "Launch eLearning module" at bounding box center [856, 128] width 184 height 29
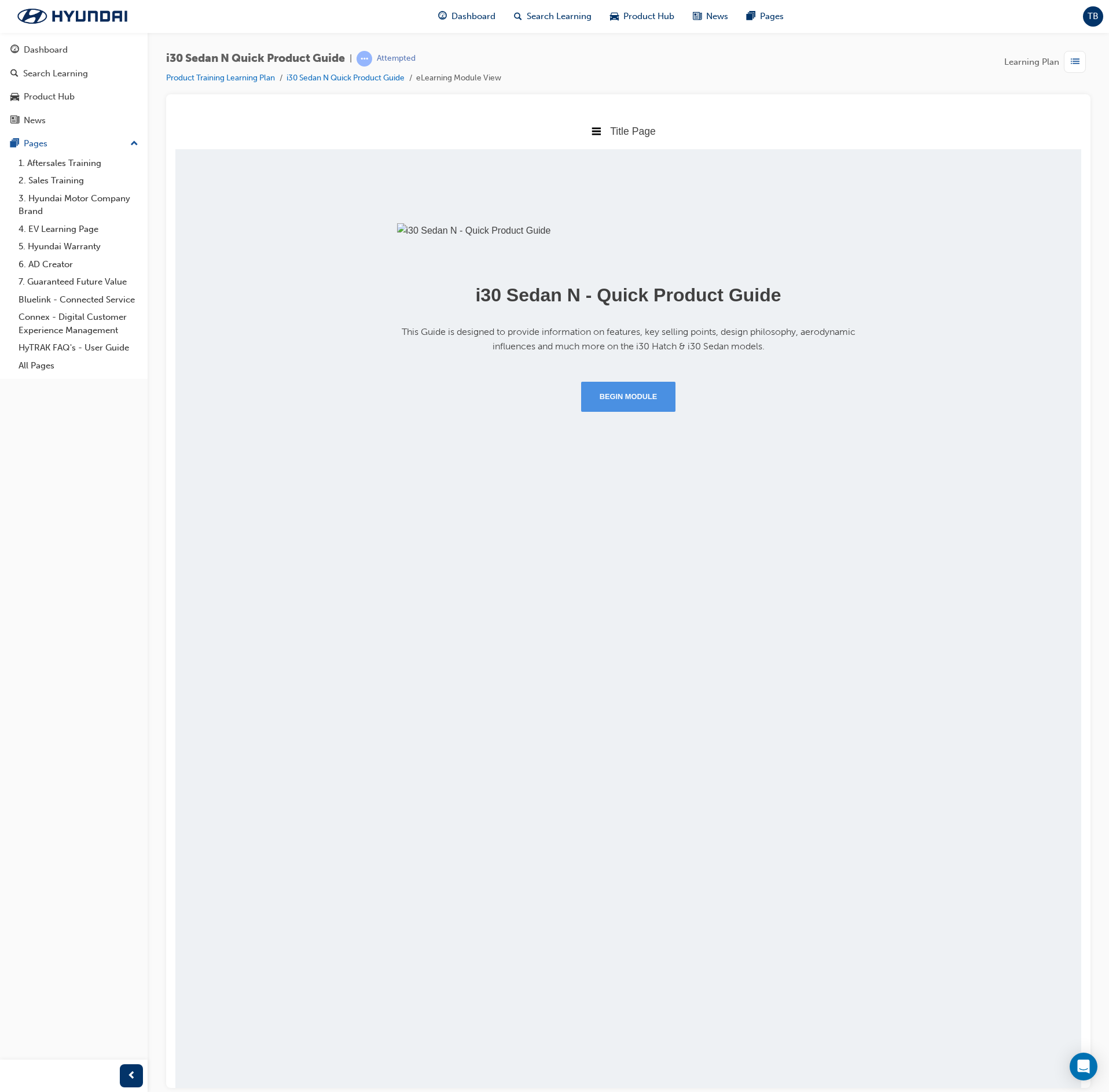
click at [621, 411] on button "Begin Module" at bounding box center [629, 396] width 95 height 30
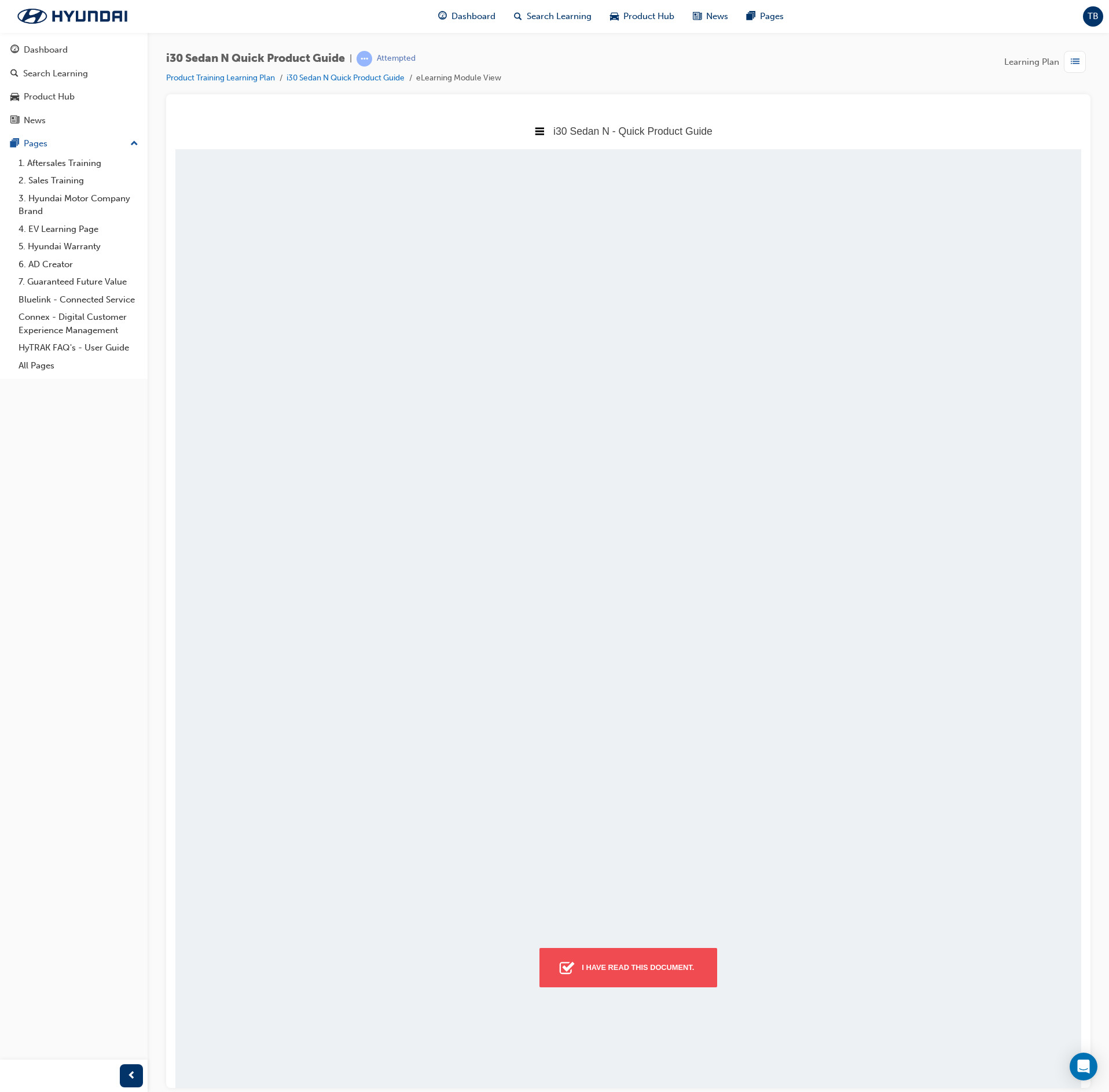
click at [671, 967] on div "I have read this document." at bounding box center [638, 967] width 121 height 21
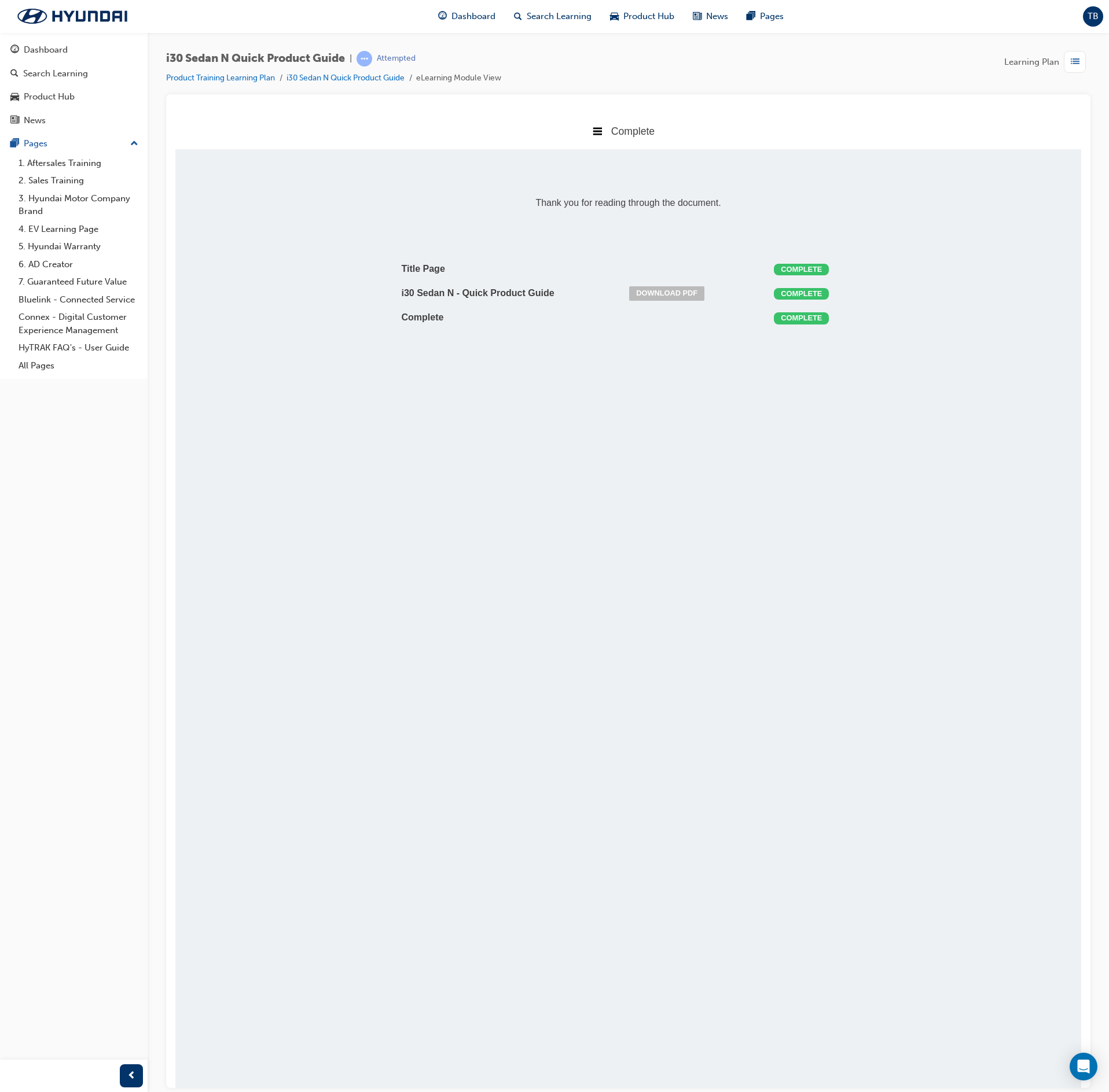
scroll to position [6, 6]
click at [1074, 56] on span "list-icon" at bounding box center [1075, 61] width 8 height 14
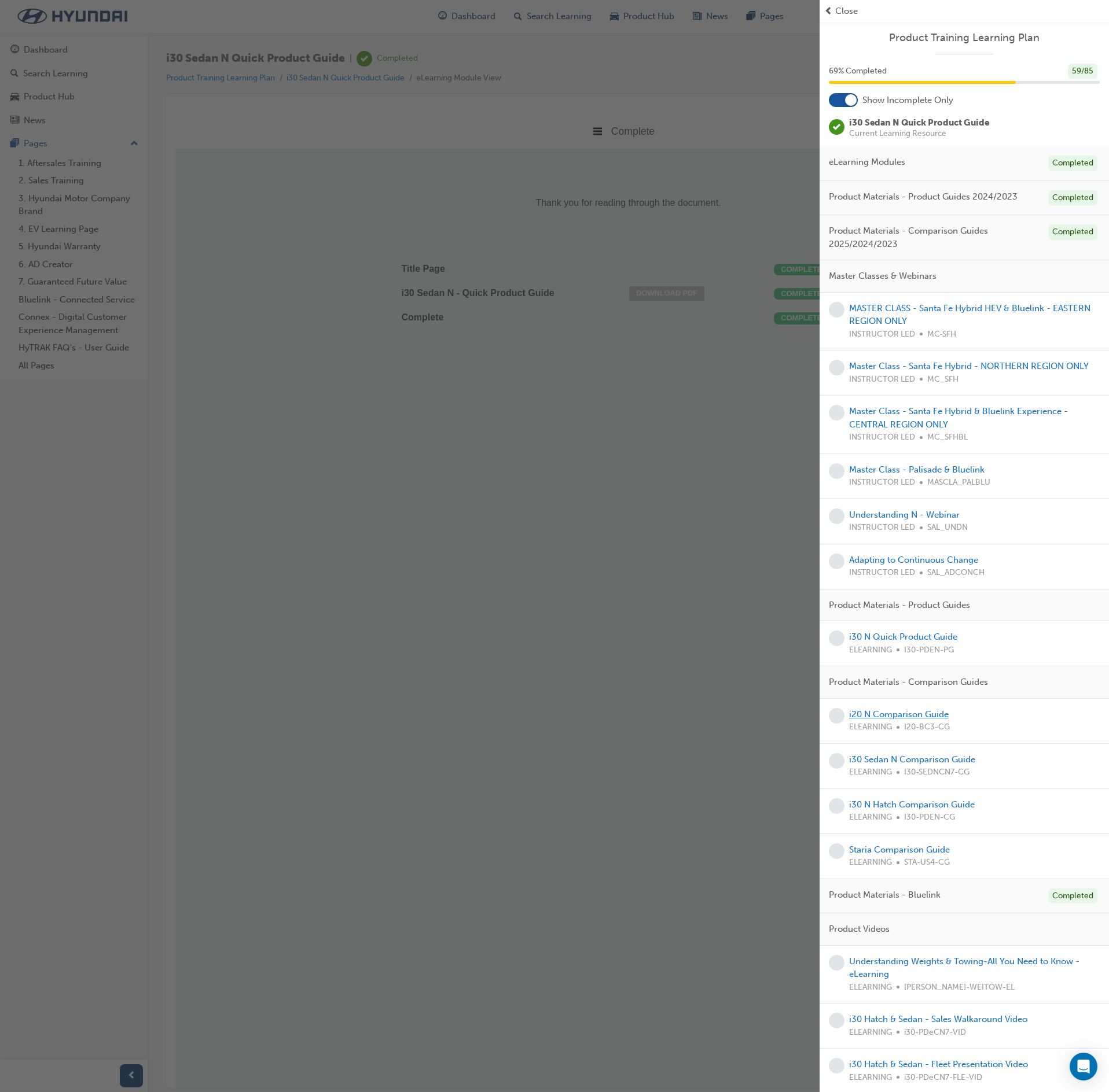
click at [900, 720] on link "i20 N Comparison Guide" at bounding box center [899, 714] width 100 height 11
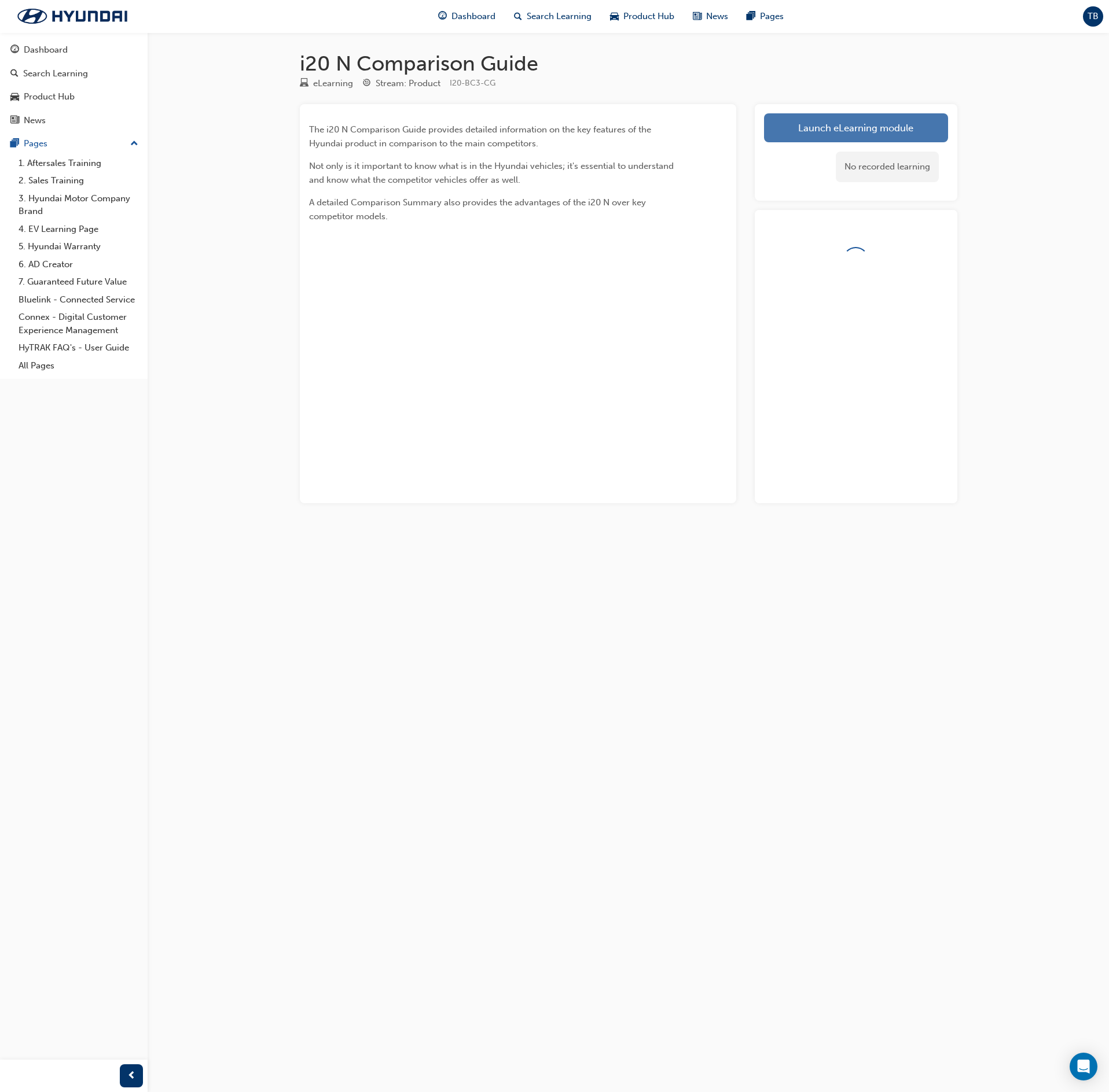
click at [841, 115] on link "Launch eLearning module" at bounding box center [856, 128] width 184 height 29
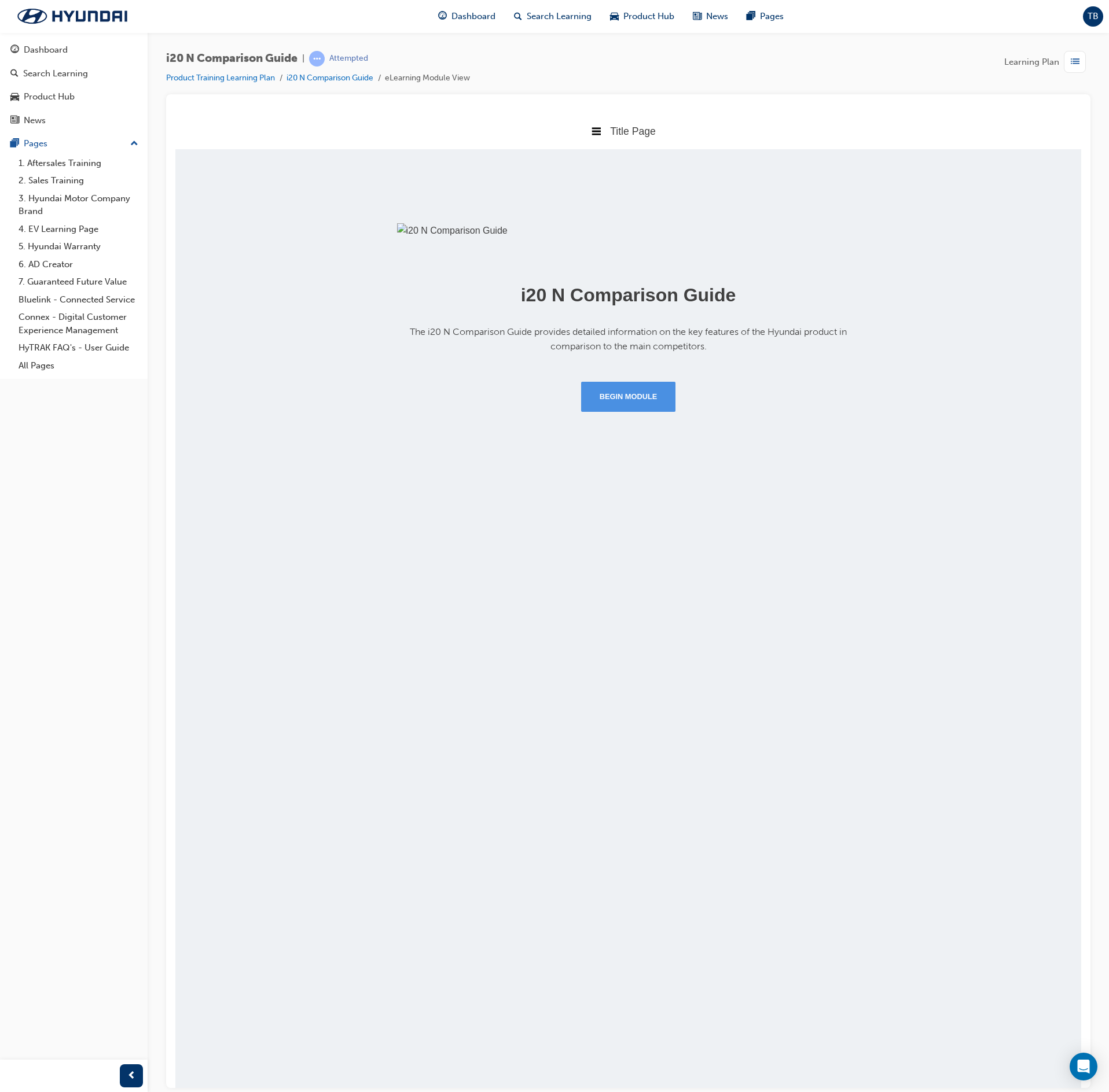
click at [645, 411] on button "Begin Module" at bounding box center [629, 396] width 95 height 30
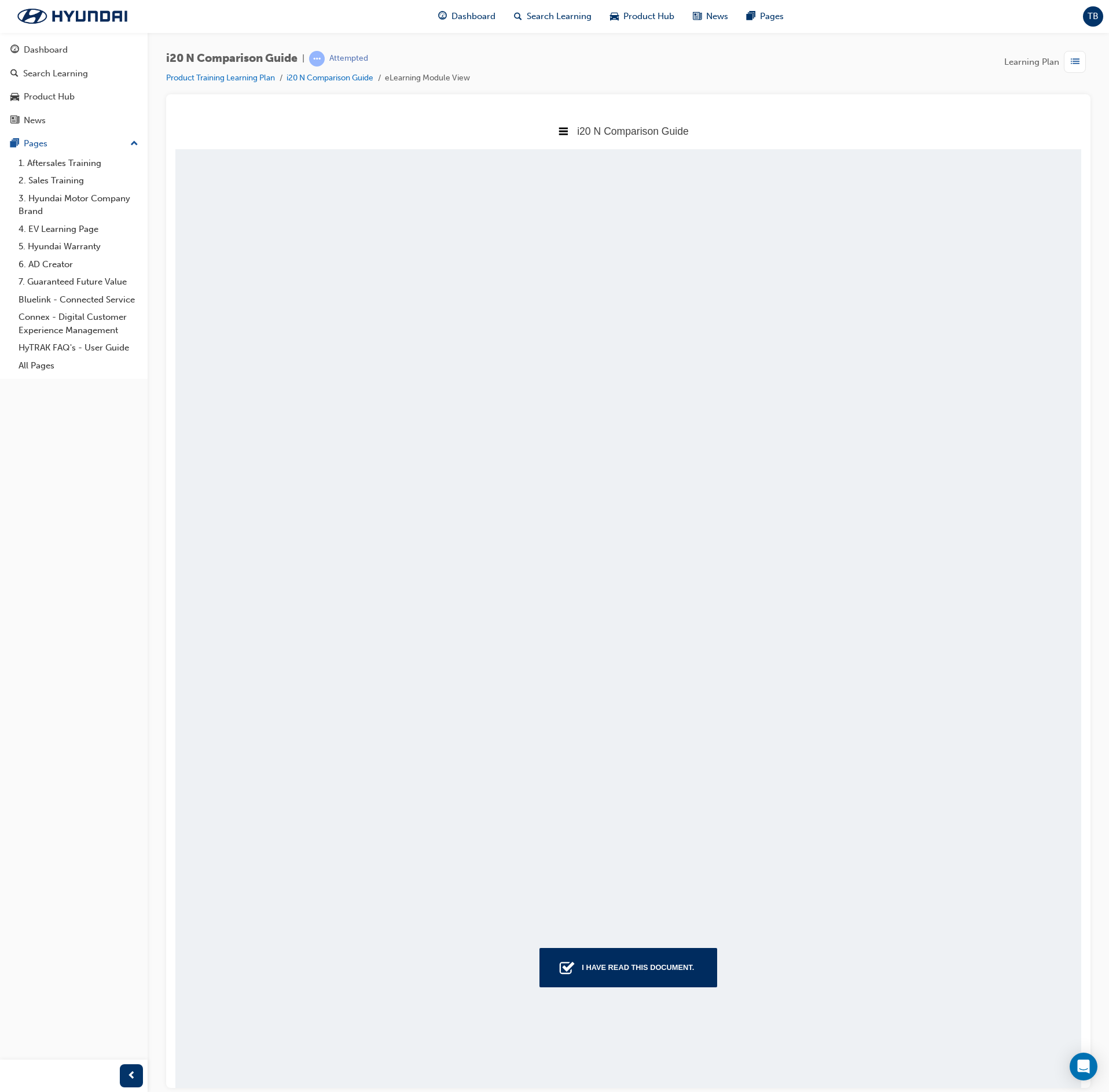
scroll to position [897, 941]
click at [577, 965] on div "I have read this document." at bounding box center [638, 967] width 121 height 21
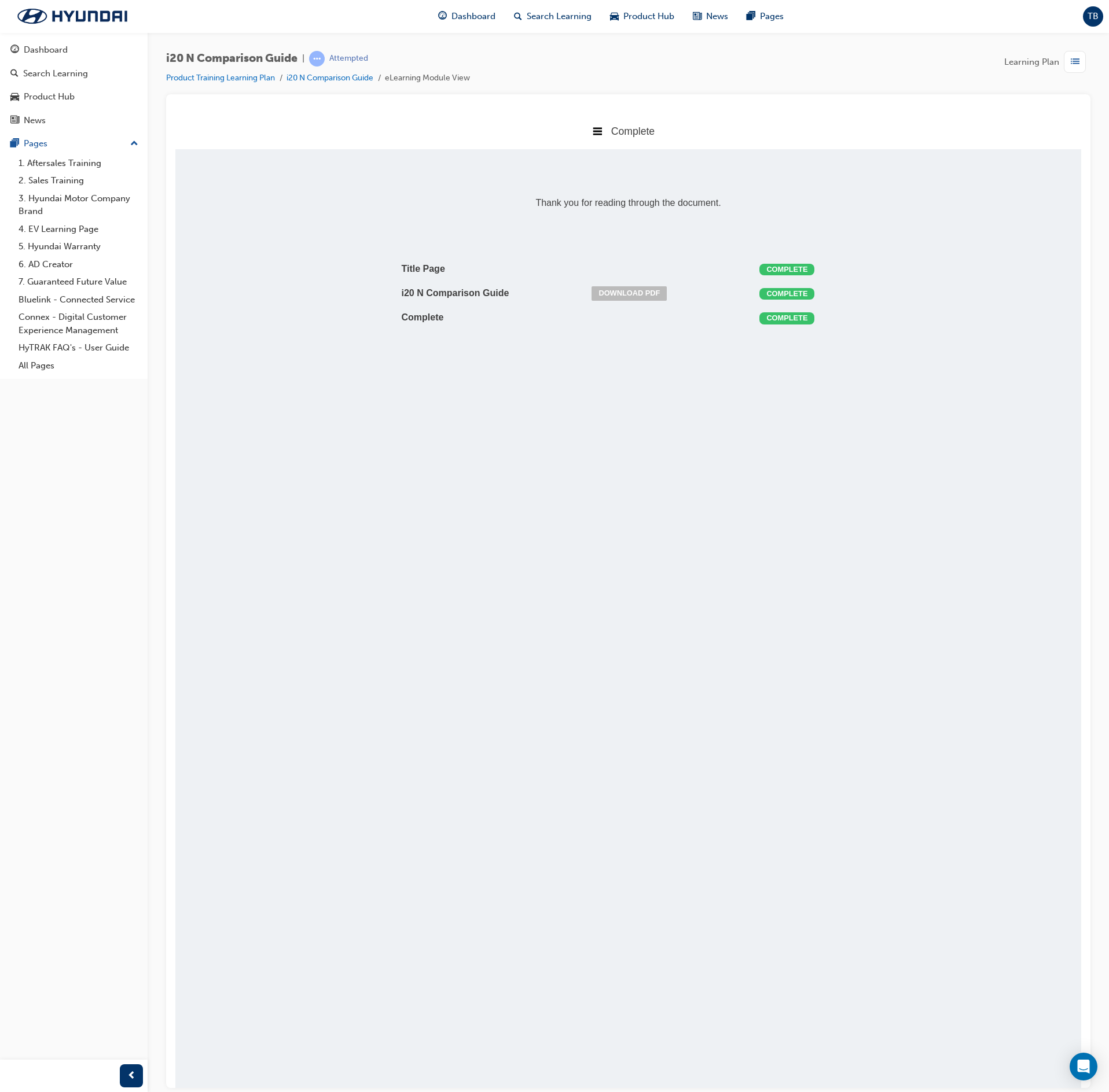
scroll to position [252, 941]
click at [1079, 62] on span "list-icon" at bounding box center [1075, 61] width 8 height 14
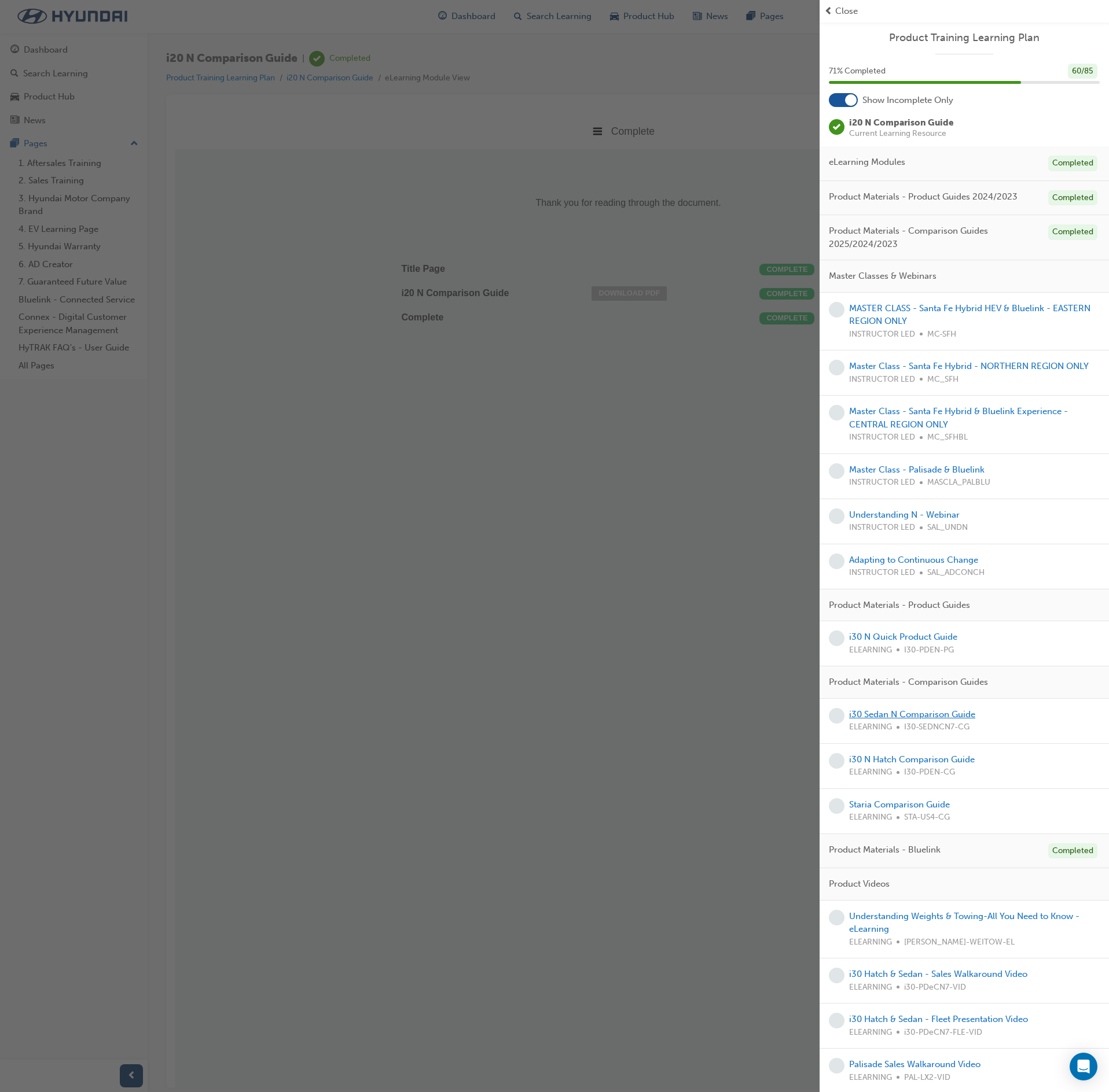
click at [939, 720] on link "i30 Sedan N Comparison Guide" at bounding box center [912, 714] width 126 height 11
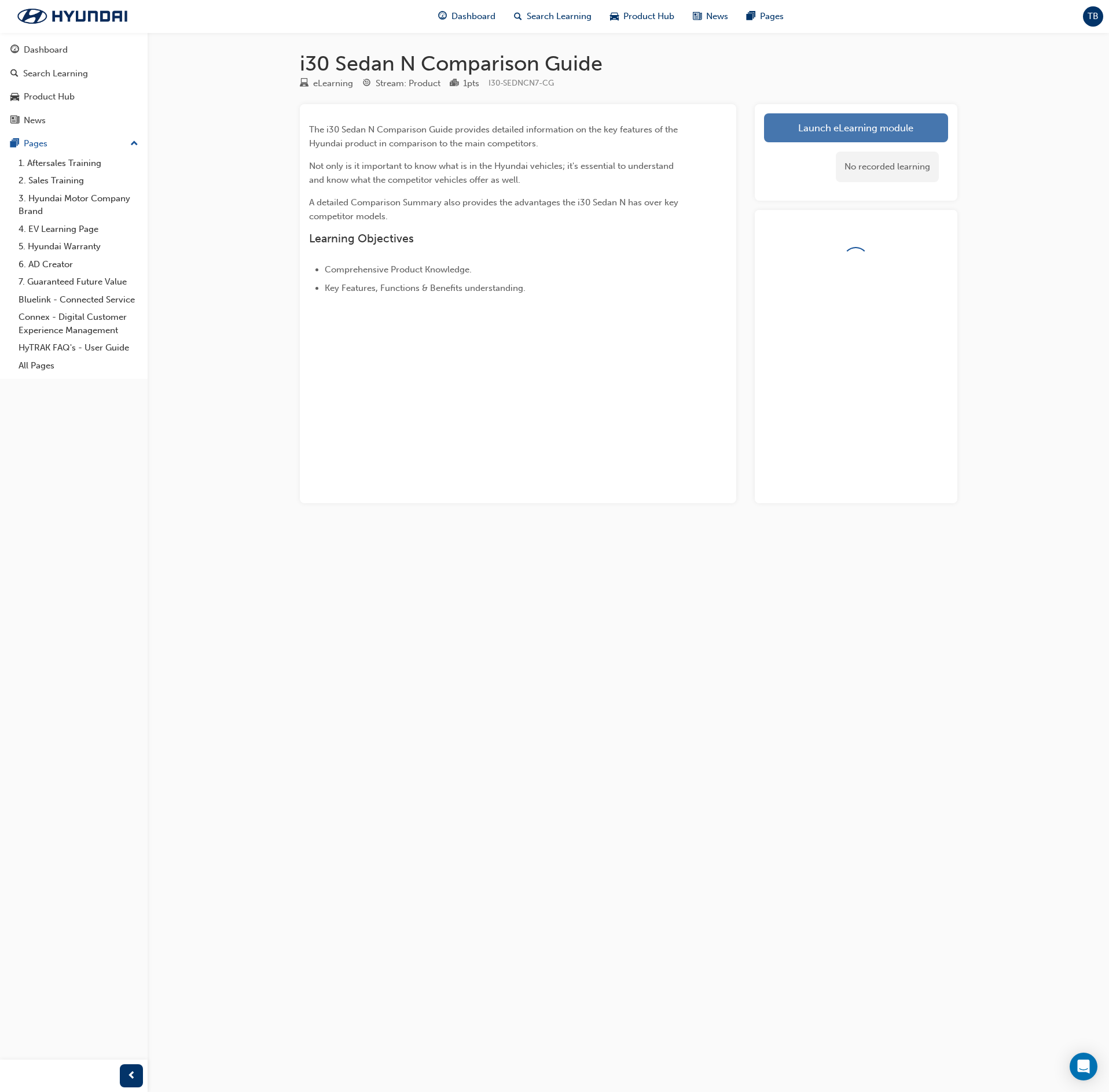
click at [859, 133] on link "Launch eLearning module" at bounding box center [856, 128] width 184 height 29
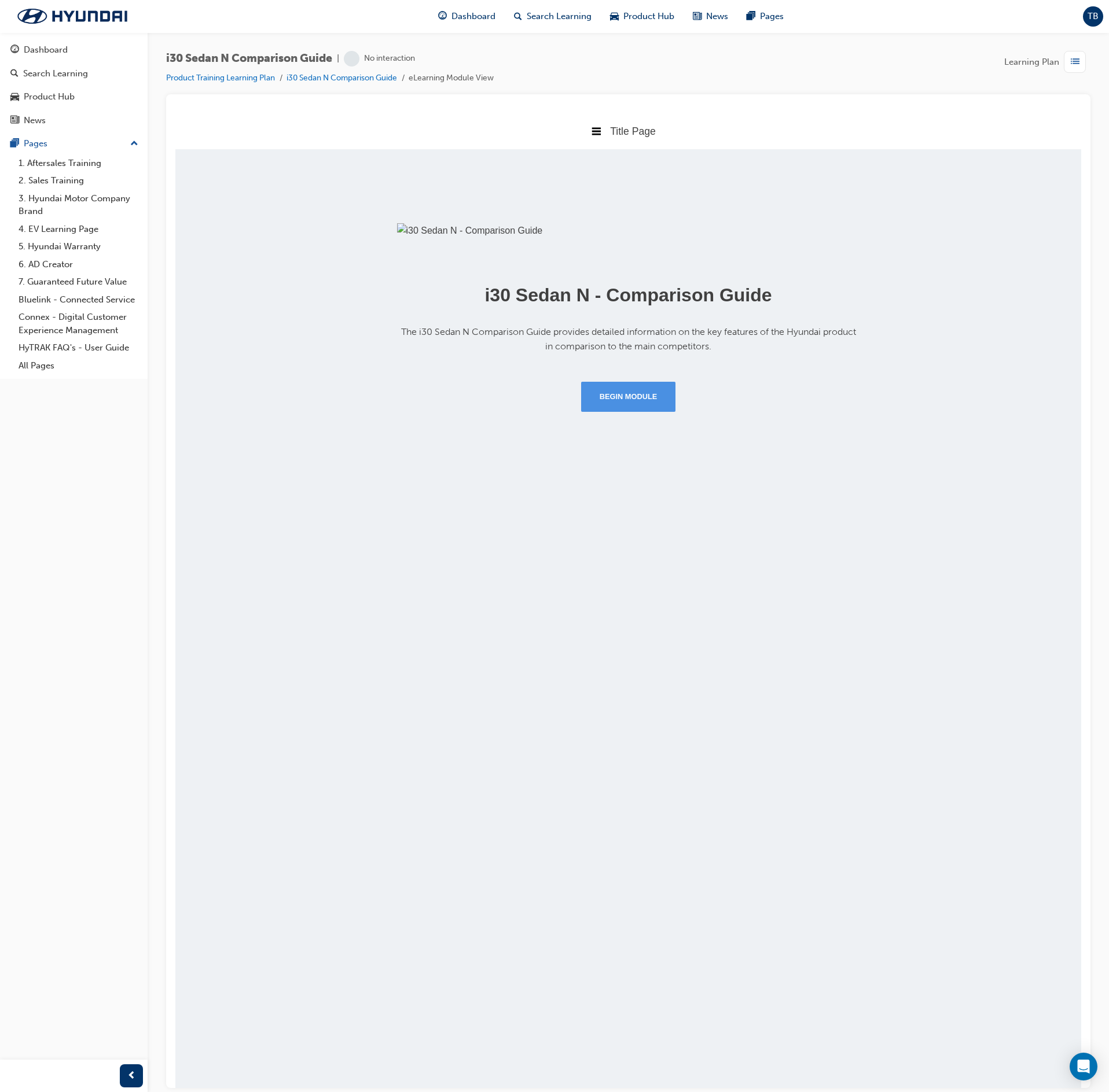
click at [647, 411] on button "Begin Module" at bounding box center [629, 396] width 95 height 30
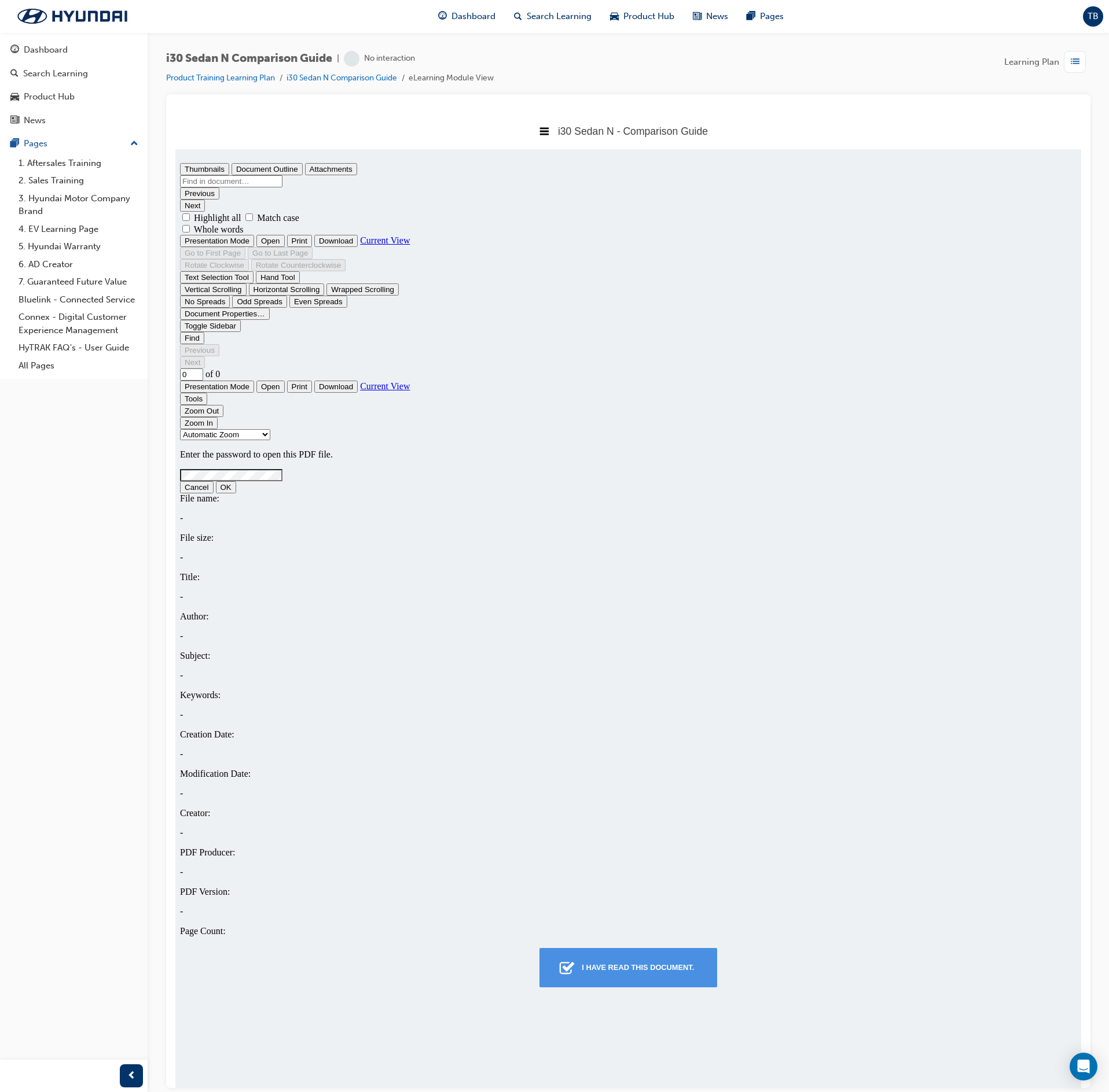
click at [640, 955] on button "I have read this document." at bounding box center [628, 967] width 178 height 39
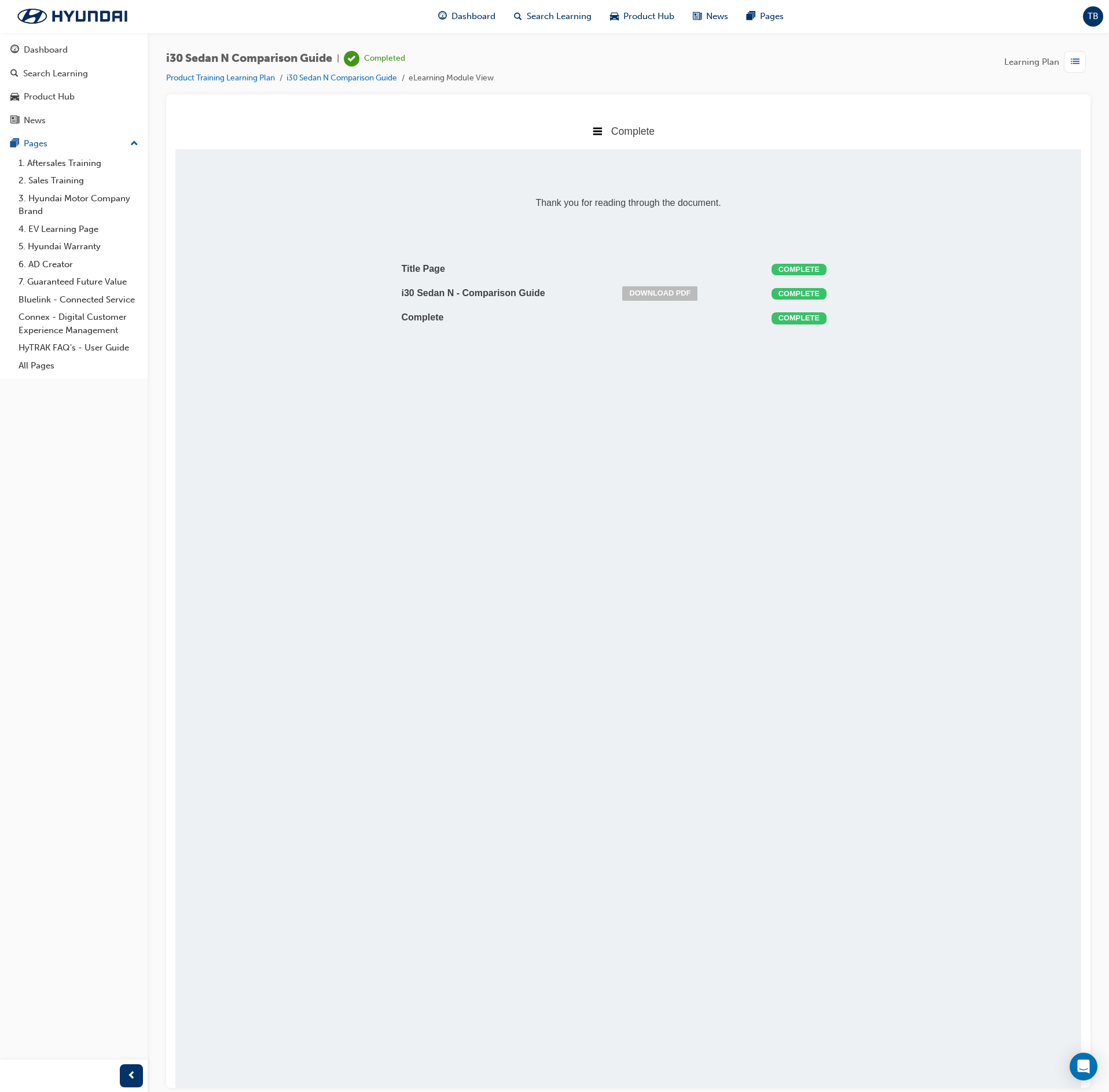
click at [1077, 59] on span "list-icon" at bounding box center [1075, 61] width 8 height 14
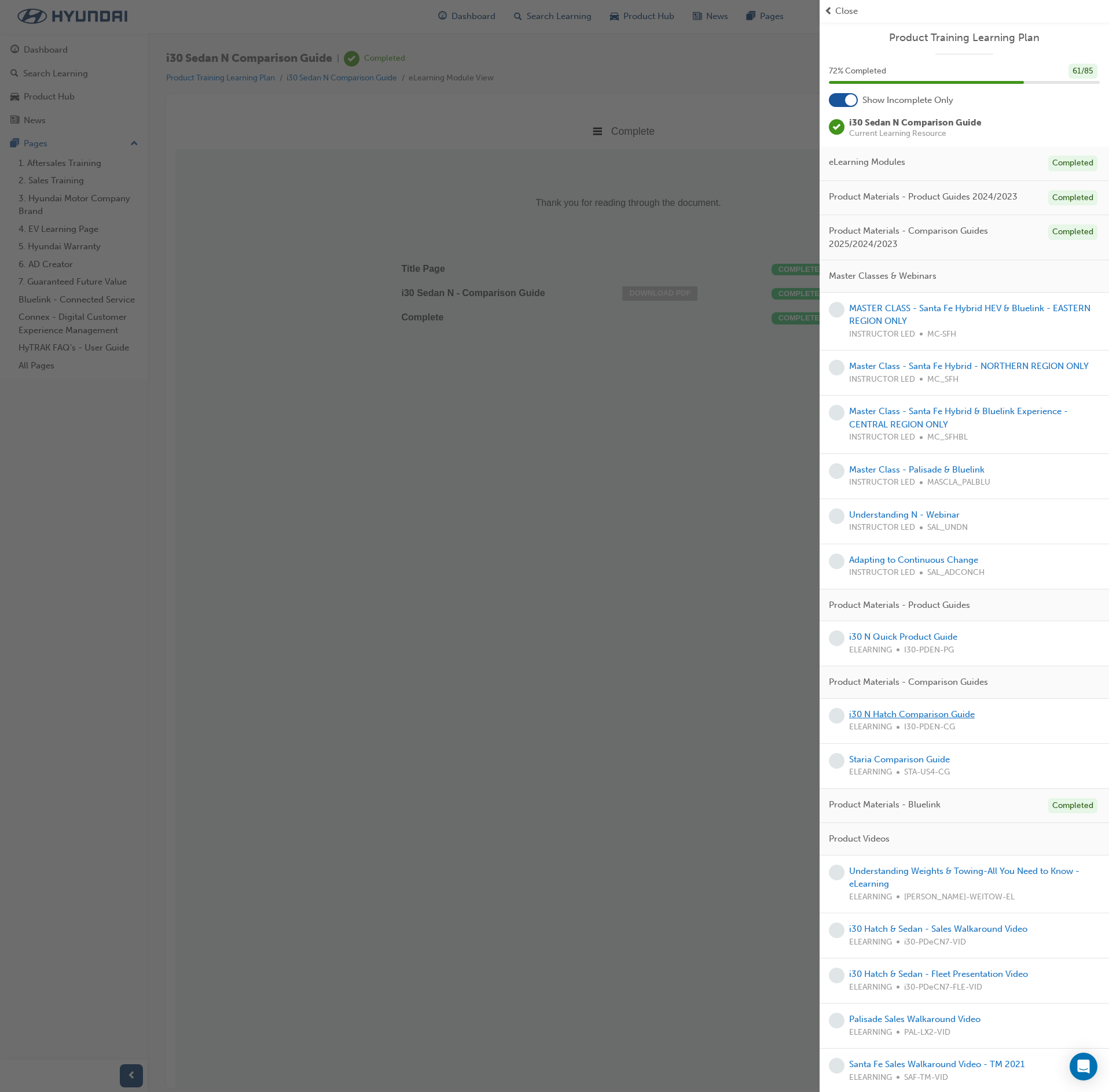
drag, startPoint x: 927, startPoint y: 729, endPoint x: 921, endPoint y: 737, distance: 10.0
click at [927, 730] on div "i30 N Hatch Comparison Guide ELEARNING I30-PDEN-CG" at bounding box center [911, 721] width 125 height 26
click at [921, 720] on link "i30 N Hatch Comparison Guide" at bounding box center [911, 714] width 125 height 11
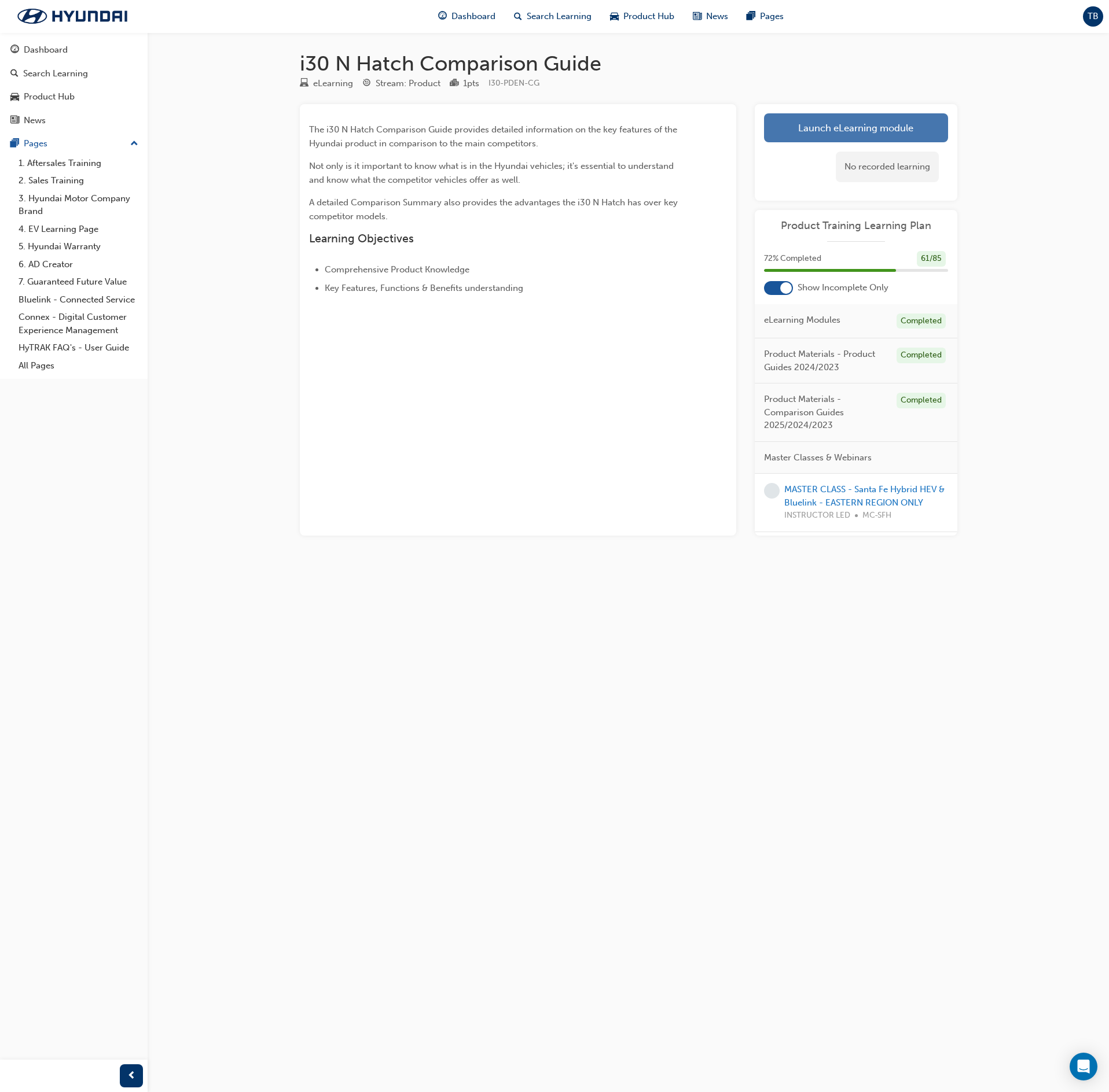
click at [917, 133] on link "Launch eLearning module" at bounding box center [856, 128] width 184 height 29
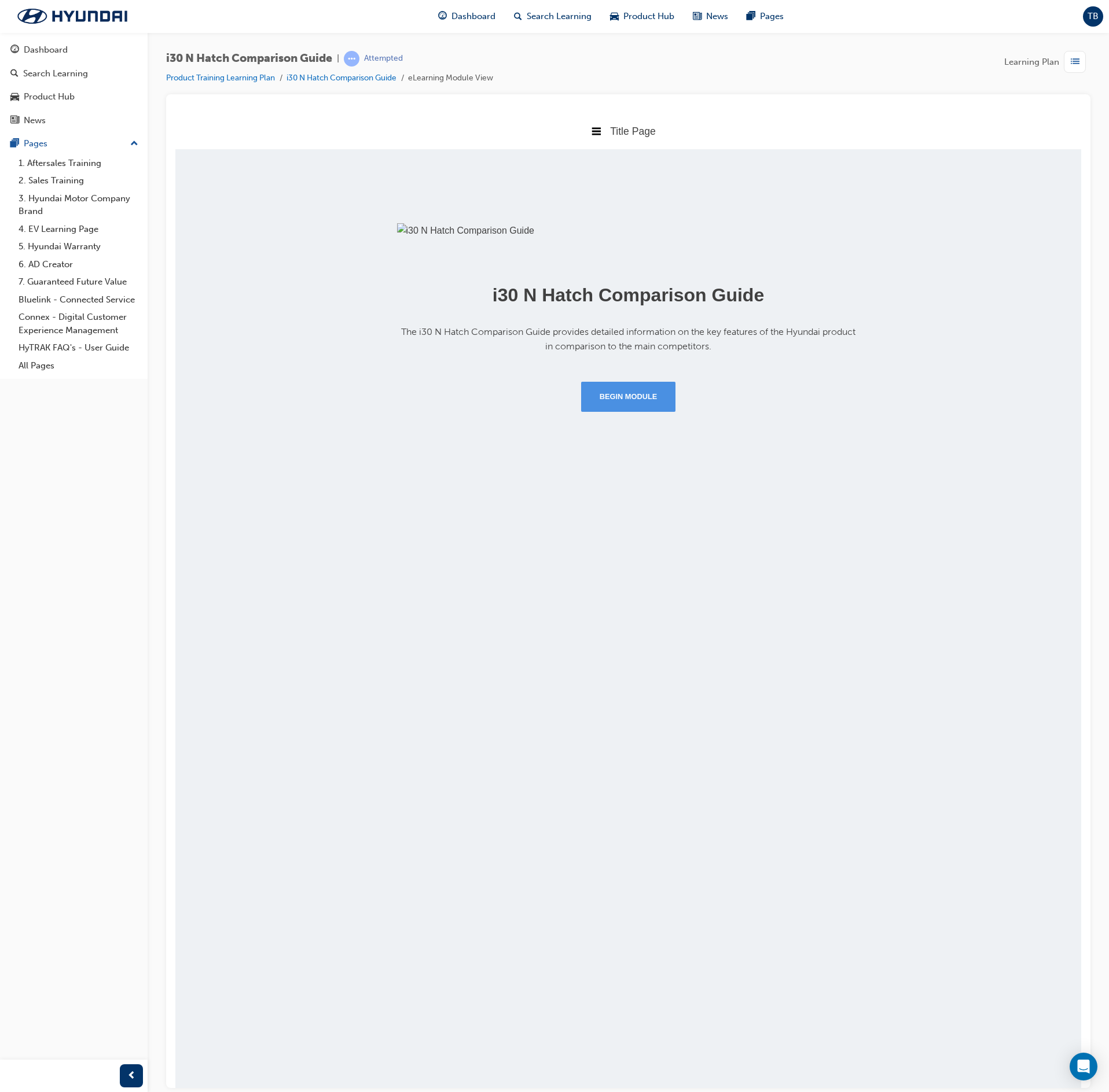
click at [625, 411] on button "Begin Module" at bounding box center [629, 396] width 95 height 30
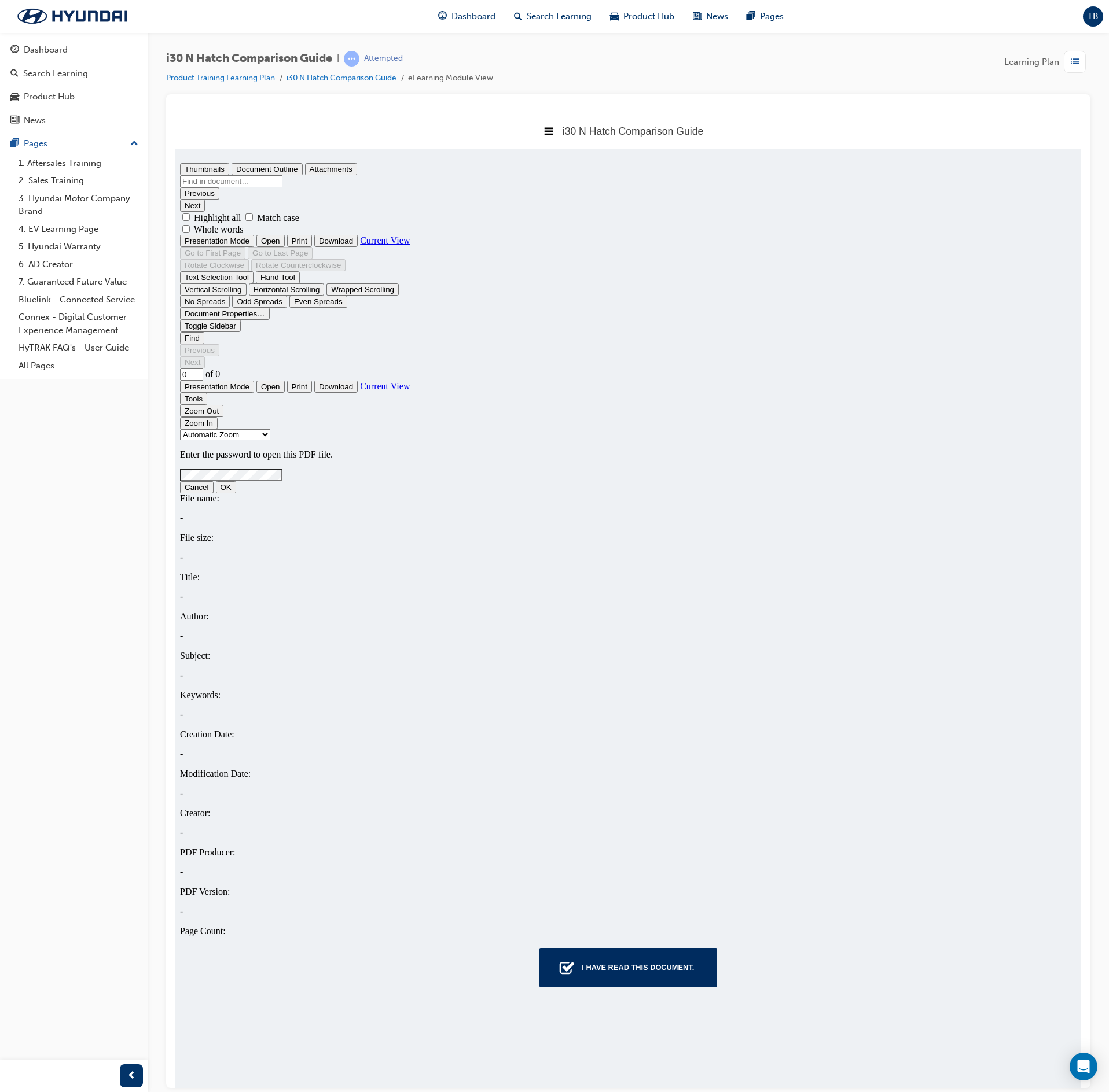
type input "1"
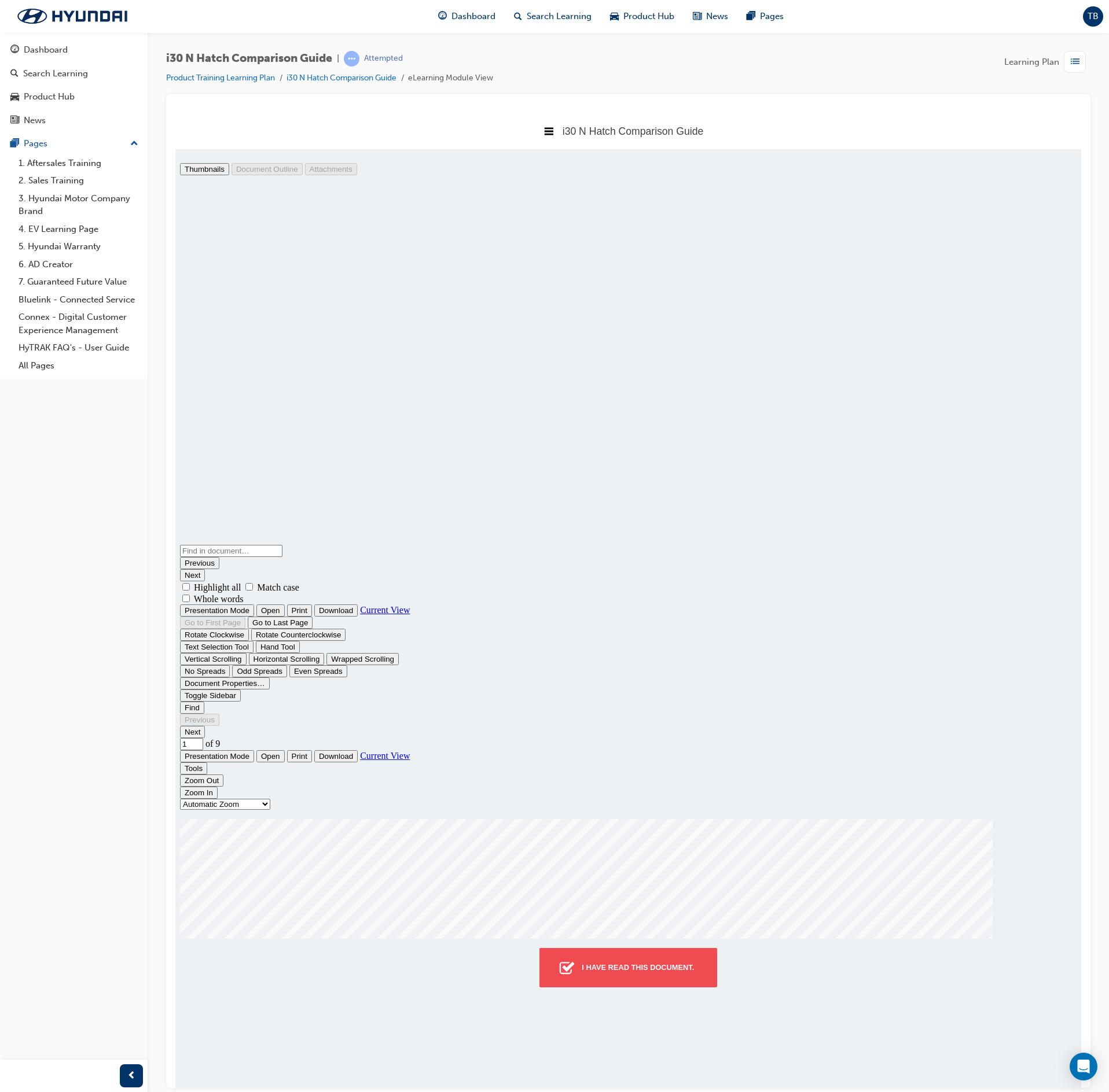
click at [659, 970] on div "I have read this document." at bounding box center [638, 967] width 121 height 21
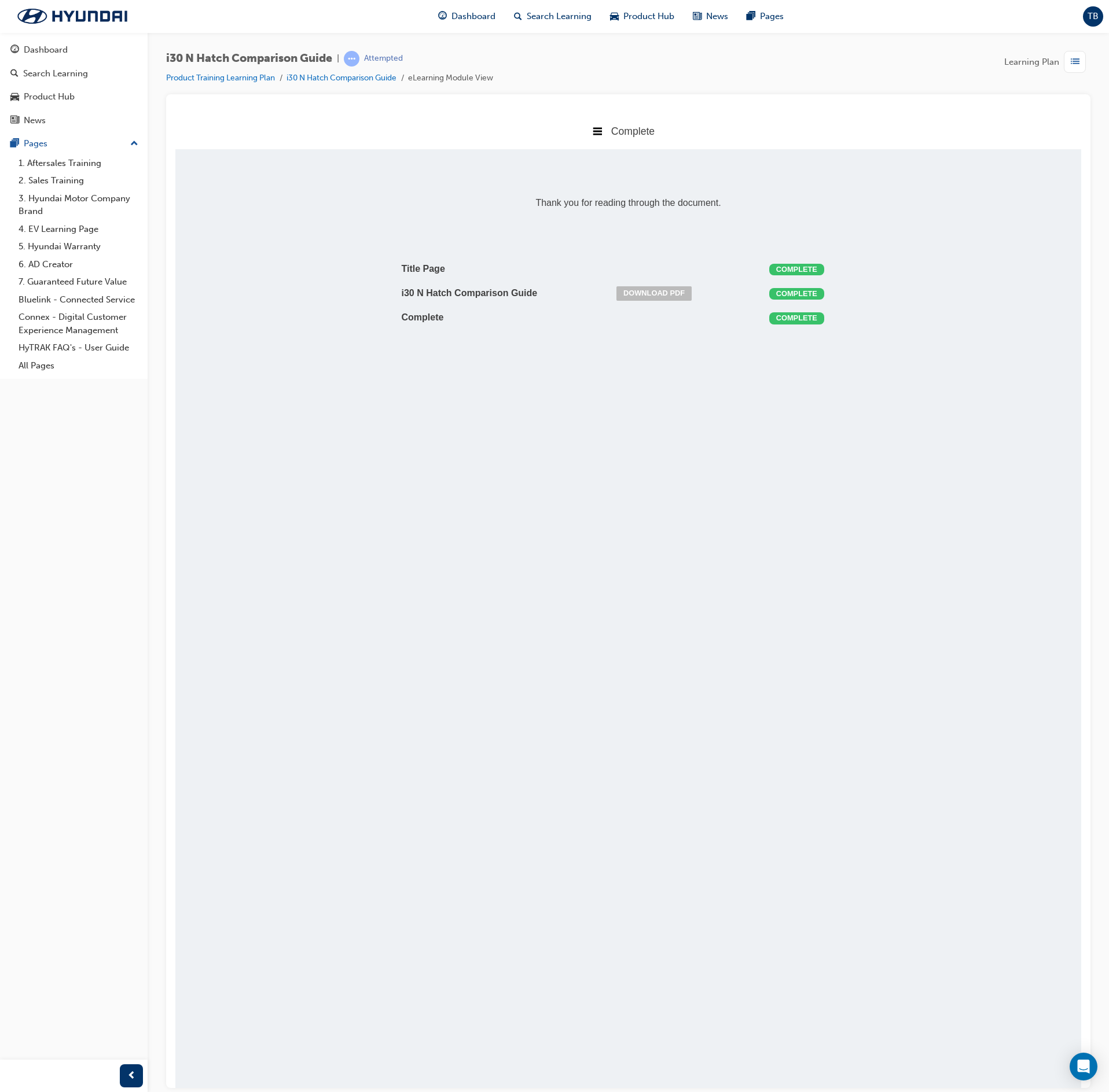
scroll to position [252, 941]
click at [1071, 65] on span "list-icon" at bounding box center [1075, 61] width 8 height 14
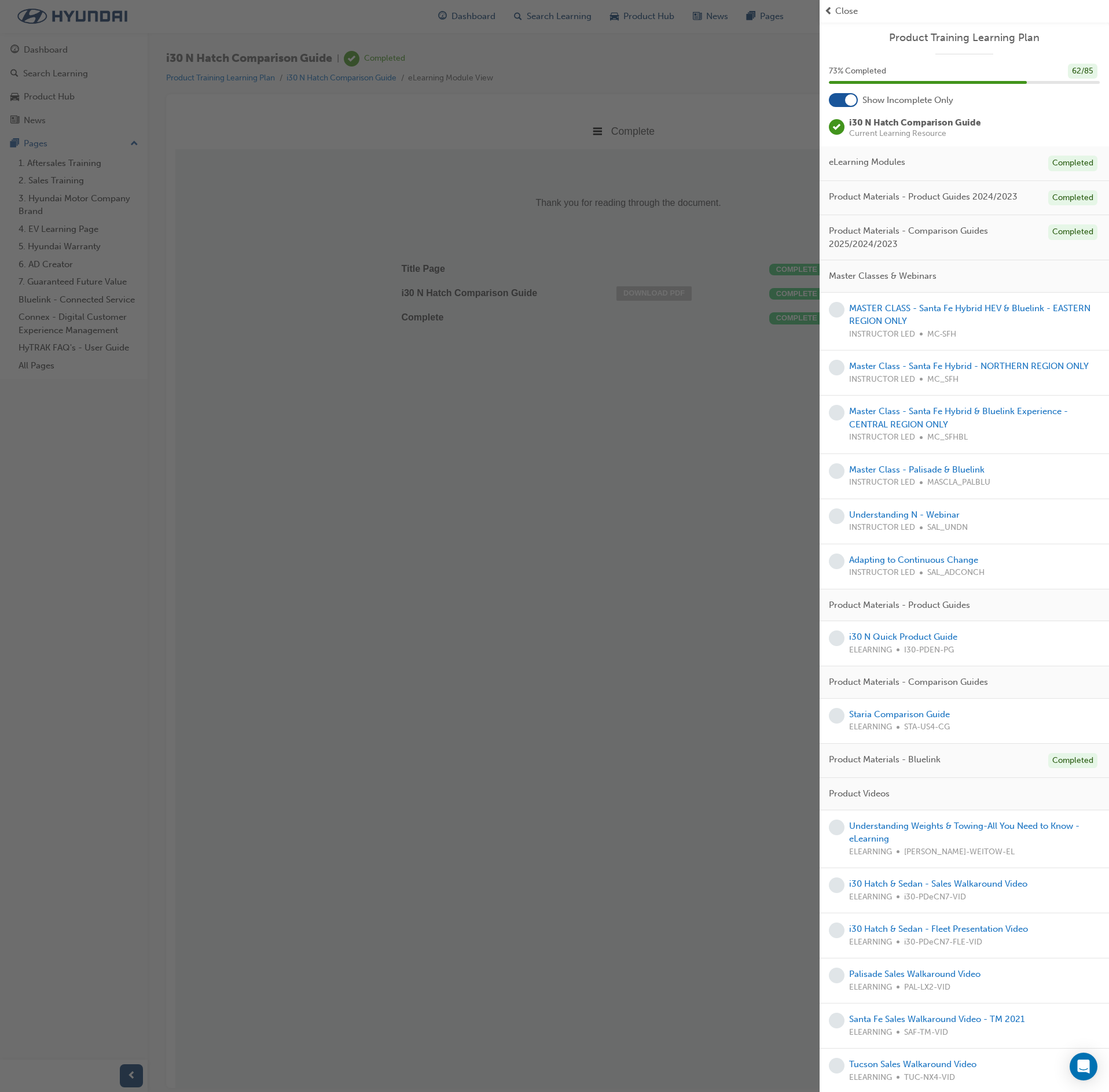
scroll to position [115, 0]
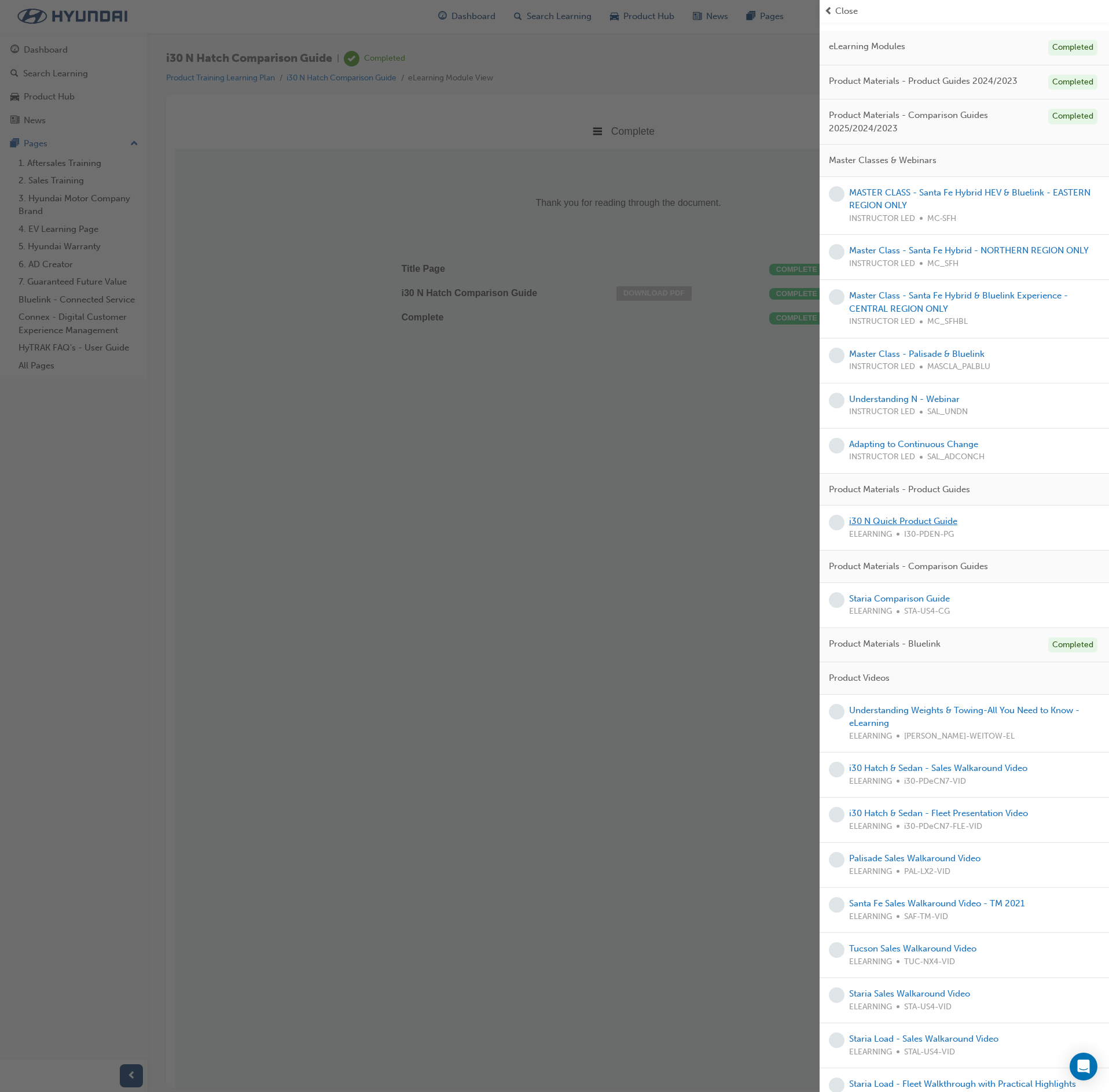
click at [906, 526] on link "i30 N Quick Product Guide" at bounding box center [903, 521] width 108 height 11
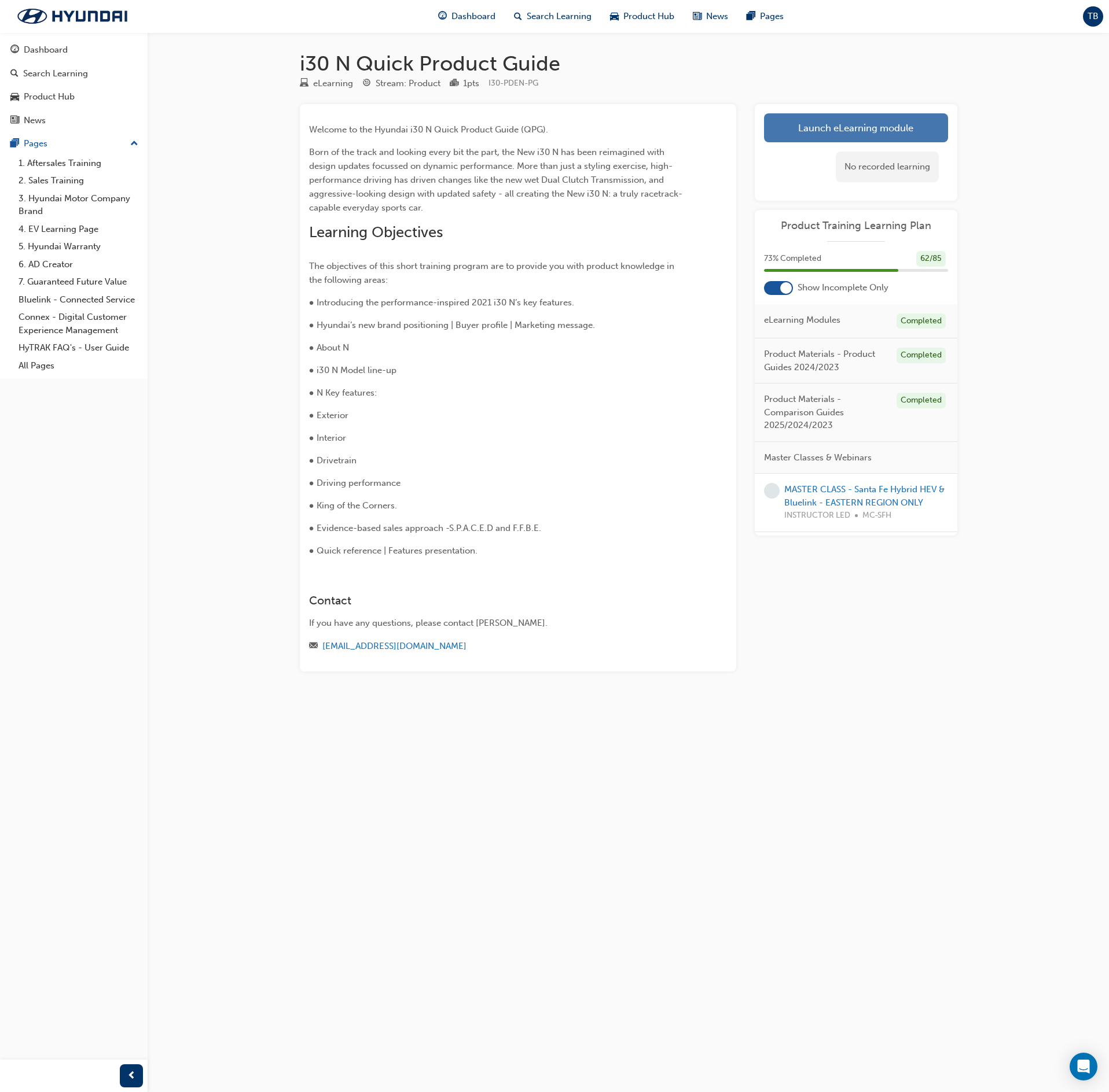
click at [854, 133] on link "Launch eLearning module" at bounding box center [856, 128] width 184 height 29
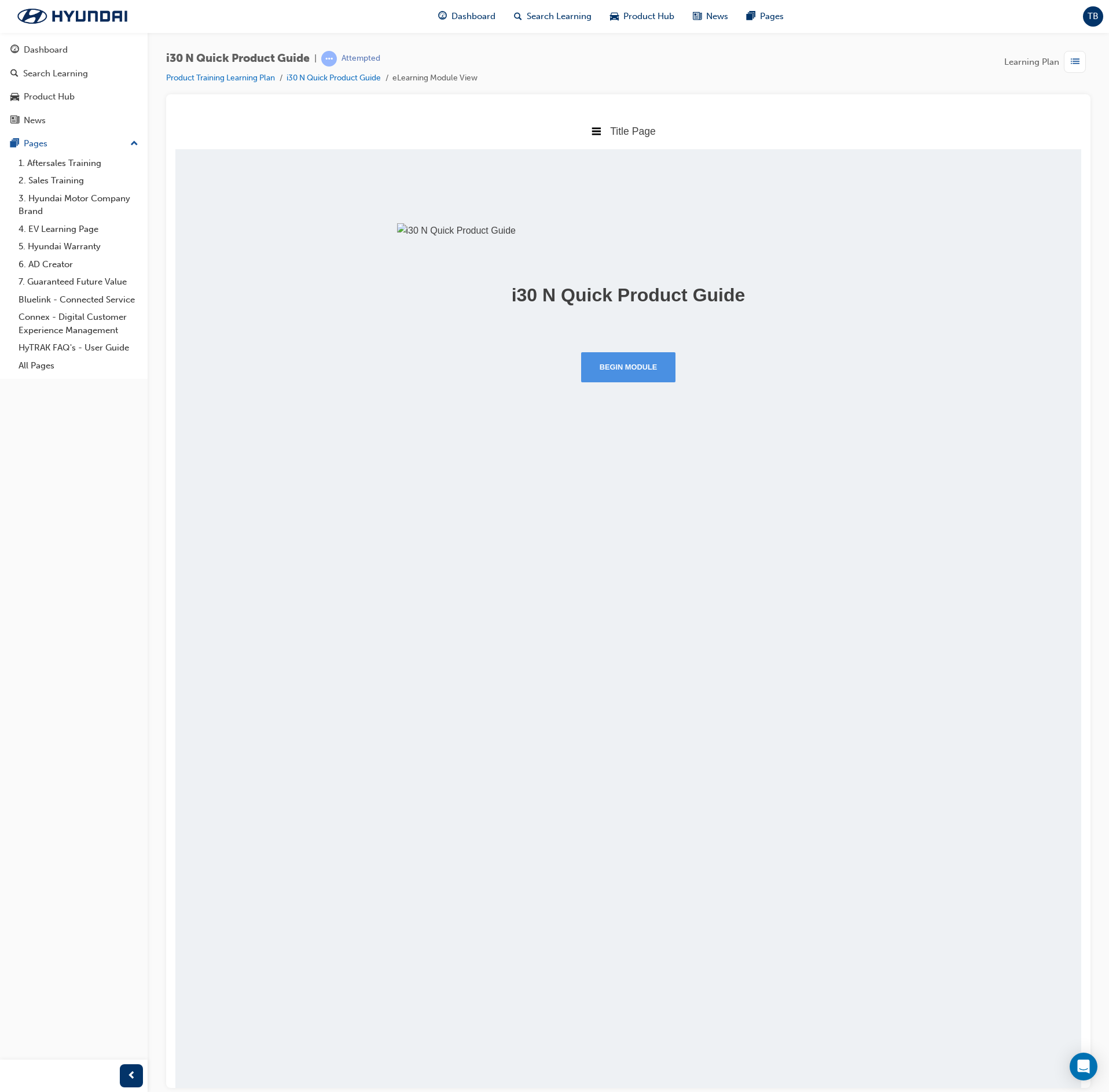
click at [650, 382] on button "Begin Module" at bounding box center [629, 367] width 95 height 30
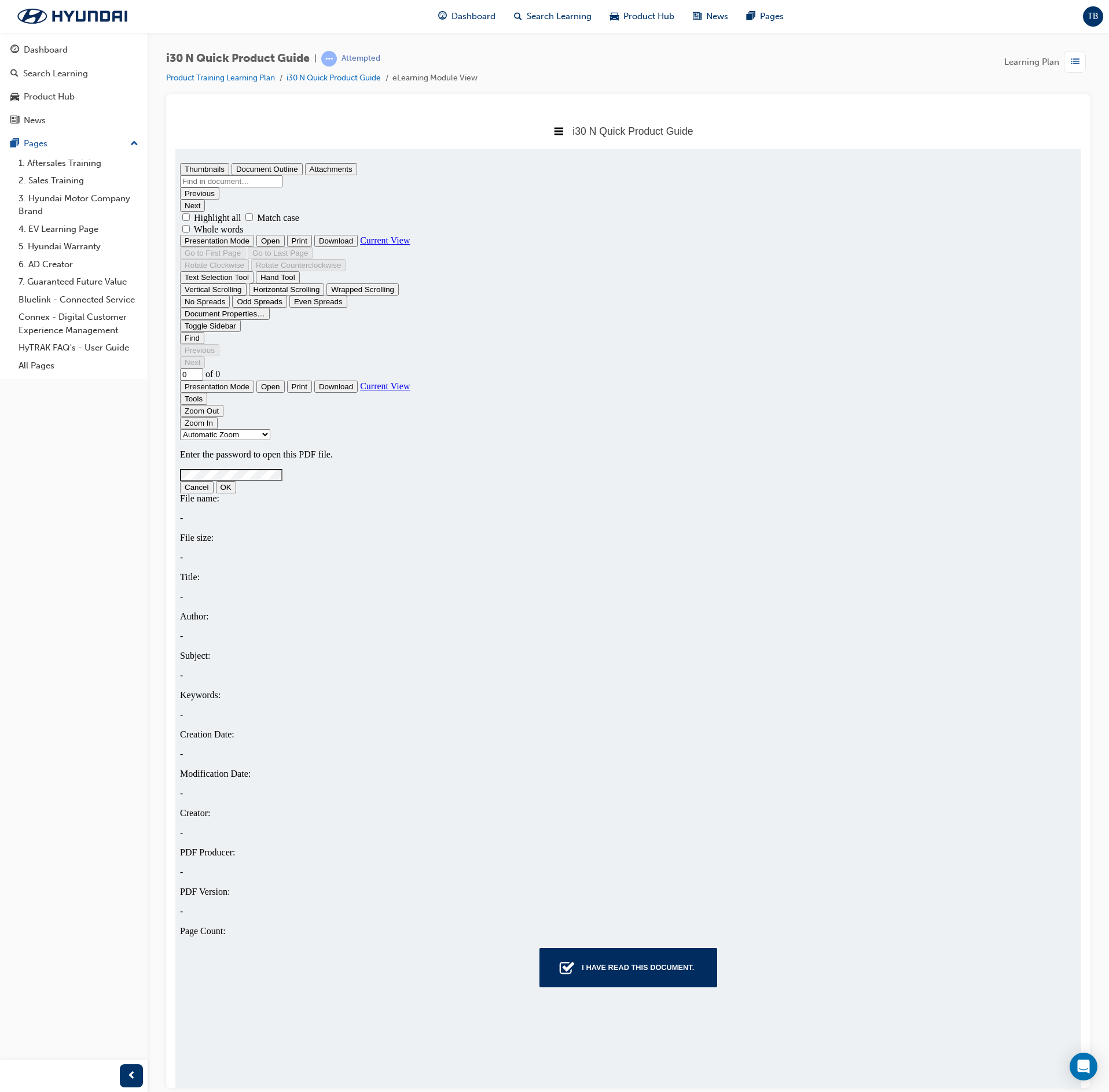
type input "1"
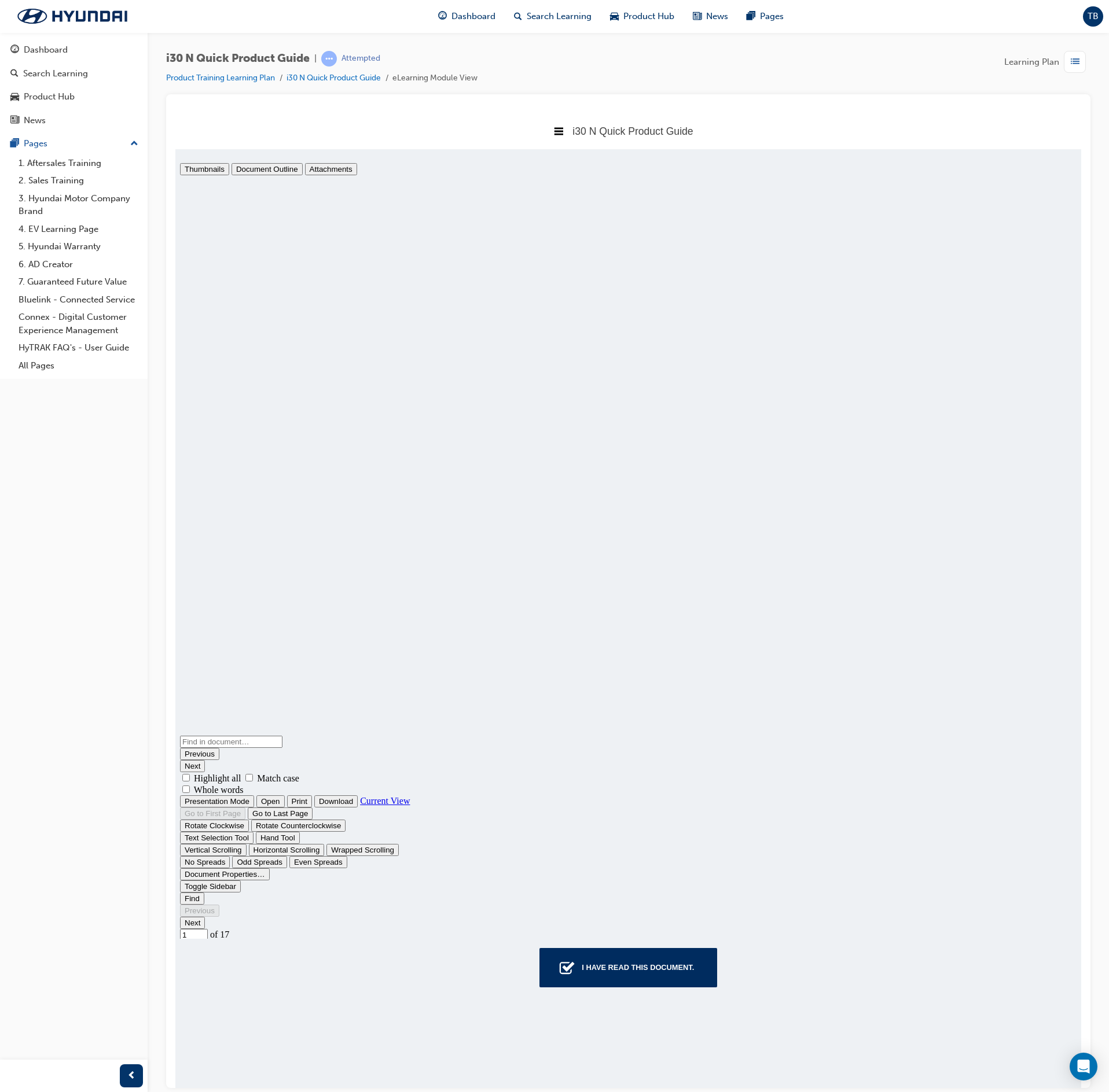
scroll to position [6, 0]
click at [576, 979] on button "I have read this document." at bounding box center [628, 967] width 178 height 39
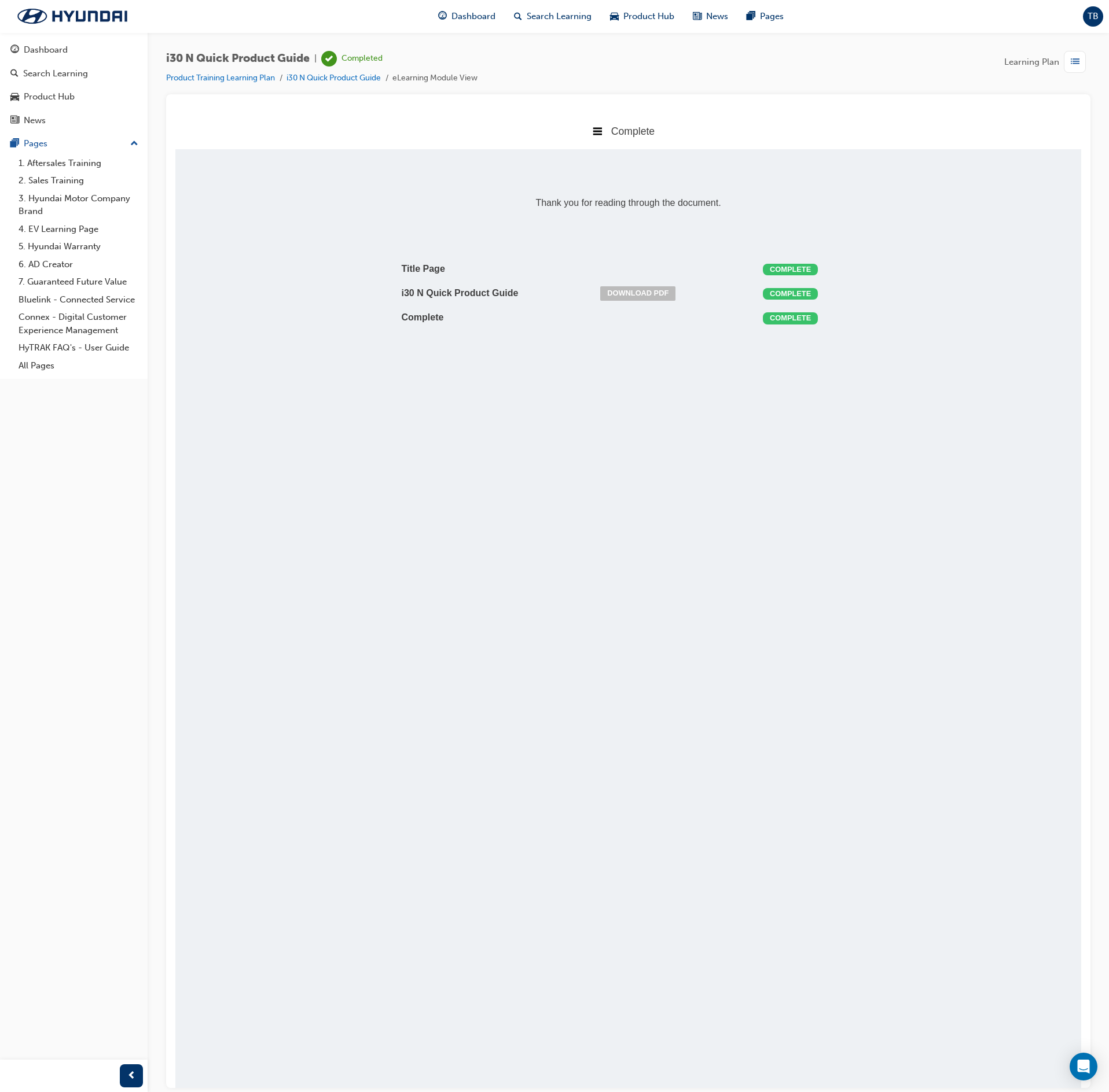
click at [1081, 61] on div "button" at bounding box center [1075, 61] width 22 height 22
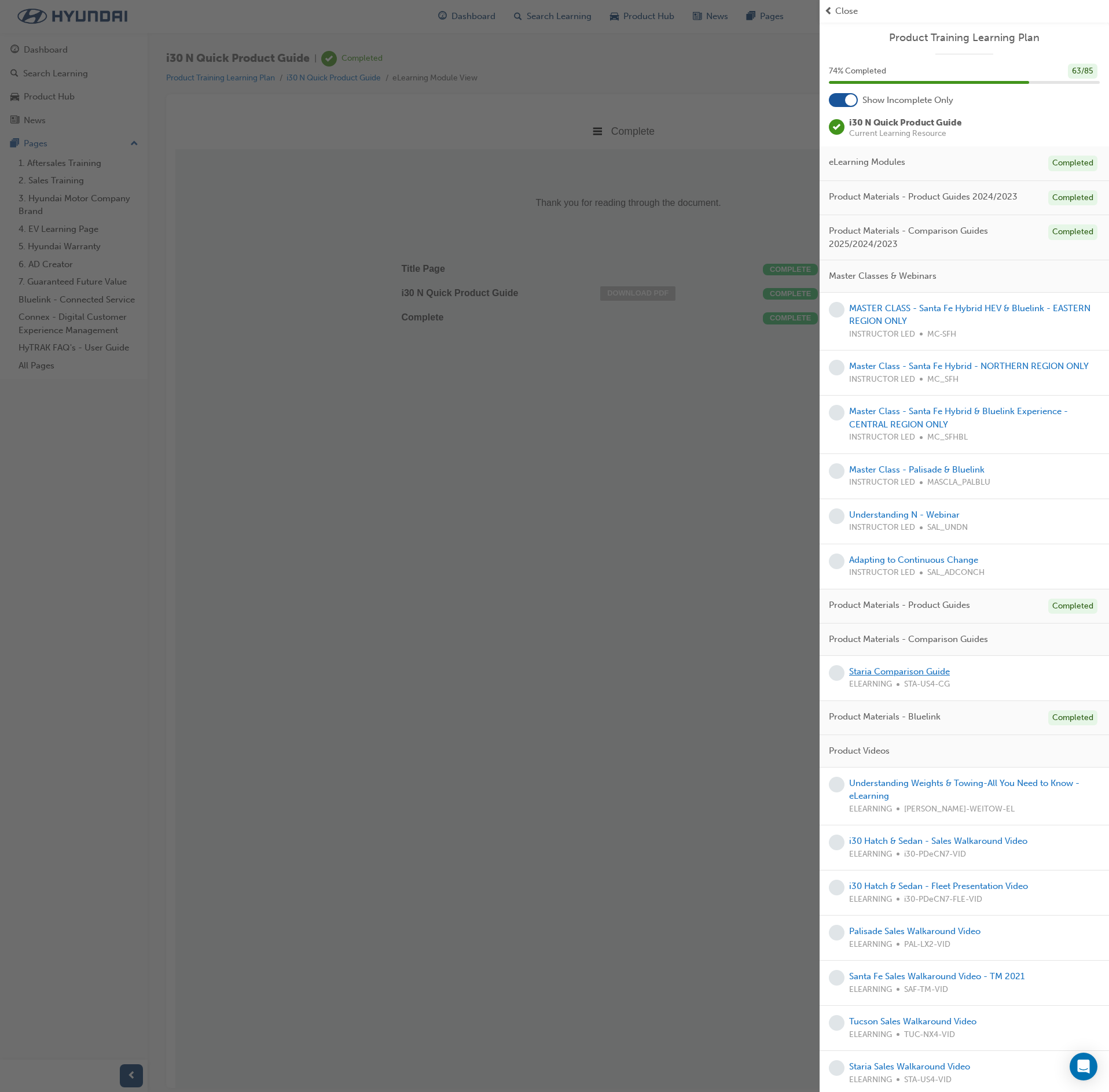
click at [923, 677] on link "Staria Comparison Guide" at bounding box center [899, 672] width 101 height 11
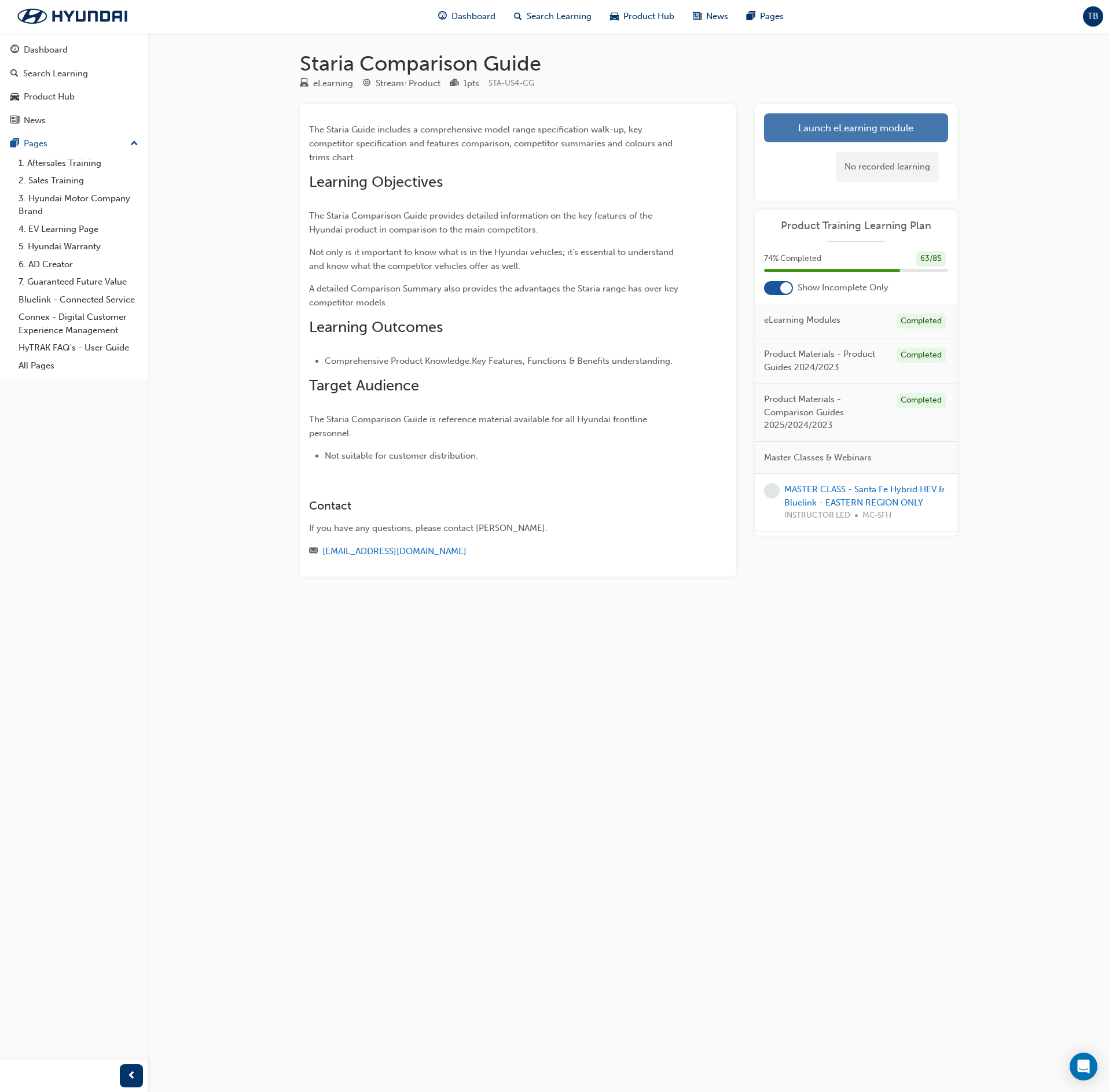
click at [927, 118] on link "Launch eLearning module" at bounding box center [856, 128] width 184 height 29
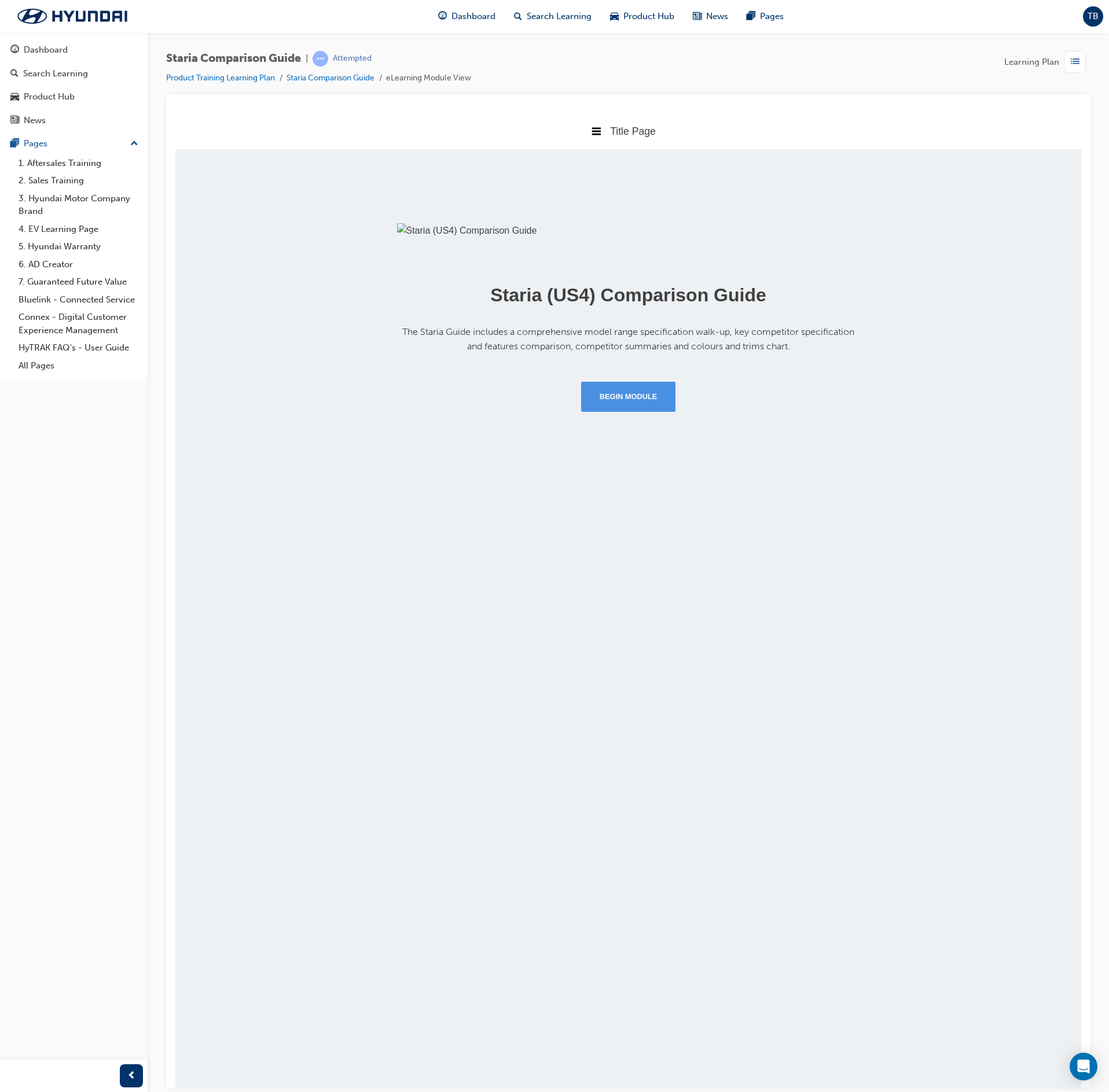
click at [626, 411] on button "Begin Module" at bounding box center [629, 396] width 95 height 30
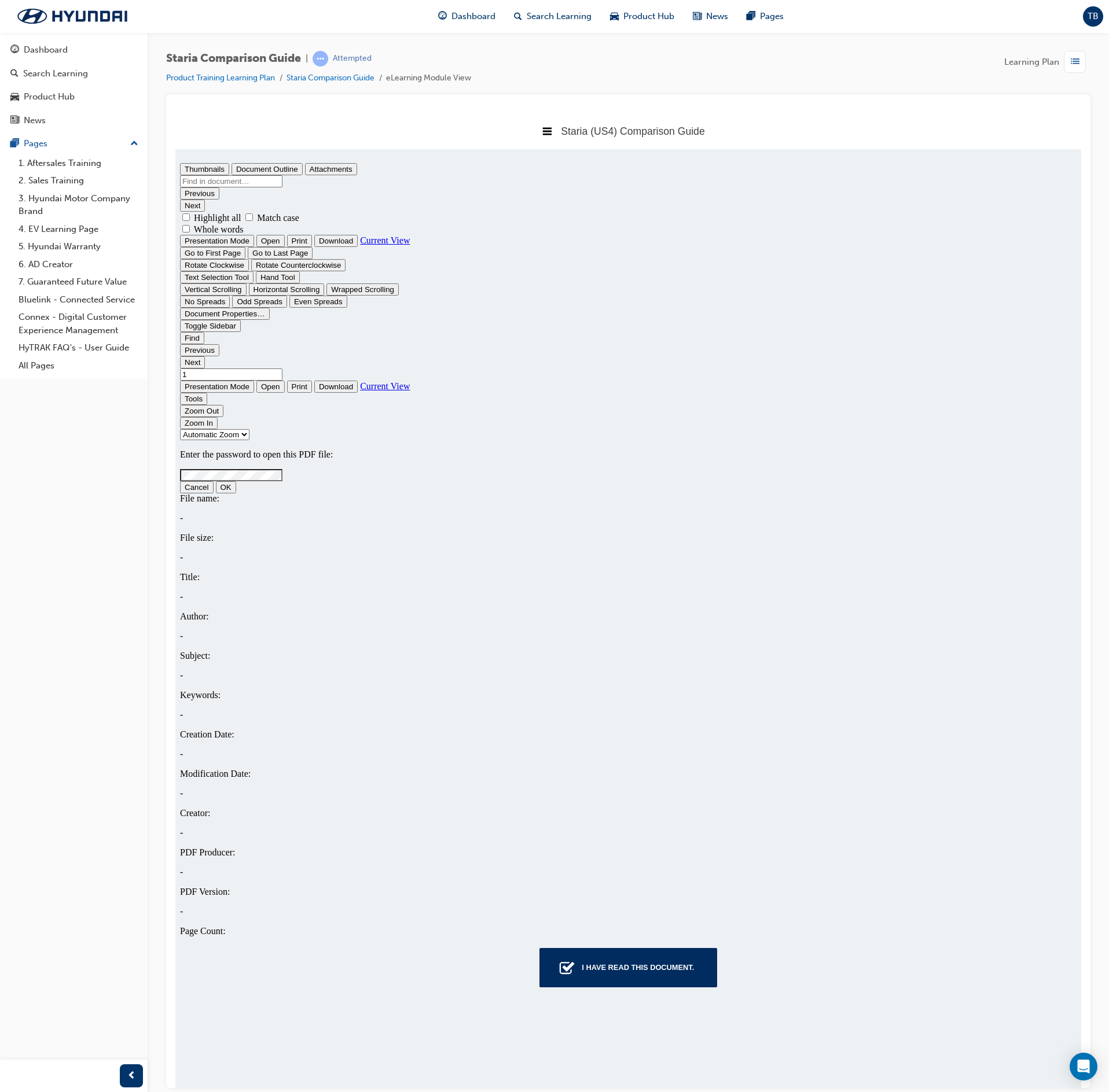
type input "0"
click at [673, 974] on div "I have read this document." at bounding box center [638, 967] width 121 height 21
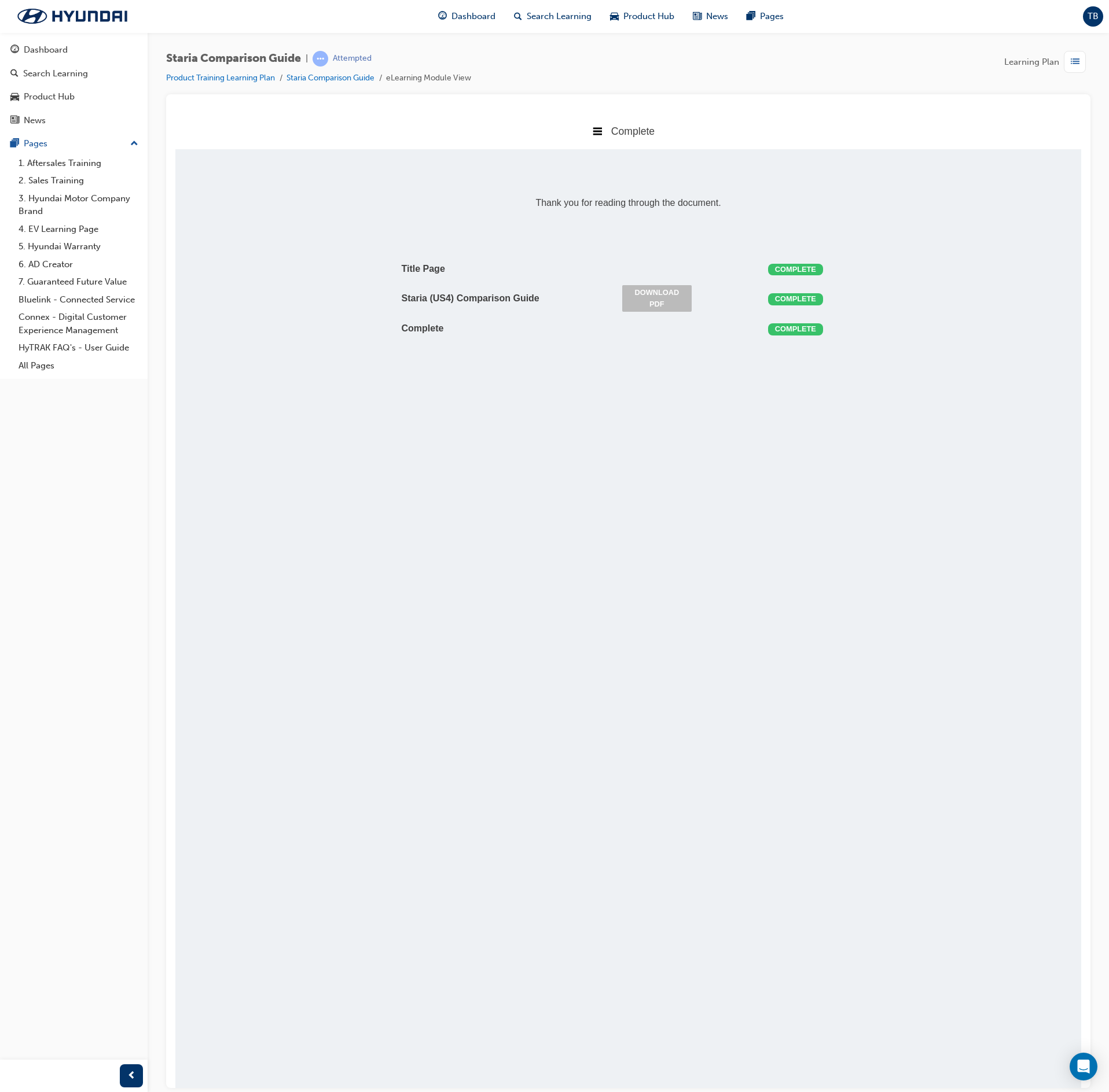
scroll to position [264, 941]
click at [1071, 59] on span "list-icon" at bounding box center [1075, 61] width 8 height 14
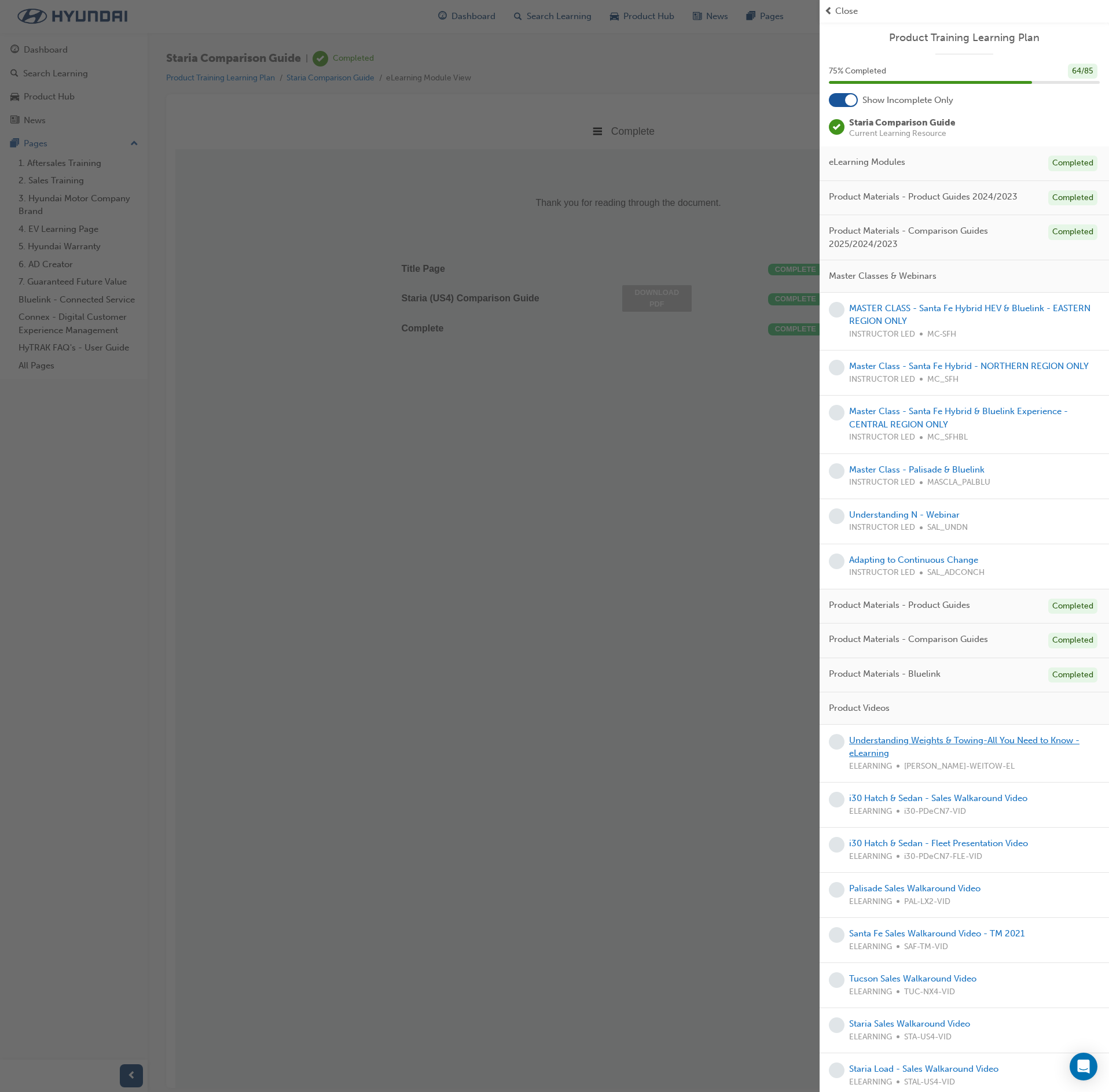
click at [926, 758] on link "Understanding Weights & Towing-All You Need to Know - eLearning" at bounding box center [964, 747] width 230 height 24
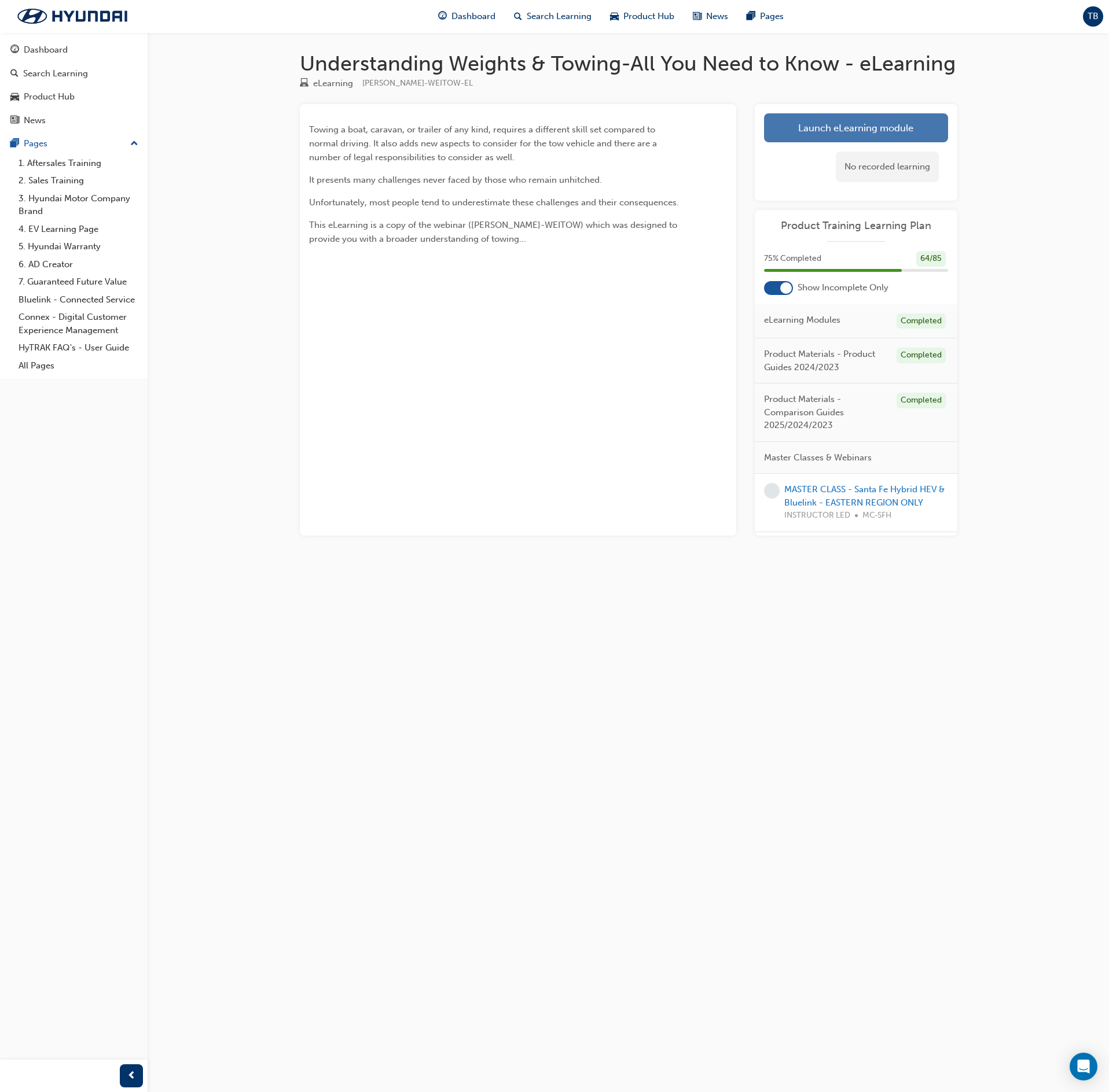
click at [824, 123] on link "Launch eLearning module" at bounding box center [856, 128] width 184 height 29
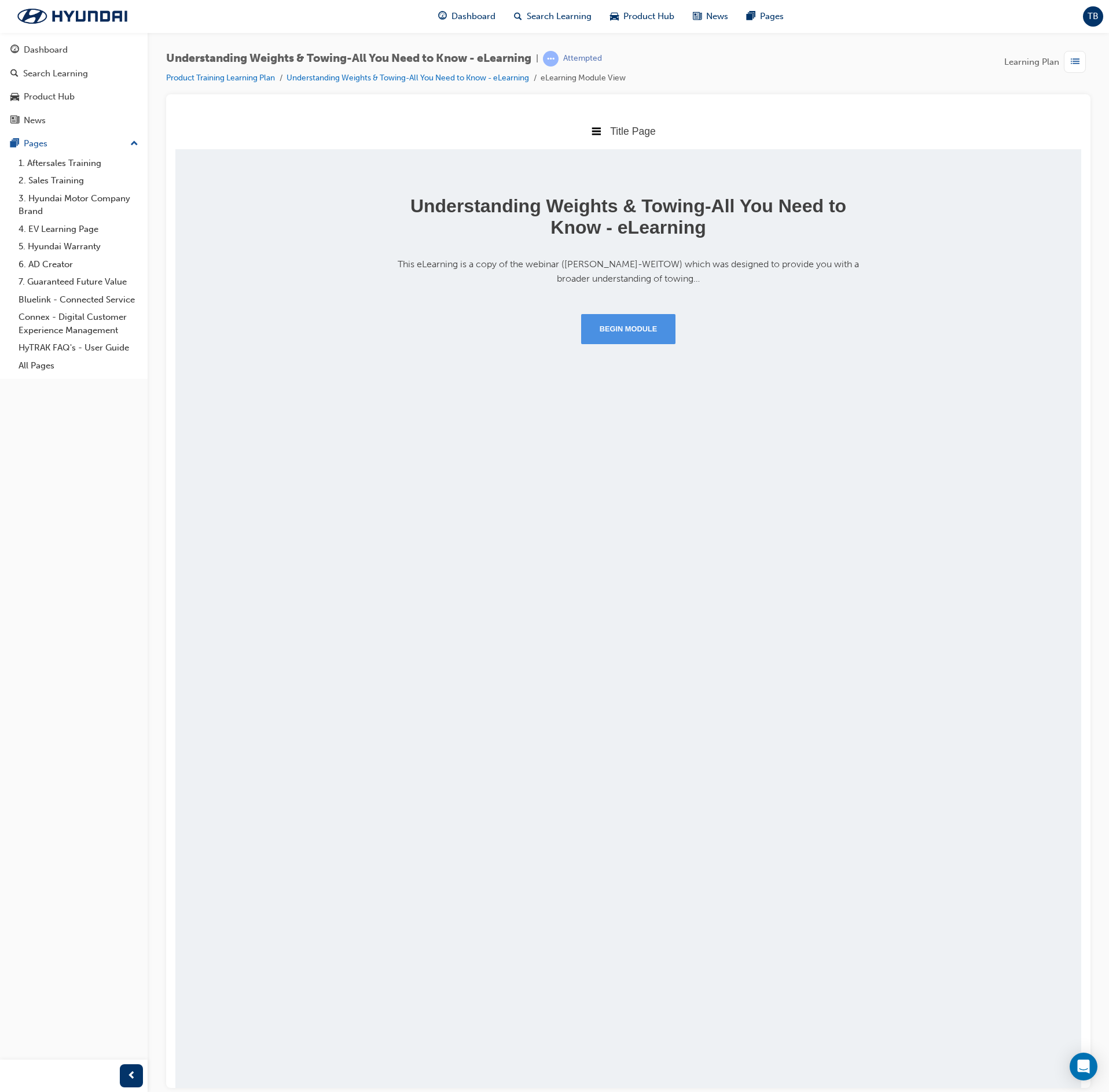
click at [615, 324] on button "Begin Module" at bounding box center [629, 329] width 95 height 30
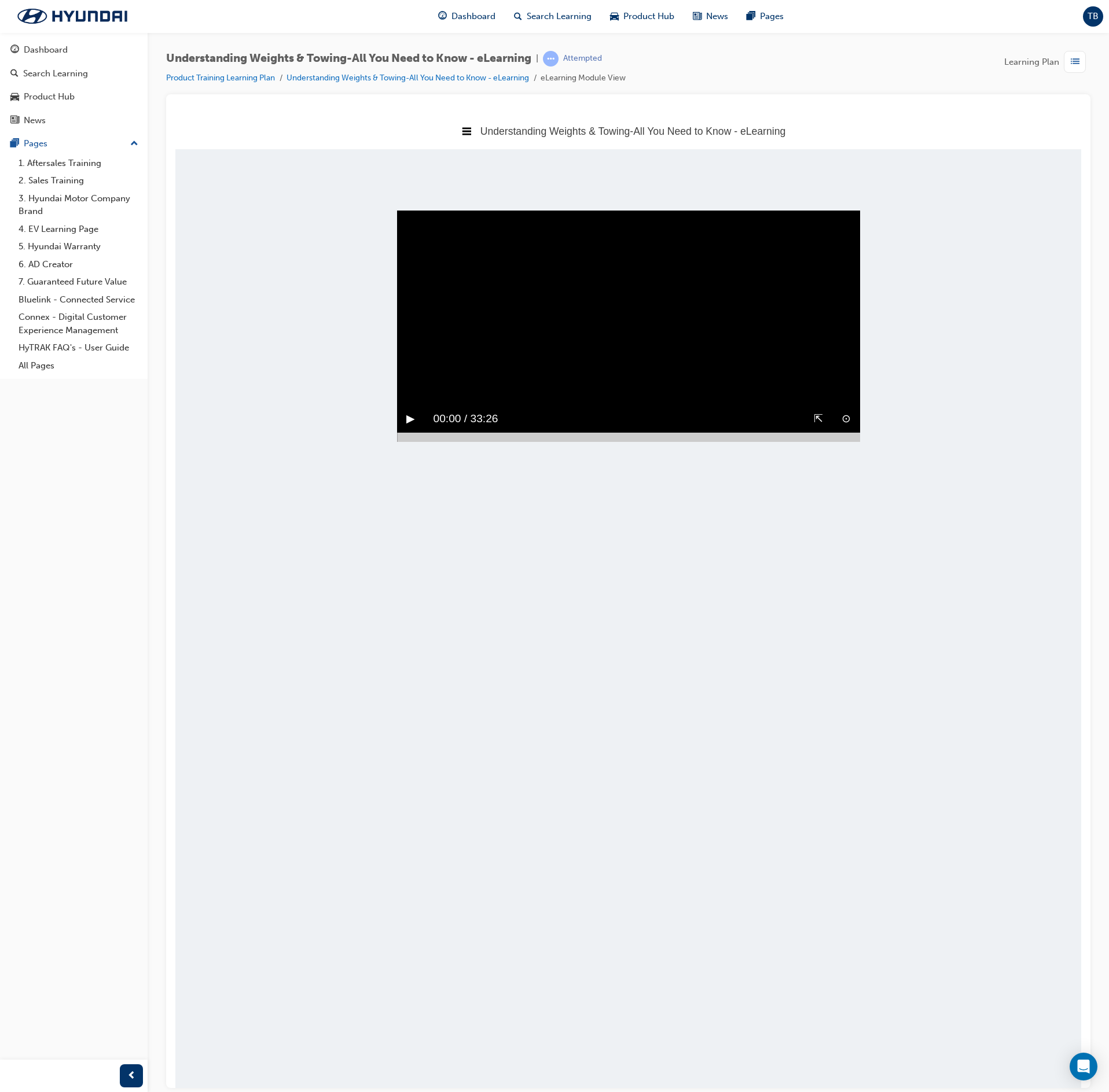
click at [415, 428] on button "▶︎" at bounding box center [410, 419] width 8 height 18
click at [835, 432] on div "⊙" at bounding box center [846, 419] width 27 height 27
click at [845, 428] on button "⊗" at bounding box center [846, 419] width 9 height 18
drag, startPoint x: 804, startPoint y: 468, endPoint x: 782, endPoint y: 462, distance: 22.8
click at [800, 442] on div at bounding box center [628, 436] width 463 height 9
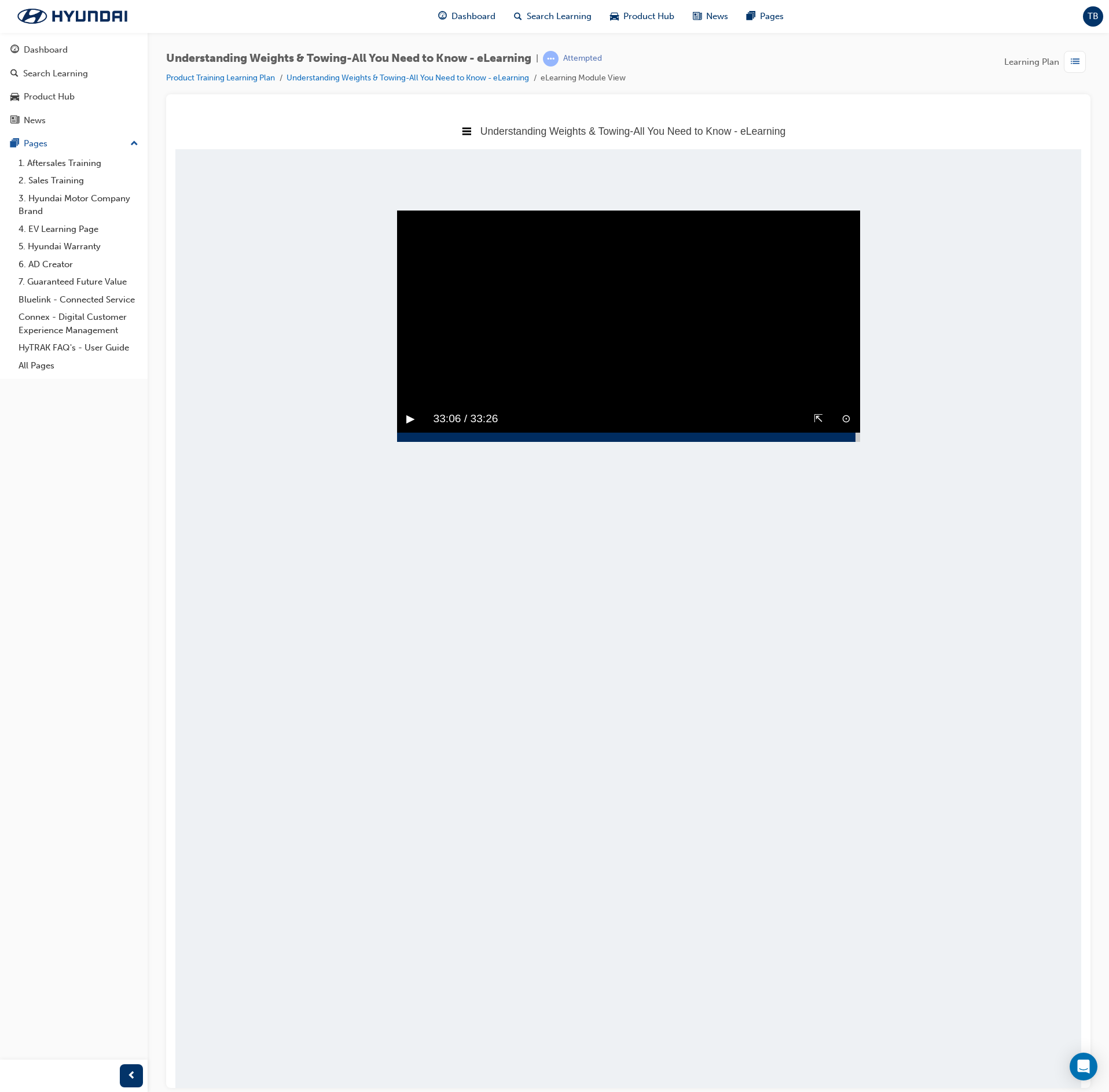
click at [856, 442] on div at bounding box center [628, 436] width 463 height 9
click at [413, 428] on button "▶︎" at bounding box center [410, 419] width 8 height 18
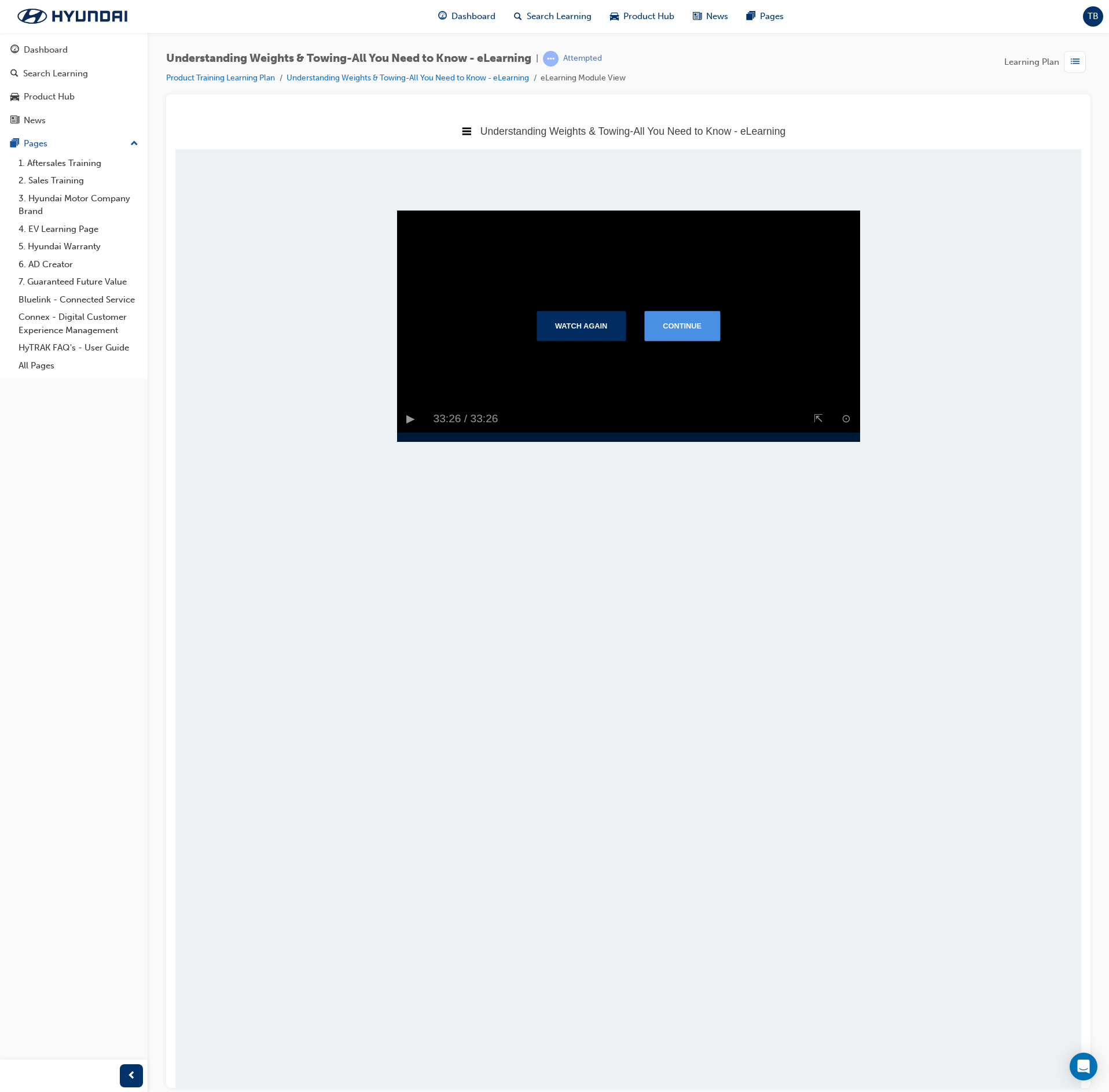
click at [695, 332] on button "Continue" at bounding box center [681, 325] width 76 height 30
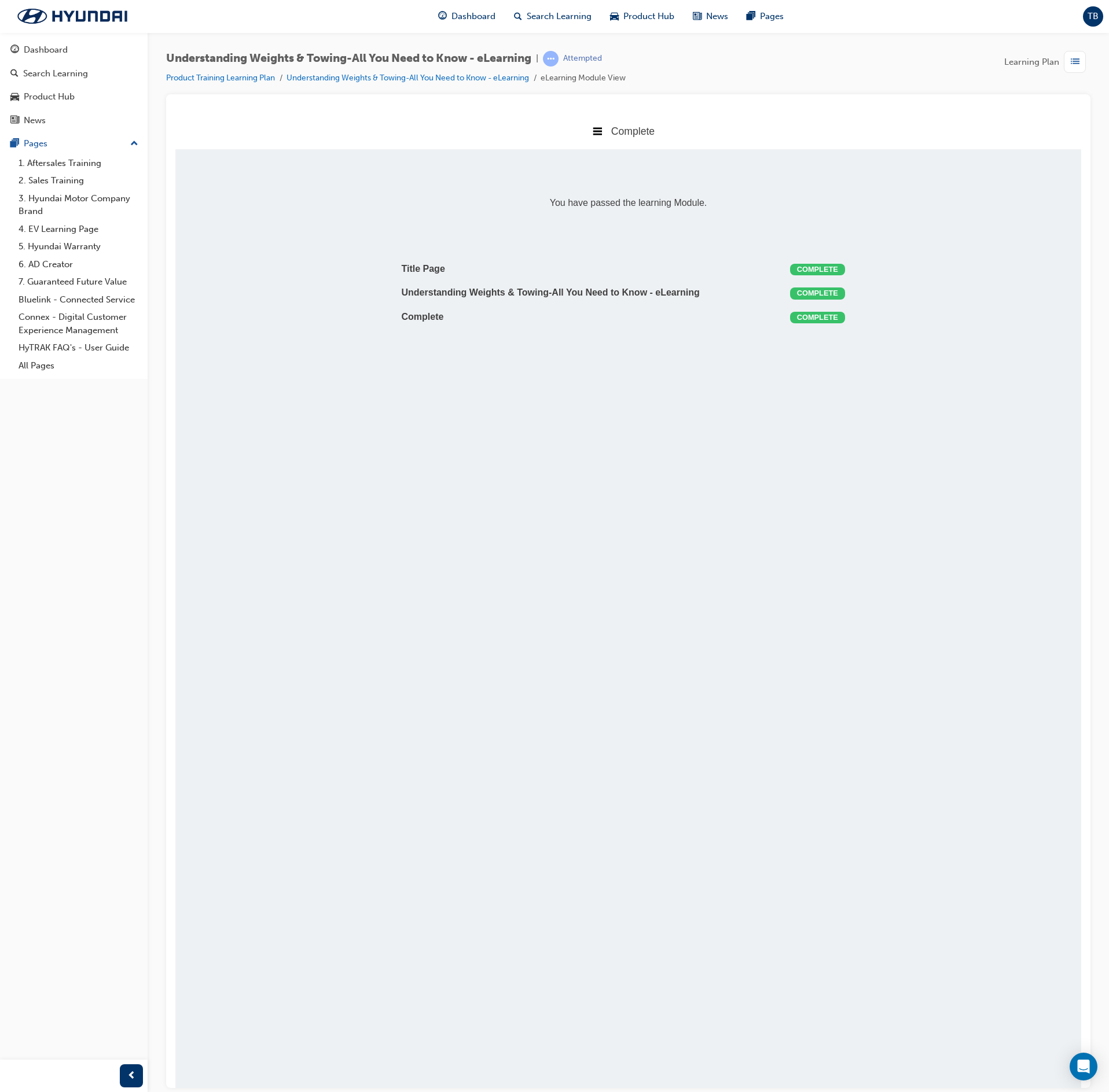
click at [1070, 71] on div "button" at bounding box center [1075, 61] width 22 height 22
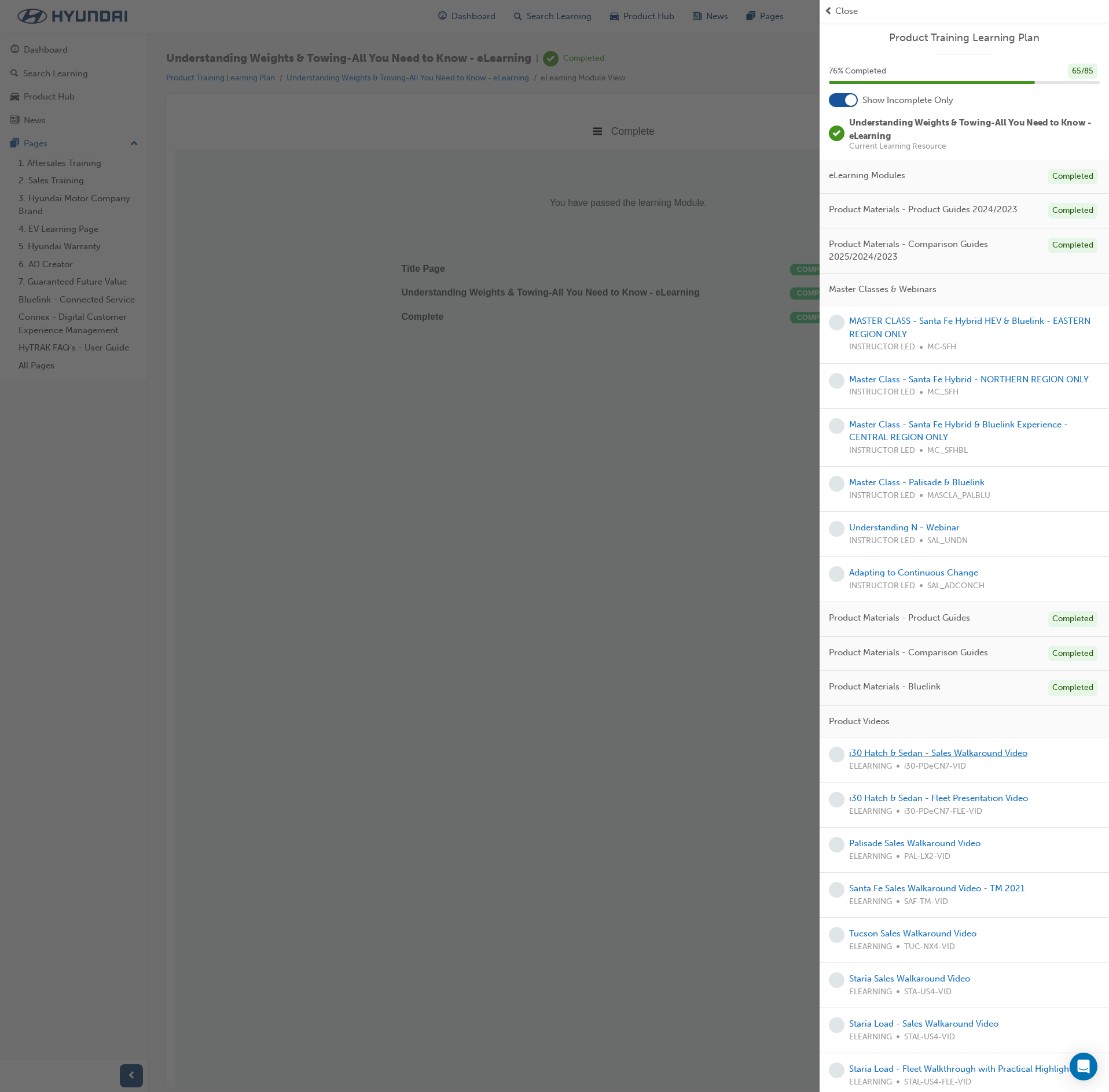
click at [945, 758] on link "i30 Hatch & Sedan - Sales Walkaround Video" at bounding box center [938, 753] width 179 height 11
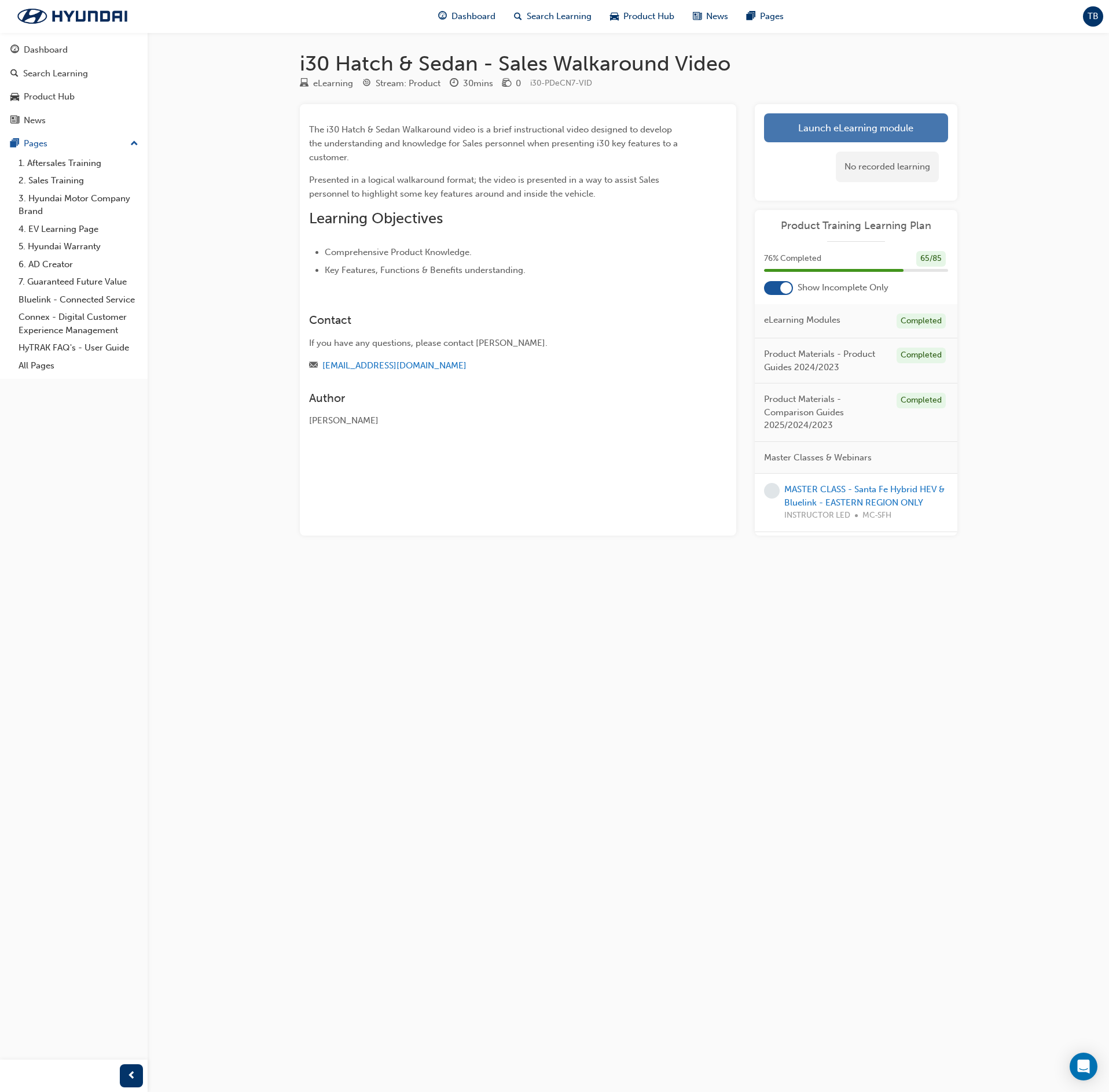
click at [856, 135] on link "Launch eLearning module" at bounding box center [856, 128] width 184 height 29
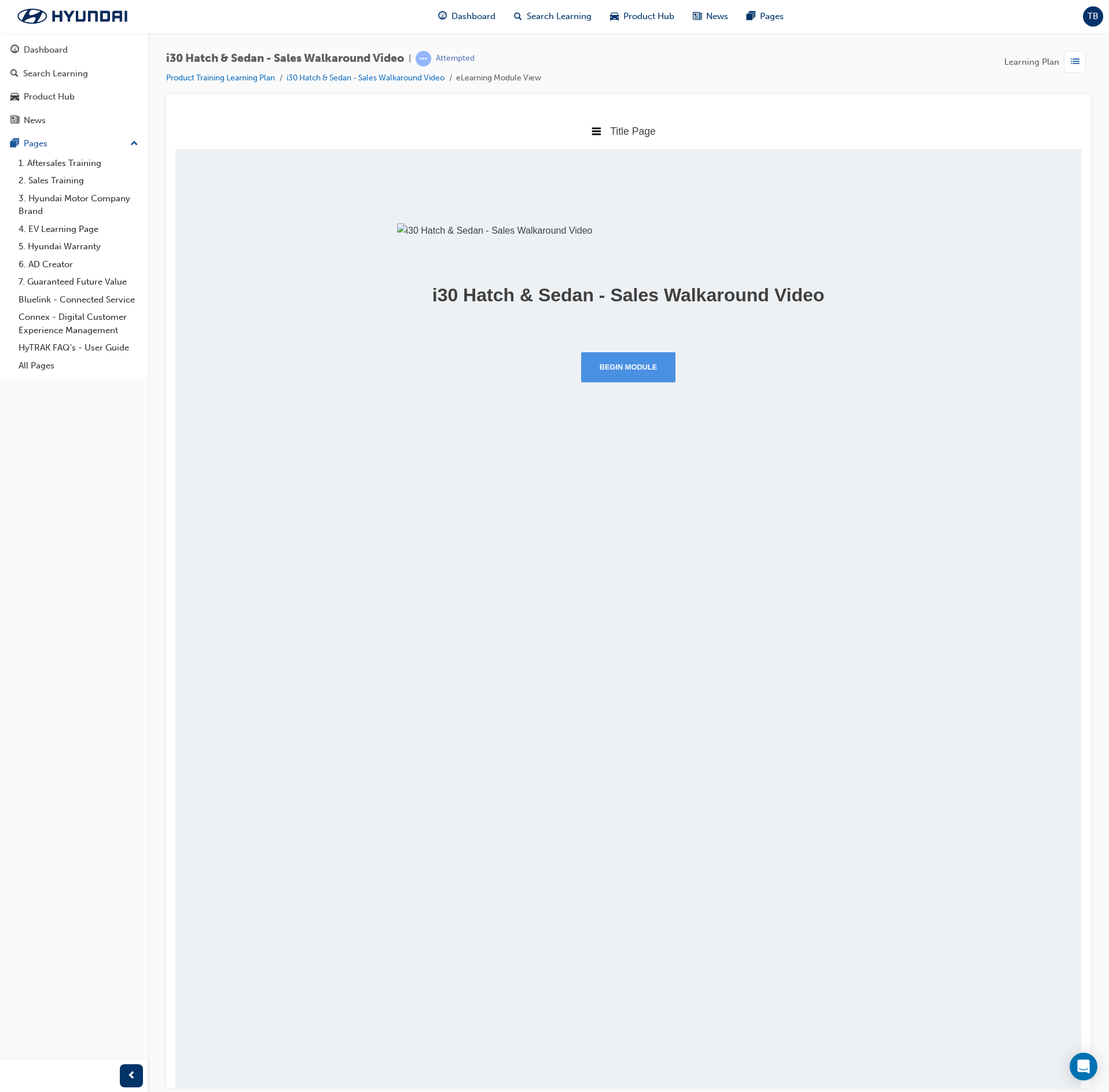
click at [665, 382] on button "Begin Module" at bounding box center [629, 367] width 95 height 30
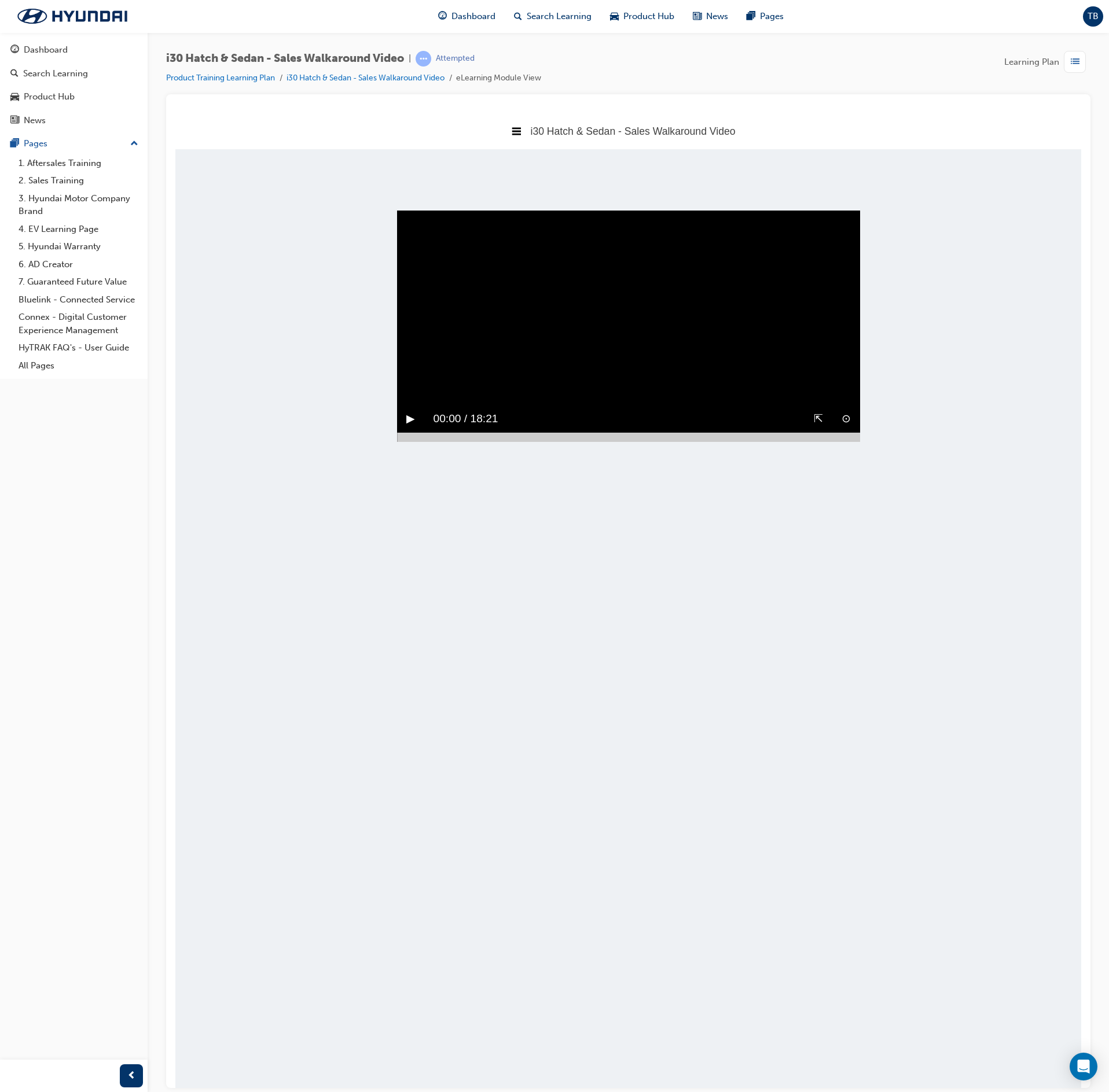
click at [410, 428] on button "▶︎" at bounding box center [410, 419] width 8 height 18
click at [853, 442] on div at bounding box center [628, 436] width 463 height 9
click at [413, 428] on button "▶︎" at bounding box center [410, 419] width 8 height 18
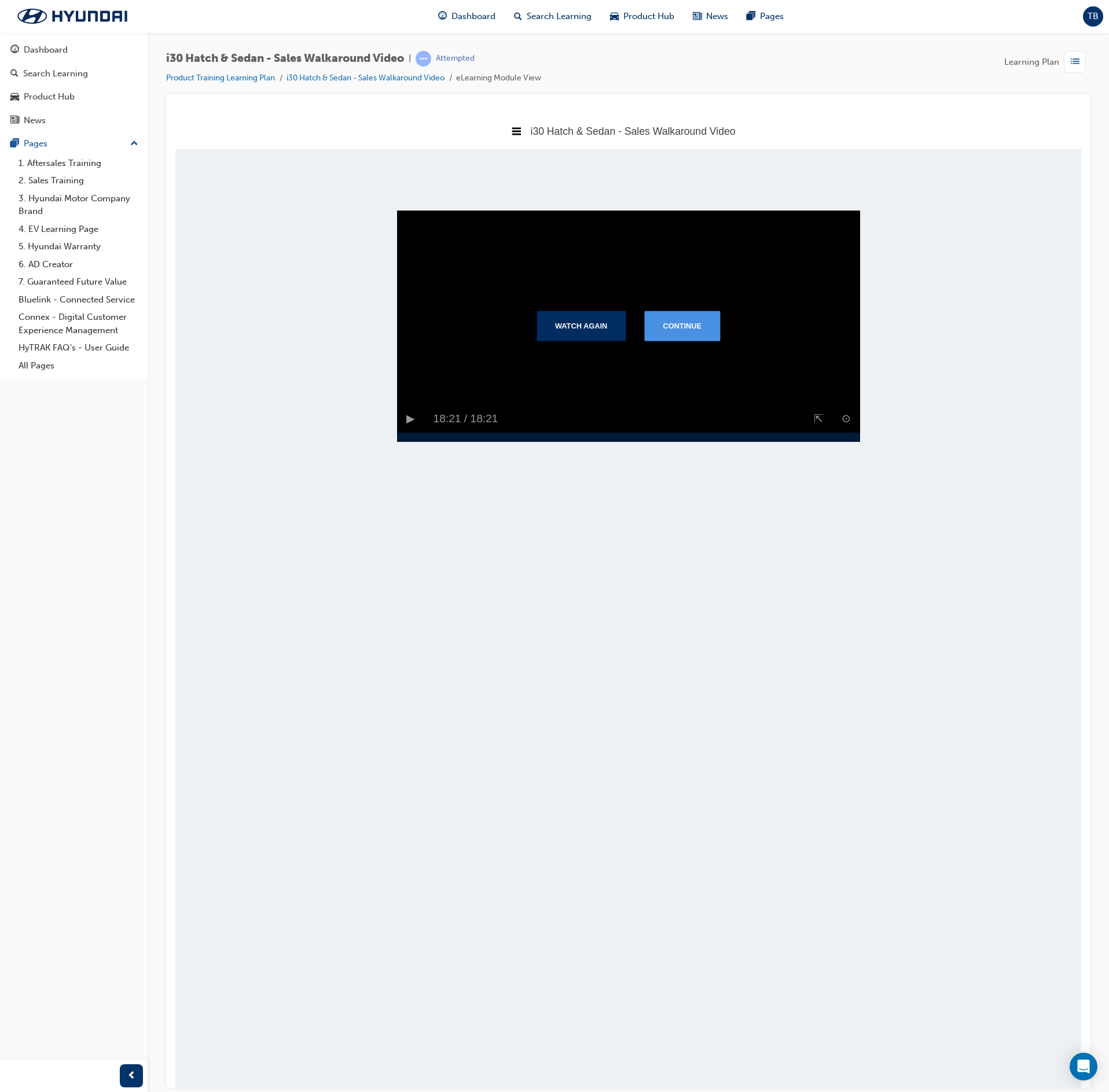
click at [676, 333] on button "Continue" at bounding box center [681, 325] width 76 height 30
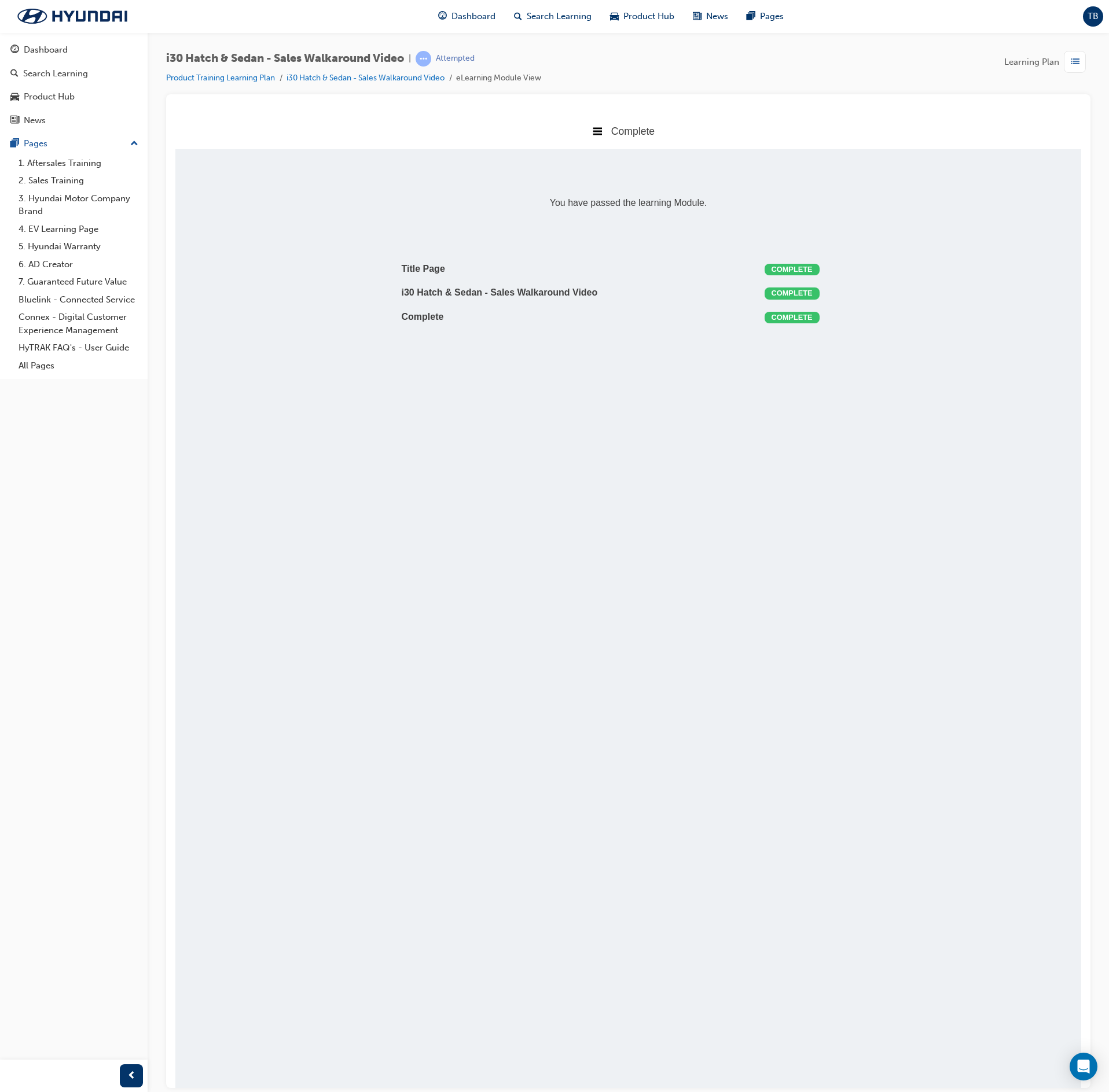
click at [1085, 61] on div "button" at bounding box center [1075, 61] width 22 height 22
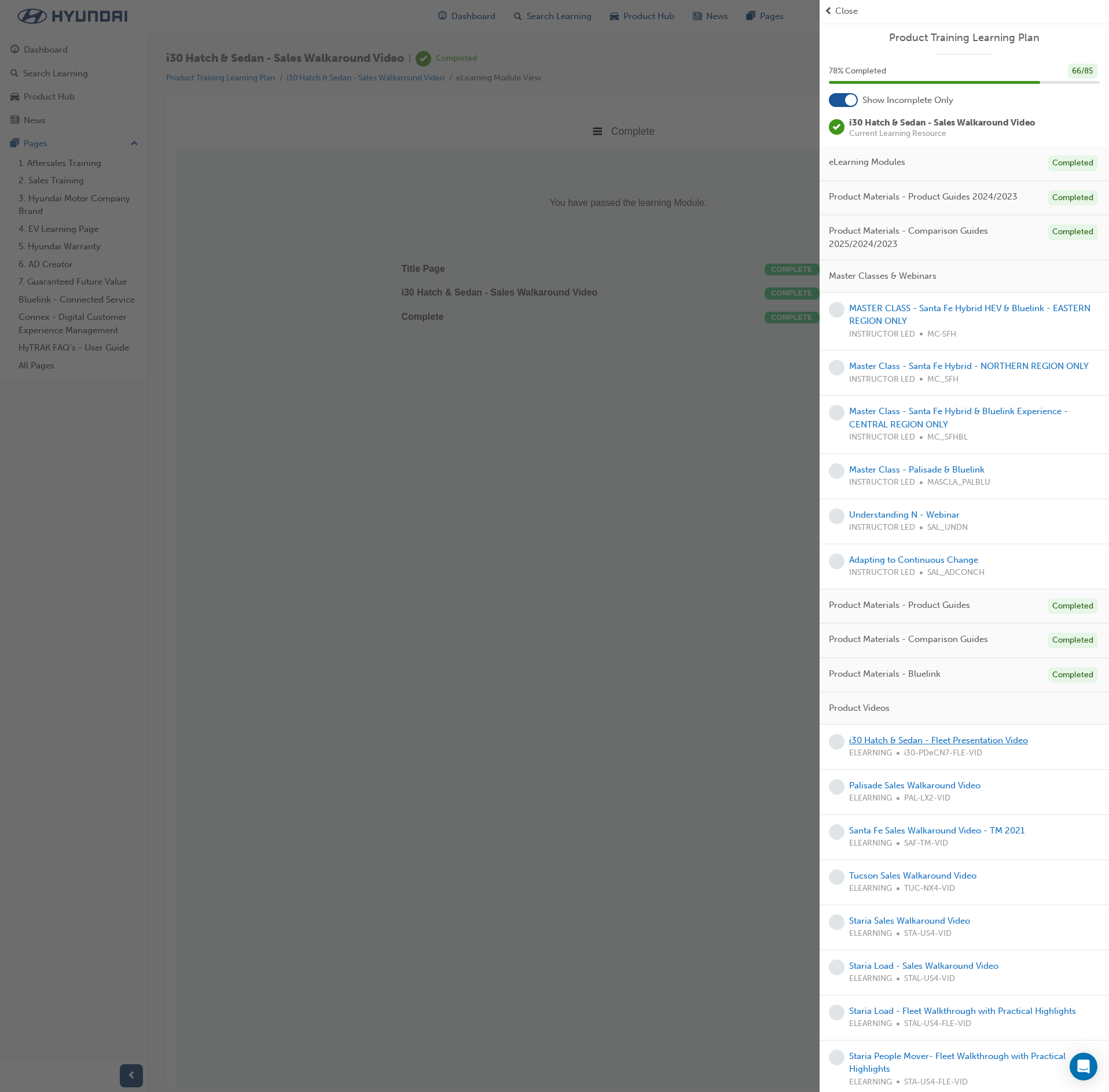
click at [924, 746] on link "i30 Hatch & Sedan - Fleet Presentation Video" at bounding box center [938, 741] width 179 height 11
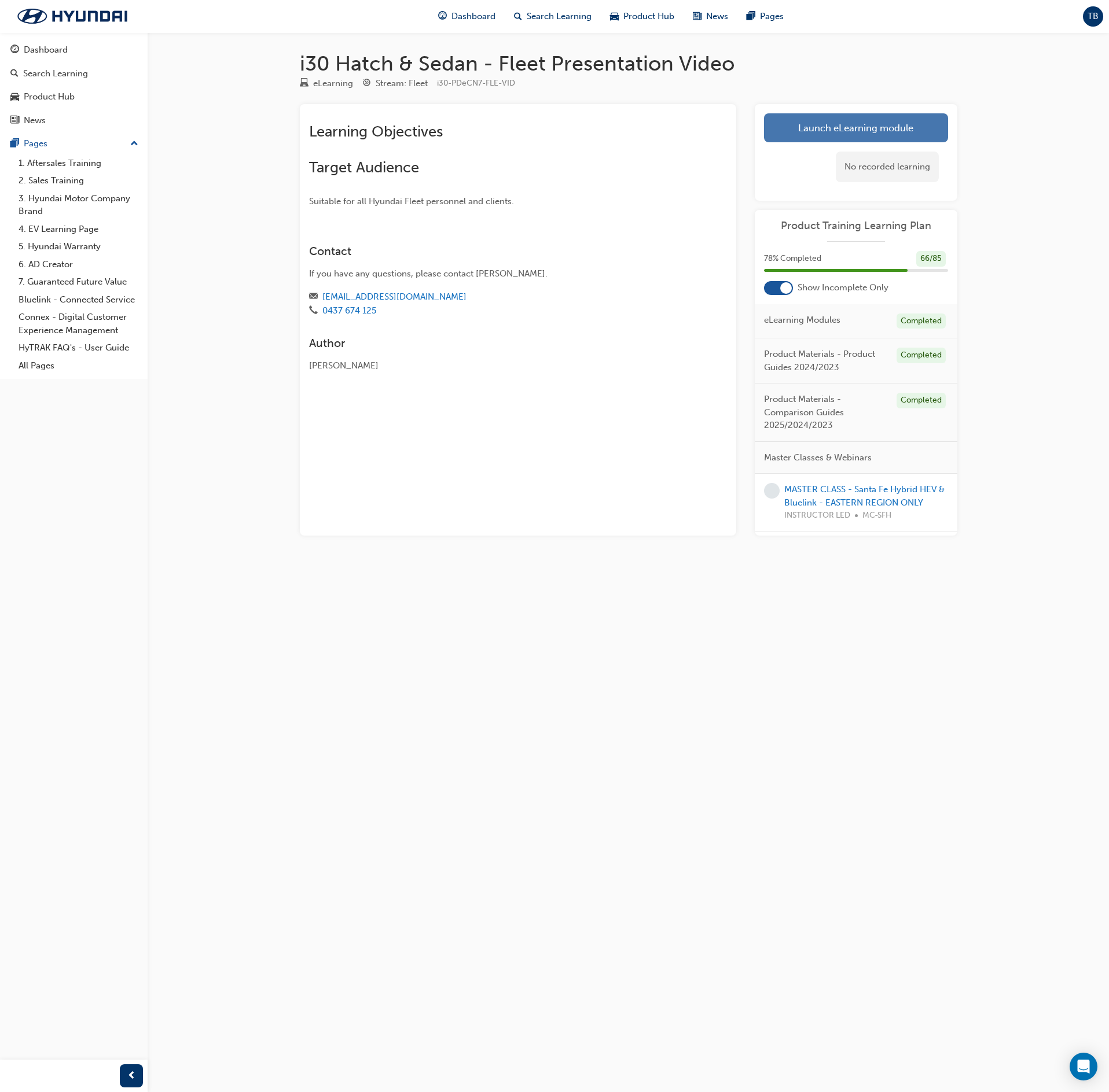
click at [817, 126] on link "Launch eLearning module" at bounding box center [856, 128] width 184 height 29
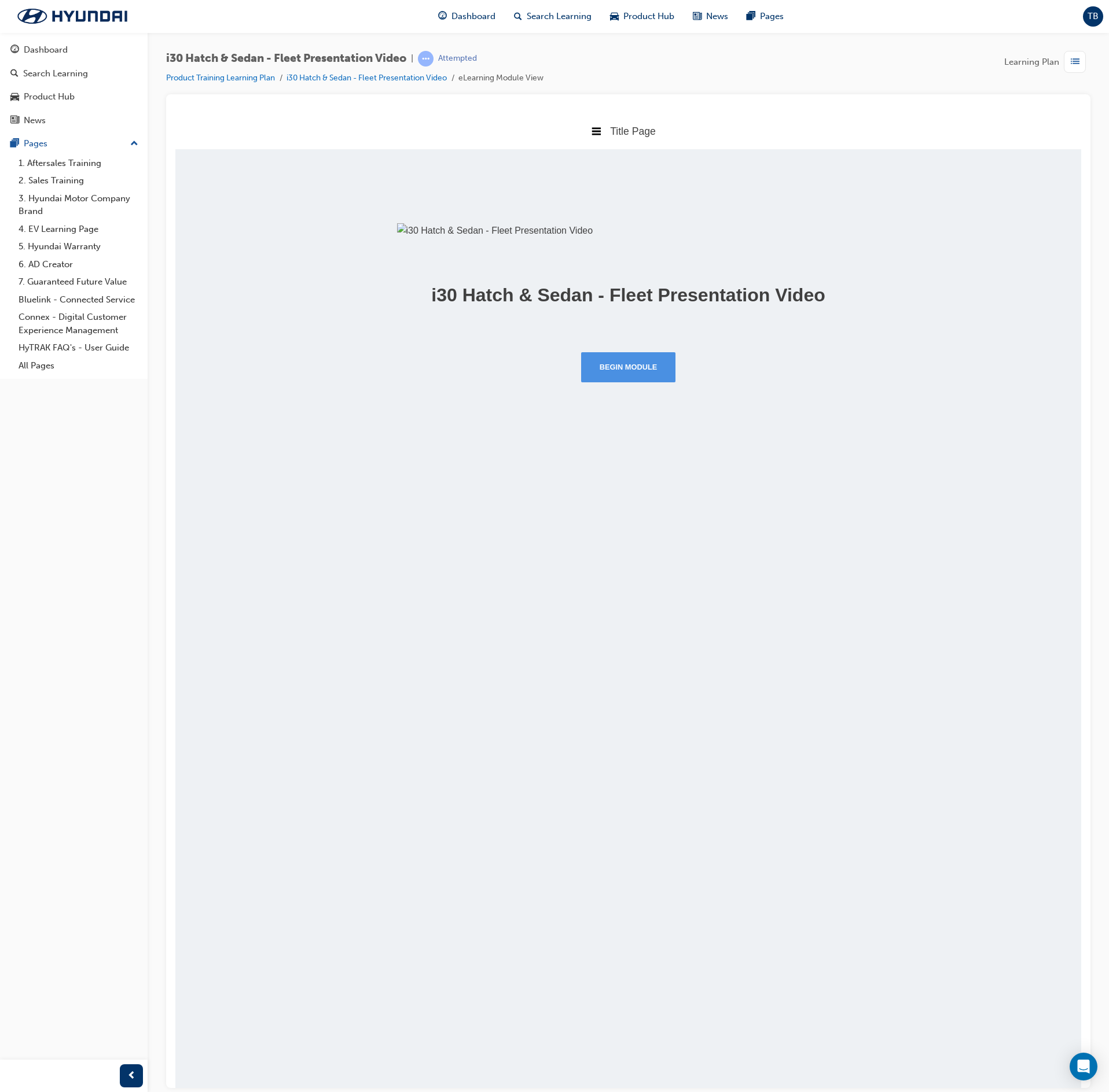
click at [598, 382] on button "Begin Module" at bounding box center [629, 367] width 95 height 30
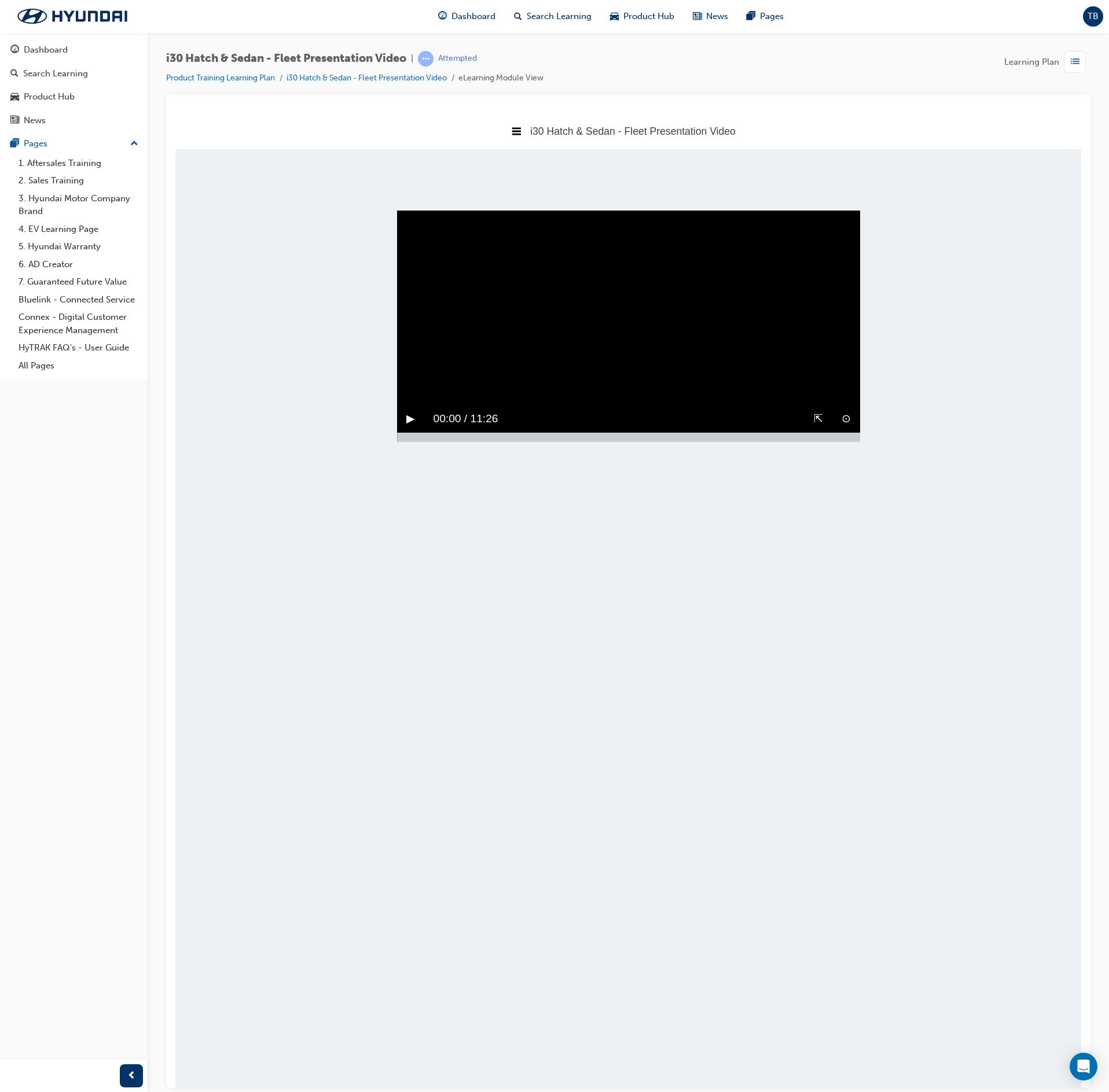
click at [415, 428] on button "▶︎" at bounding box center [410, 419] width 8 height 18
click at [852, 442] on div at bounding box center [628, 436] width 463 height 9
click at [415, 428] on button "▶︎" at bounding box center [410, 419] width 8 height 18
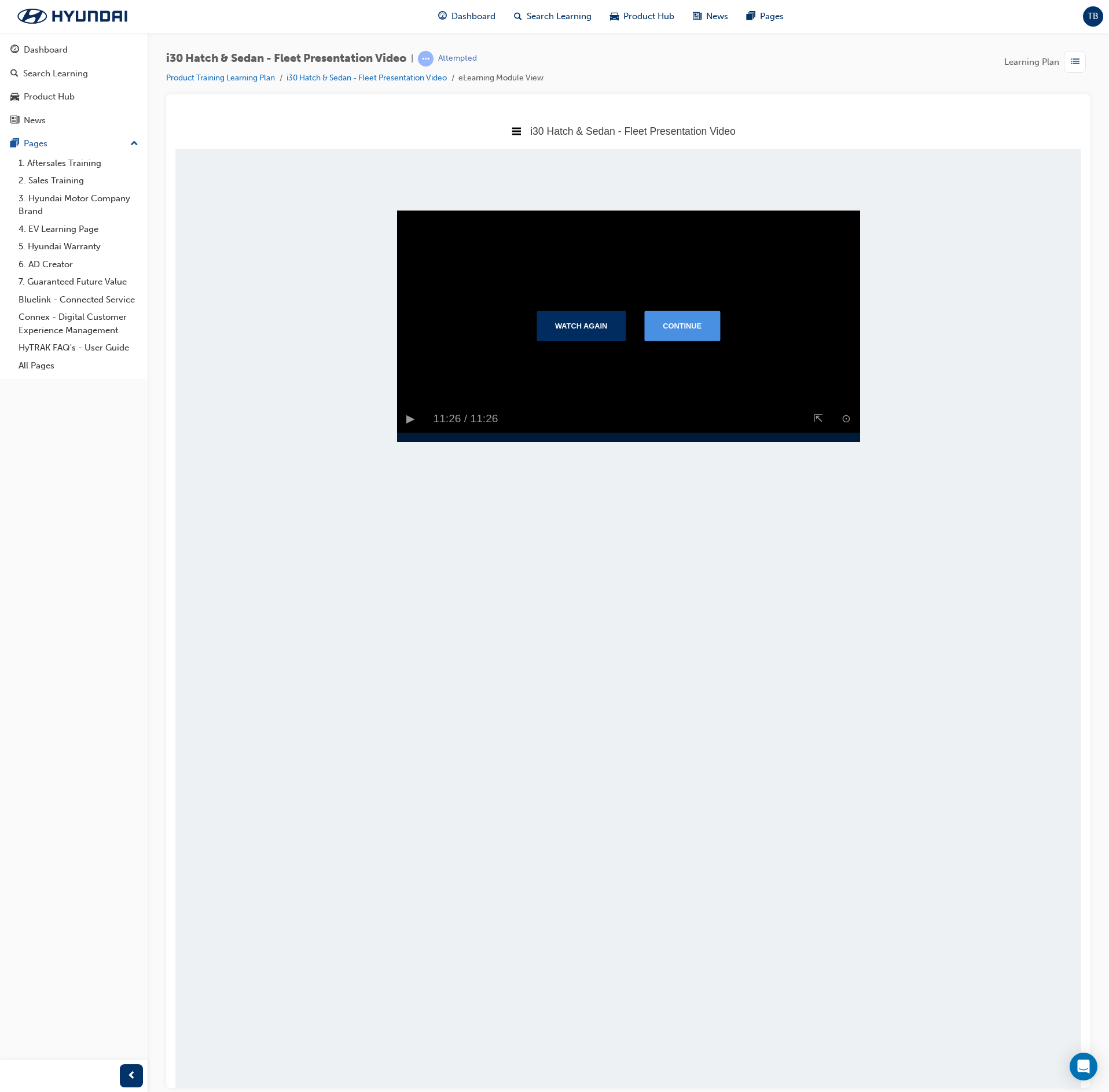
click at [694, 340] on button "Continue" at bounding box center [681, 325] width 76 height 30
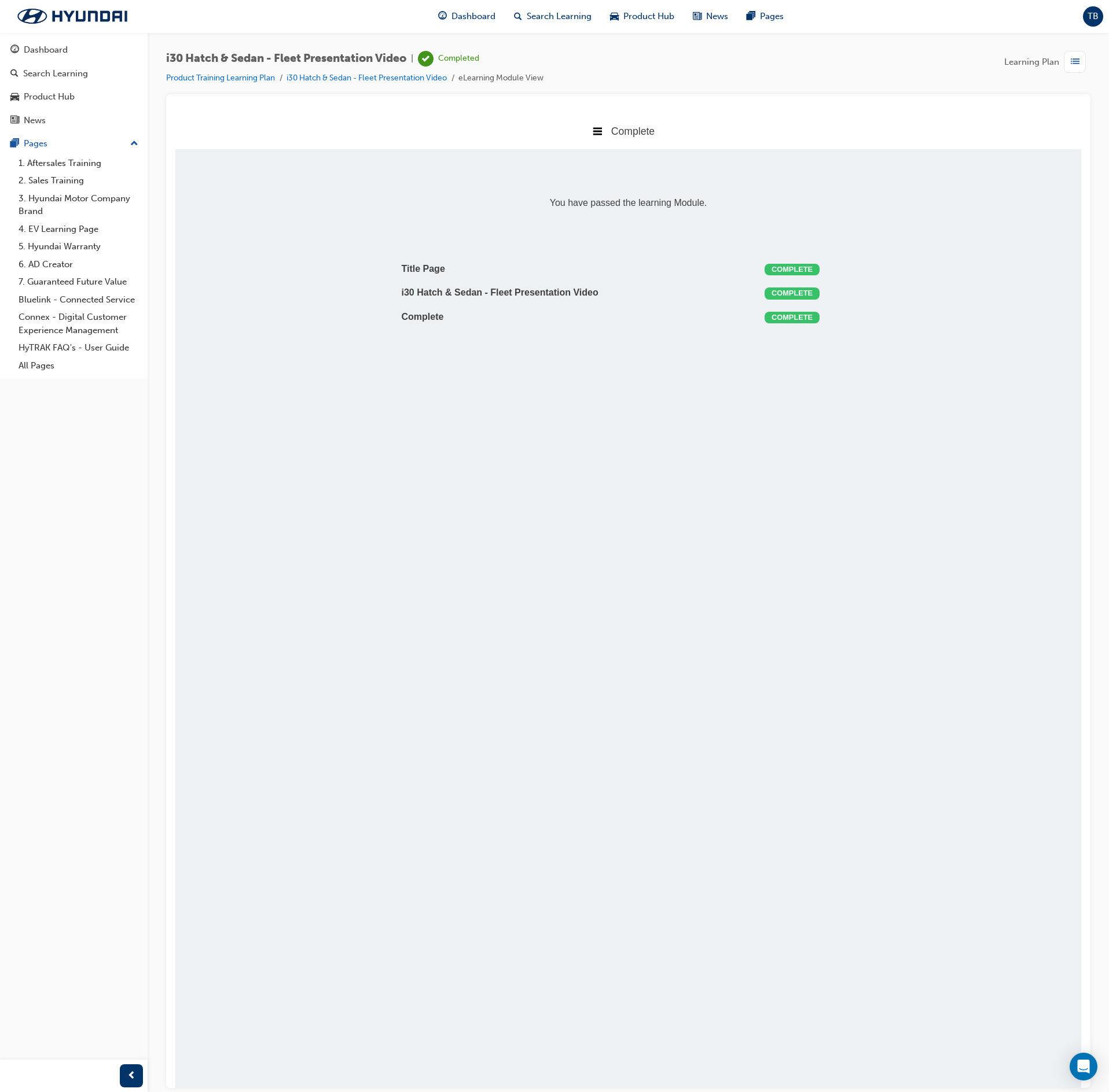
click at [1077, 62] on span "list-icon" at bounding box center [1075, 61] width 8 height 14
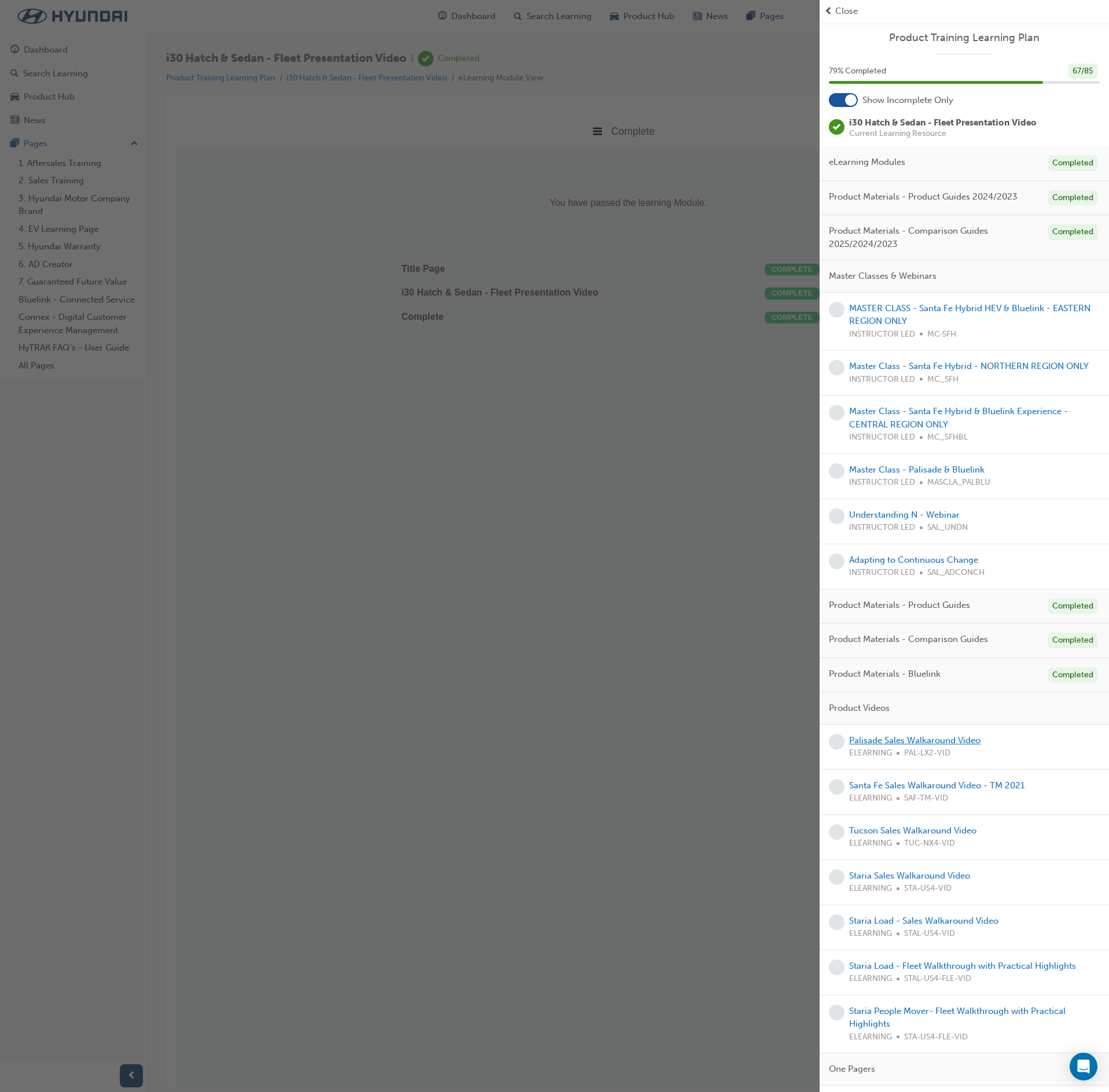
drag, startPoint x: 905, startPoint y: 764, endPoint x: 892, endPoint y: 771, distance: 14.8
click at [905, 746] on link "Palisade Sales Walkaround Video" at bounding box center [915, 741] width 131 height 11
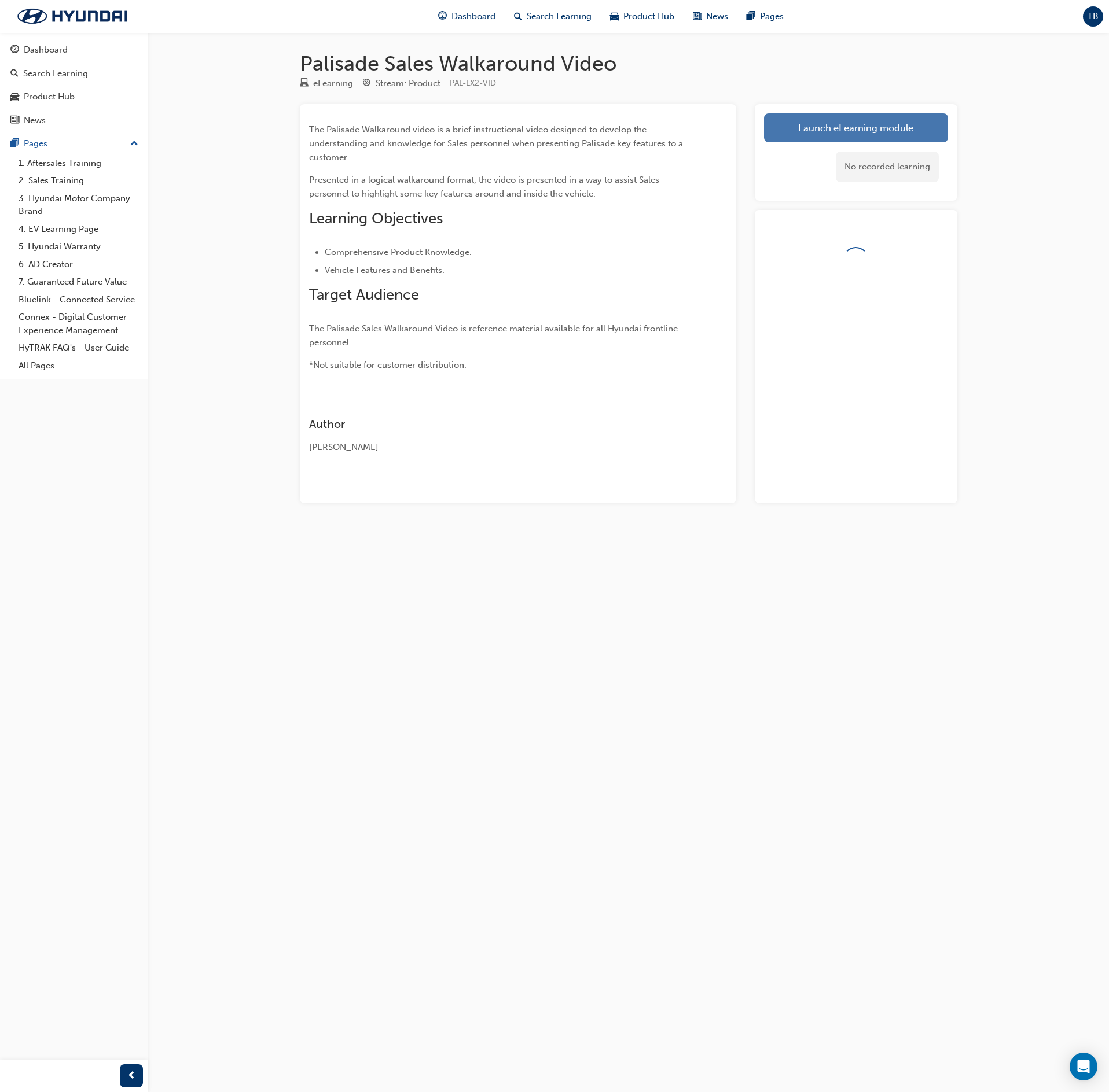
click at [844, 118] on link "Launch eLearning module" at bounding box center [856, 128] width 184 height 29
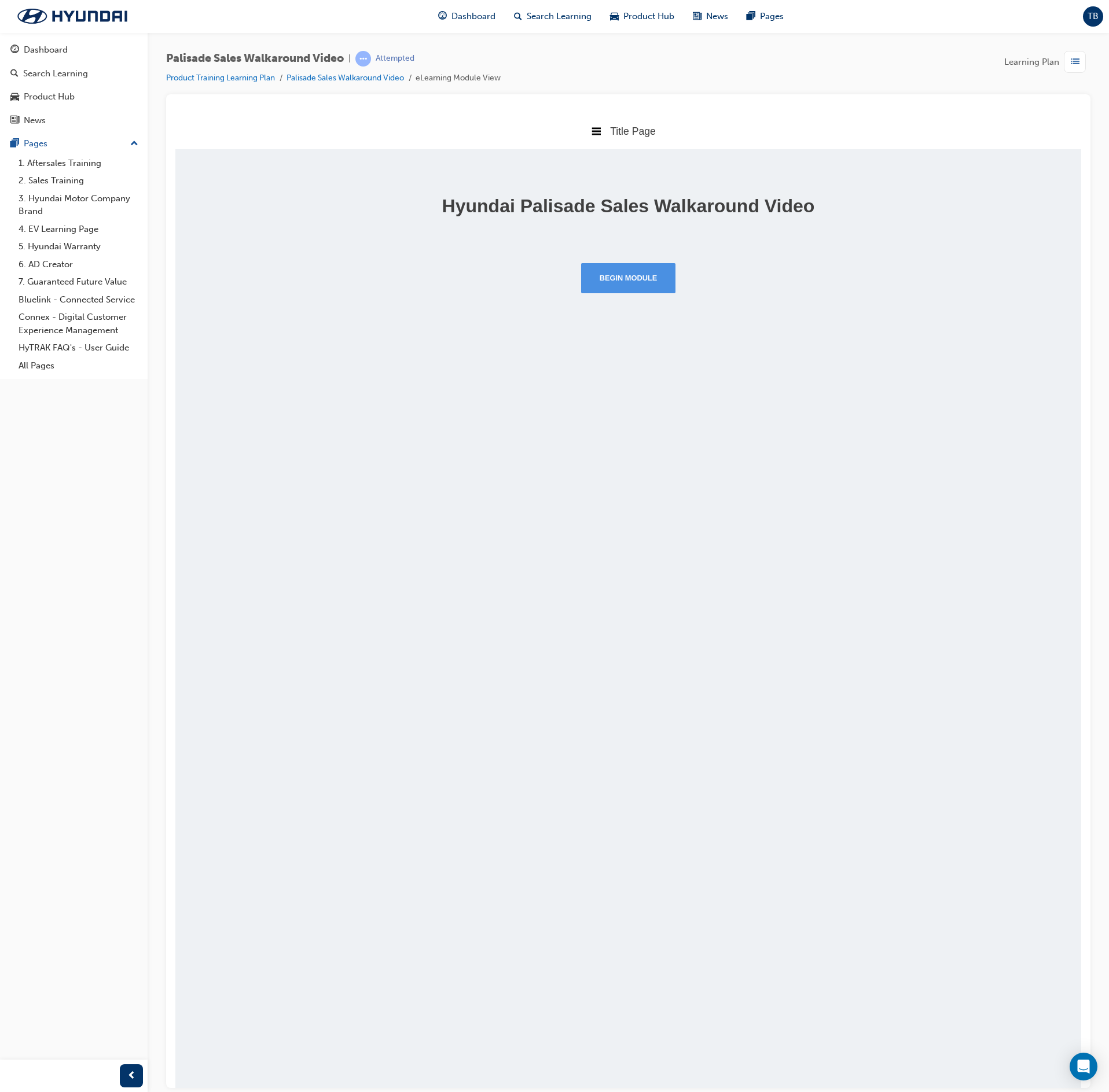
click at [636, 273] on button "Begin Module" at bounding box center [629, 277] width 95 height 30
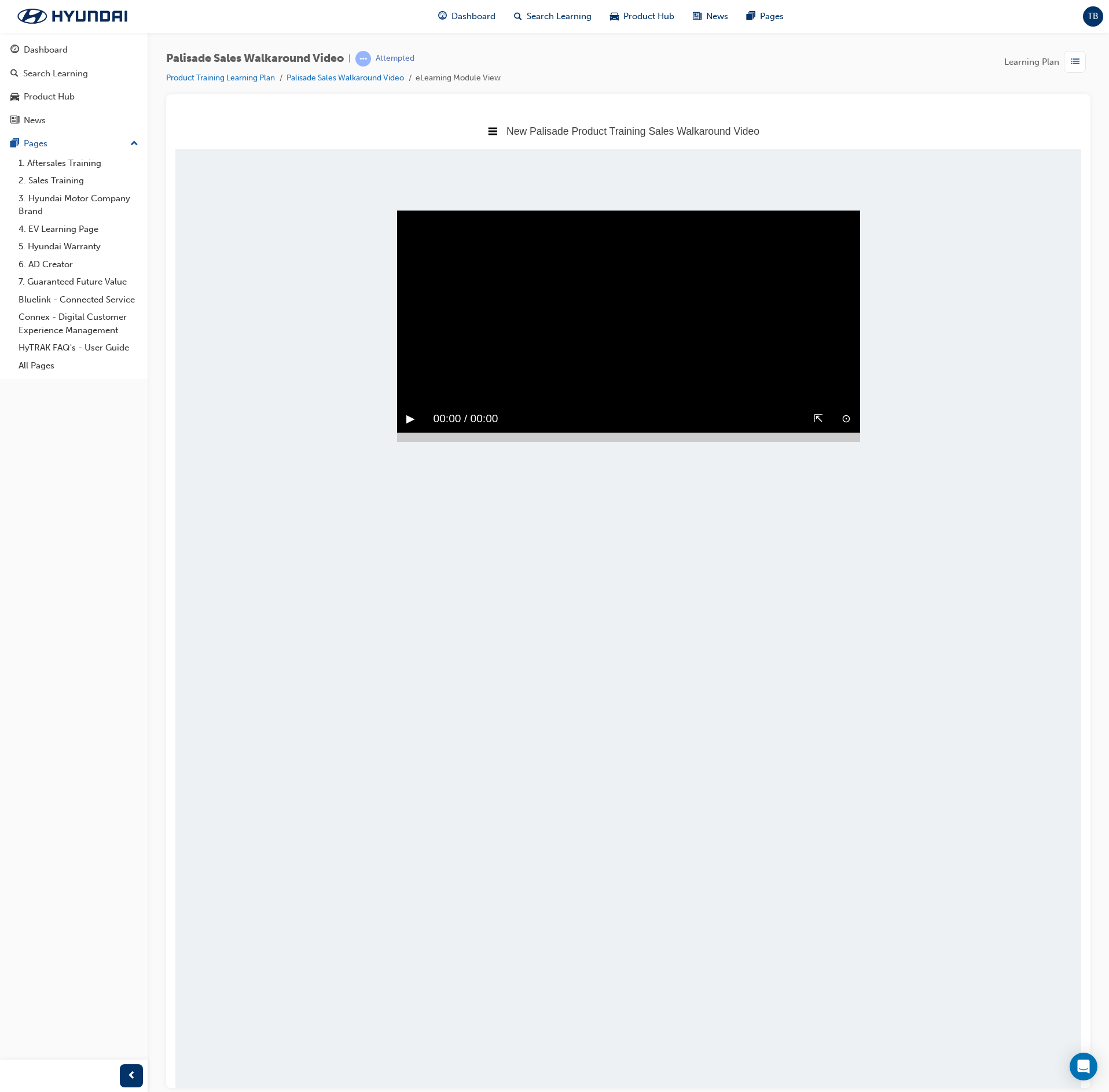
click at [407, 409] on button "▶︎" at bounding box center [410, 419] width 8 height 18
click at [856, 442] on div at bounding box center [628, 436] width 463 height 9
click at [406, 428] on button "▶︎" at bounding box center [410, 419] width 8 height 18
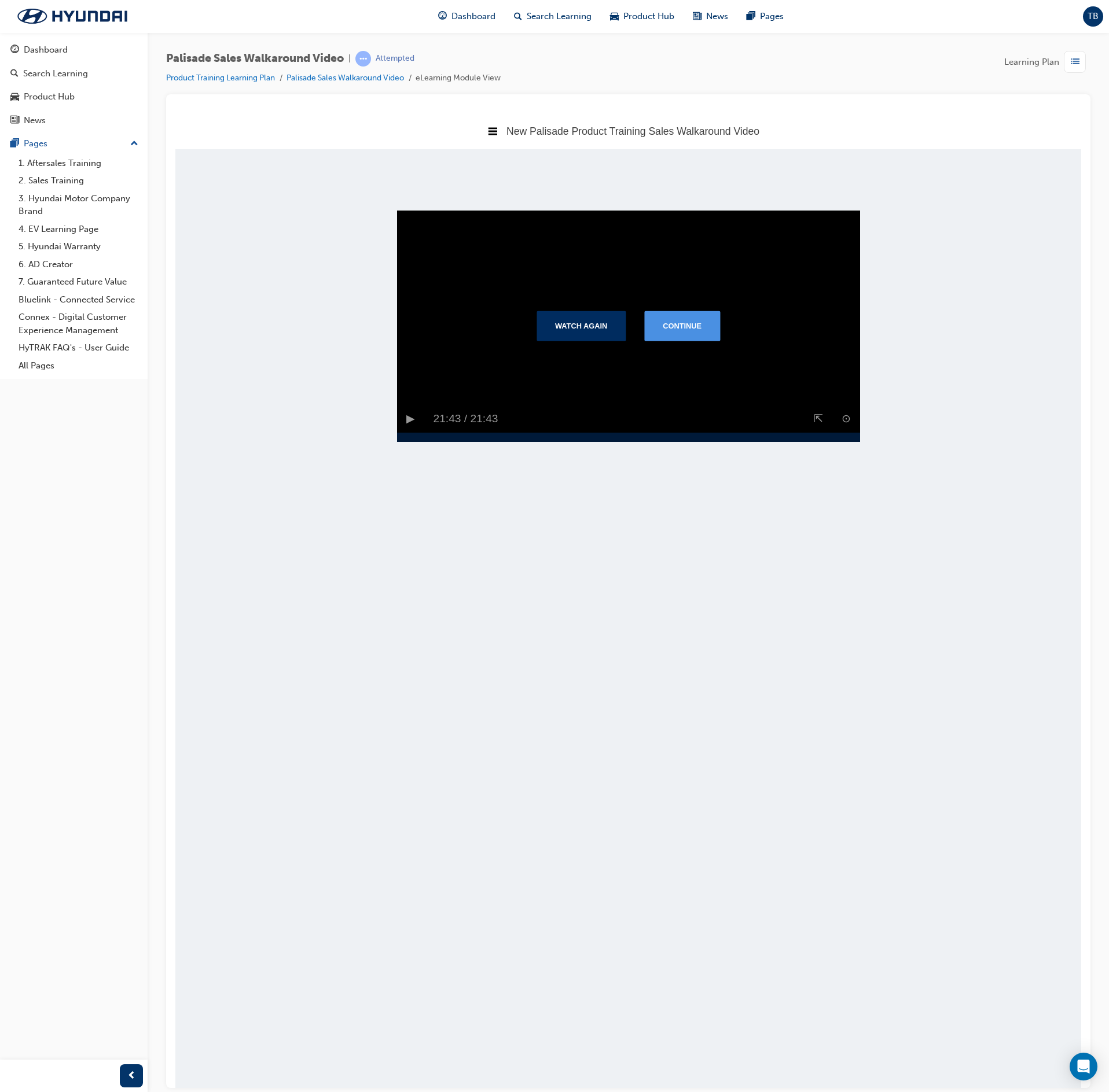
click at [673, 340] on button "Continue" at bounding box center [681, 325] width 76 height 30
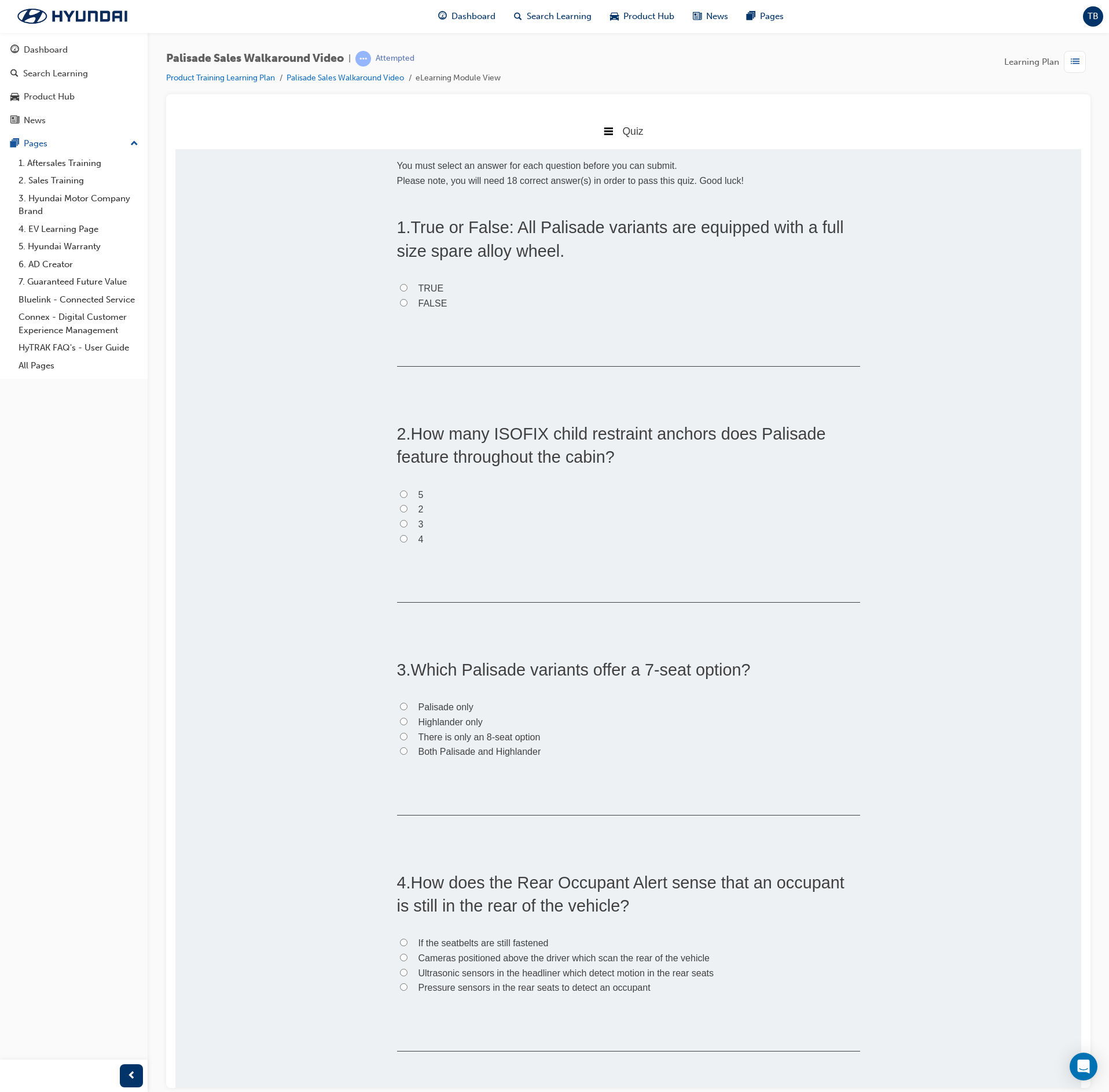
click at [429, 283] on span "TRUE" at bounding box center [431, 288] width 26 height 10
click at [407, 283] on input "TRUE" at bounding box center [403, 286] width 7 height 7
radio input "true"
click at [400, 523] on input "3" at bounding box center [403, 523] width 7 height 7
radio input "true"
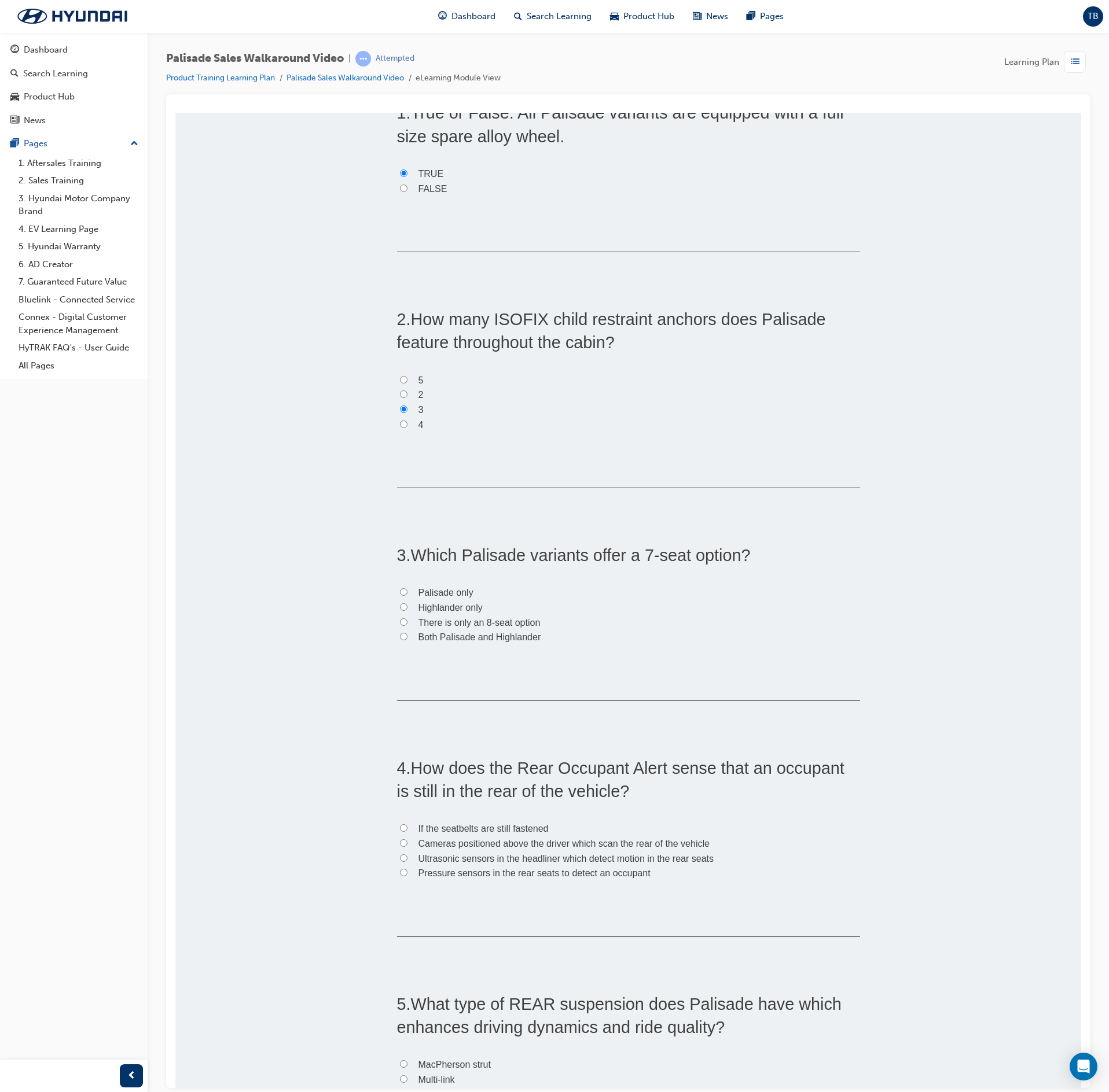
scroll to position [115, 0]
click at [398, 600] on label "Highlander only" at bounding box center [628, 606] width 463 height 15
click at [400, 602] on input "Highlander only" at bounding box center [403, 605] width 7 height 7
radio input "true"
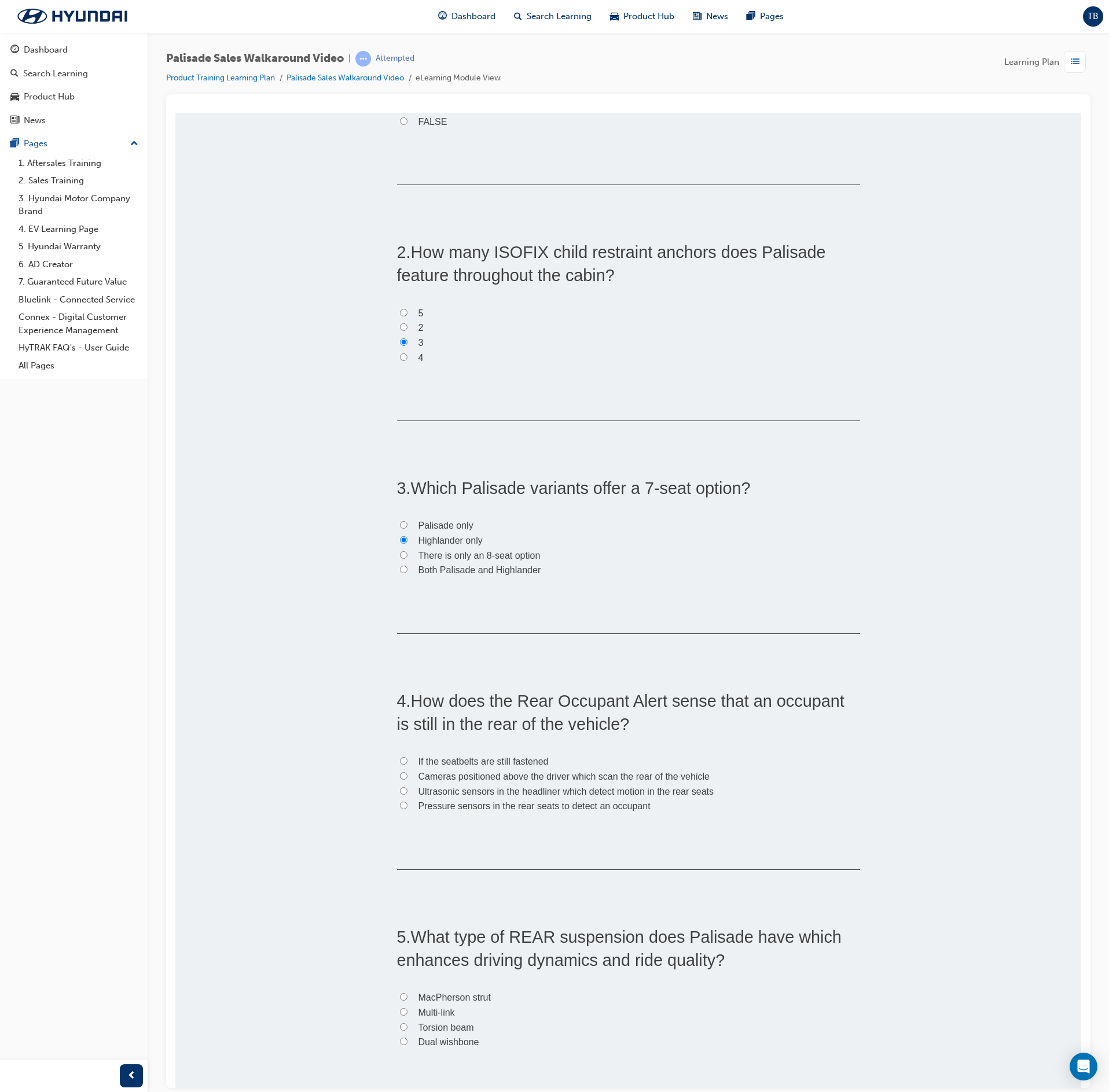
scroll to position [347, 0]
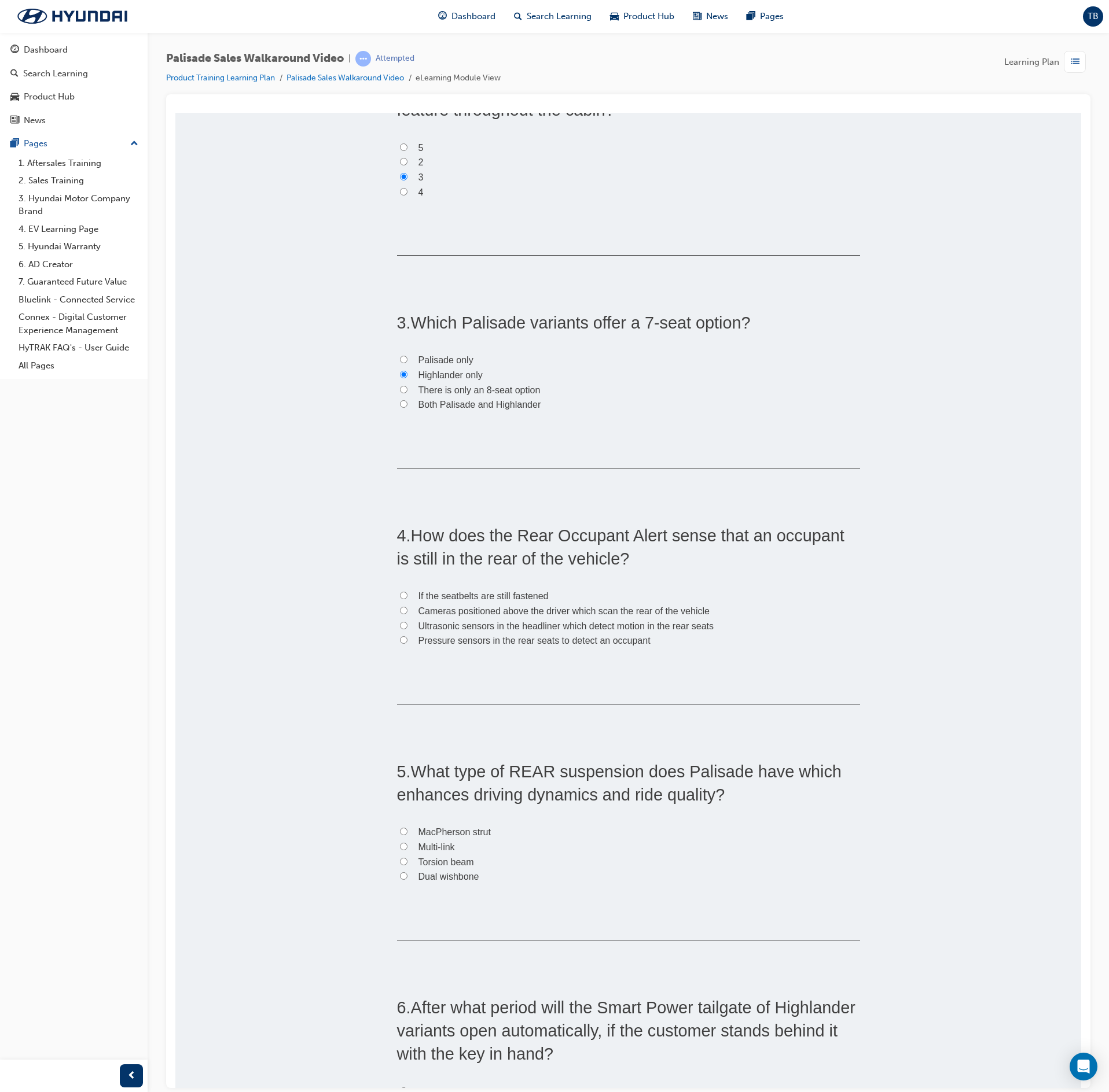
click at [407, 641] on label "Pressure sensors in the rear seats to detect an occupant" at bounding box center [628, 640] width 463 height 15
click at [407, 641] on input "Pressure sensors in the rear seats to detect an occupant" at bounding box center [403, 639] width 7 height 7
radio input "true"
click at [400, 833] on input "MacPherson strut" at bounding box center [403, 830] width 7 height 7
radio input "true"
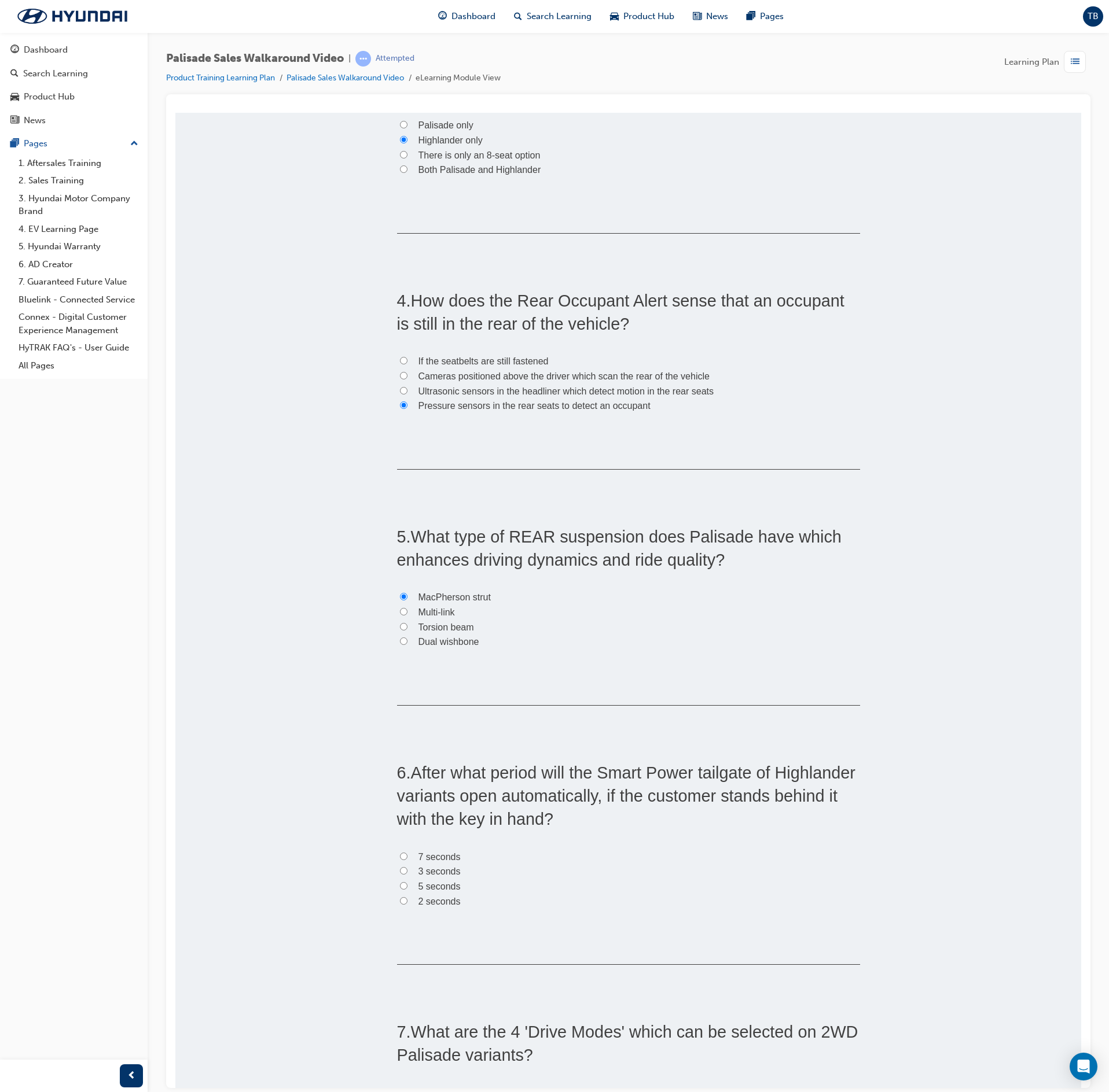
scroll to position [694, 0]
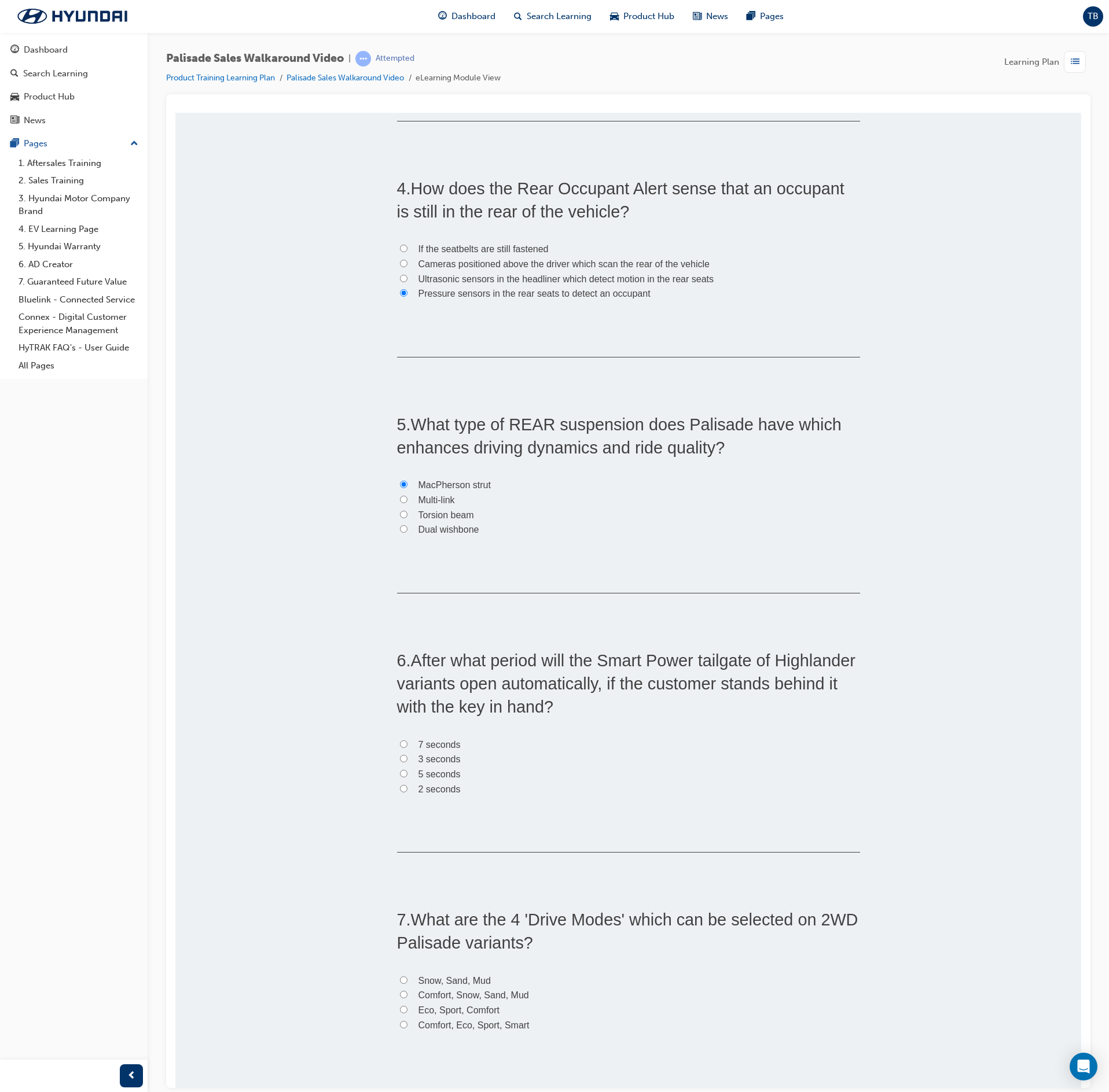
click at [400, 747] on input "7 seconds" at bounding box center [403, 743] width 7 height 7
radio input "true"
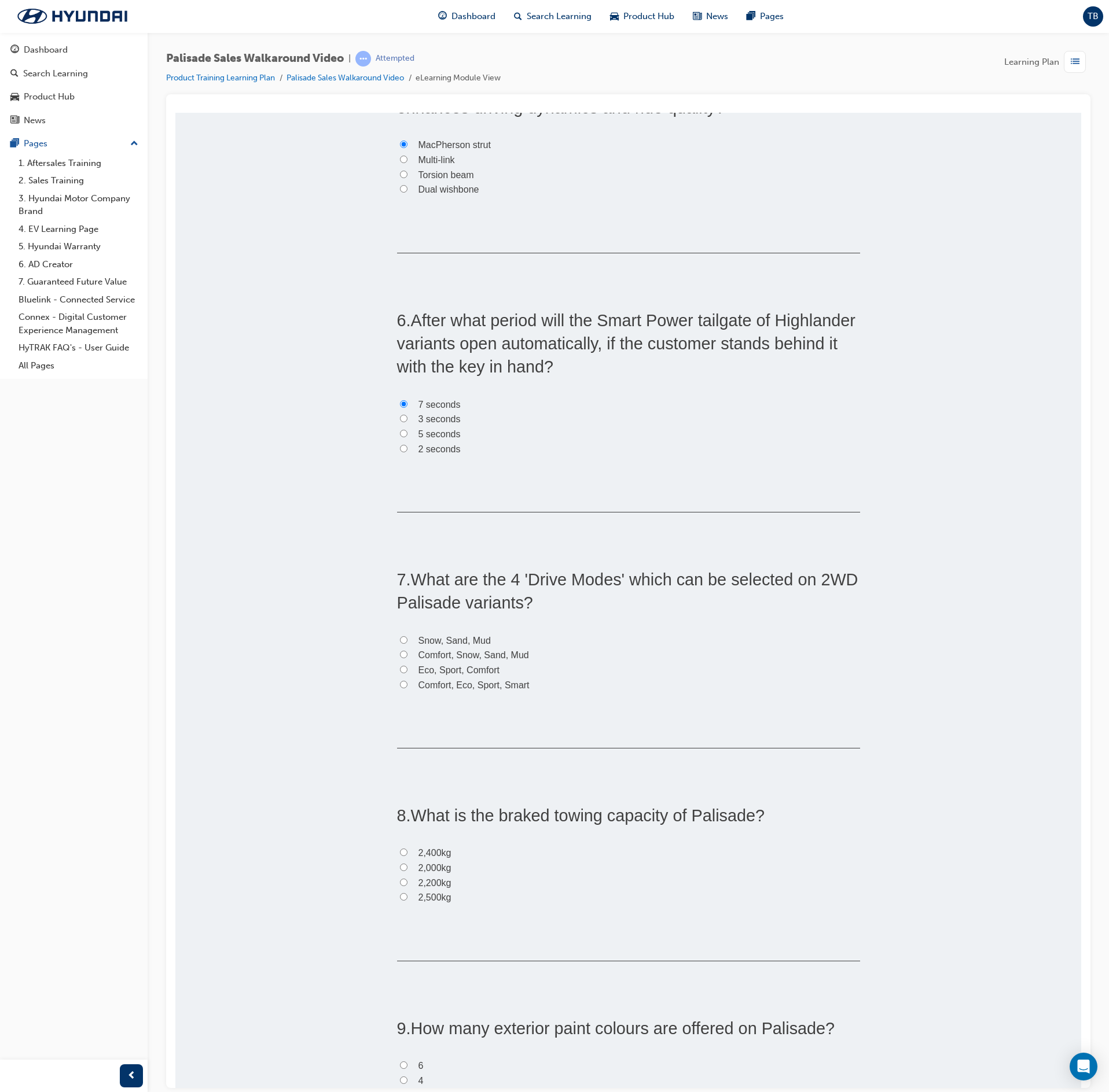
scroll to position [1041, 0]
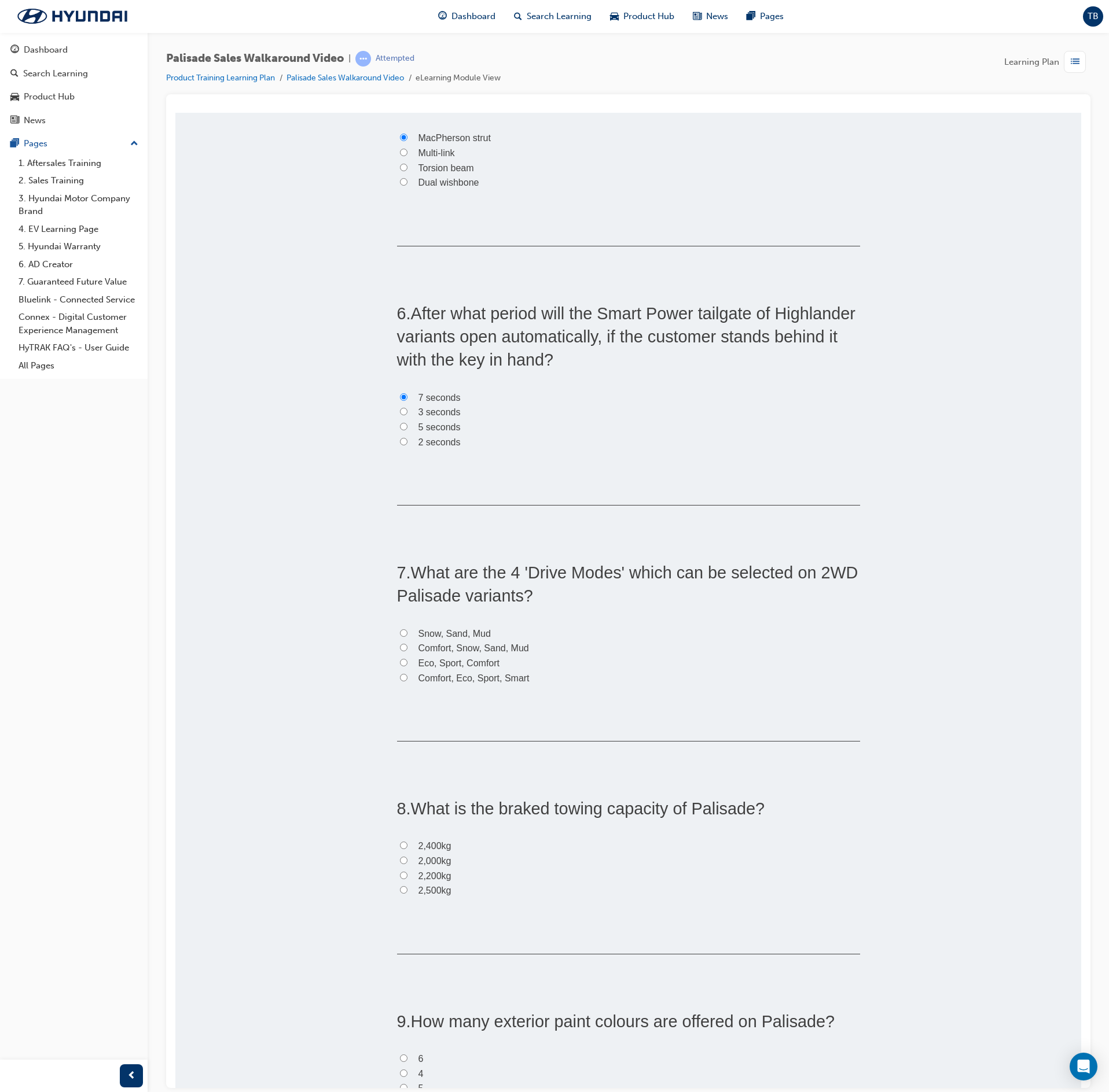
click at [400, 682] on label "Comfort, Eco, Sport, Smart" at bounding box center [628, 678] width 463 height 15
click at [400, 681] on input "Comfort, Eco, Sport, Smart" at bounding box center [403, 677] width 7 height 7
radio input "true"
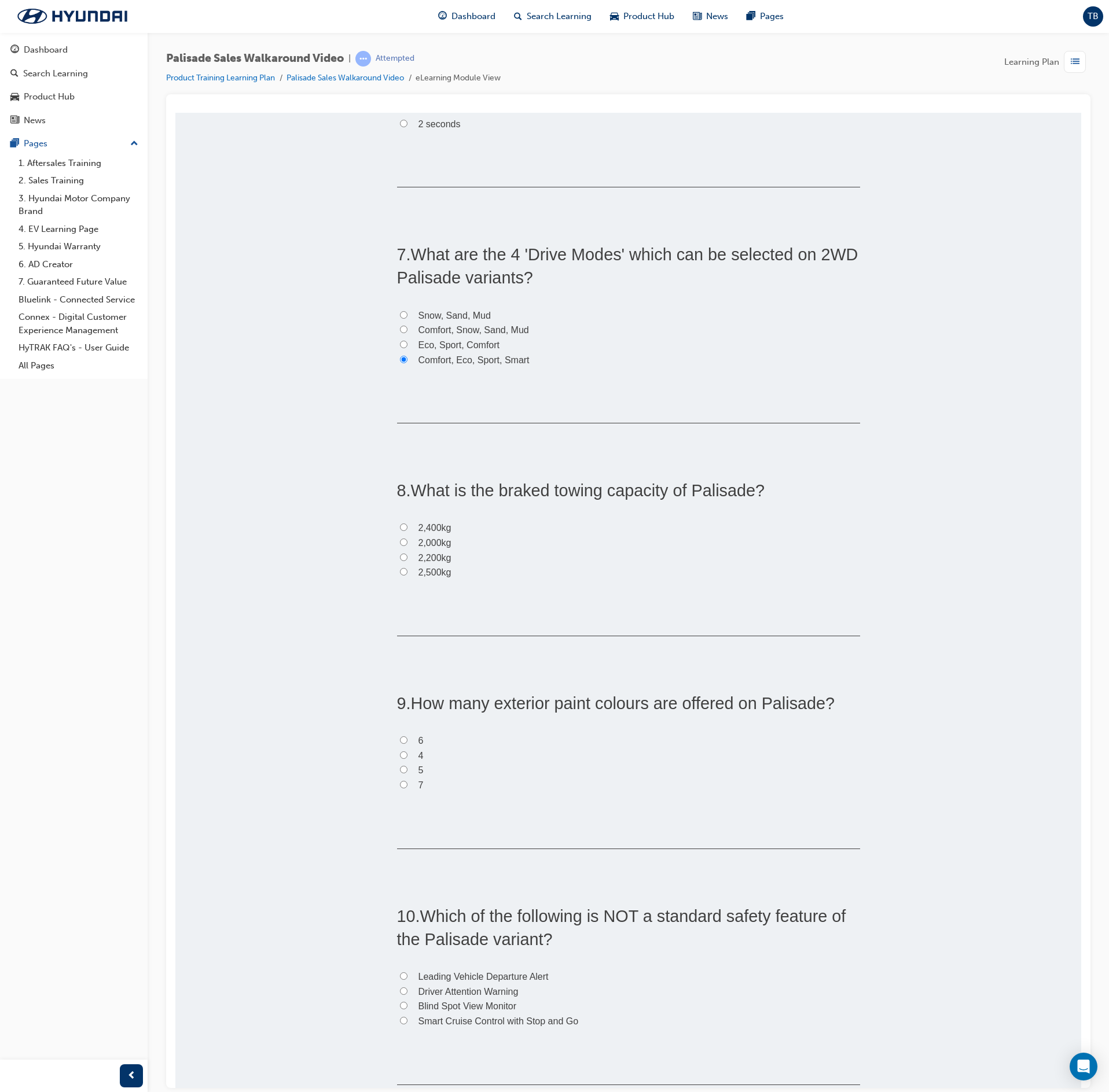
scroll to position [1388, 0]
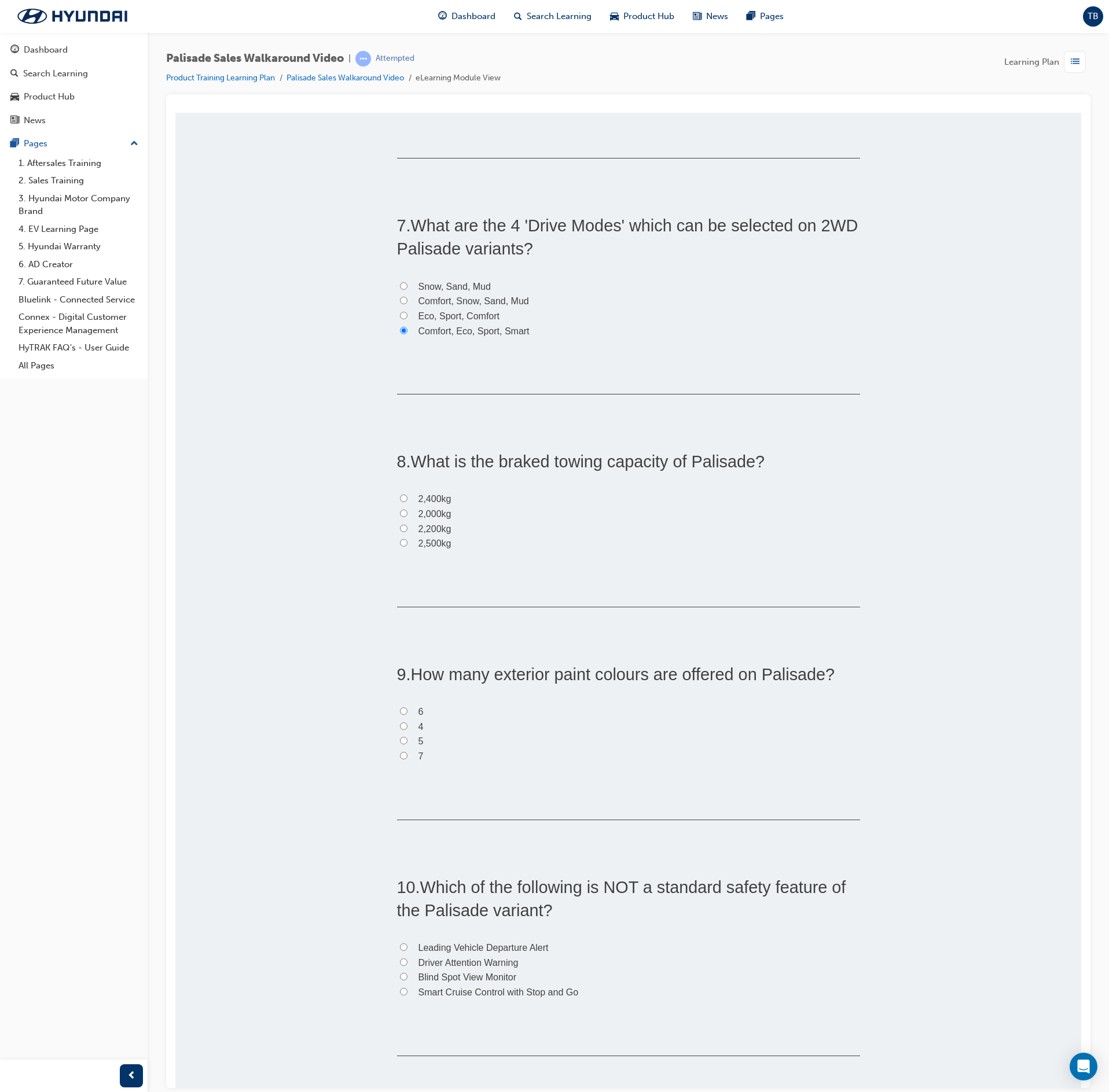
click at [400, 529] on label "2,200kg" at bounding box center [628, 529] width 463 height 15
click at [400, 529] on input "2,200kg" at bounding box center [403, 527] width 7 height 7
radio input "true"
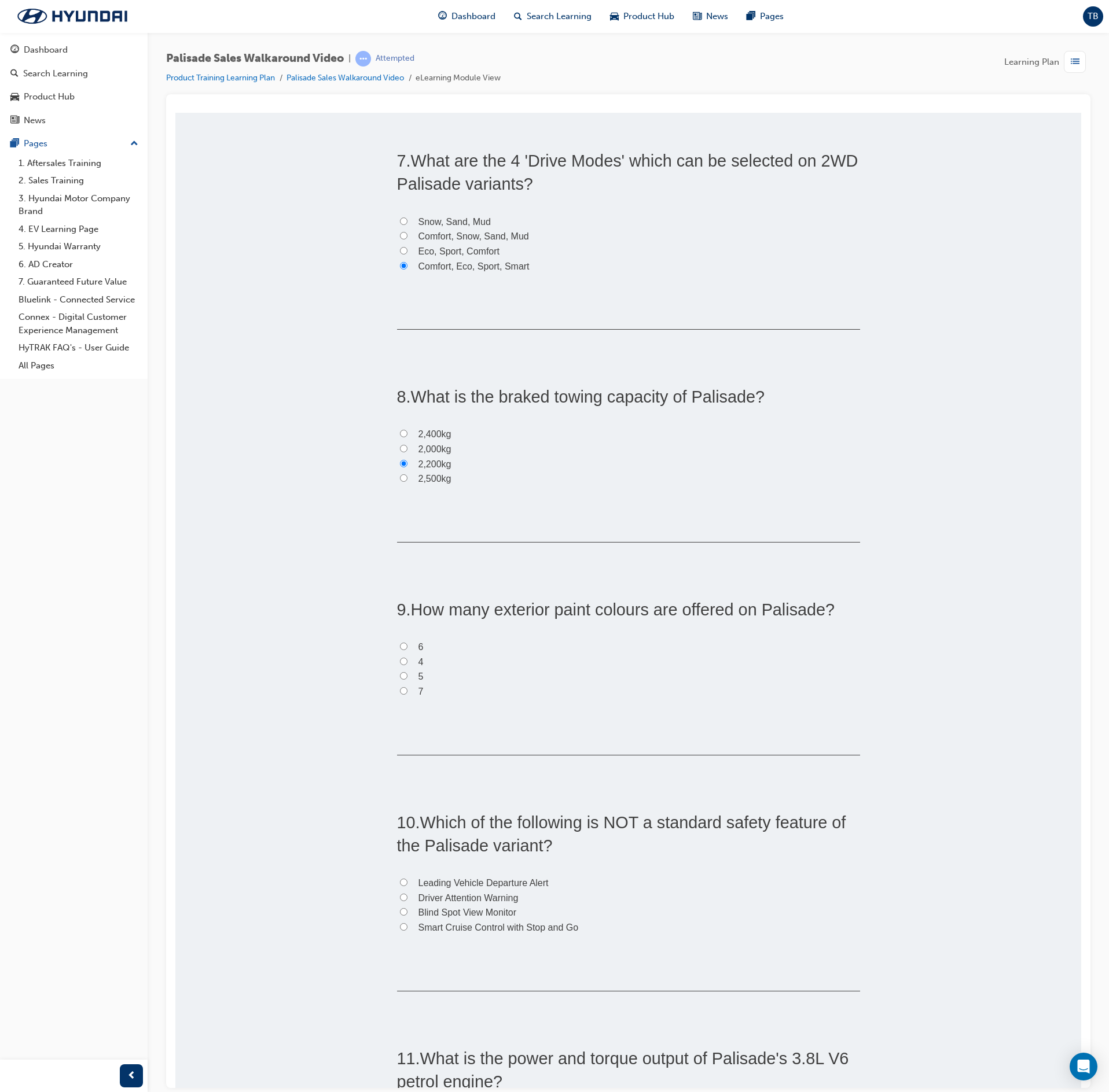
scroll to position [1504, 0]
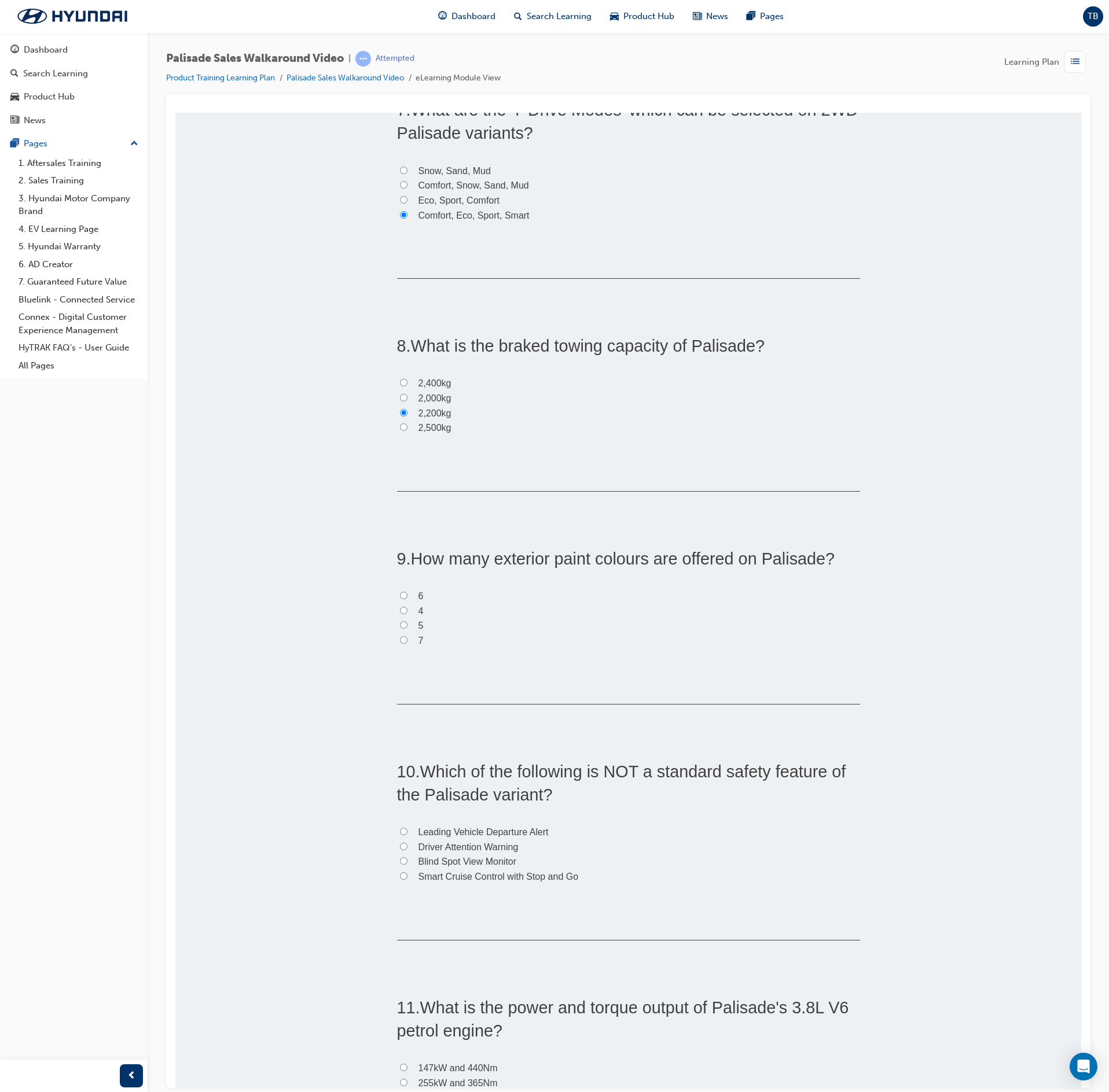
click at [400, 595] on input "6" at bounding box center [403, 595] width 7 height 7
radio input "true"
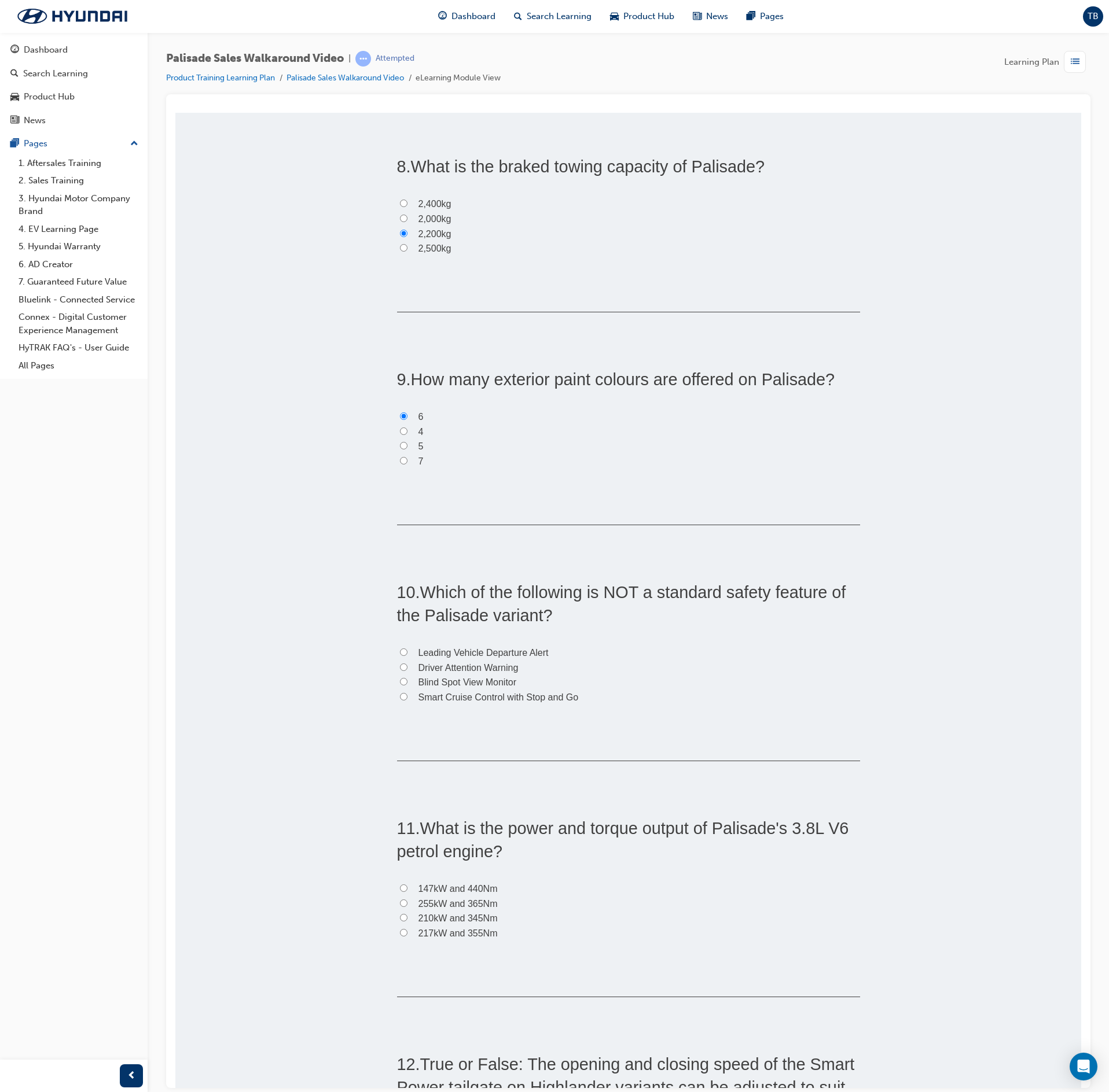
scroll to position [1736, 0]
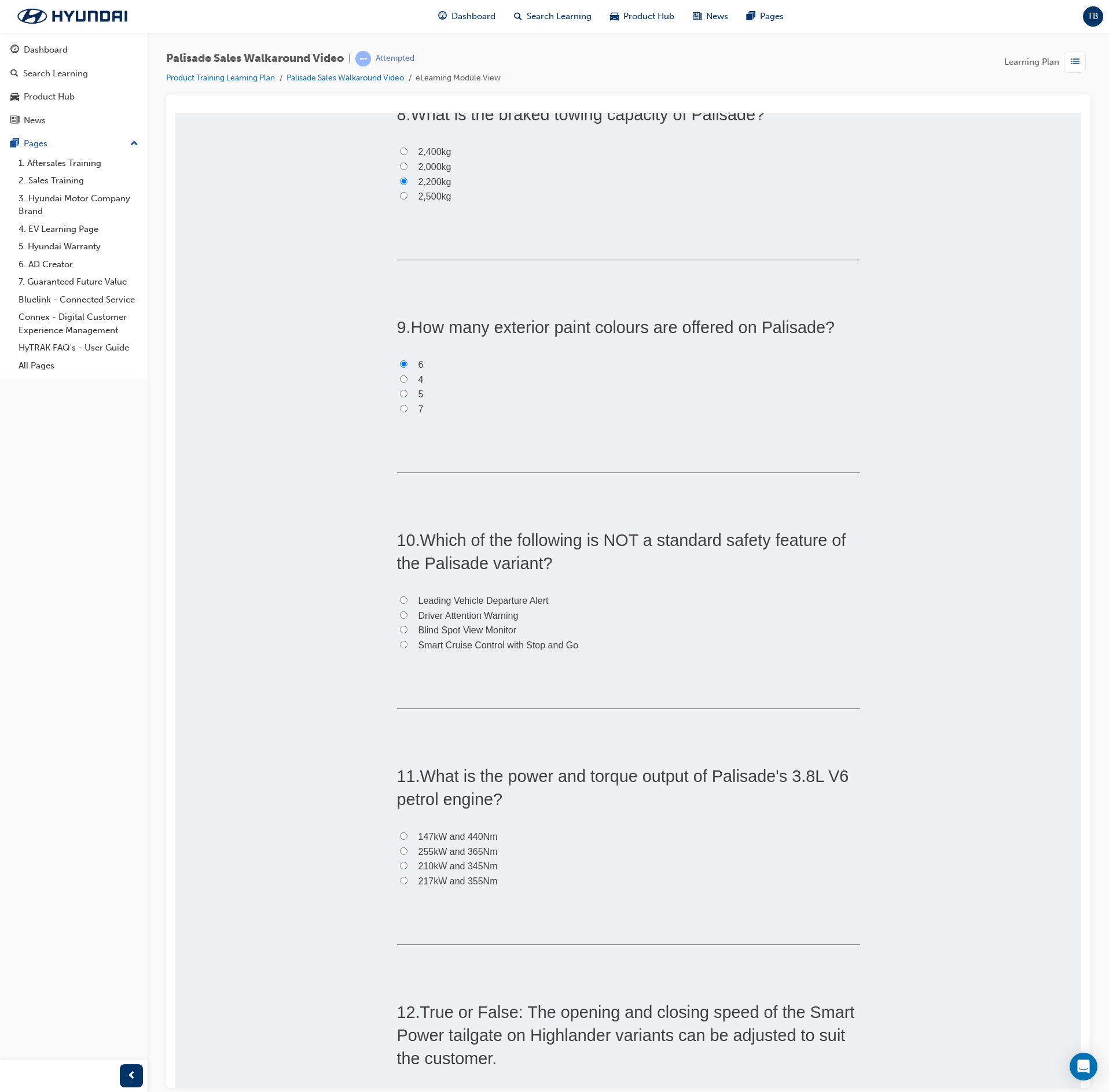
click at [400, 632] on input "Blind Spot View Monitor" at bounding box center [403, 629] width 7 height 7
radio input "true"
click at [400, 884] on input "217kW and 355Nm" at bounding box center [403, 880] width 7 height 7
radio input "true"
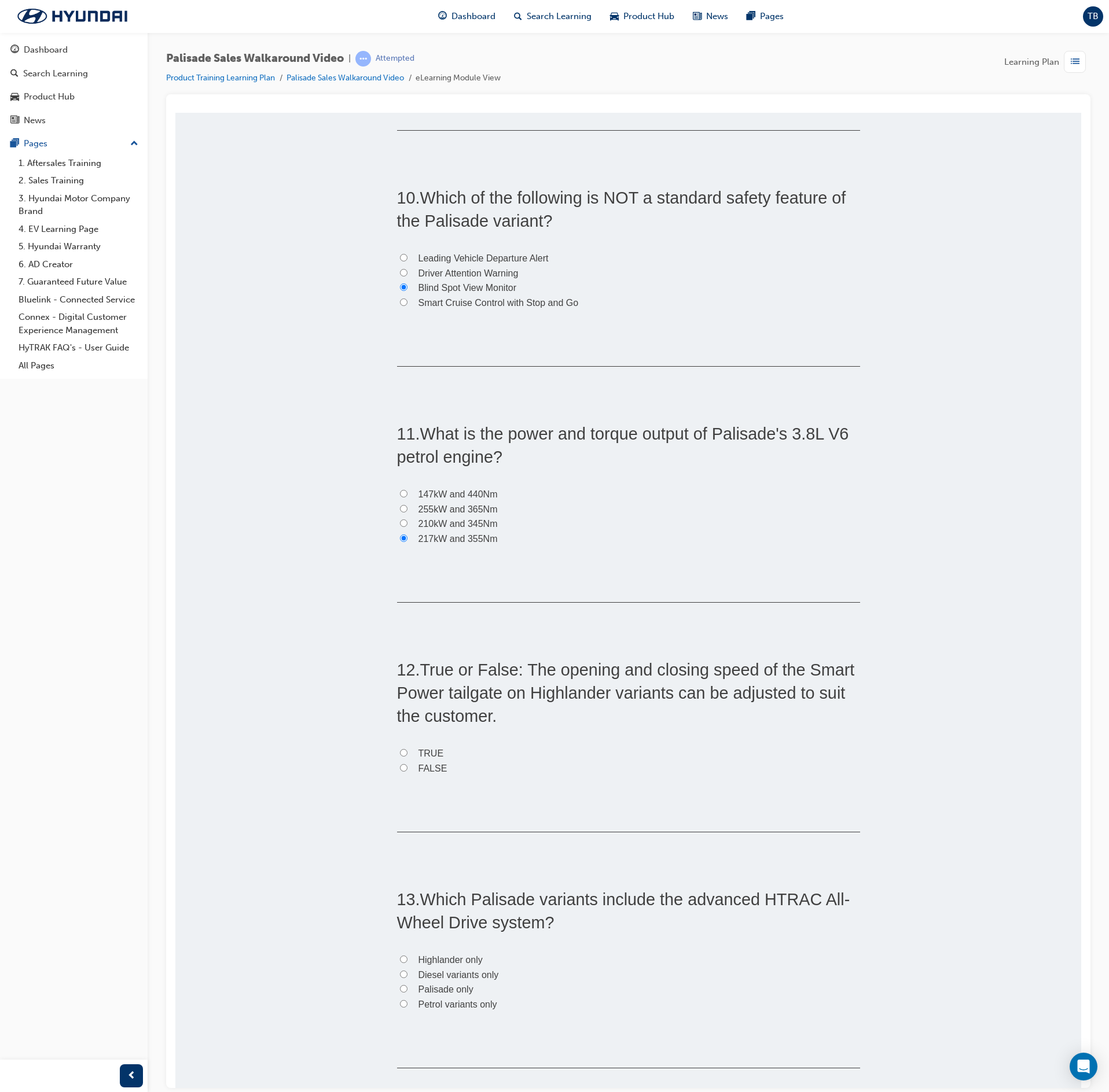
scroll to position [2083, 0]
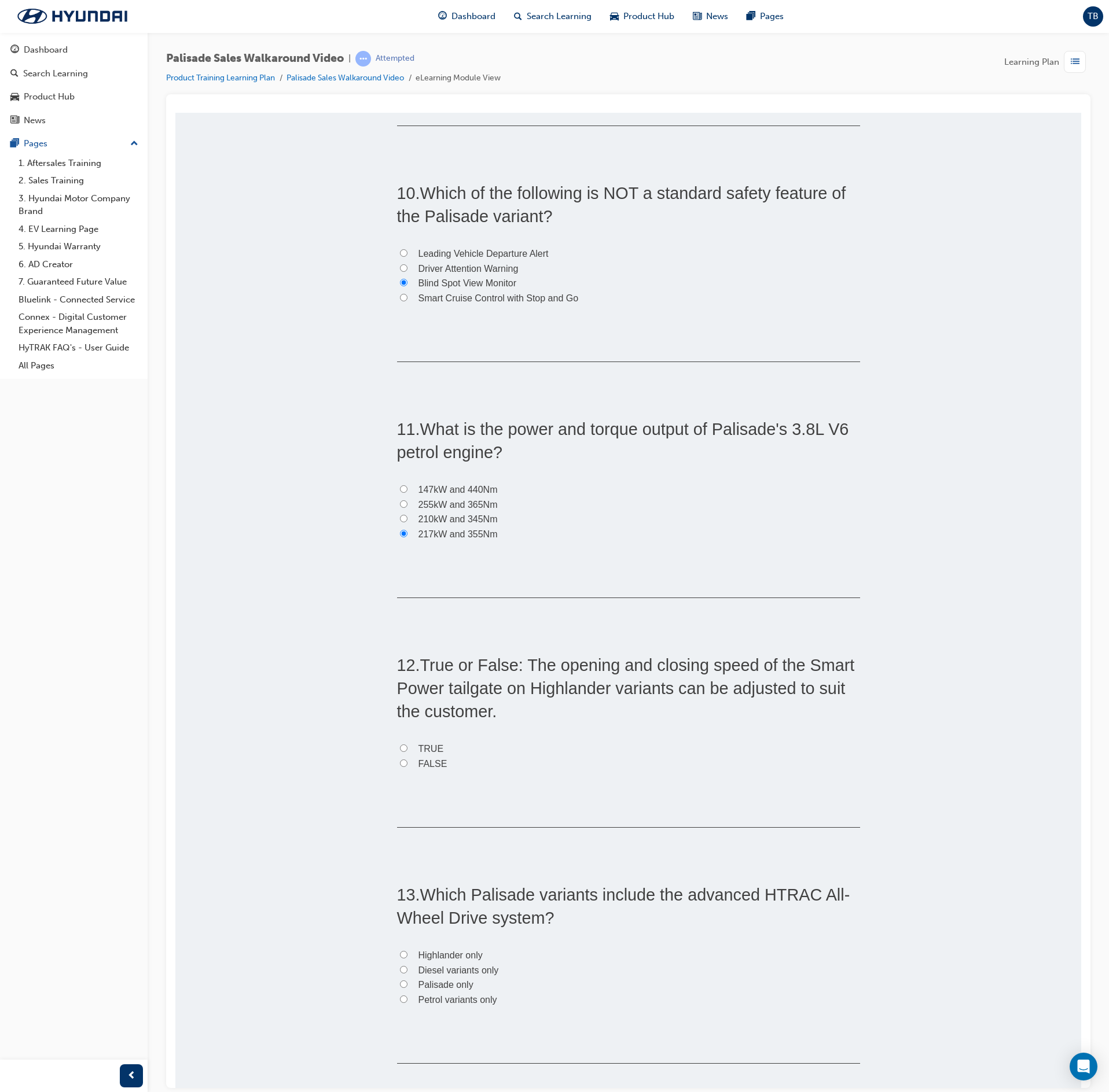
click at [407, 751] on label "TRUE" at bounding box center [628, 749] width 463 height 15
click at [407, 751] on input "TRUE" at bounding box center [403, 747] width 7 height 7
radio input "true"
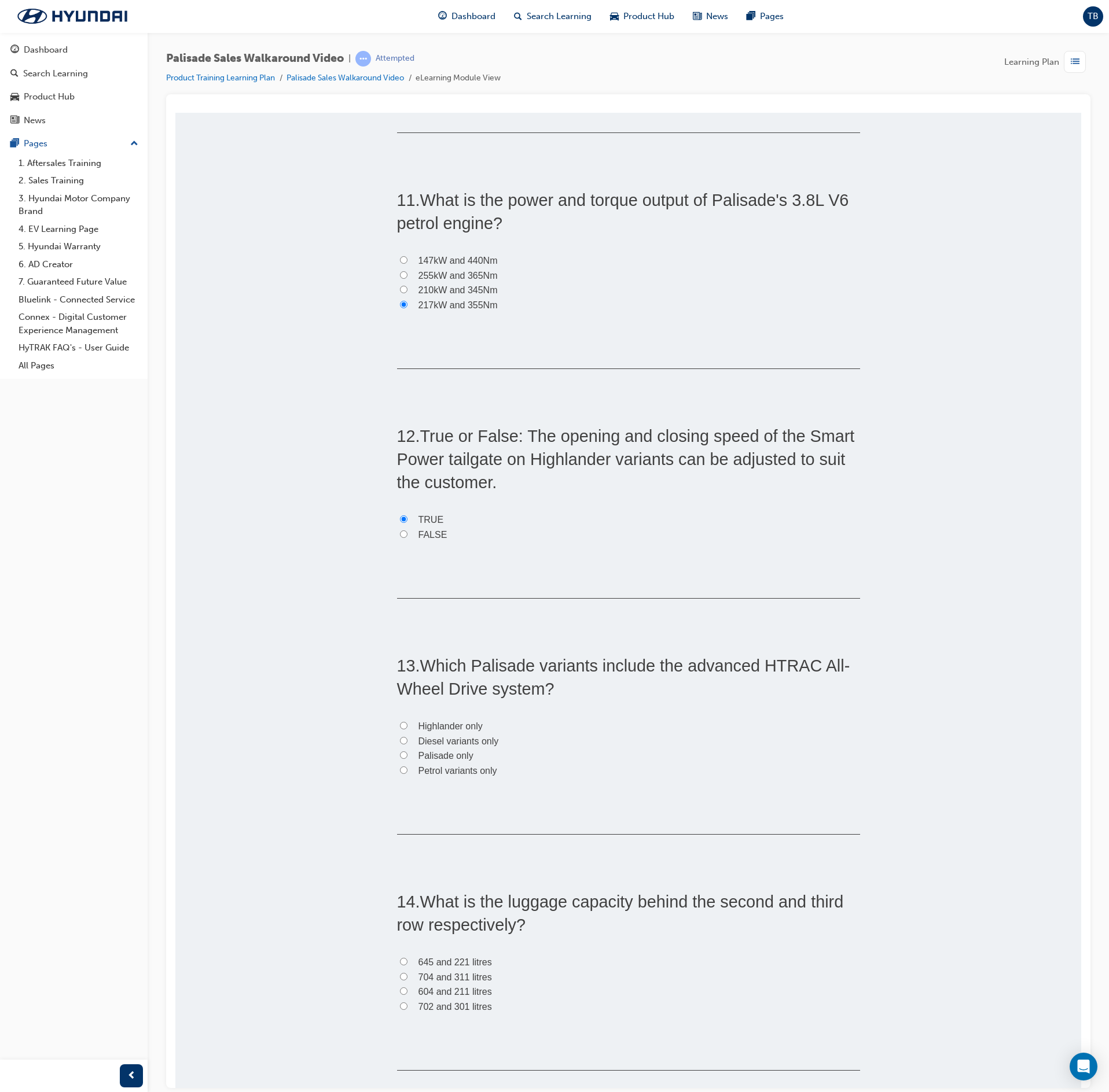
scroll to position [2314, 0]
click at [419, 743] on span "Diesel variants only" at bounding box center [459, 738] width 81 height 10
click at [407, 742] on input "Diesel variants only" at bounding box center [403, 737] width 7 height 7
radio input "true"
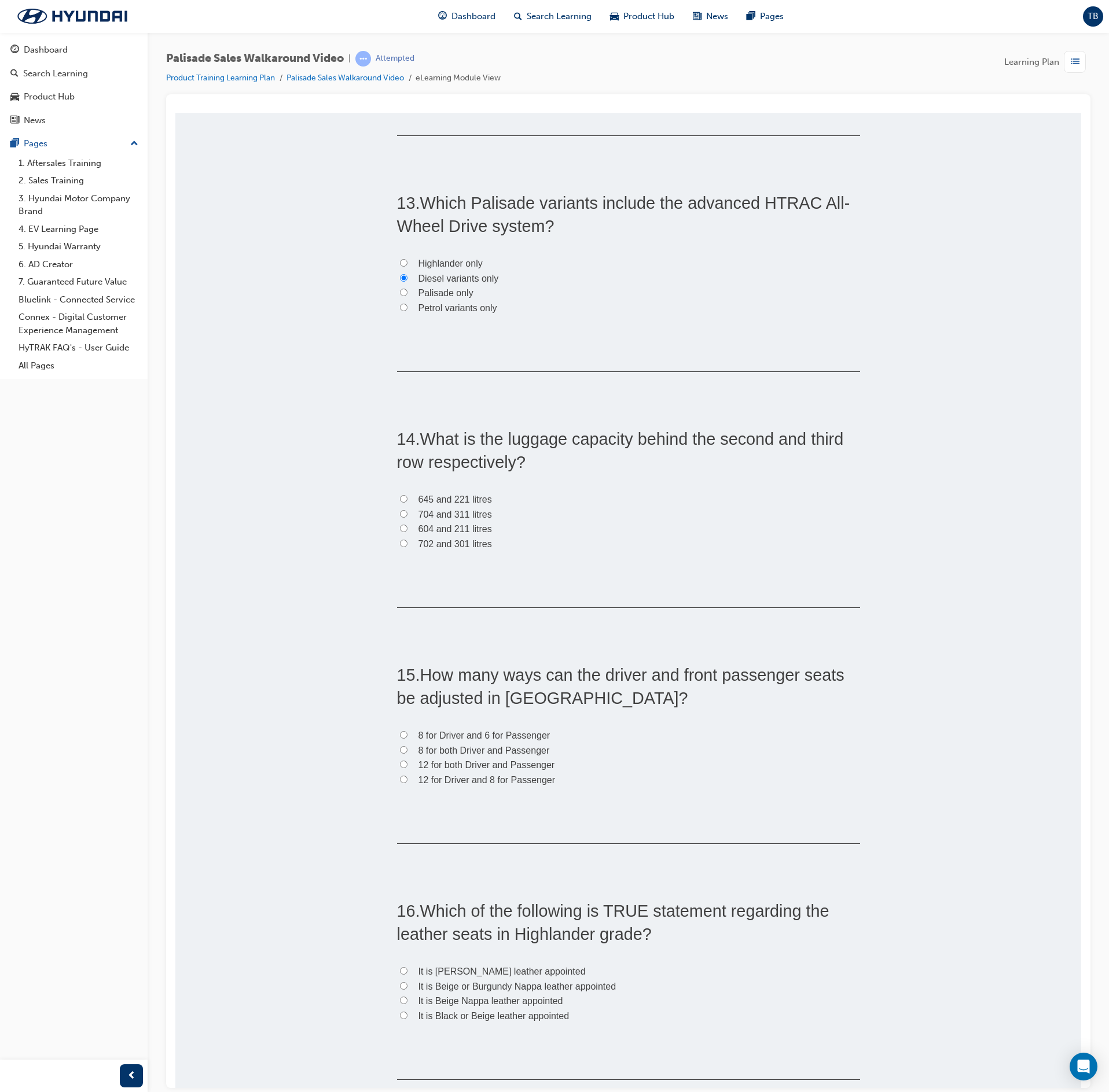
scroll to position [2777, 0]
click at [403, 514] on label "704 and 311 litres" at bounding box center [628, 512] width 463 height 15
click at [403, 514] on input "704 and 311 litres" at bounding box center [403, 511] width 7 height 7
radio input "true"
click at [402, 741] on label "8 for Driver and 6 for Passenger" at bounding box center [628, 733] width 463 height 15
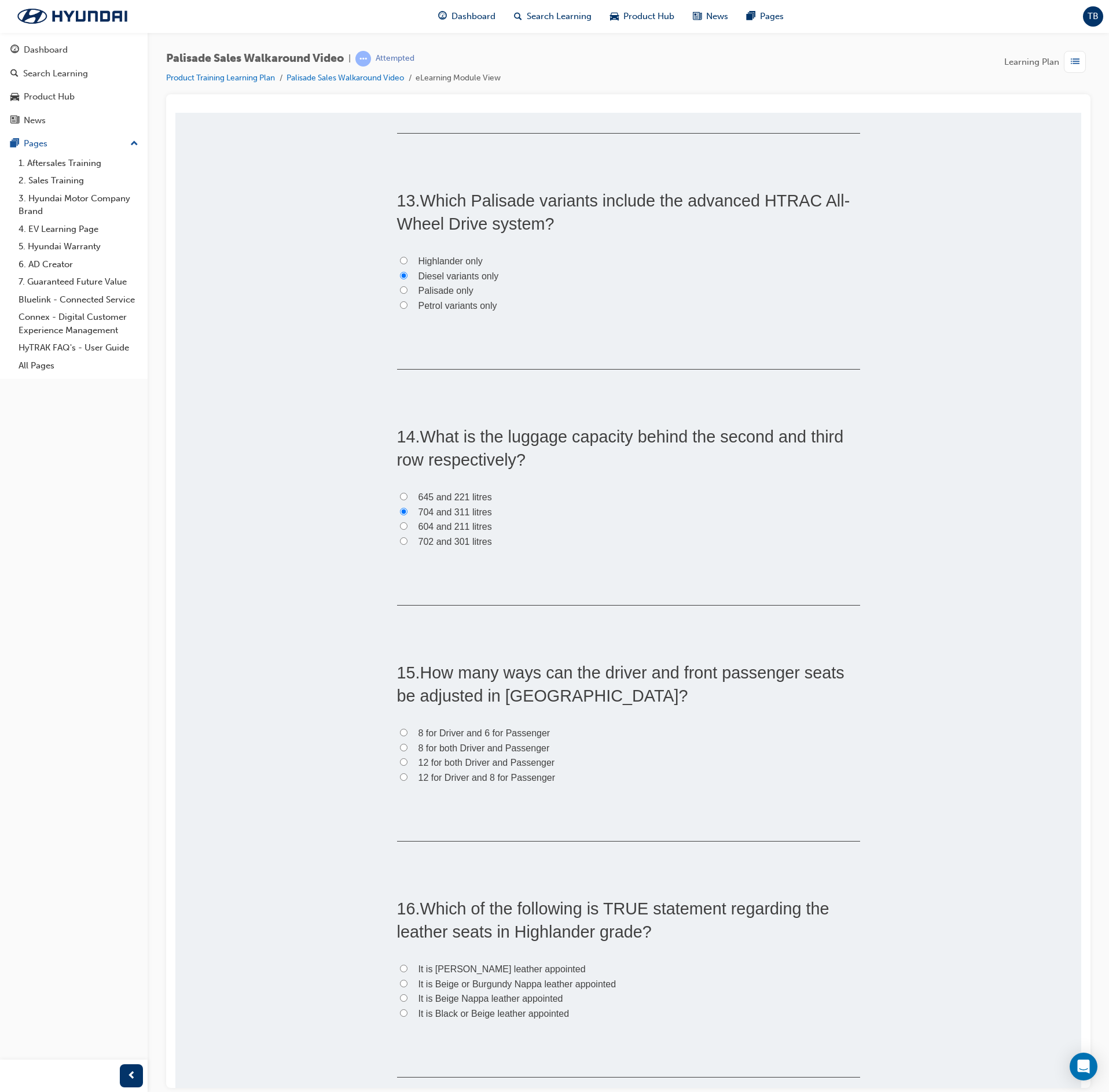
click at [402, 736] on input "8 for Driver and 6 for Passenger" at bounding box center [403, 732] width 7 height 7
radio input "true"
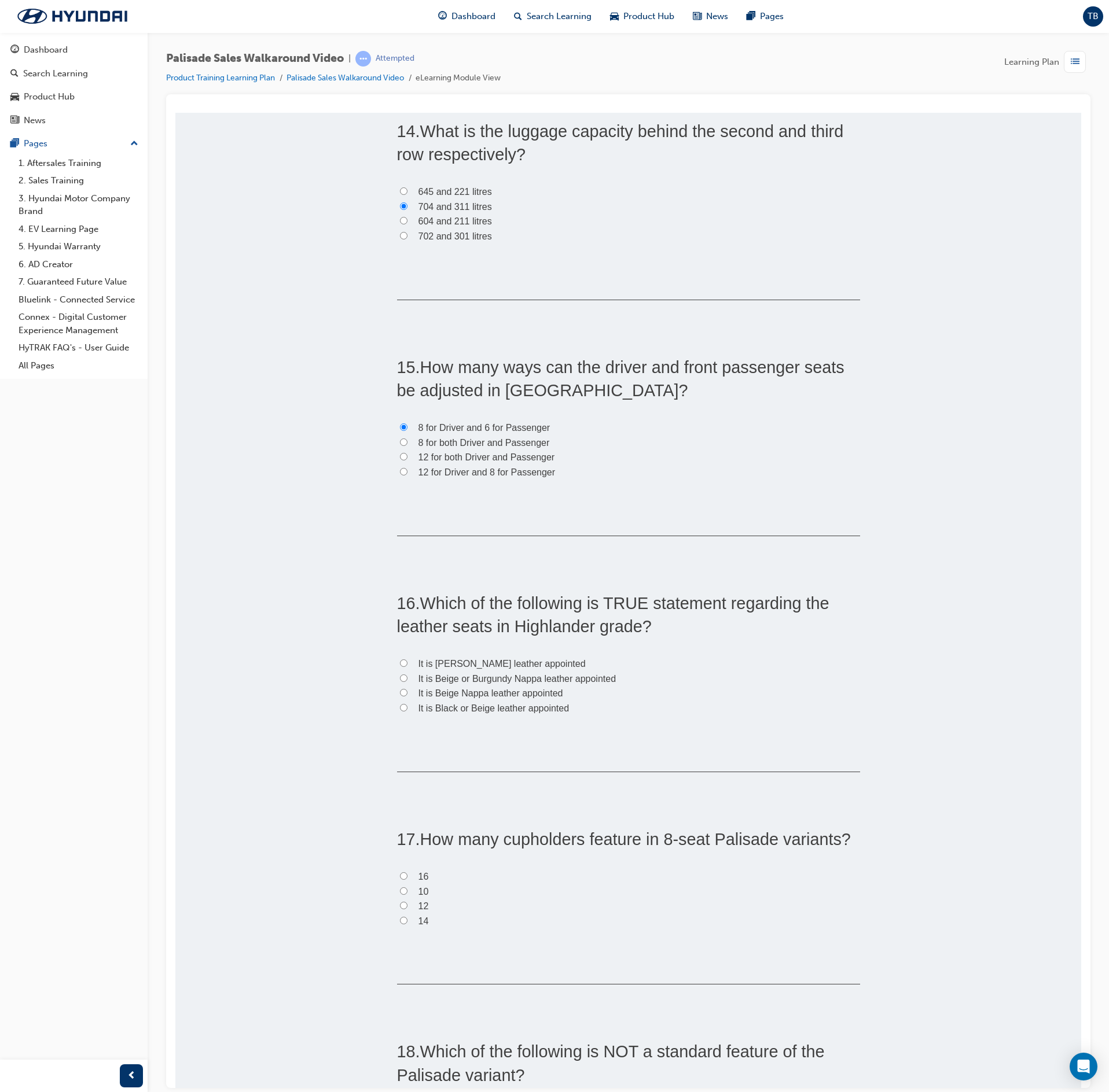
scroll to position [3124, 0]
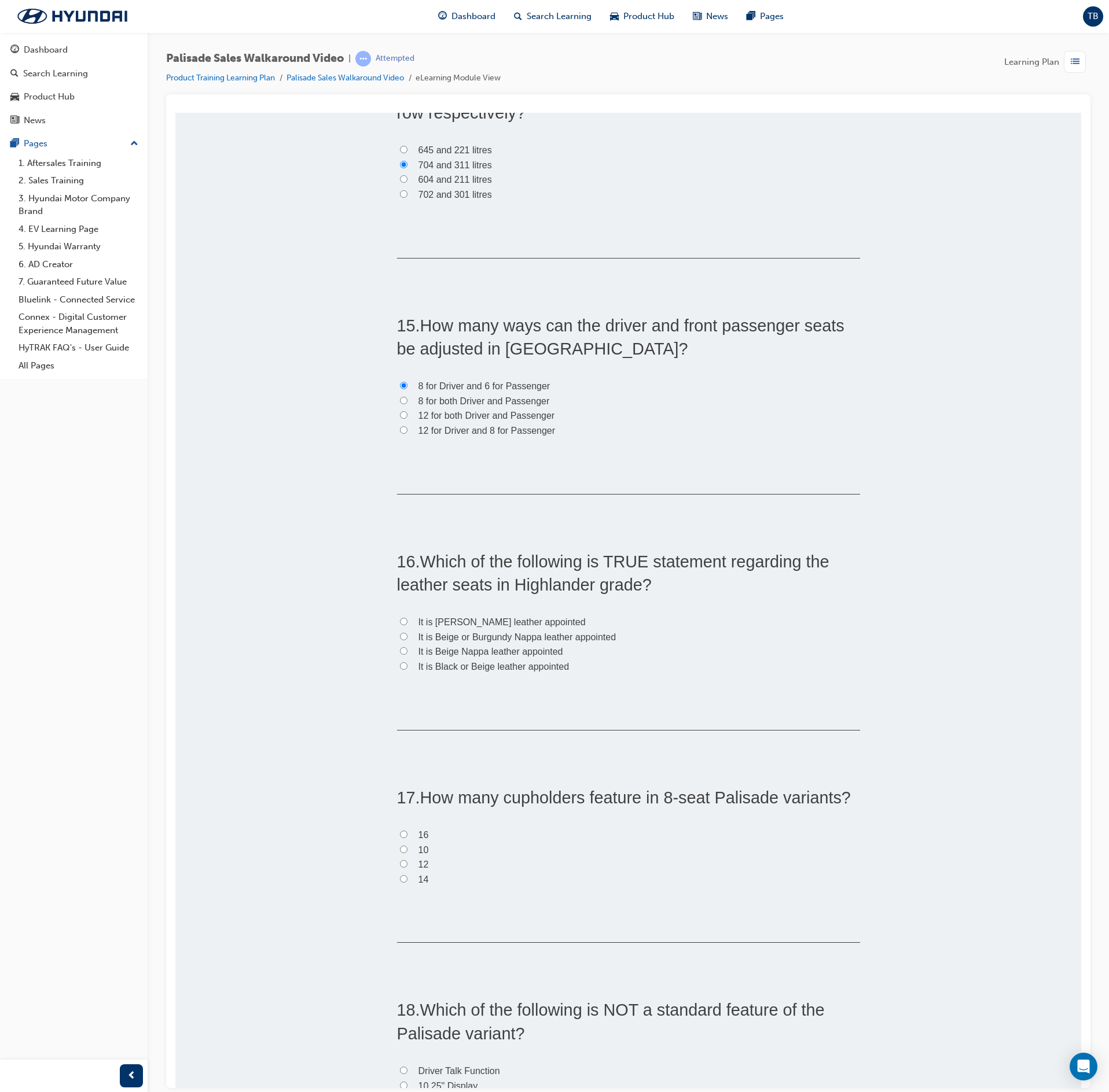
click at [400, 671] on label "It is Black or Beige leather appointed" at bounding box center [628, 667] width 463 height 15
click at [400, 669] on input "It is Black or Beige leather appointed" at bounding box center [403, 665] width 7 height 7
radio input "true"
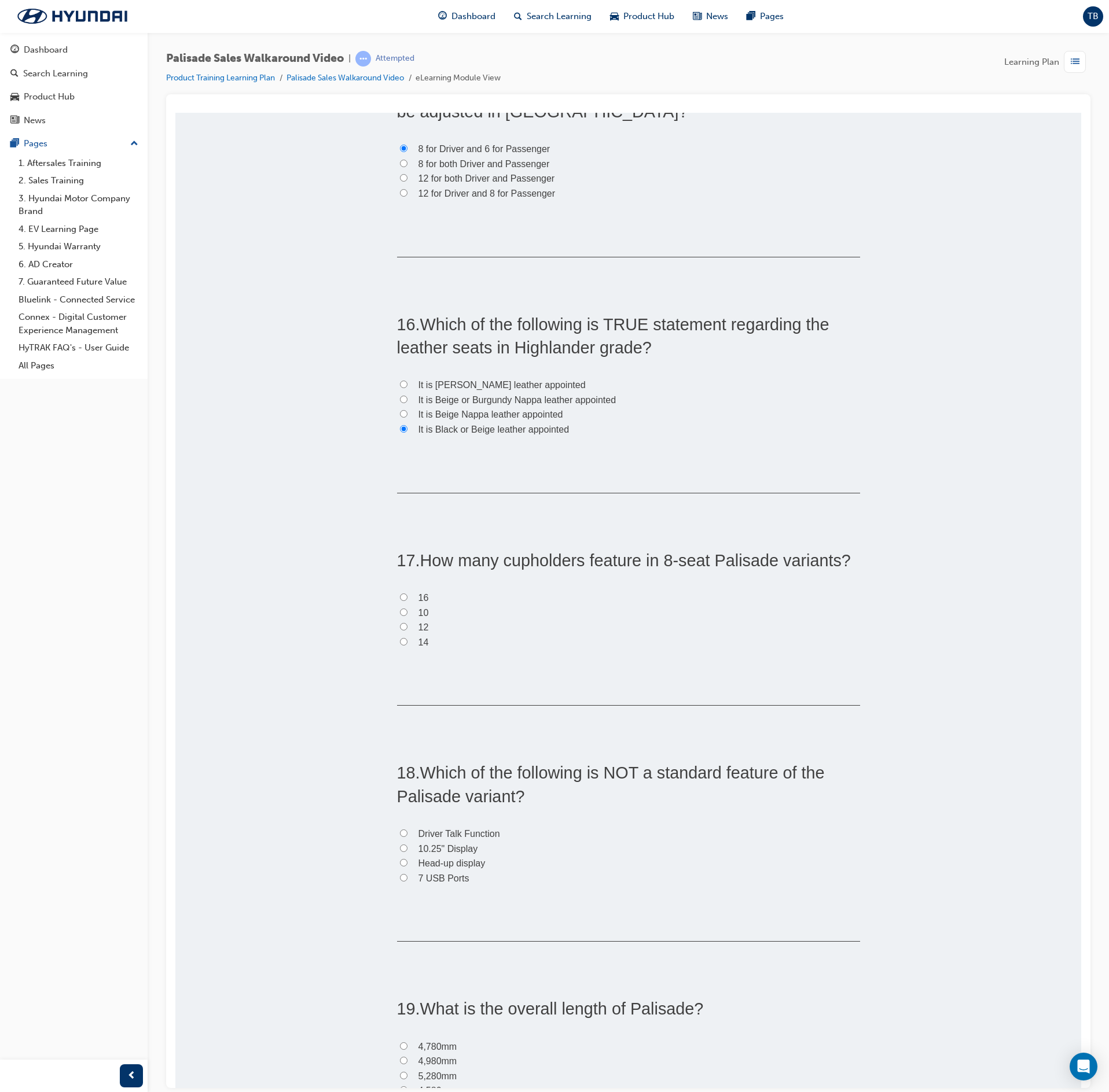
scroll to position [3471, 0]
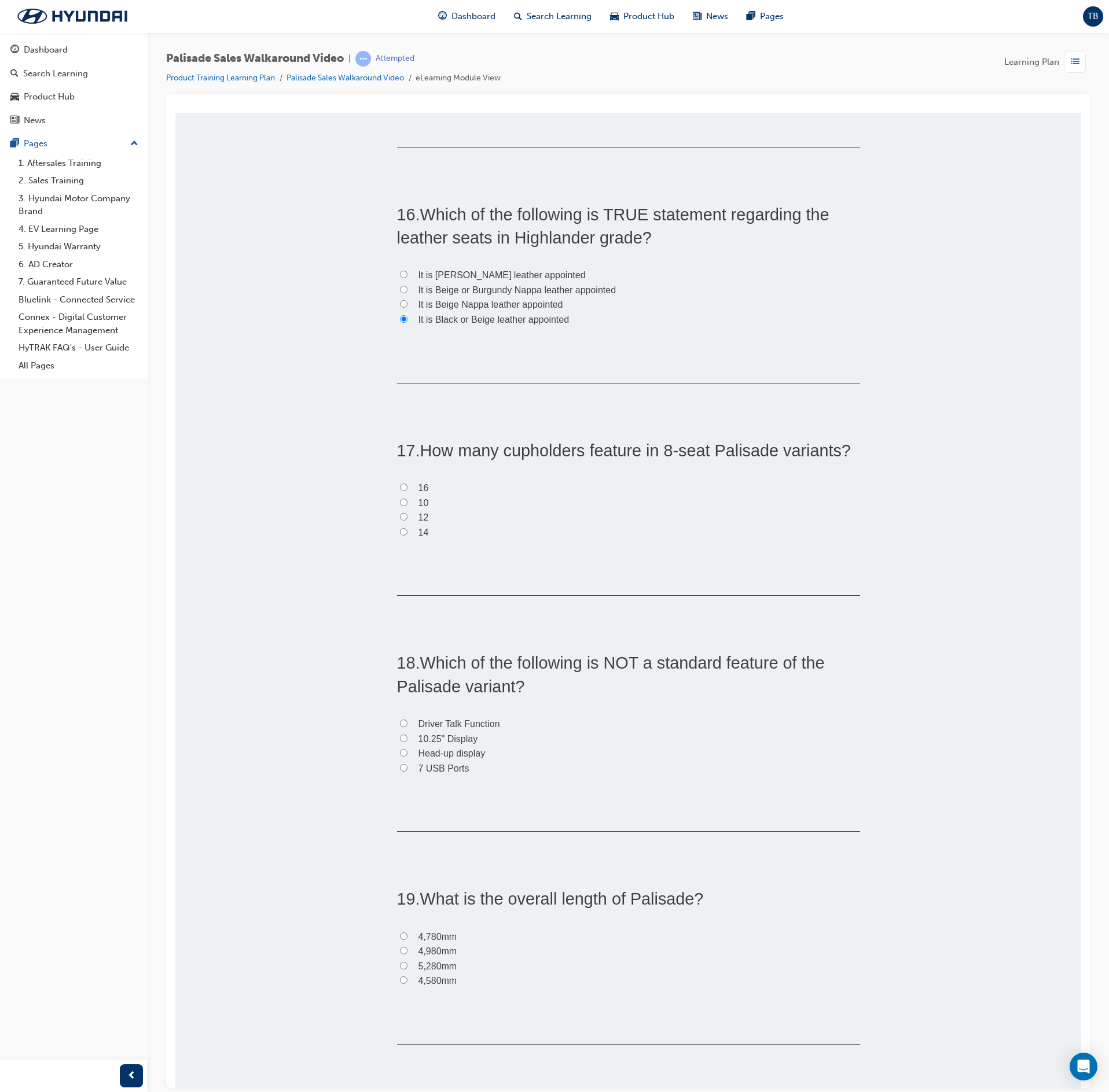
click at [400, 520] on input "12" at bounding box center [403, 516] width 7 height 7
radio input "true"
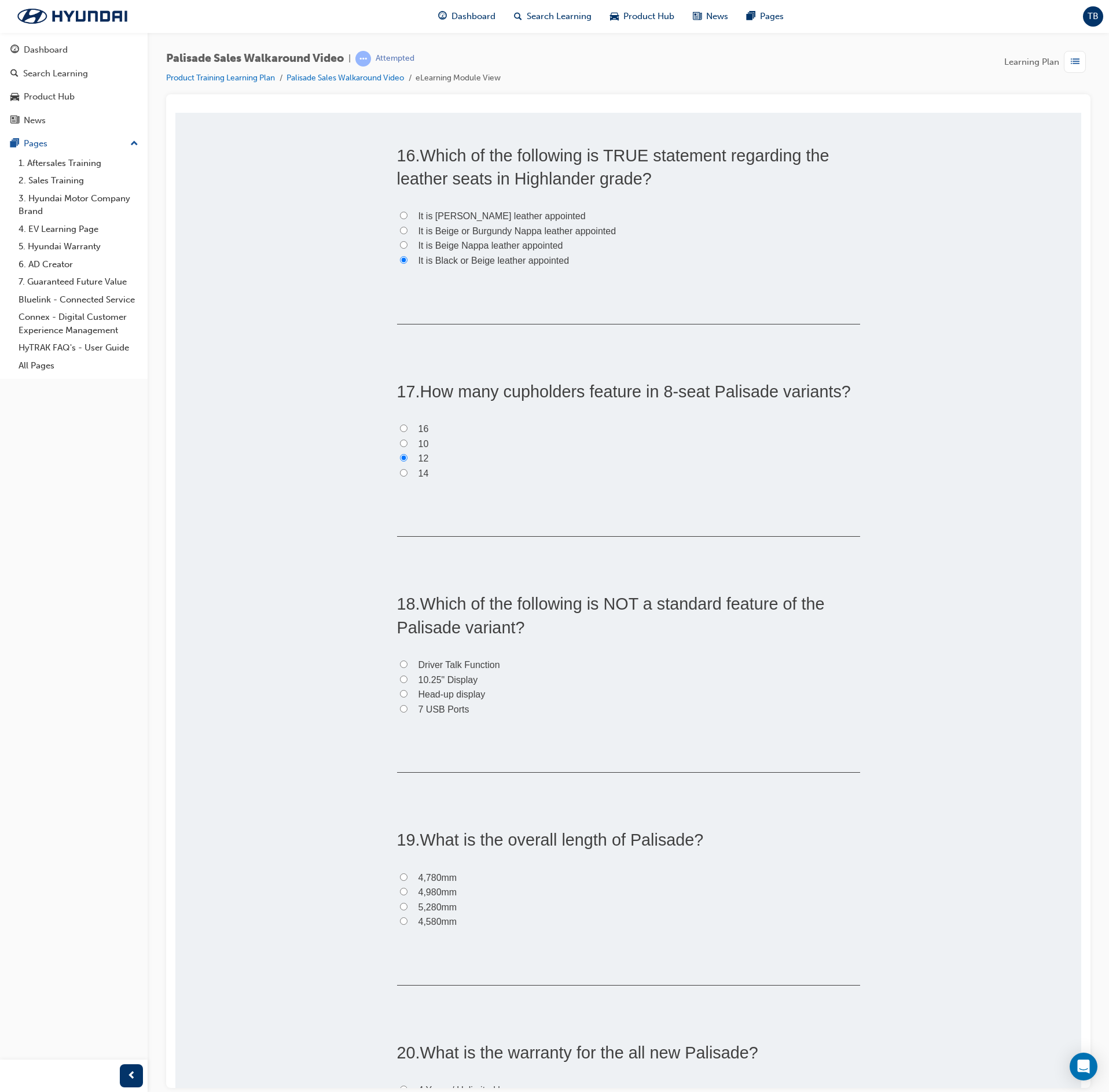
scroll to position [3703, 0]
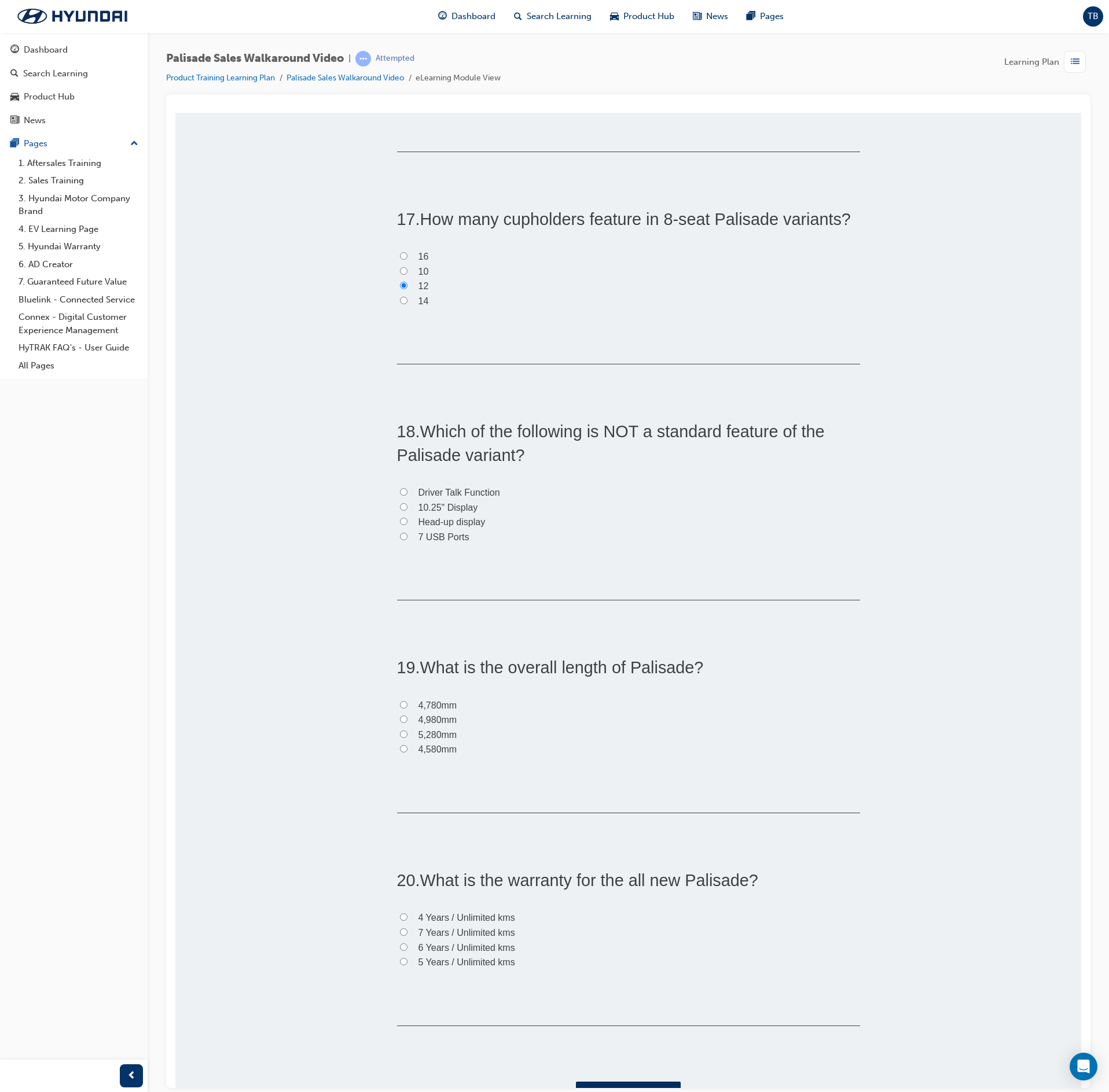
click at [400, 525] on input "Head-up display" at bounding box center [403, 521] width 7 height 7
radio input "true"
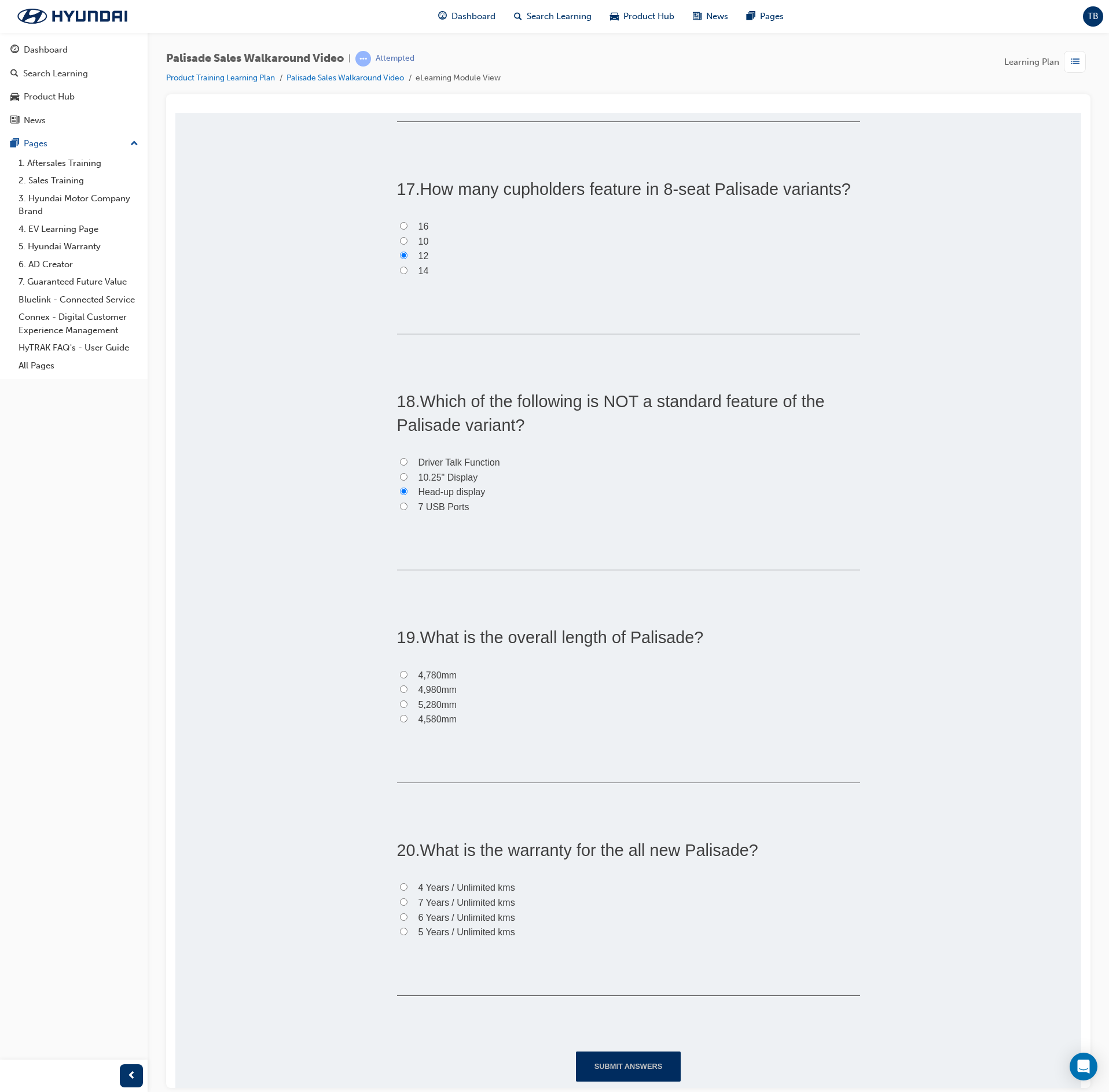
scroll to position [3762, 0]
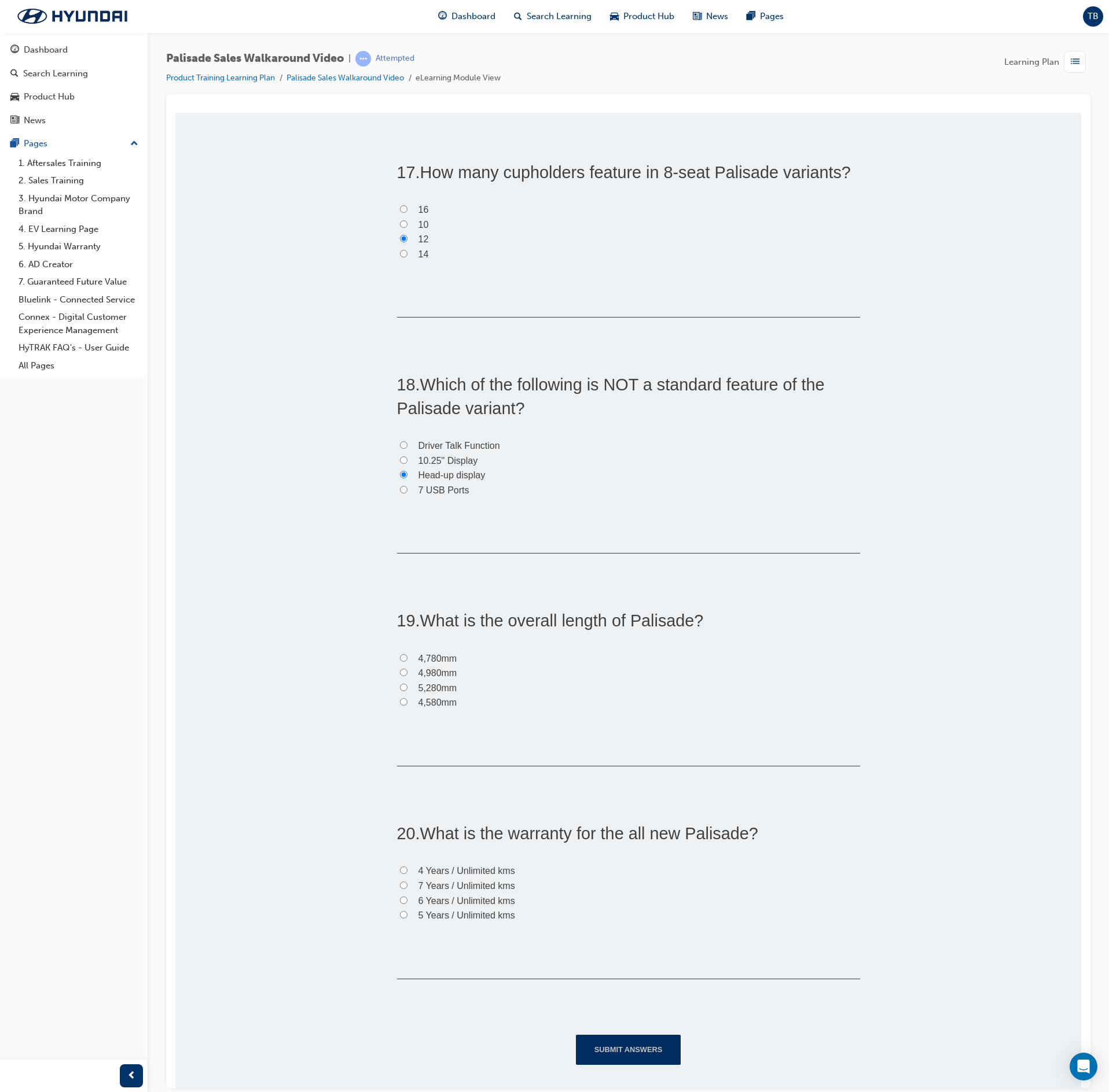
click at [406, 667] on label "4,980mm" at bounding box center [628, 673] width 463 height 15
click at [406, 668] on input "4,980mm" at bounding box center [403, 672] width 7 height 7
radio input "true"
click at [403, 912] on label "5 Years / Unlimited kms" at bounding box center [628, 915] width 463 height 15
click at [403, 912] on input "5 Years / Unlimited kms" at bounding box center [403, 914] width 7 height 7
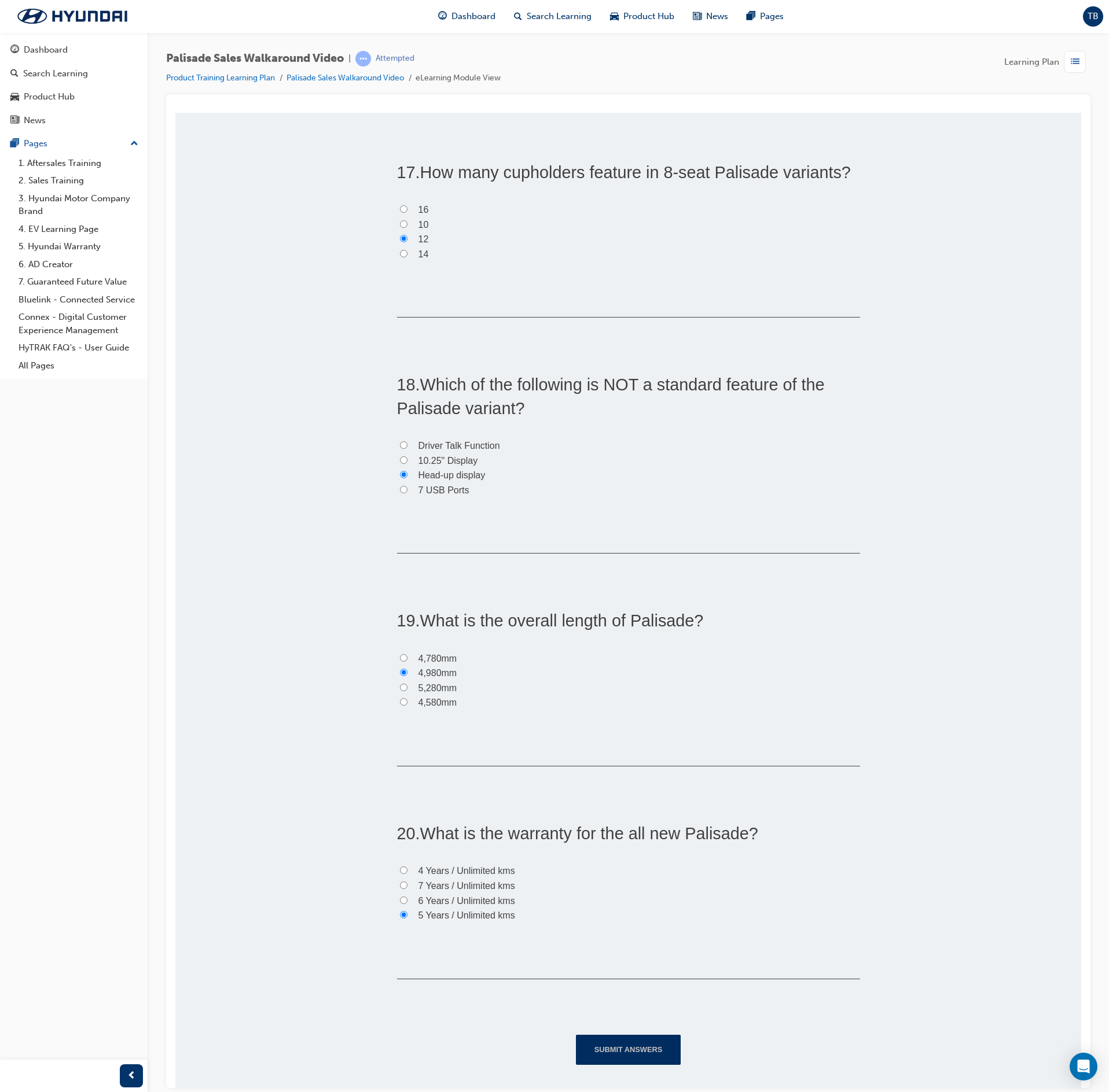
radio input "true"
click at [645, 1059] on button "Submit Answers" at bounding box center [628, 1050] width 106 height 30
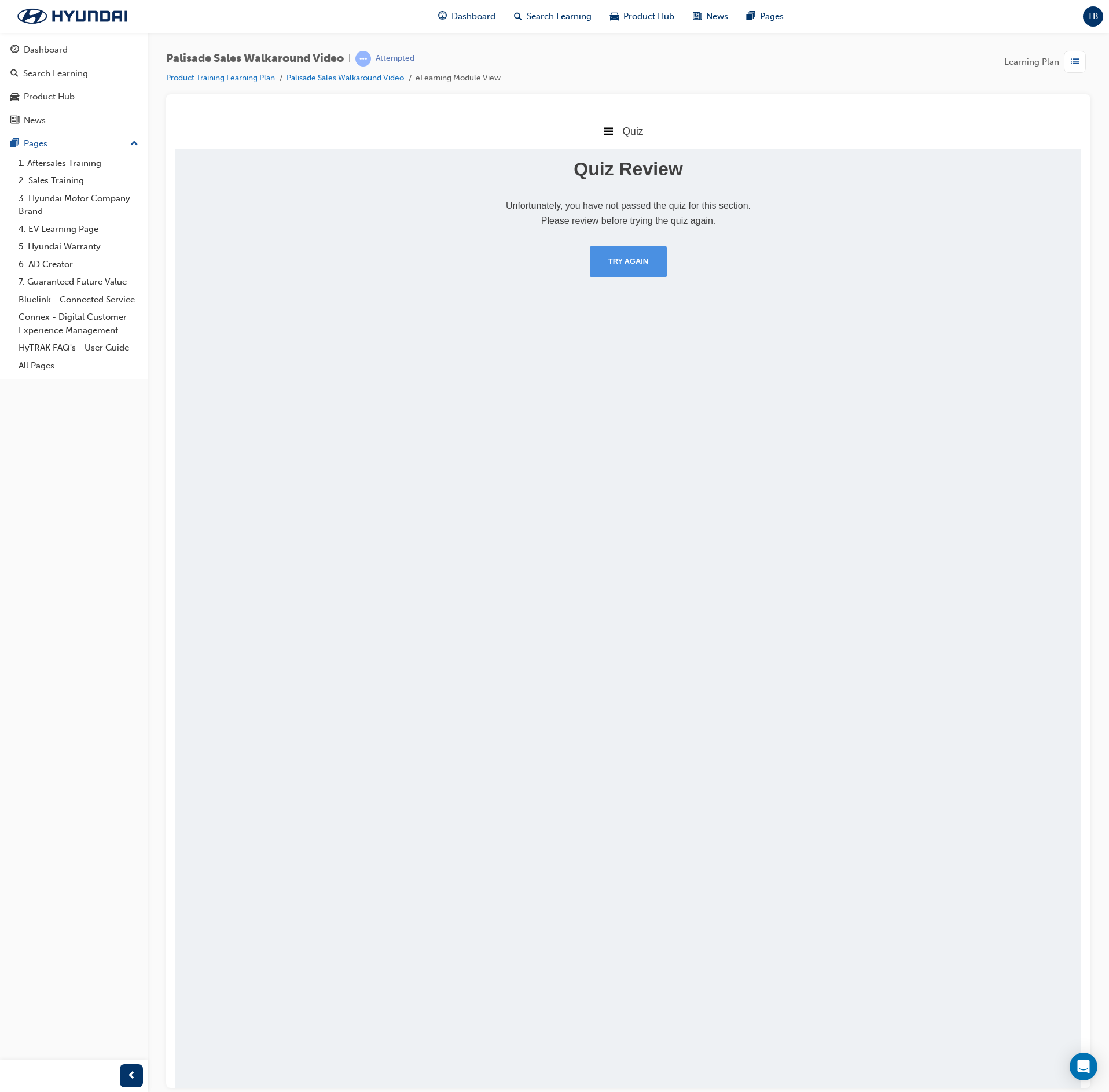
click at [623, 257] on button "Try Again" at bounding box center [628, 261] width 77 height 30
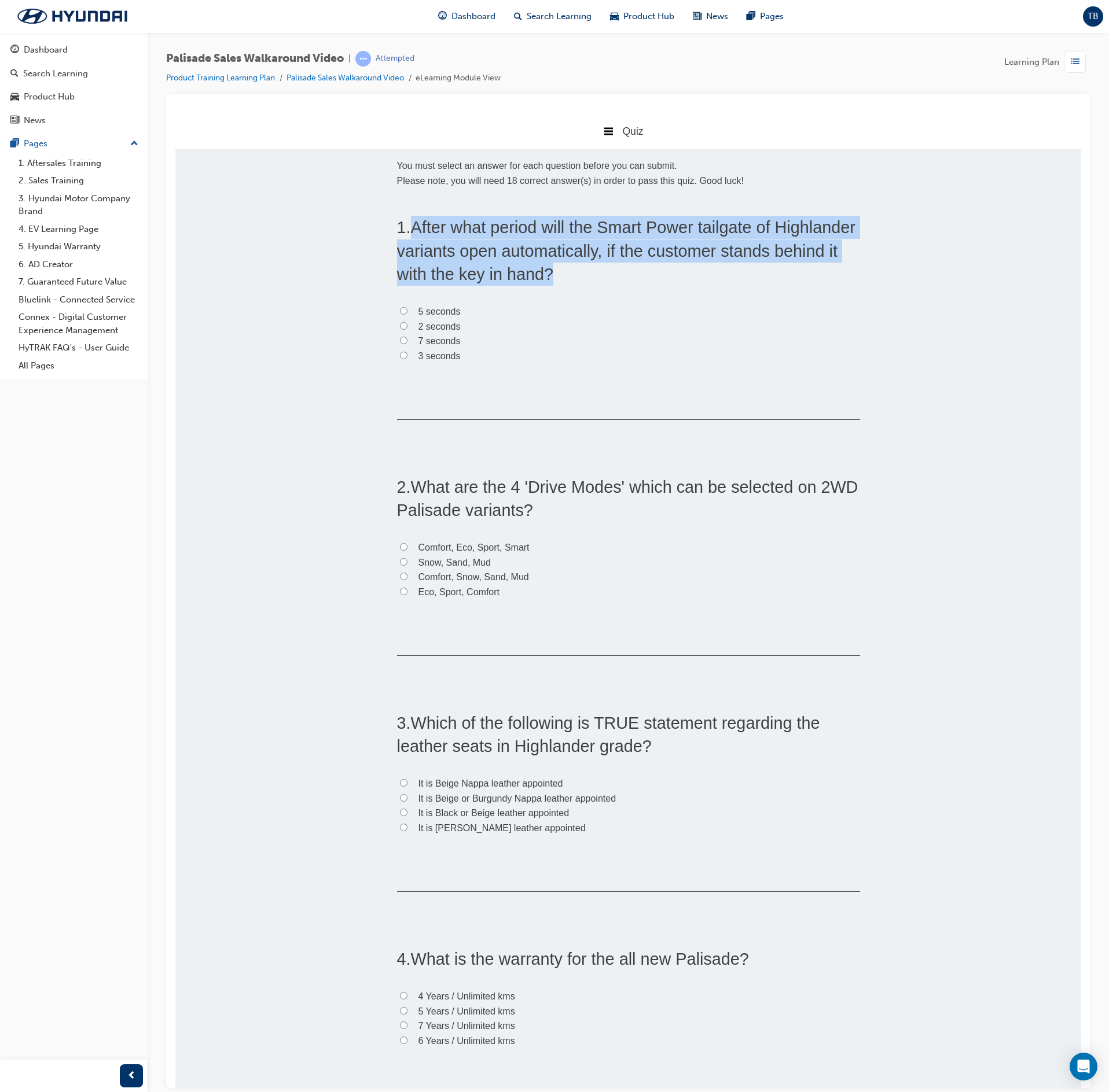
drag, startPoint x: 596, startPoint y: 271, endPoint x: 402, endPoint y: 223, distance: 199.8
click at [402, 223] on h2 "1 . After what period will the Smart Power tailgate of Highlander variants open…" at bounding box center [628, 250] width 463 height 70
copy h2 "After what period will the Smart Power tailgate of Highlander variants open aut…"
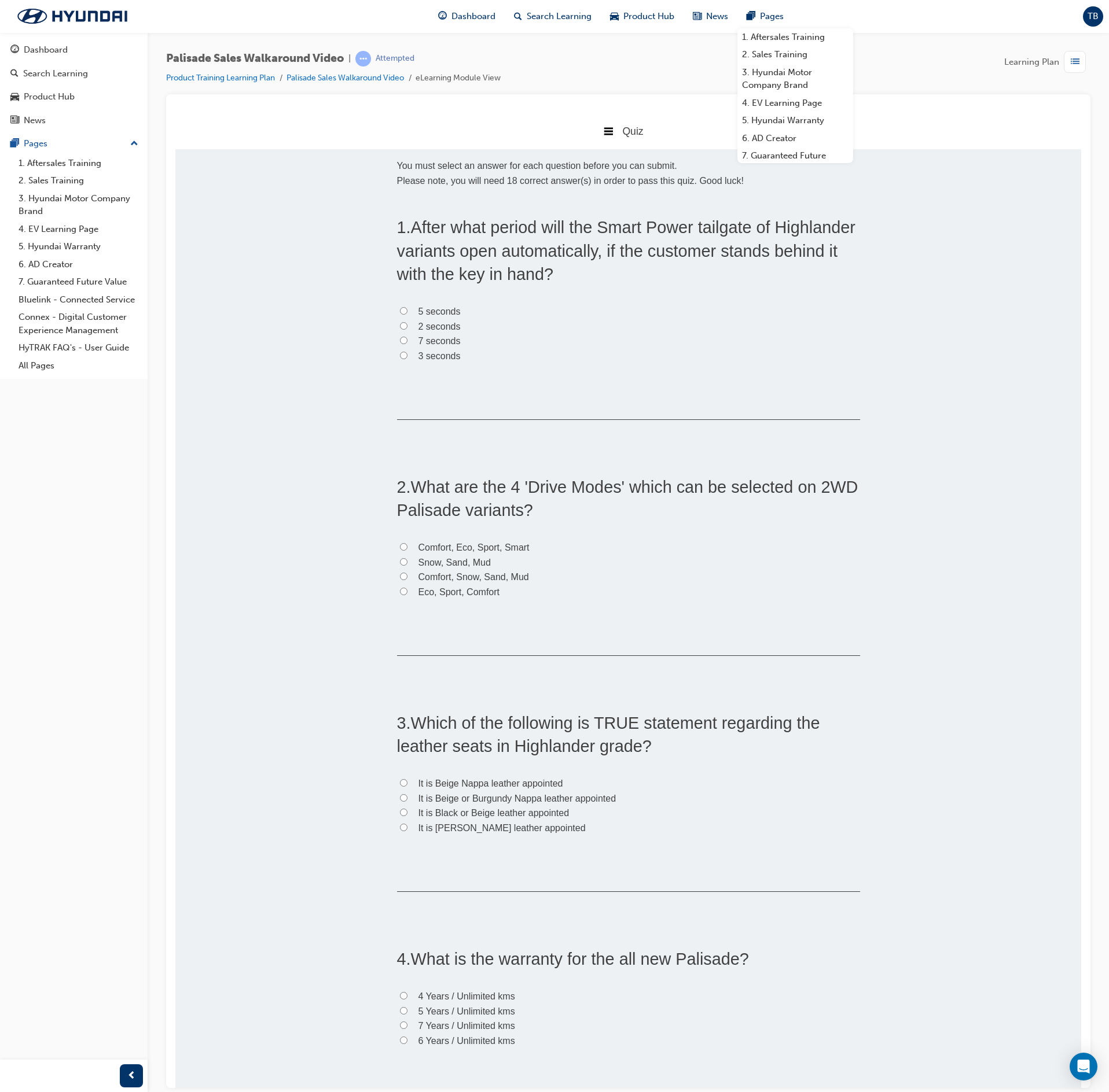
click at [397, 346] on label "7 seconds" at bounding box center [628, 340] width 463 height 15
click at [400, 344] on input "7 seconds" at bounding box center [403, 340] width 7 height 7
radio input "true"
click at [405, 358] on label "3 seconds" at bounding box center [628, 355] width 463 height 15
click at [405, 358] on input "3 seconds" at bounding box center [403, 355] width 7 height 7
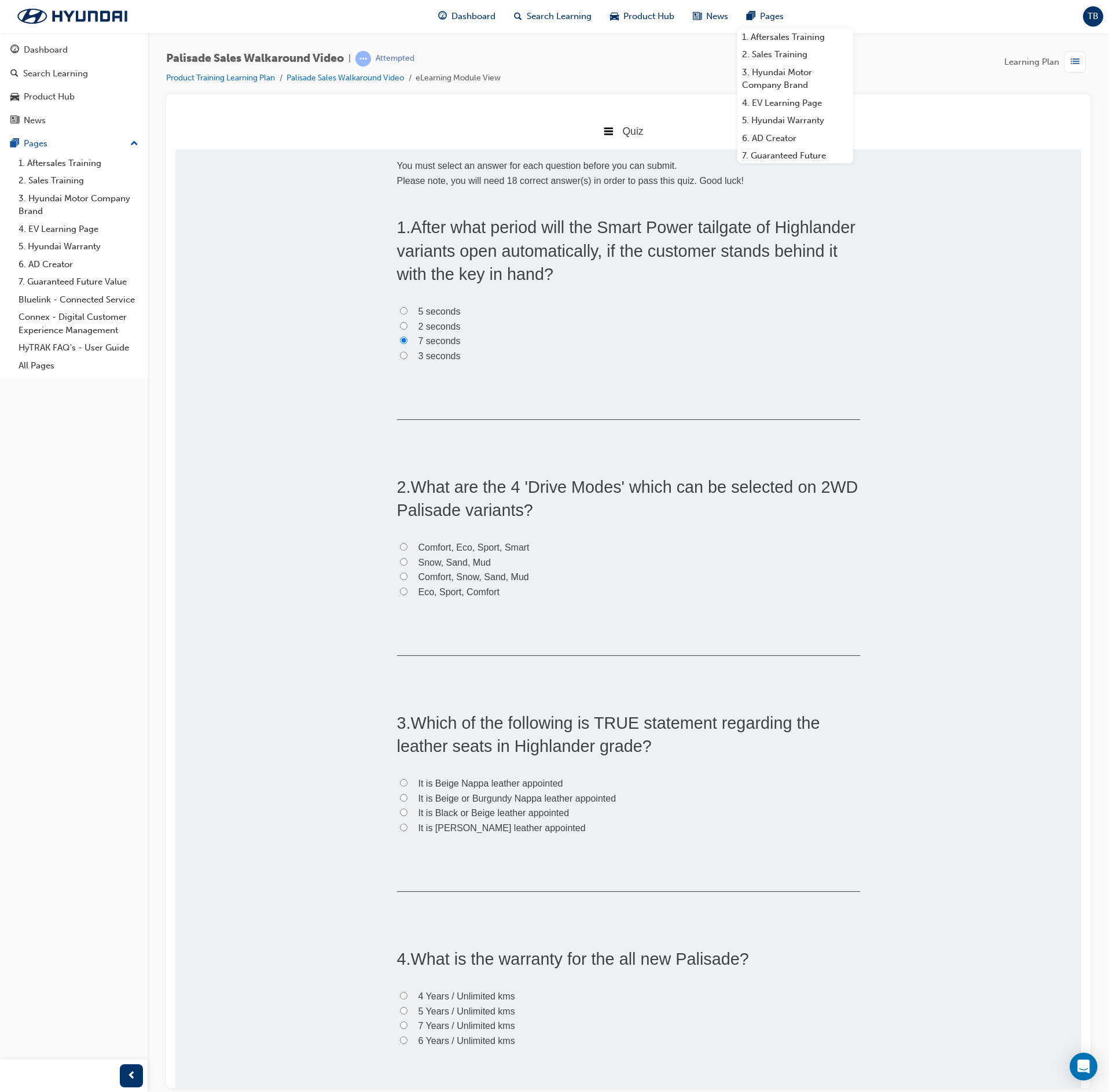
radio input "true"
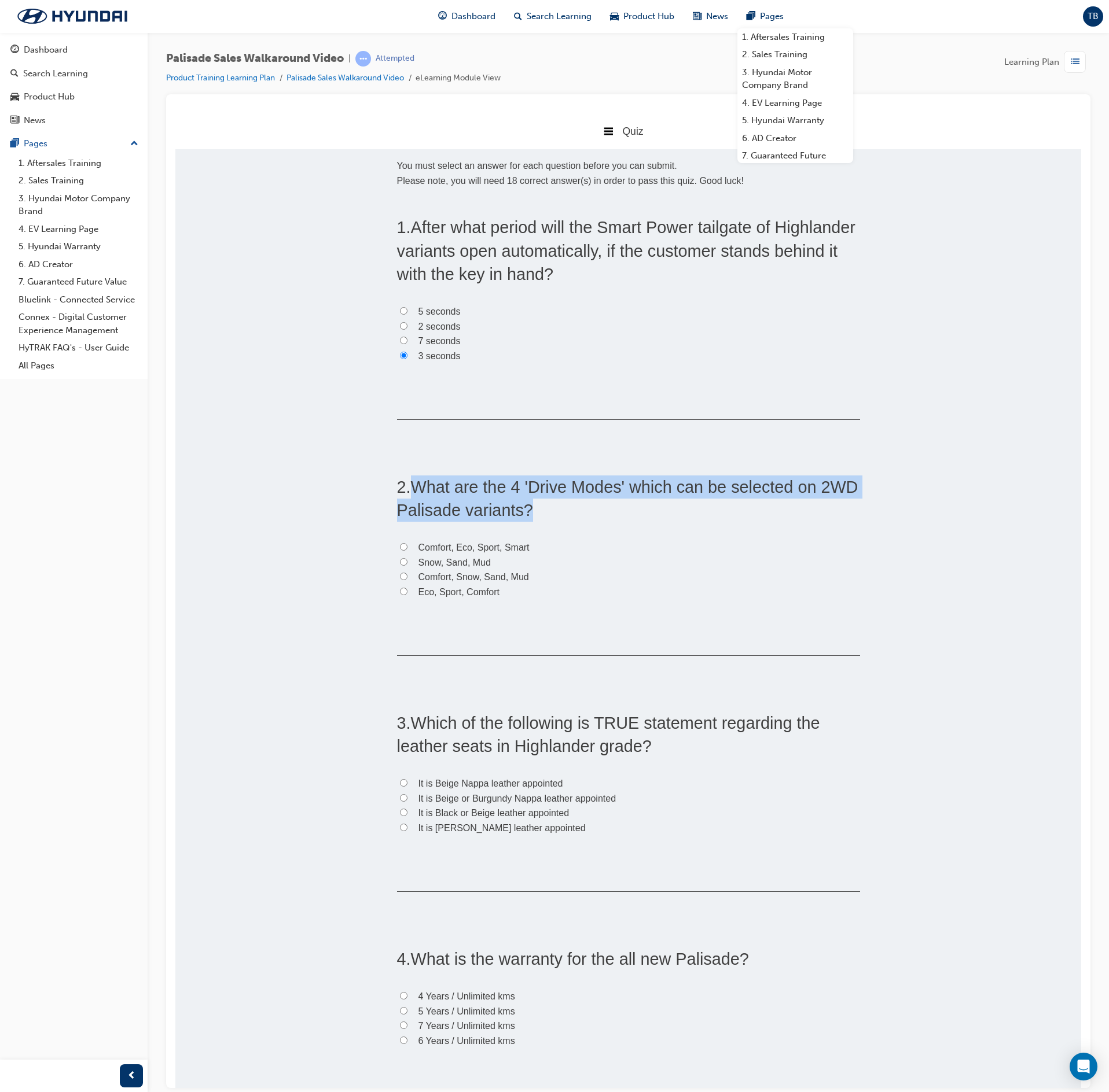
drag, startPoint x: 573, startPoint y: 511, endPoint x: 405, endPoint y: 489, distance: 169.4
click at [405, 489] on h2 "2 . What are the 4 'Drive Modes' which can be selected on 2WD Palisade variants?" at bounding box center [628, 498] width 463 height 47
copy span "What are the 4 'Drive Modes' which can be selected on 2WD Palisade variants?"
click at [400, 545] on input "Comfort, Eco, Sport, Smart" at bounding box center [403, 546] width 7 height 7
radio input "true"
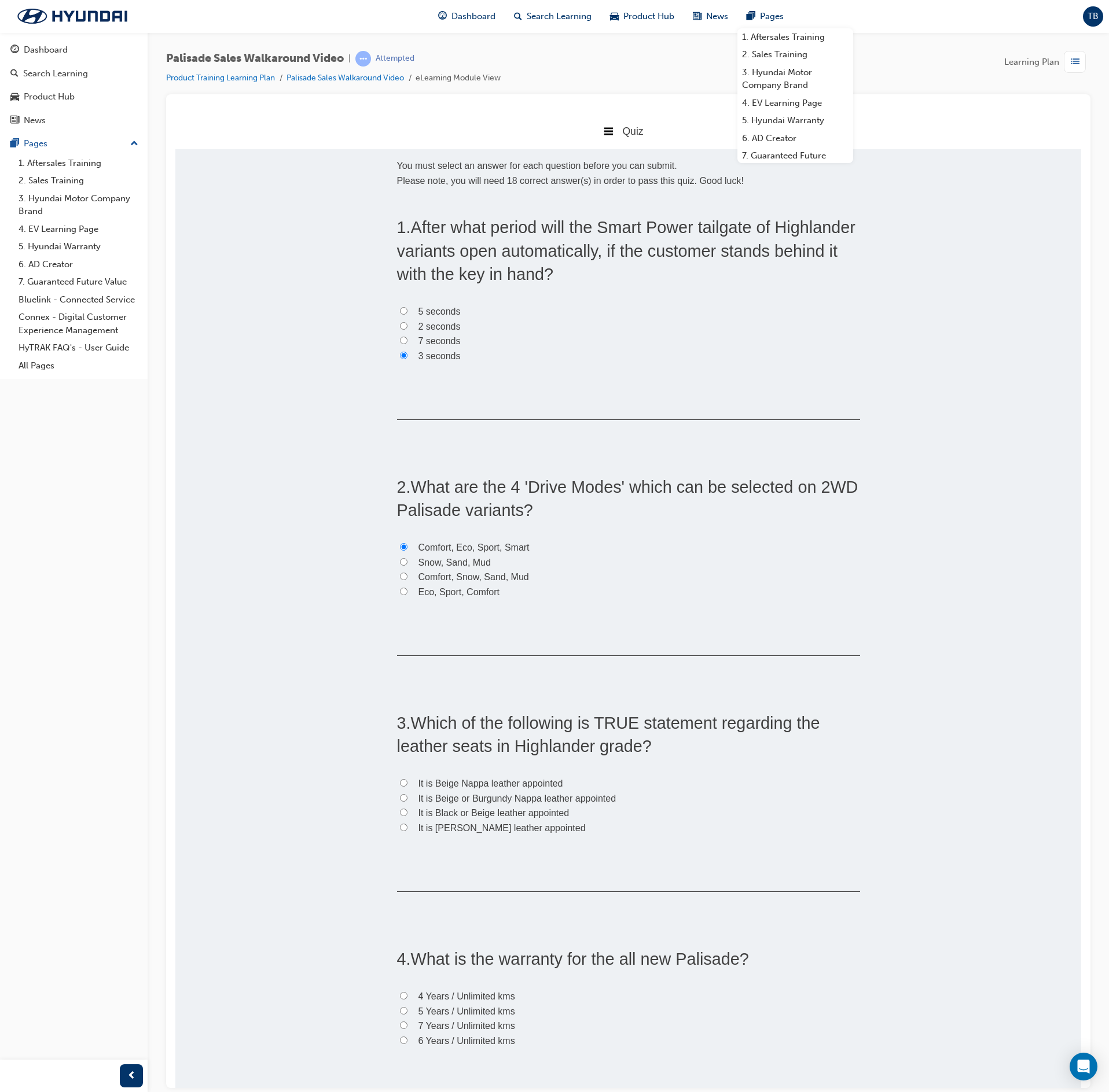
click at [524, 712] on h2 "3 . Which of the following is TRUE statement regarding the leather seats in Hig…" at bounding box center [628, 734] width 463 height 47
click at [400, 812] on input "It is Black or Beige leather appointed" at bounding box center [403, 811] width 7 height 7
radio input "true"
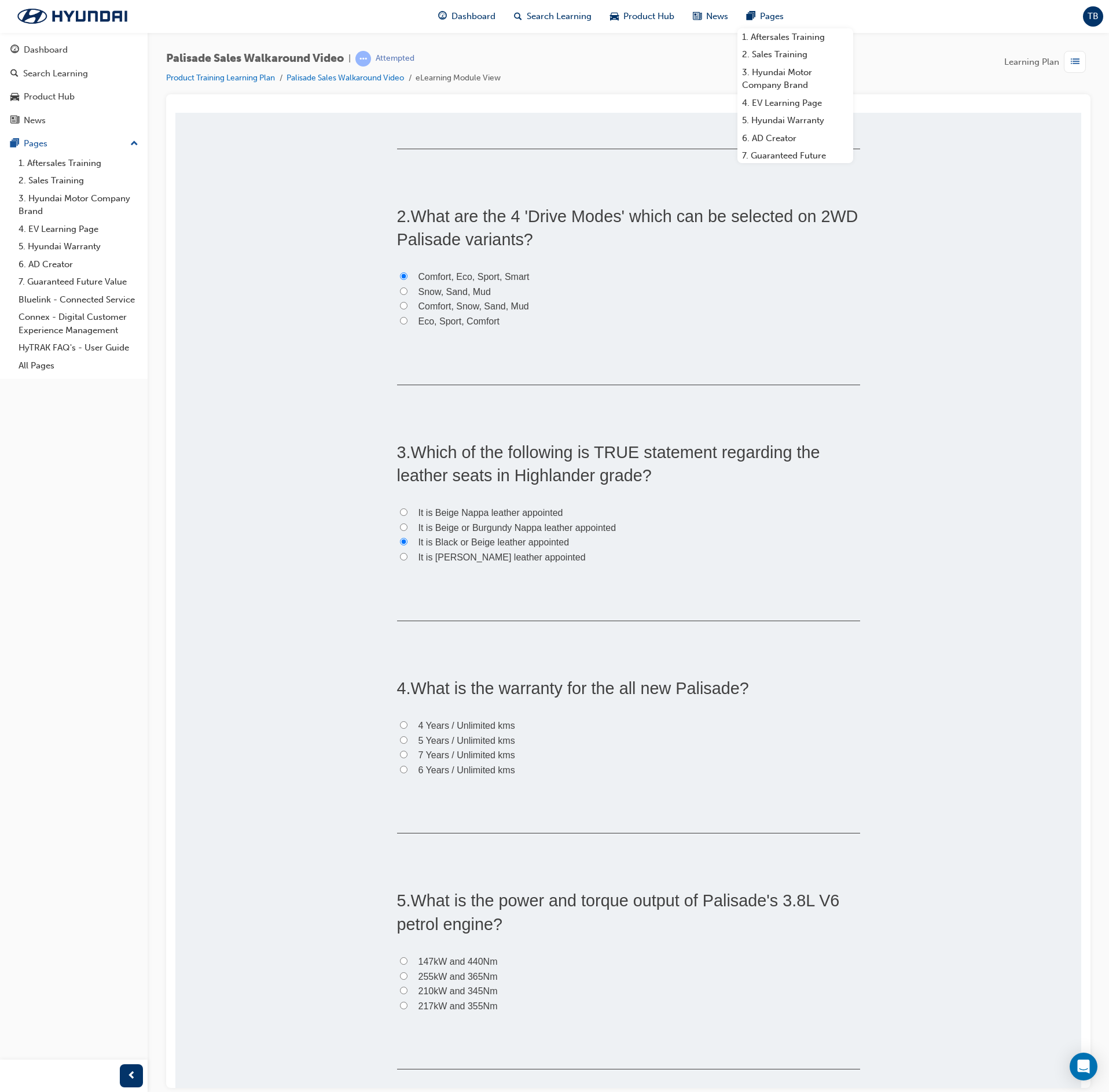
scroll to position [347, 0]
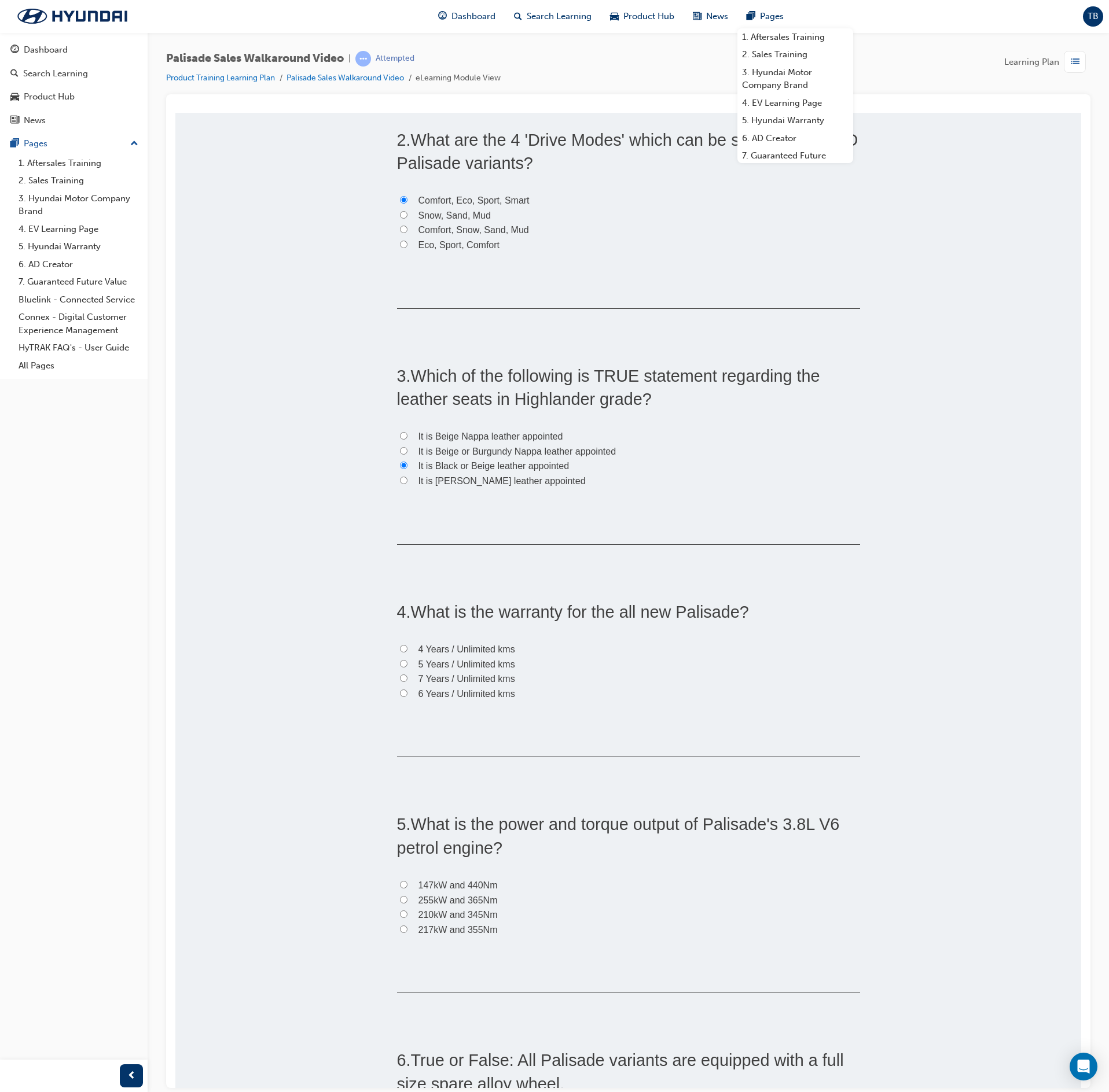
click at [419, 663] on span "5 Years / Unlimited kms" at bounding box center [467, 664] width 96 height 10
click at [407, 663] on input "5 Years / Unlimited kms" at bounding box center [403, 663] width 7 height 7
radio input "true"
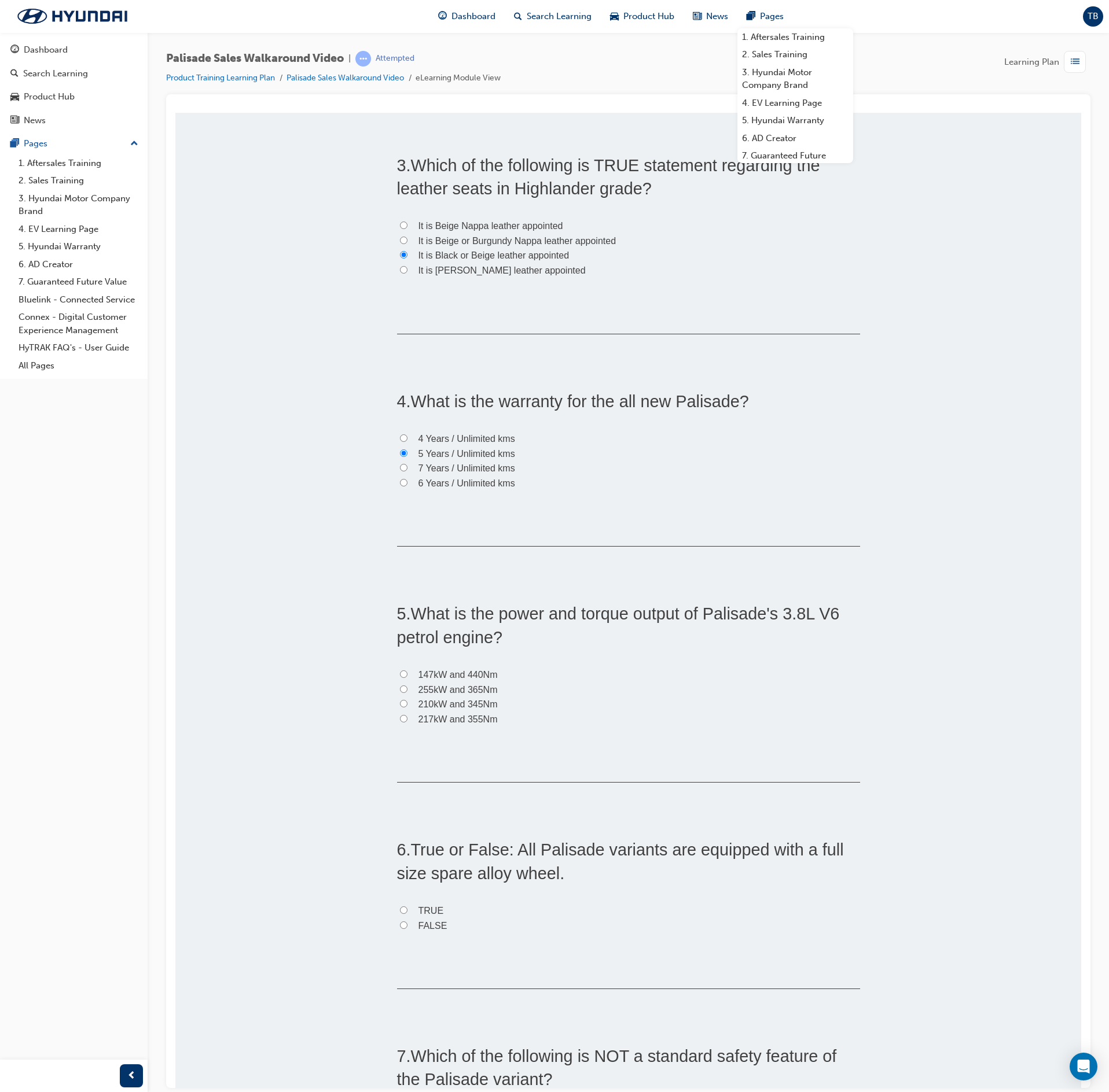
scroll to position [579, 0]
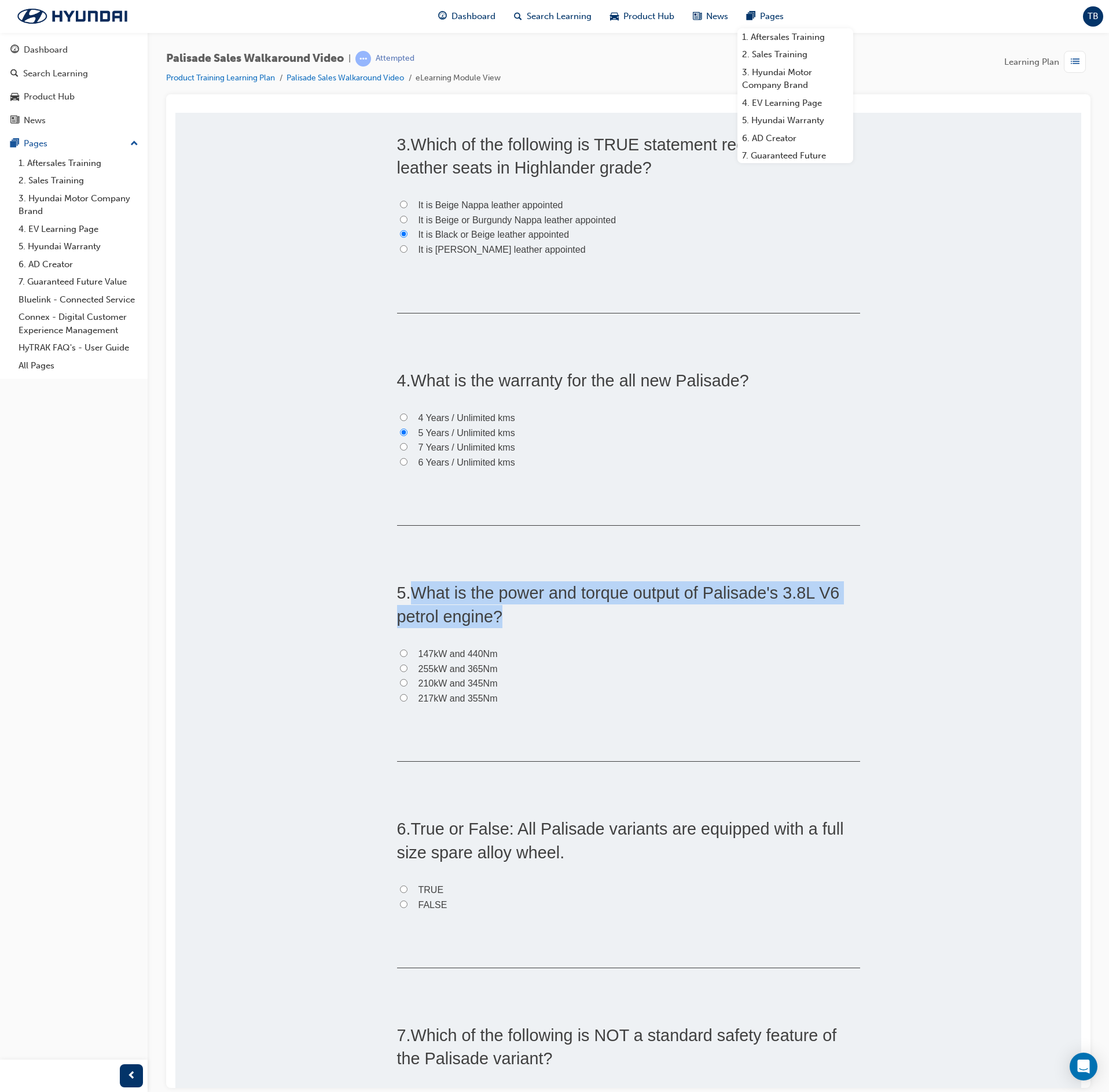
drag, startPoint x: 493, startPoint y: 611, endPoint x: 406, endPoint y: 586, distance: 90.5
click at [406, 586] on span "What is the power and torque output of Palisade's 3.8L V6 petrol engine?" at bounding box center [618, 604] width 443 height 42
copy span "What is the power and torque output of Palisade's 3.8L V6 petrol engine?"
click at [400, 694] on label "217kW and 355Nm" at bounding box center [628, 698] width 463 height 15
click at [400, 694] on input "217kW and 355Nm" at bounding box center [403, 697] width 7 height 7
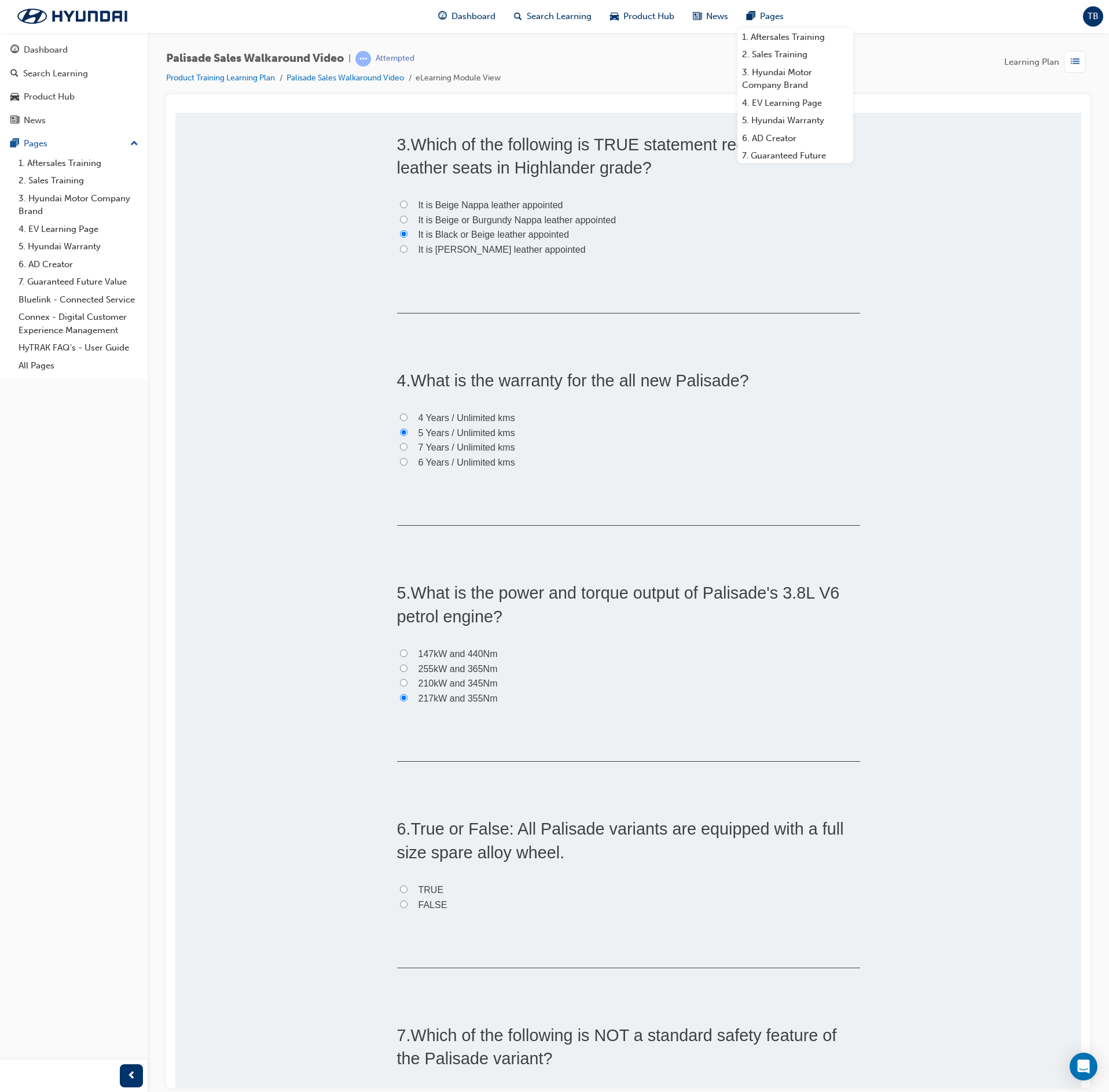
radio input "true"
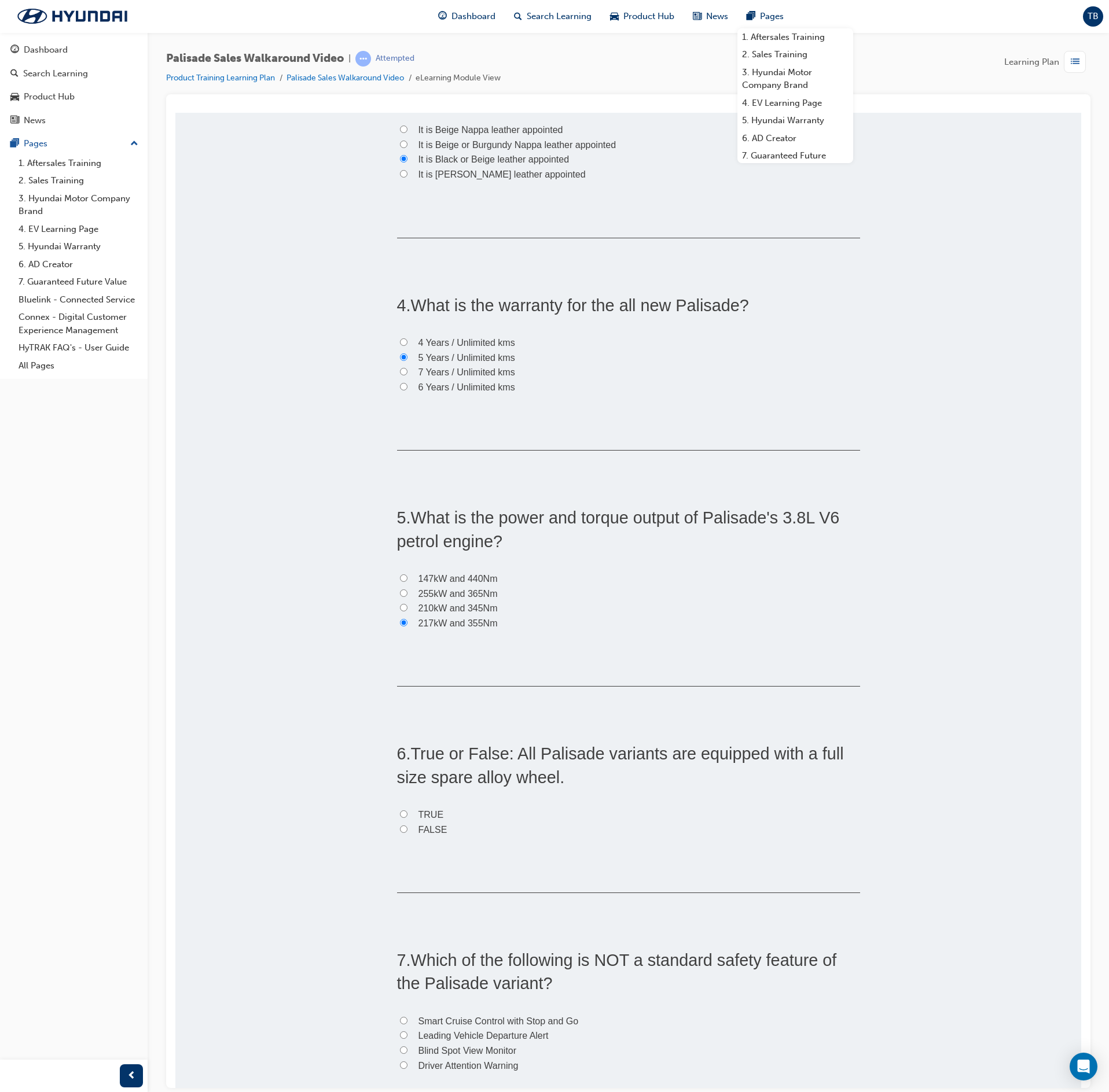
scroll to position [694, 0]
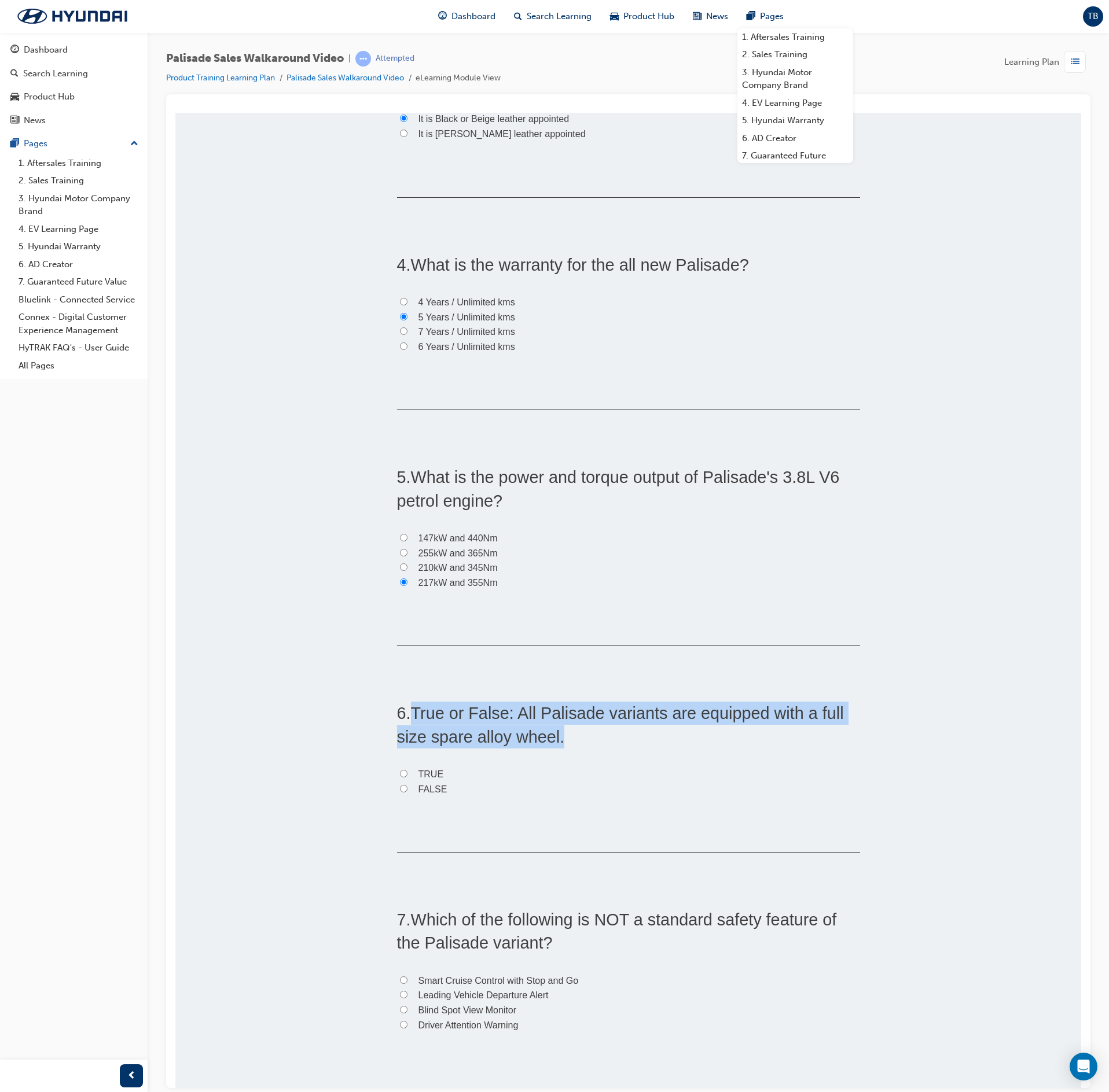
drag, startPoint x: 585, startPoint y: 744, endPoint x: 409, endPoint y: 718, distance: 177.9
click at [409, 718] on h2 "6 . True or False: All Palisade variants are equipped with a full size spare al…" at bounding box center [628, 724] width 463 height 47
copy span "True or False: All Palisade variants are equipped with a full size spare alloy …"
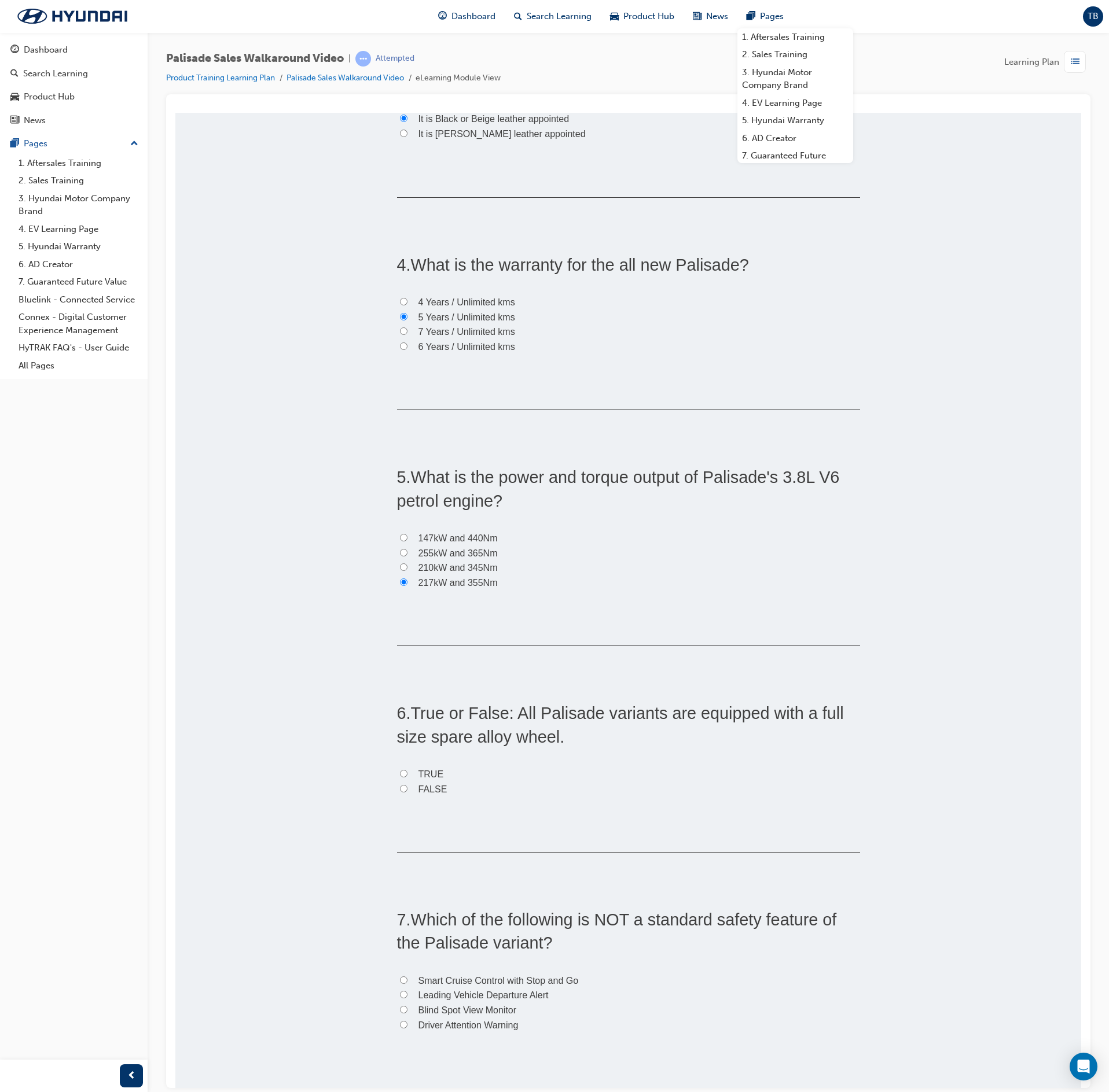
click at [405, 776] on label "TRUE" at bounding box center [628, 774] width 463 height 15
click at [405, 776] on input "TRUE" at bounding box center [403, 773] width 7 height 7
radio input "true"
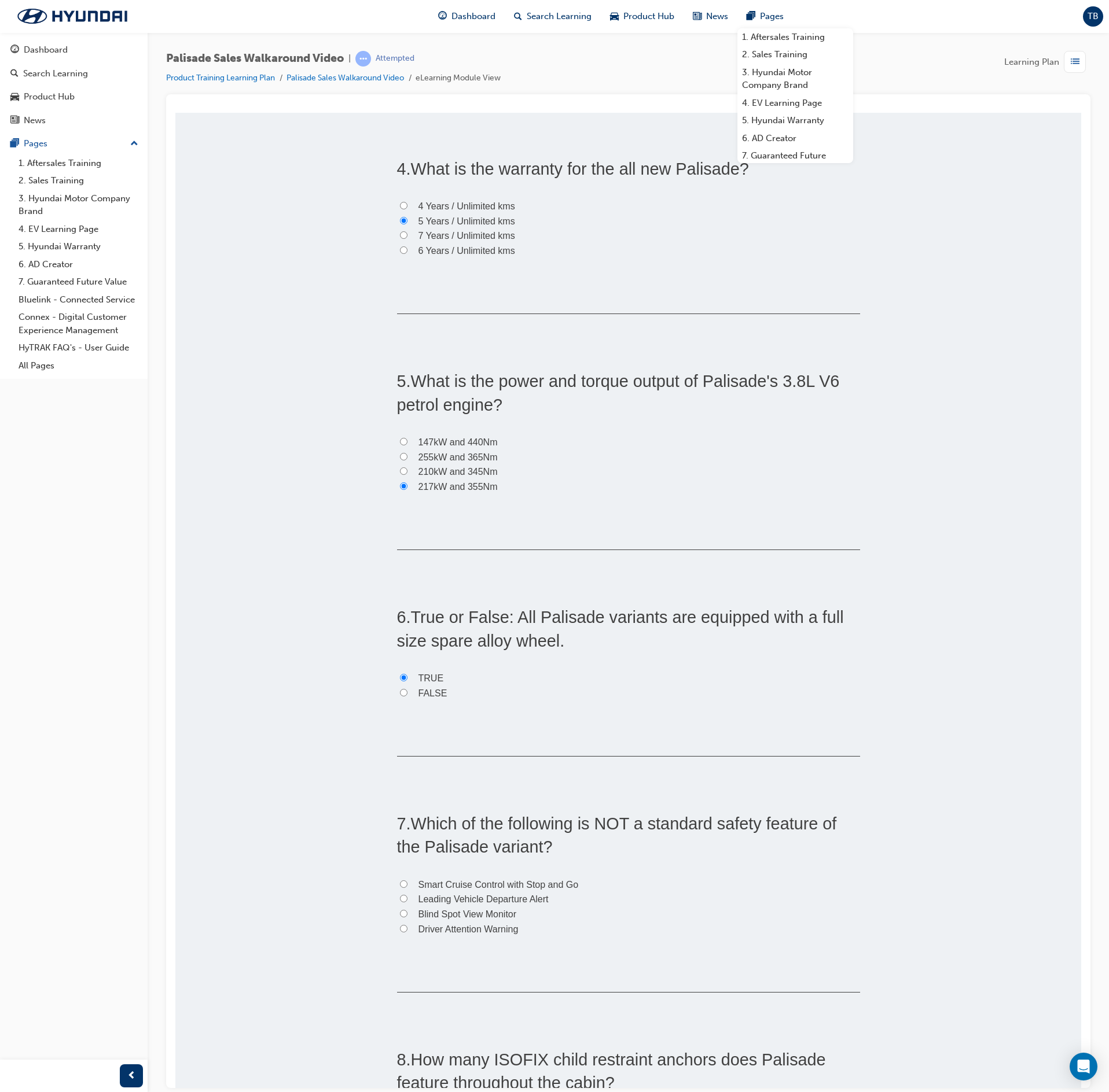
scroll to position [926, 0]
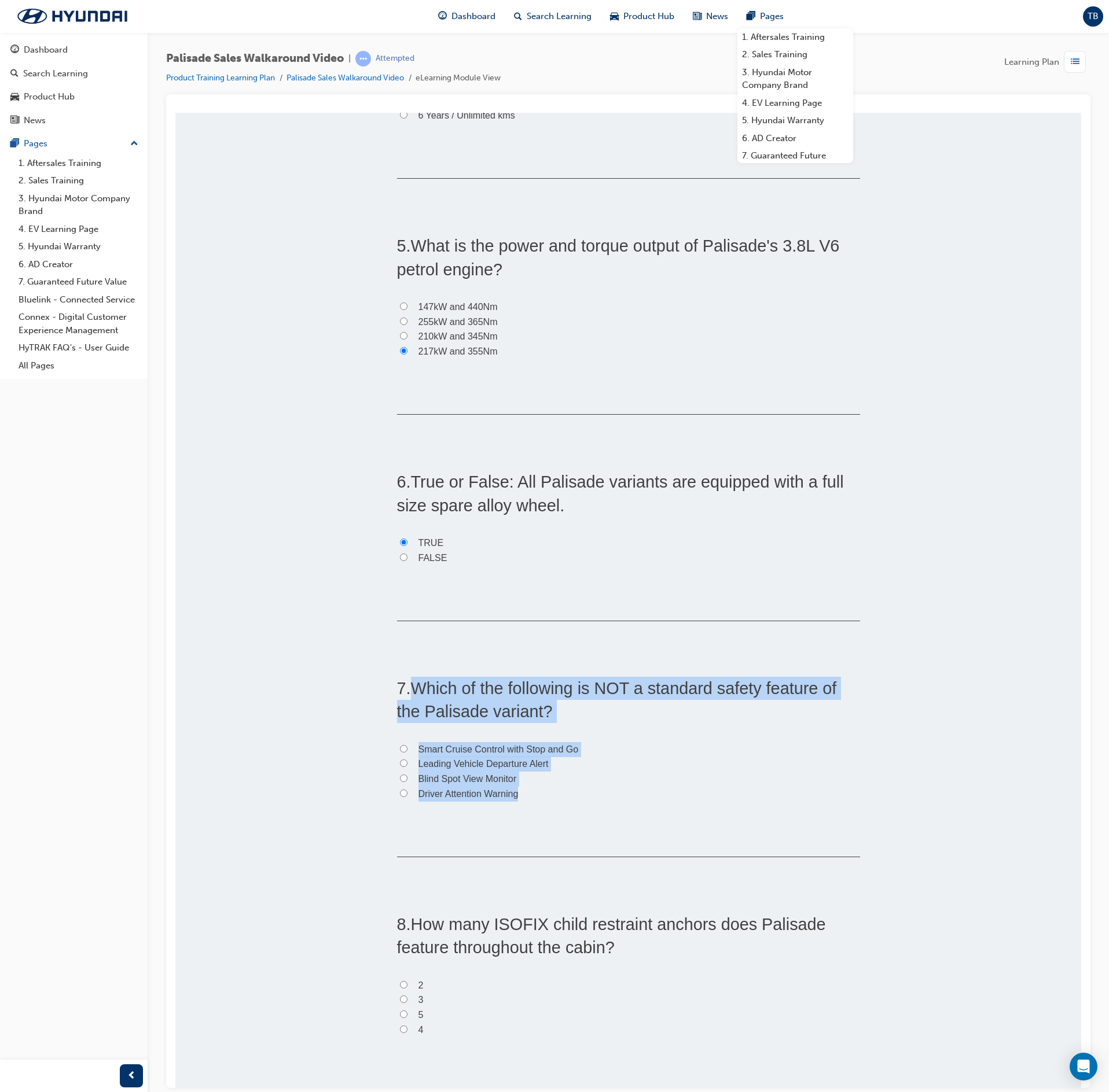
drag, startPoint x: 520, startPoint y: 804, endPoint x: 412, endPoint y: 692, distance: 155.6
click at [412, 692] on div "7 . Which of the following is NOT a standard safety feature of the Palisade var…" at bounding box center [628, 766] width 463 height 180
copy div "Which of the following is NOT a standard safety feature of the Palisade variant…"
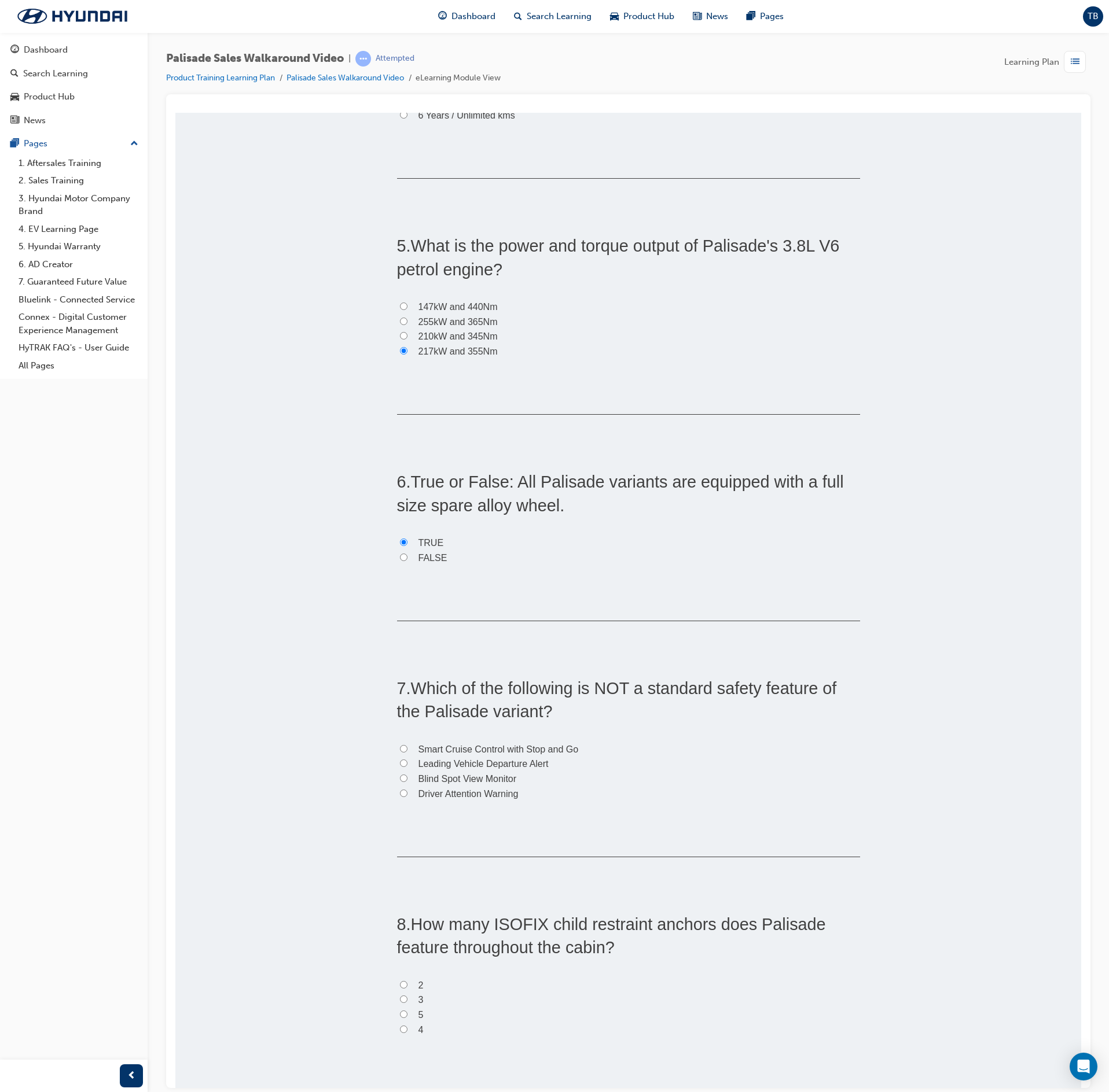
click at [400, 796] on input "Driver Attention Warning" at bounding box center [403, 792] width 7 height 7
radio input "true"
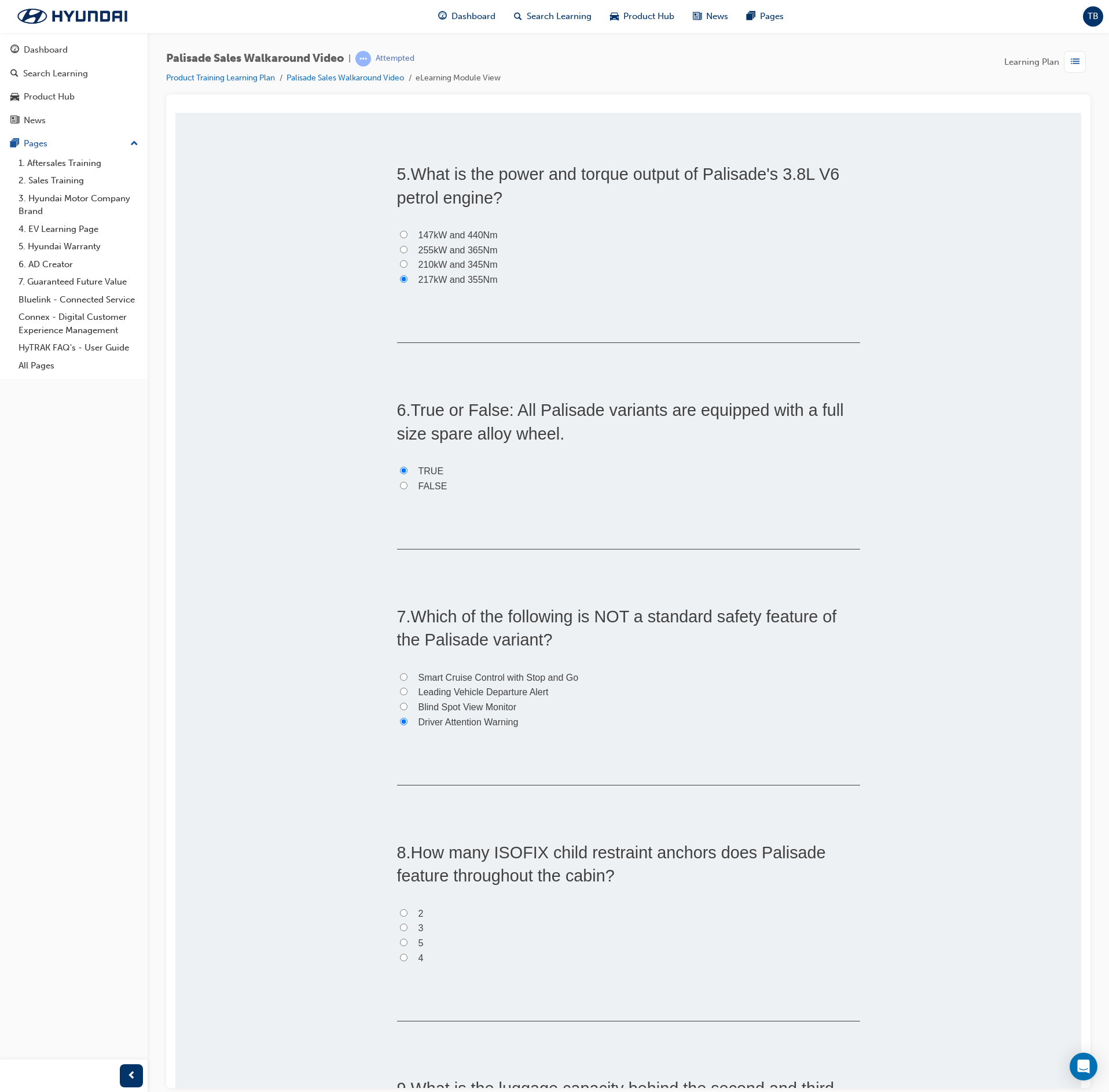
scroll to position [1157, 0]
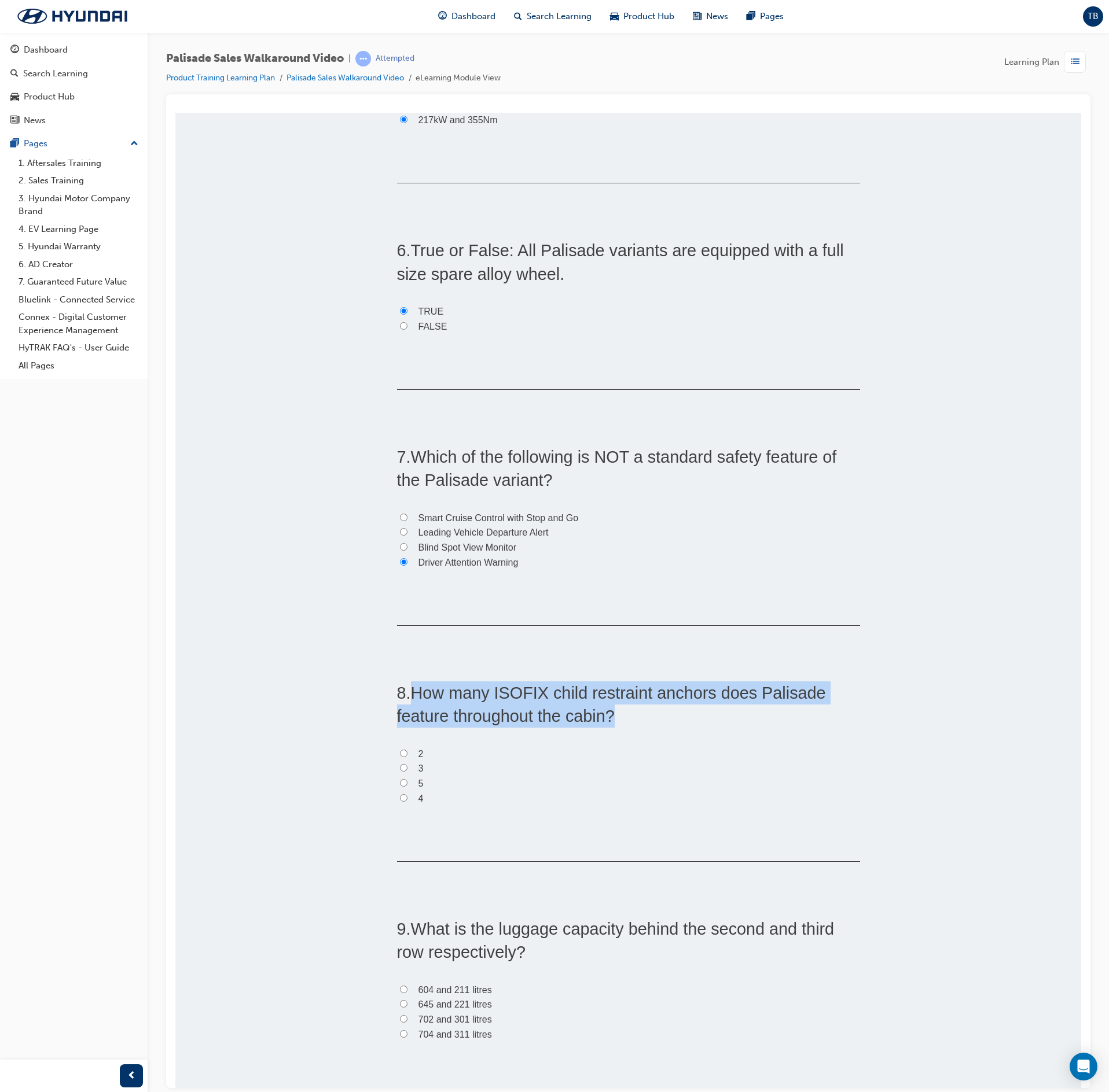
drag, startPoint x: 623, startPoint y: 727, endPoint x: 407, endPoint y: 689, distance: 219.3
click at [407, 689] on h2 "8 . How many ISOFIX child restraint anchors does Palisade feature throughout th…" at bounding box center [628, 704] width 463 height 47
copy span "How many ISOFIX child restraint anchors does Palisade feature throughout the ca…"
click at [400, 755] on input "2" at bounding box center [403, 752] width 7 height 7
radio input "true"
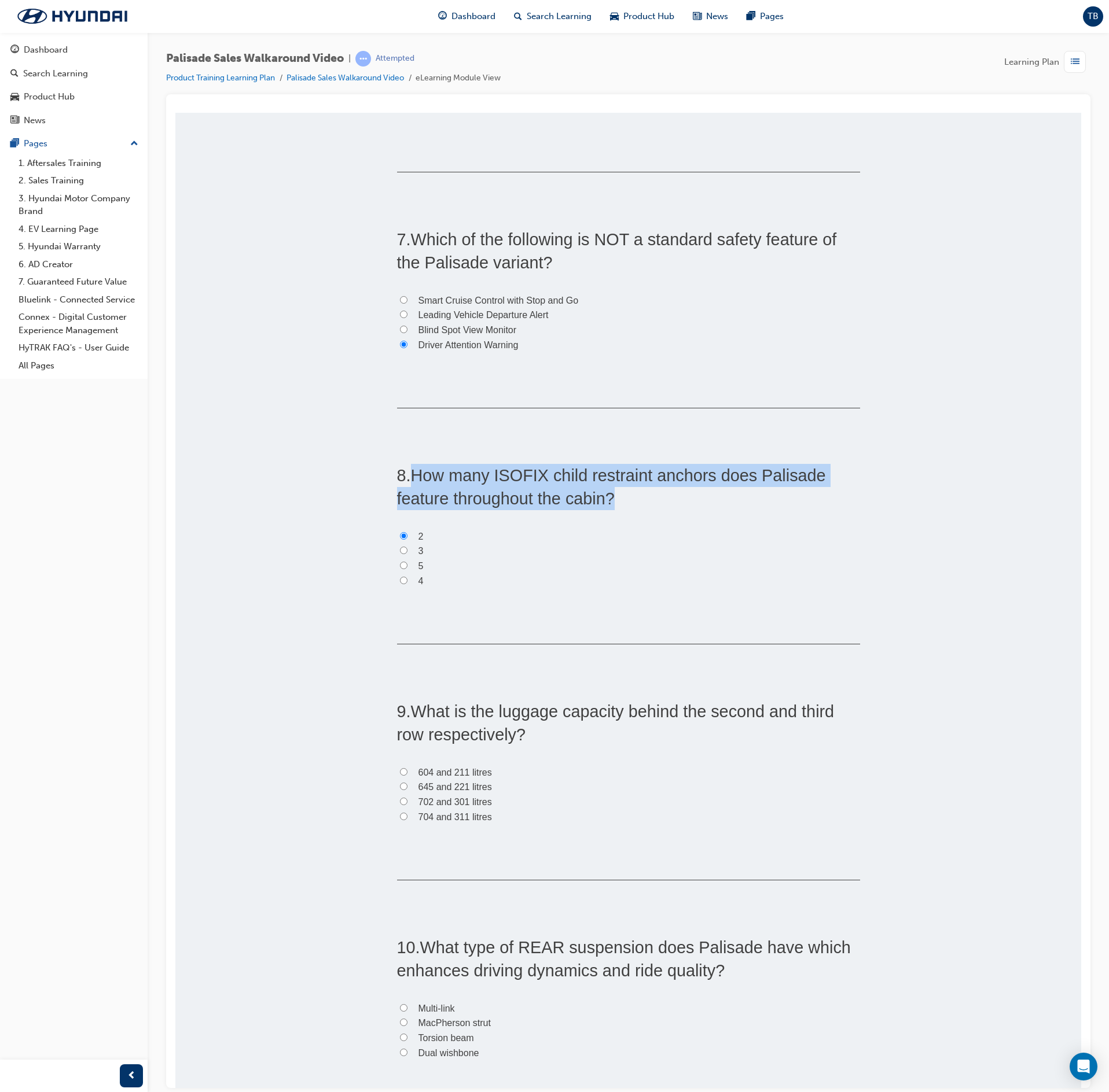
scroll to position [1388, 0]
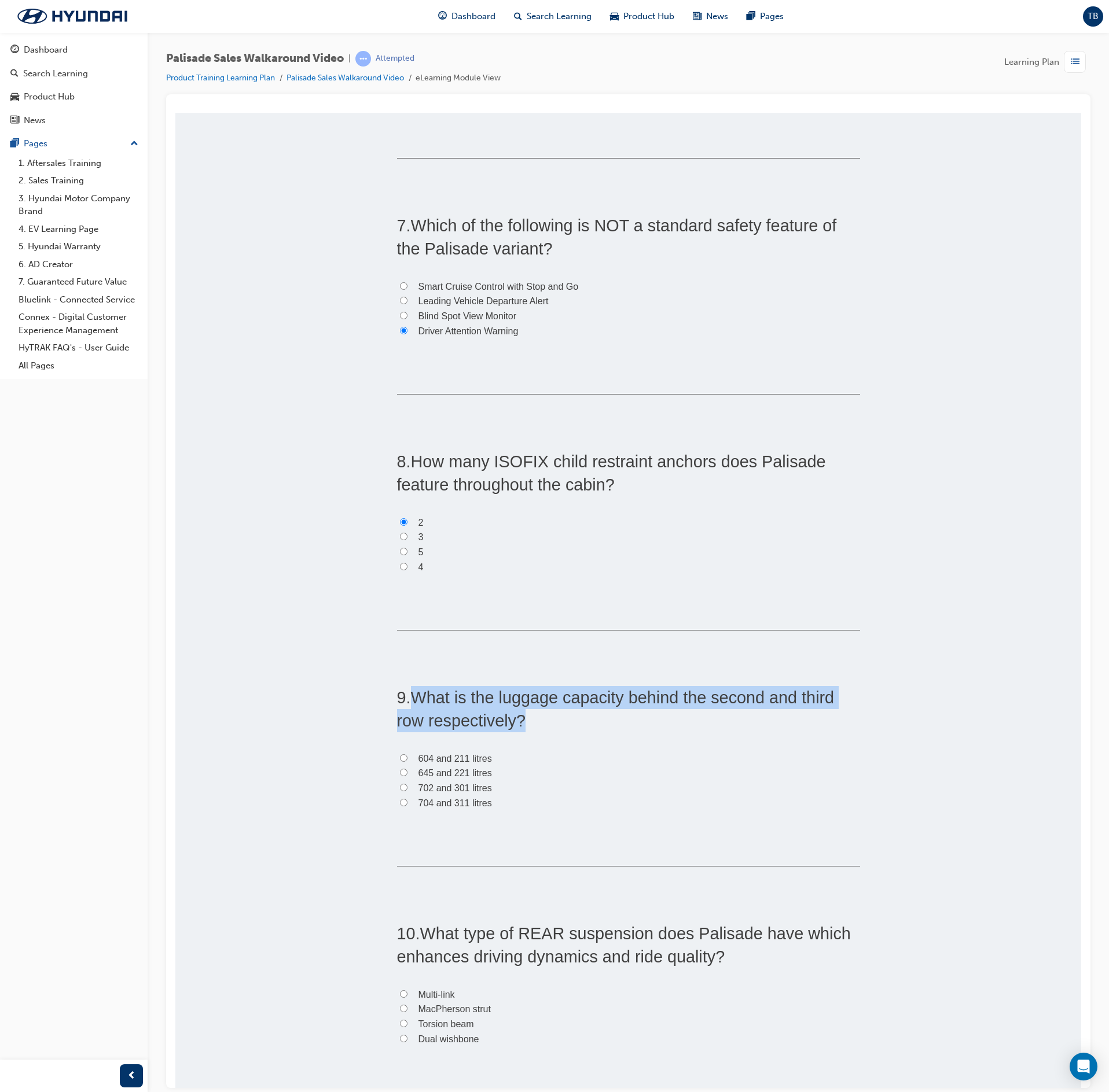
drag, startPoint x: 528, startPoint y: 730, endPoint x: 405, endPoint y: 703, distance: 125.9
click at [405, 703] on h2 "9 . What is the luggage capacity behind the second and third row respectively?" at bounding box center [628, 709] width 463 height 47
copy span "What is the luggage capacity behind the second and third row respectively?"
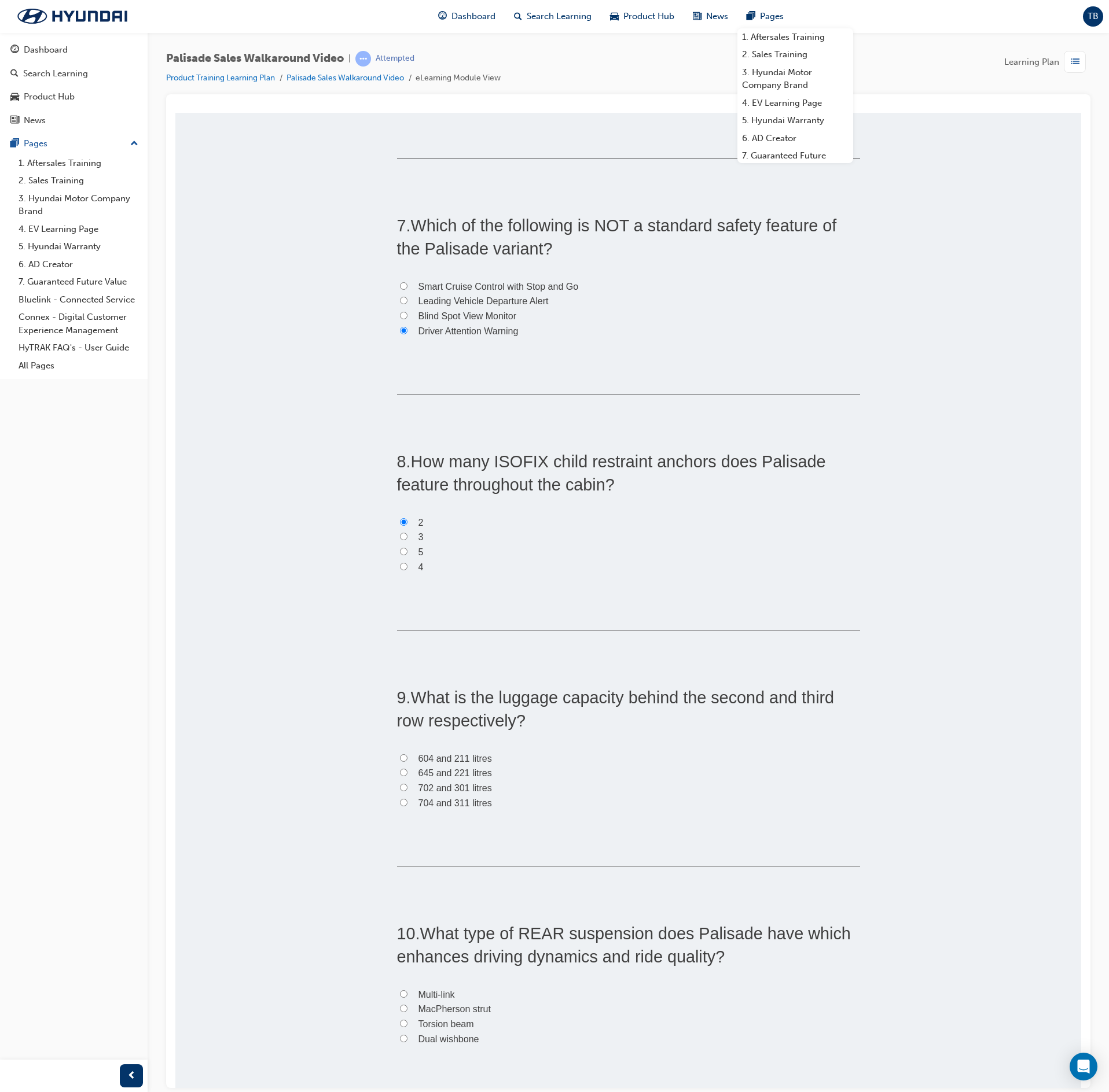
click at [509, 830] on div "9 . What is the luggage capacity behind the second and third row respectively? …" at bounding box center [628, 776] width 463 height 180
click at [400, 802] on input "704 and 311 litres" at bounding box center [403, 801] width 7 height 7
radio input "true"
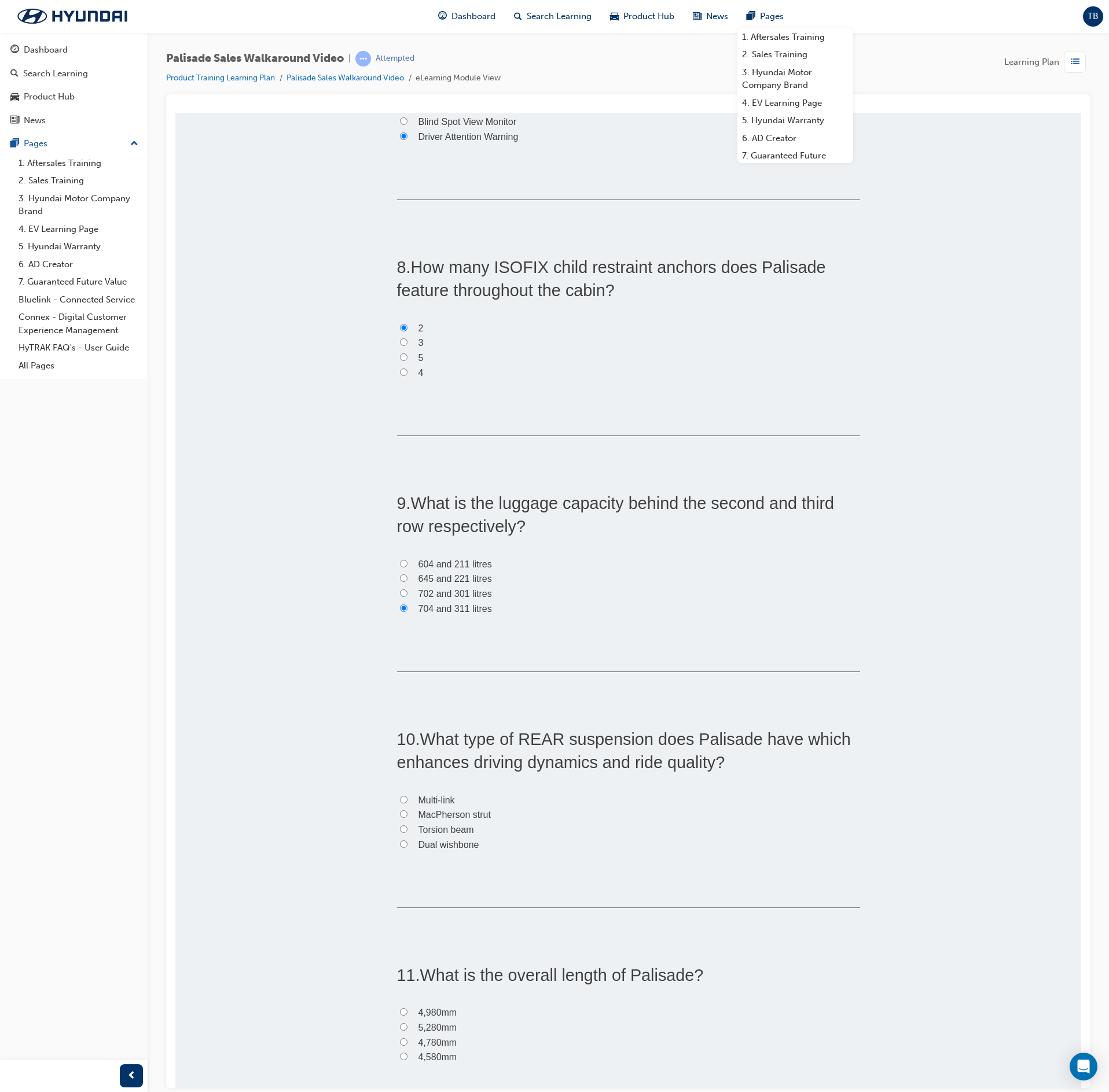
scroll to position [1620, 0]
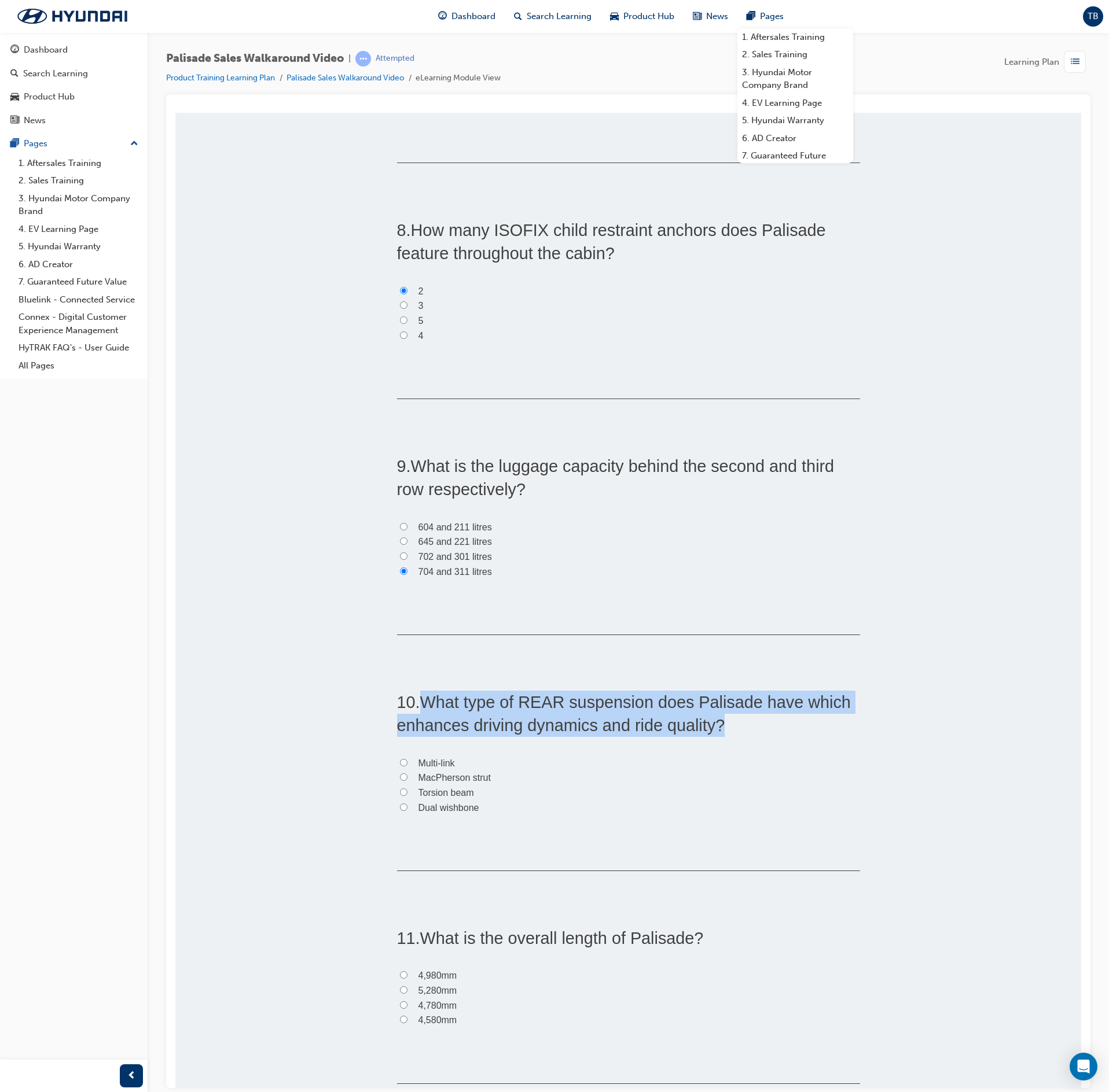
drag, startPoint x: 724, startPoint y: 727, endPoint x: 417, endPoint y: 712, distance: 307.4
click at [417, 712] on h2 "10 . What type of REAR suspension does Palisade have which enhances driving dyn…" at bounding box center [628, 713] width 463 height 47
copy span "What type of REAR suspension does Palisade have which enhances driving dynamics…"
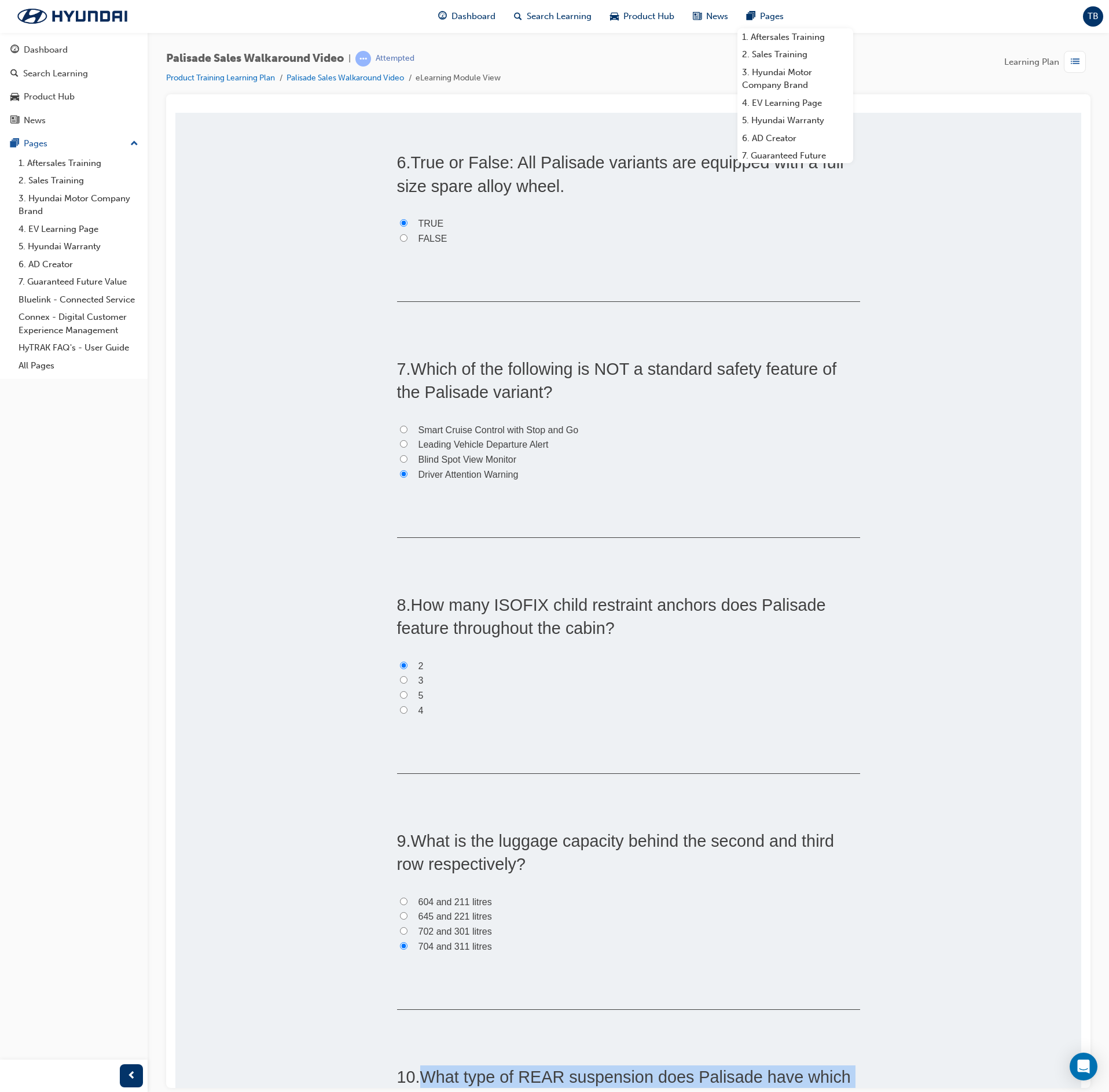
scroll to position [1157, 0]
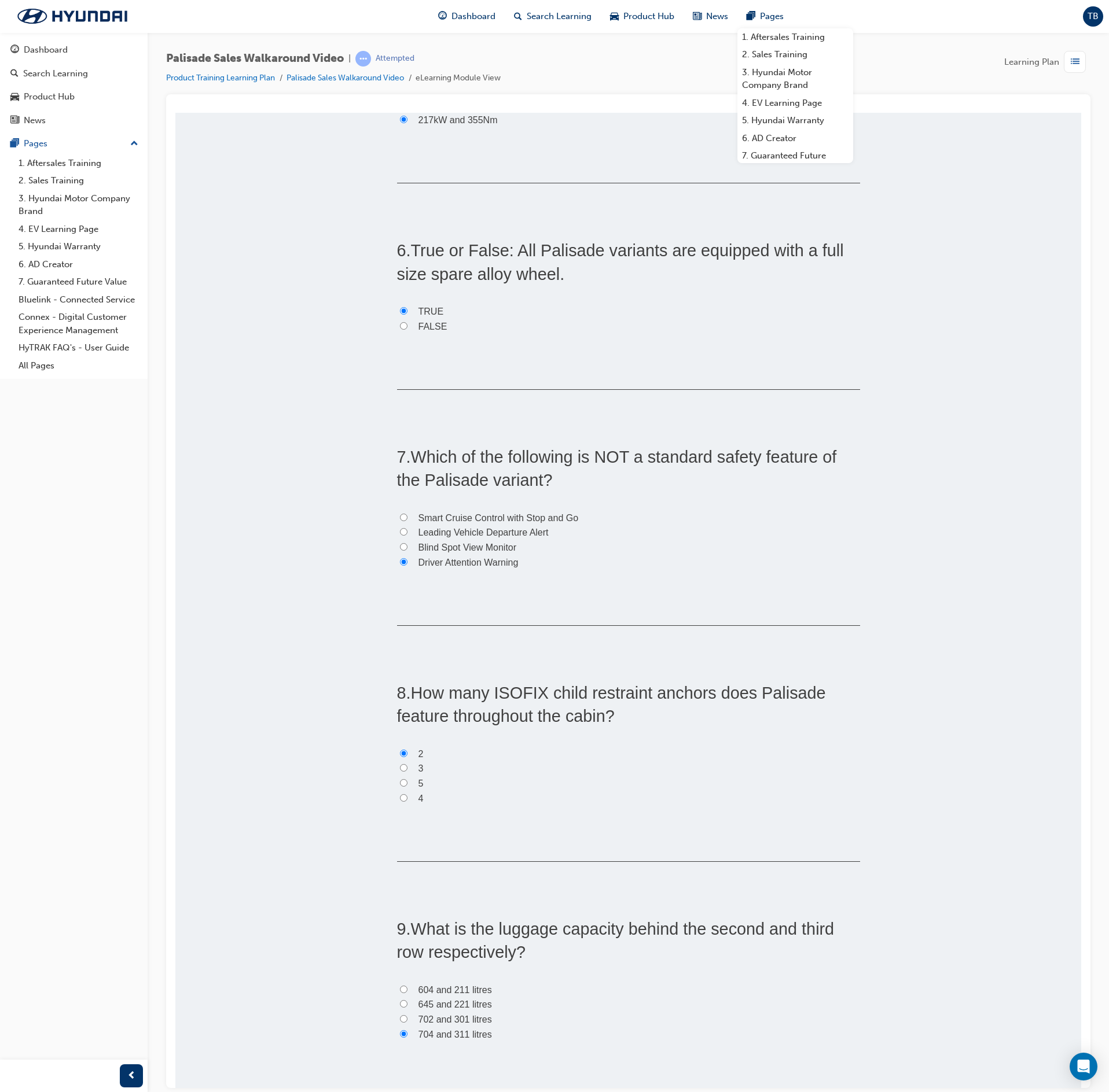
click at [400, 520] on label "Smart Cruise Control with Stop and Go" at bounding box center [628, 518] width 463 height 15
click at [400, 520] on input "Smart Cruise Control with Stop and Go" at bounding box center [403, 517] width 7 height 7
radio input "true"
click at [400, 535] on input "Leading Vehicle Departure Alert" at bounding box center [403, 531] width 7 height 7
radio input "true"
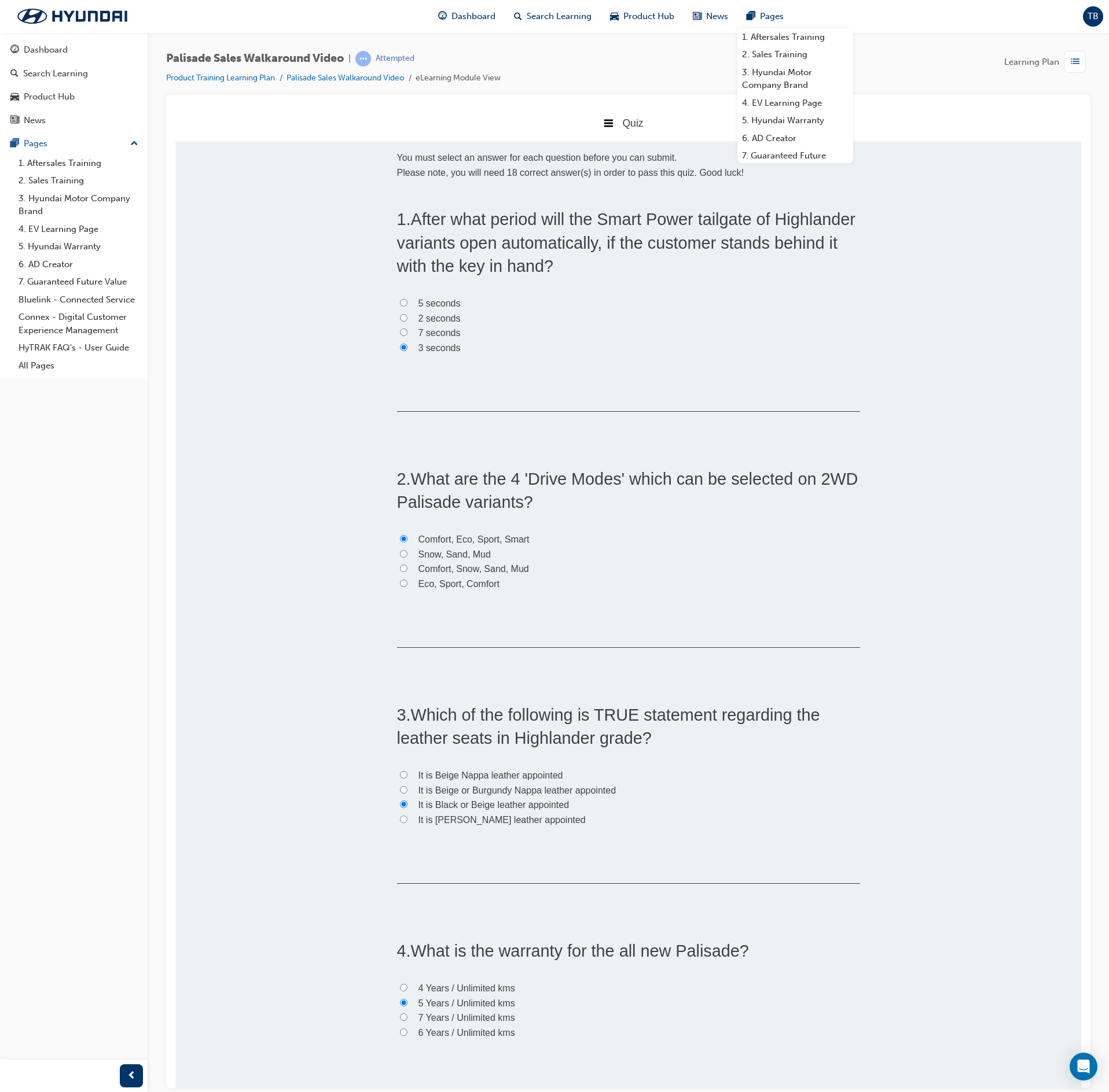
scroll to position [0, 0]
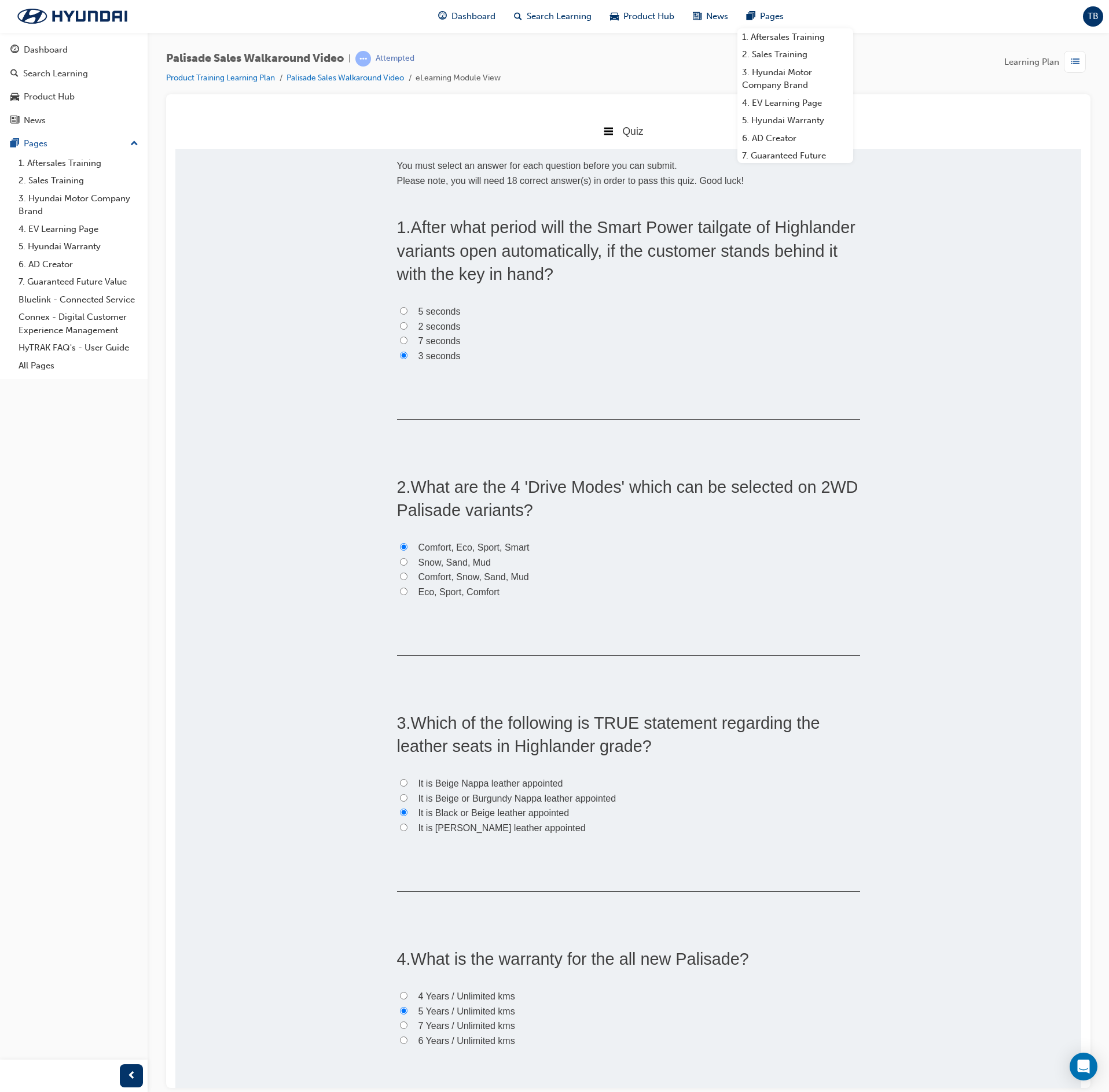
click at [402, 796] on label "It is Beige or Burgundy Nappa leather appointed" at bounding box center [628, 798] width 463 height 15
click at [402, 796] on input "It is Beige or Burgundy Nappa leather appointed" at bounding box center [403, 797] width 7 height 7
radio input "true"
click at [606, 126] on div "Quiz" at bounding box center [628, 130] width 905 height 37
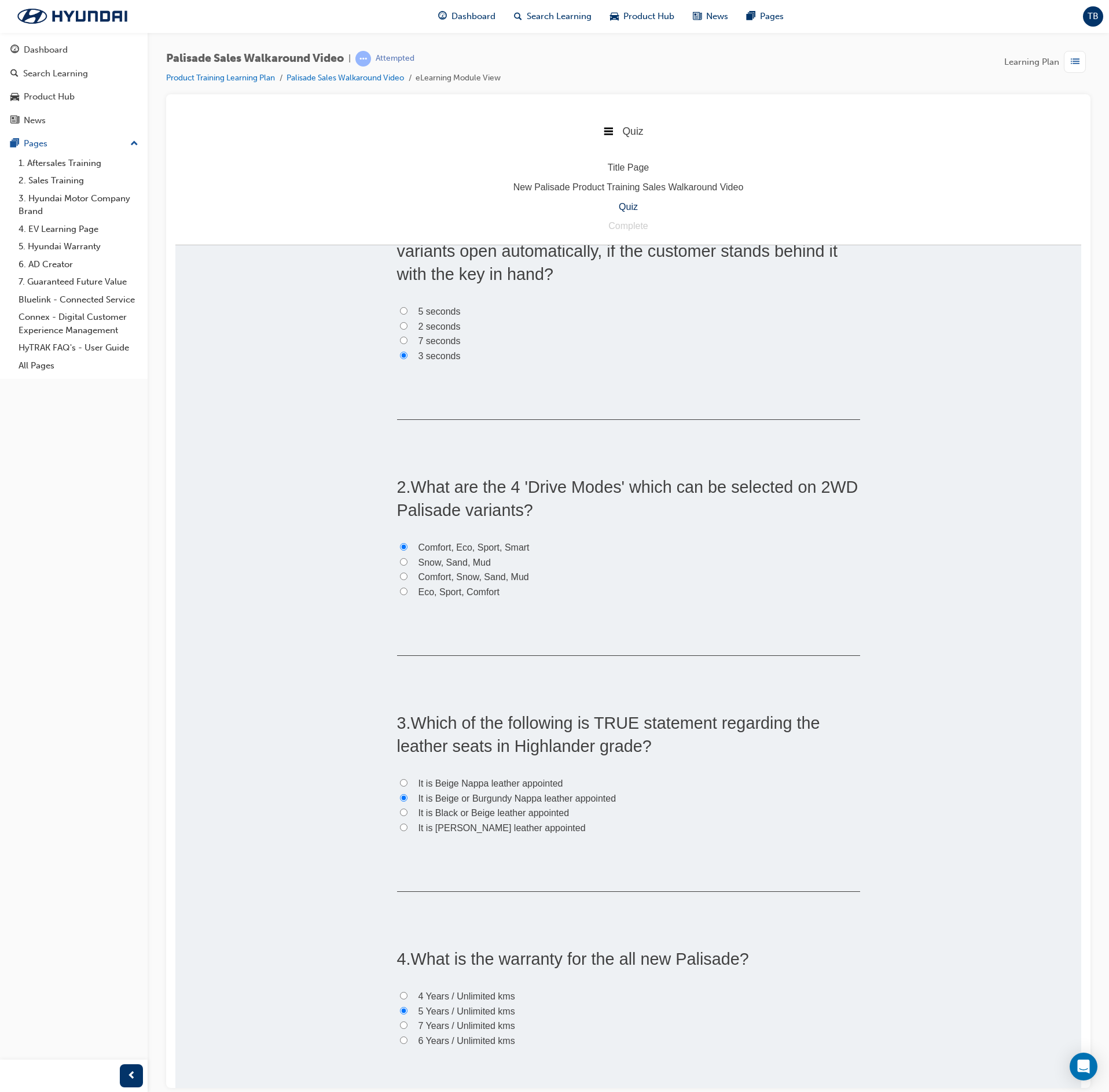
click at [606, 126] on div "Quiz" at bounding box center [628, 130] width 905 height 37
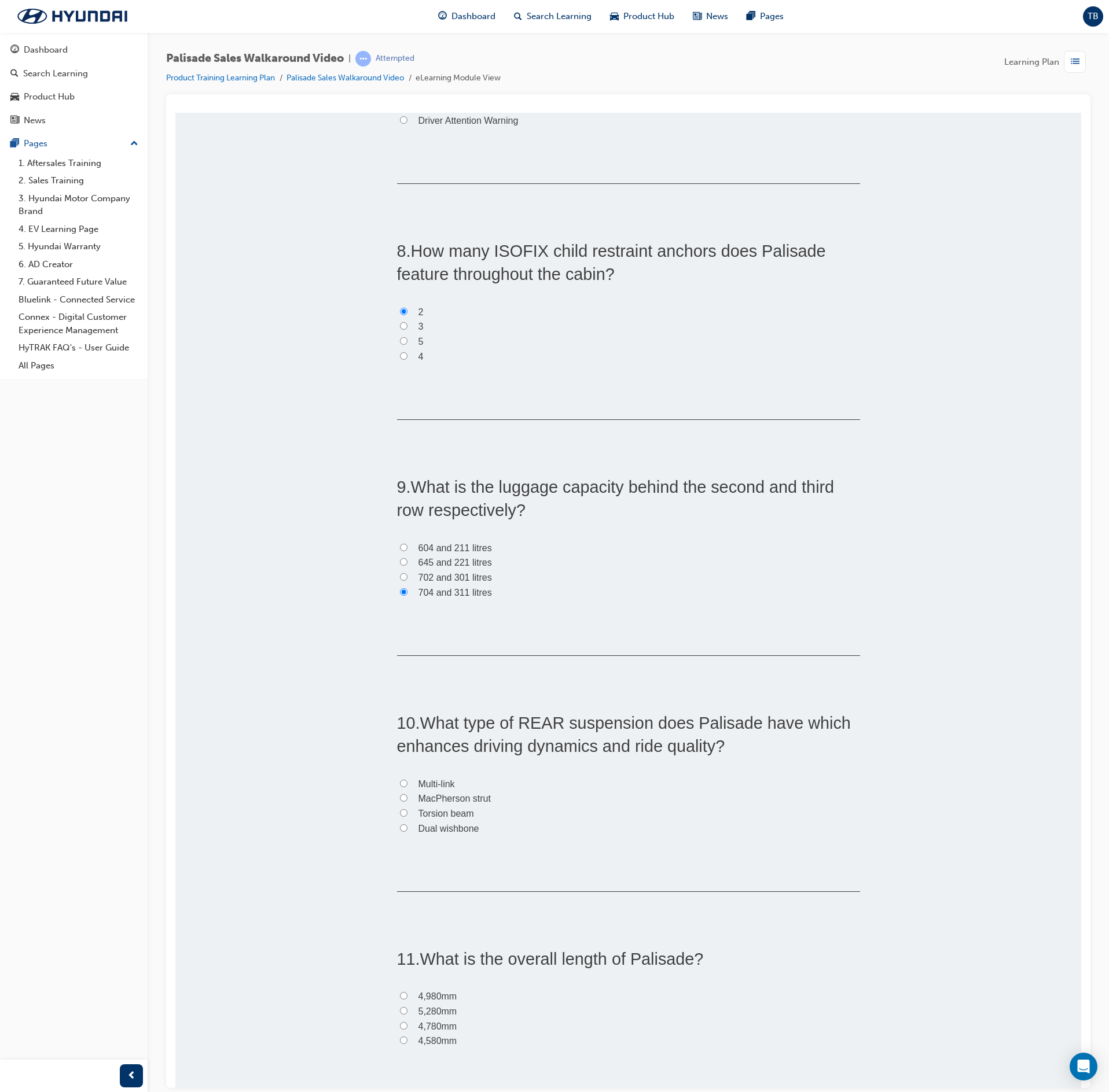
scroll to position [1620, 0]
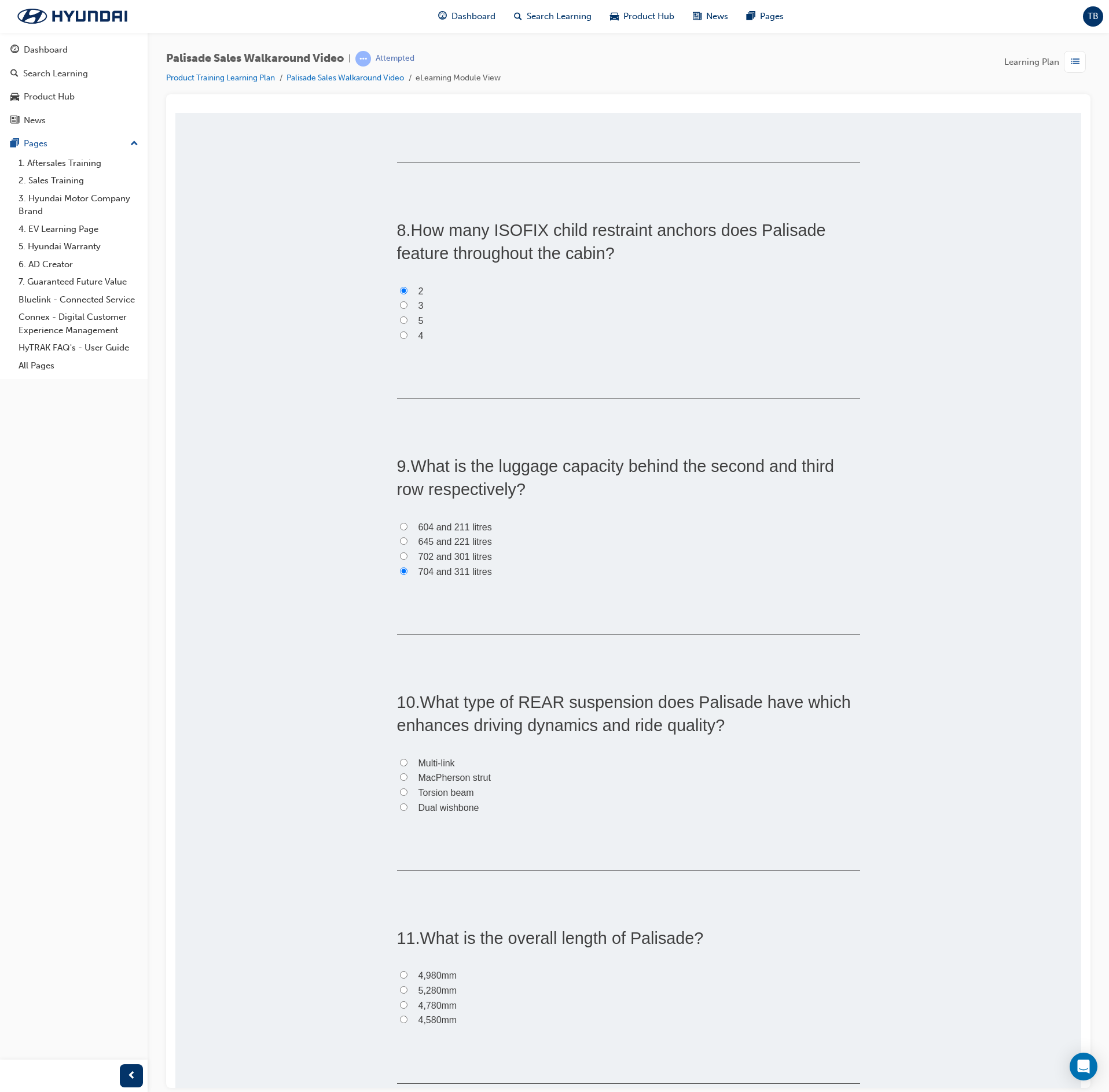
click at [400, 766] on input "Multi-link" at bounding box center [403, 761] width 7 height 7
radio input "true"
click at [400, 977] on input "4,980mm" at bounding box center [403, 974] width 7 height 7
radio input "true"
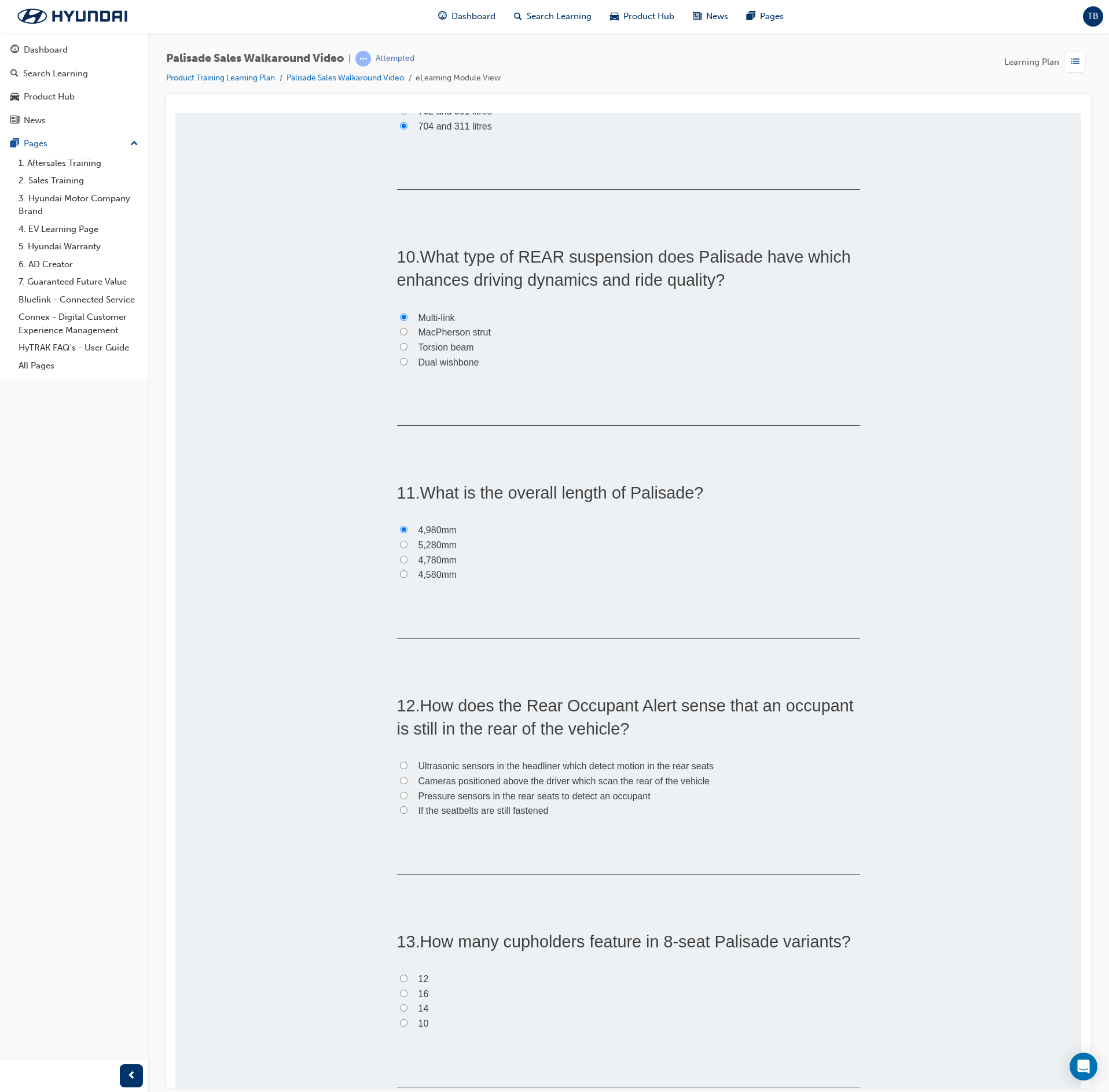
scroll to position [2083, 0]
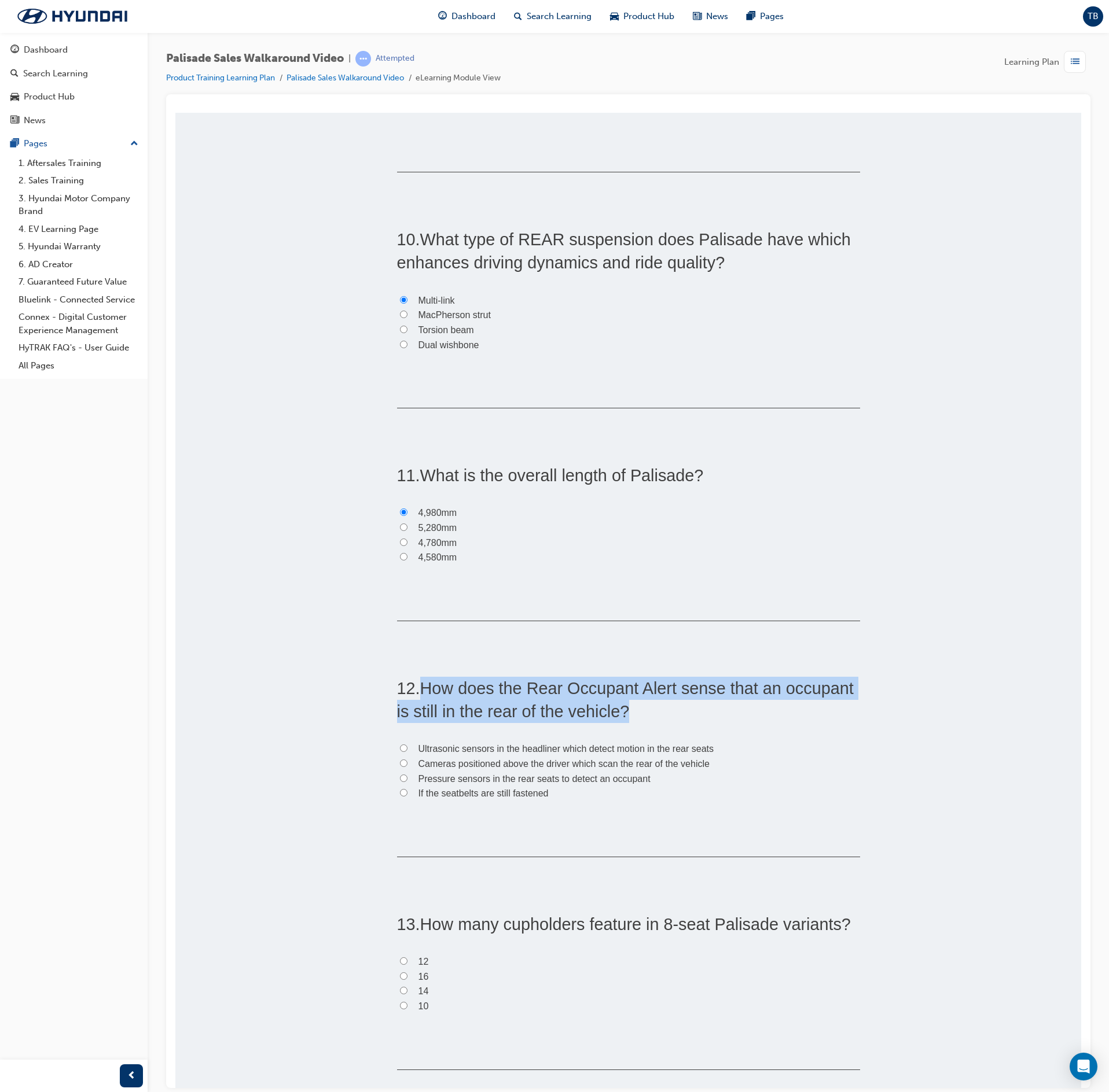
drag, startPoint x: 630, startPoint y: 717, endPoint x: 420, endPoint y: 697, distance: 211.0
click at [420, 697] on h2 "12 . How does the Rear Occupant Alert sense that an occupant is still in the re…" at bounding box center [628, 699] width 463 height 47
copy span "How does the Rear Occupant Alert sense that an occupant is still in the rear of…"
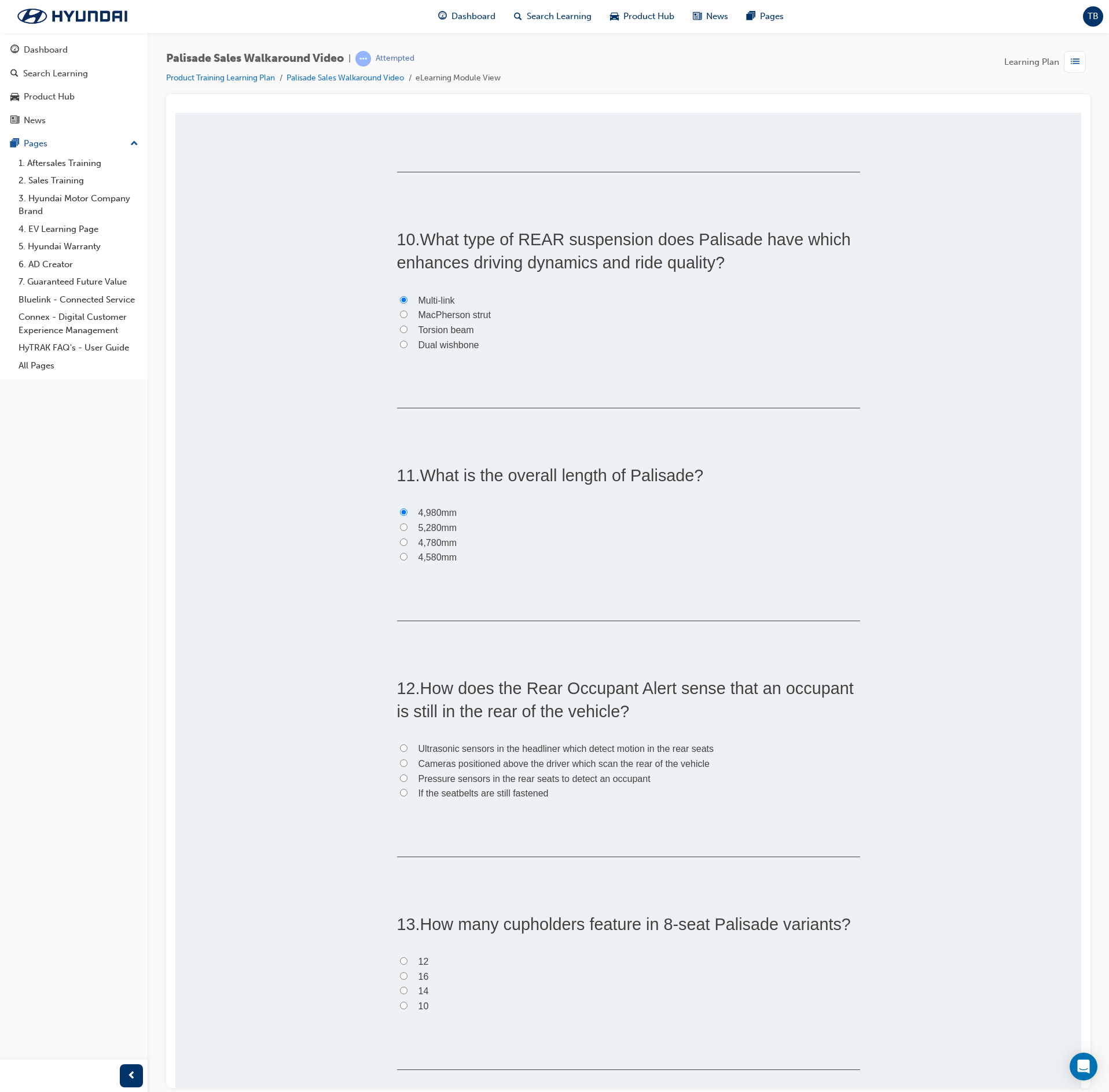
click at [341, 750] on div "You must select an answer for each question before you can submit. Please note,…" at bounding box center [628, 410] width 905 height 4689
click at [398, 757] on label "Ultrasonic sensors in the headliner which detect motion in the rear seats" at bounding box center [628, 749] width 463 height 15
click at [400, 752] on input "Ultrasonic sensors in the headliner which detect motion in the rear seats" at bounding box center [403, 747] width 7 height 7
radio input "true"
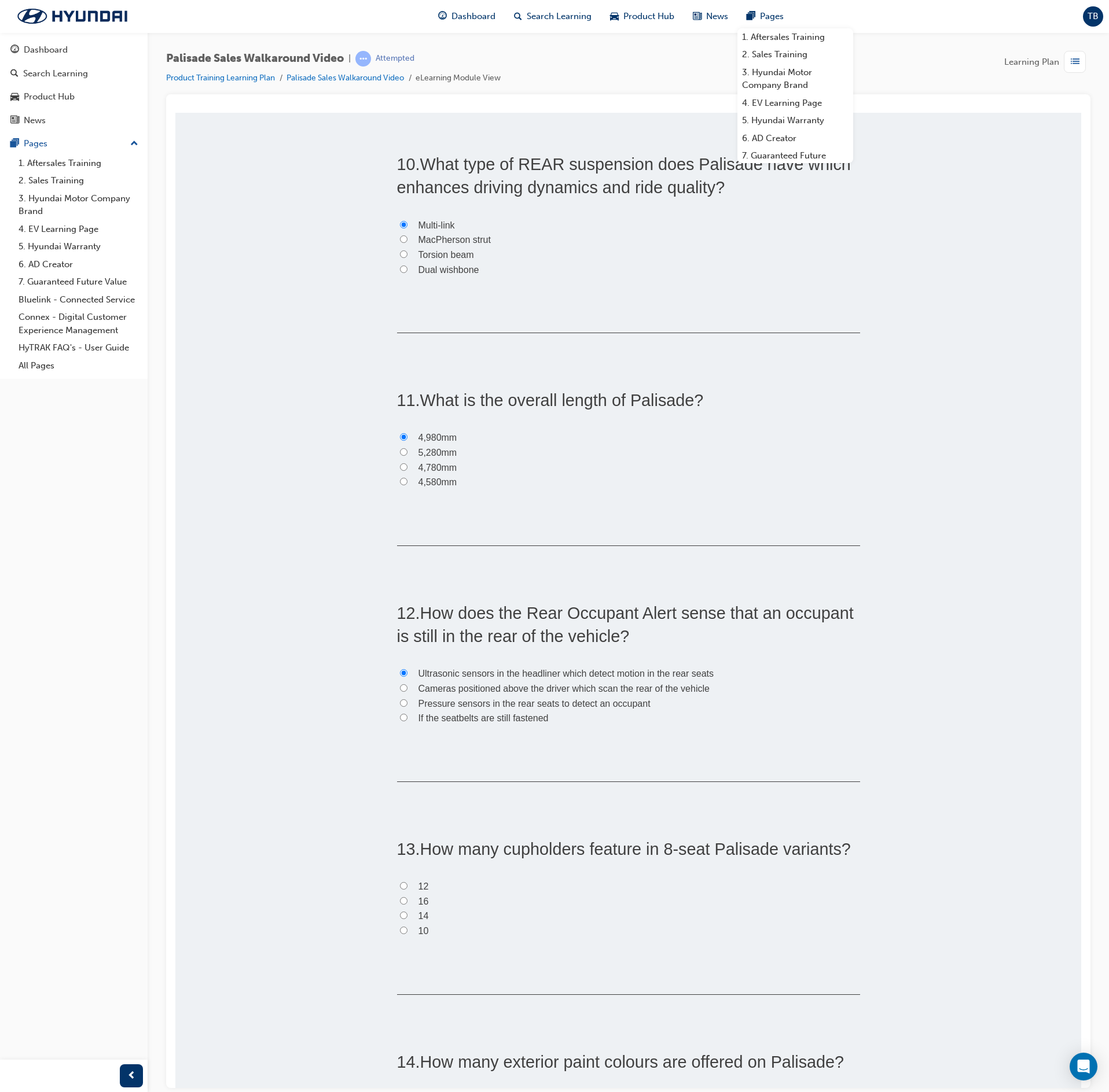
scroll to position [2199, 0]
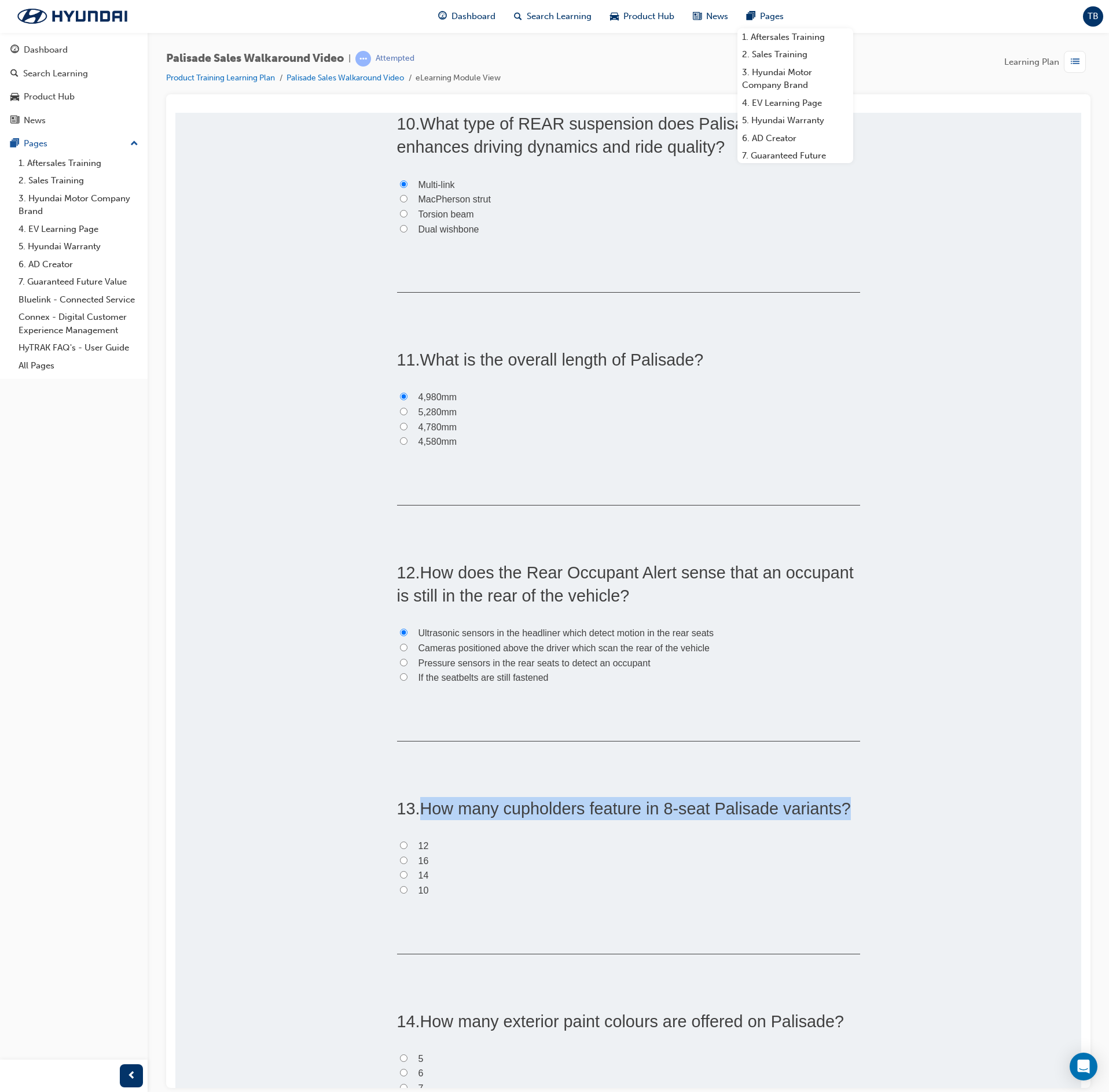
drag, startPoint x: 850, startPoint y: 811, endPoint x: 419, endPoint y: 820, distance: 431.1
click at [419, 820] on h2 "13 . How many cupholders feature in 8-seat Palisade variants?" at bounding box center [628, 808] width 463 height 23
copy span "How many cupholders feature in 8-seat Palisade variants?"
click at [400, 864] on input "16" at bounding box center [403, 859] width 7 height 7
radio input "true"
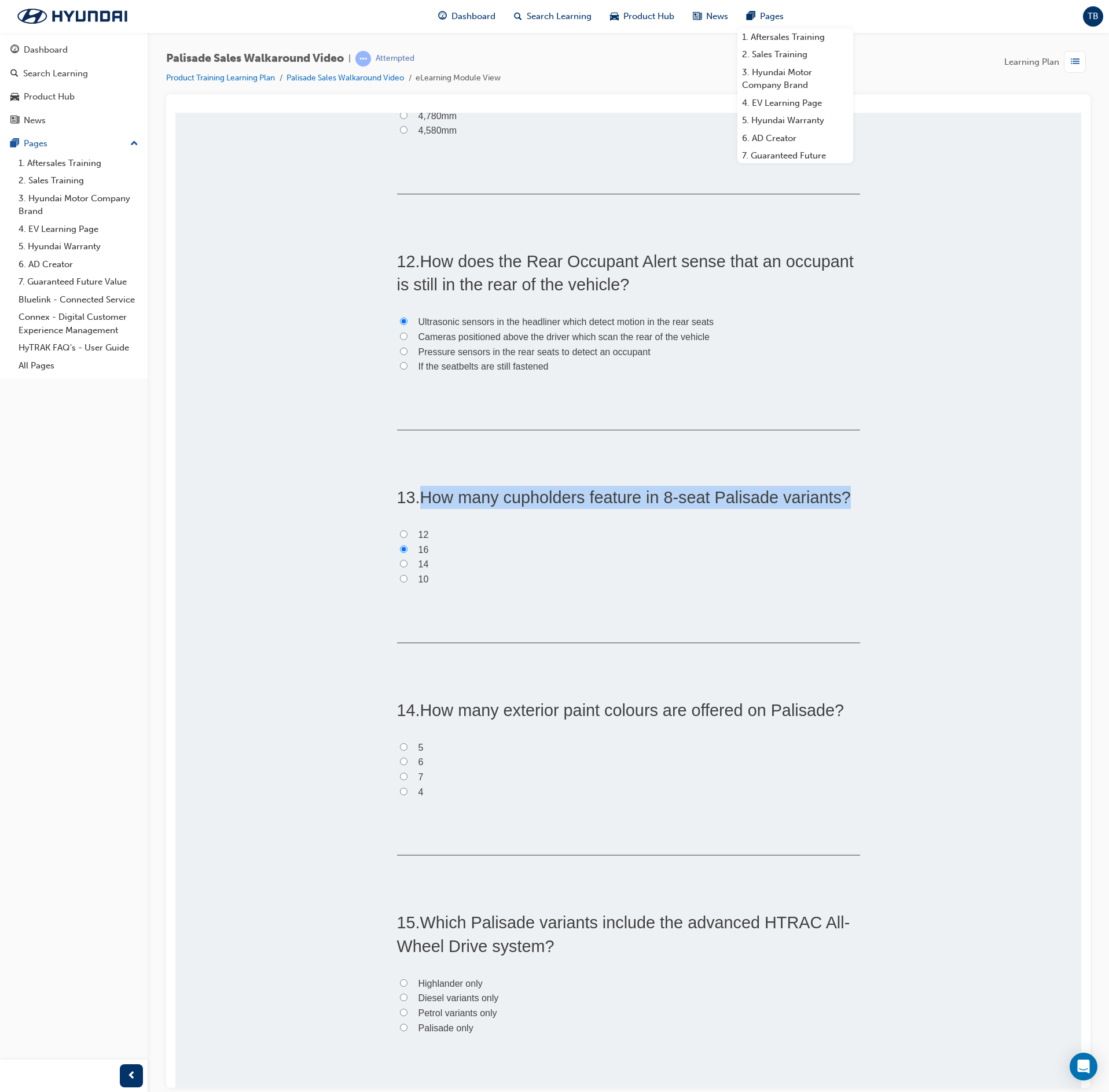
scroll to position [2546, 0]
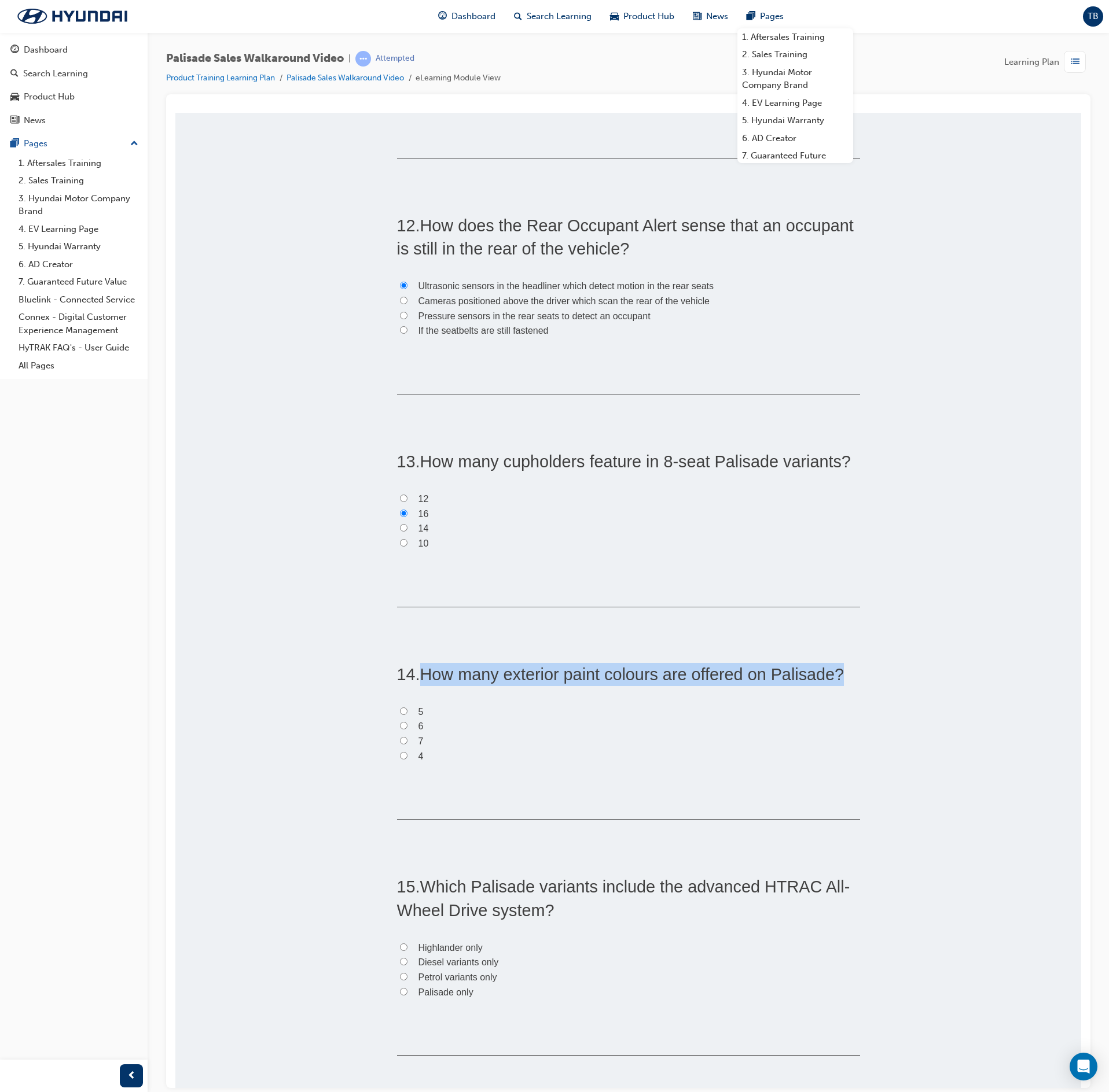
drag, startPoint x: 852, startPoint y: 682, endPoint x: 419, endPoint y: 678, distance: 433.0
click at [400, 744] on input "7" at bounding box center [403, 740] width 7 height 7
radio input "true"
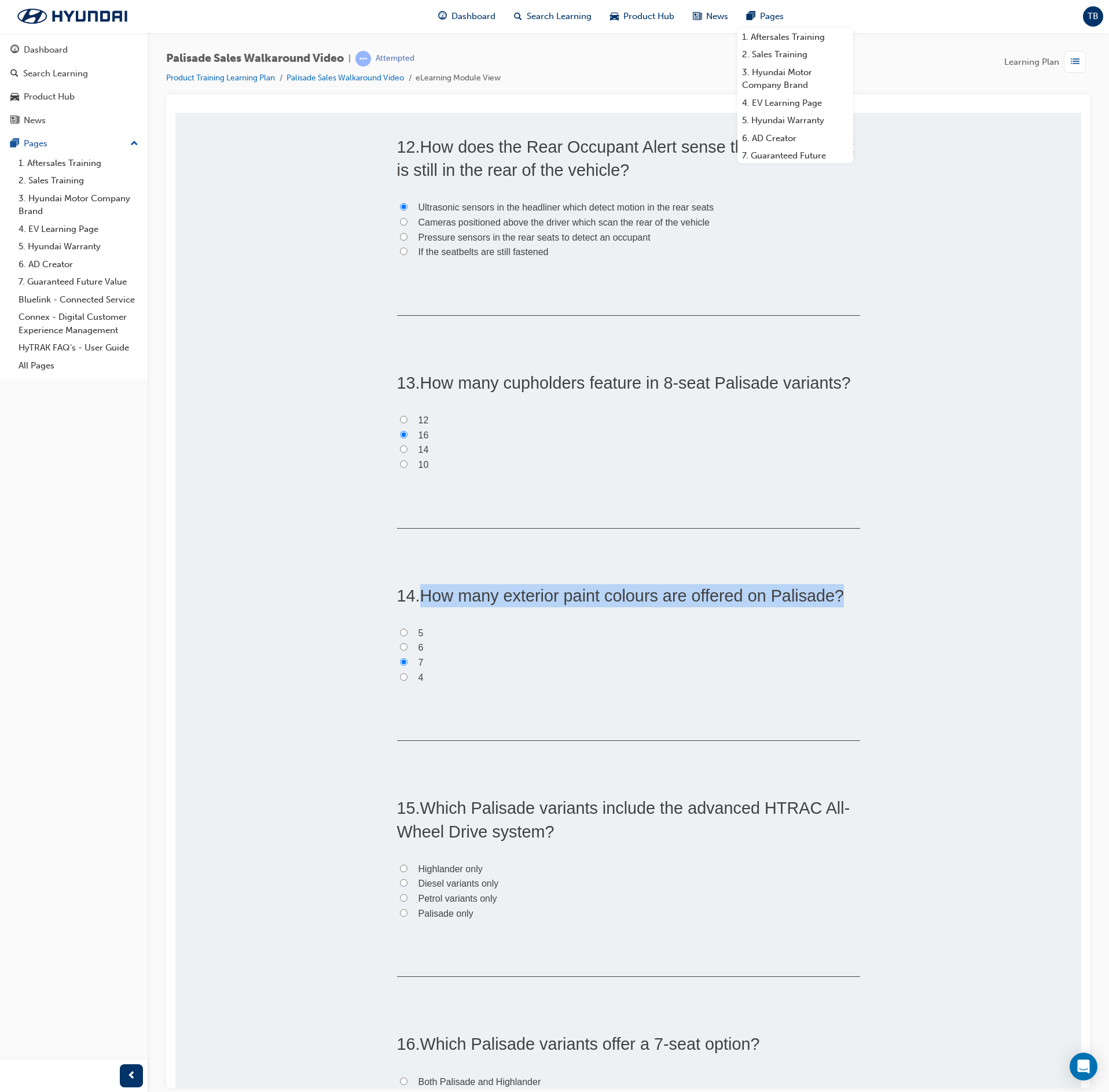
scroll to position [2661, 0]
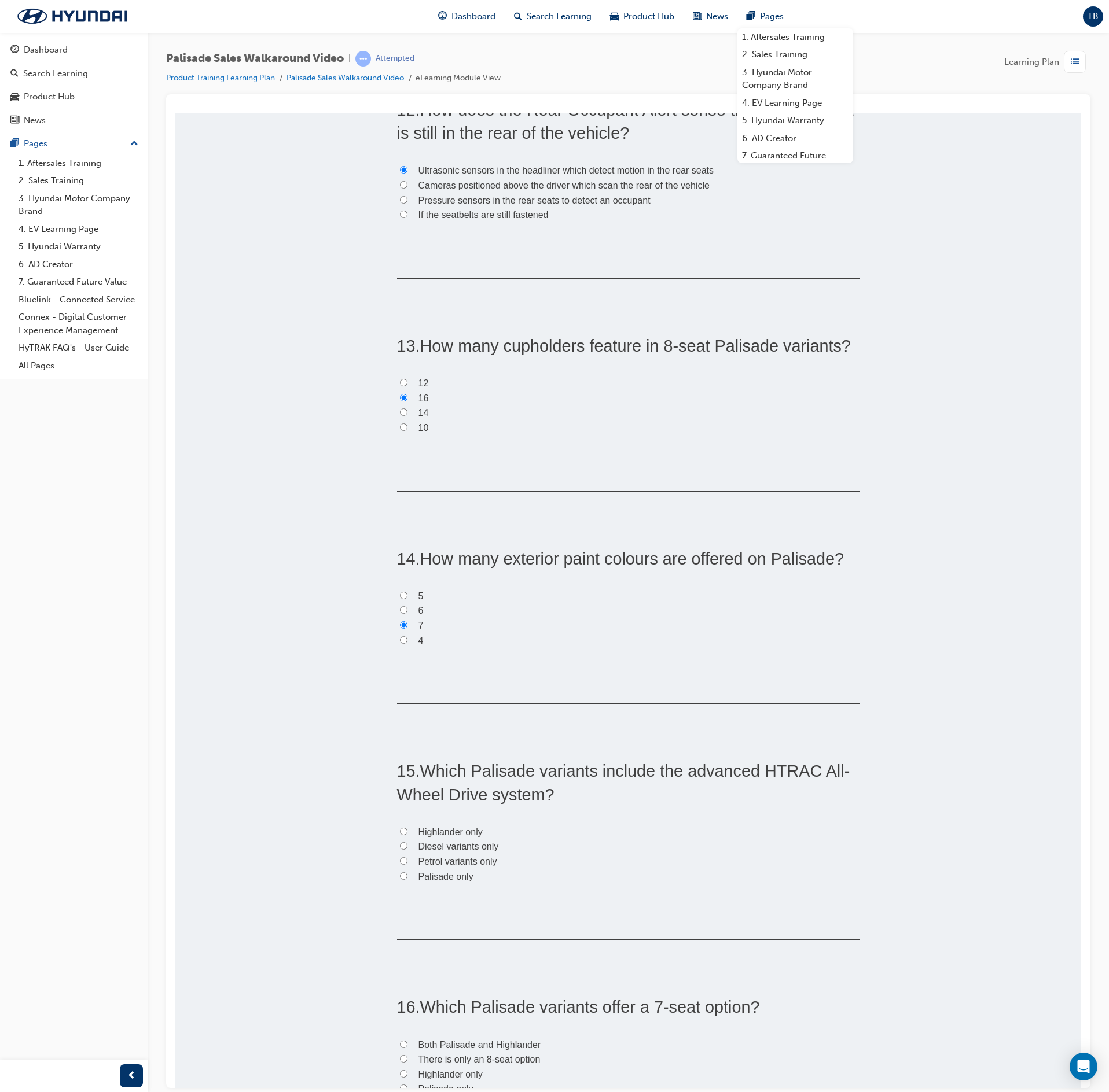
click at [436, 850] on span "Diesel variants only" at bounding box center [459, 846] width 81 height 10
click at [407, 850] on input "Diesel variants only" at bounding box center [403, 845] width 7 height 7
radio input "true"
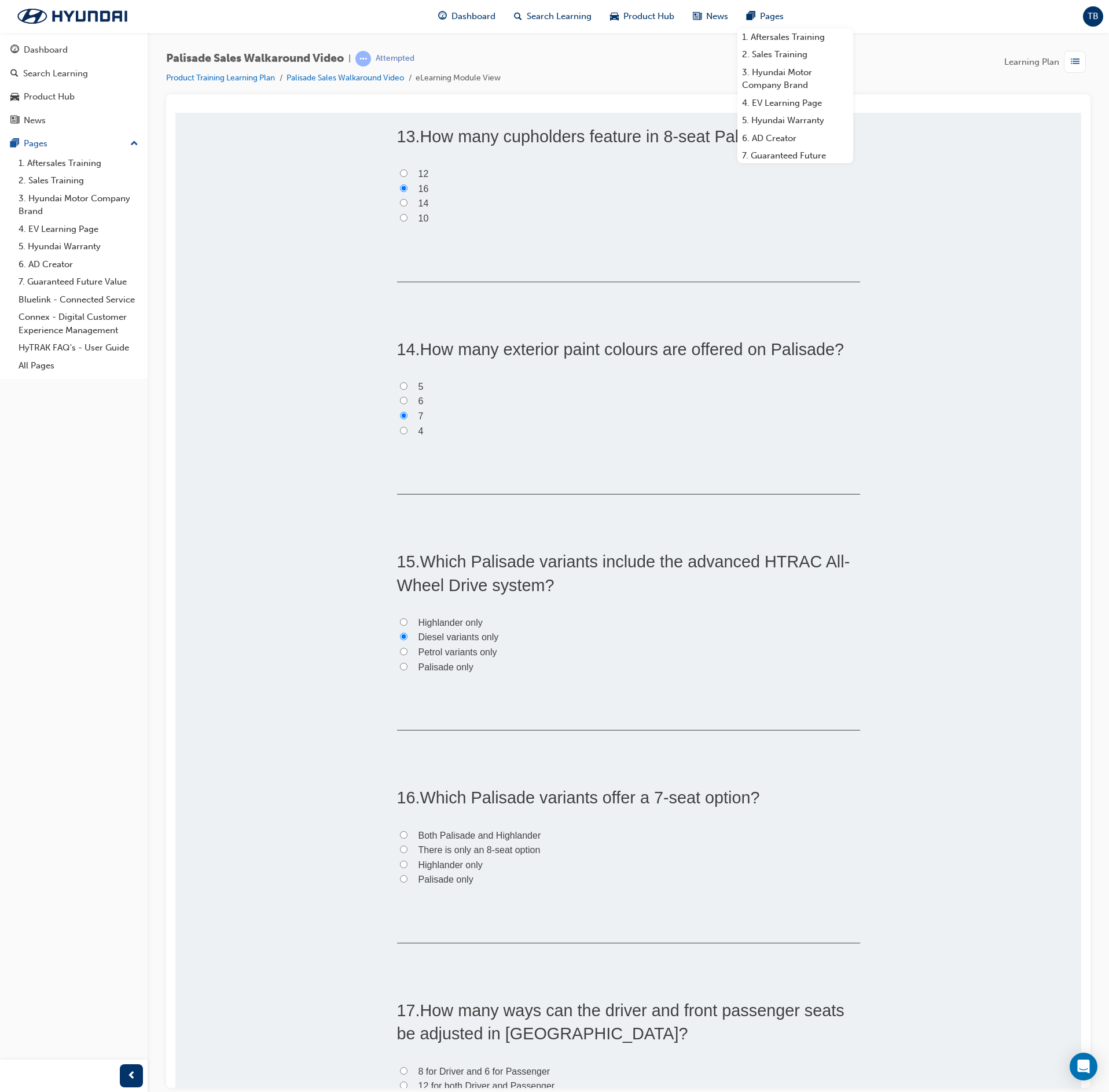
scroll to position [2893, 0]
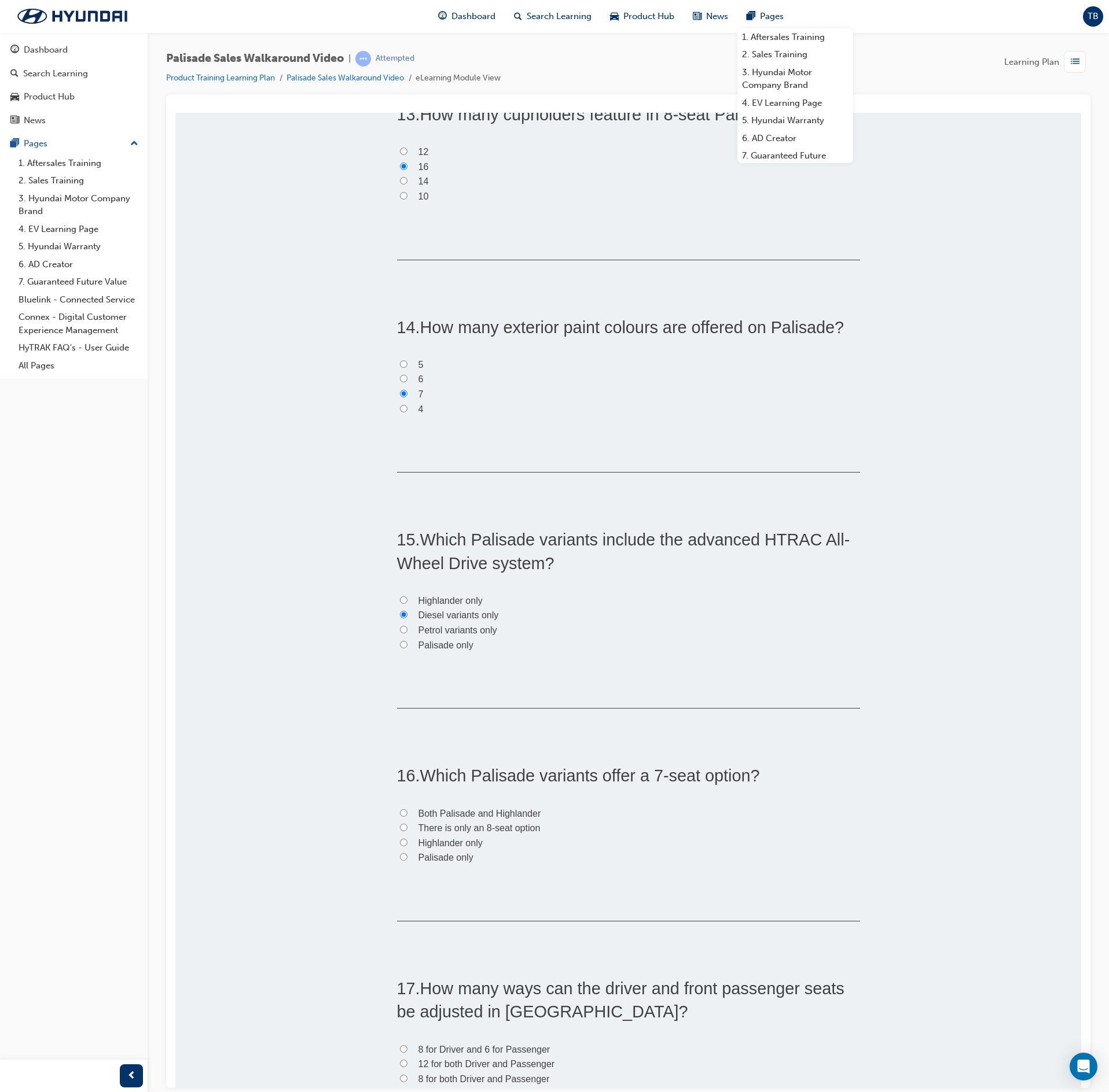
click at [436, 848] on span "Highlander only" at bounding box center [450, 843] width 64 height 10
click at [407, 846] on input "Highlander only" at bounding box center [403, 842] width 7 height 7
radio input "true"
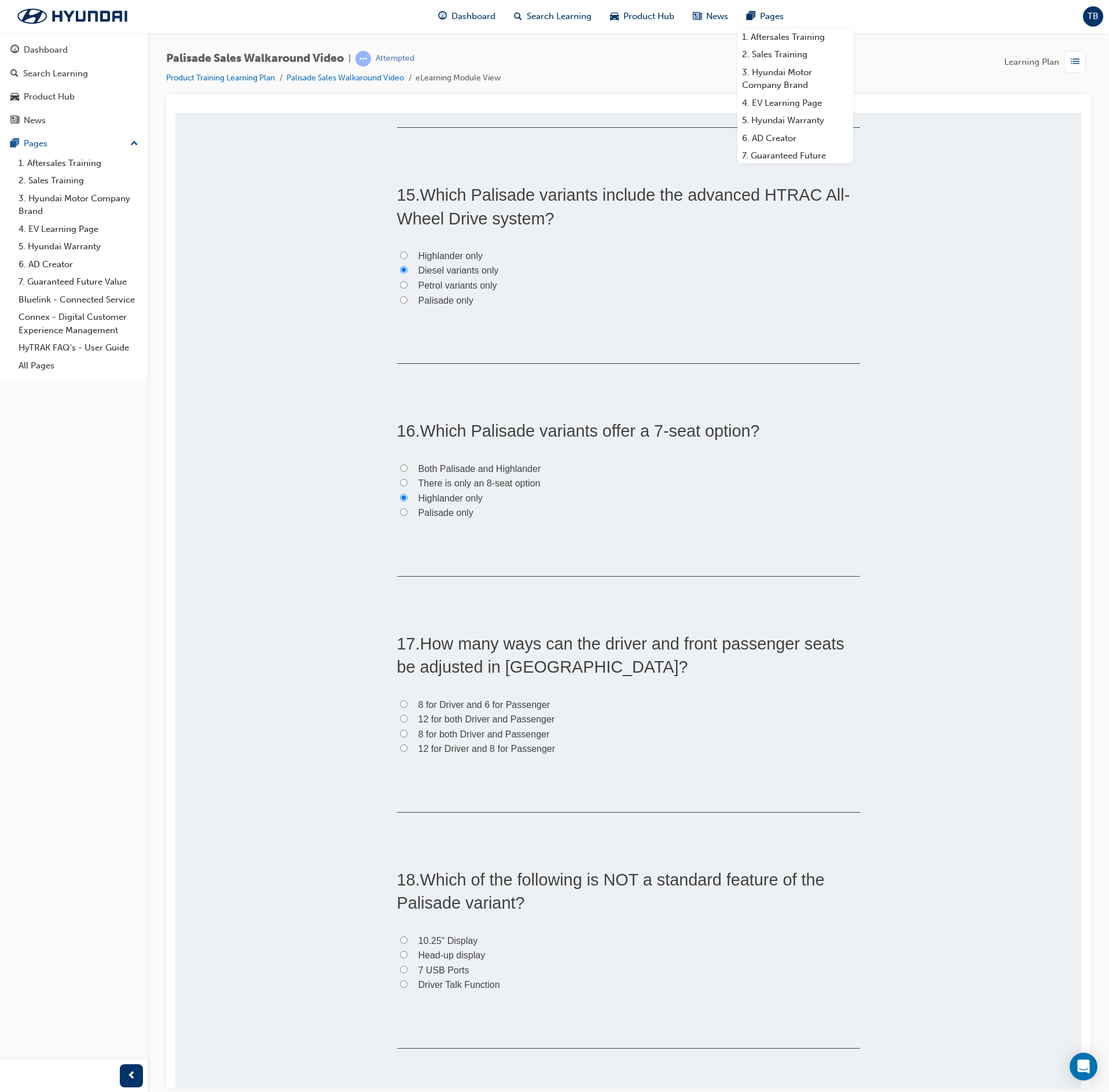
scroll to position [3240, 0]
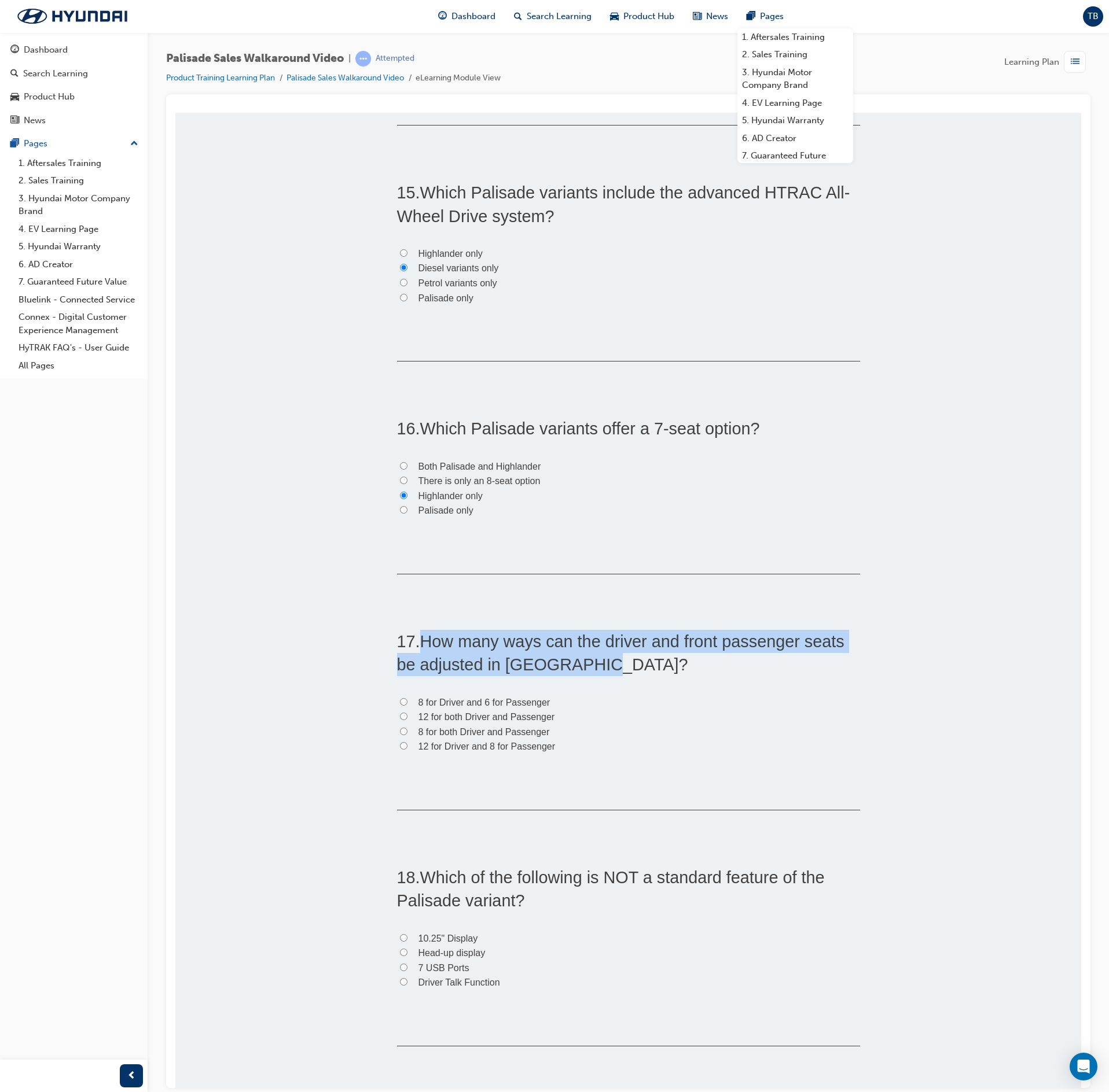
drag, startPoint x: 588, startPoint y: 674, endPoint x: 415, endPoint y: 653, distance: 174.3
click at [415, 653] on h2 "17 . How many ways can the driver and front passenger seats be adjusted in High…" at bounding box center [628, 653] width 463 height 47
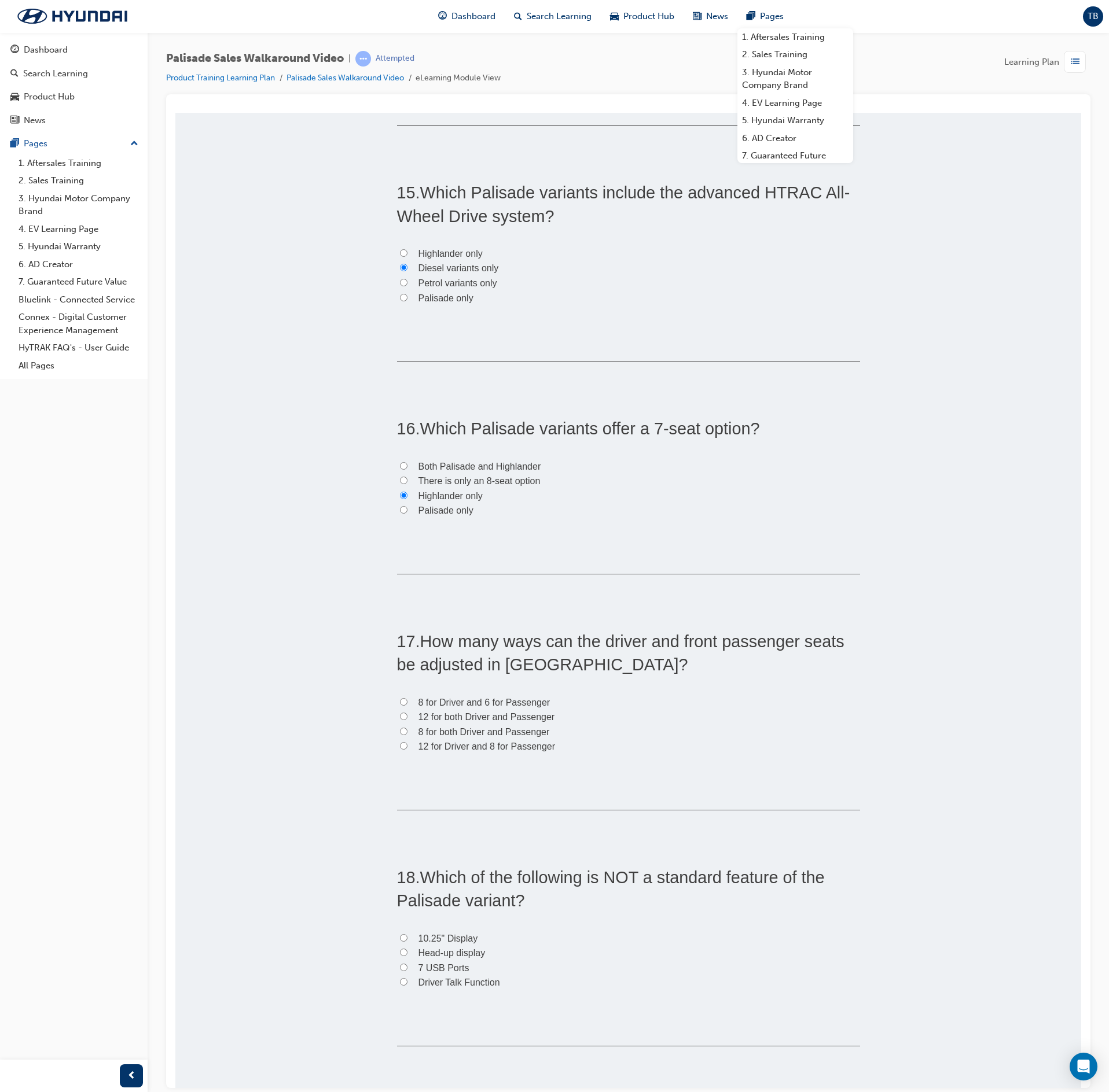
click at [441, 751] on span "12 for Driver and 8 for Passenger" at bounding box center [487, 747] width 137 height 10
click at [407, 749] on input "12 for Driver and 8 for Passenger" at bounding box center [403, 745] width 7 height 7
radio input "true"
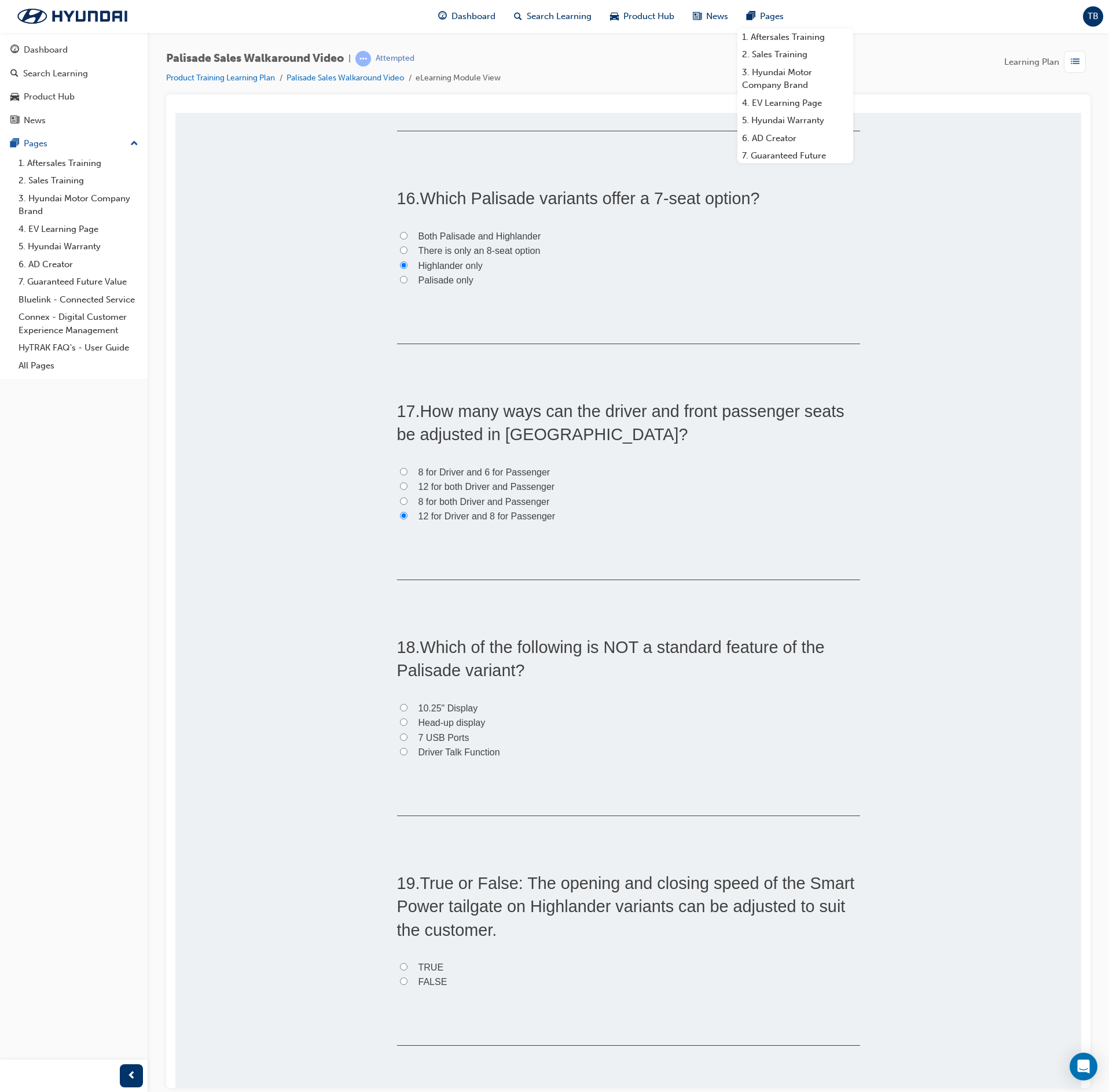
scroll to position [3471, 0]
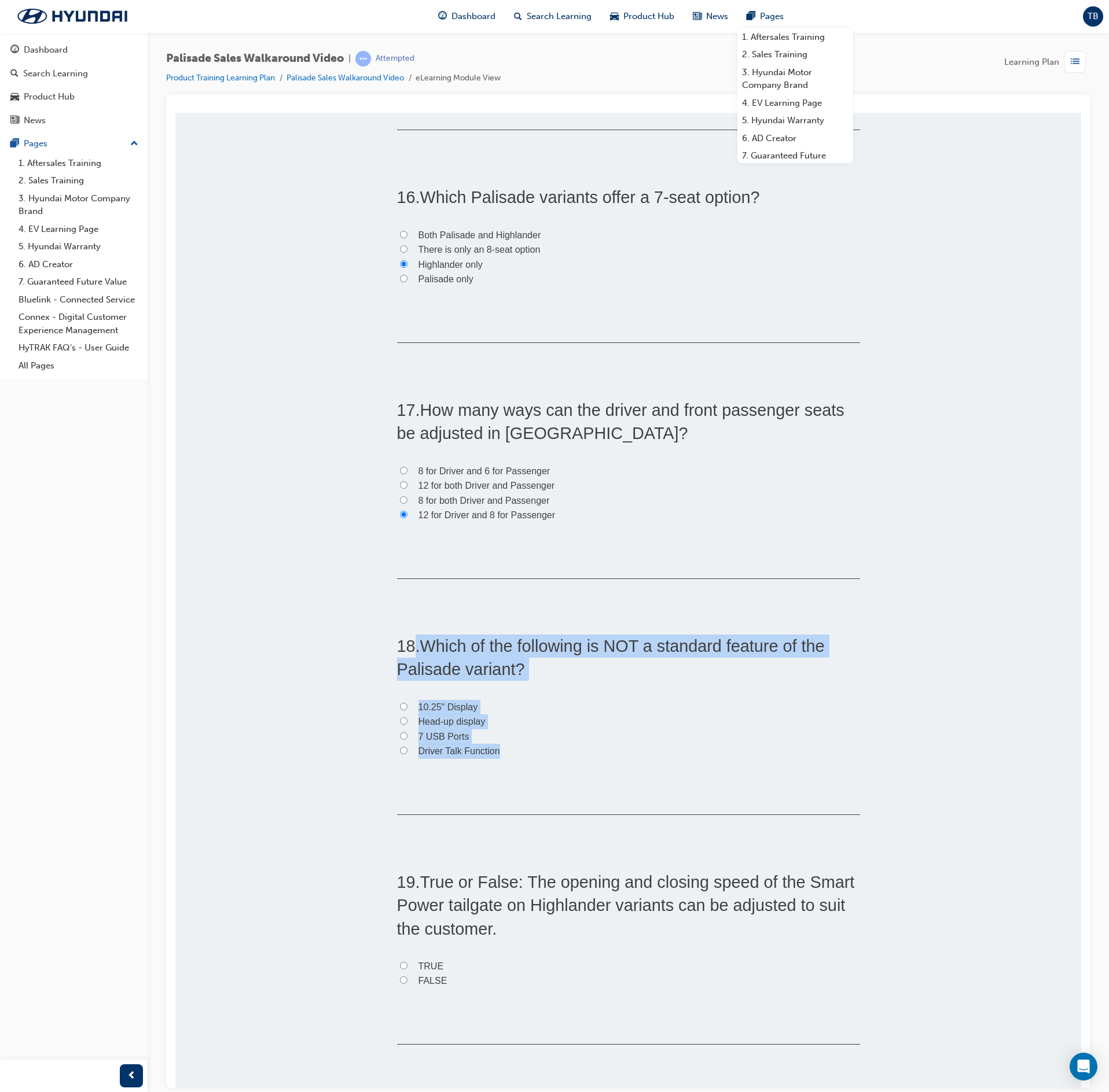
drag, startPoint x: 503, startPoint y: 765, endPoint x: 407, endPoint y: 659, distance: 143.0
click at [407, 659] on div "18 . Which of the following is NOT a standard feature of the Palisade variant? …" at bounding box center [628, 724] width 463 height 180
click at [400, 724] on input "Head-up display" at bounding box center [403, 720] width 7 height 7
radio input "true"
click at [556, 744] on label "7 USB Ports" at bounding box center [628, 737] width 463 height 15
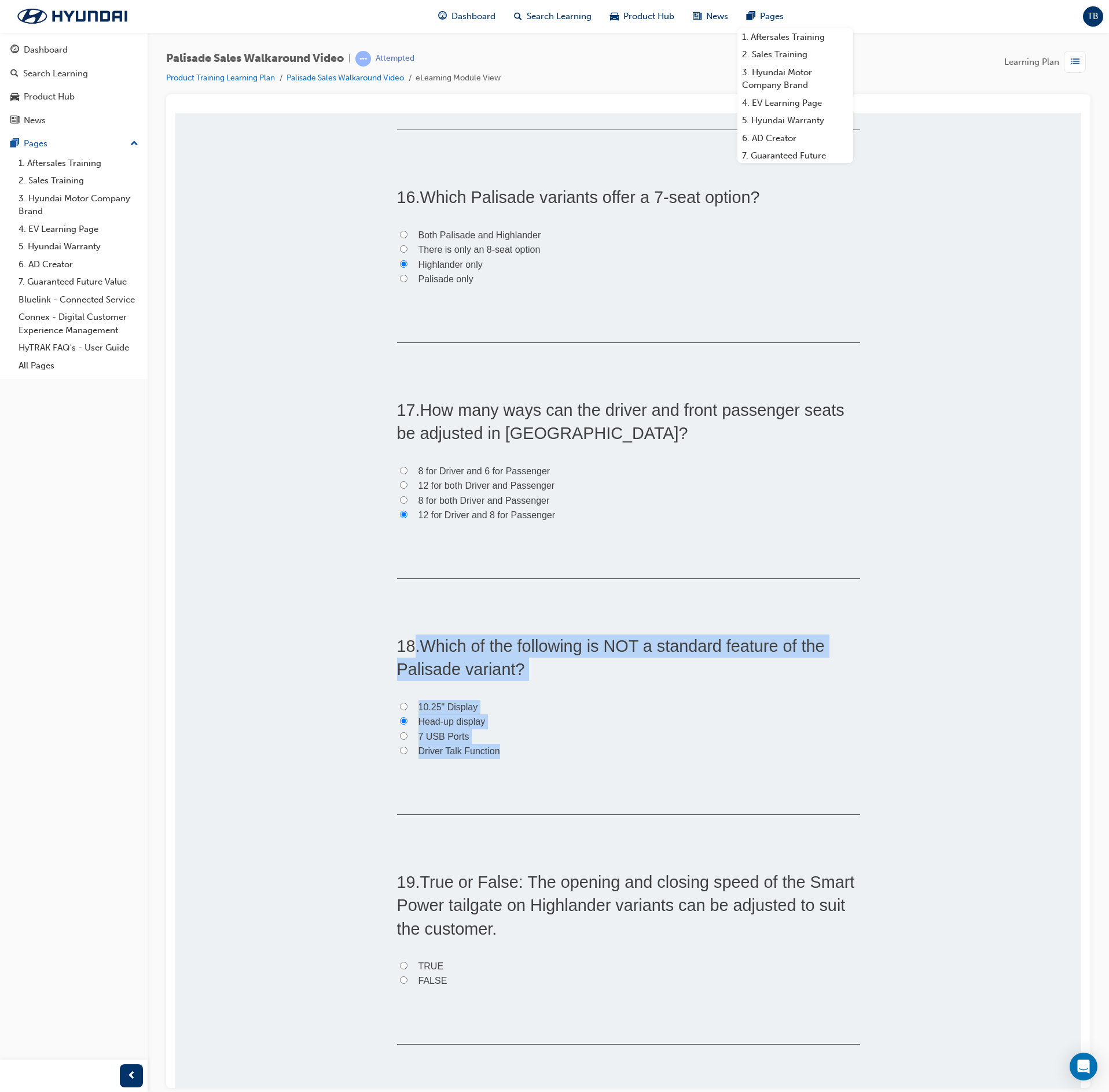
click at [407, 739] on input "7 USB Ports" at bounding box center [403, 735] width 7 height 7
radio input "true"
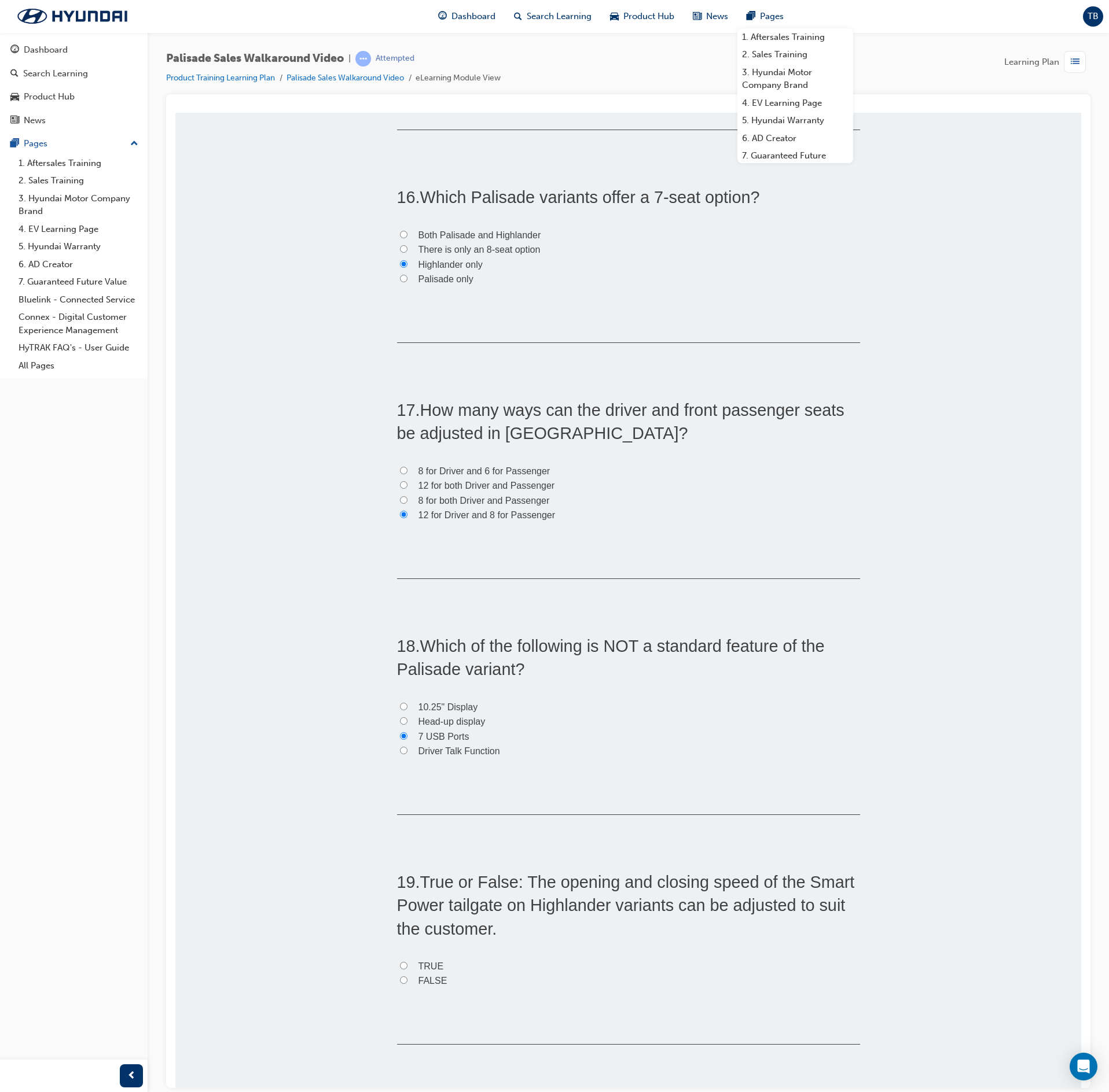
scroll to position [3587, 0]
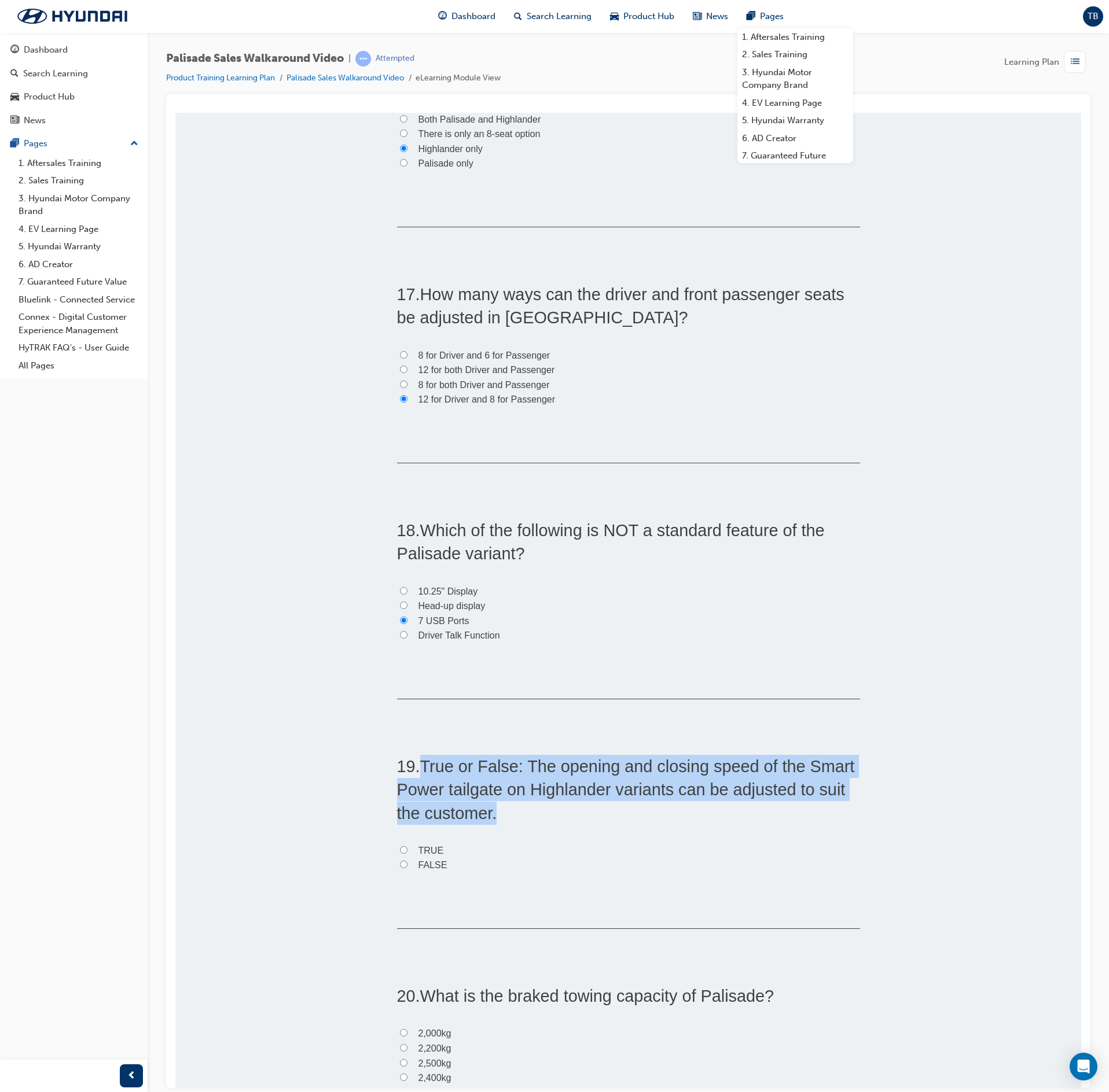
drag, startPoint x: 518, startPoint y: 825, endPoint x: 415, endPoint y: 771, distance: 116.3
click at [415, 771] on h2 "19 . True or False: The opening and closing speed of the Smart Power tailgate o…" at bounding box center [628, 790] width 463 height 70
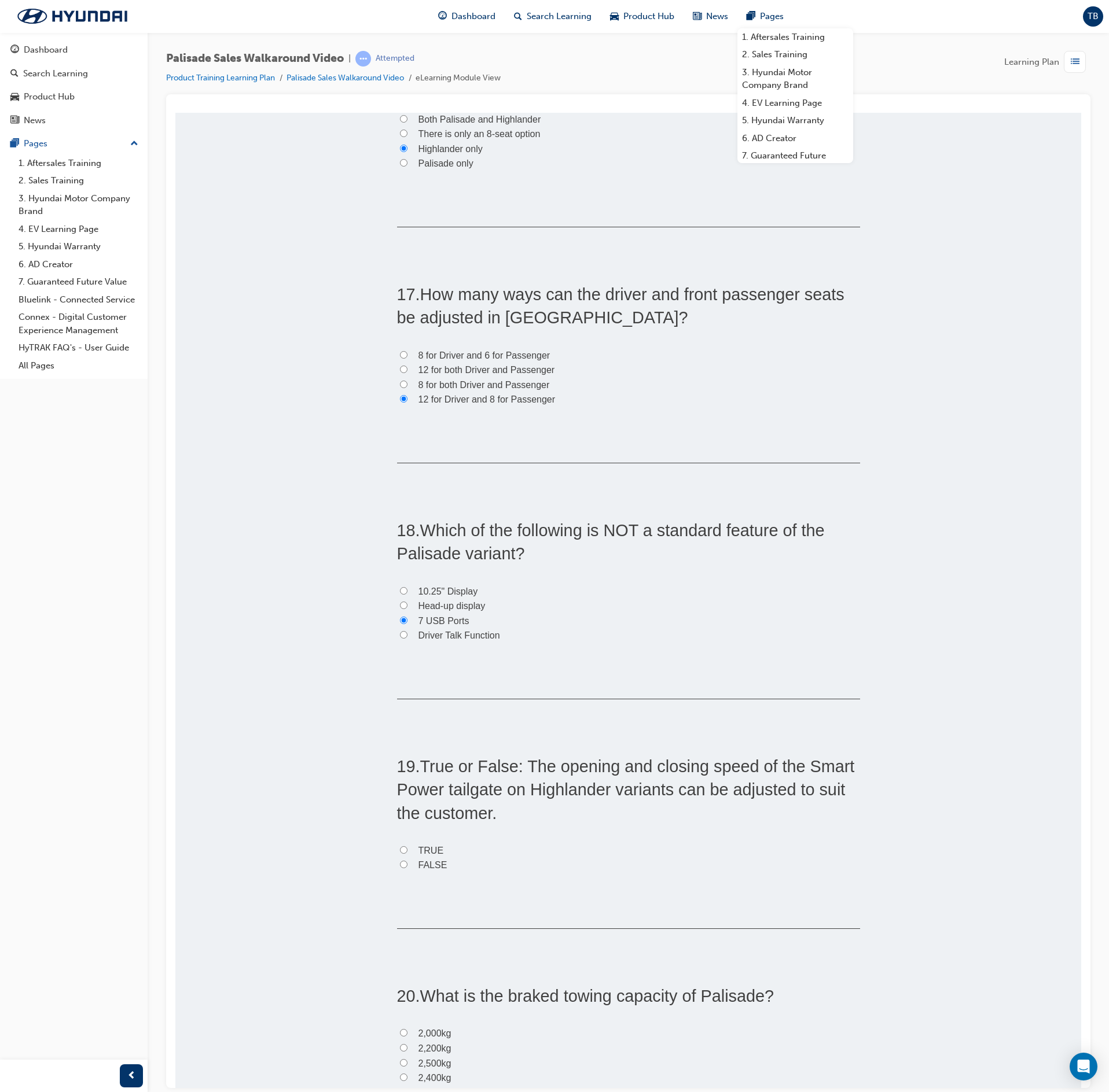
click at [419, 869] on span "FALSE" at bounding box center [433, 864] width 29 height 10
click at [407, 868] on input "FALSE" at bounding box center [403, 864] width 7 height 7
radio input "true"
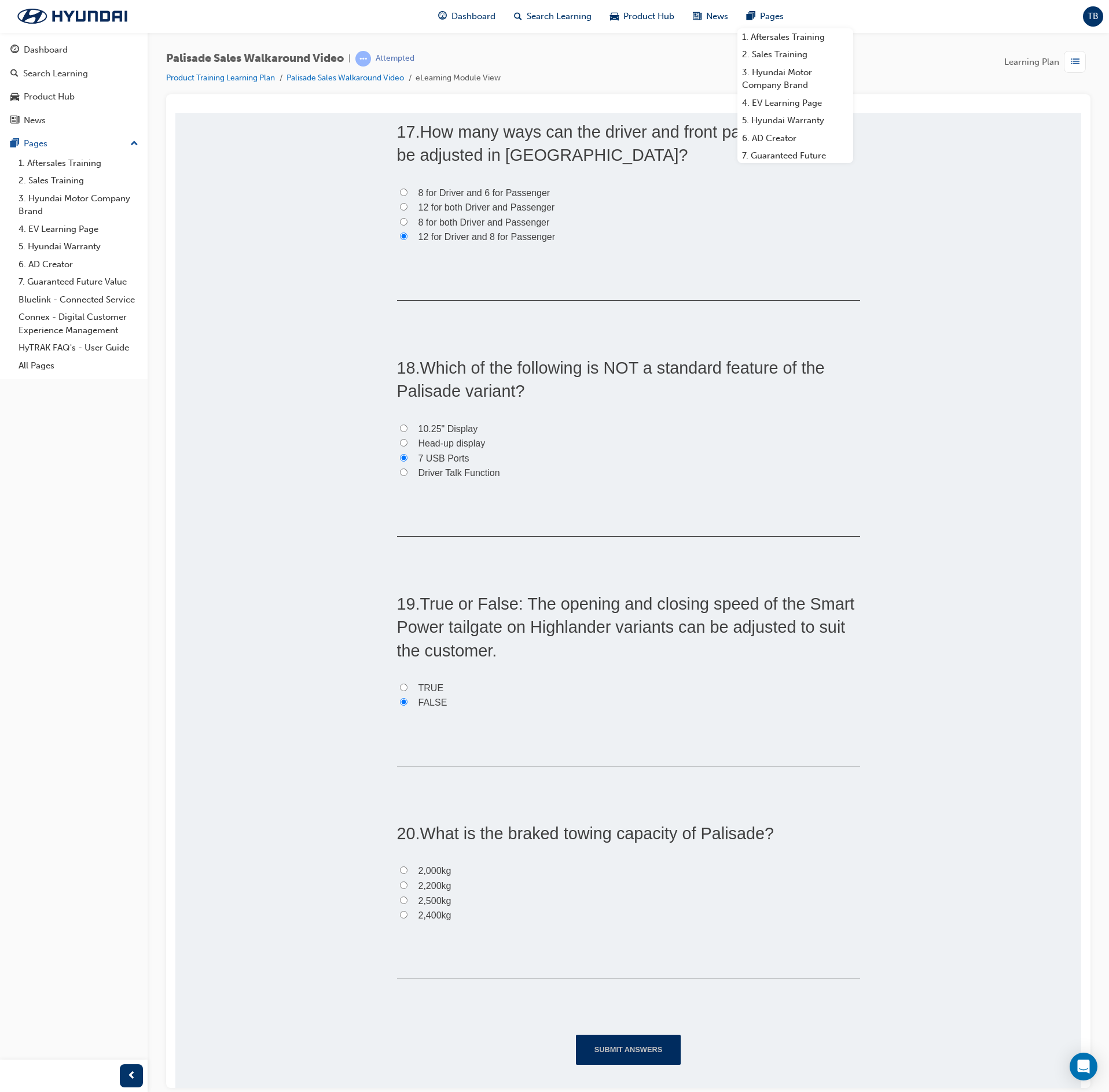
scroll to position [3762, 0]
drag, startPoint x: 772, startPoint y: 826, endPoint x: 415, endPoint y: 814, distance: 357.2
click at [453, 886] on label "2,200kg" at bounding box center [628, 886] width 463 height 15
click at [407, 886] on input "2,200kg" at bounding box center [403, 884] width 7 height 7
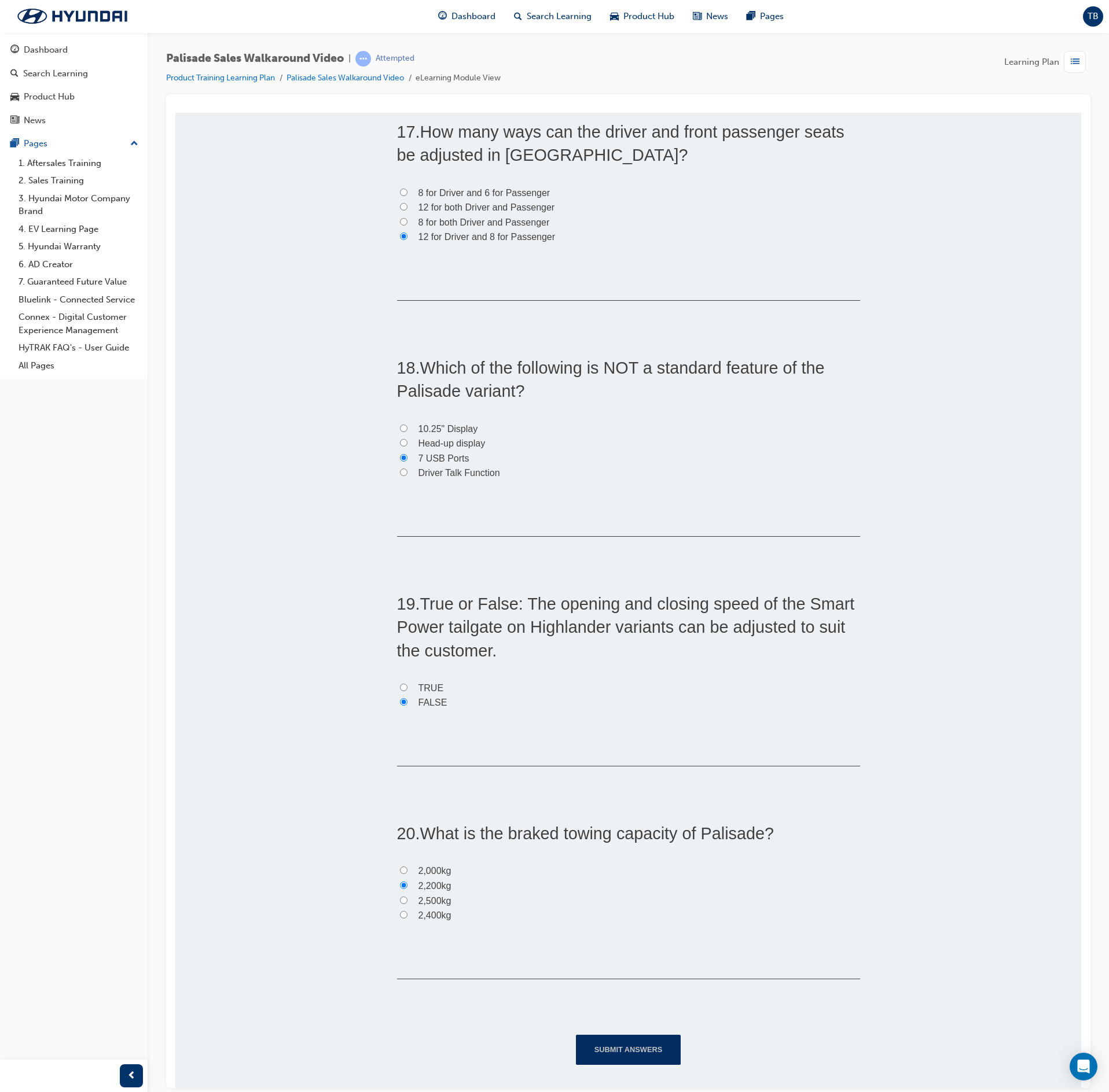
radio input "true"
click at [621, 1060] on button "Submit Answers" at bounding box center [628, 1050] width 106 height 30
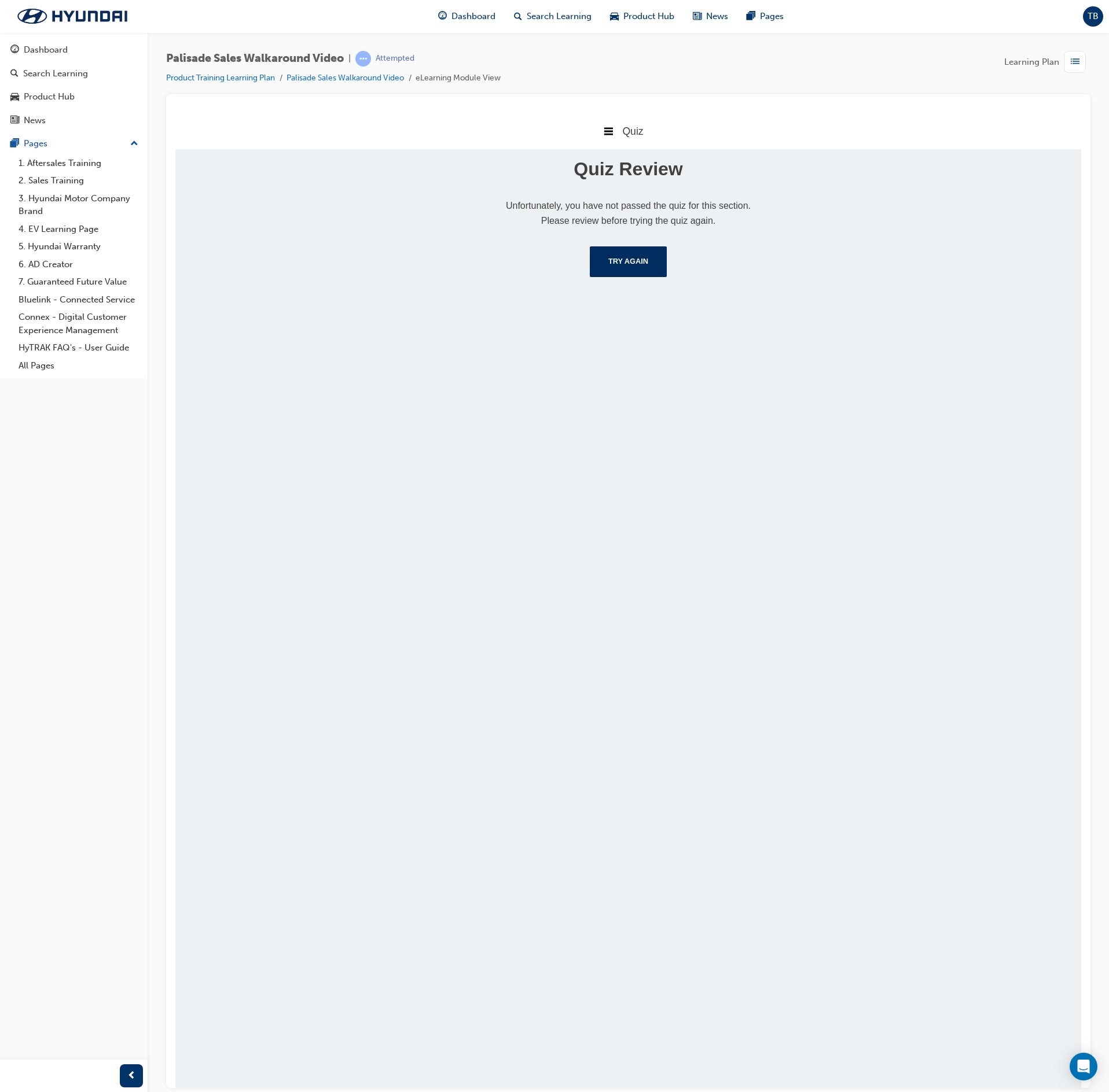
click at [1077, 58] on span "list-icon" at bounding box center [1075, 61] width 8 height 14
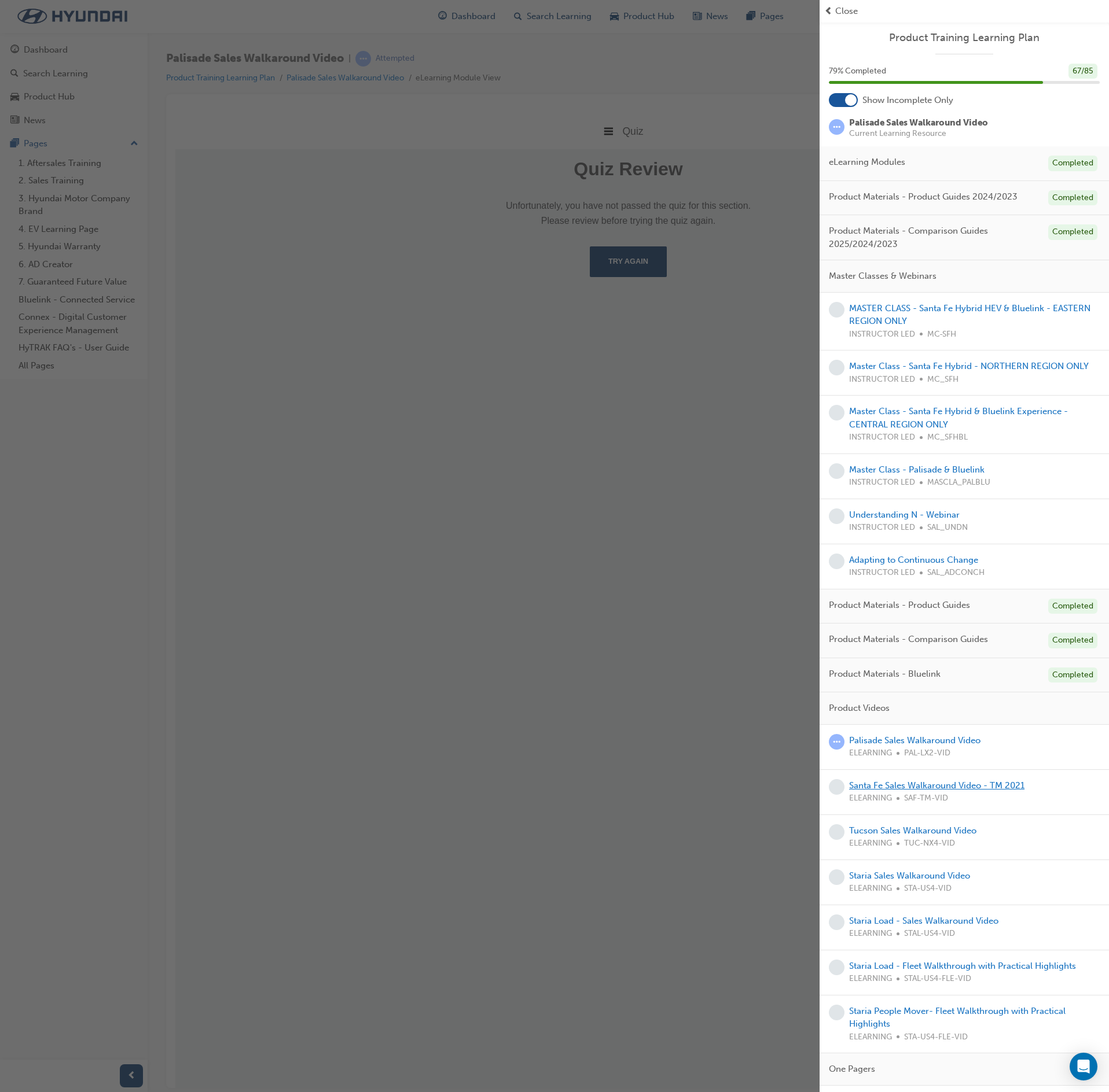
click at [992, 791] on link "Santa Fe Sales Walkaround Video - TM 2021" at bounding box center [936, 786] width 175 height 11
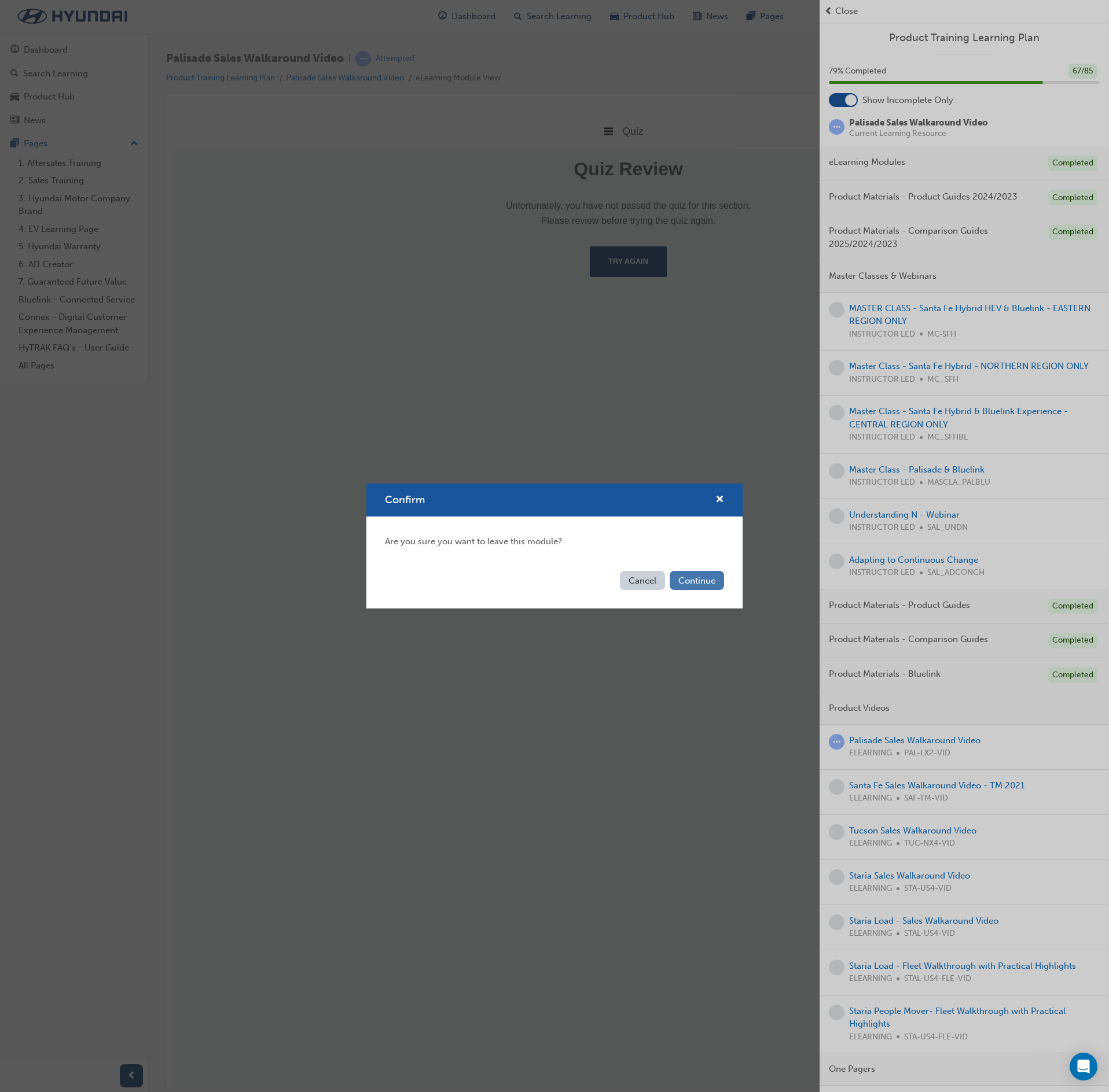
click at [707, 586] on button "Continue" at bounding box center [696, 580] width 54 height 19
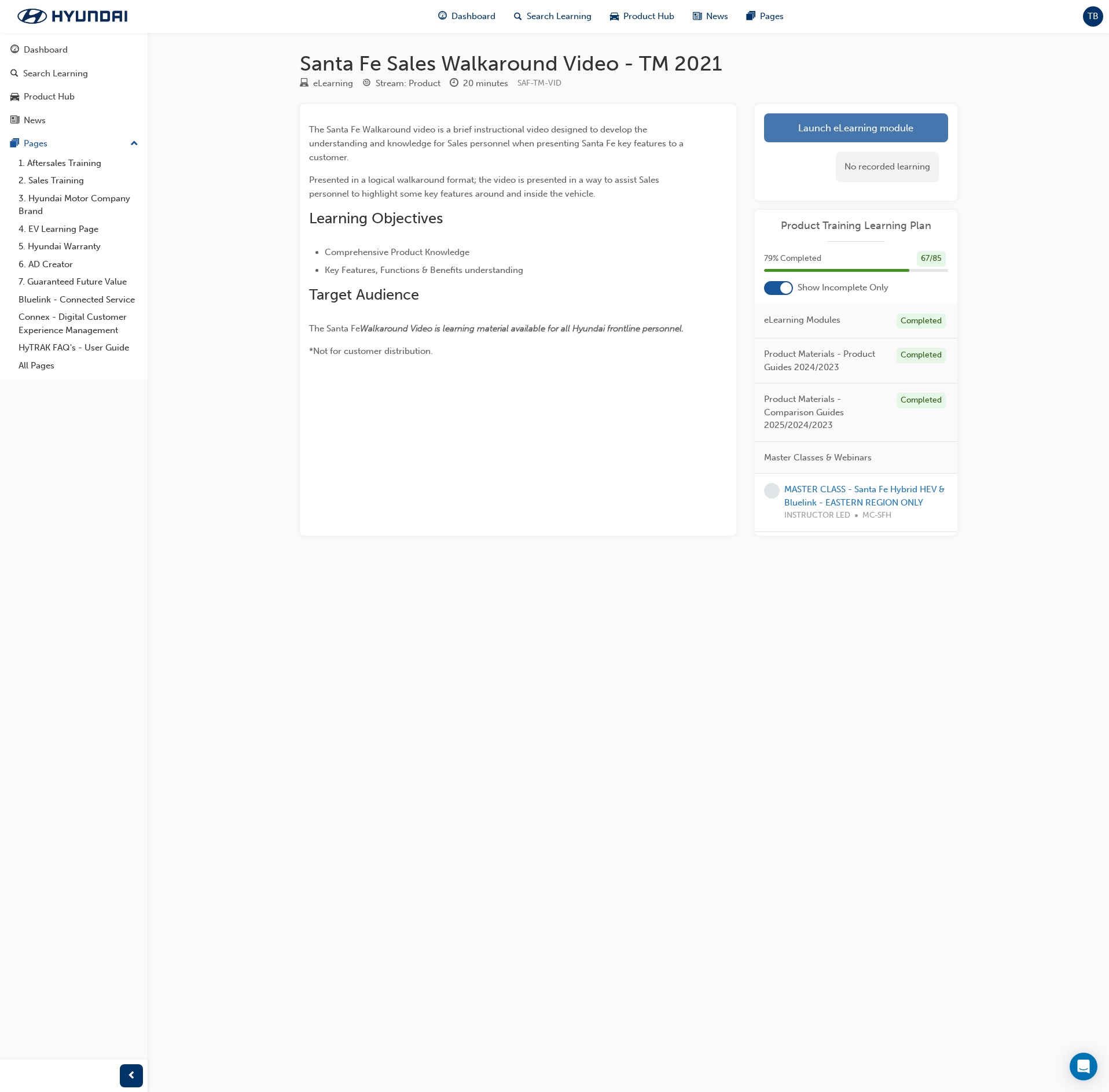
click at [912, 129] on link "Launch eLearning module" at bounding box center [856, 128] width 184 height 29
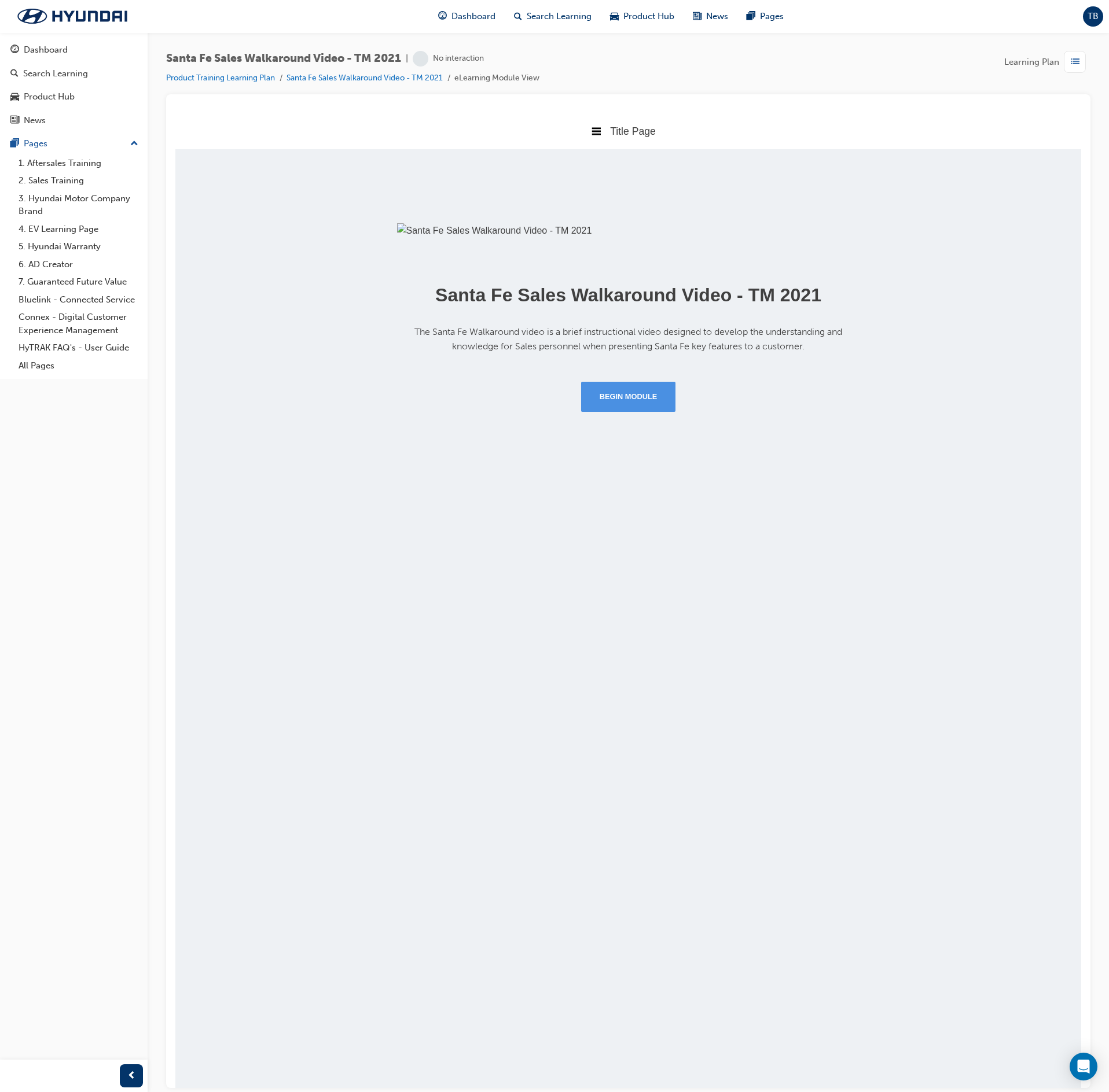
click at [644, 411] on button "Begin Module" at bounding box center [629, 396] width 95 height 30
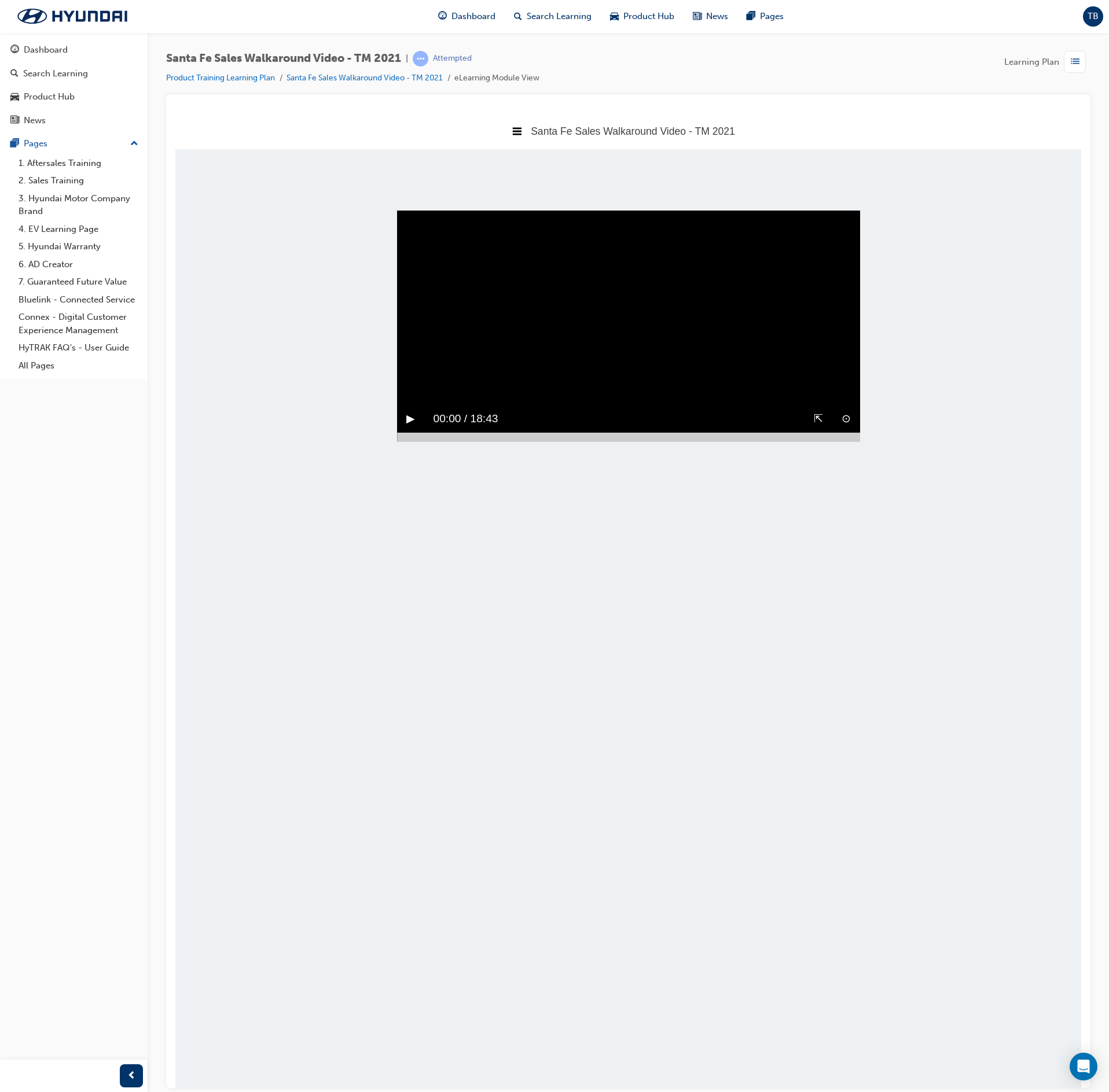
click at [417, 432] on div "▶︎" at bounding box center [410, 419] width 27 height 27
click at [853, 442] on div at bounding box center [628, 436] width 463 height 9
click at [404, 432] on div "▶︎" at bounding box center [410, 419] width 27 height 27
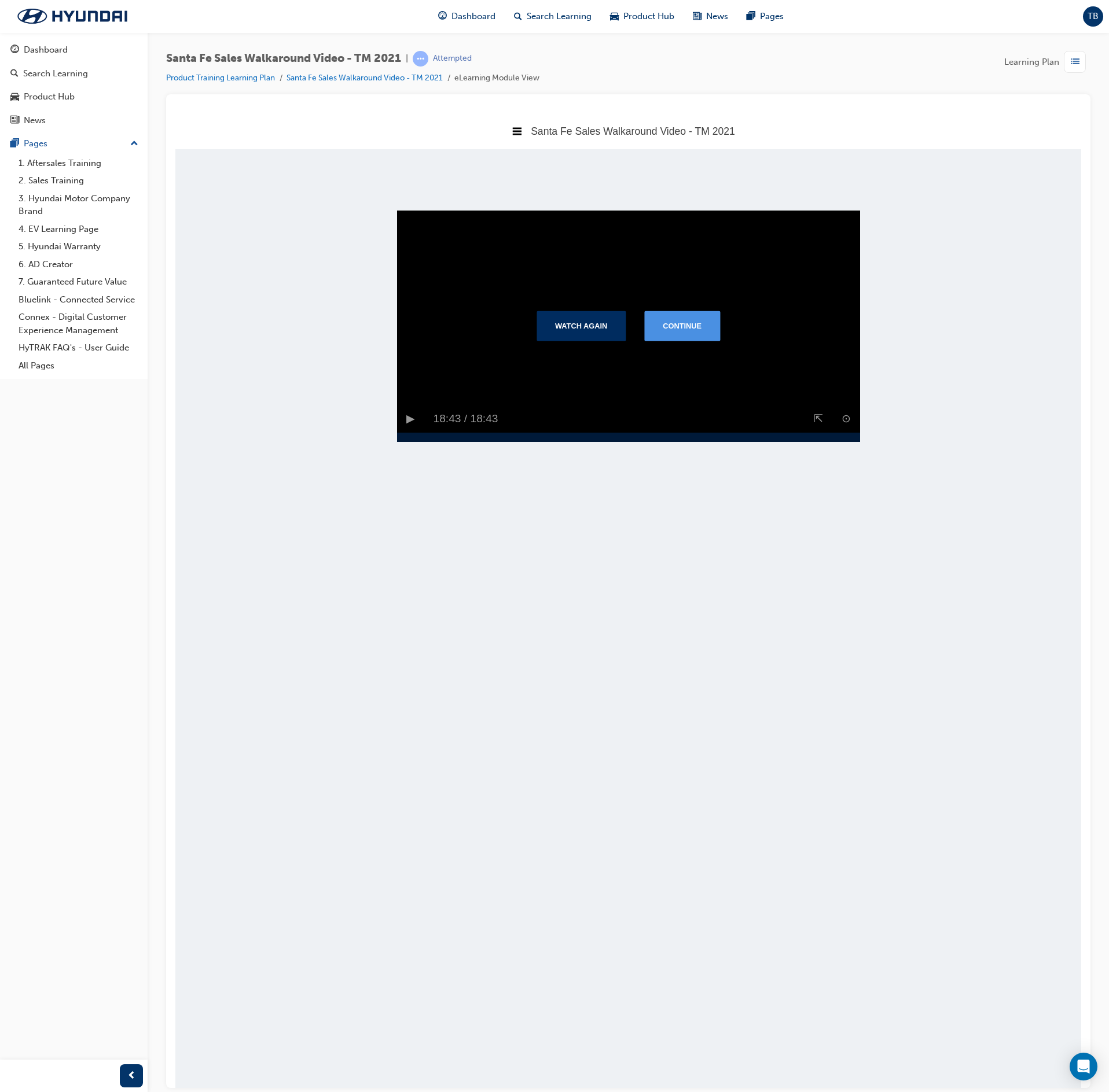
click at [709, 340] on button "Continue" at bounding box center [681, 325] width 76 height 30
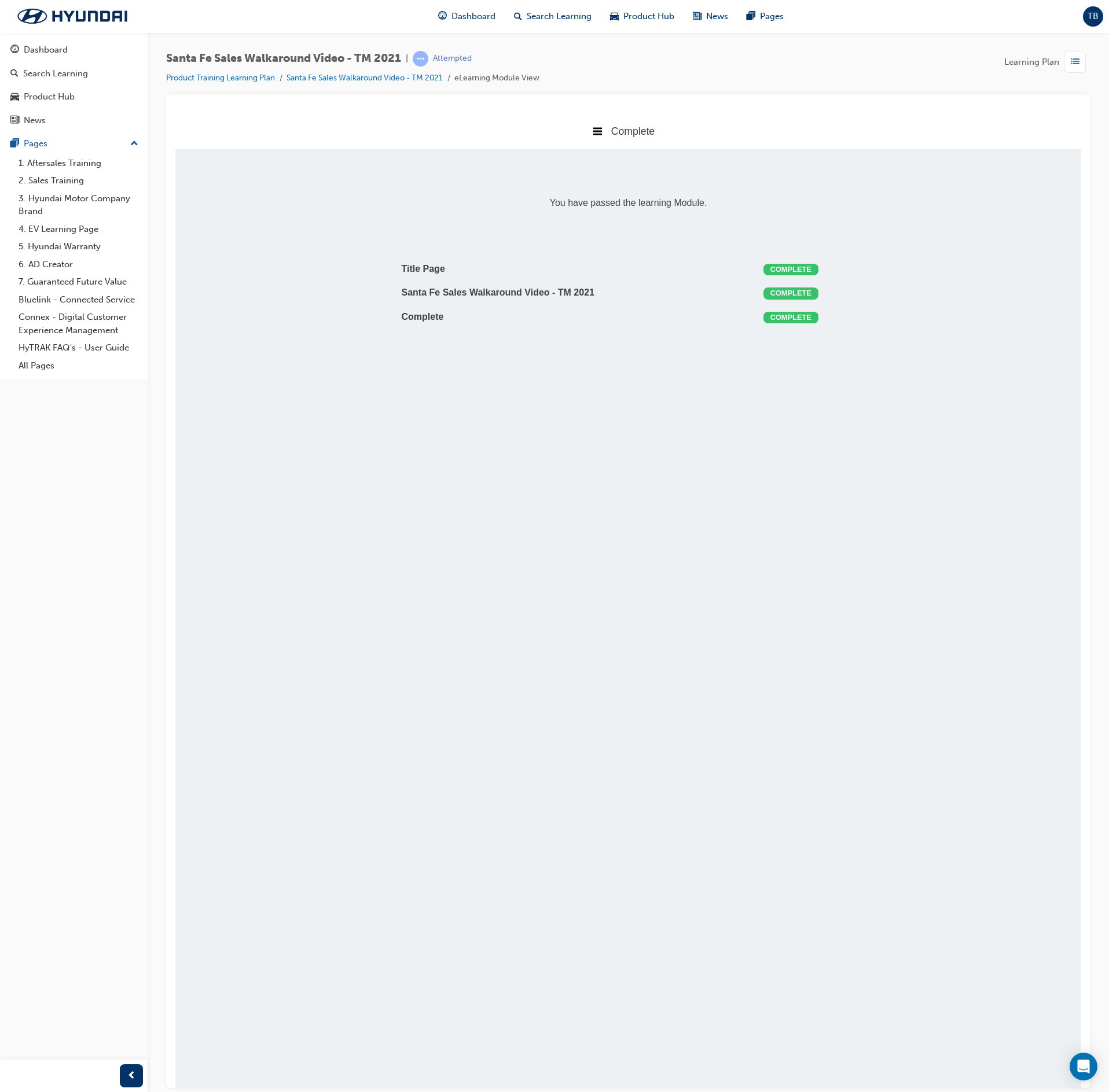
click at [1065, 67] on div "button" at bounding box center [1075, 61] width 22 height 22
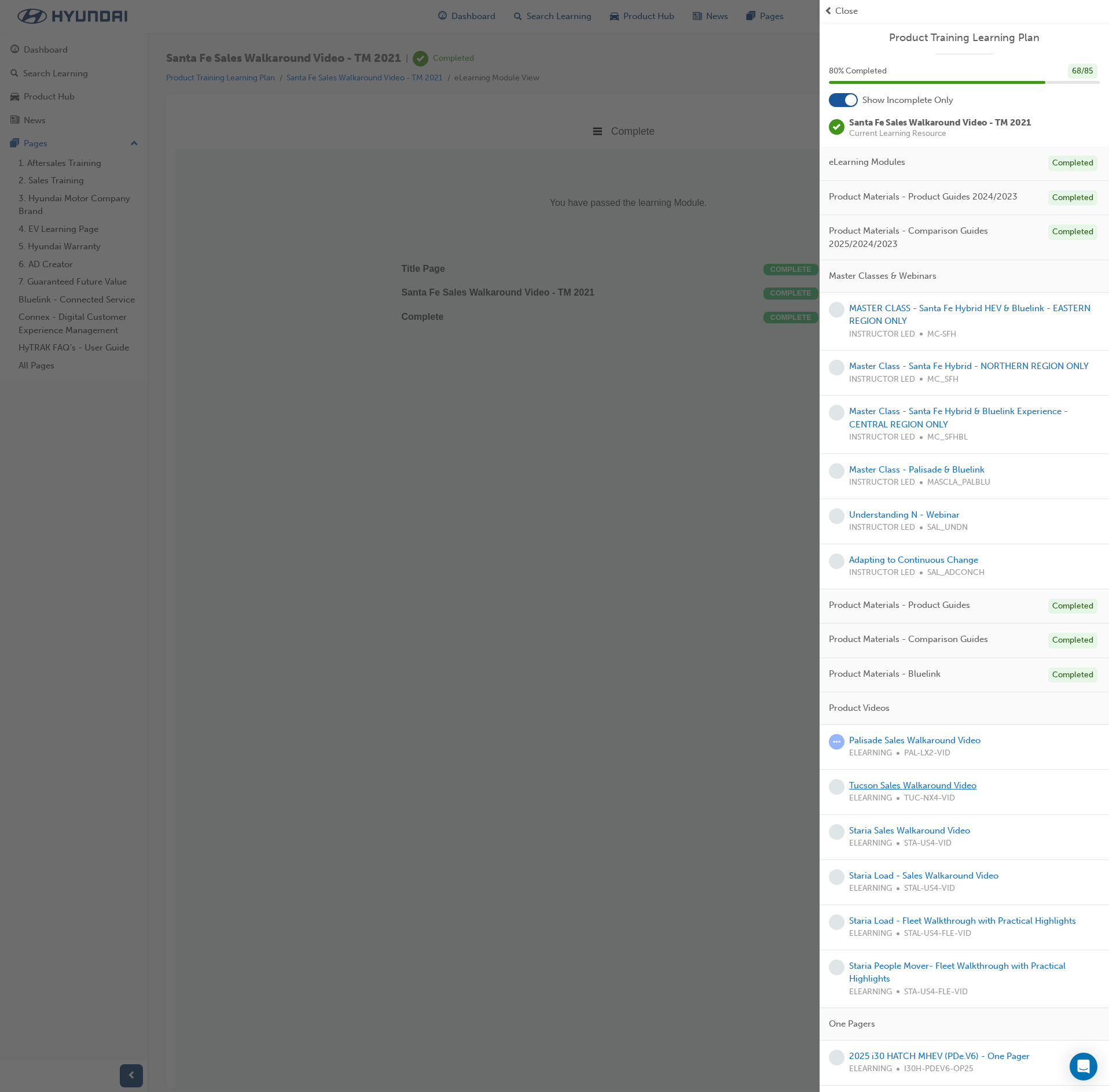
click at [936, 791] on link "Tucson Sales Walkaround Video" at bounding box center [912, 786] width 127 height 11
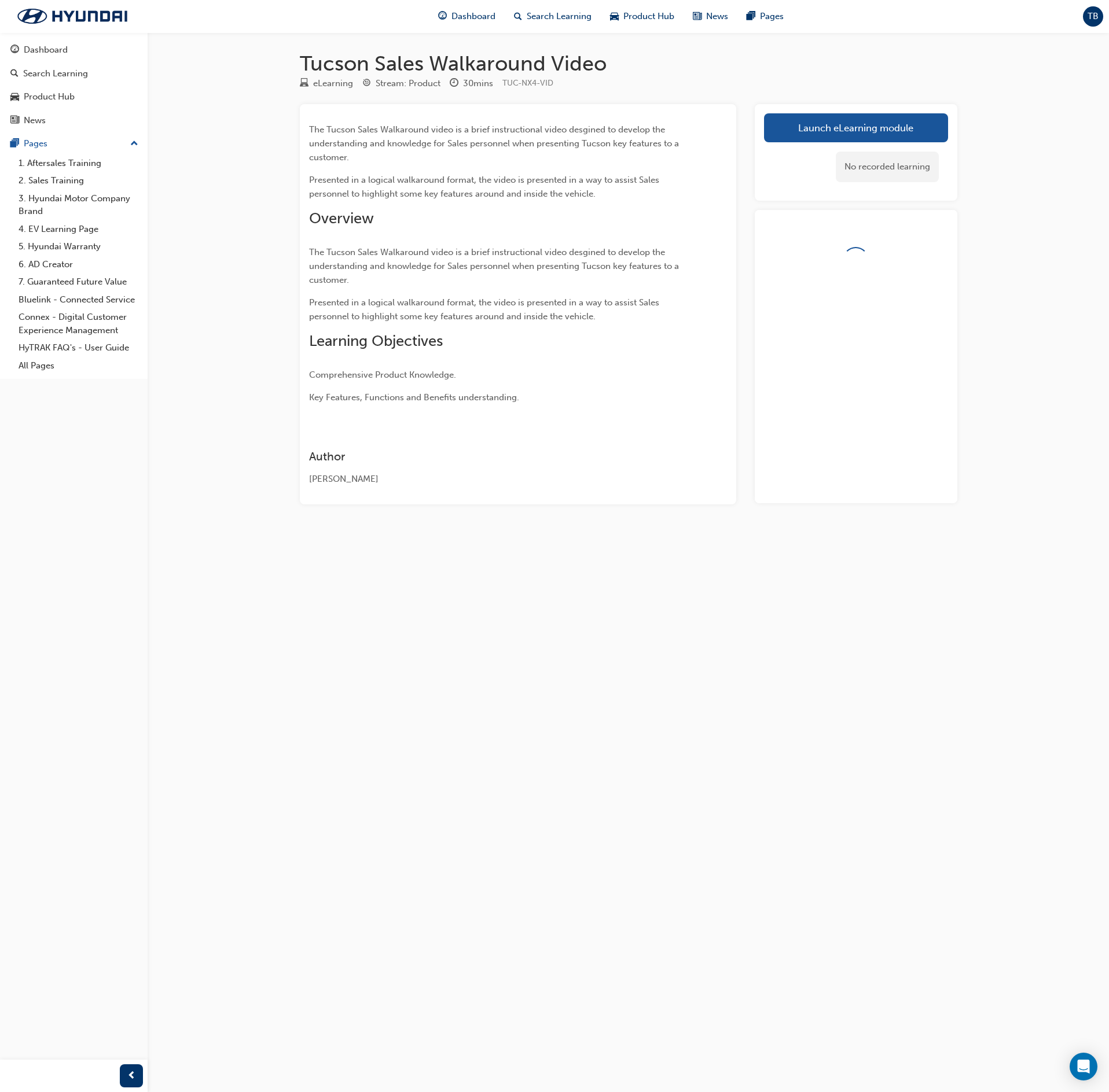
click at [846, 110] on div "Launch eLearning module Learning Plan No recorded learning" at bounding box center [856, 152] width 203 height 96
click at [844, 121] on link "Launch eLearning module" at bounding box center [856, 128] width 184 height 29
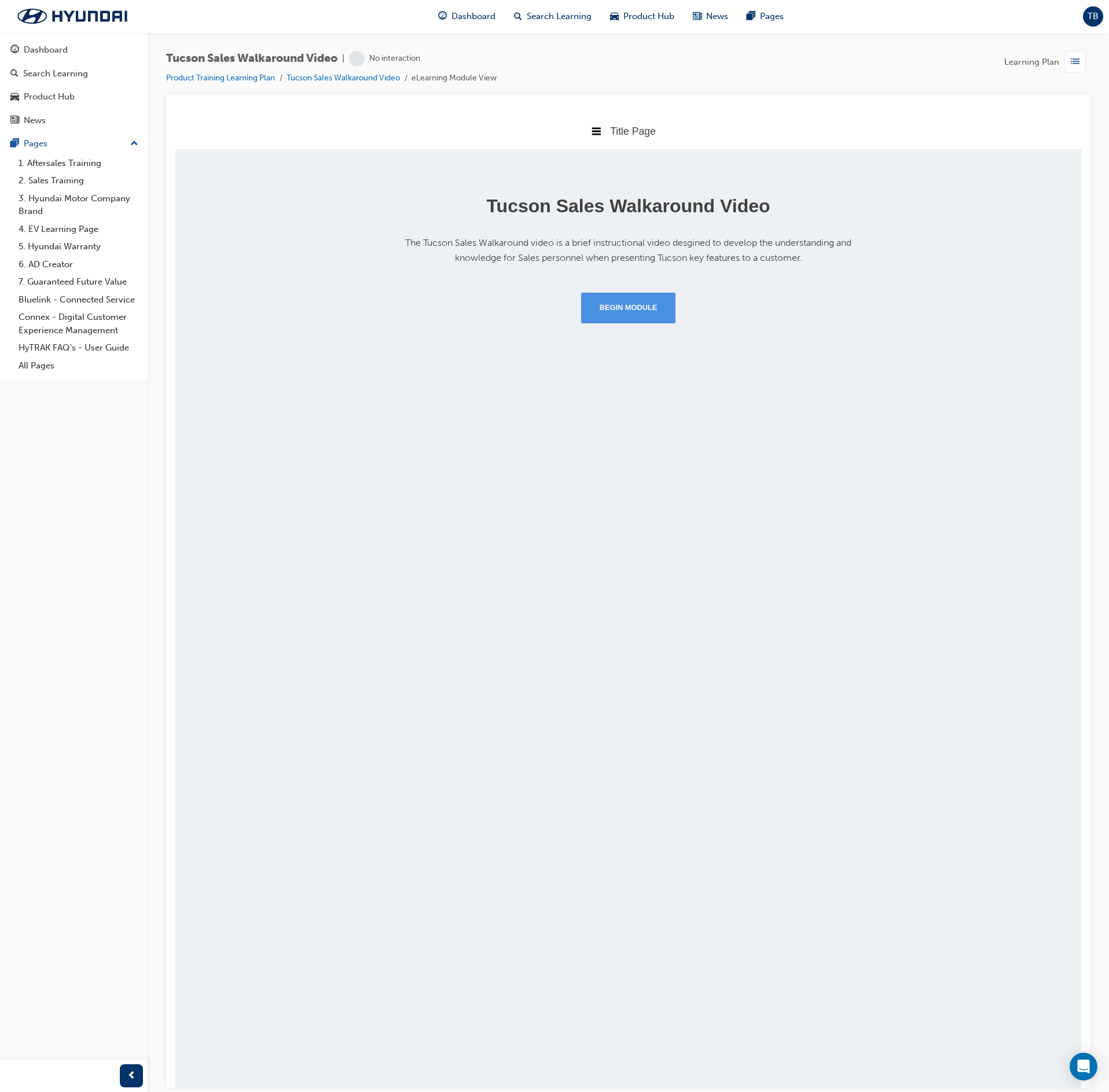
click at [636, 306] on button "Begin Module" at bounding box center [629, 307] width 95 height 30
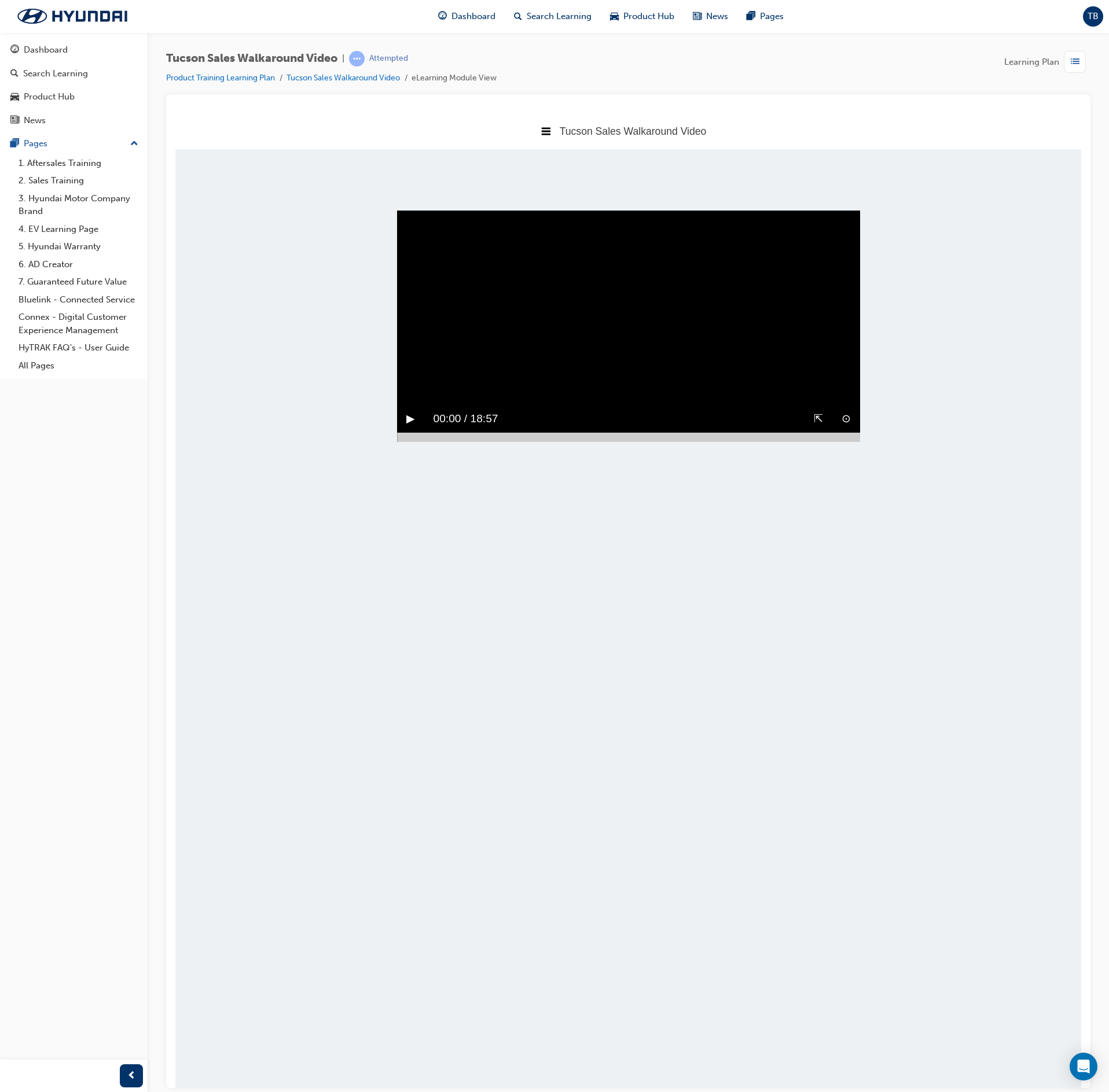
click at [410, 428] on button "▶︎" at bounding box center [410, 419] width 8 height 18
click at [852, 442] on div at bounding box center [628, 436] width 463 height 9
click at [409, 428] on button "▶︎" at bounding box center [410, 419] width 8 height 18
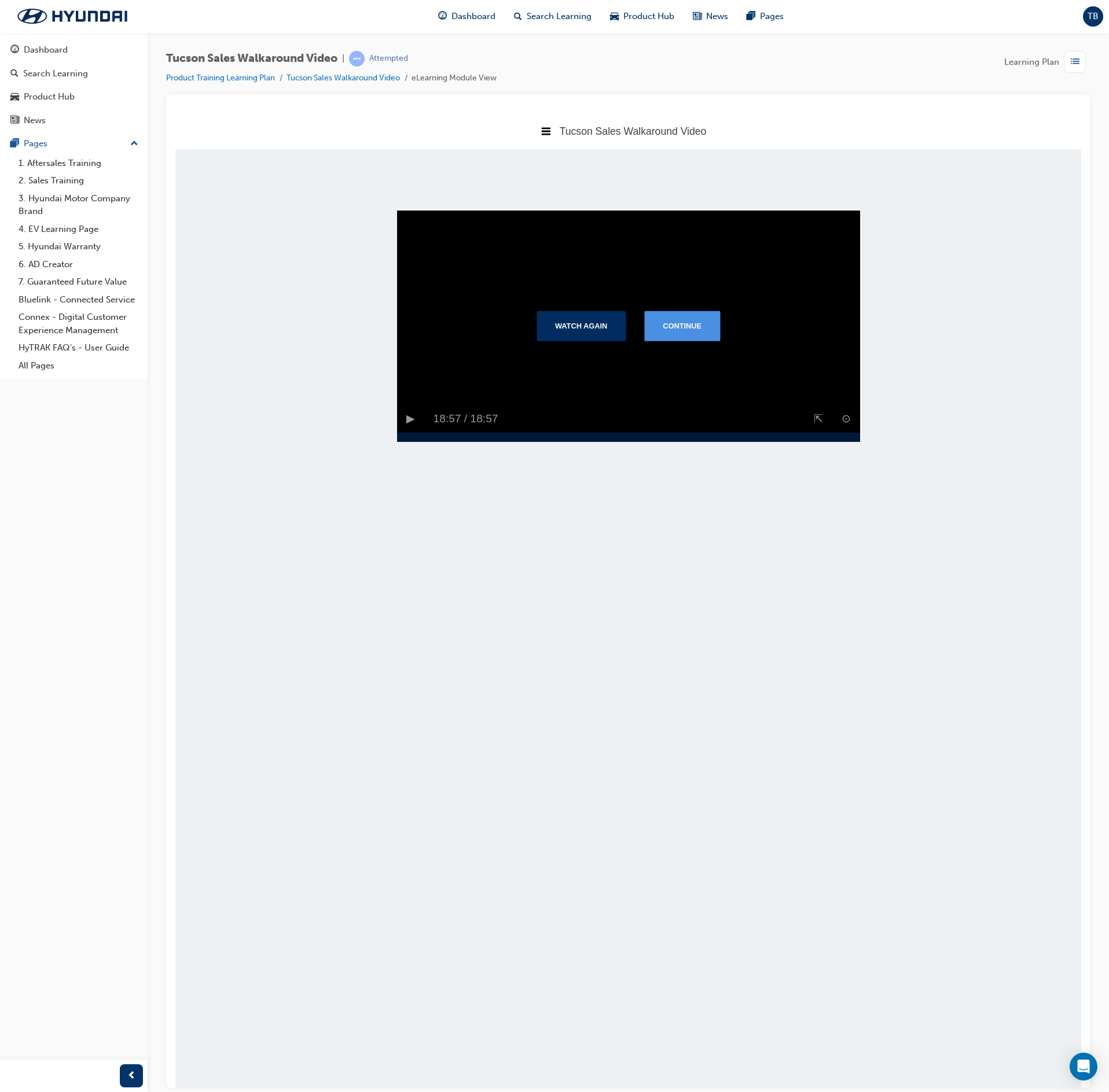
click at [694, 340] on button "Continue" at bounding box center [681, 325] width 76 height 30
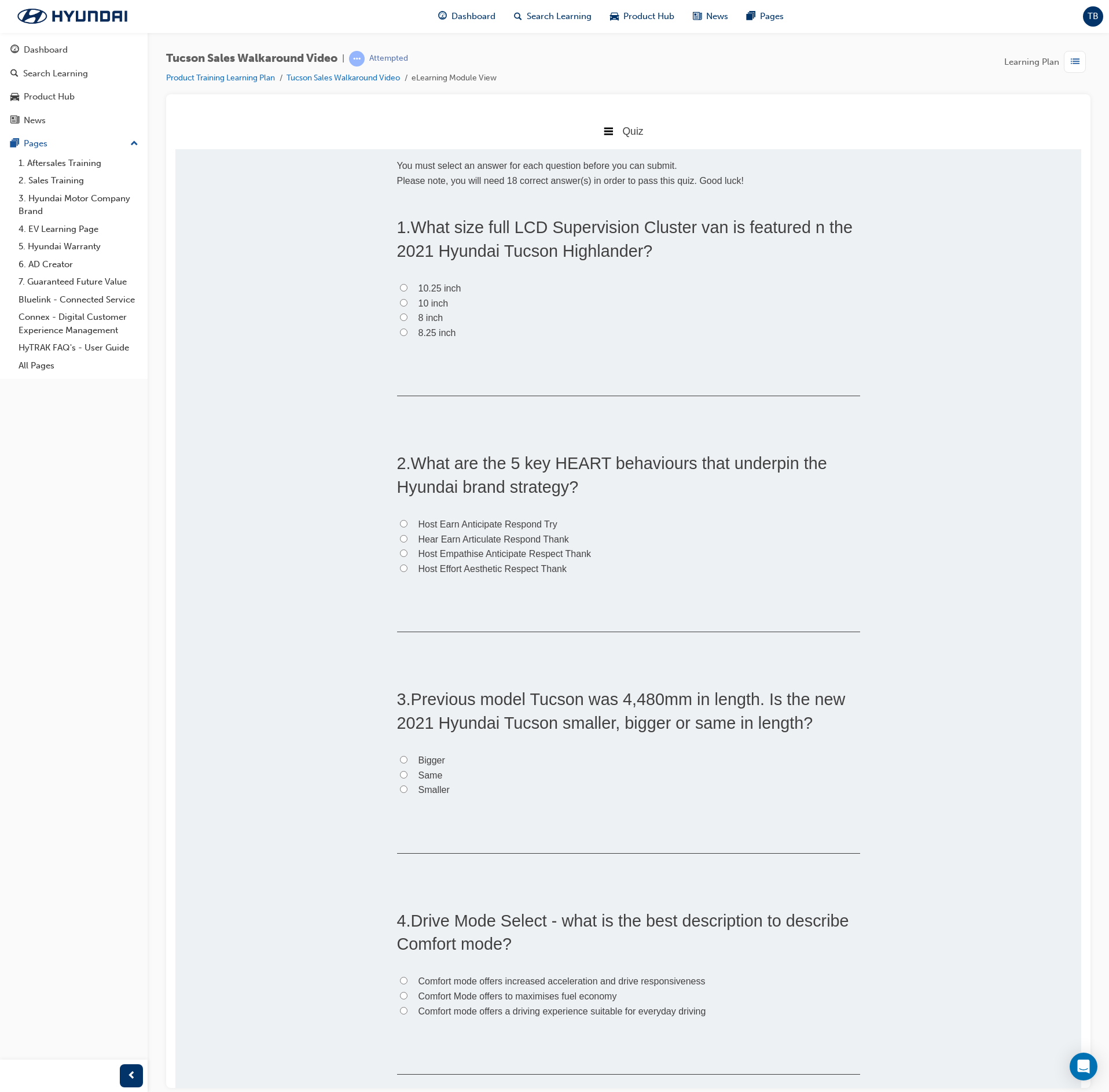
click at [1077, 62] on span "list-icon" at bounding box center [1075, 61] width 8 height 14
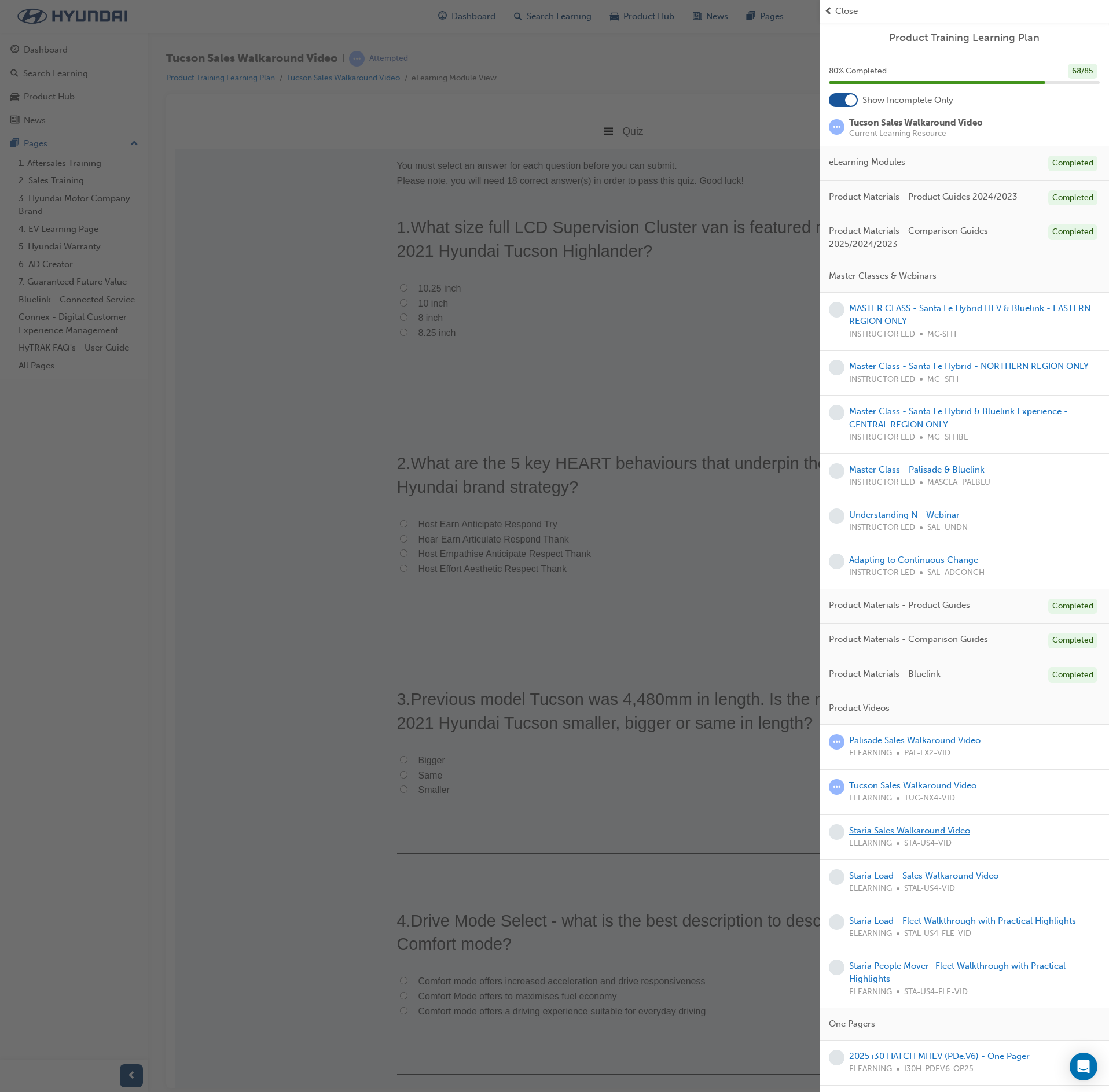
click at [925, 836] on link "Staria Sales Walkaround Video" at bounding box center [910, 830] width 121 height 11
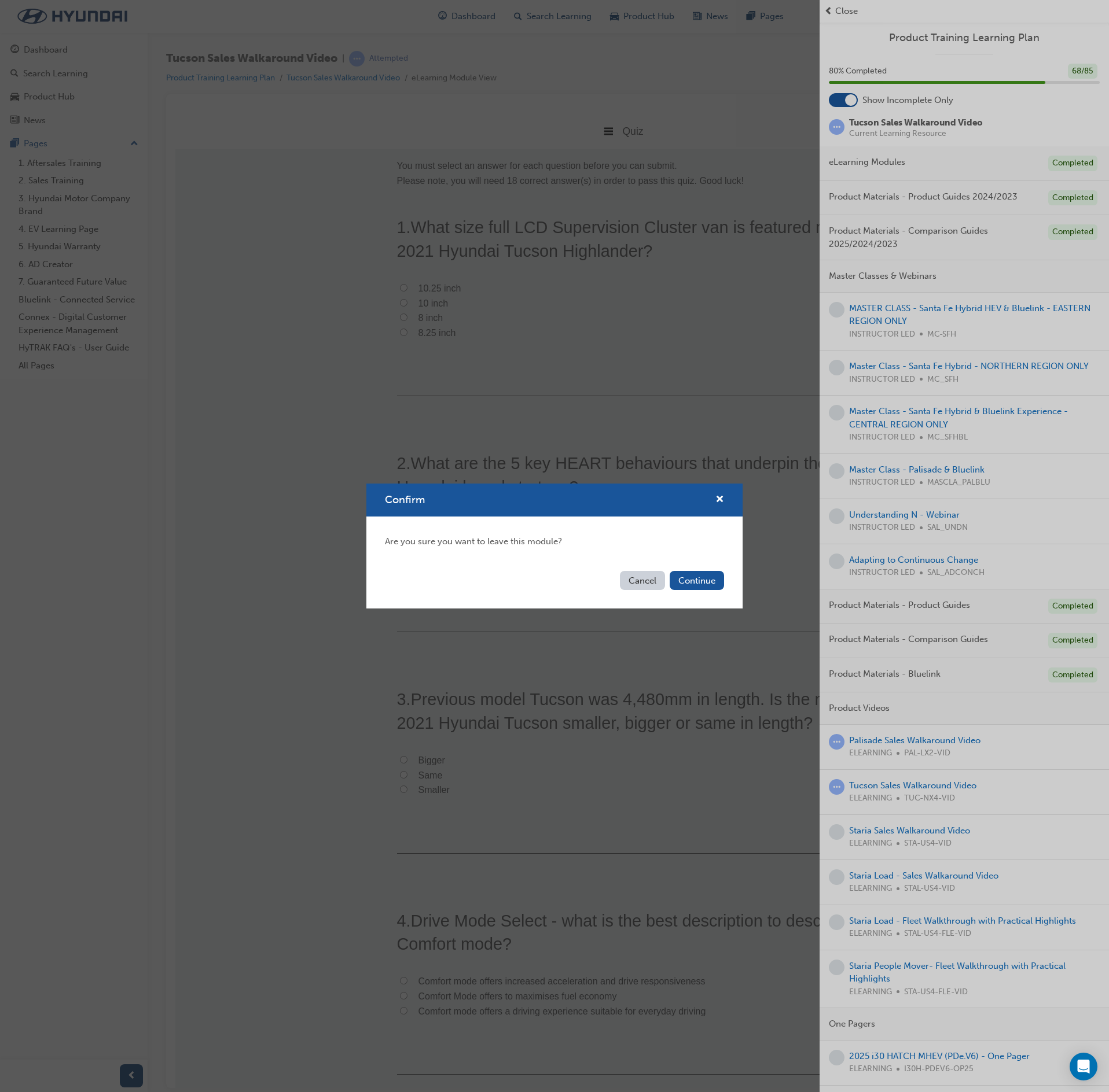
click at [714, 577] on button "Continue" at bounding box center [696, 580] width 54 height 19
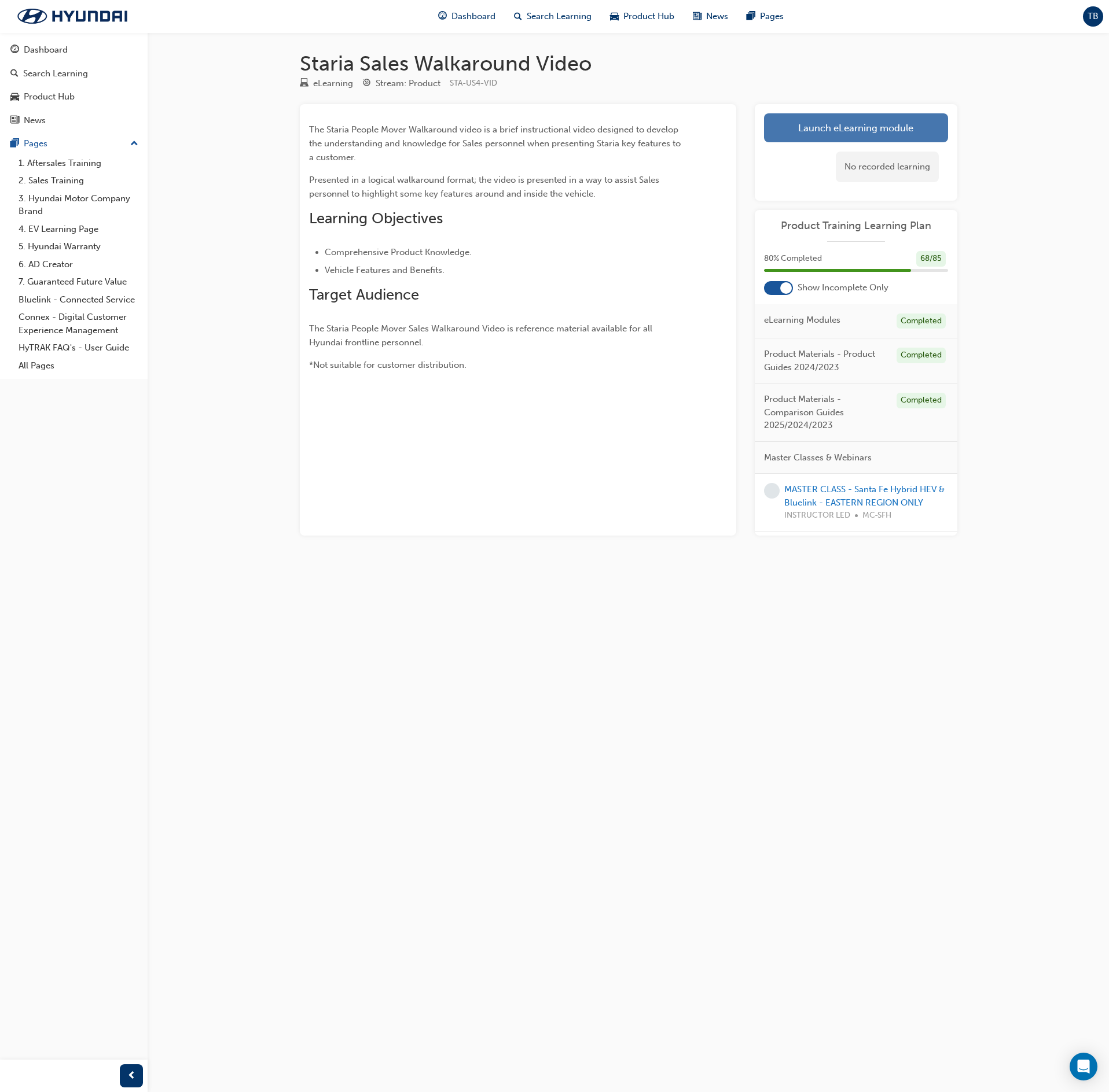
click at [898, 118] on link "Launch eLearning module" at bounding box center [856, 128] width 184 height 29
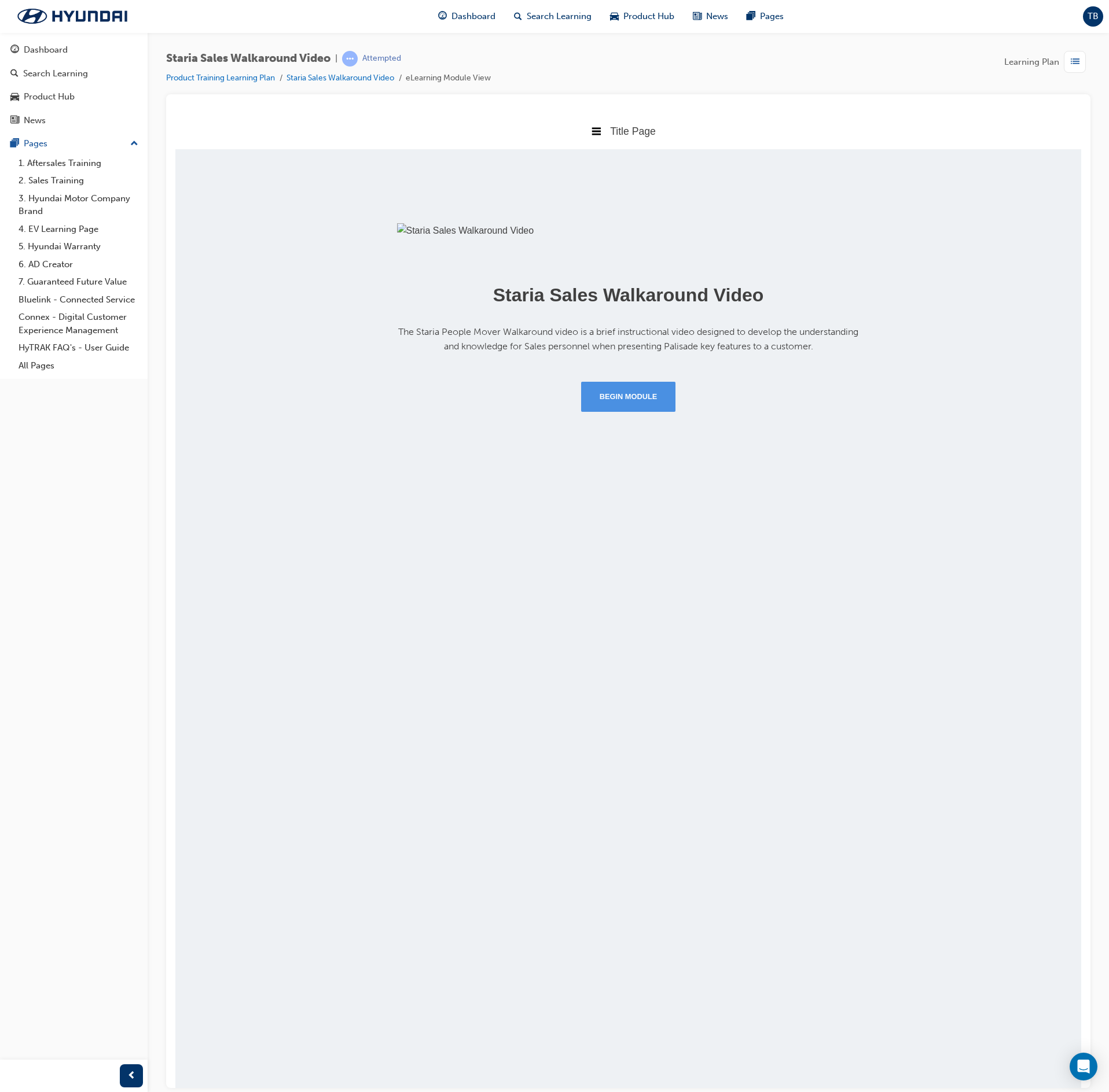
click at [638, 411] on button "Begin Module" at bounding box center [629, 396] width 95 height 30
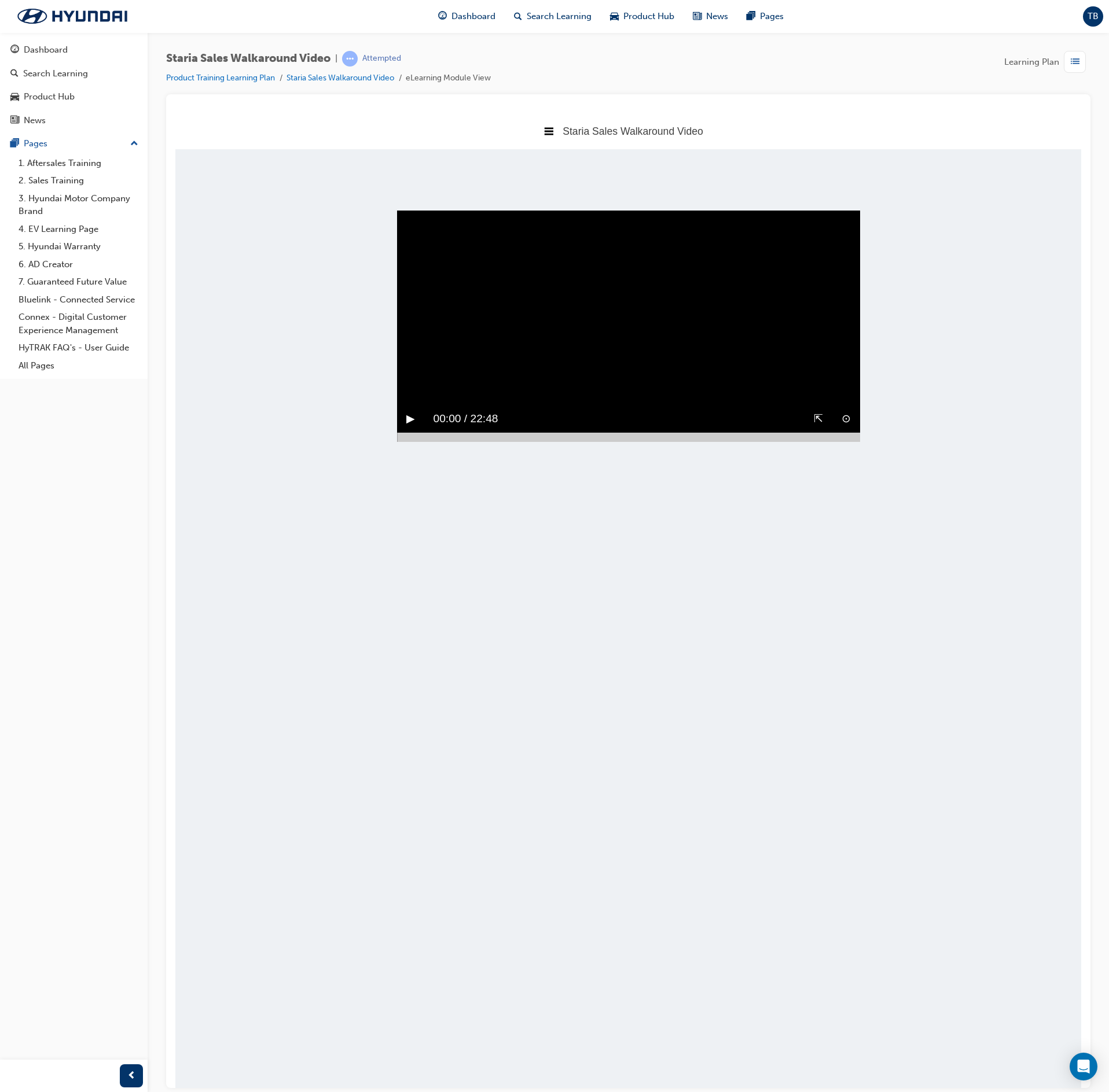
click at [409, 428] on button "▶︎" at bounding box center [410, 419] width 8 height 18
click at [851, 442] on div at bounding box center [628, 436] width 463 height 9
click at [858, 442] on div at bounding box center [628, 436] width 463 height 9
click at [410, 428] on button "▶︎" at bounding box center [410, 419] width 8 height 18
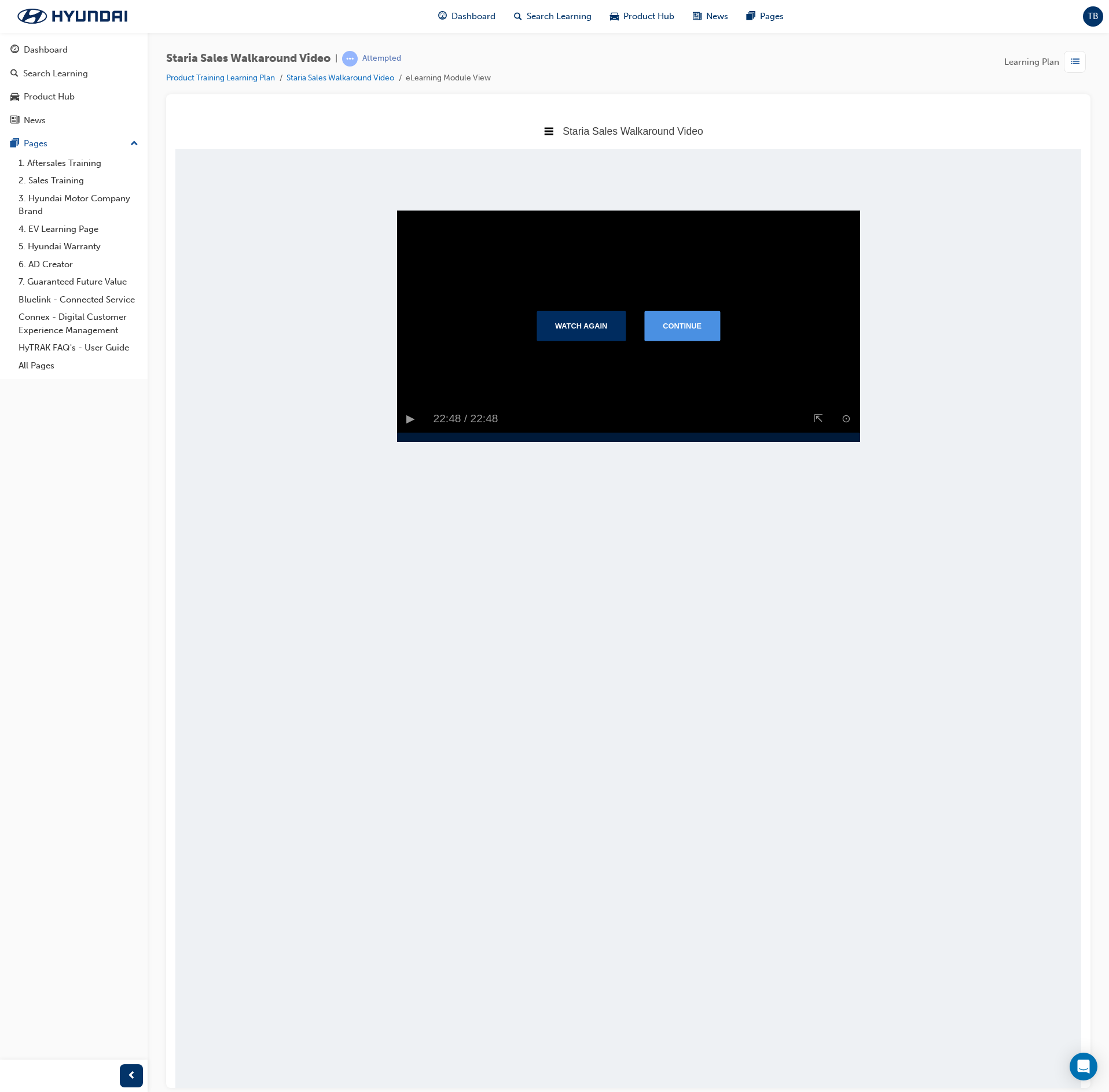
click at [695, 340] on button "Continue" at bounding box center [681, 325] width 76 height 30
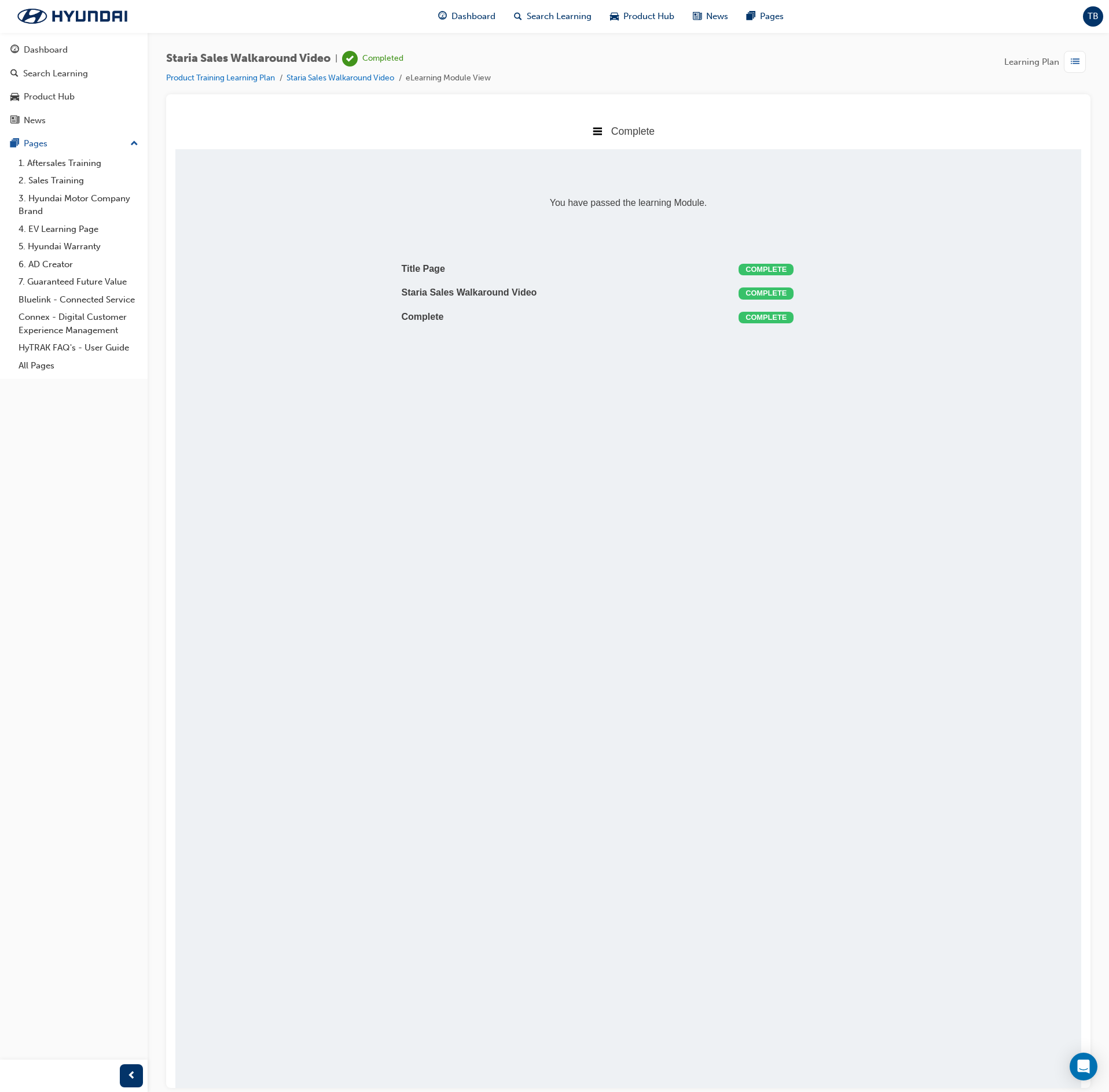
click at [1065, 60] on div "button" at bounding box center [1075, 61] width 22 height 22
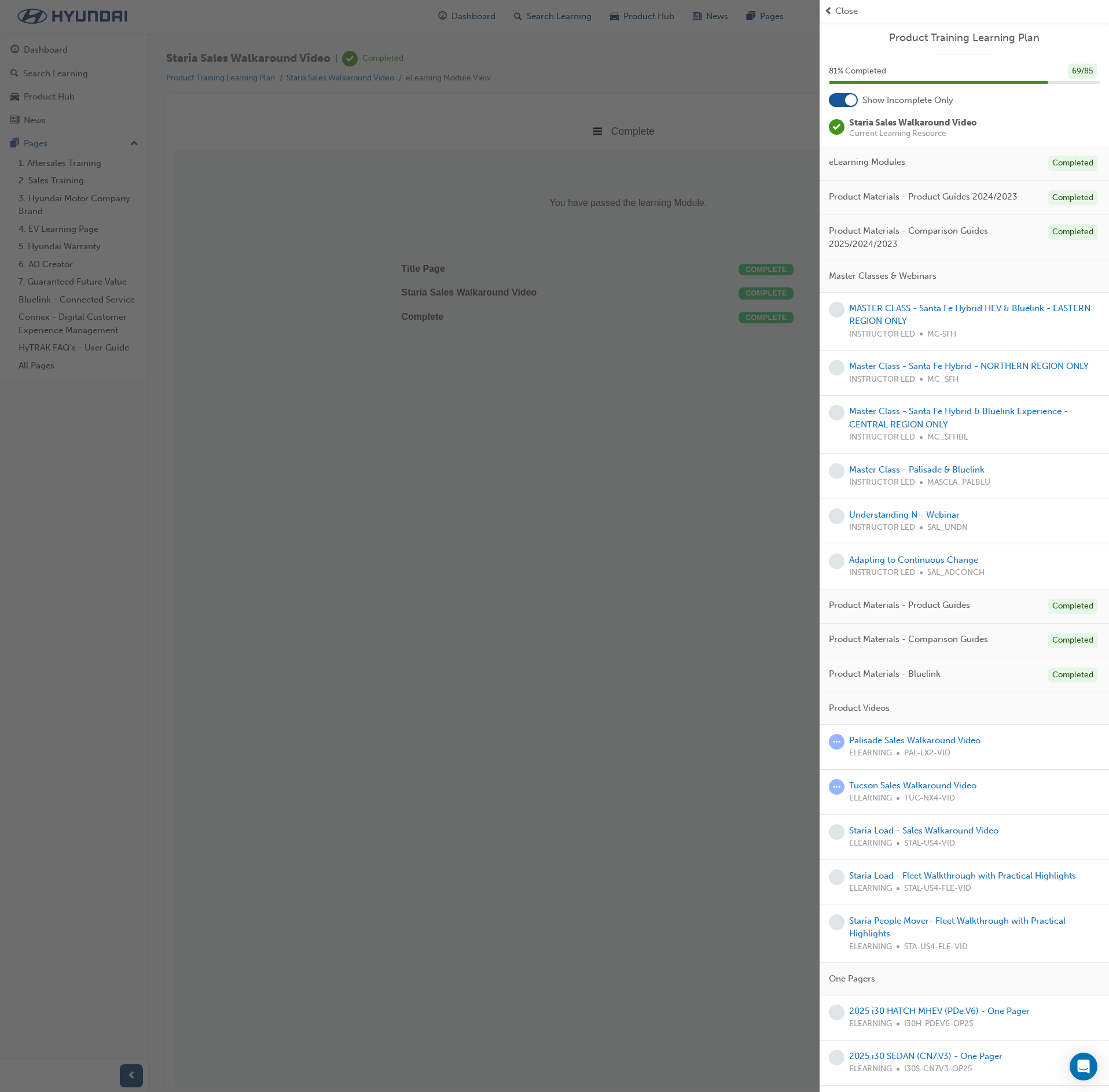
click at [919, 850] on div "Staria Load - Sales Walkaround Video ELEARNING STAL-US4-VID" at bounding box center [924, 837] width 150 height 26
click at [917, 836] on link "Staria Load - Sales Walkaround Video" at bounding box center [924, 830] width 150 height 11
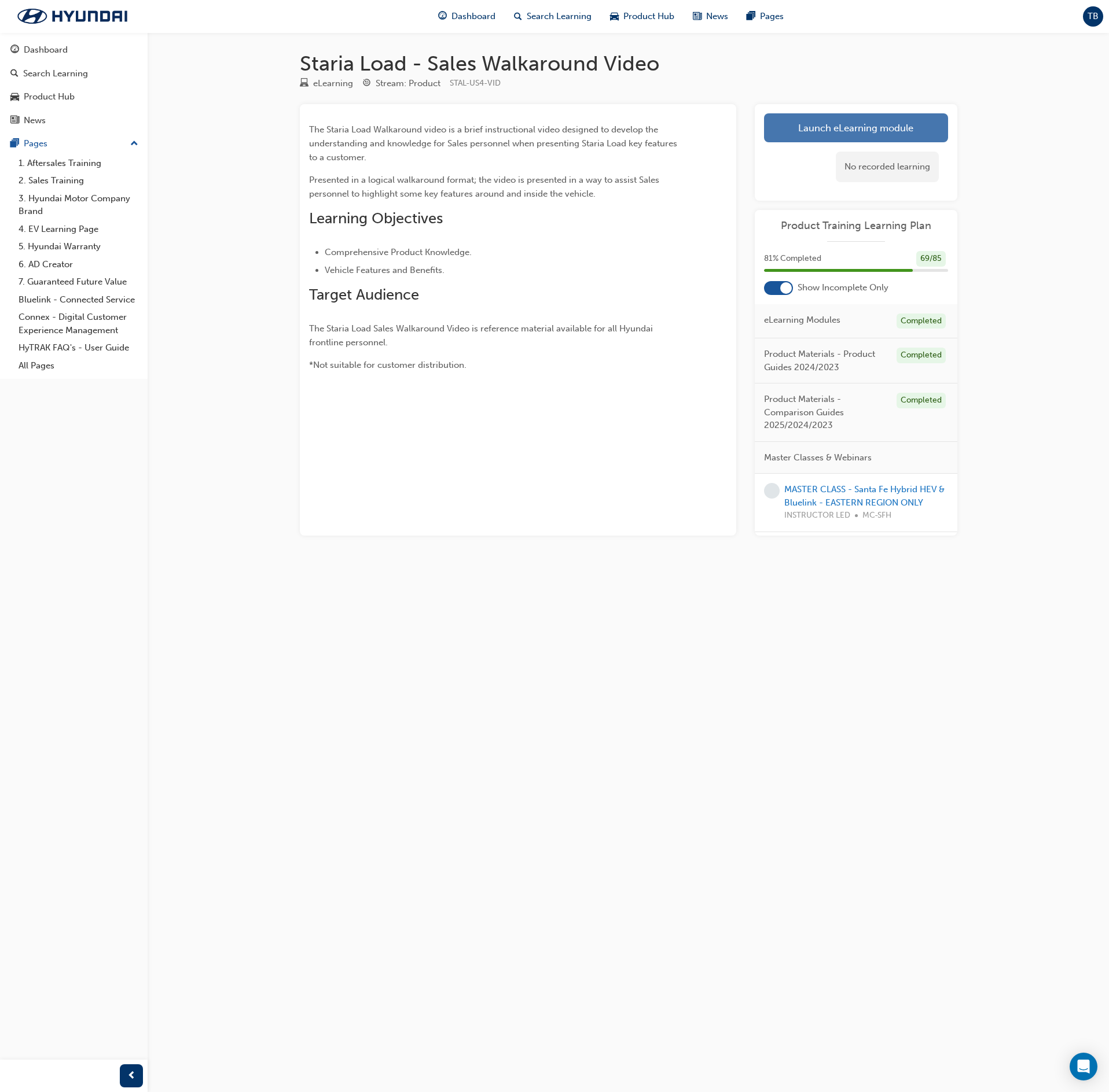
click at [867, 125] on link "Launch eLearning module" at bounding box center [856, 128] width 184 height 29
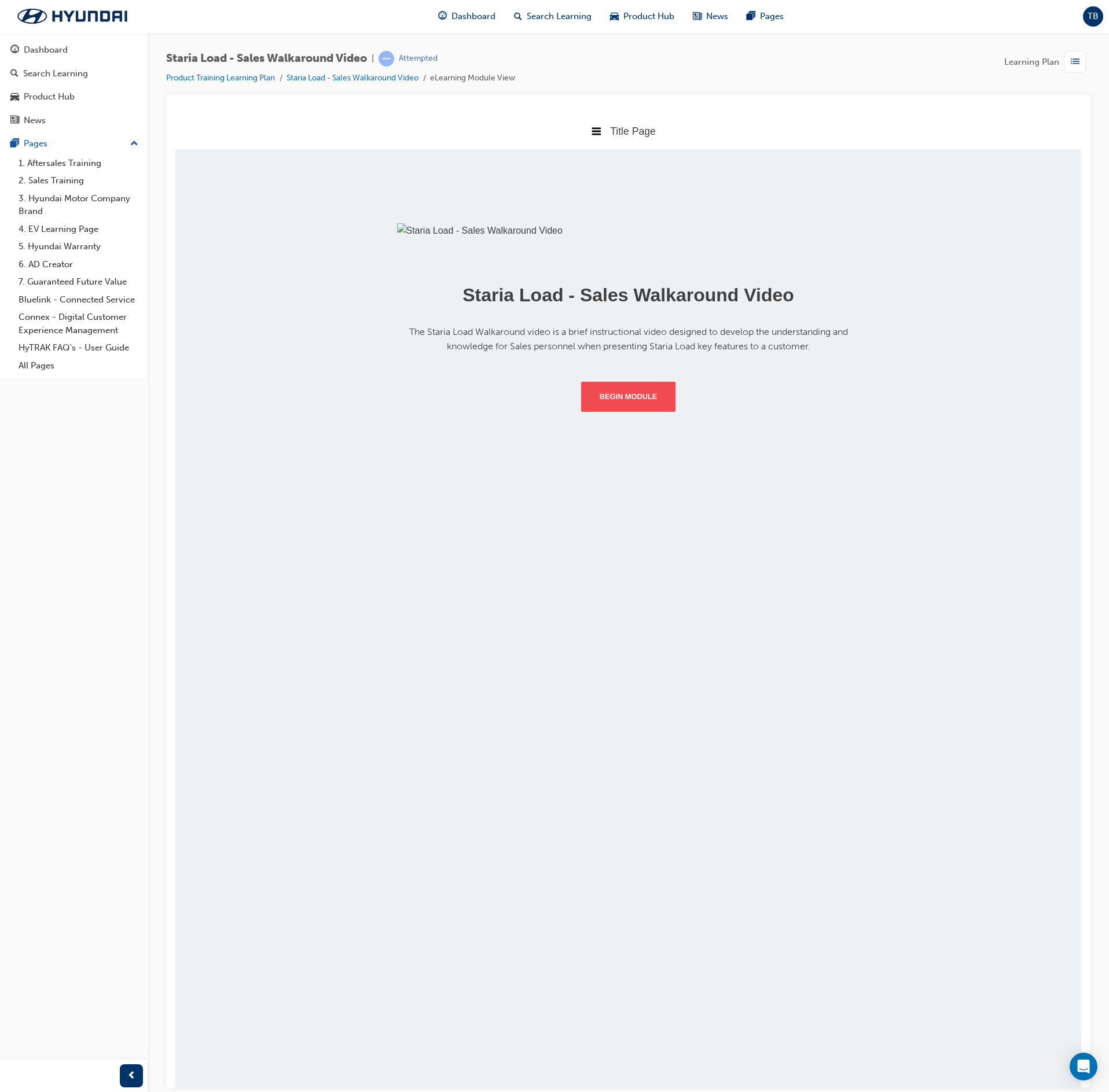
click at [652, 411] on button "Begin Module" at bounding box center [629, 396] width 95 height 30
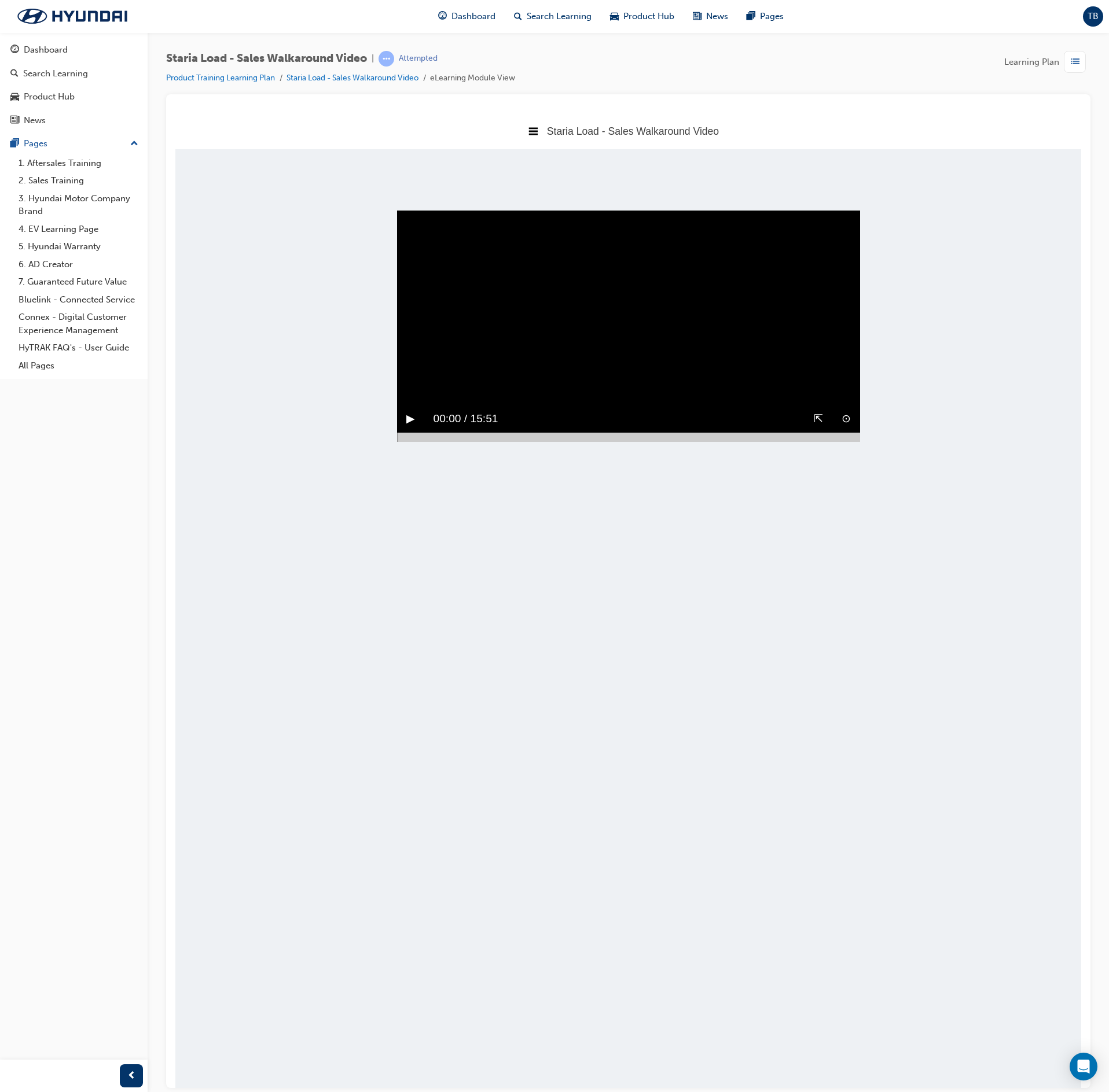
click at [413, 428] on button "▶︎" at bounding box center [410, 419] width 8 height 18
click at [851, 442] on div at bounding box center [628, 436] width 463 height 9
click at [854, 442] on div at bounding box center [628, 436] width 463 height 9
click at [419, 432] on div "▶︎" at bounding box center [410, 419] width 27 height 27
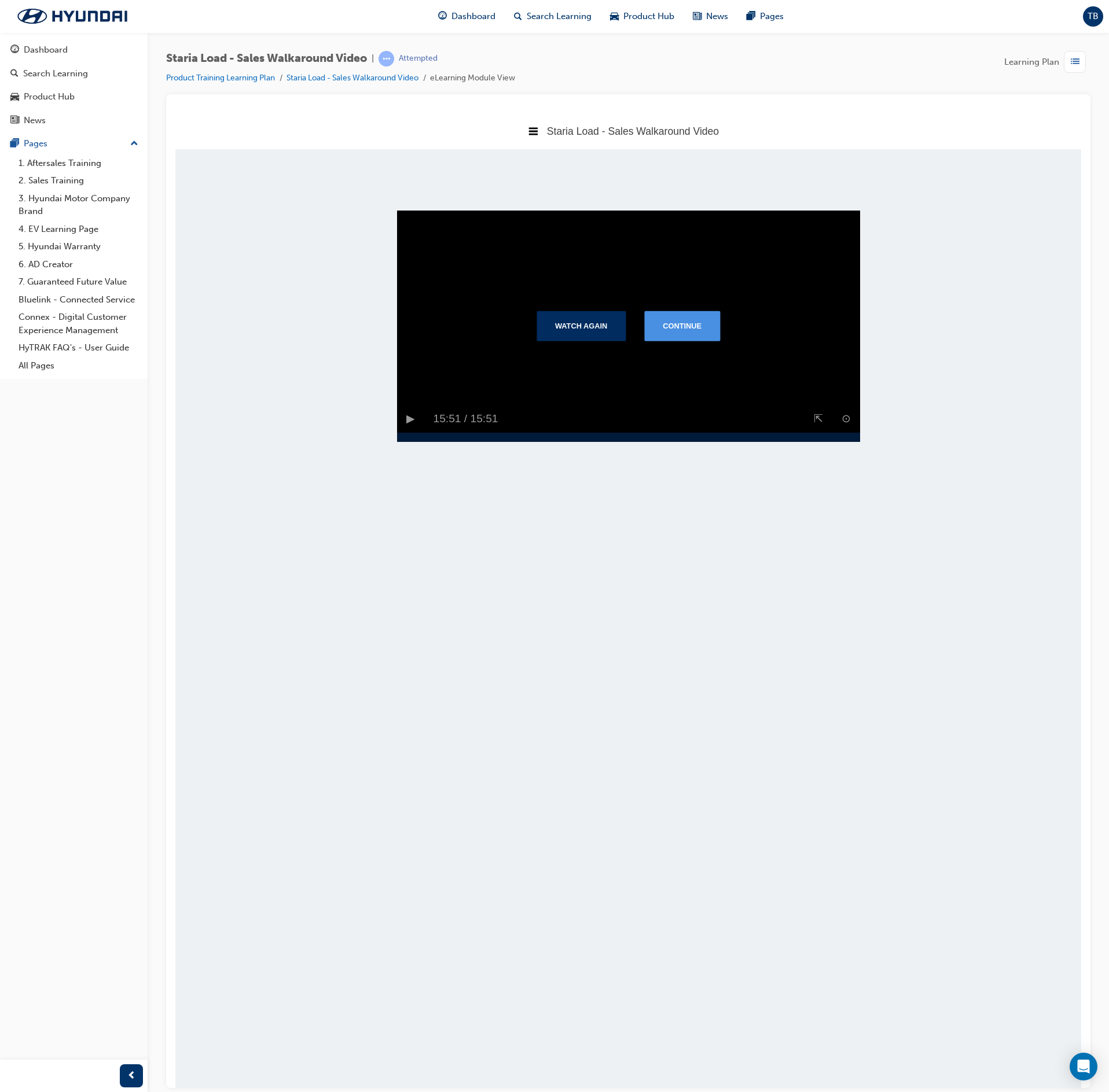
click at [700, 340] on button "Continue" at bounding box center [681, 325] width 76 height 30
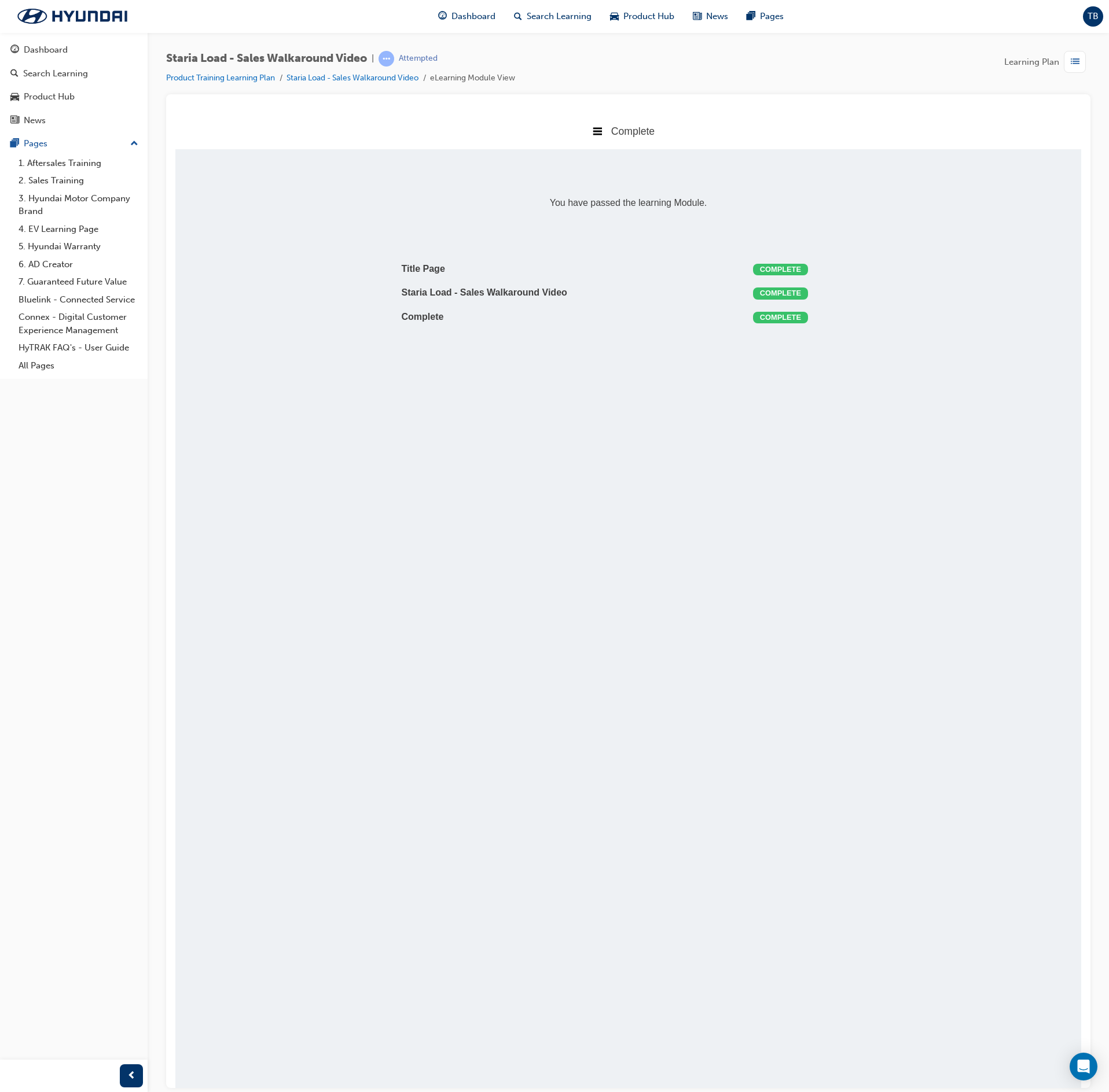
click at [1072, 64] on span "list-icon" at bounding box center [1075, 61] width 8 height 14
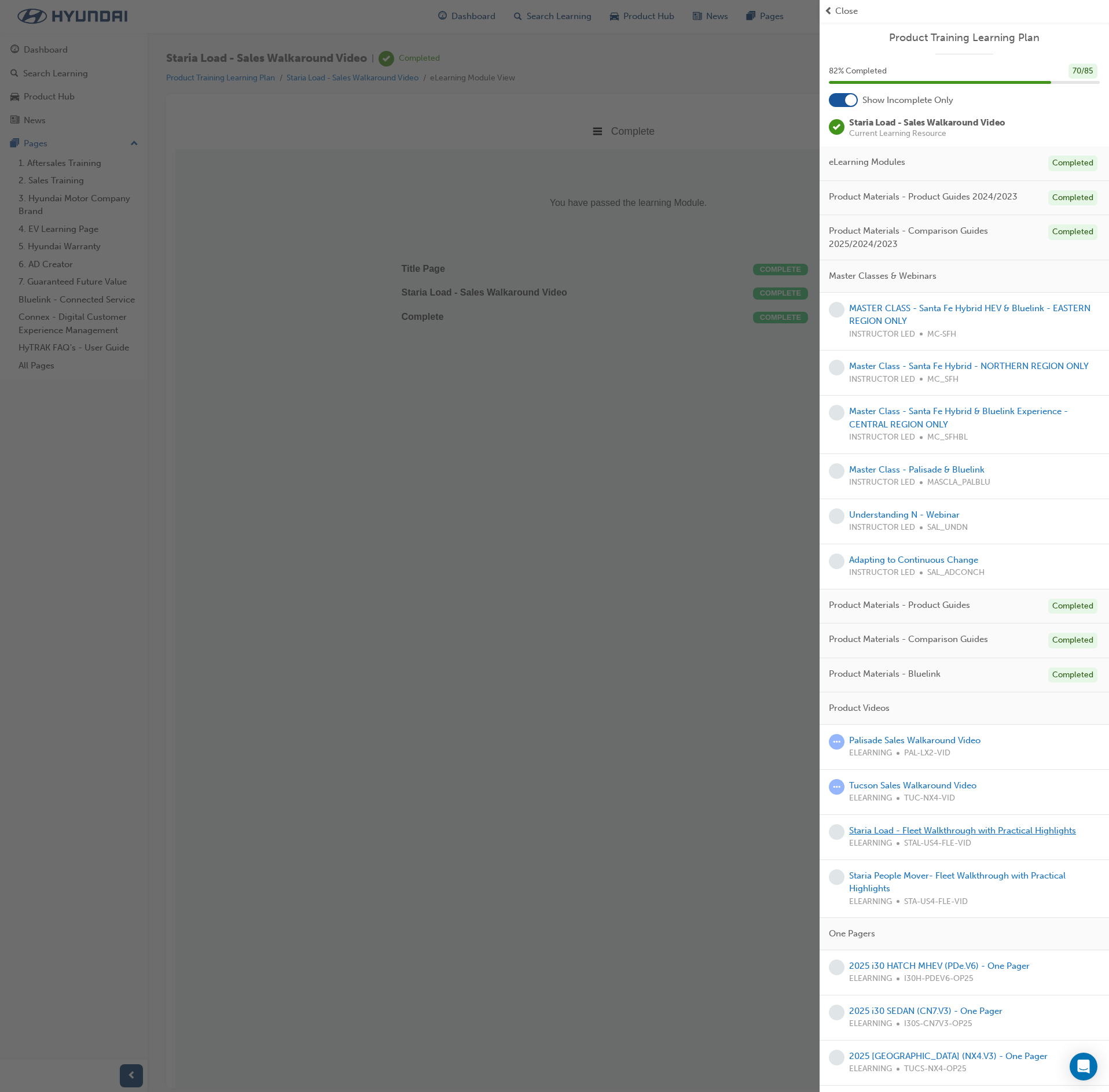
click at [900, 836] on link "Staria Load - Fleet Walkthrough with Practical Highlights" at bounding box center [962, 830] width 227 height 11
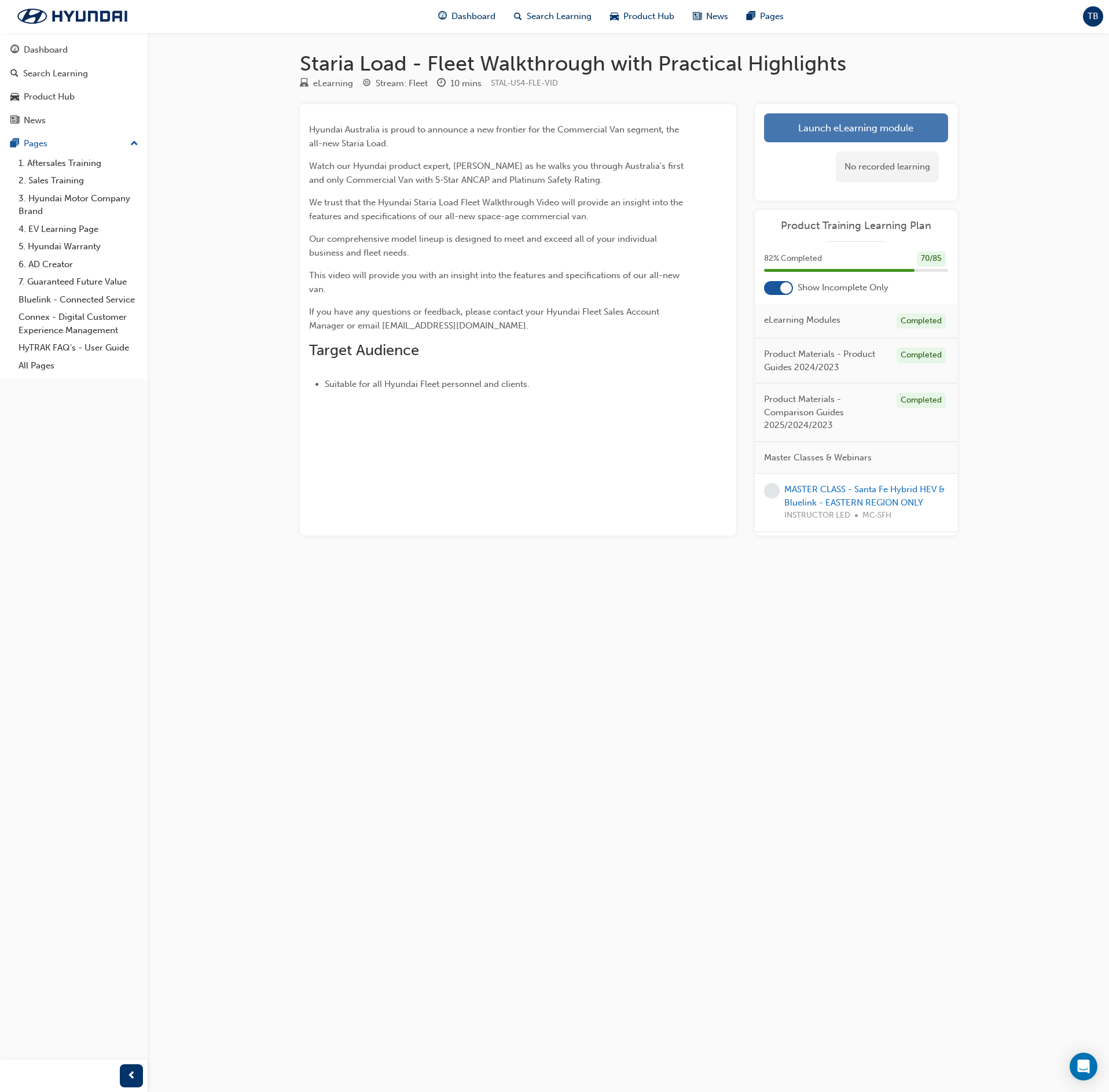
click at [850, 132] on link "Launch eLearning module" at bounding box center [856, 128] width 184 height 29
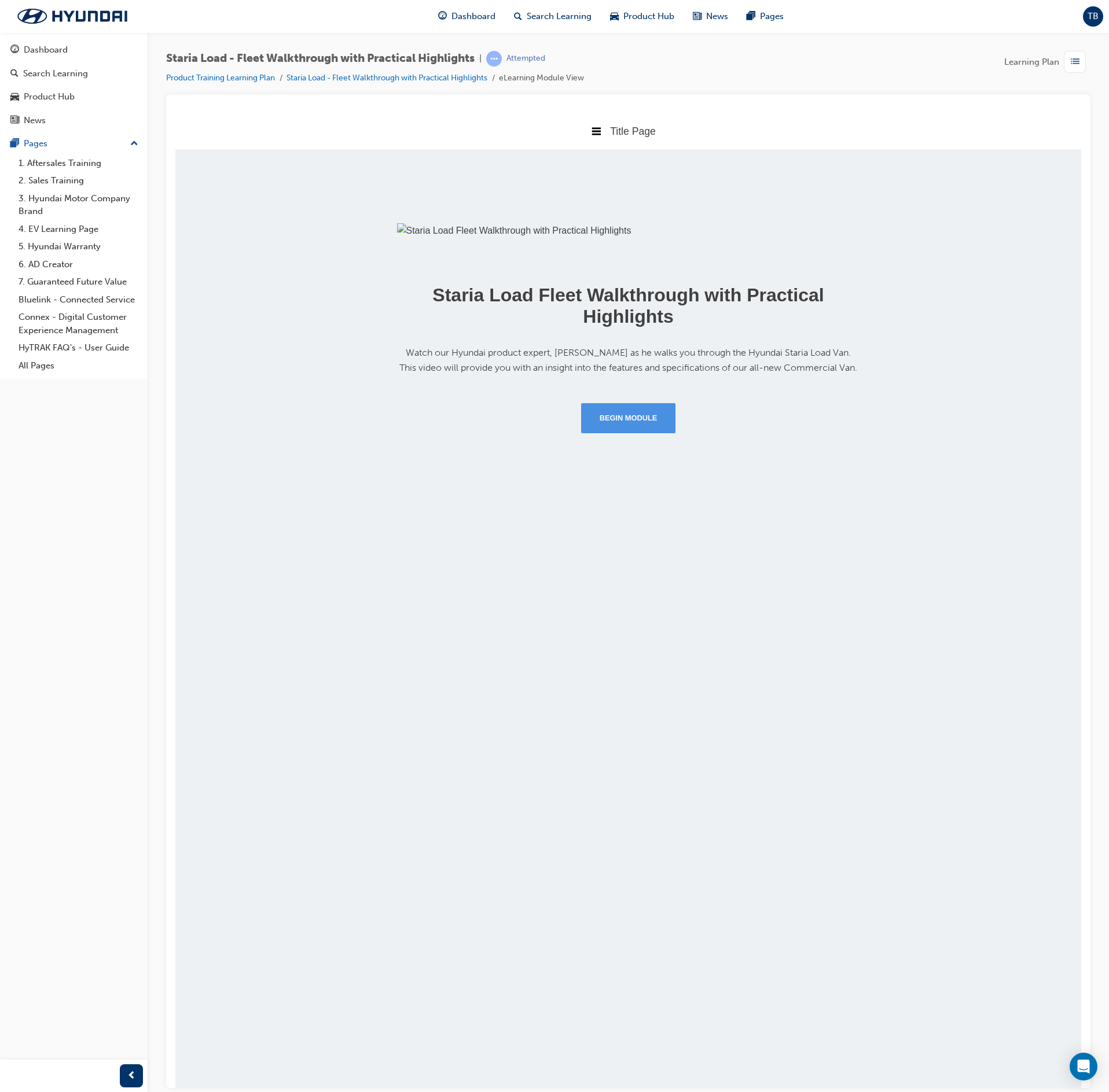
click at [645, 433] on button "Begin Module" at bounding box center [629, 418] width 95 height 30
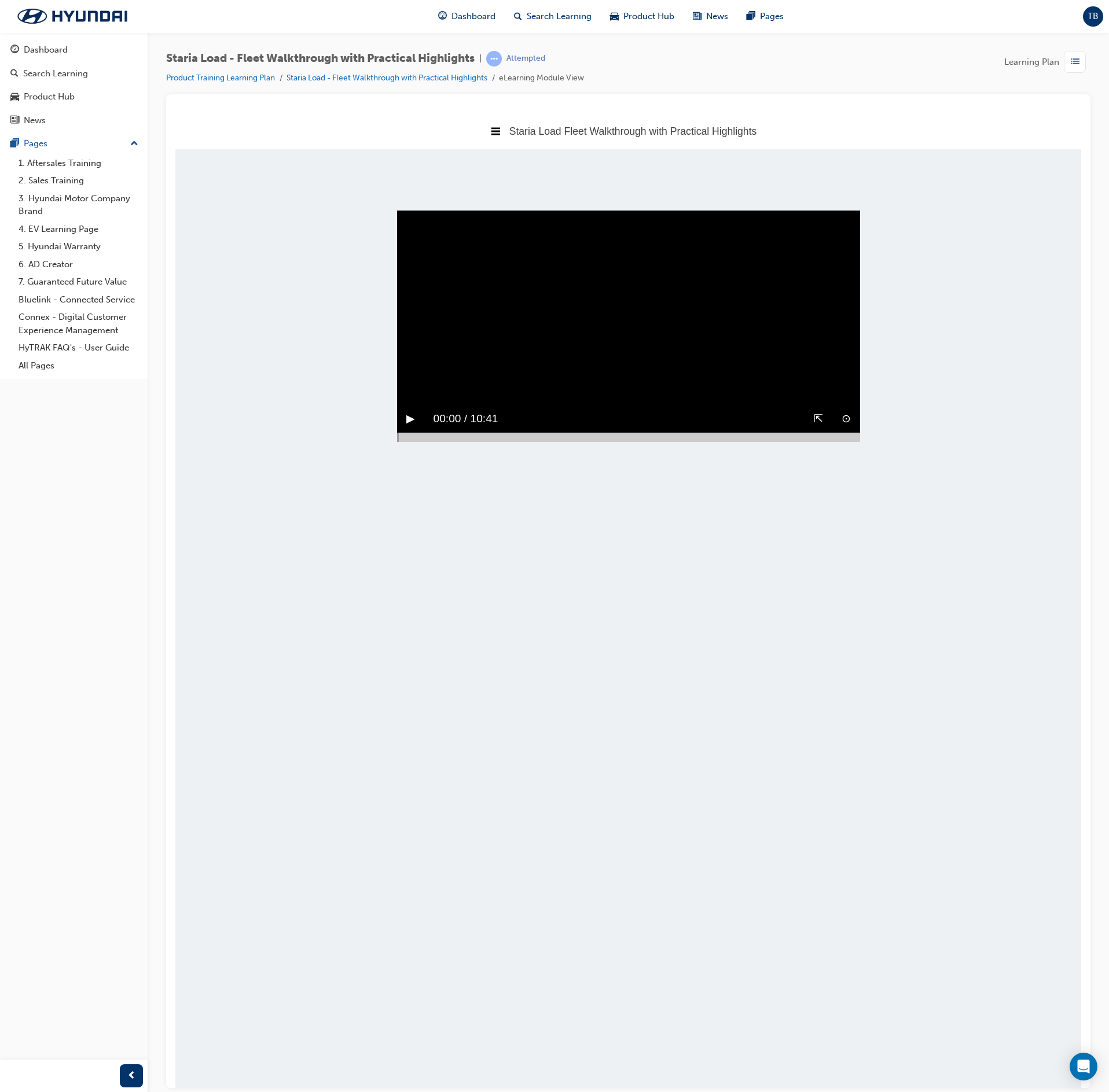
click at [410, 428] on button "▶︎" at bounding box center [410, 419] width 8 height 18
click at [848, 442] on div at bounding box center [628, 436] width 463 height 9
click at [412, 428] on button "▶︎" at bounding box center [410, 419] width 8 height 18
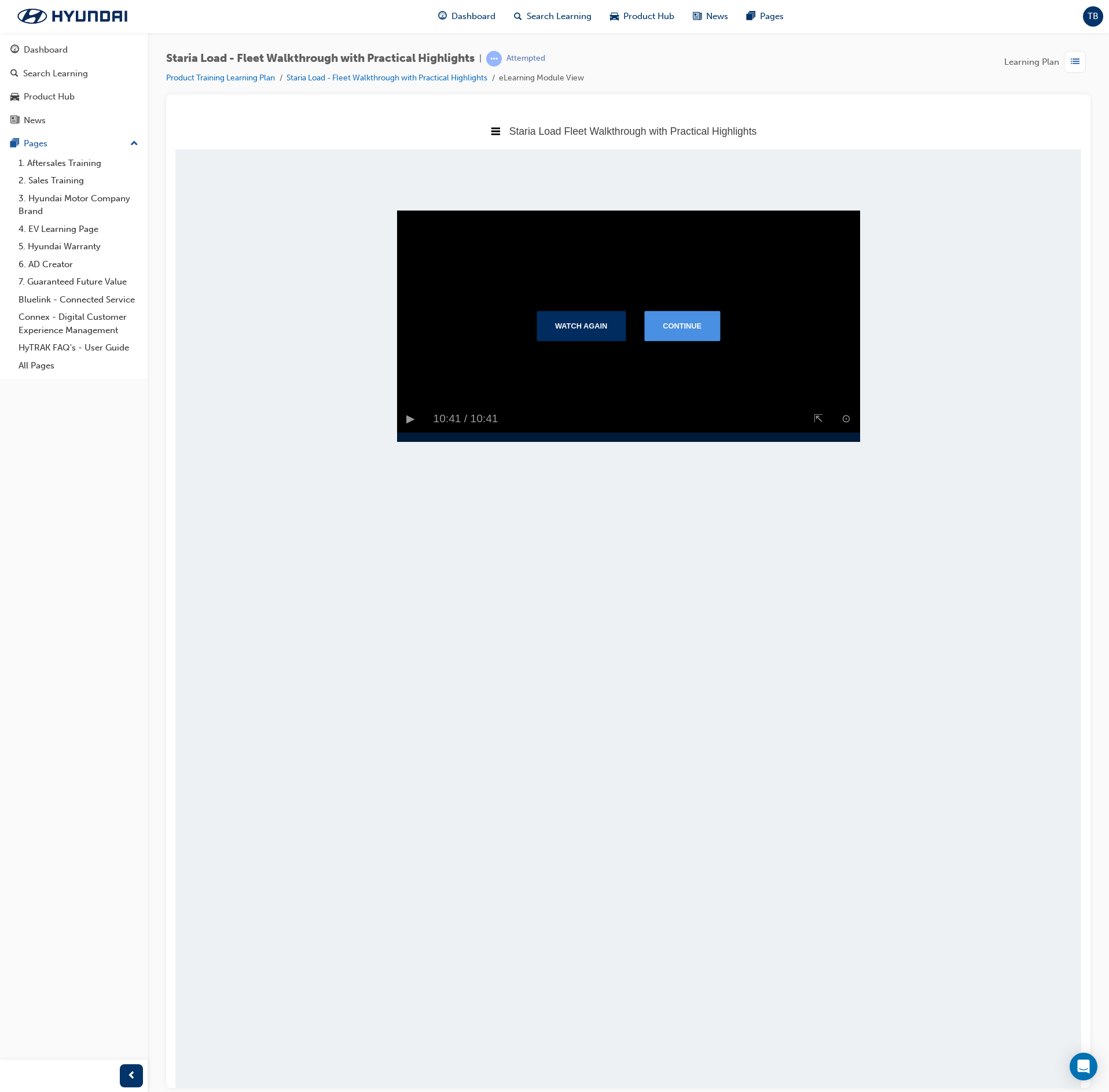
click at [692, 340] on button "Continue" at bounding box center [681, 325] width 76 height 30
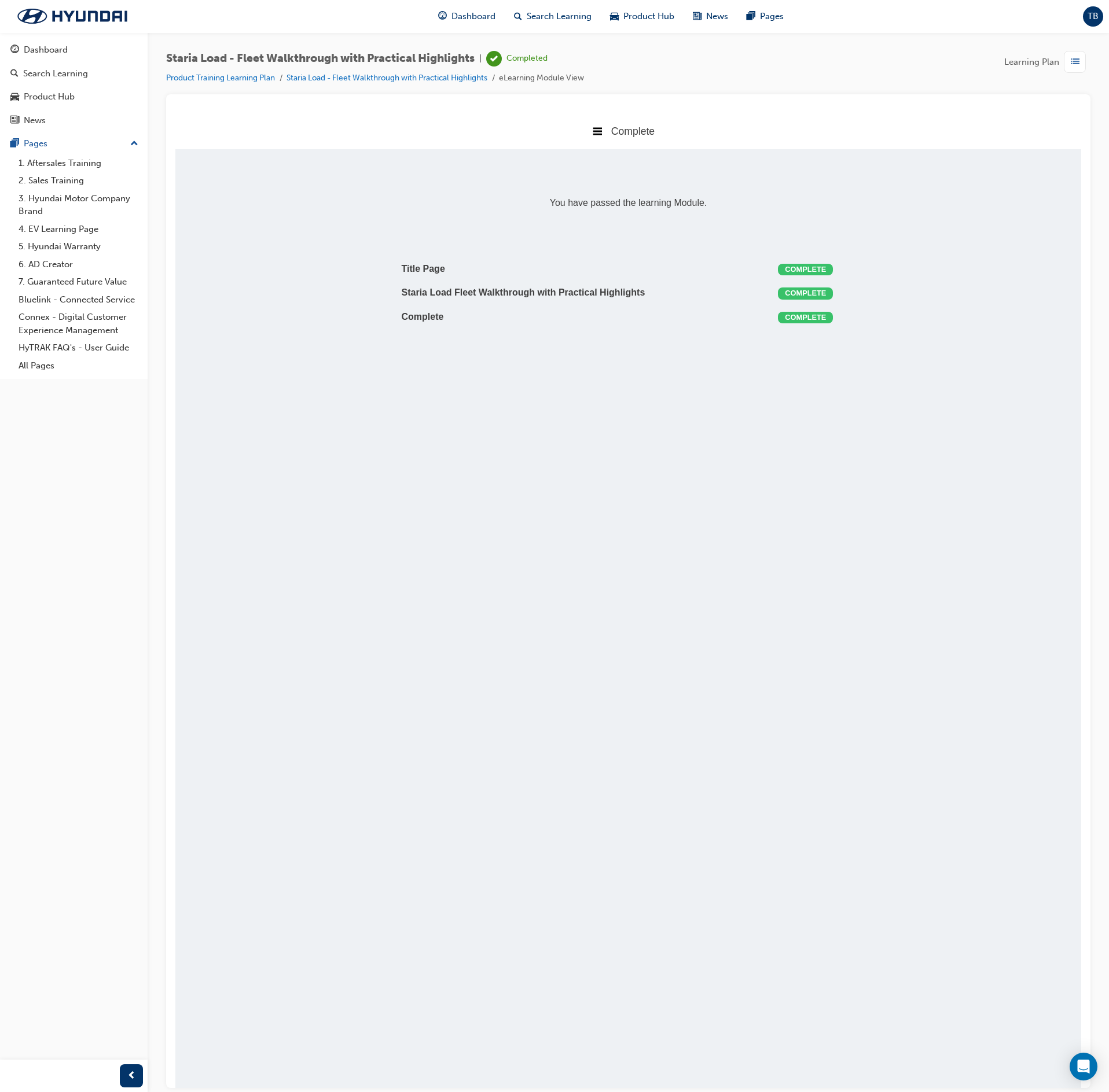
click at [1077, 60] on span "list-icon" at bounding box center [1075, 61] width 8 height 14
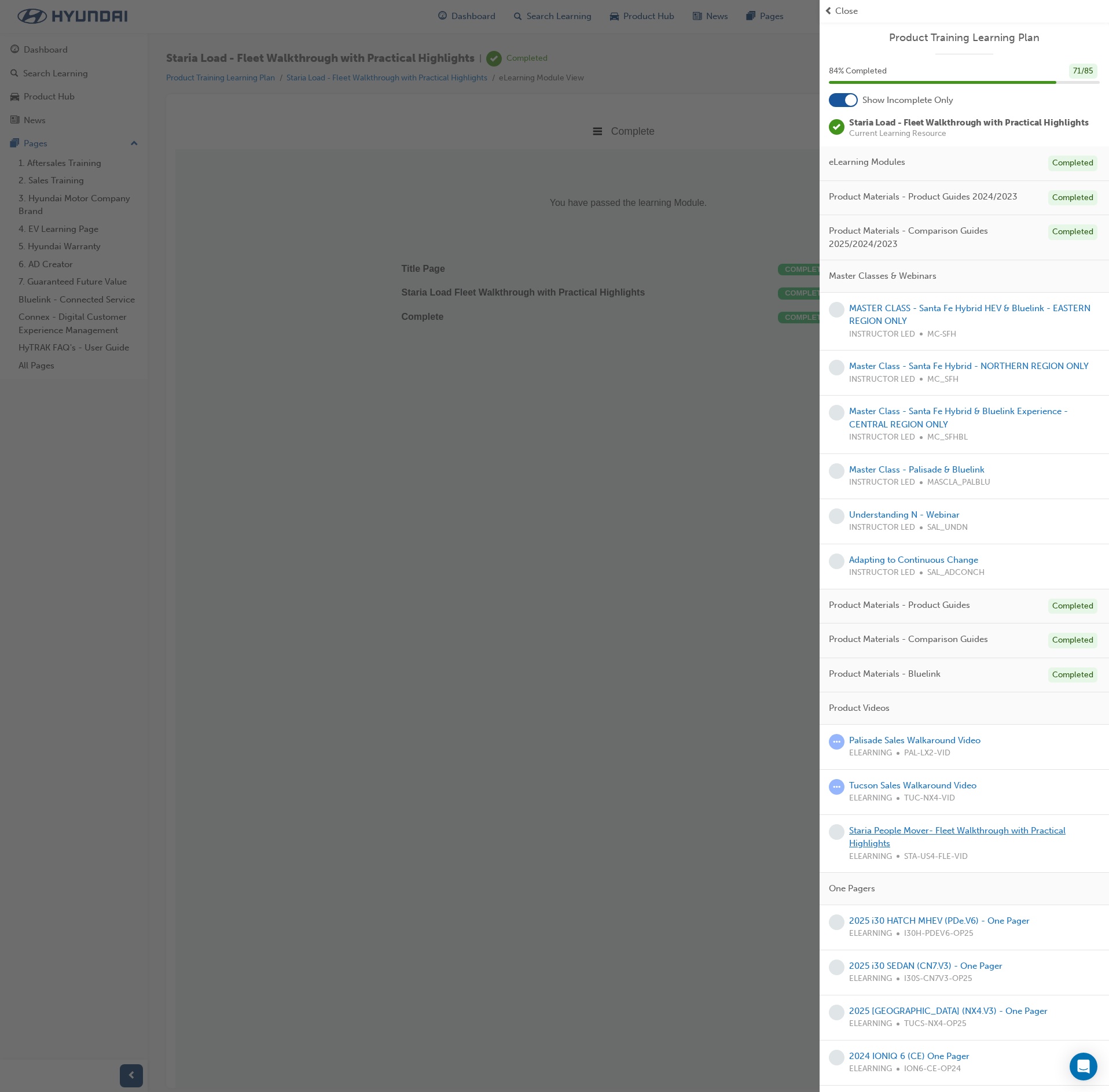
click at [930, 850] on link "Staria People Mover- Fleet Walkthrough with Practical Highlights" at bounding box center [957, 837] width 217 height 24
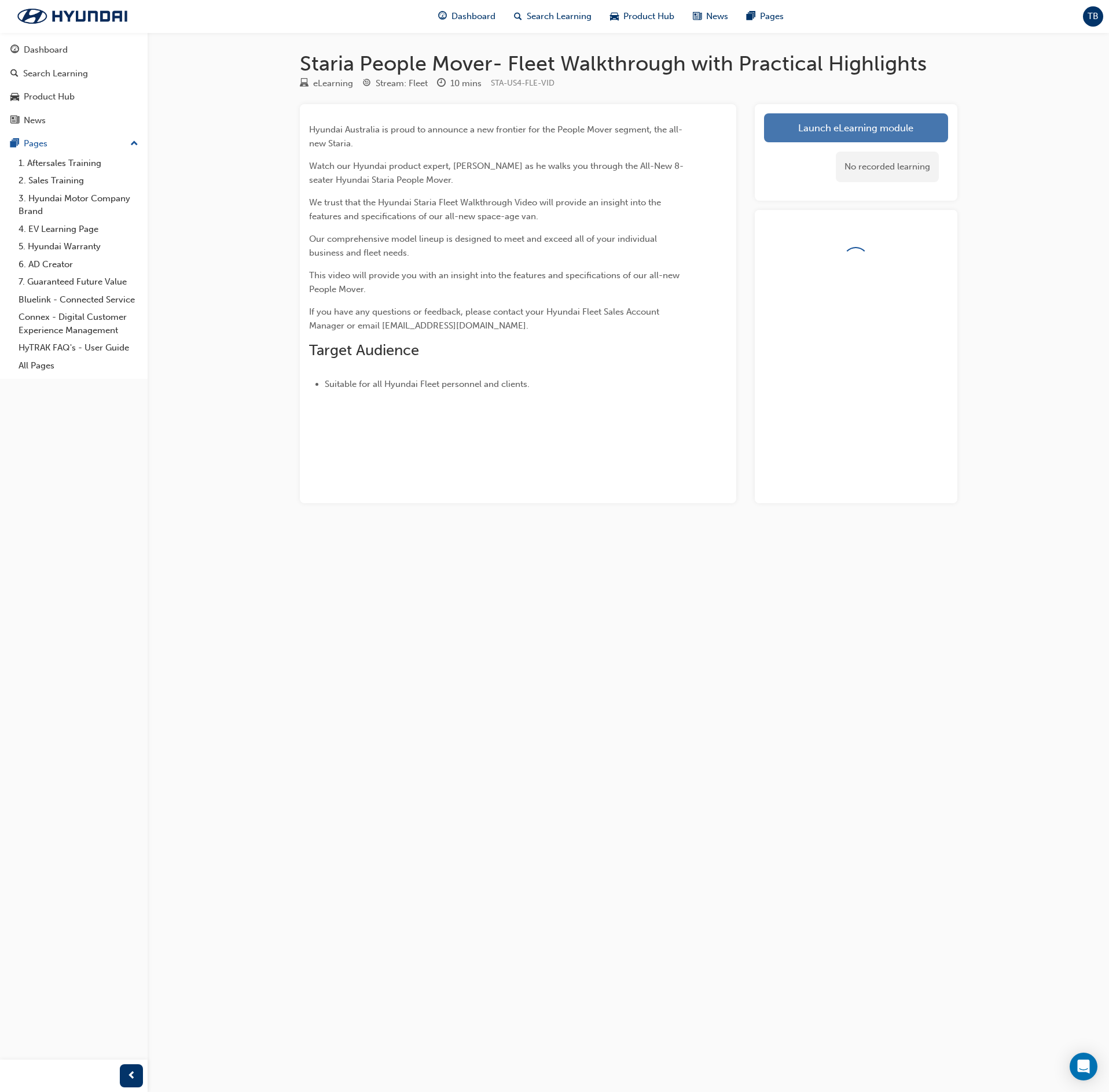
click at [836, 126] on link "Launch eLearning module" at bounding box center [856, 128] width 184 height 29
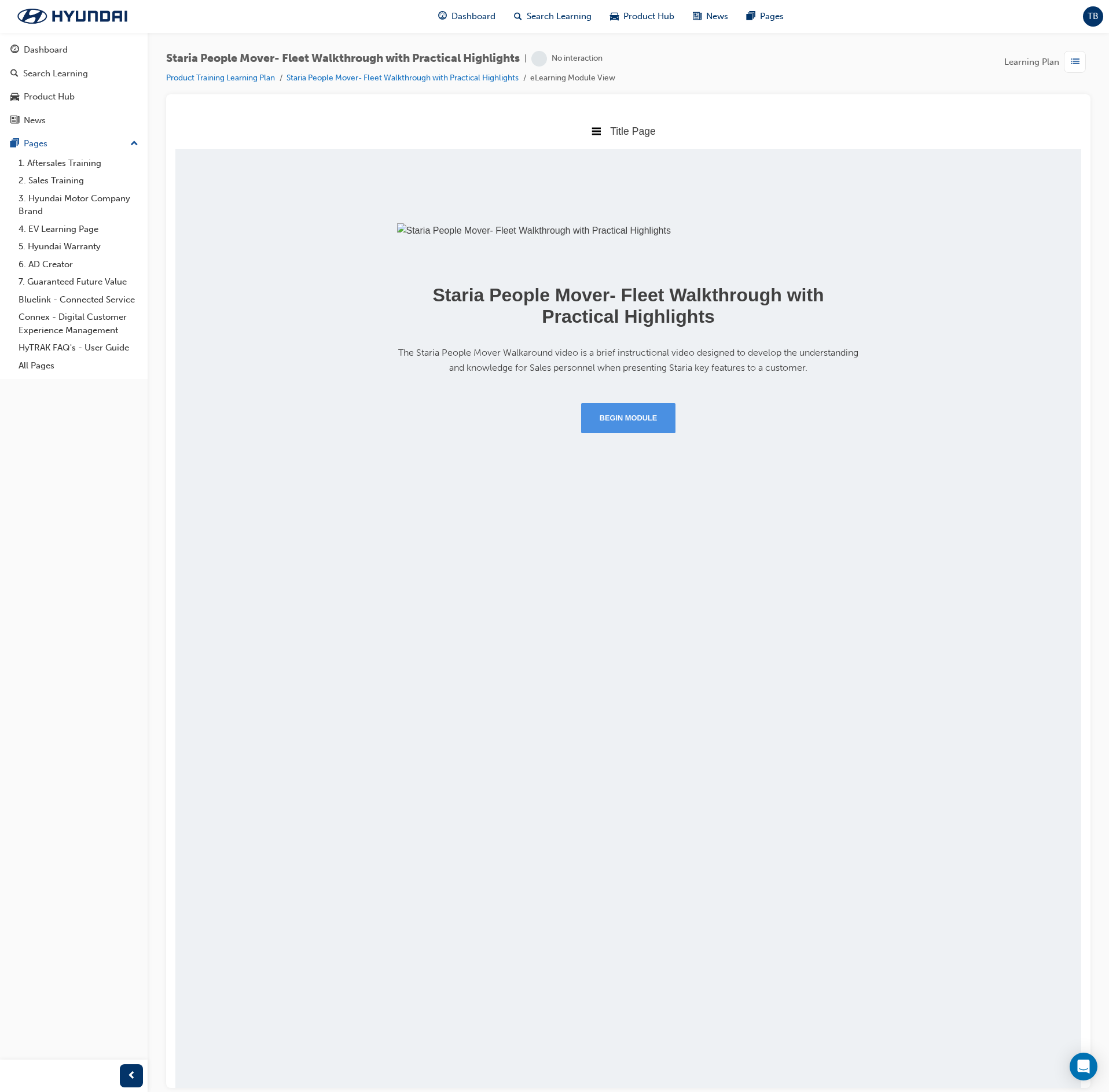
click at [656, 433] on button "Begin Module" at bounding box center [629, 418] width 95 height 30
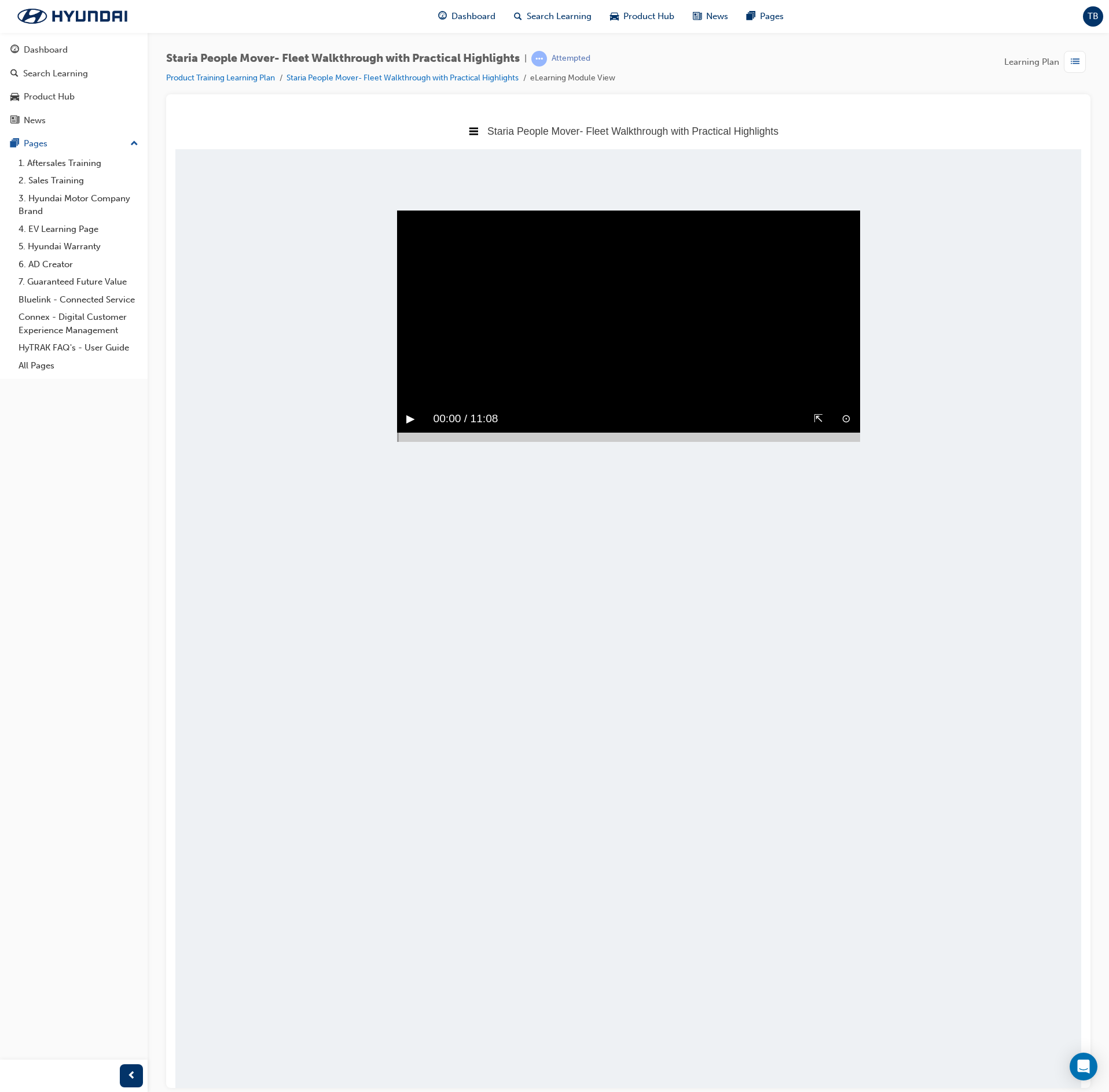
click at [412, 428] on button "▶︎" at bounding box center [410, 419] width 8 height 18
click at [847, 442] on div at bounding box center [628, 436] width 463 height 9
click at [535, 367] on video "Sorry, your browser does not support embedded videos. Download Instead" at bounding box center [628, 326] width 463 height 232
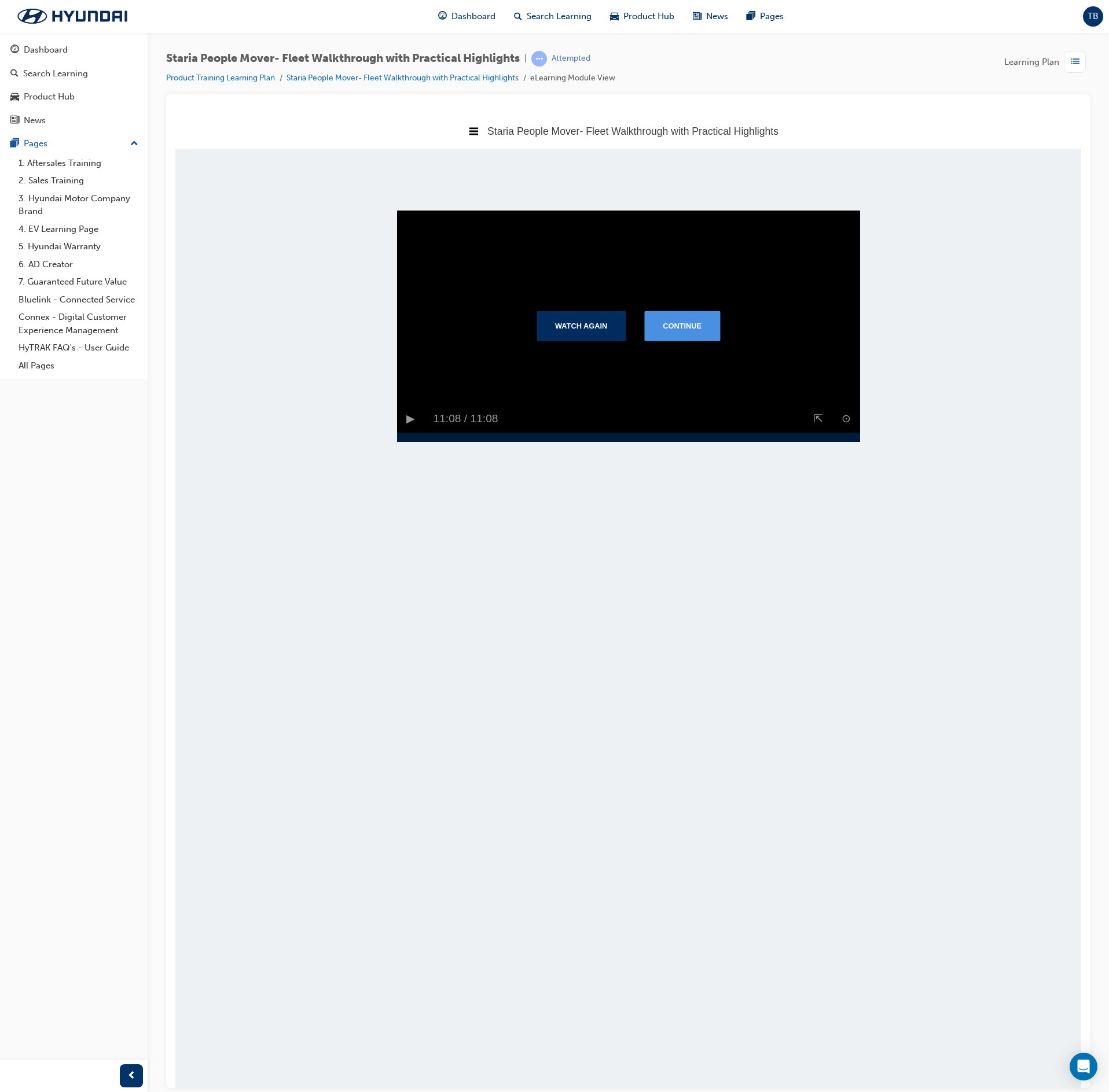
click at [704, 340] on button "Continue" at bounding box center [681, 325] width 76 height 30
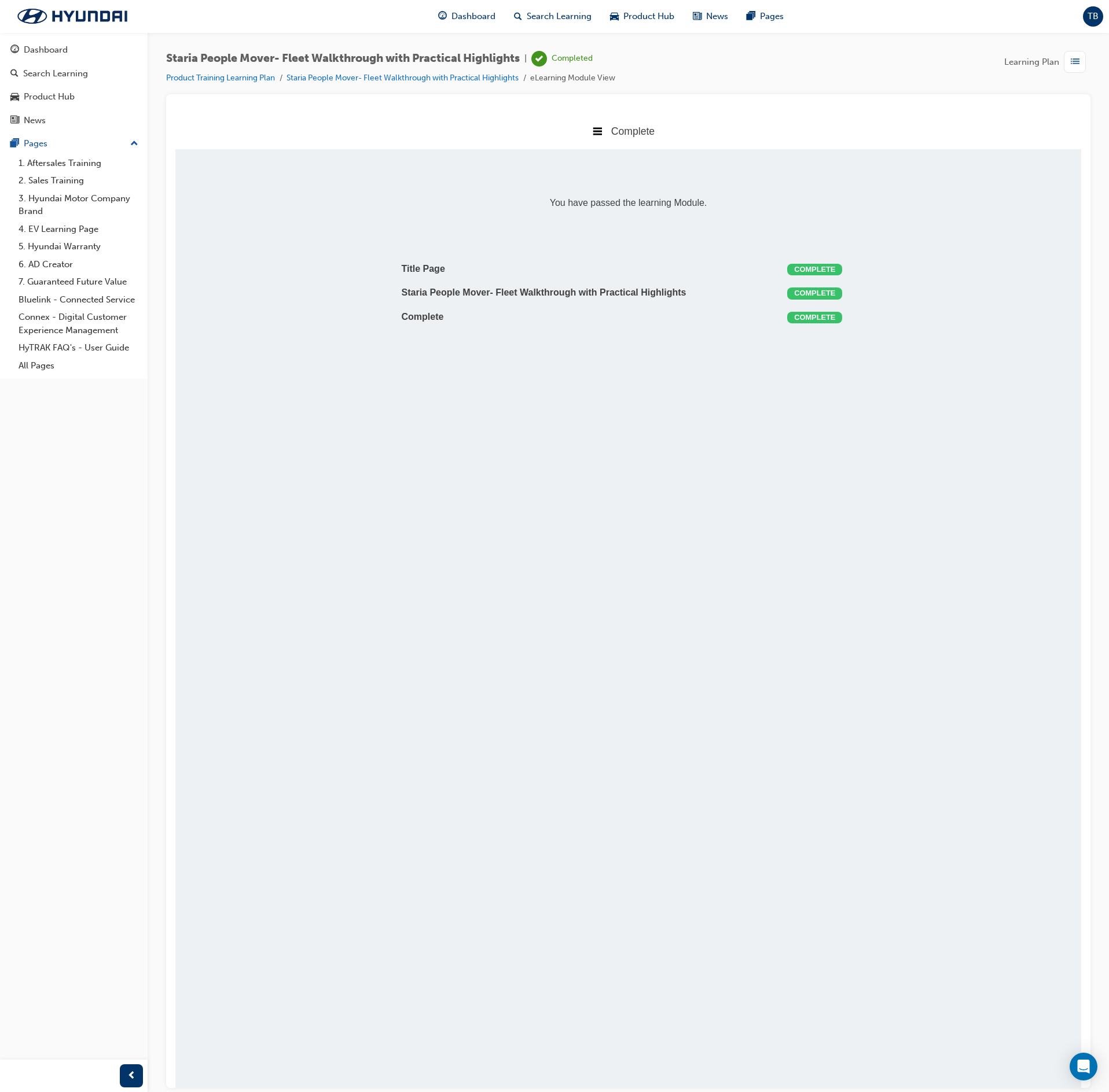
click at [1065, 71] on div "button" at bounding box center [1075, 61] width 22 height 22
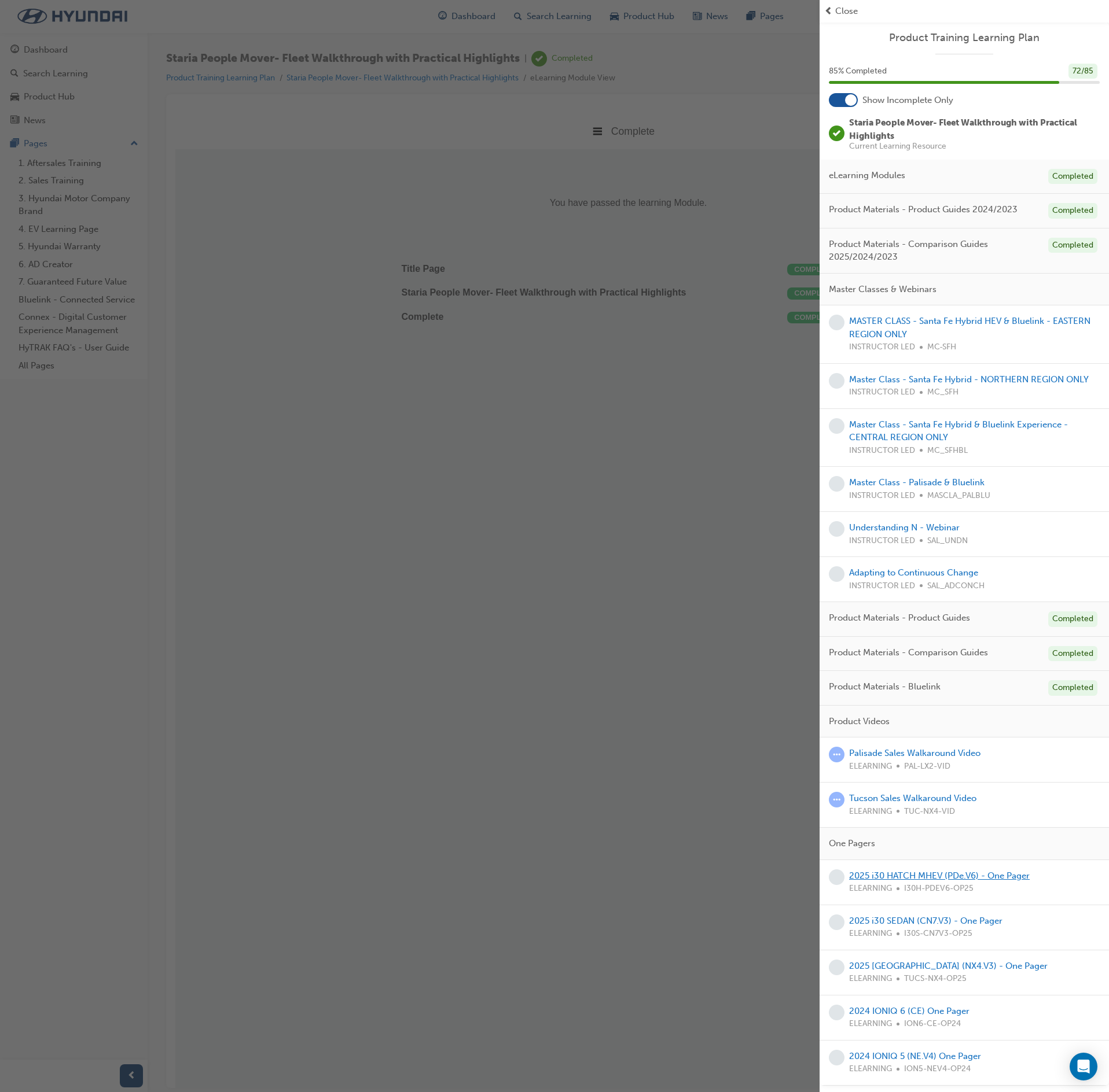
scroll to position [20, 0]
click at [998, 876] on link "2025 i30 HATCH MHEV (PDe.V6) - One Pager" at bounding box center [939, 876] width 180 height 11
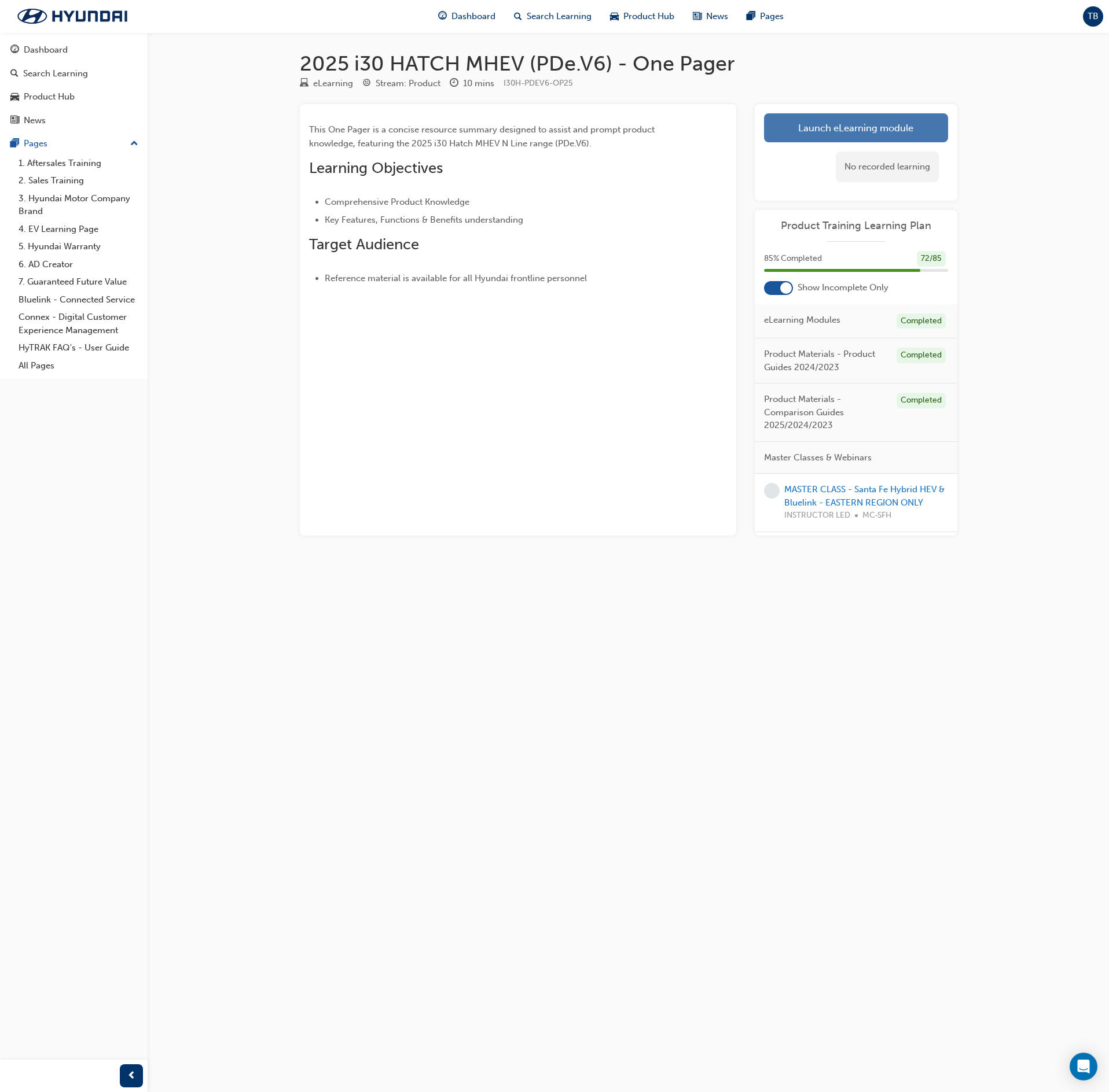
click at [930, 135] on link "Launch eLearning module" at bounding box center [856, 128] width 184 height 29
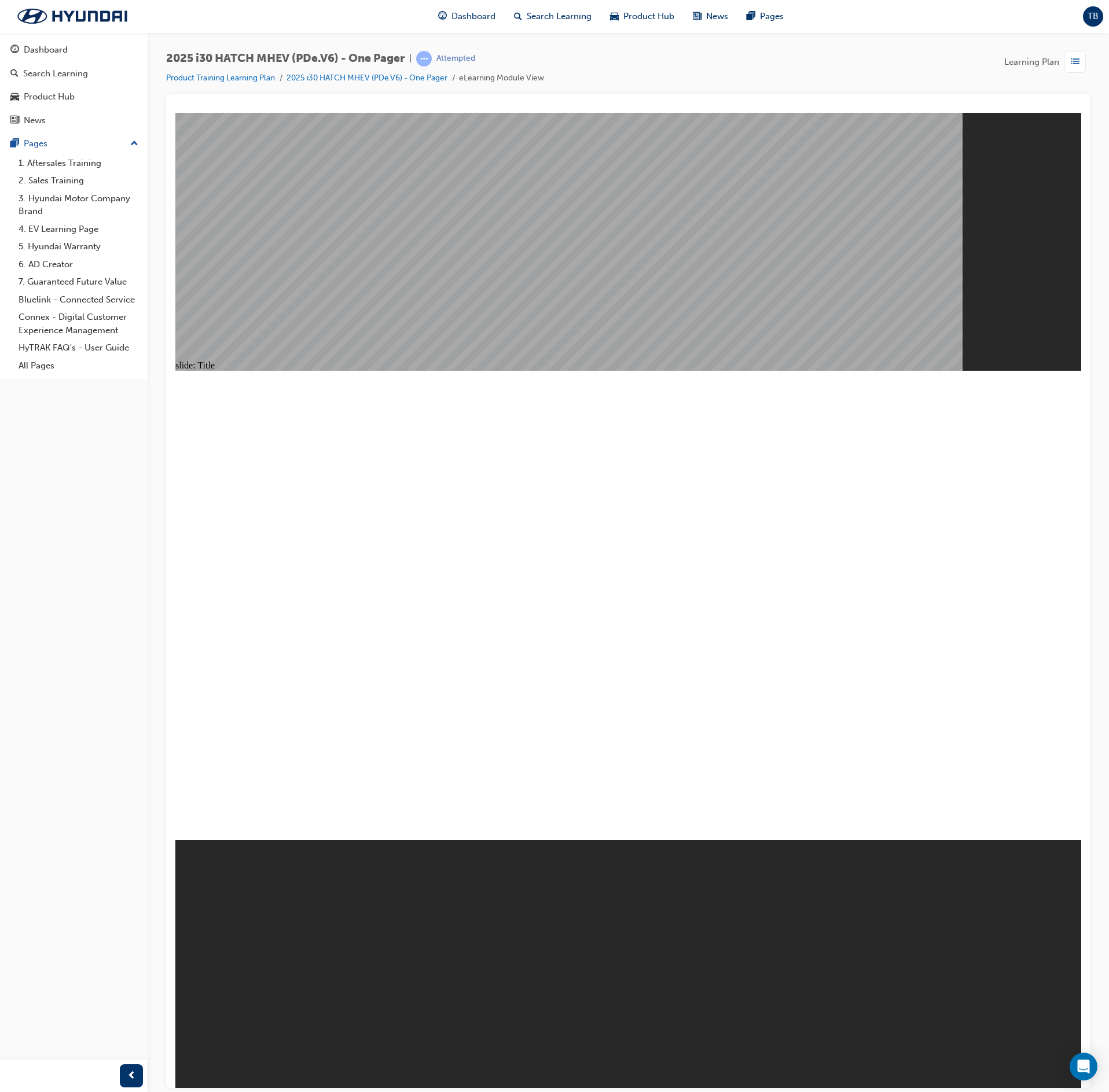
click at [1072, 60] on span "list-icon" at bounding box center [1075, 61] width 8 height 14
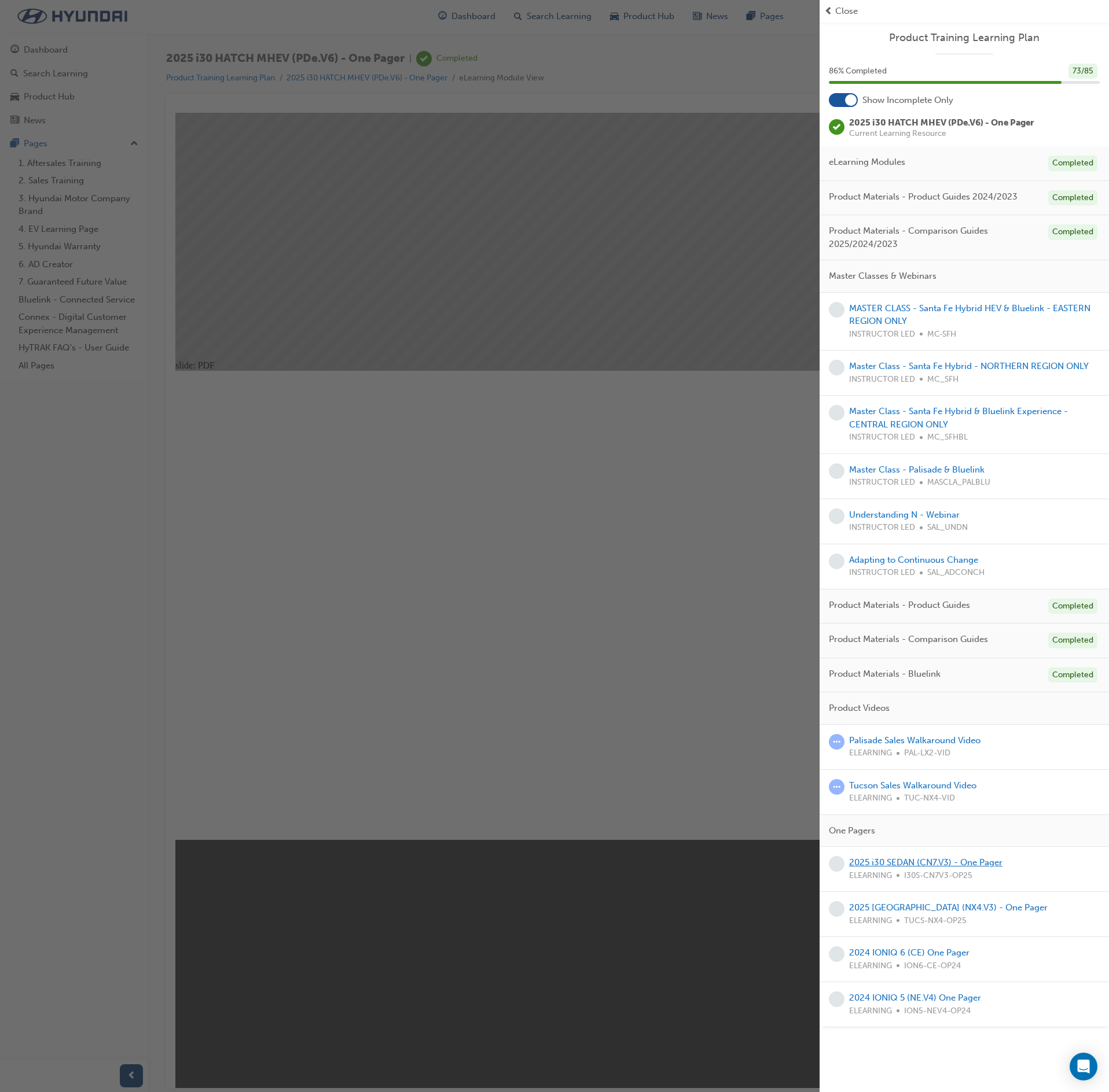
click at [947, 868] on link "2025 i30 SEDAN (CN7.V3) - One Pager" at bounding box center [925, 863] width 154 height 11
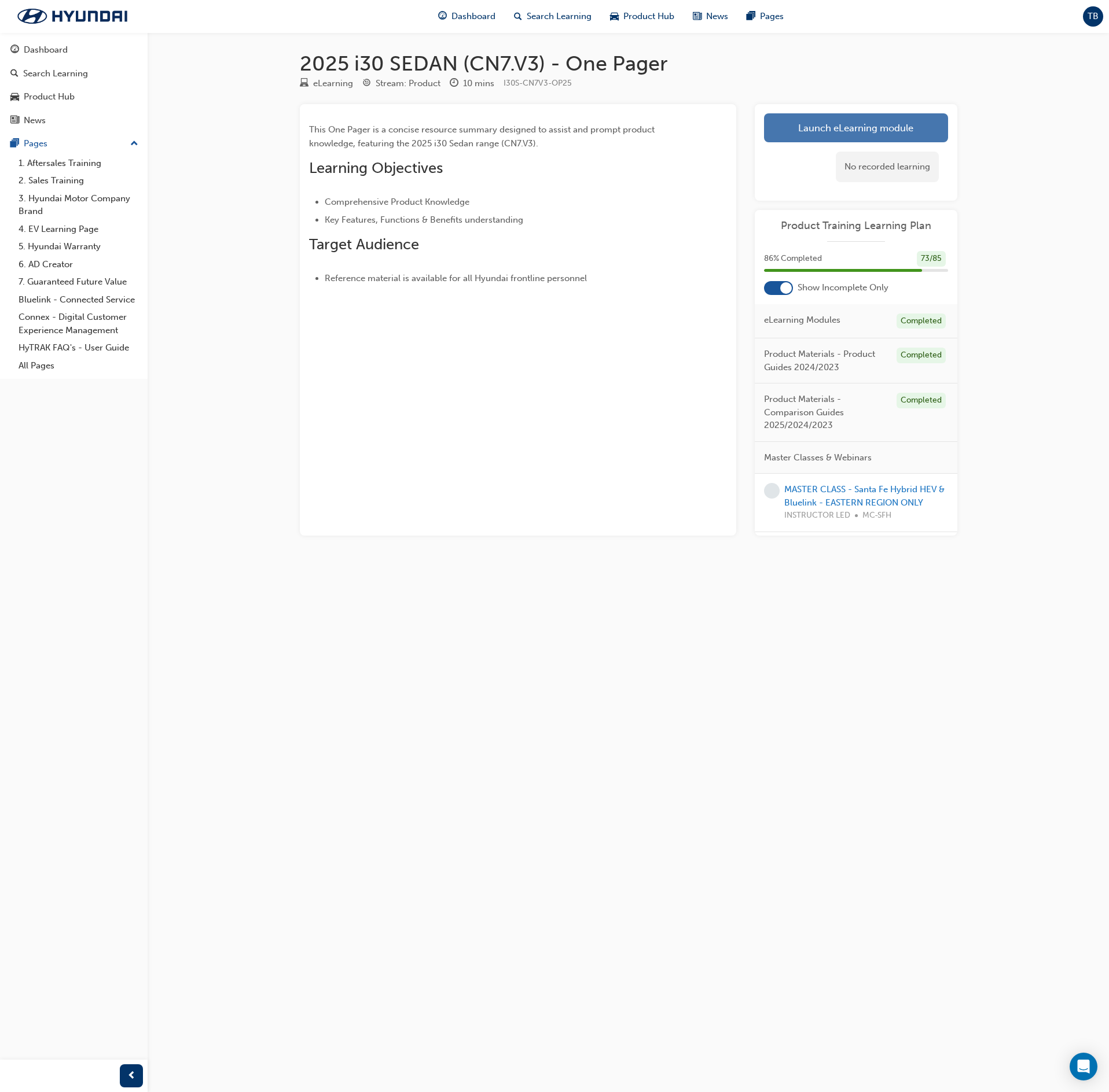
click at [896, 132] on link "Launch eLearning module" at bounding box center [856, 128] width 184 height 29
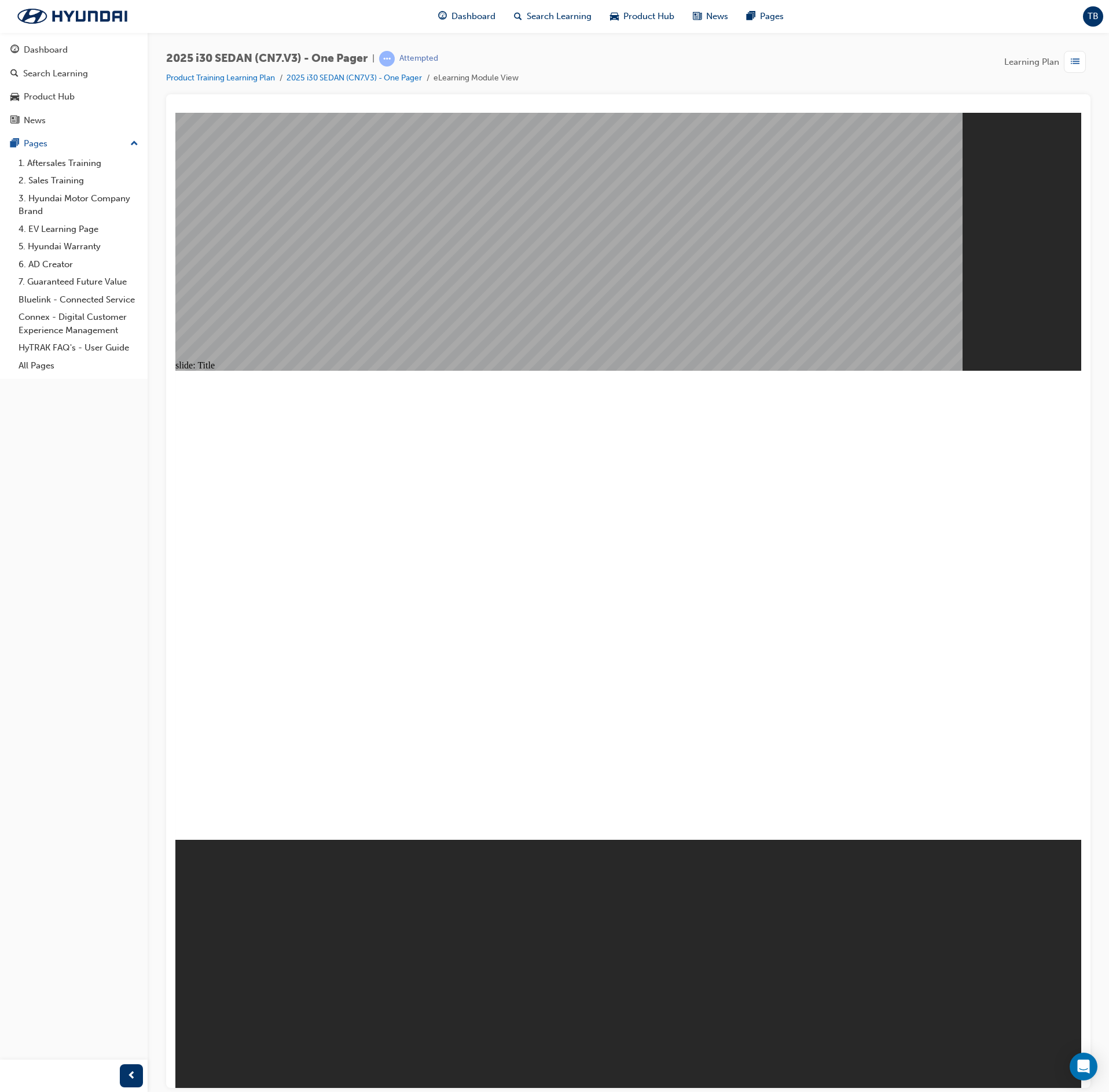
click at [1074, 60] on span "list-icon" at bounding box center [1075, 61] width 8 height 14
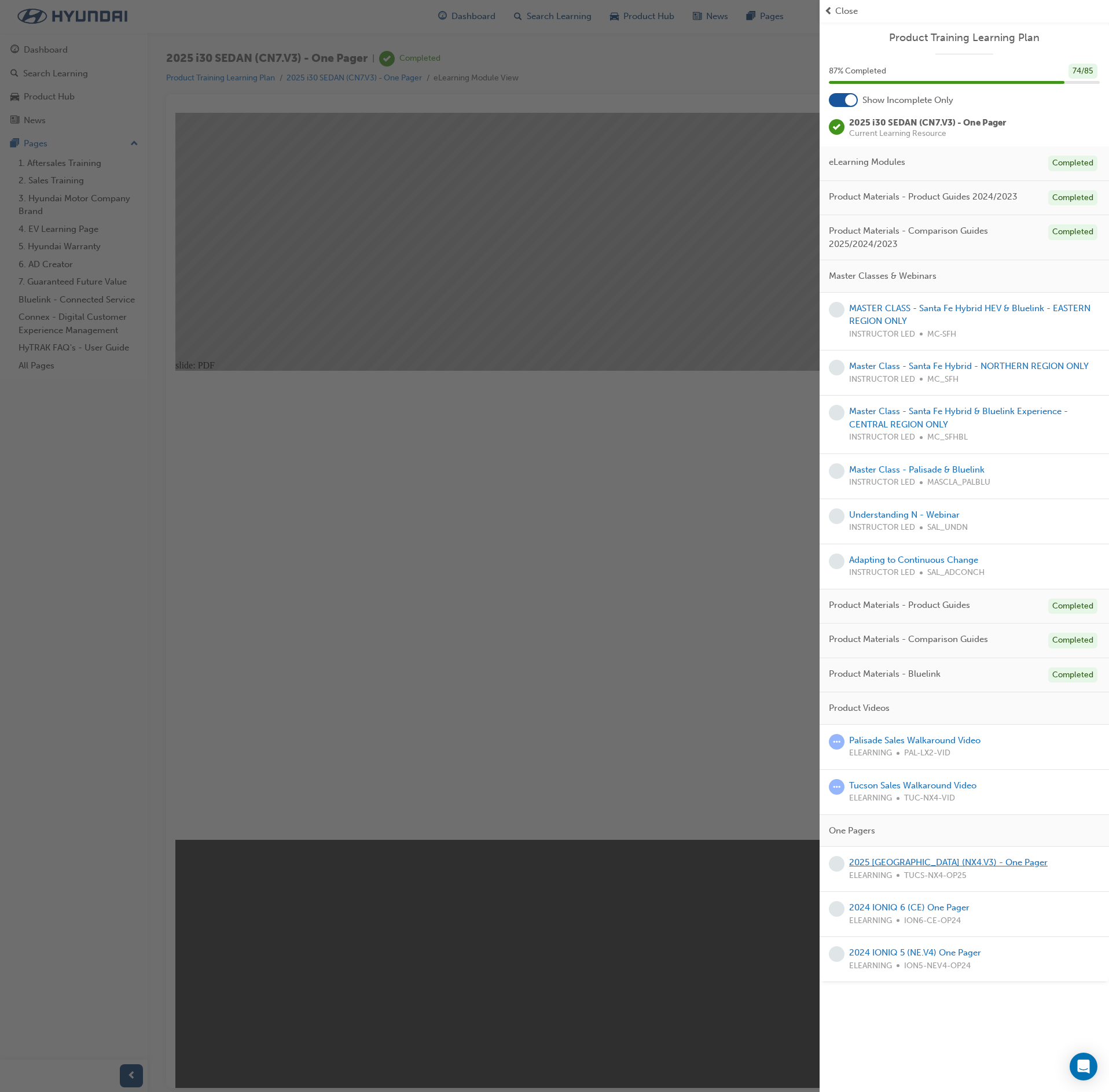
click at [917, 868] on link "2025 [GEOGRAPHIC_DATA] (NX4.V3) - One Pager" at bounding box center [948, 863] width 199 height 11
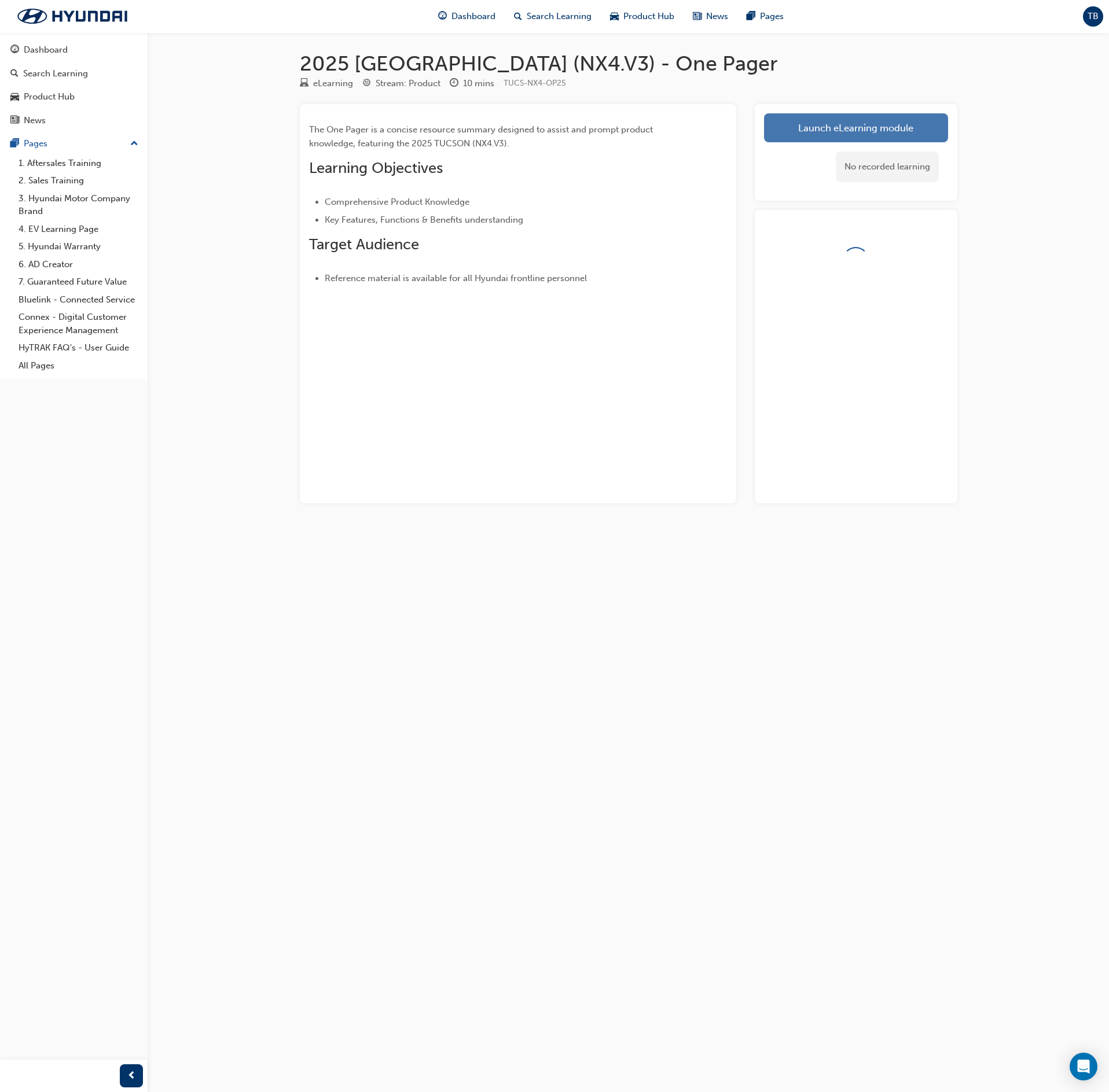
click at [904, 115] on link "Launch eLearning module" at bounding box center [856, 128] width 184 height 29
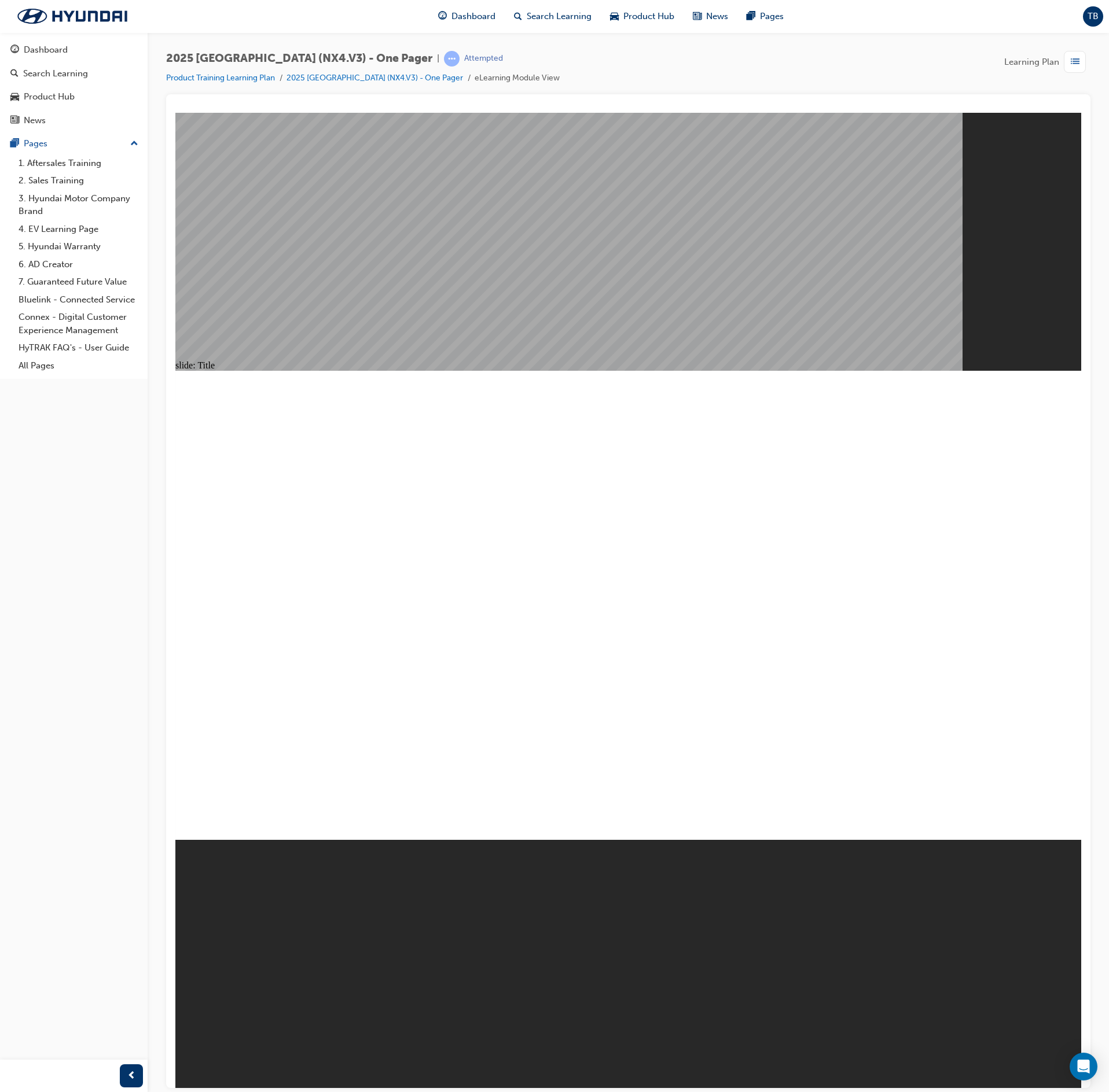
click at [1058, 61] on span "Learning Plan" at bounding box center [1032, 62] width 55 height 13
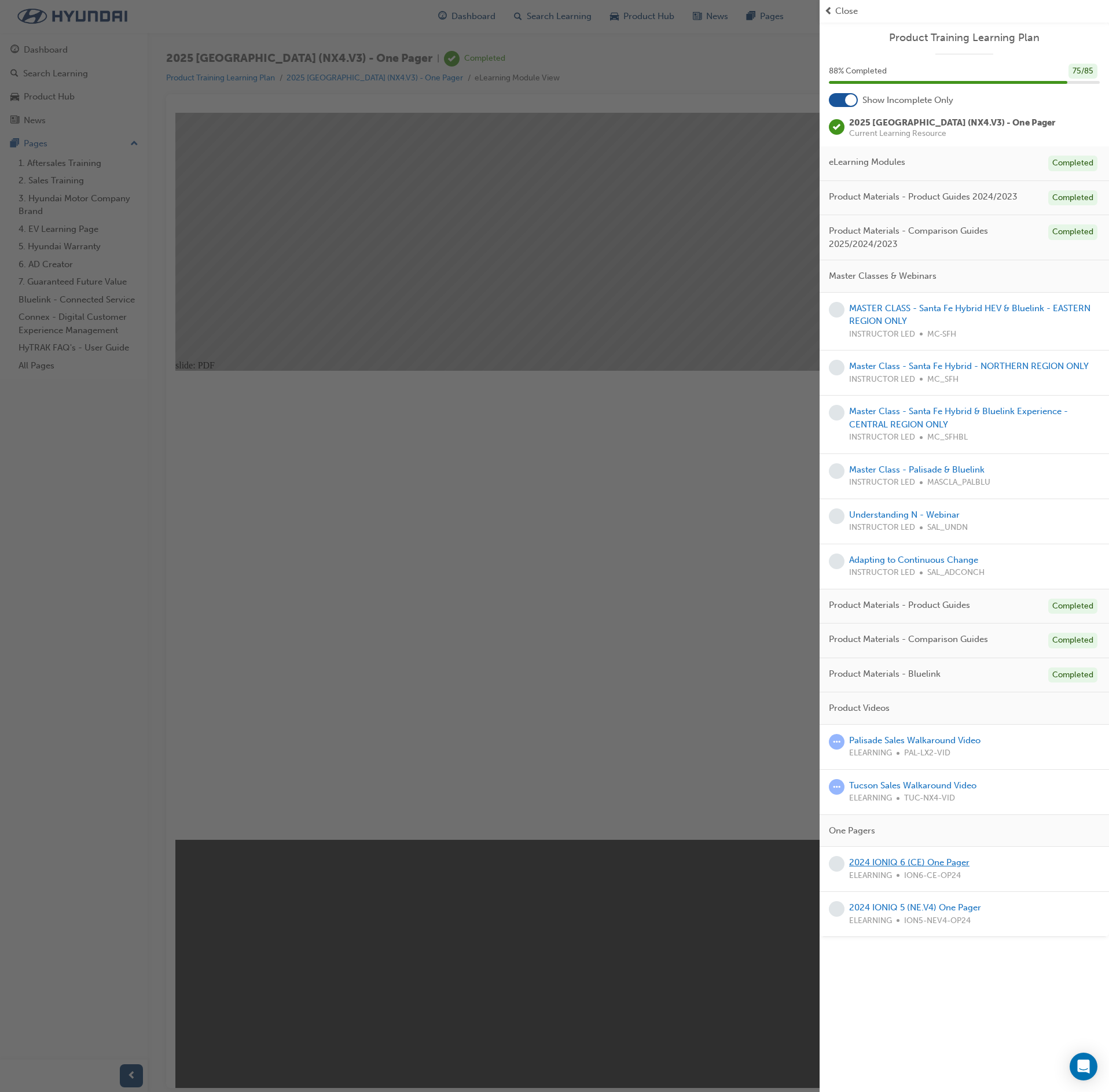
click at [939, 868] on link "2024 IONIQ 6 (CE) One Pager" at bounding box center [909, 863] width 120 height 11
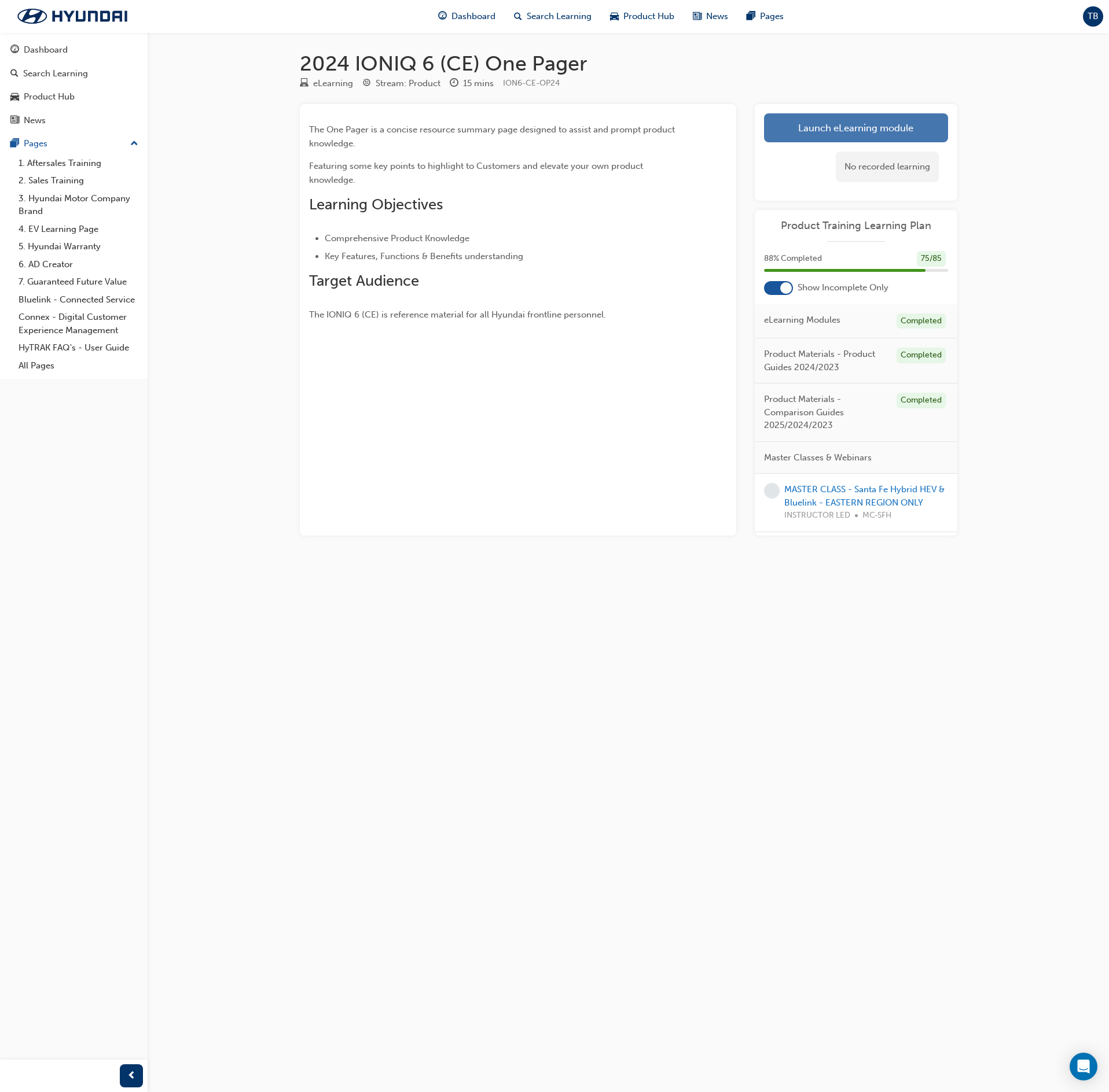
click at [900, 135] on link "Launch eLearning module" at bounding box center [856, 128] width 184 height 29
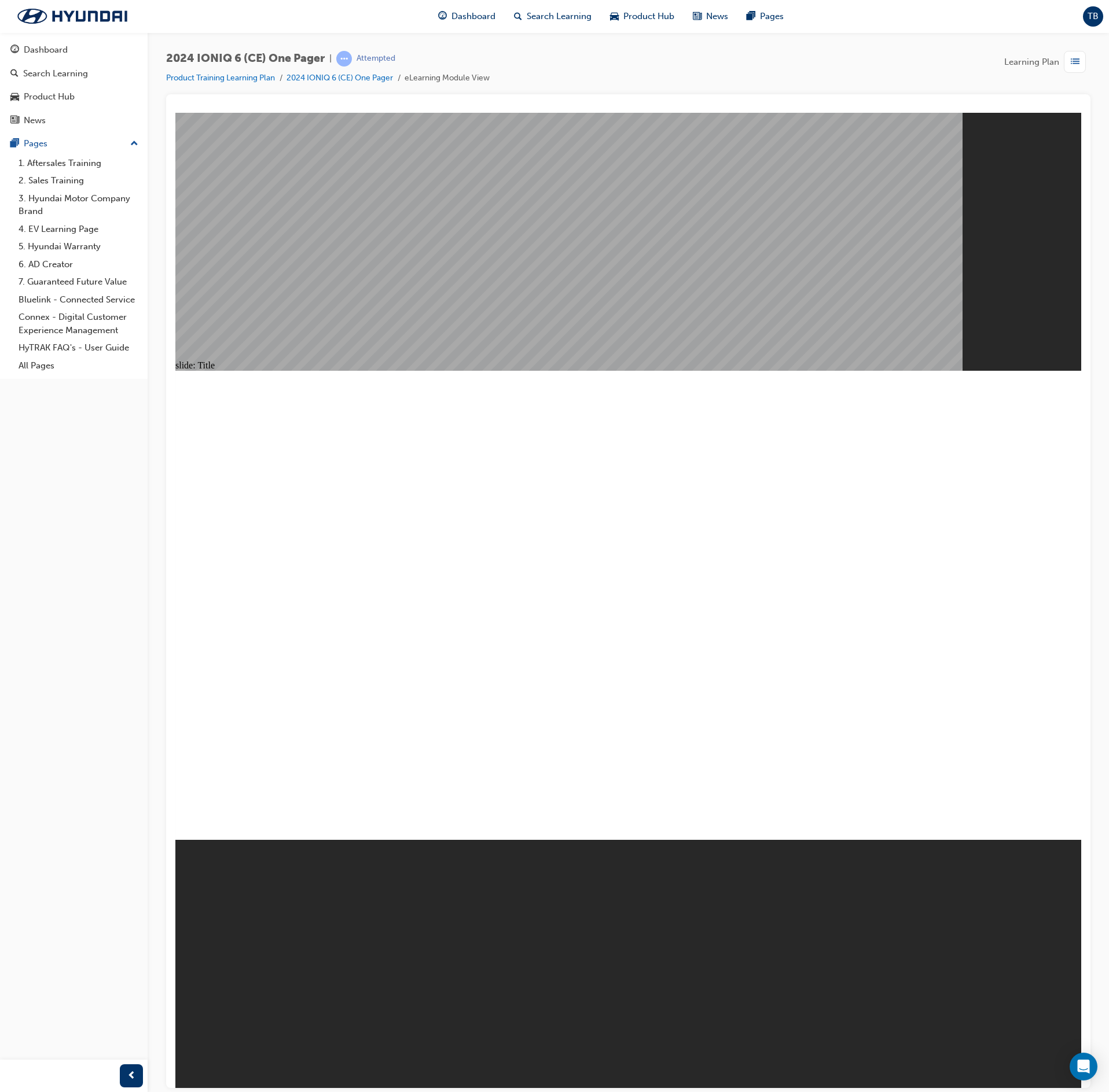
click at [1074, 67] on span "list-icon" at bounding box center [1075, 61] width 8 height 14
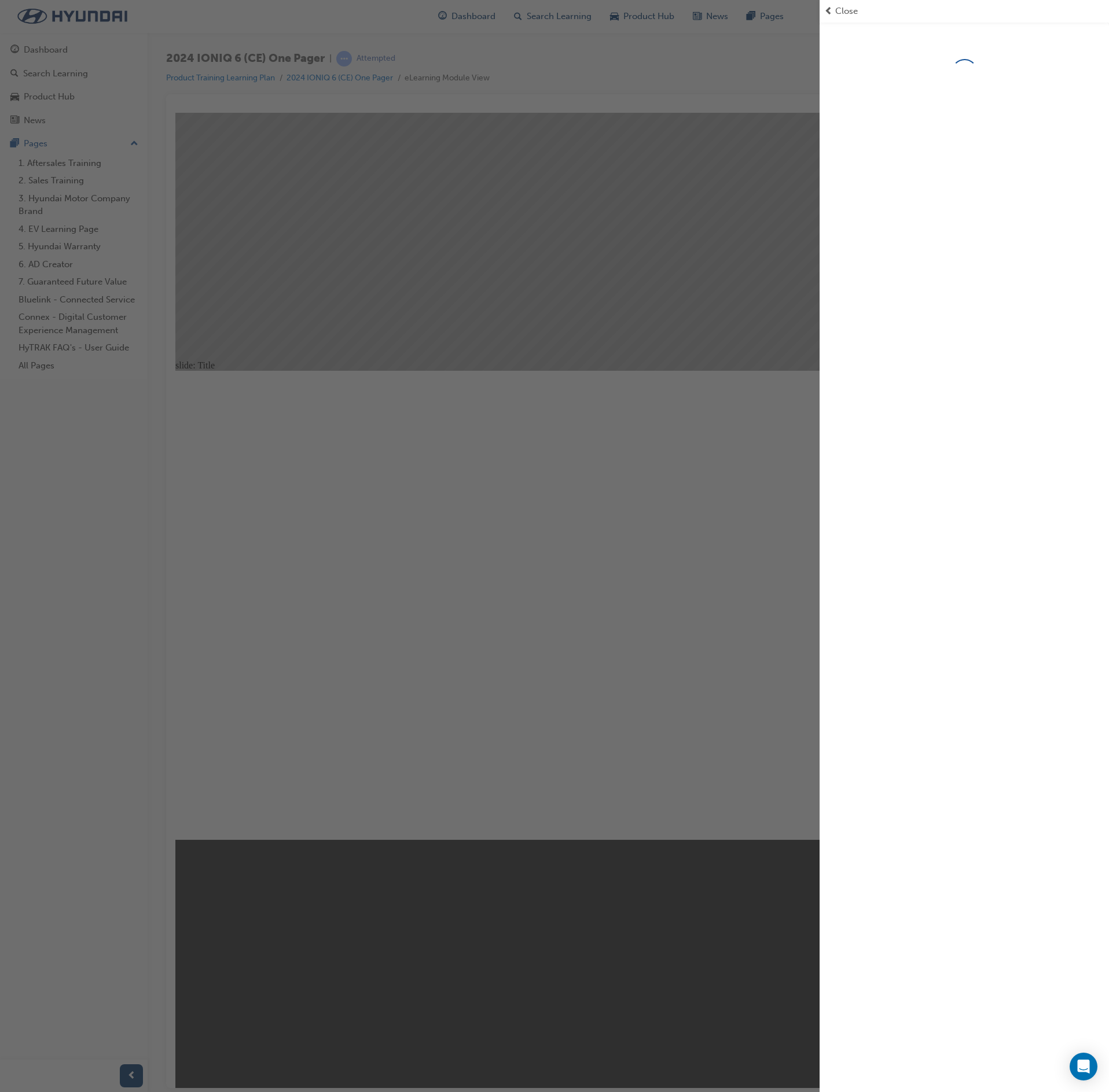
click at [777, 185] on div "button" at bounding box center [410, 546] width 820 height 1092
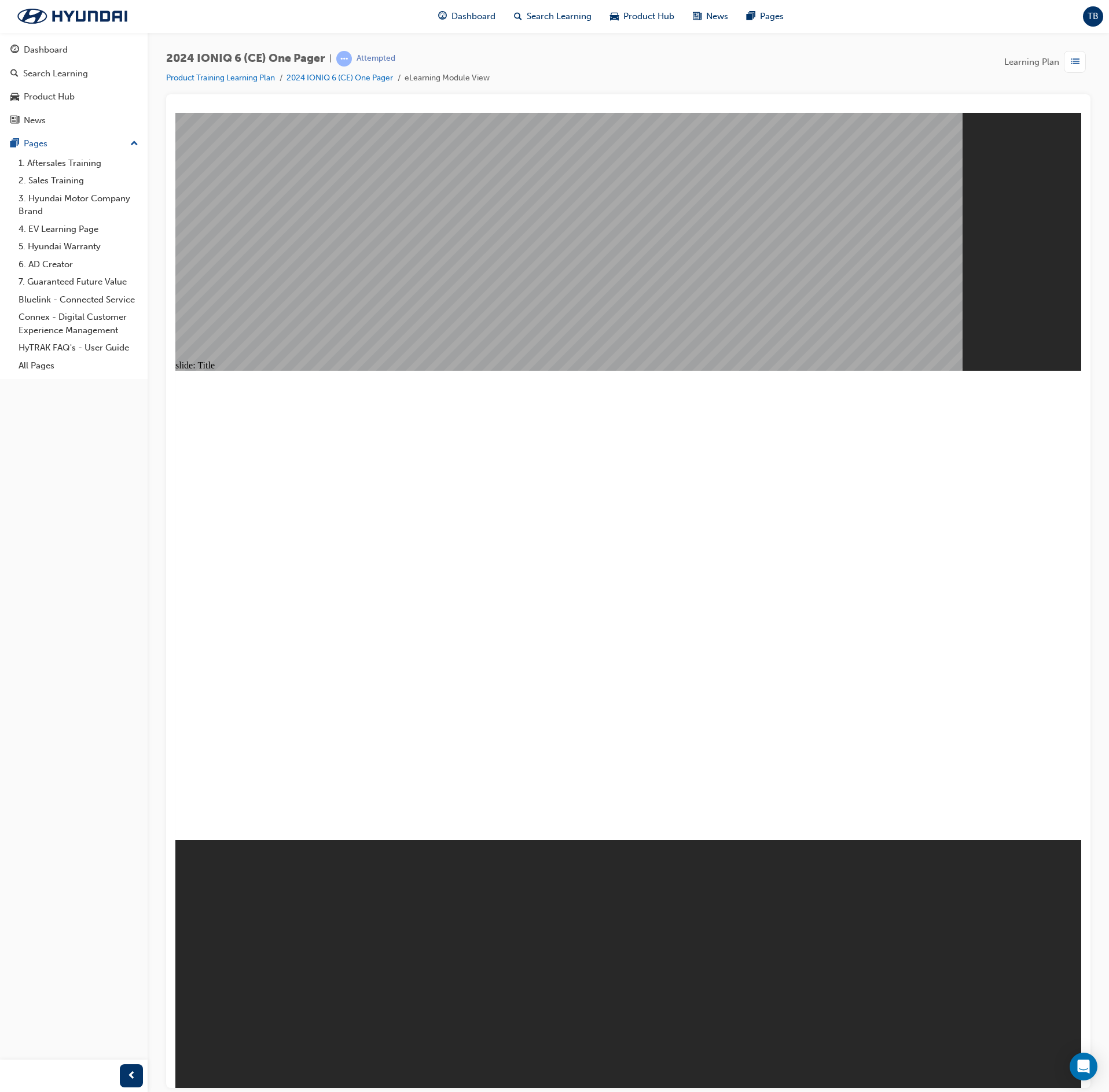
click at [1072, 61] on span "list-icon" at bounding box center [1075, 61] width 8 height 14
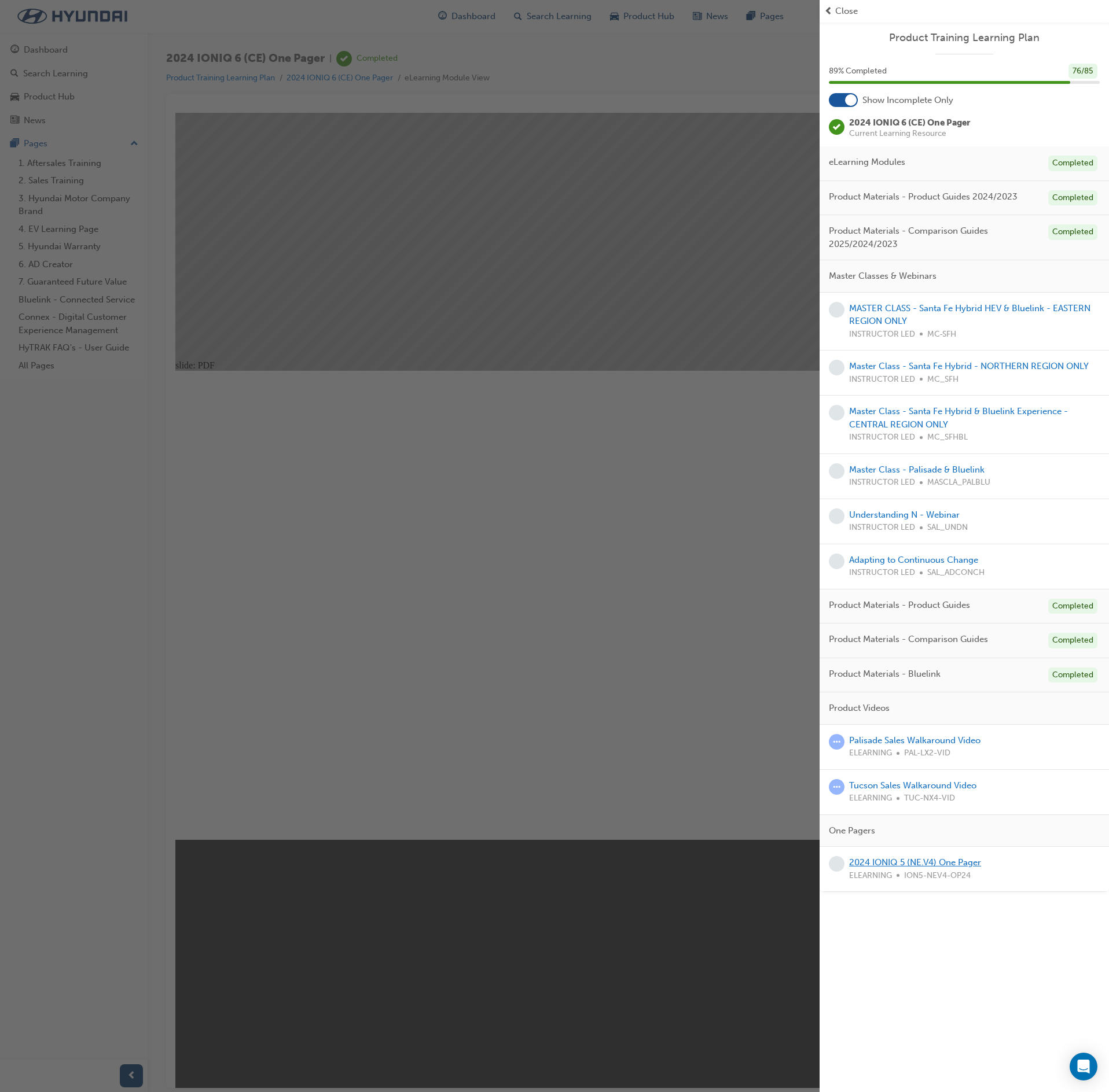
click at [947, 868] on link "2024 IONIQ 5 (NE.V4) One Pager" at bounding box center [915, 863] width 132 height 11
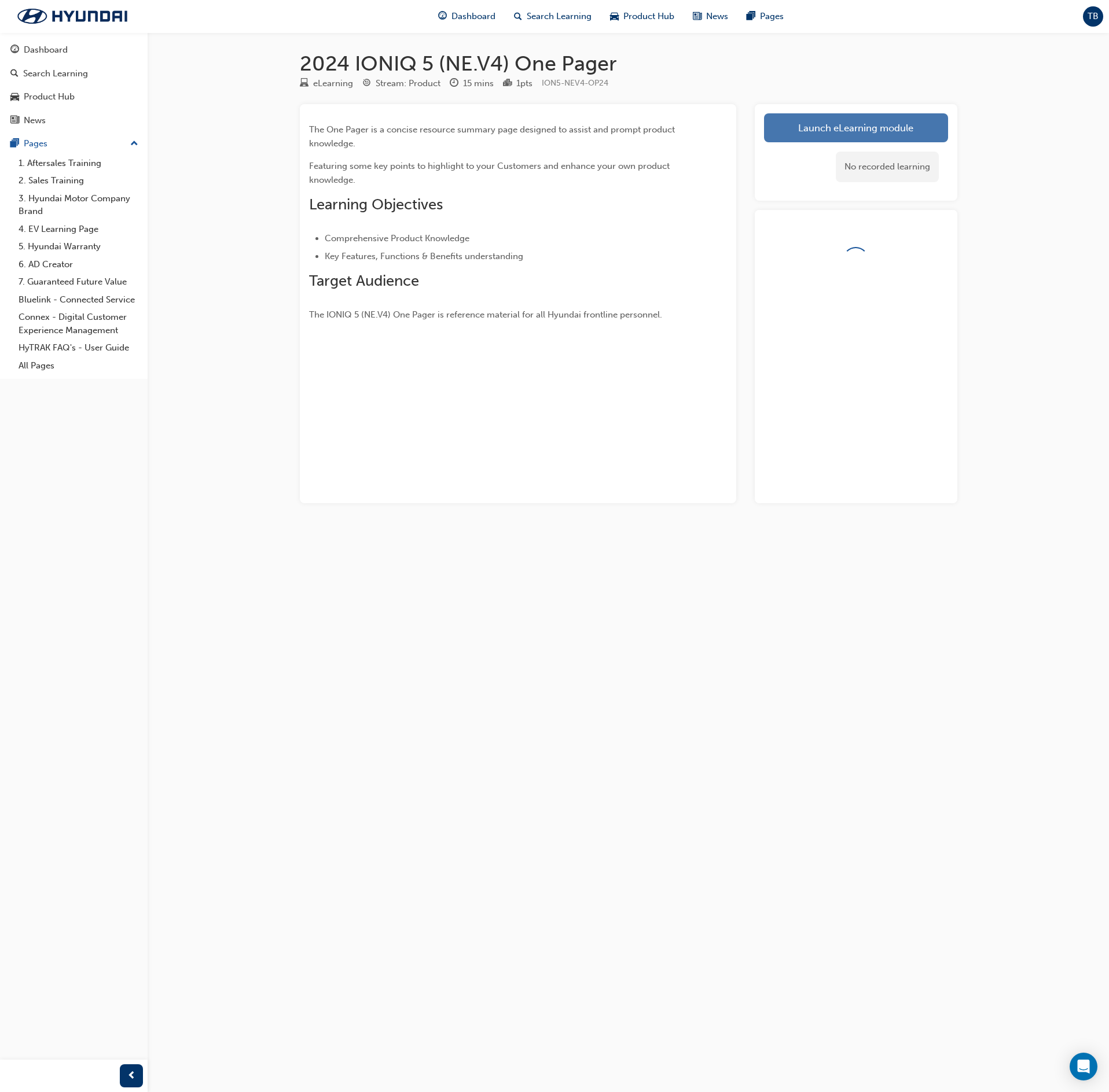
click at [912, 117] on link "Launch eLearning module" at bounding box center [856, 128] width 184 height 29
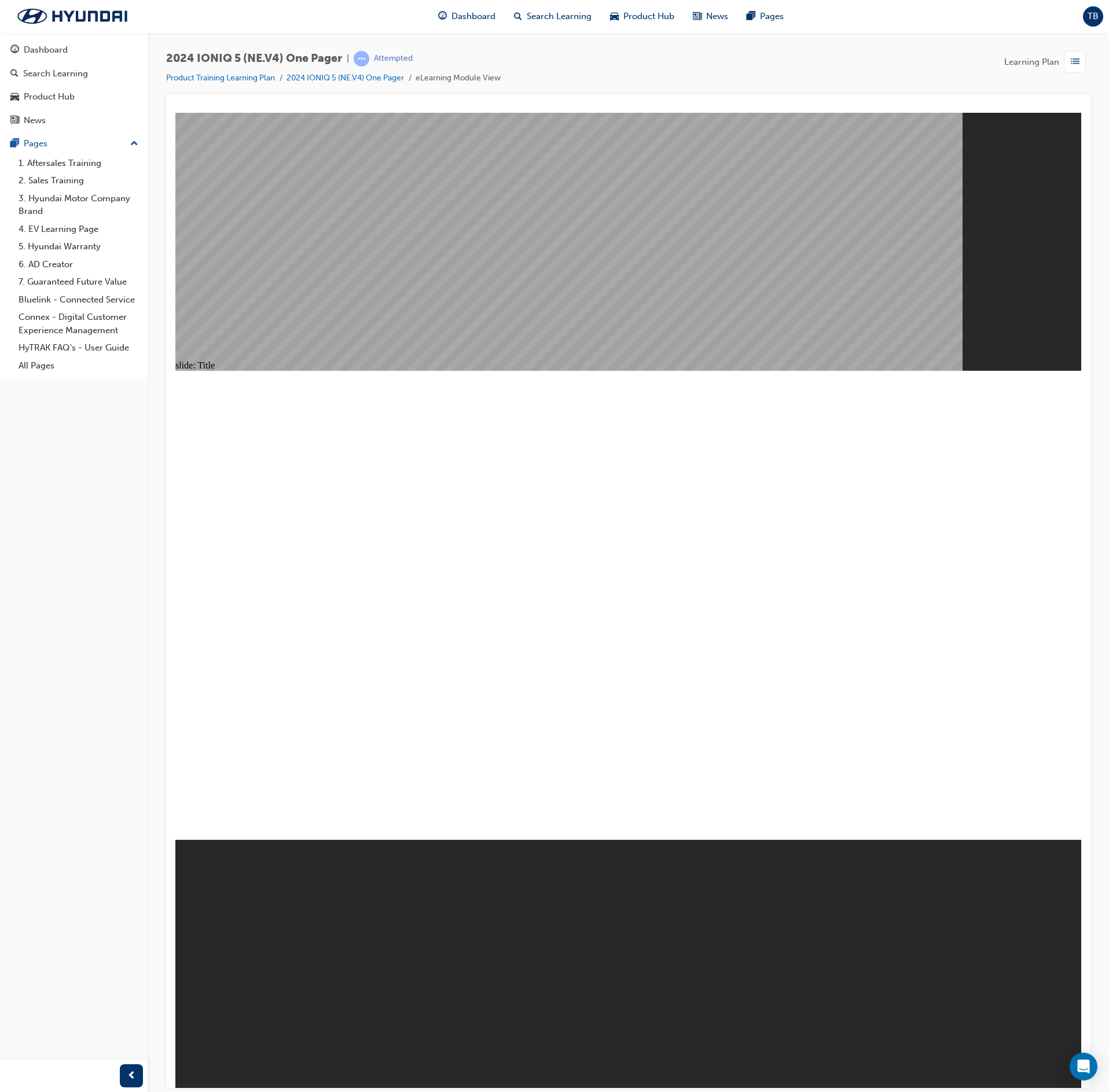
click at [96, 47] on div "Dashboard" at bounding box center [74, 50] width 127 height 14
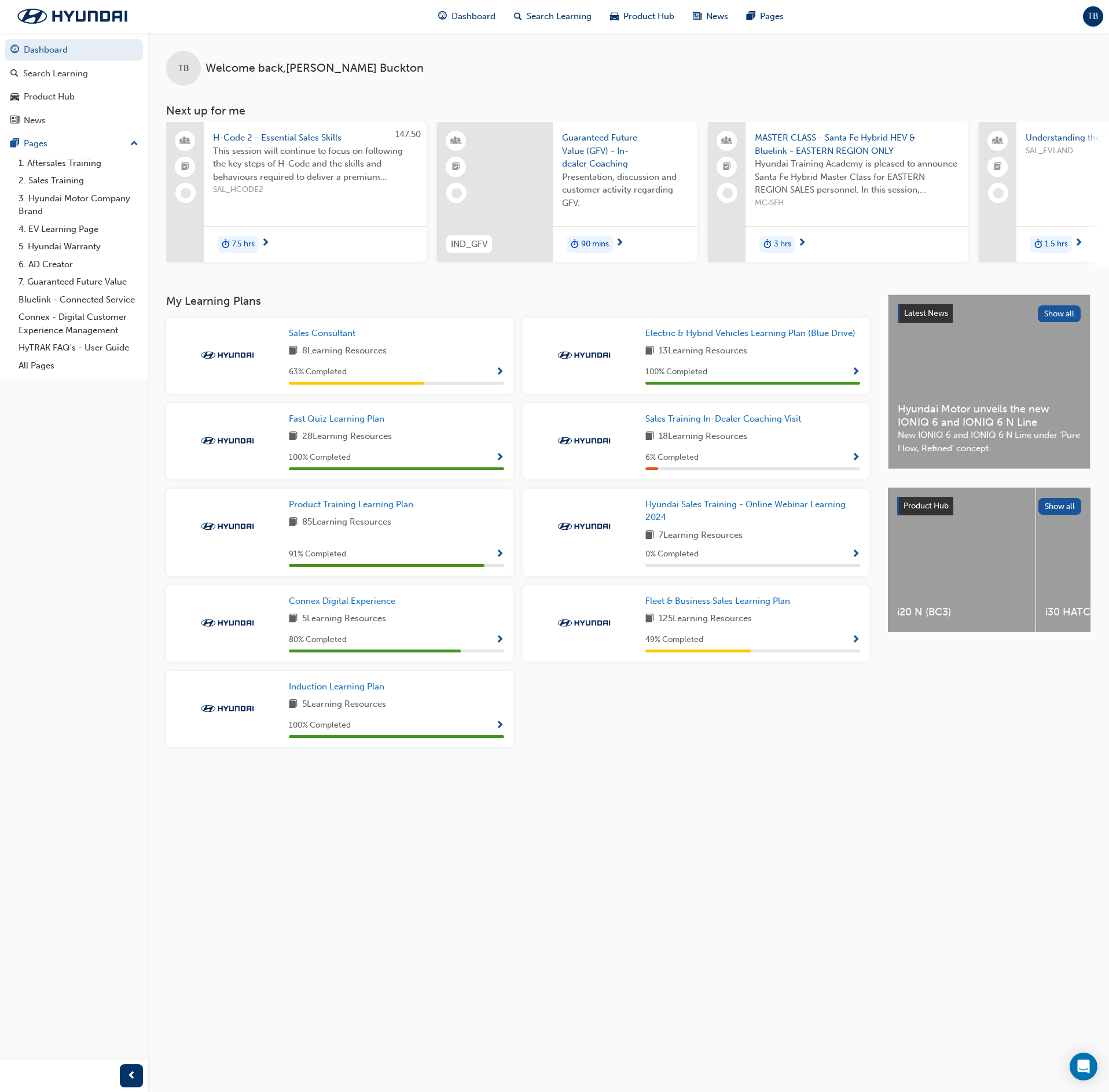
click at [860, 642] on div "Fleet & Business Sales Learning Plan 125 Learning Resources 49 % Completed" at bounding box center [696, 624] width 347 height 76
click at [853, 642] on span "Show Progress" at bounding box center [856, 640] width 8 height 11
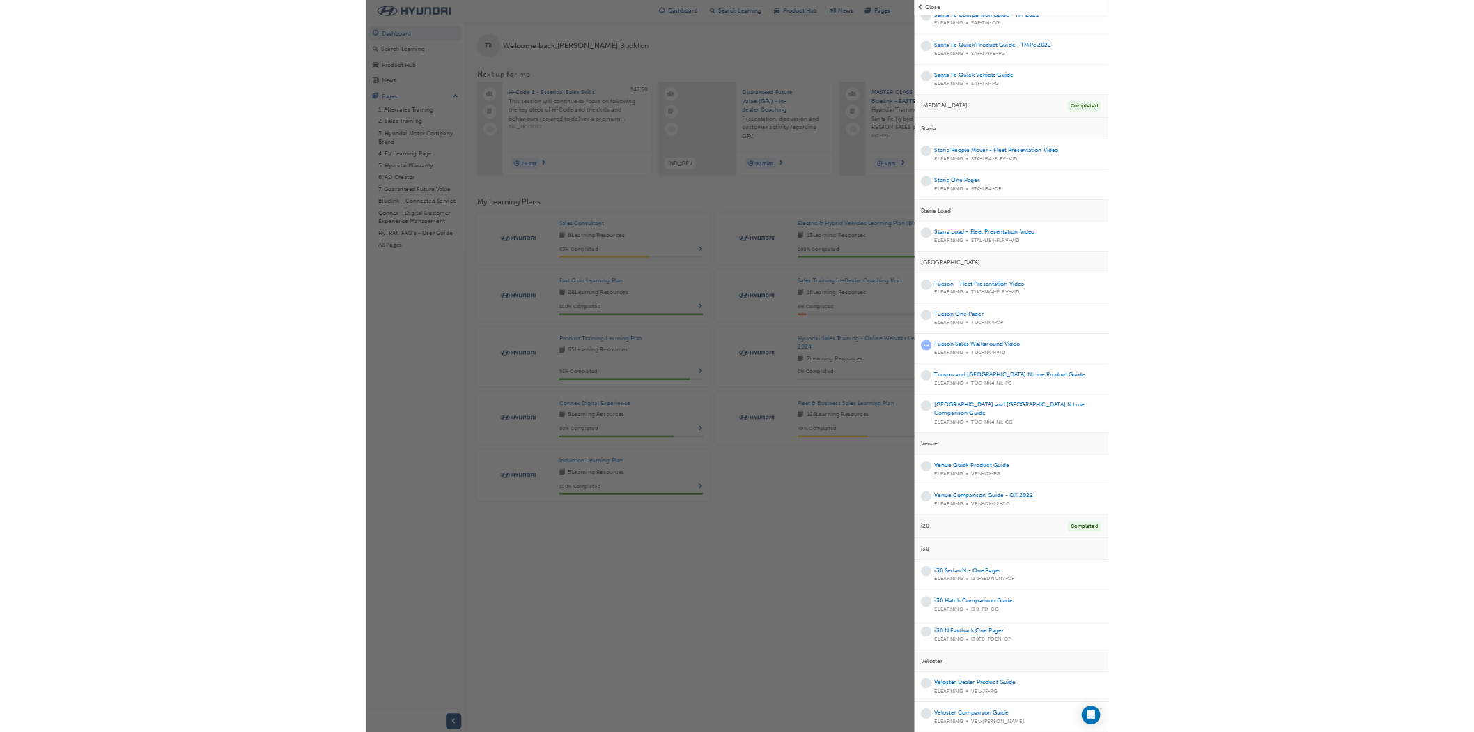
scroll to position [3319, 0]
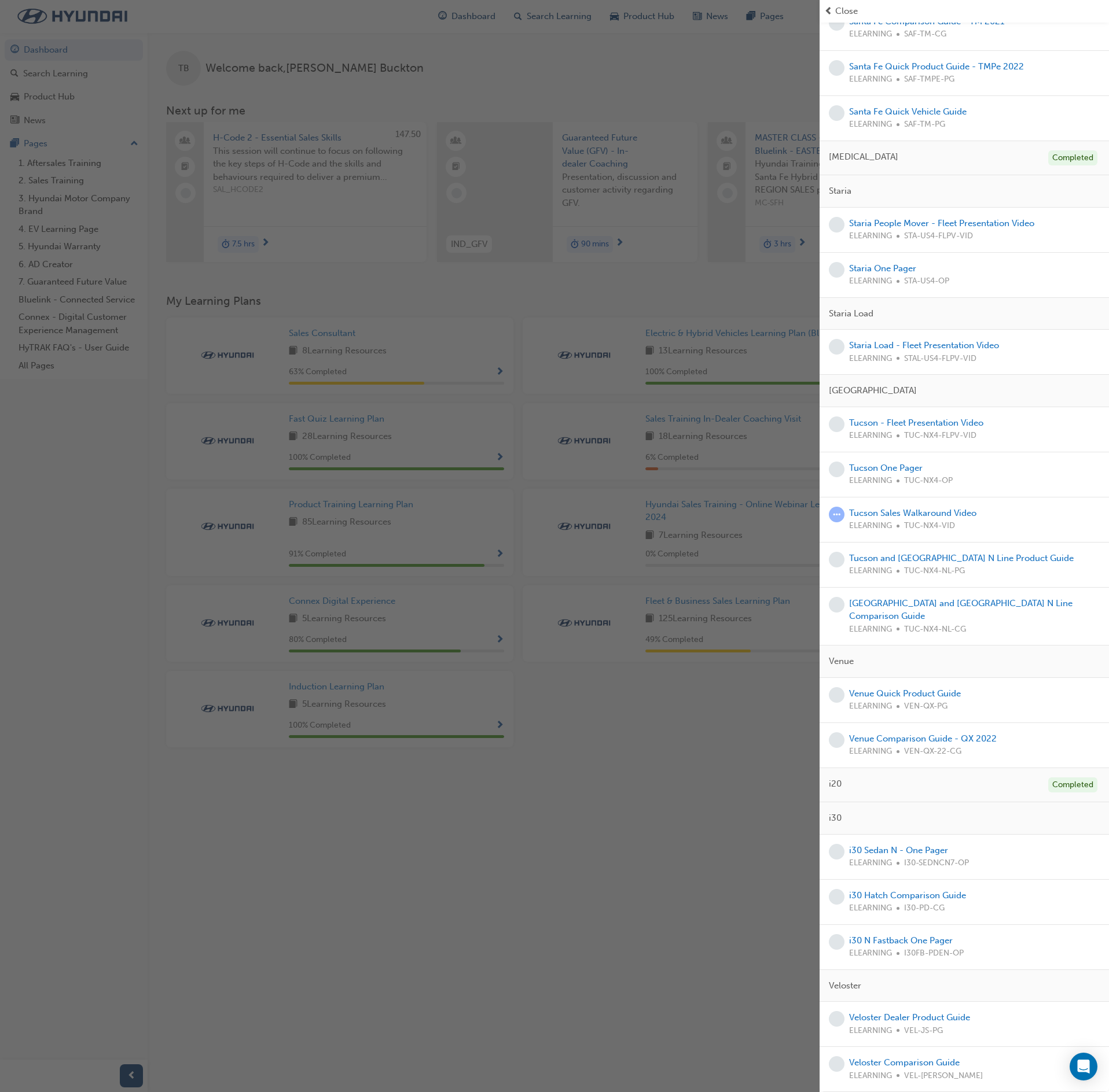
click at [739, 765] on div "button" at bounding box center [410, 546] width 820 height 1092
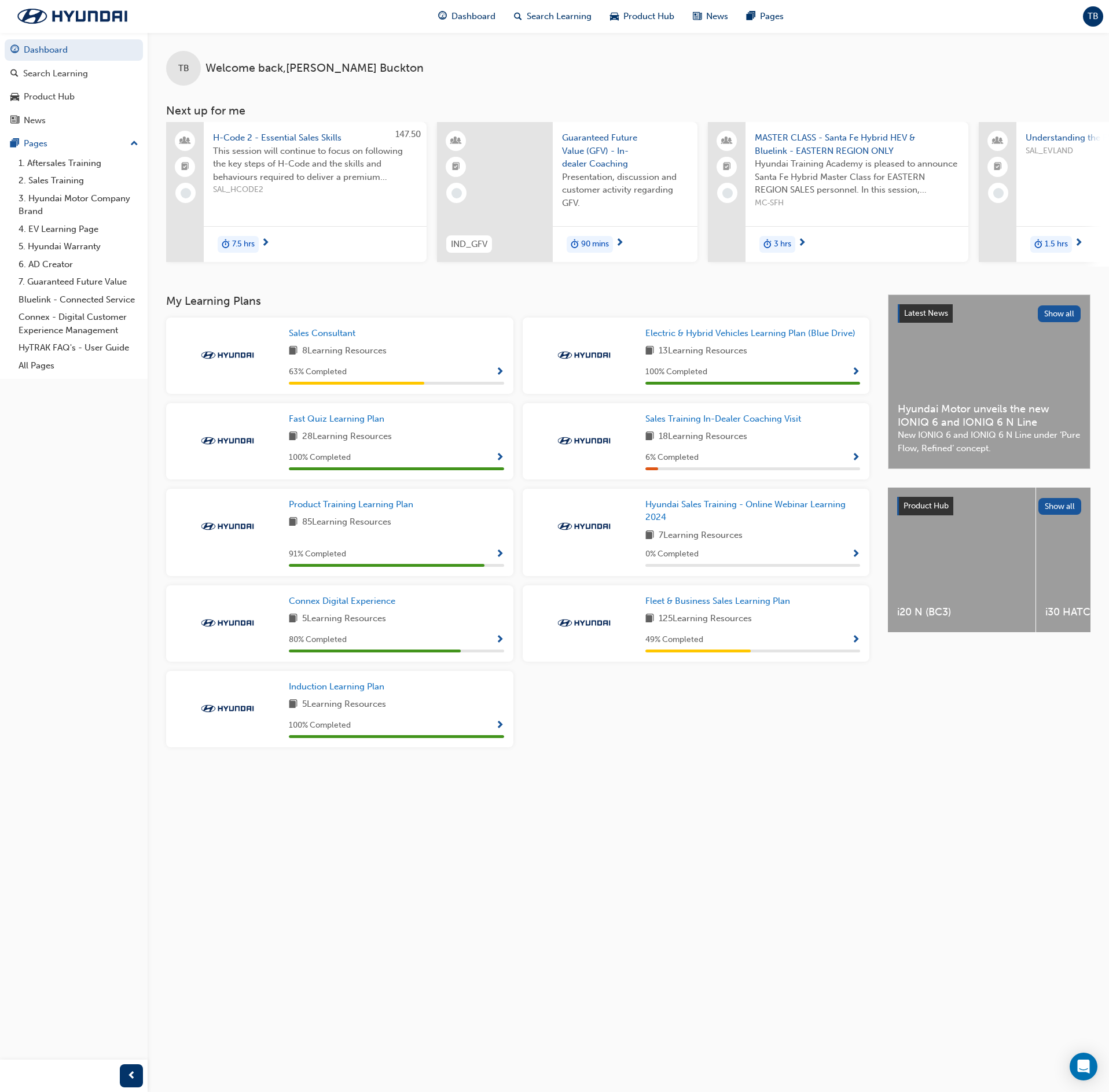
click at [488, 567] on div "91 % Completed" at bounding box center [396, 557] width 215 height 20
click at [499, 556] on span "Show Progress" at bounding box center [499, 555] width 8 height 11
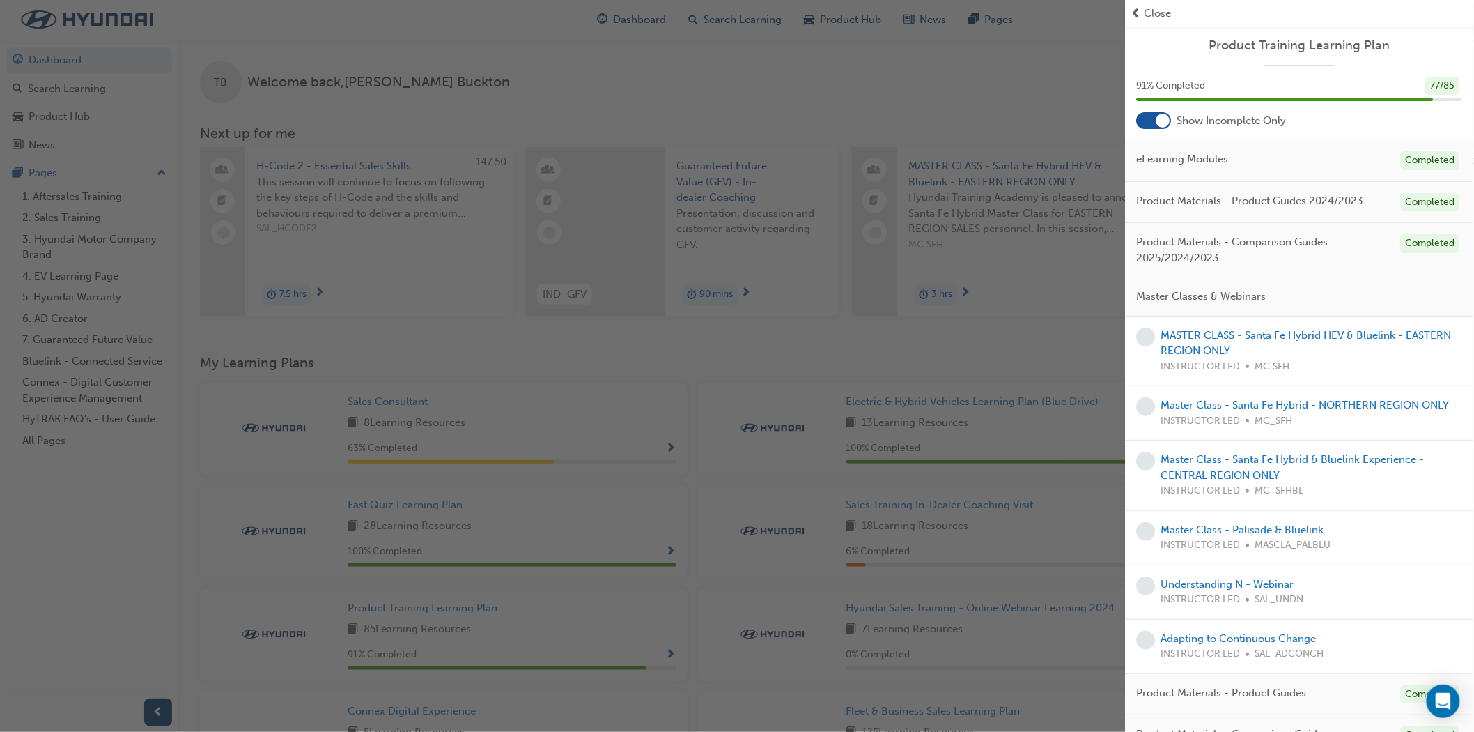
click at [741, 291] on div "button" at bounding box center [563, 366] width 1126 height 732
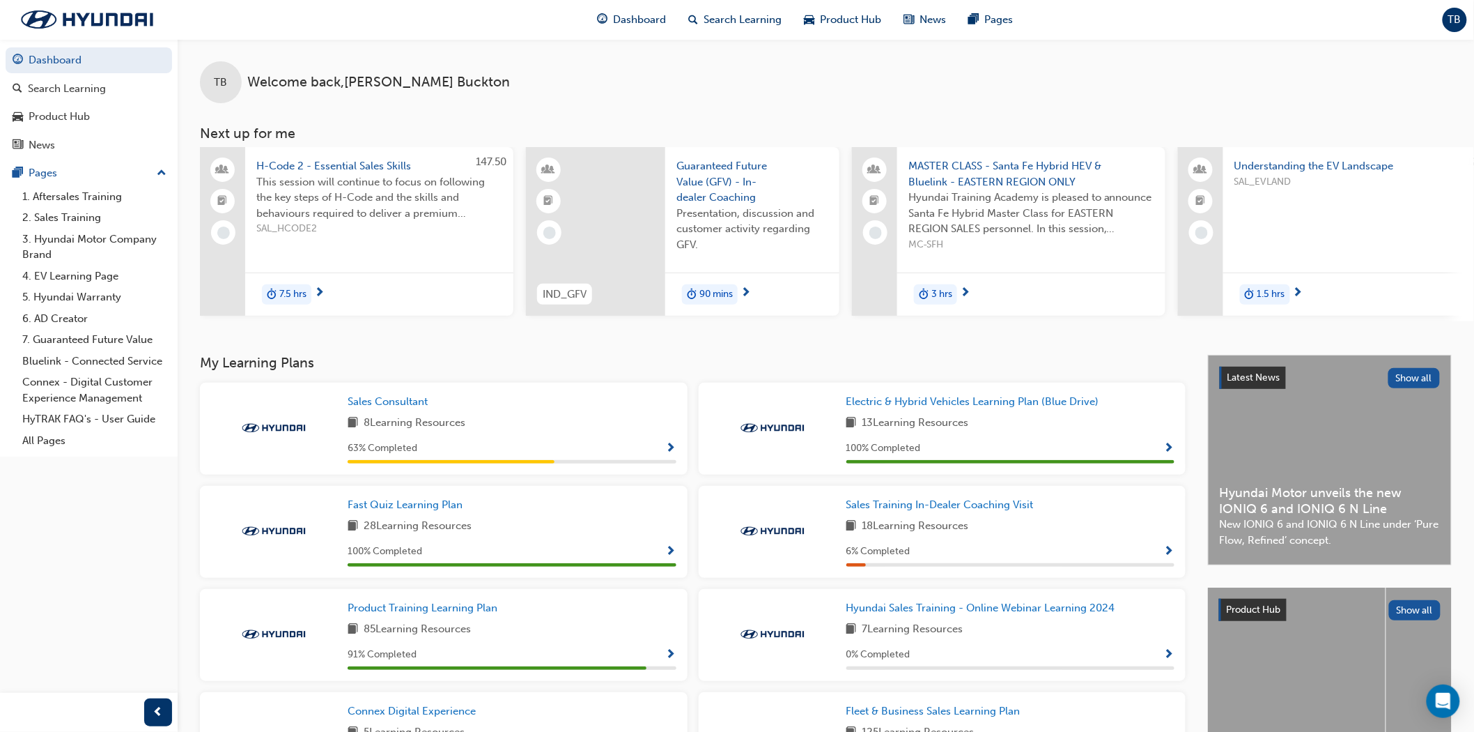
click at [1035, 93] on div "TB Welcome back , Tallon Buckton" at bounding box center [826, 71] width 1297 height 64
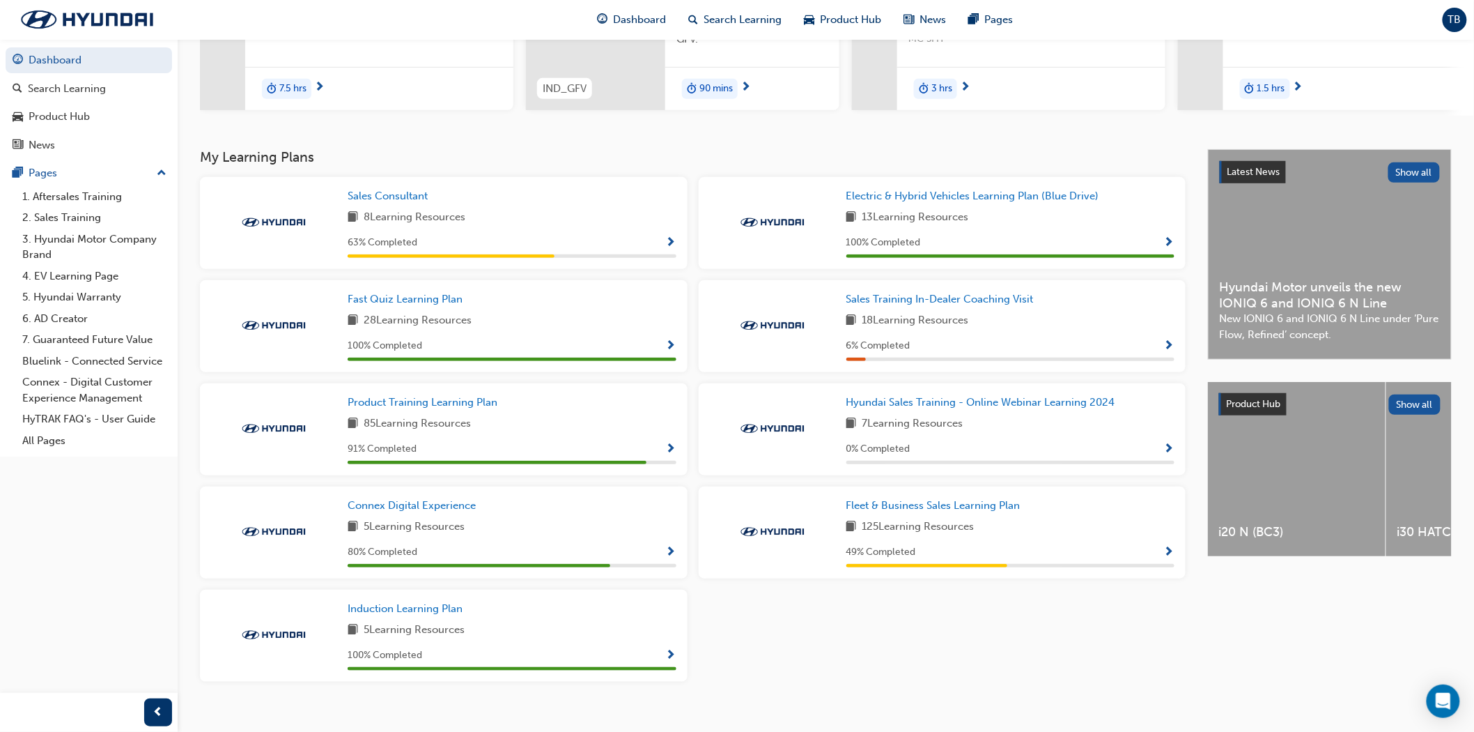
scroll to position [228, 0]
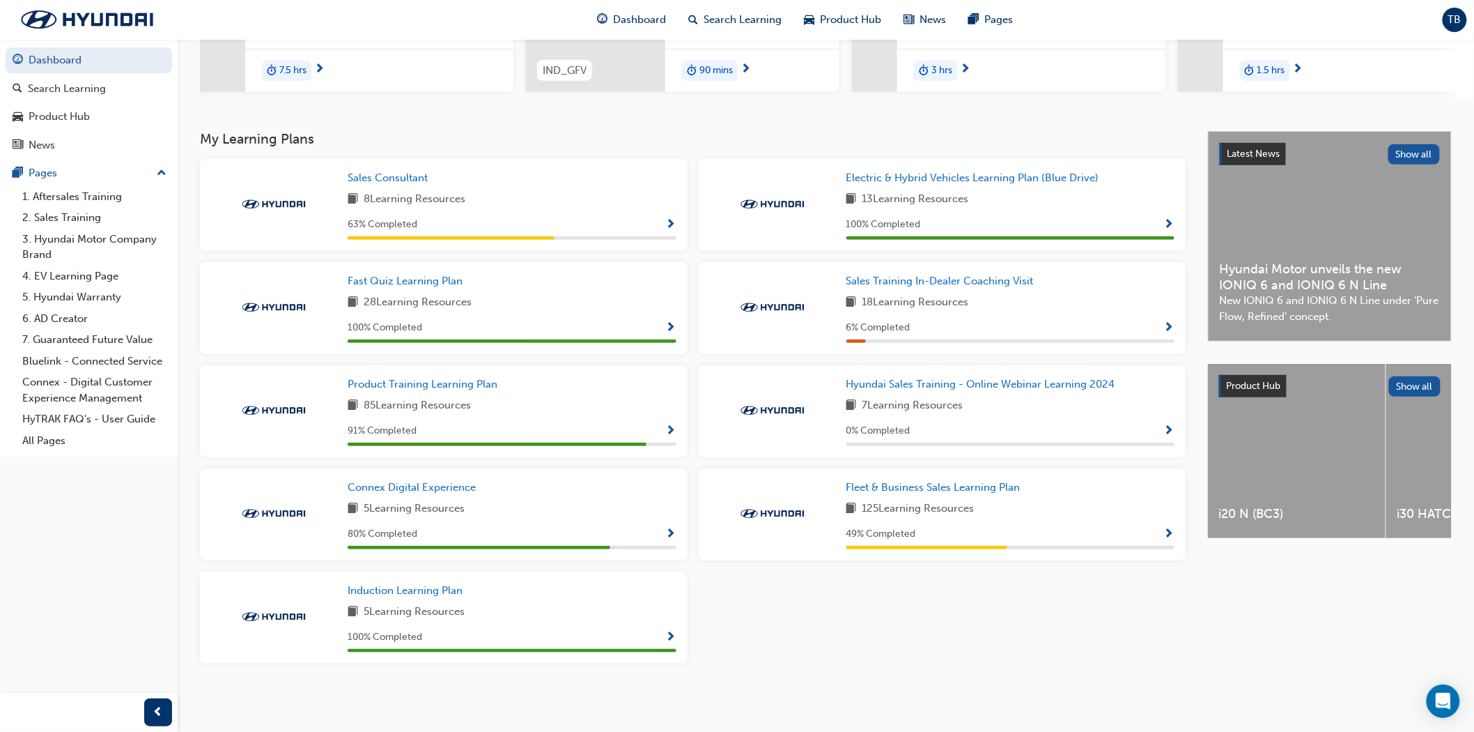
click at [667, 223] on span "Show Progress" at bounding box center [671, 225] width 10 height 13
